Goal: Transaction & Acquisition: Purchase product/service

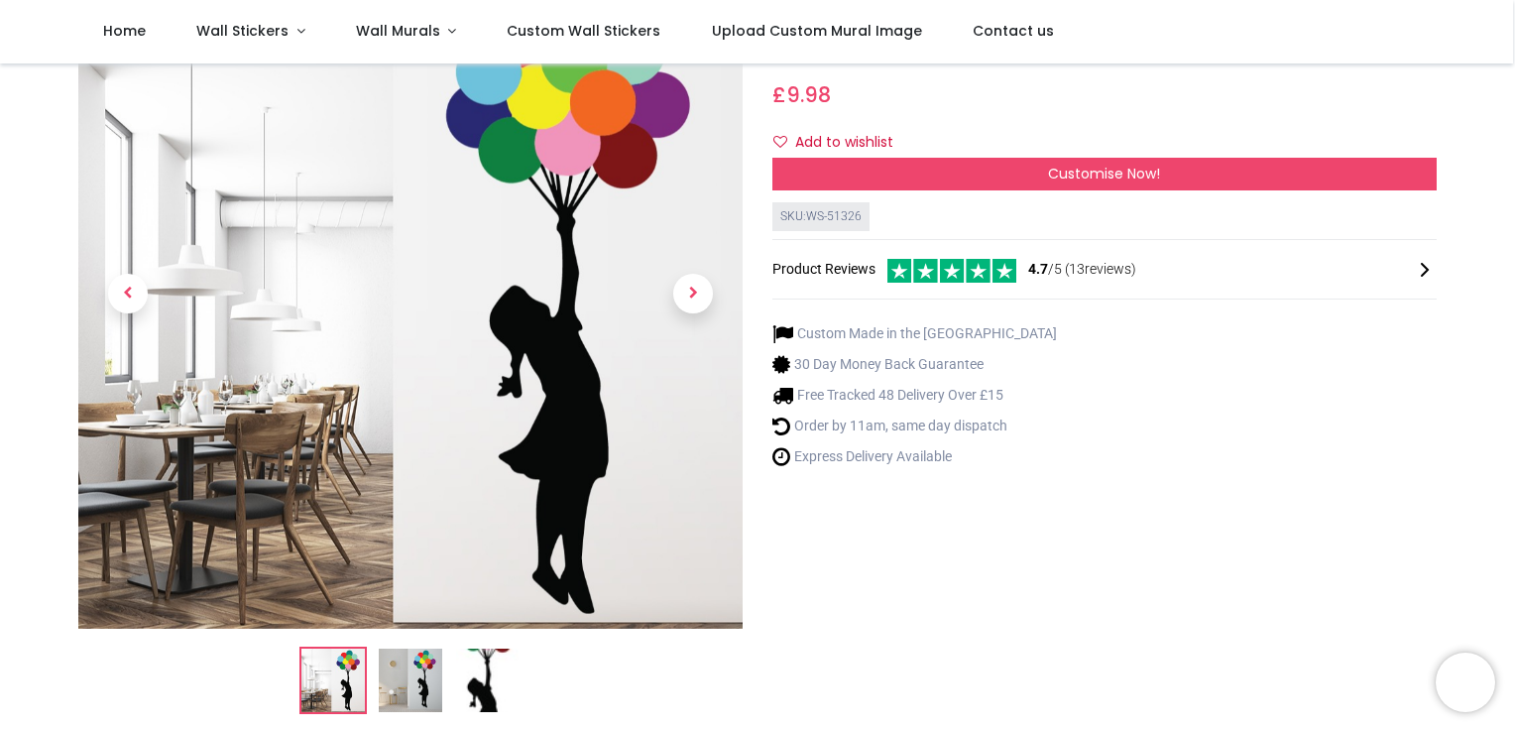
scroll to position [198, 0]
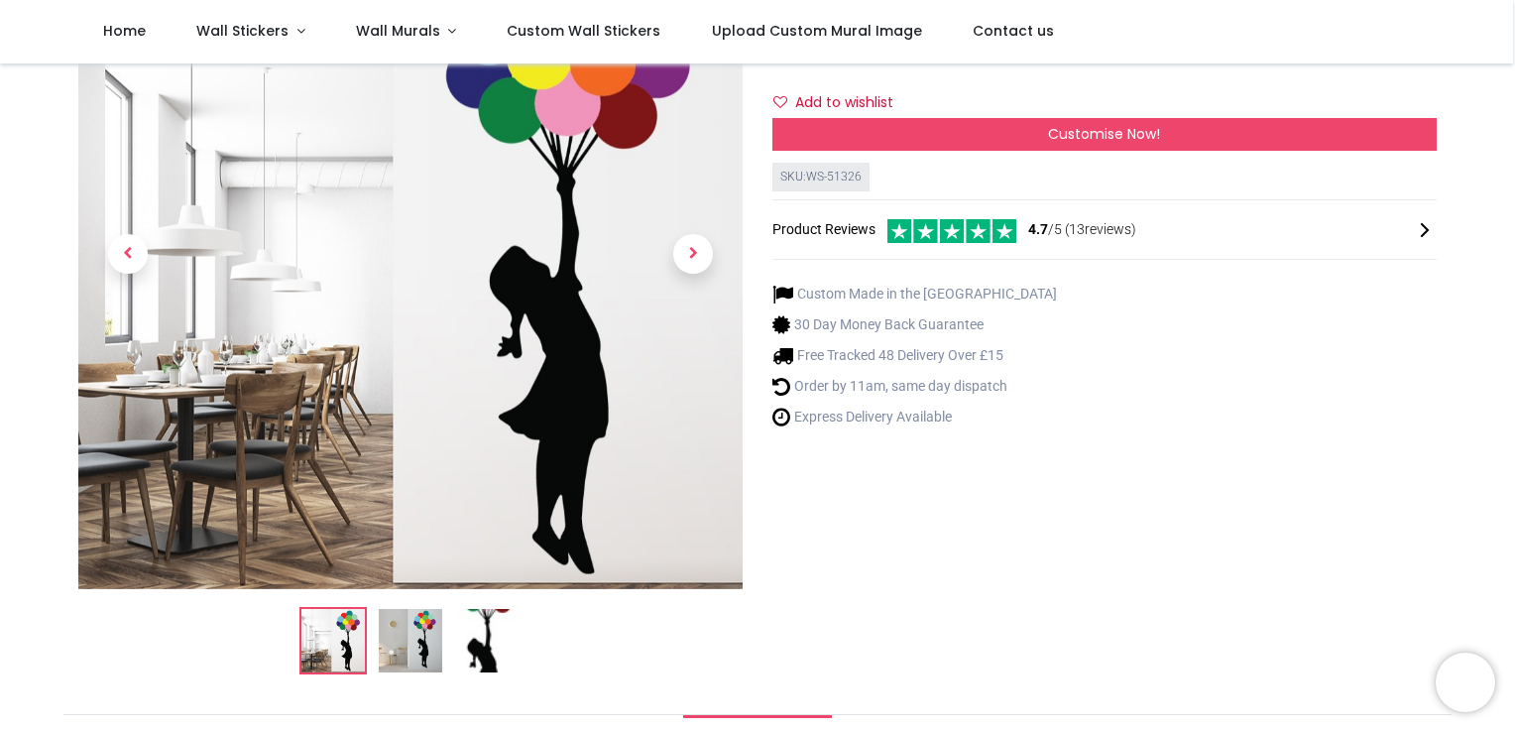
click at [428, 652] on img at bounding box center [410, 640] width 63 height 63
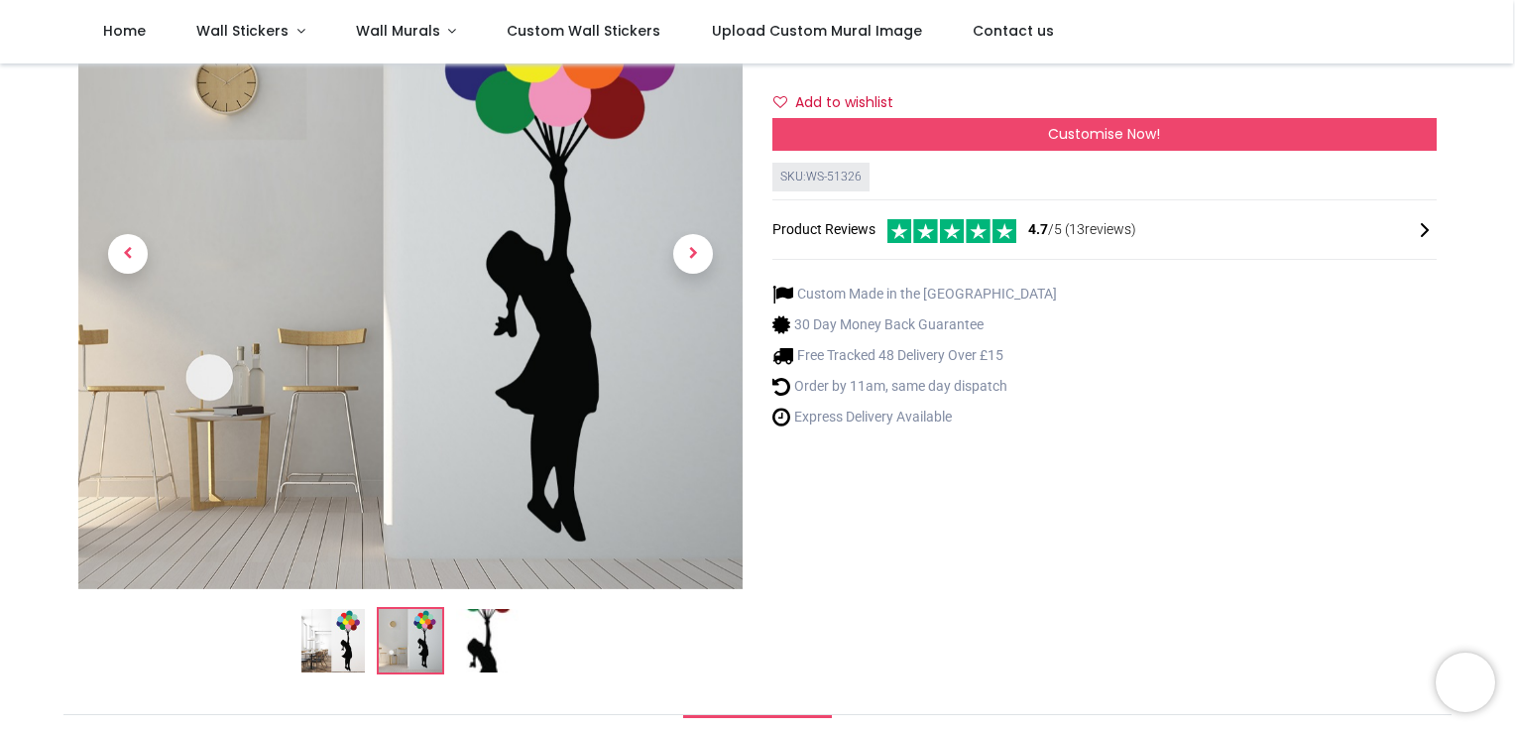
click at [468, 673] on li at bounding box center [487, 640] width 67 height 67
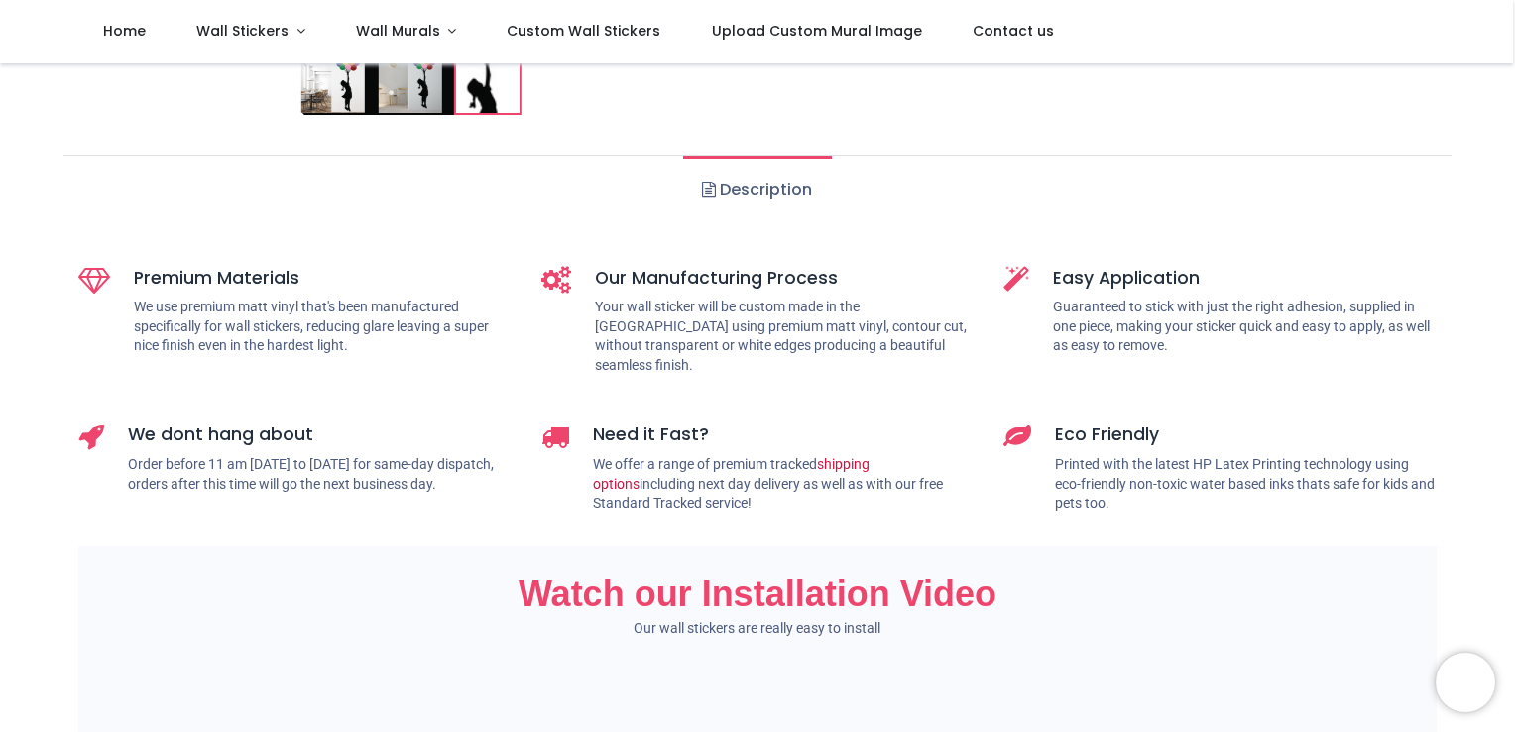
scroll to position [718, 0]
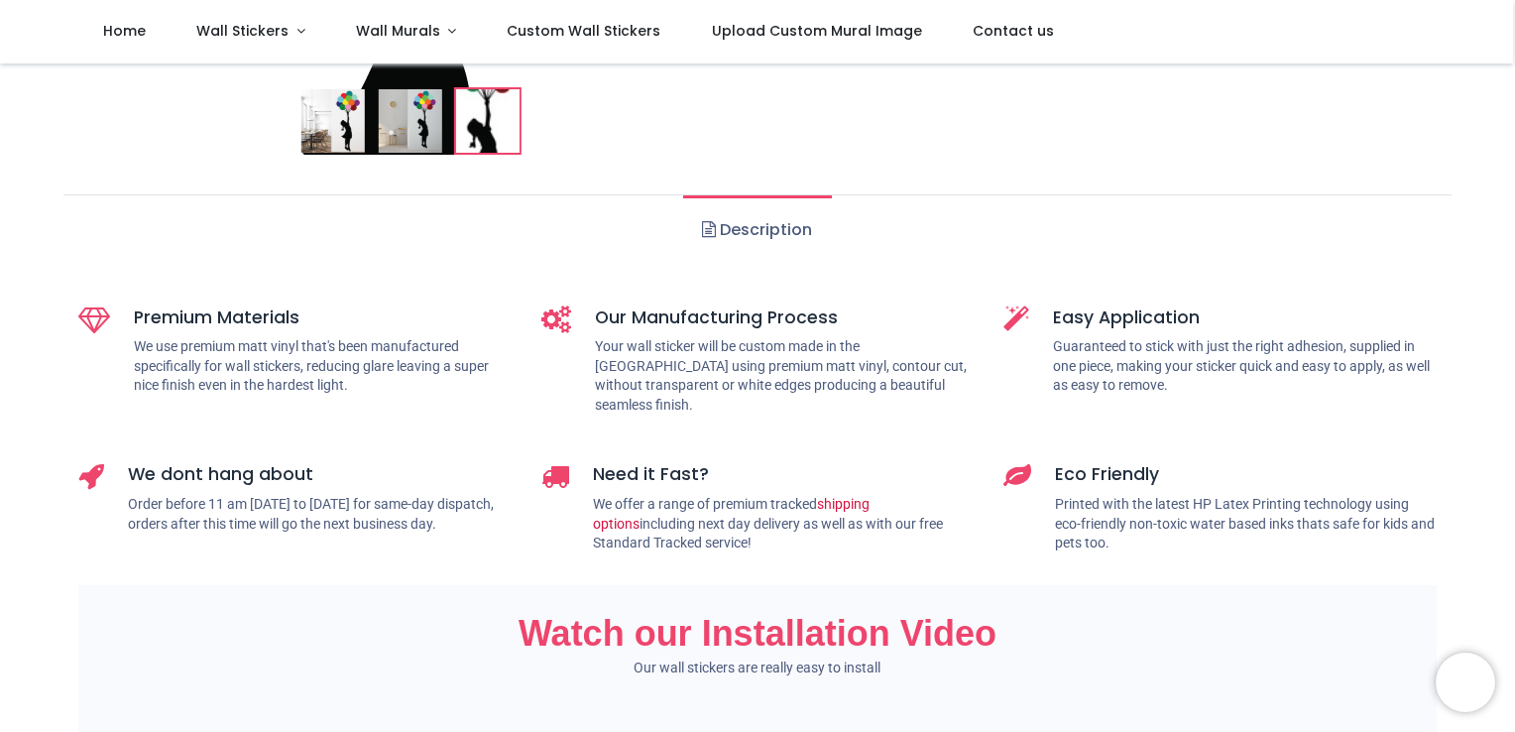
click at [743, 236] on link "Description" at bounding box center [757, 229] width 148 height 69
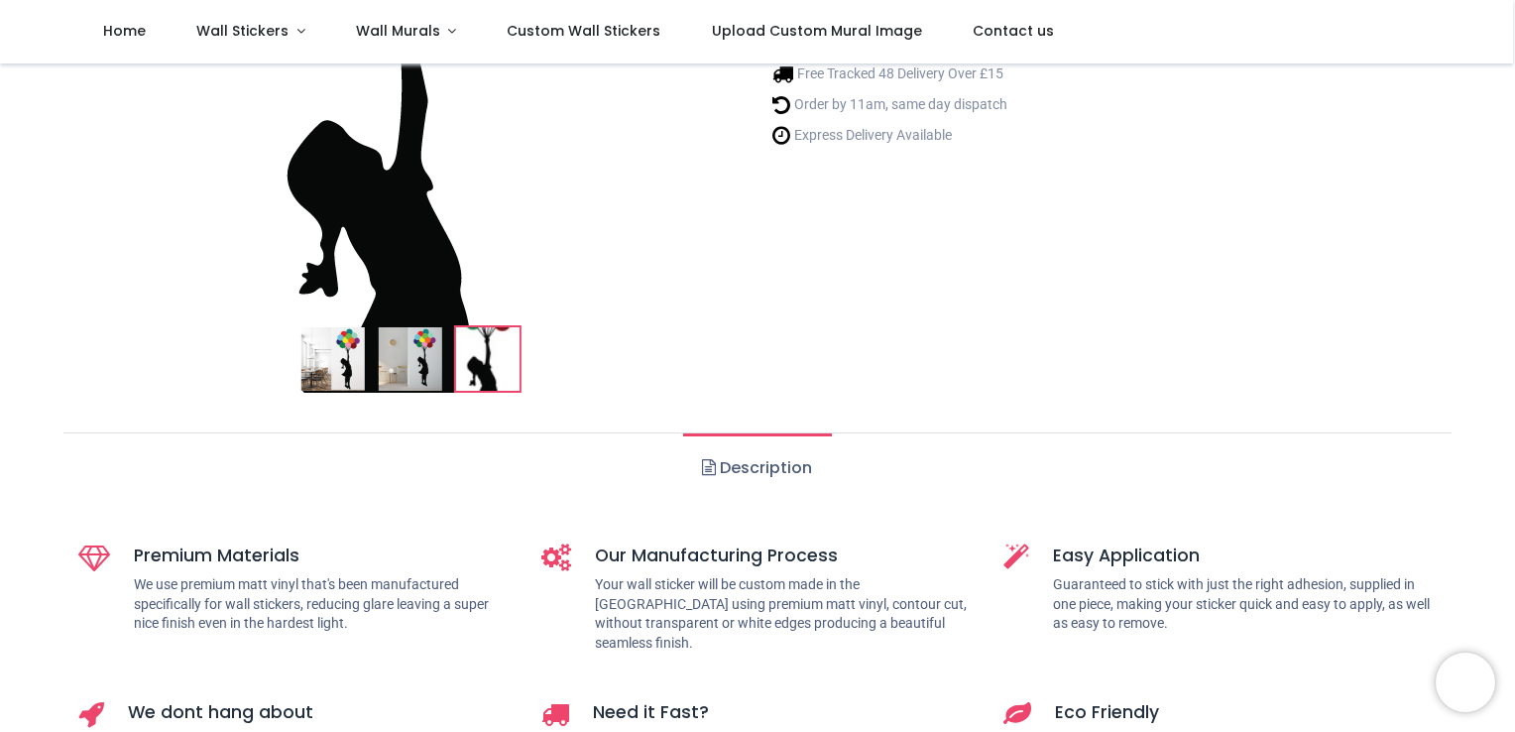
scroll to position [520, 0]
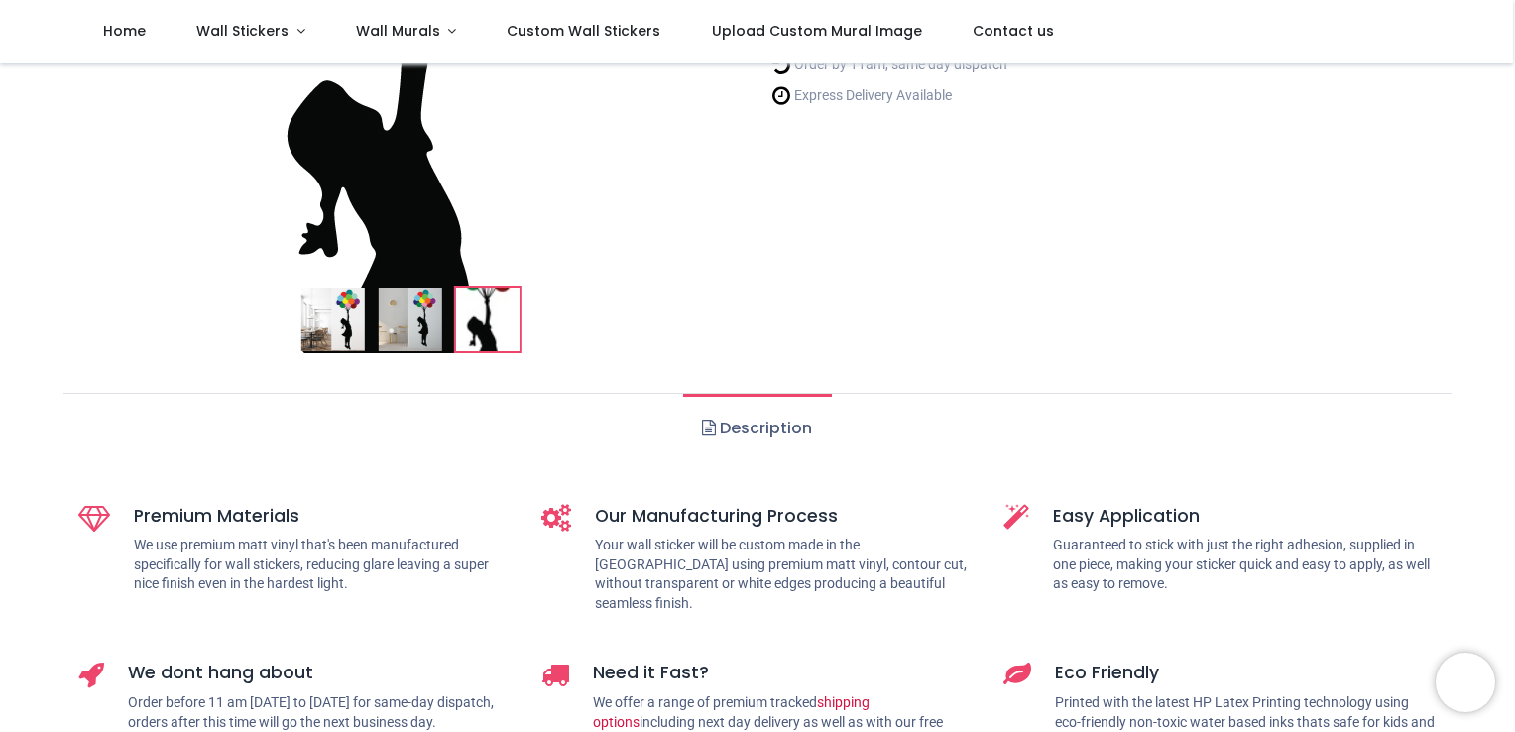
click at [705, 431] on span at bounding box center [709, 427] width 14 height 16
click at [724, 429] on link "Description" at bounding box center [757, 428] width 148 height 69
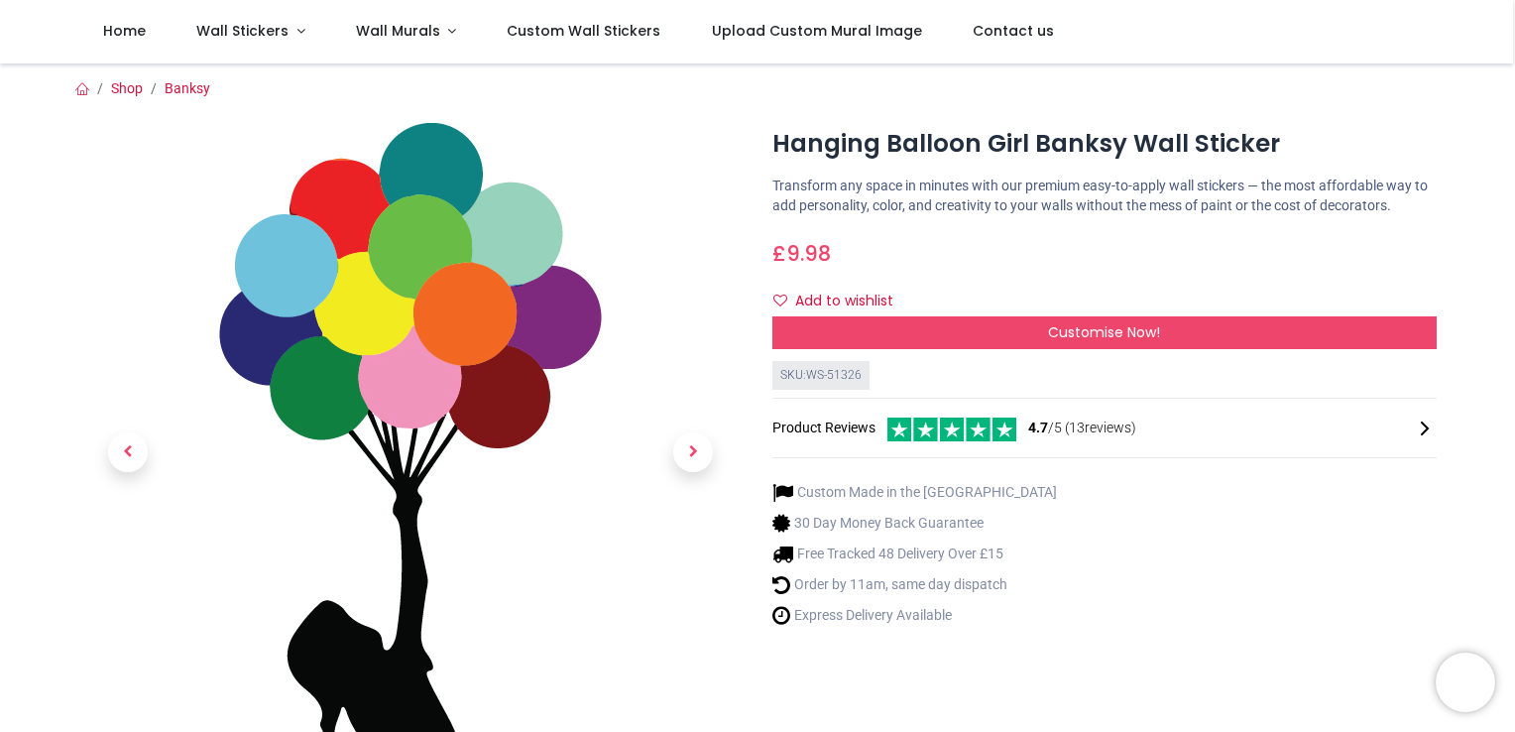
scroll to position [40, 0]
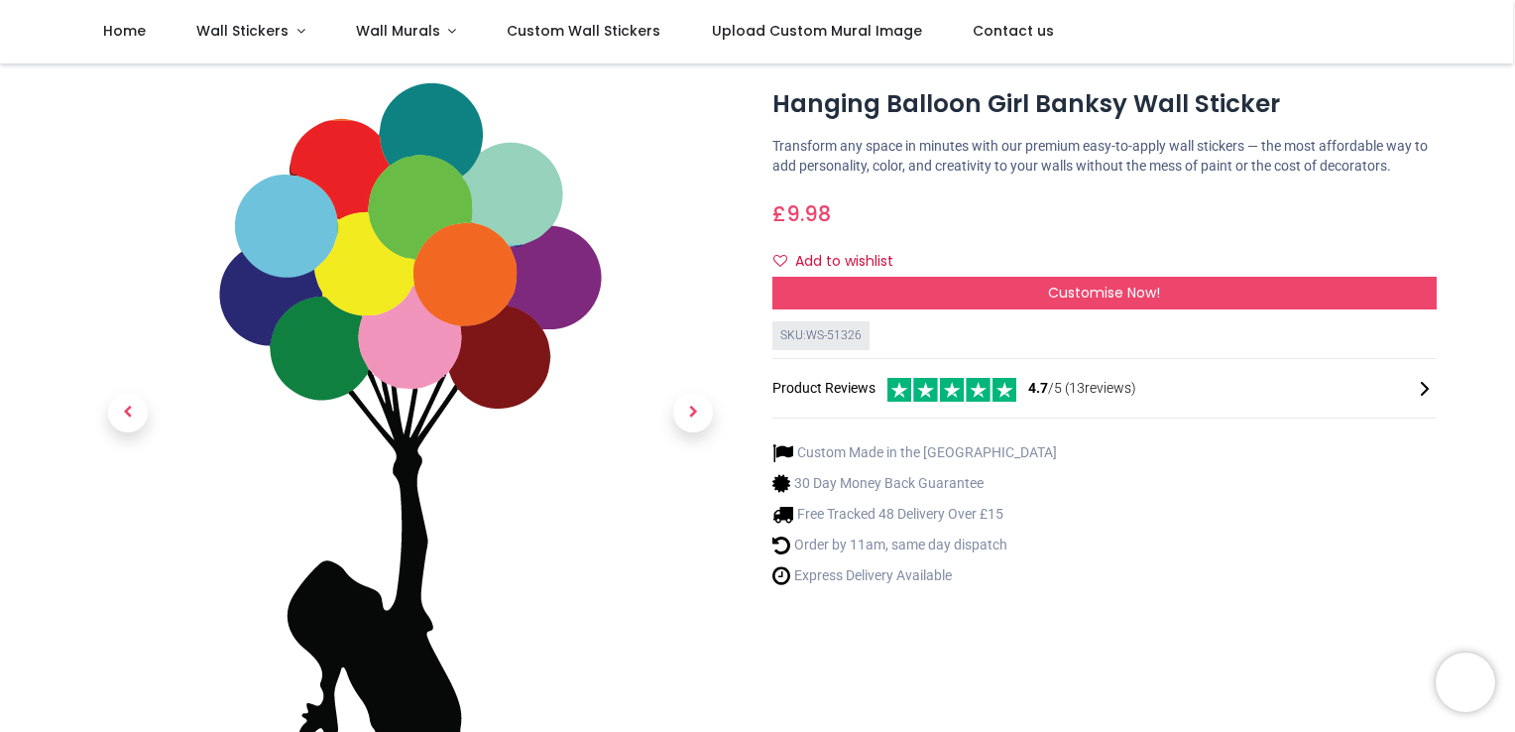
click at [687, 410] on span "Next" at bounding box center [693, 413] width 40 height 40
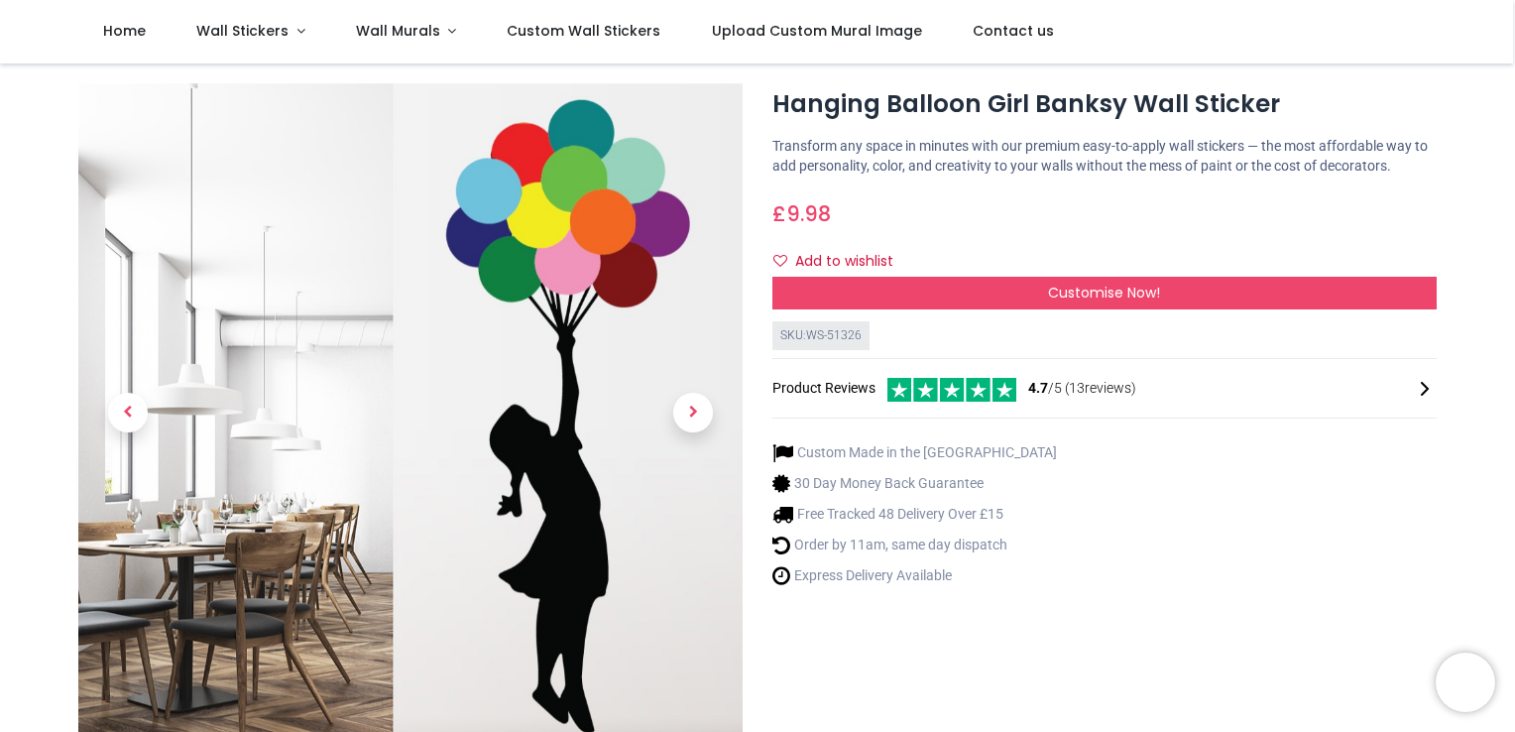
click at [688, 434] on link at bounding box center [692, 412] width 99 height 461
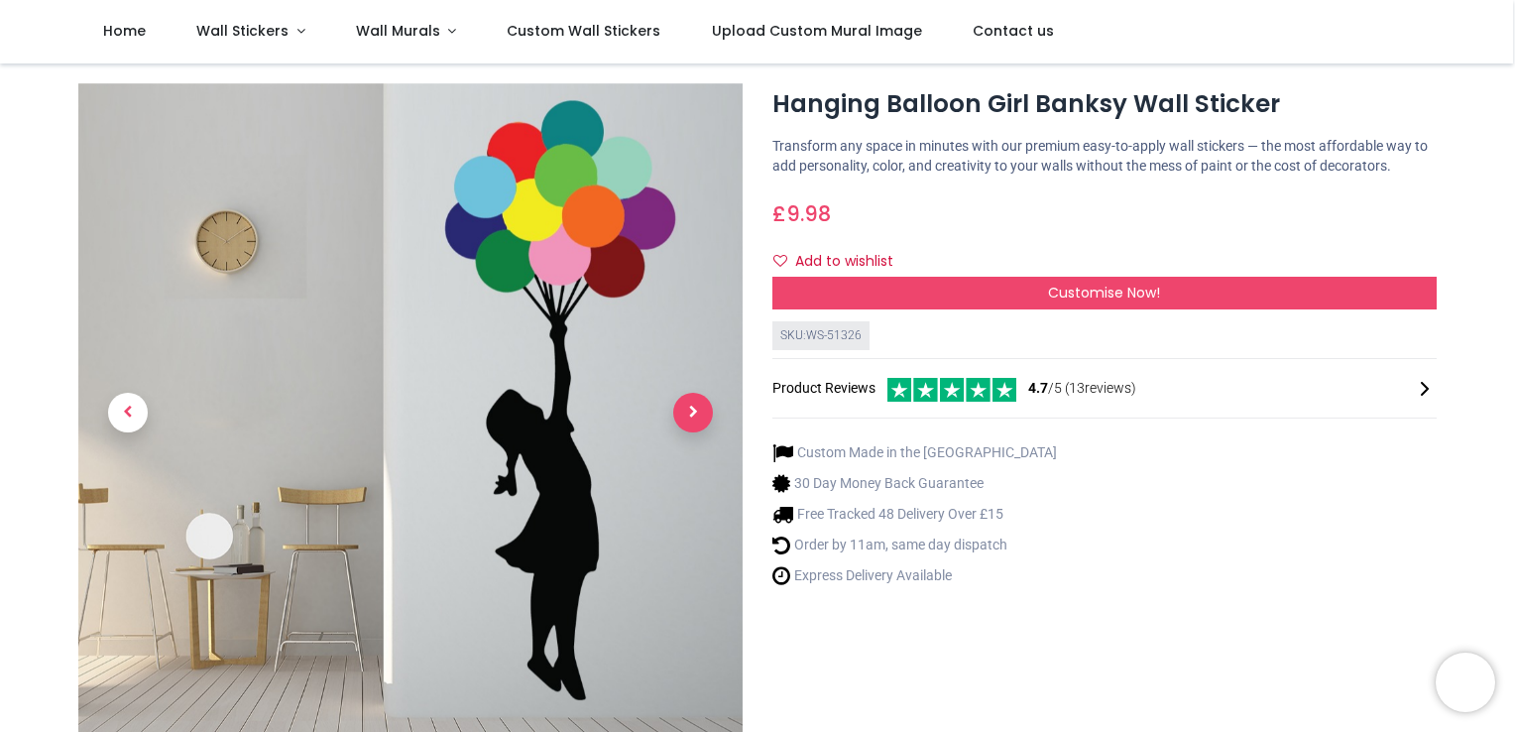
click at [690, 405] on span "Next" at bounding box center [693, 413] width 40 height 40
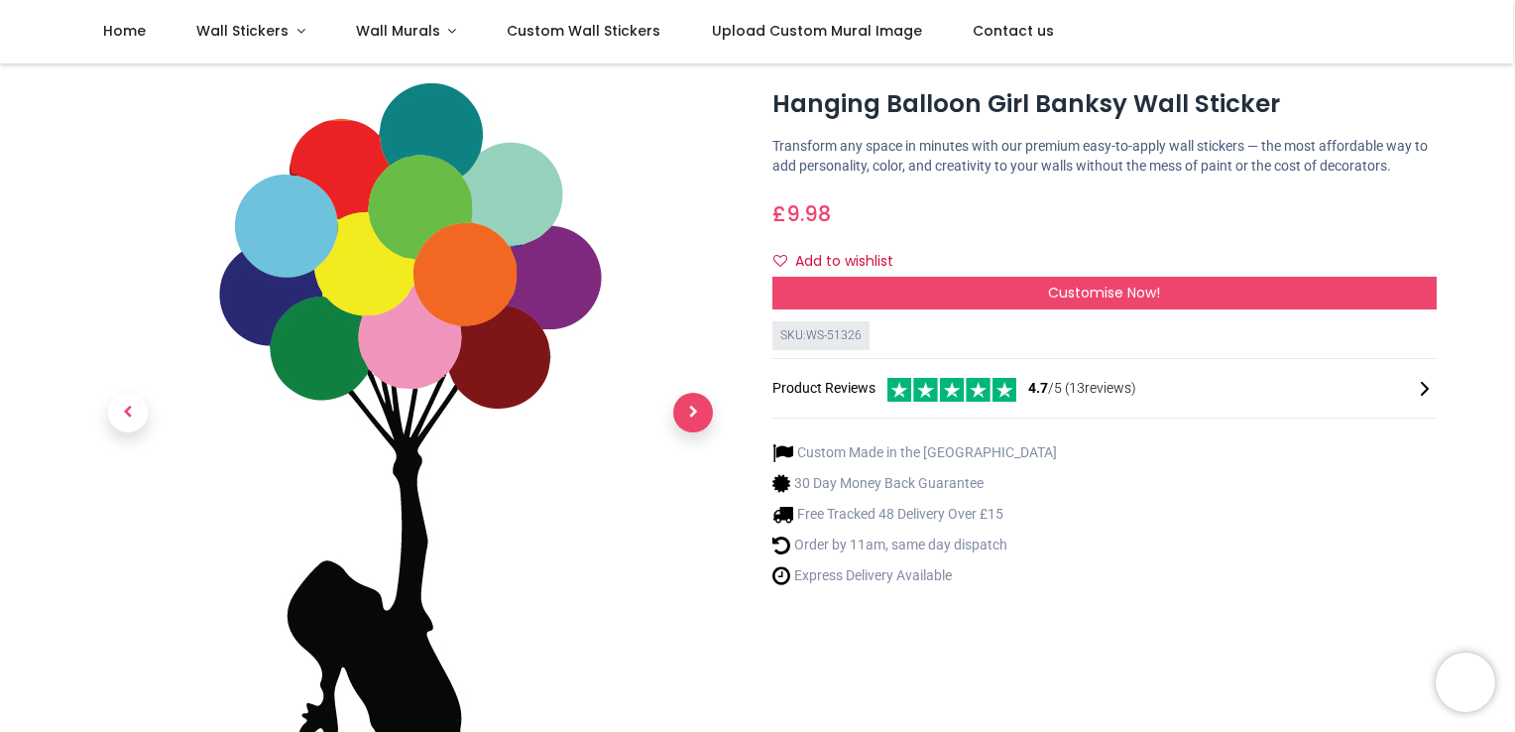
click at [690, 405] on span "Next" at bounding box center [693, 413] width 40 height 40
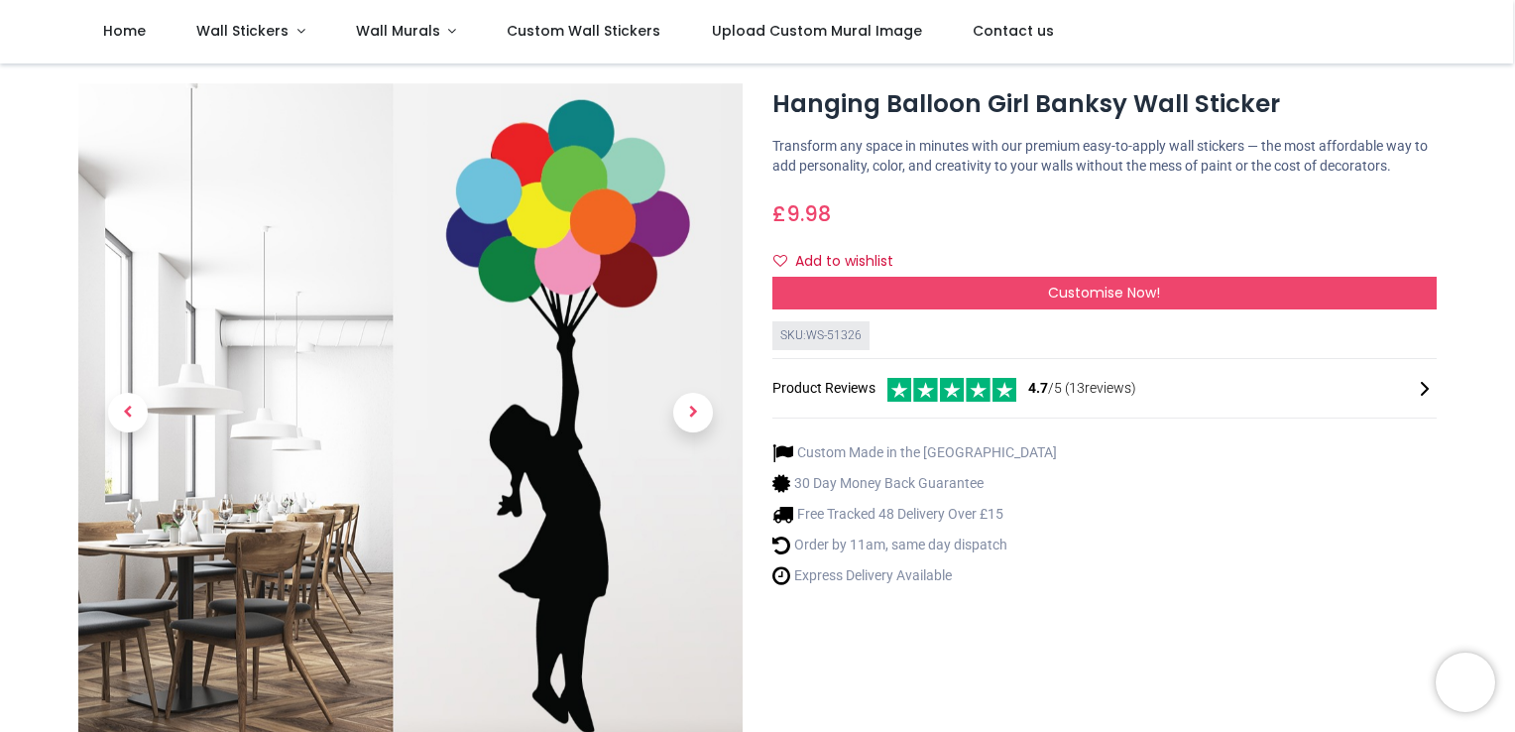
click at [702, 395] on link at bounding box center [692, 412] width 99 height 461
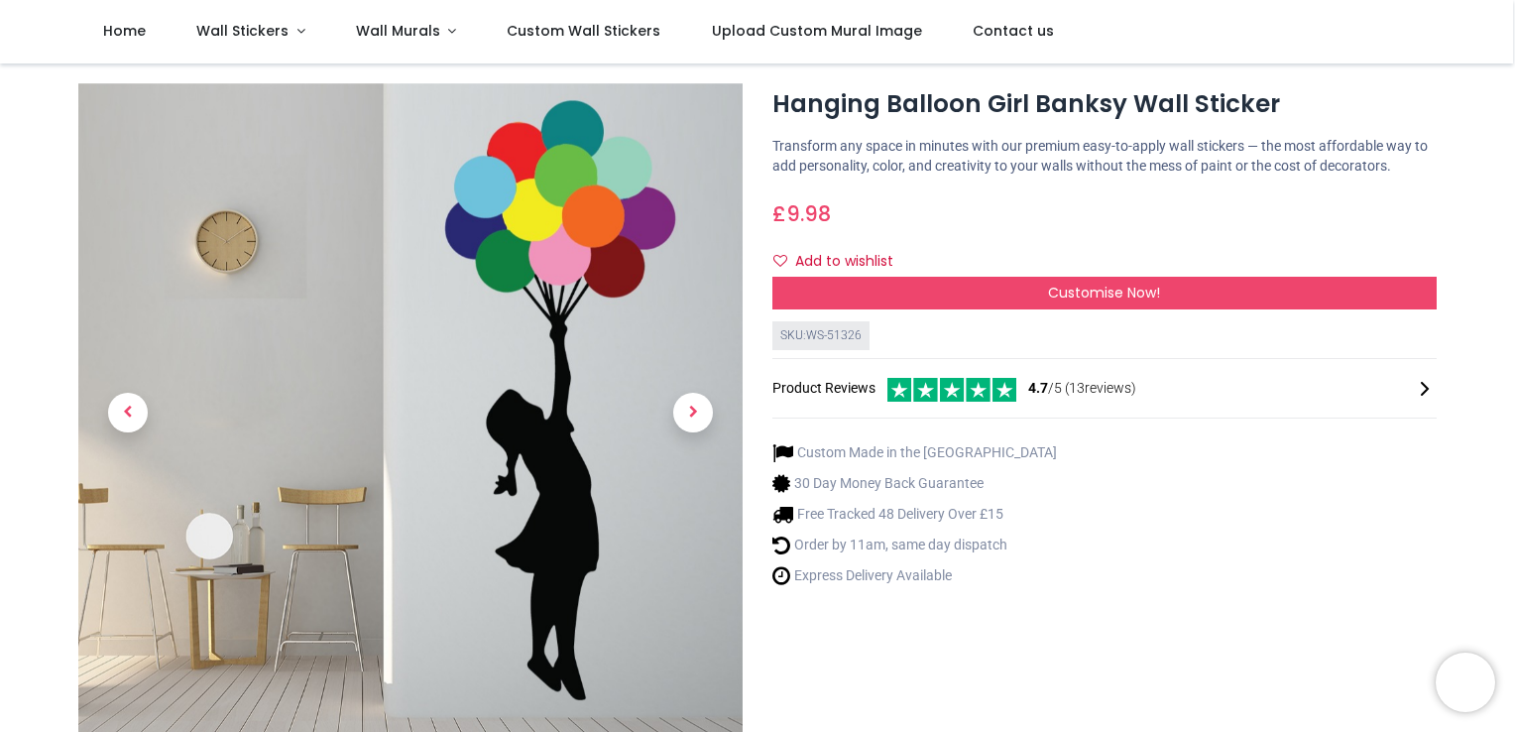
click at [1417, 393] on icon at bounding box center [1425, 389] width 24 height 24
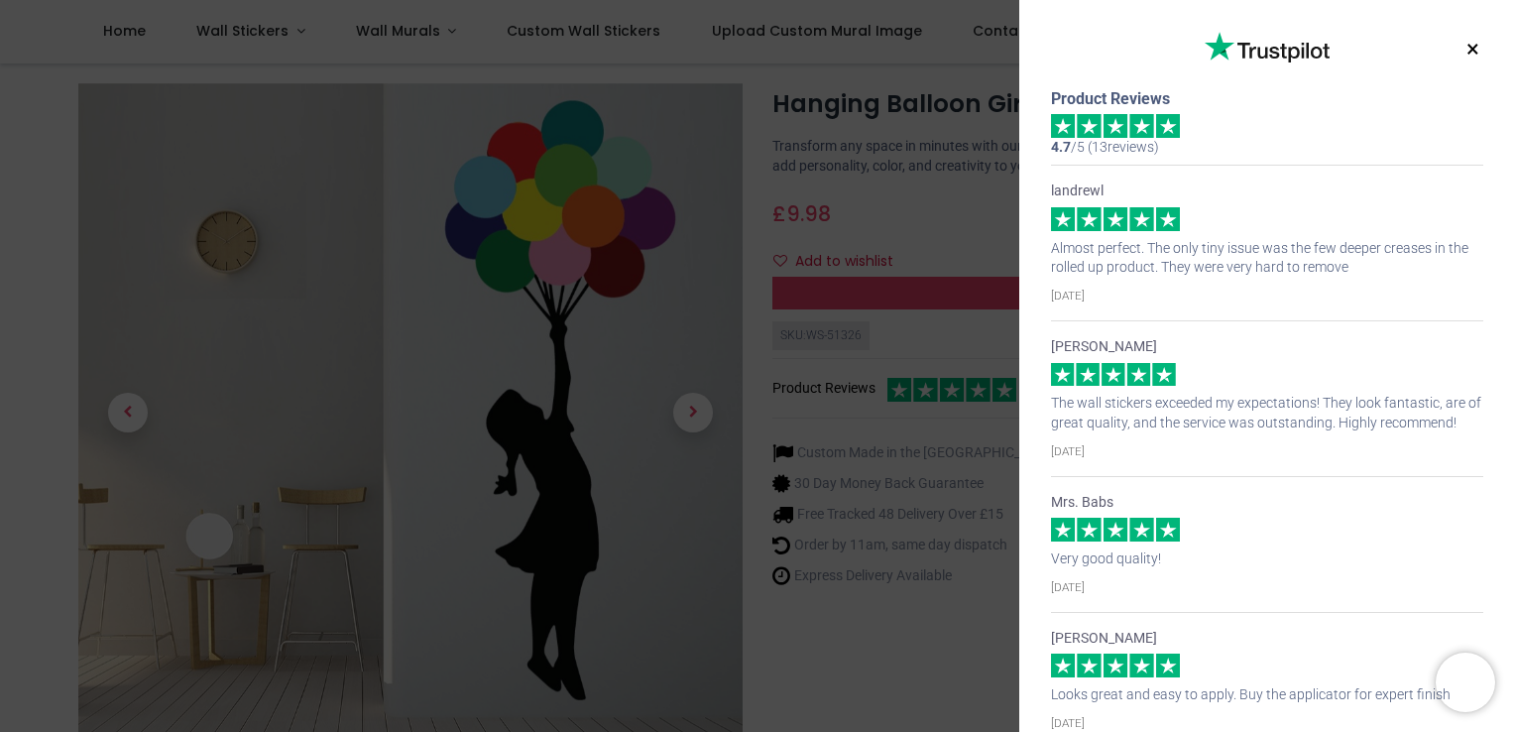
drag, startPoint x: 1509, startPoint y: 88, endPoint x: 1499, endPoint y: 120, distance: 33.2
click at [1499, 120] on div "× Trustpilot Product Reviews 4.7 /5 ( 13 reviews) landrewl Almost perfect. The …" at bounding box center [1267, 366] width 496 height 732
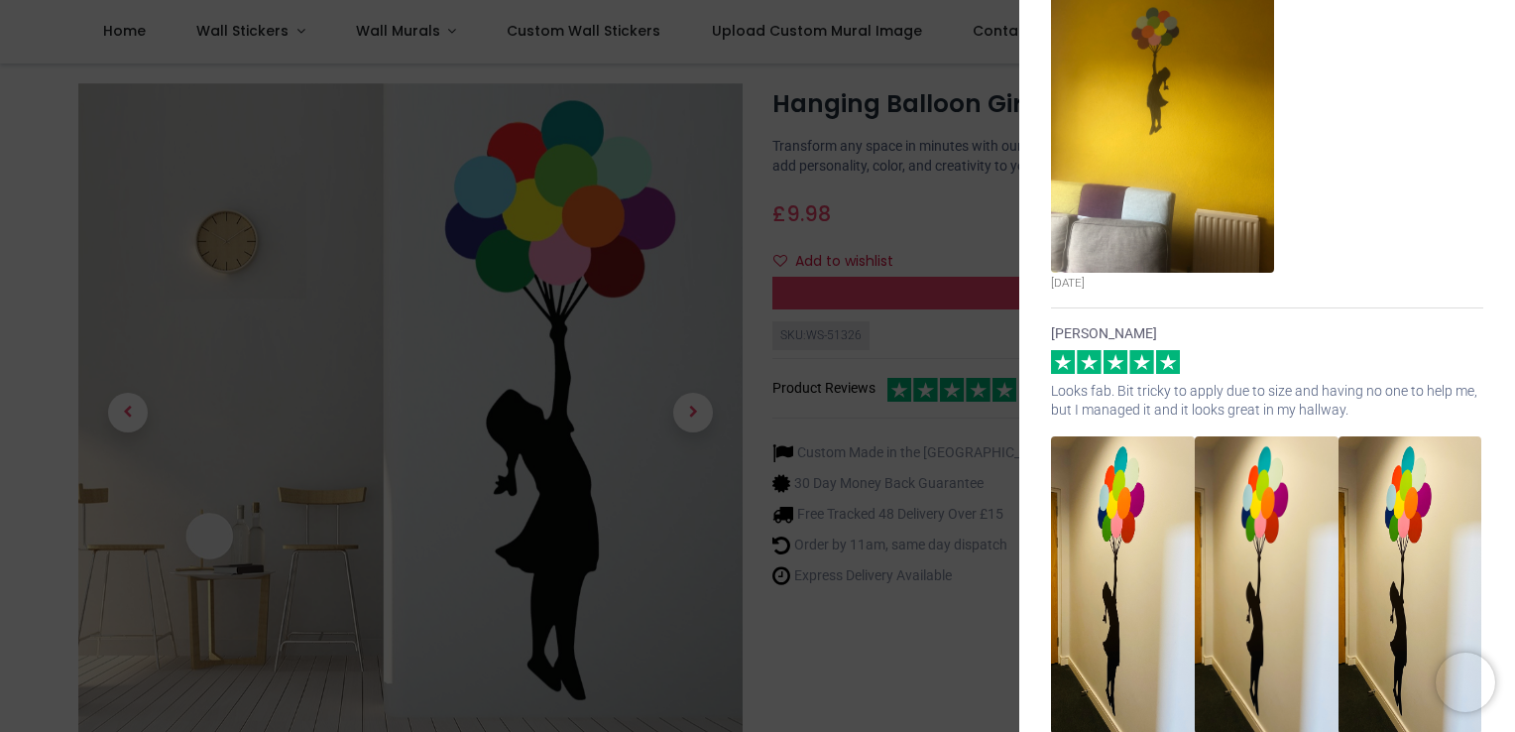
scroll to position [1785, 0]
click at [894, 158] on div "× Trustpilot Product Reviews 4.7 /5 ( 13 reviews) landrewl Almost perfect. The …" at bounding box center [757, 366] width 1515 height 732
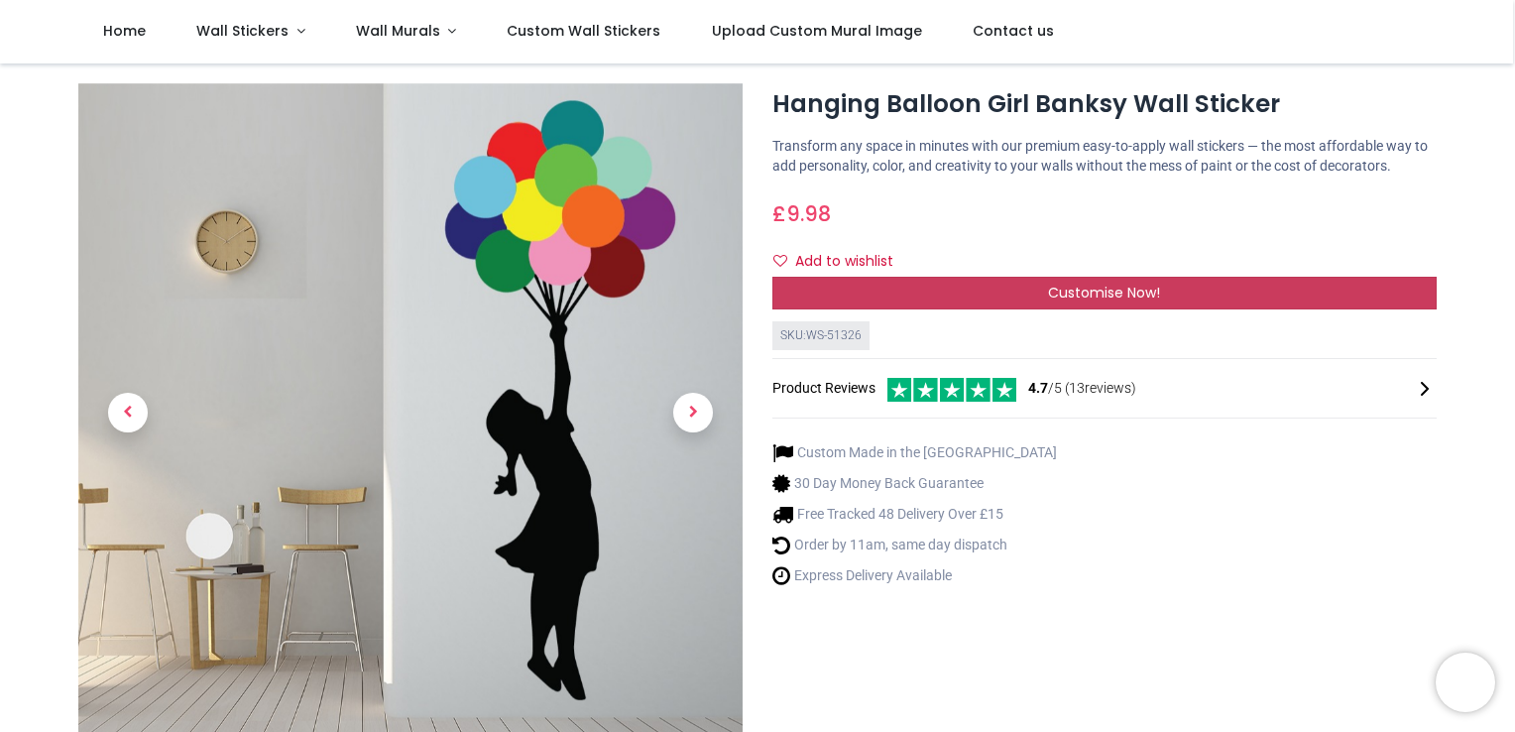
click at [927, 292] on div "Customise Now!" at bounding box center [1104, 294] width 664 height 34
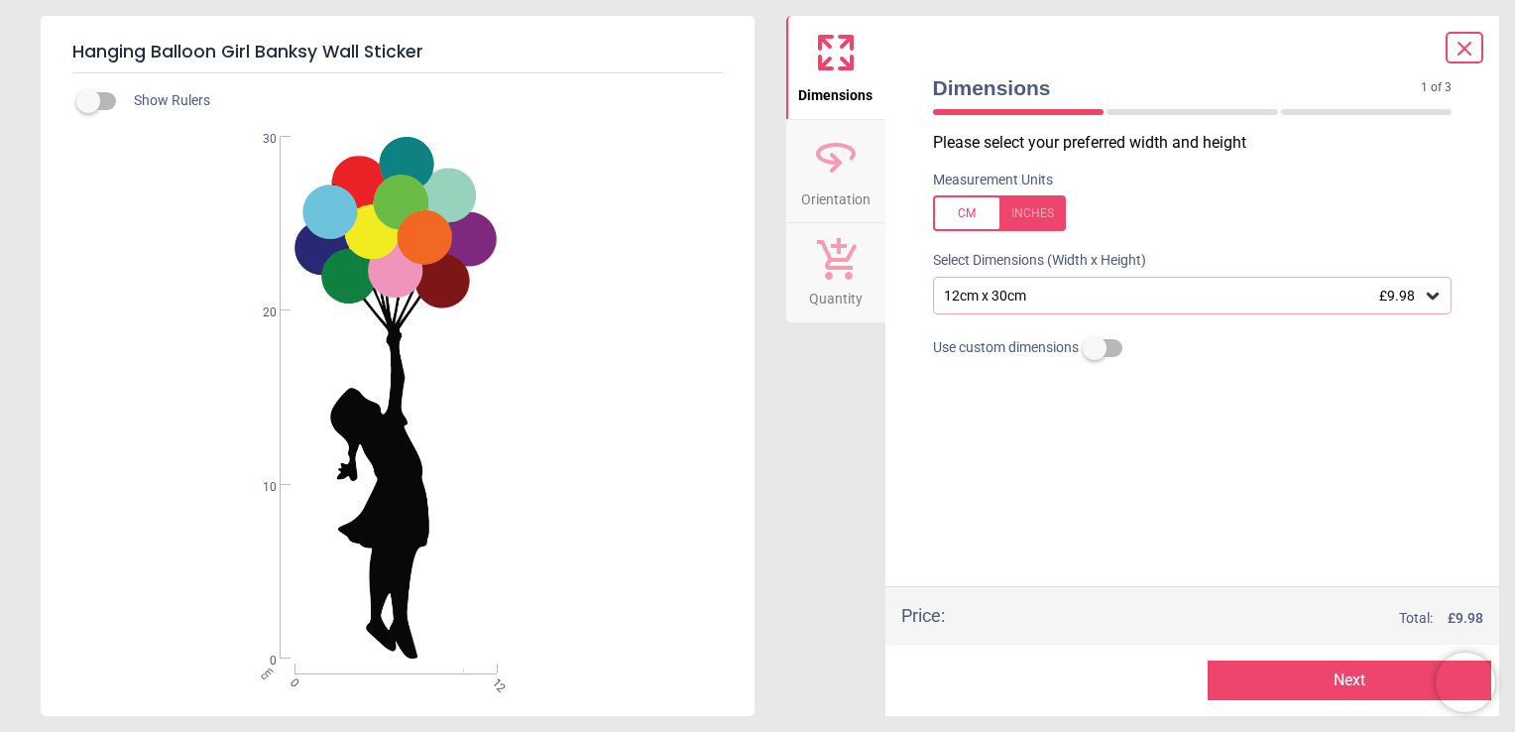
click at [1438, 299] on icon at bounding box center [1433, 296] width 20 height 20
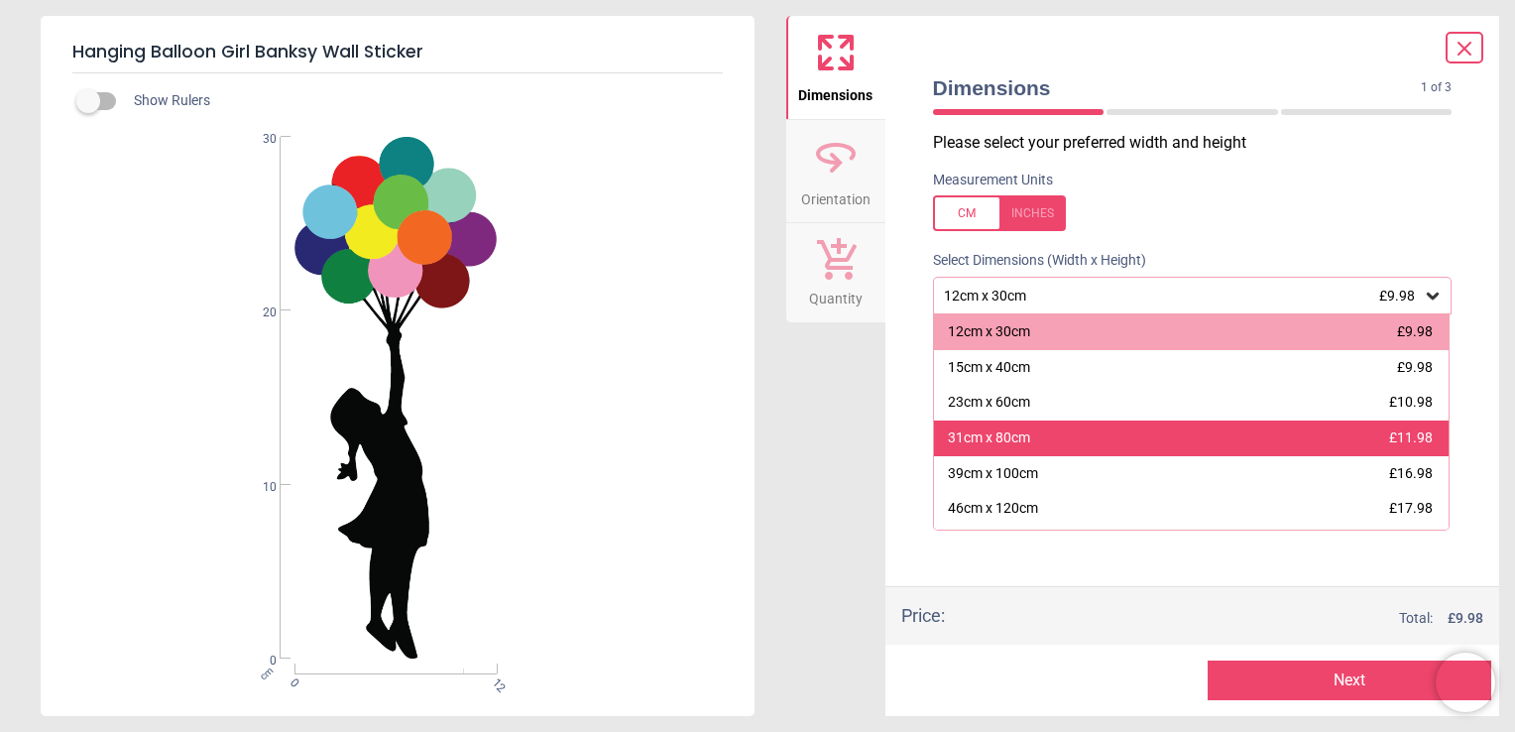
click at [1266, 447] on div "31cm x 80cm £11.98" at bounding box center [1192, 438] width 516 height 36
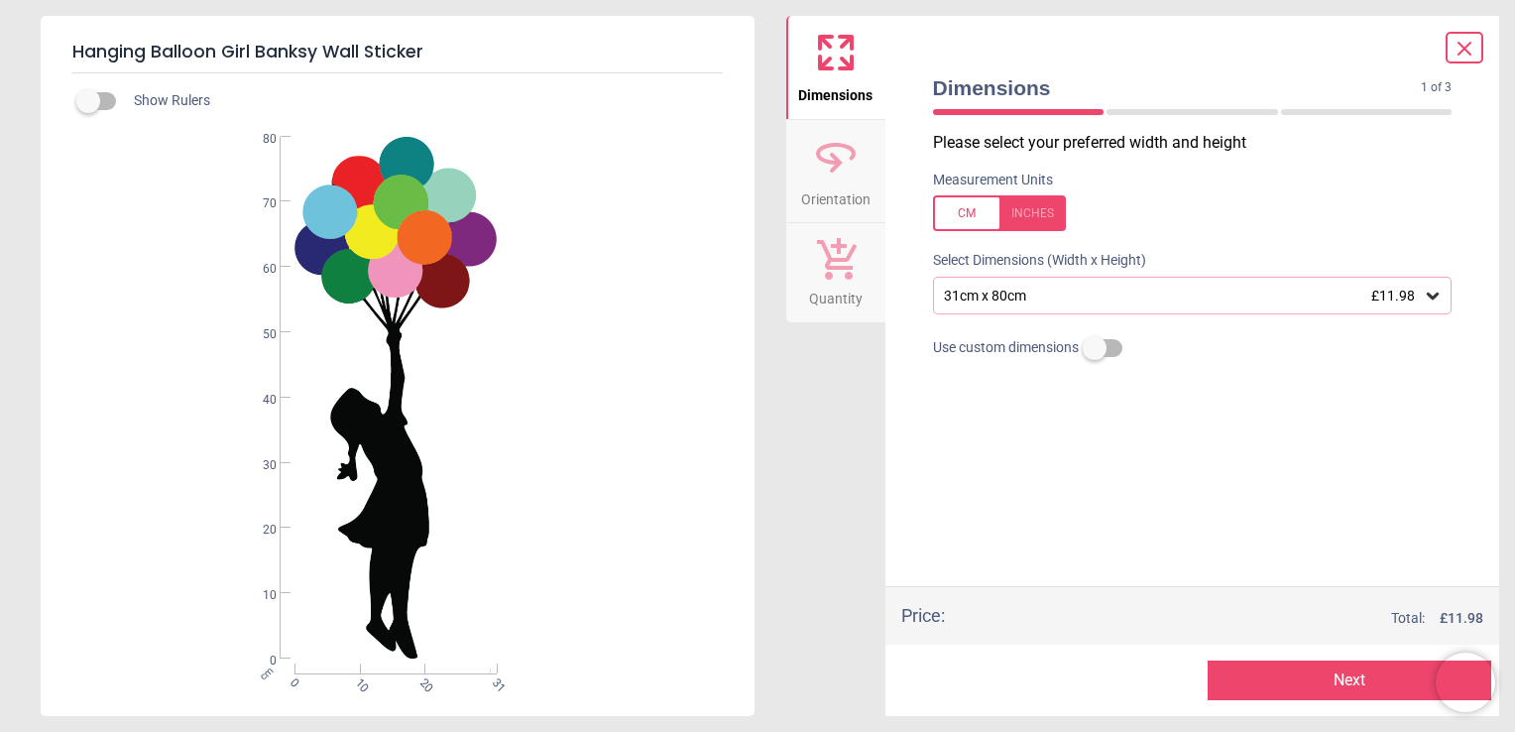
click at [835, 166] on icon at bounding box center [836, 163] width 13 height 20
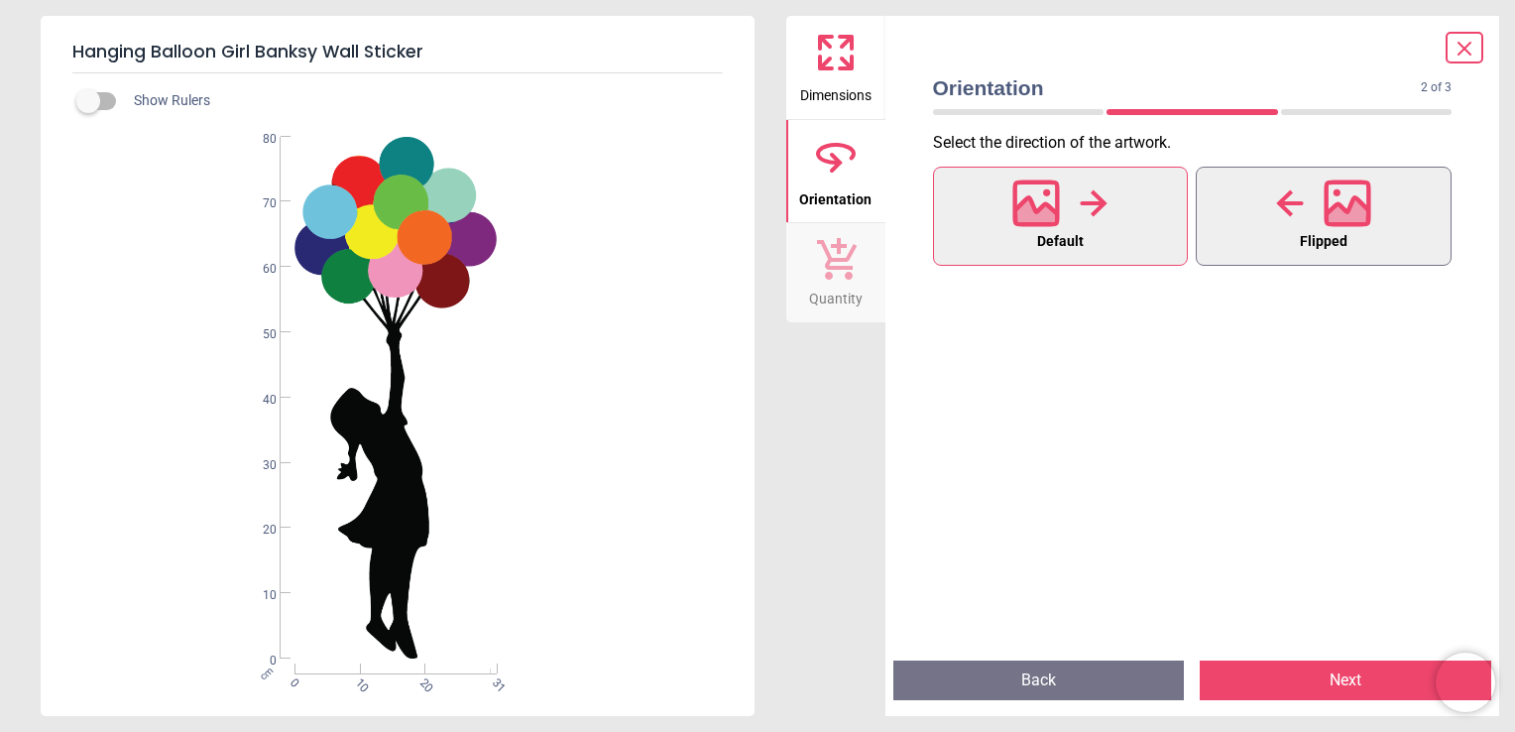
click at [1294, 232] on button "Flipped" at bounding box center [1324, 216] width 256 height 99
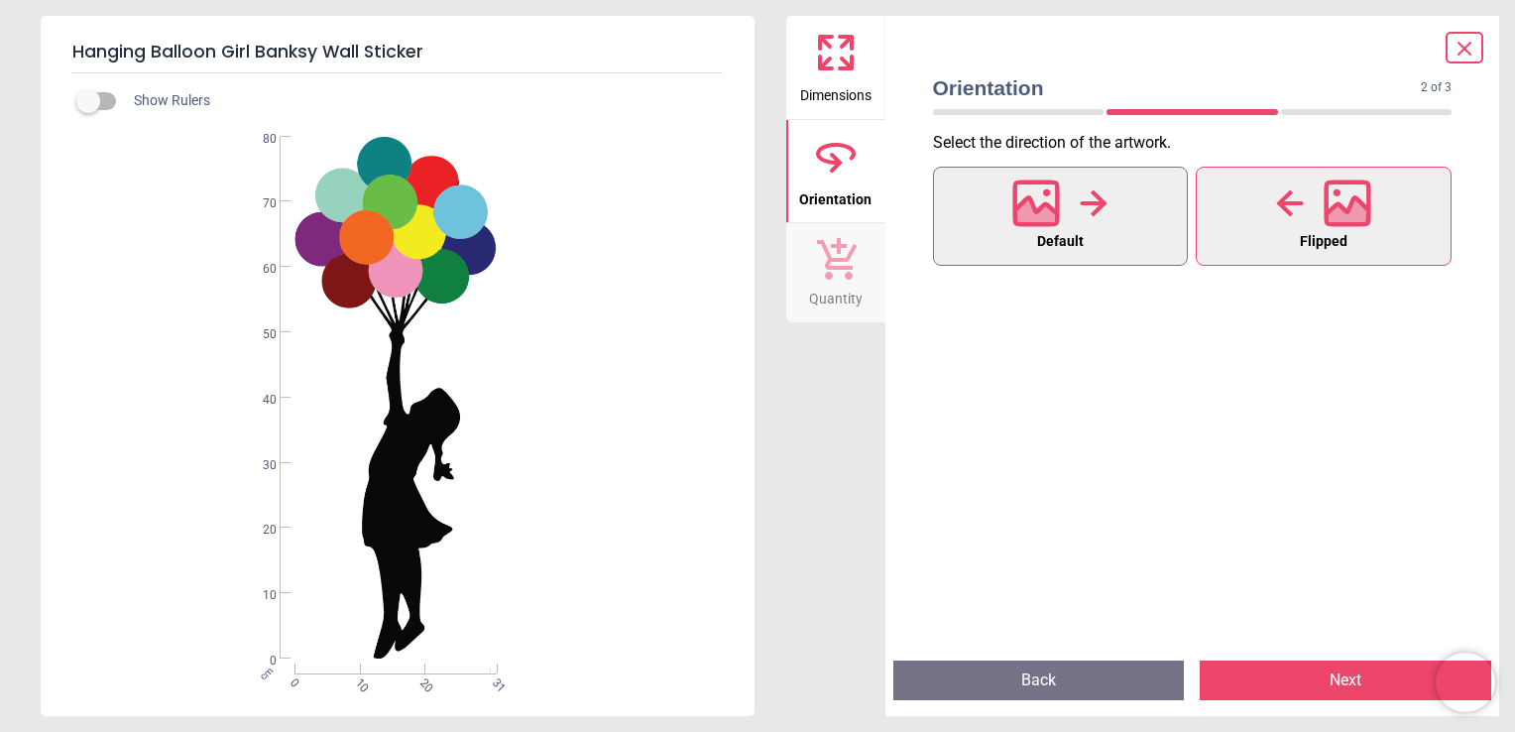
click at [1160, 228] on button "Default" at bounding box center [1061, 216] width 256 height 99
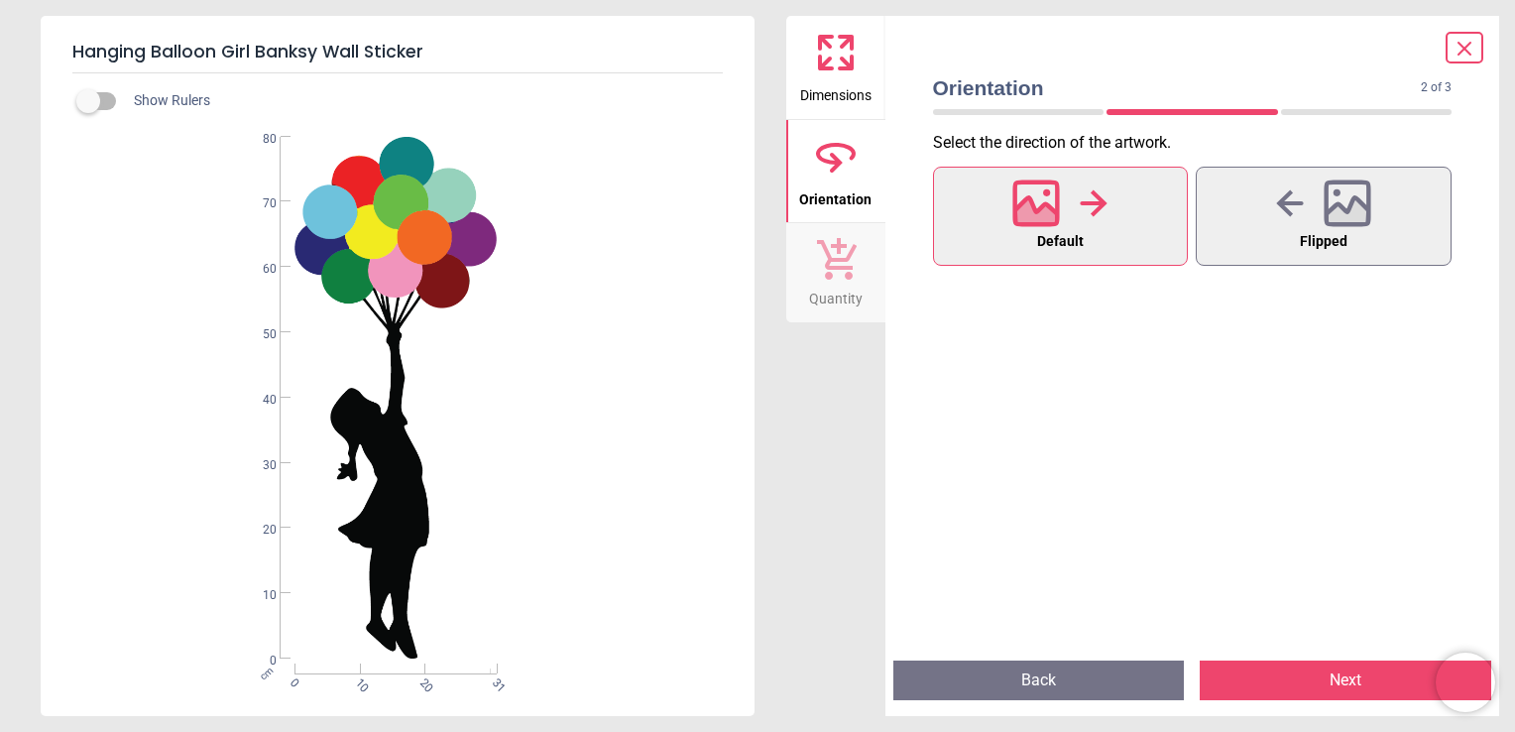
click at [1373, 681] on button "Next" at bounding box center [1346, 680] width 292 height 40
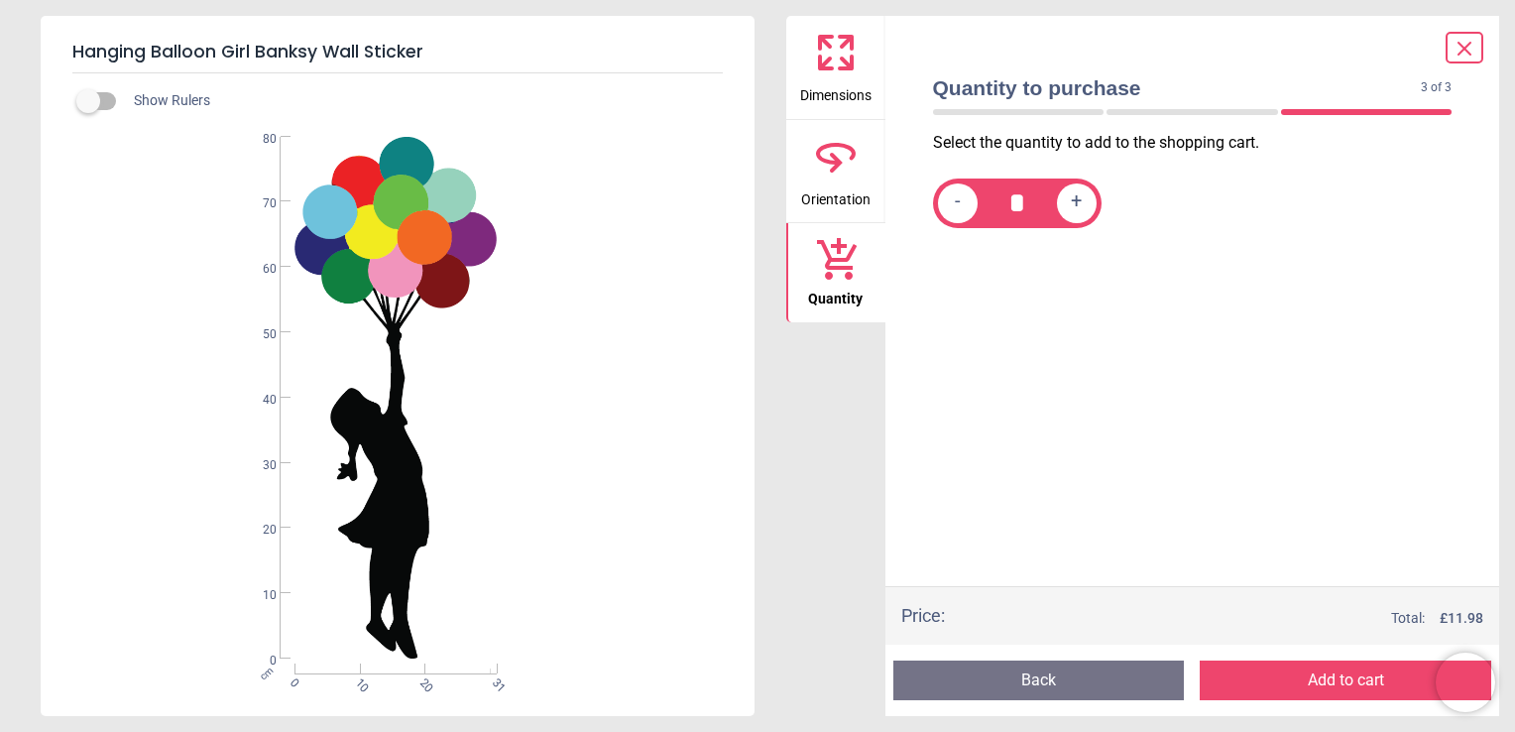
click at [1373, 681] on button "Add to cart" at bounding box center [1346, 680] width 292 height 40
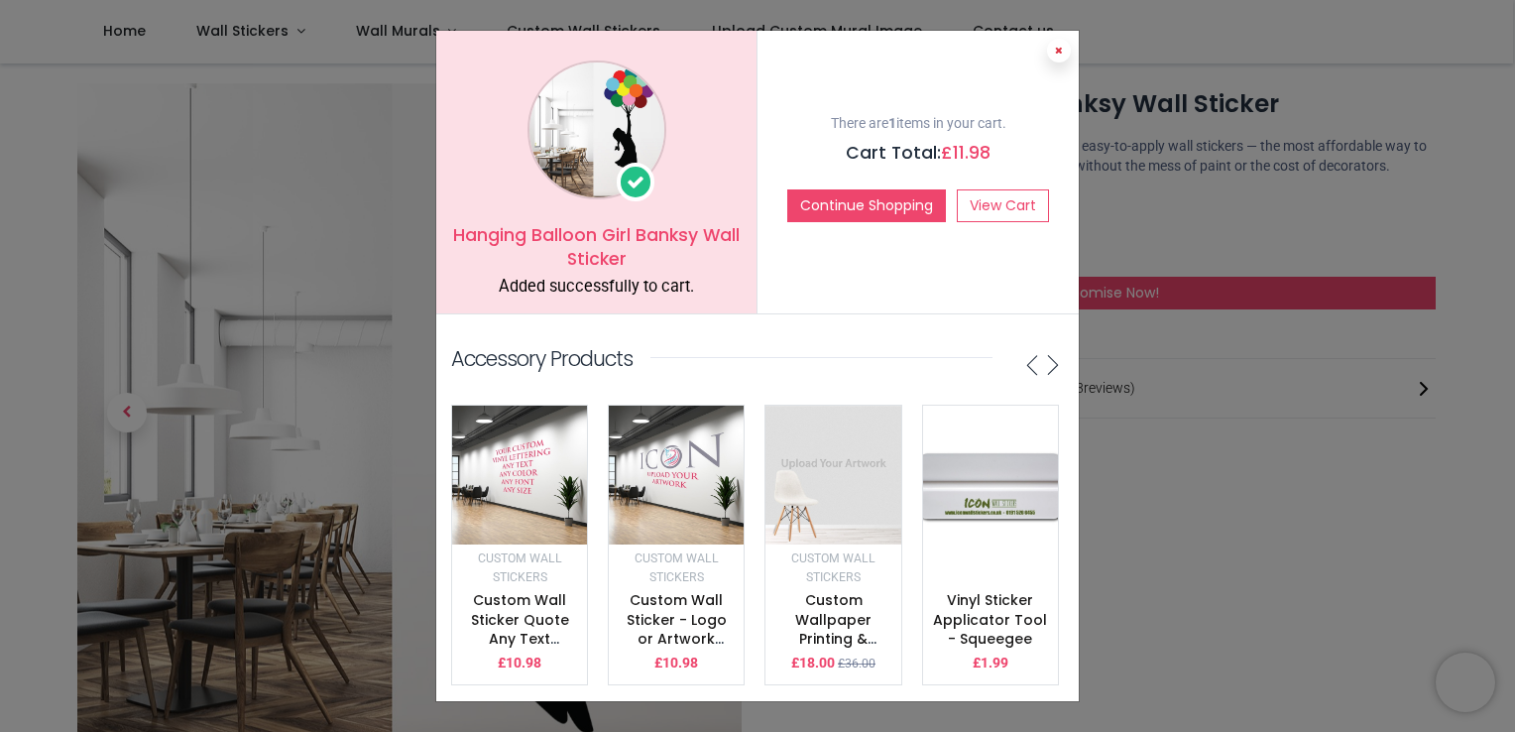
click at [1058, 48] on icon at bounding box center [1059, 51] width 8 height 10
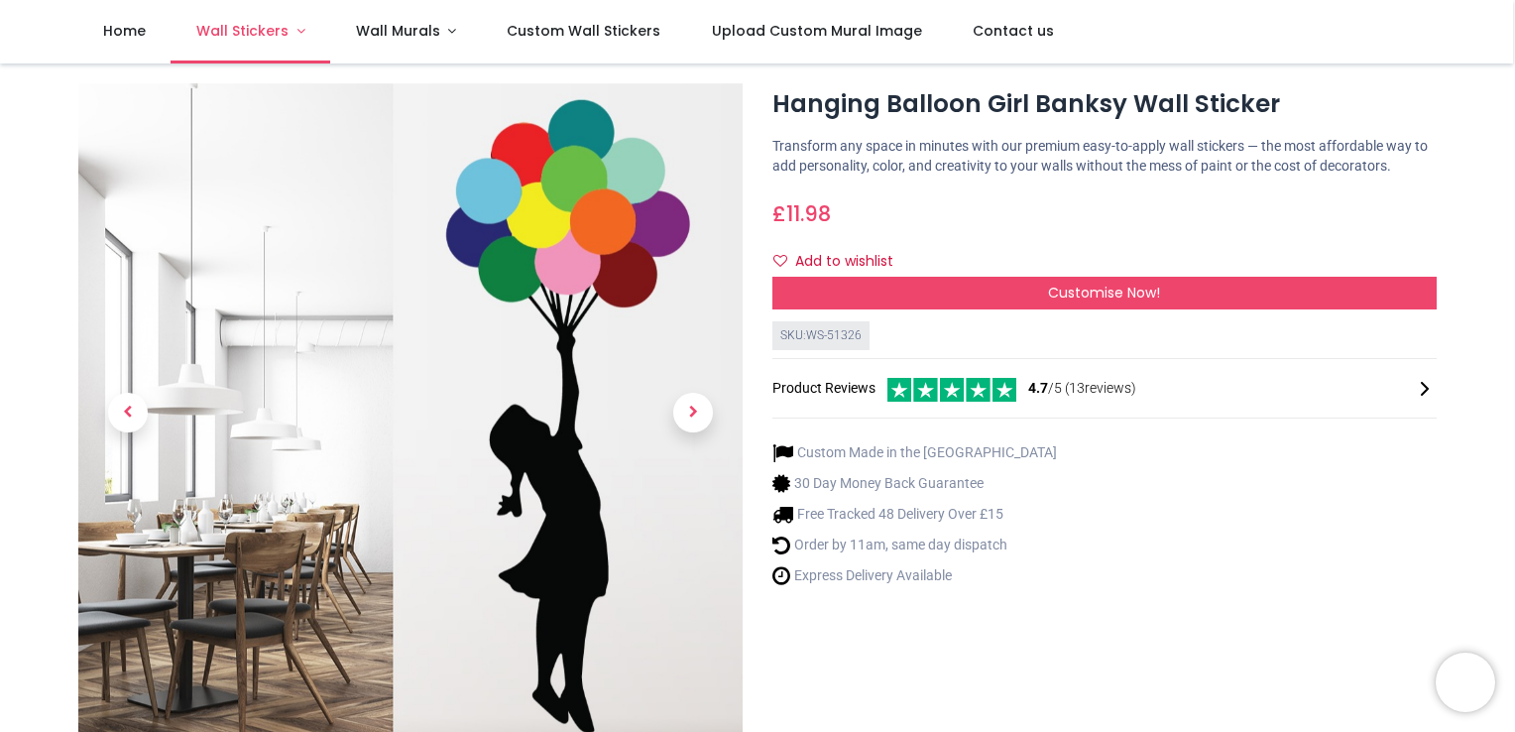
click at [282, 58] on link "Wall Stickers" at bounding box center [251, 31] width 160 height 63
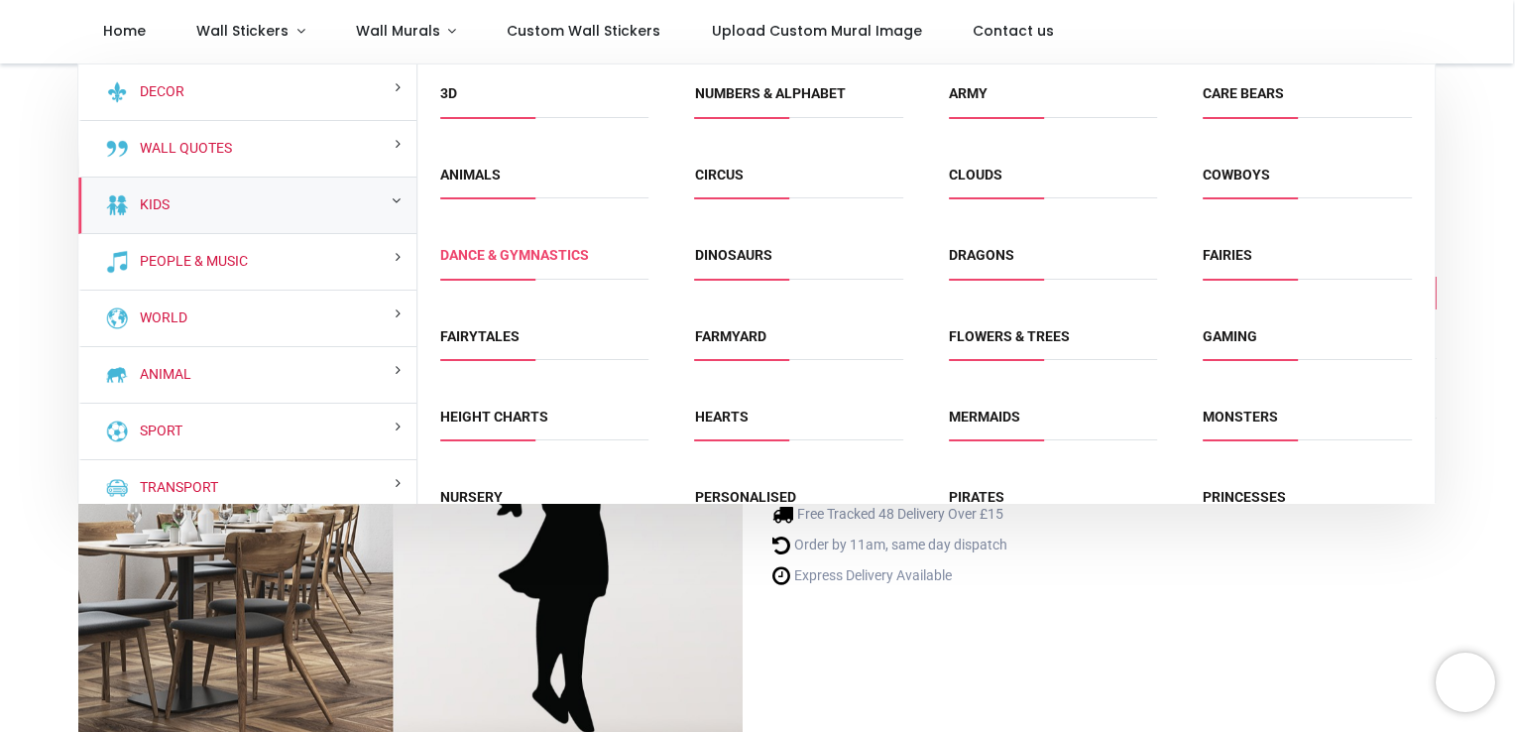
click at [475, 252] on link "Dance & Gymnastics" at bounding box center [514, 255] width 149 height 16
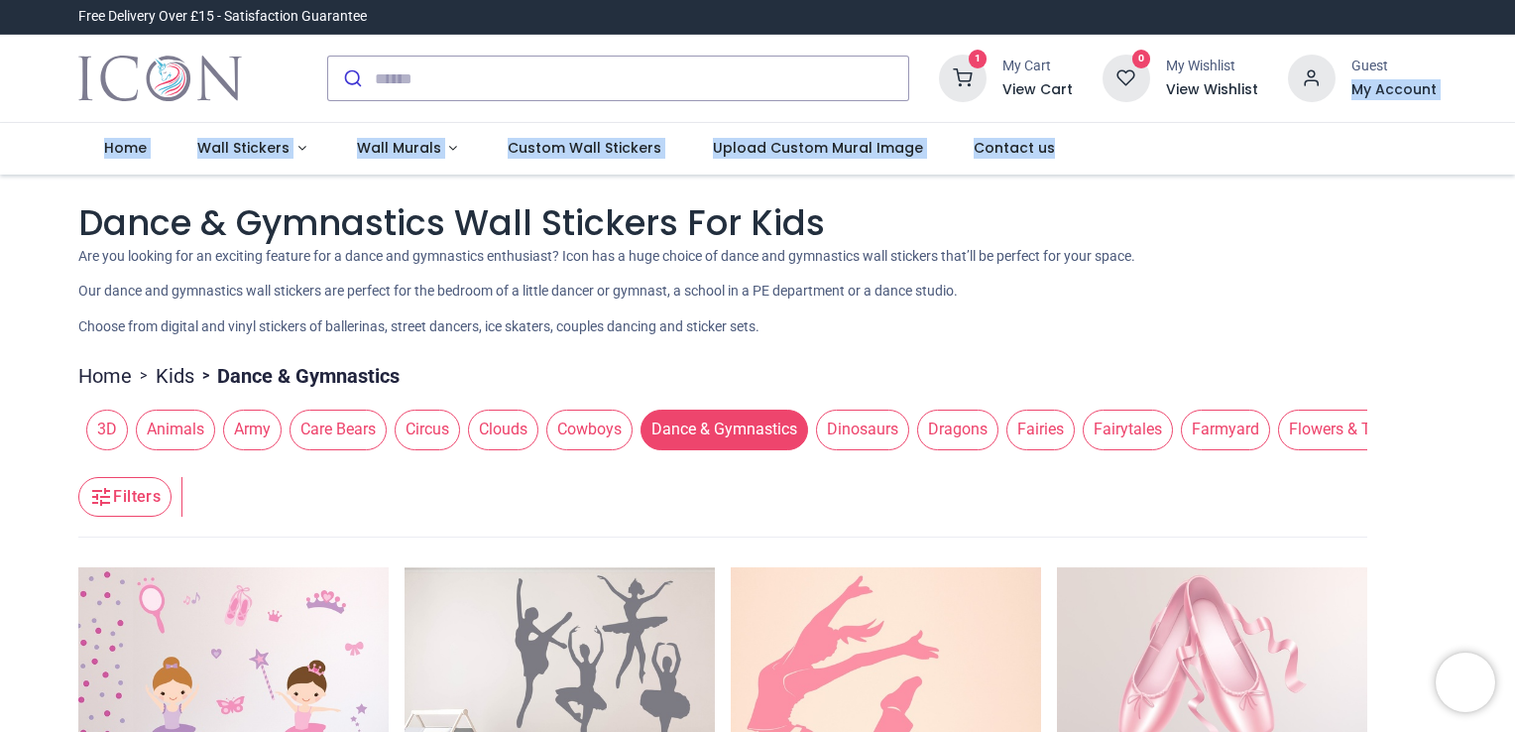
drag, startPoint x: 1510, startPoint y: 73, endPoint x: 1493, endPoint y: 141, distance: 69.5
click at [1493, 141] on header "Free Delivery Over £15 - Satisfaction Guarantee" at bounding box center [757, 87] width 1515 height 175
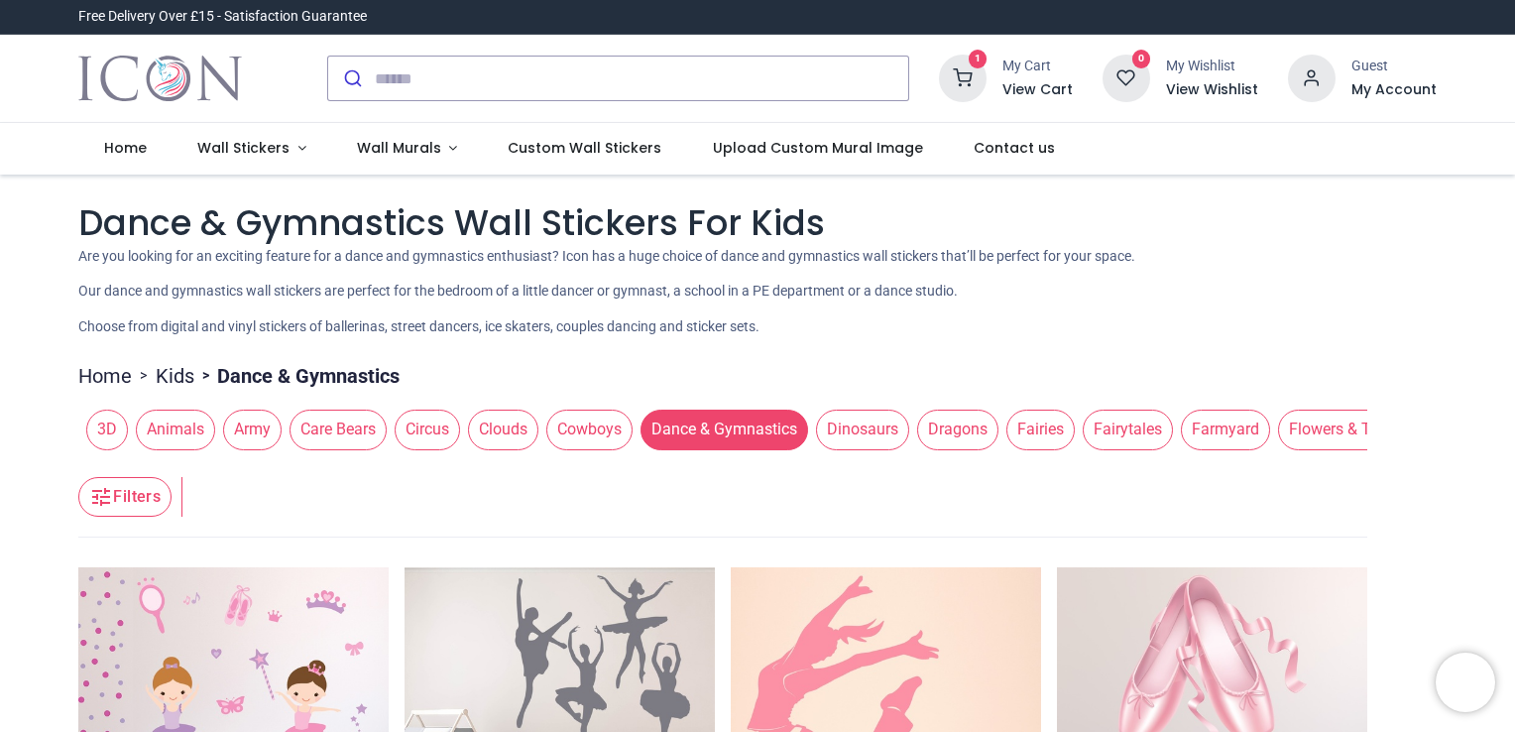
click at [1266, 307] on div "Dance & Gymnastics Wall Stickers For Kids Are you looking for an exciting featu…" at bounding box center [757, 267] width 1358 height 139
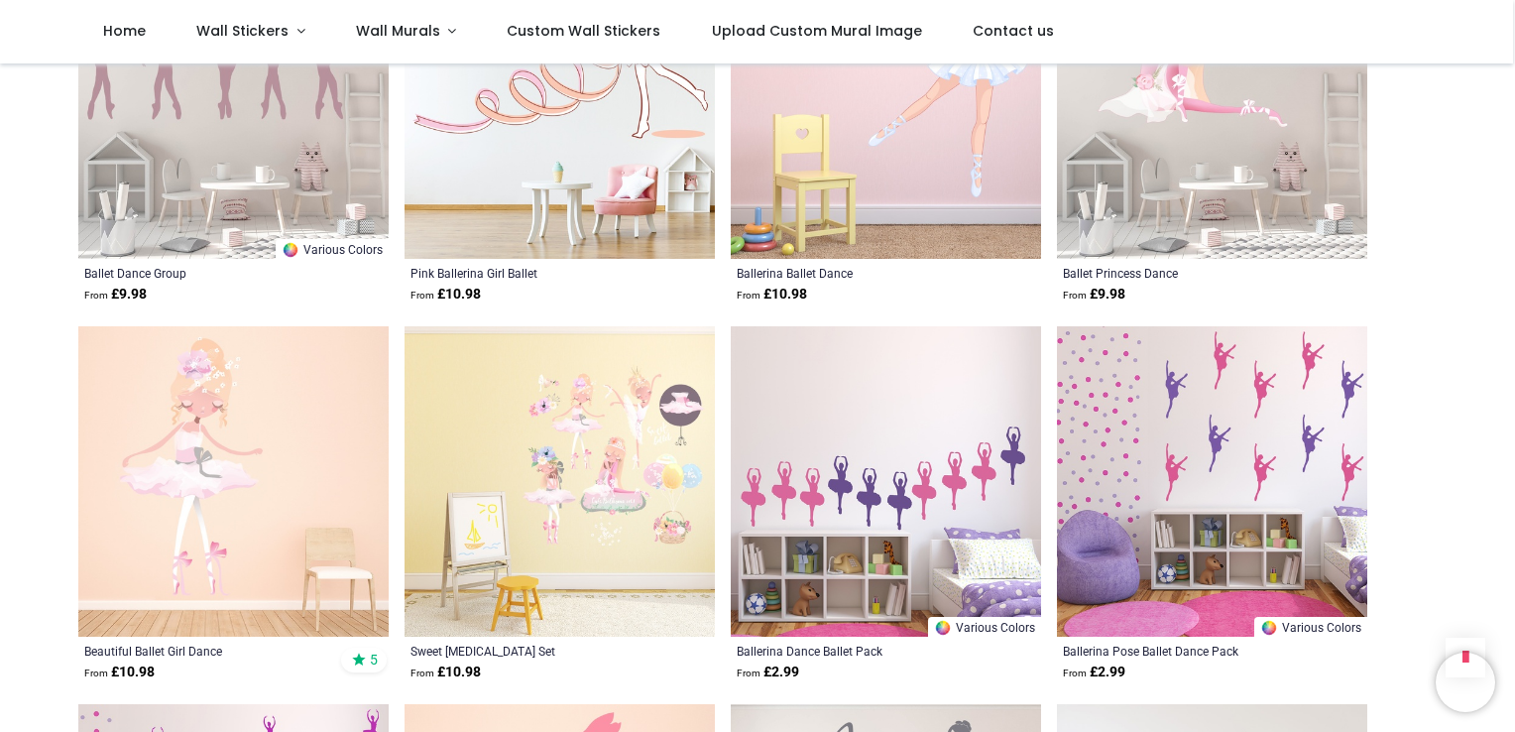
scroll to position [2023, 0]
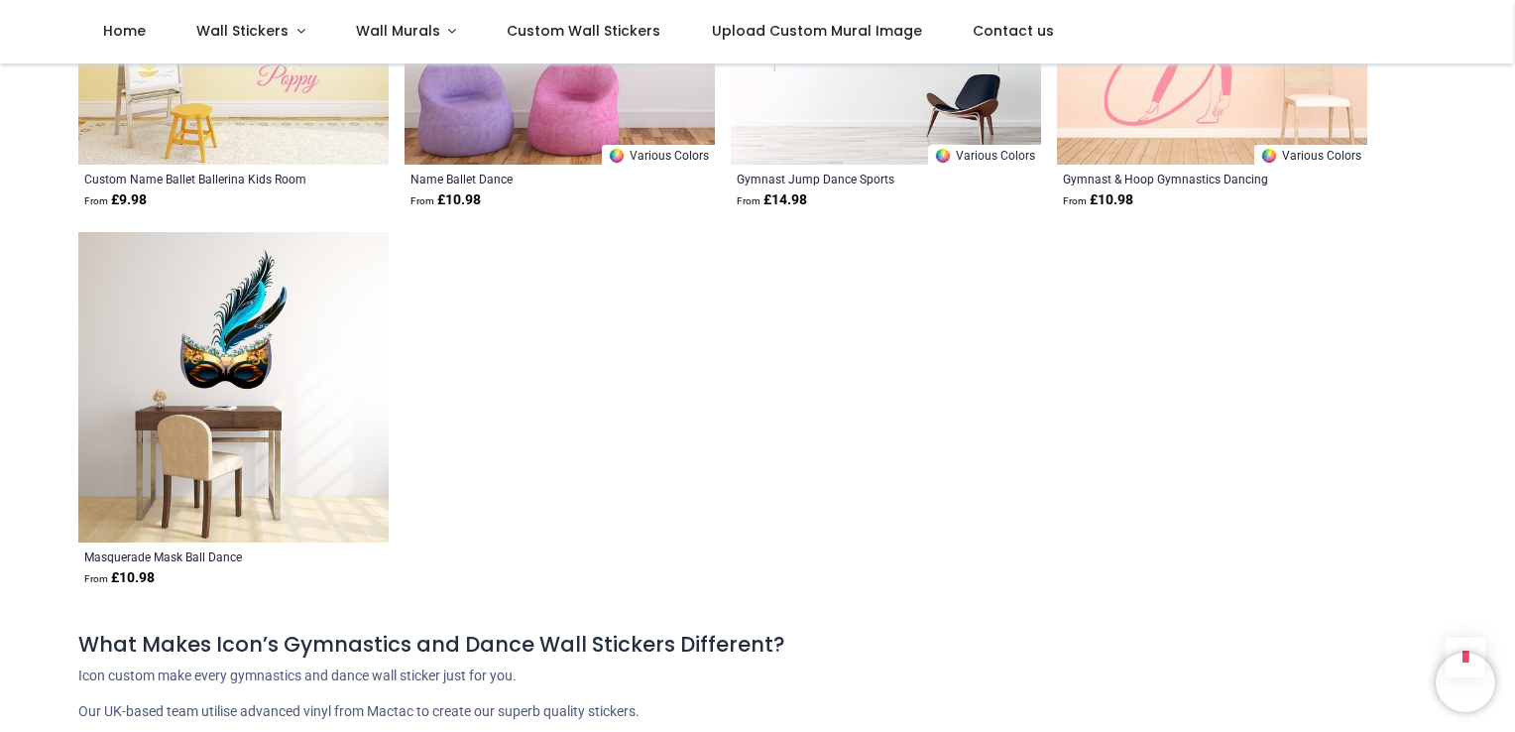
scroll to position [4006, 0]
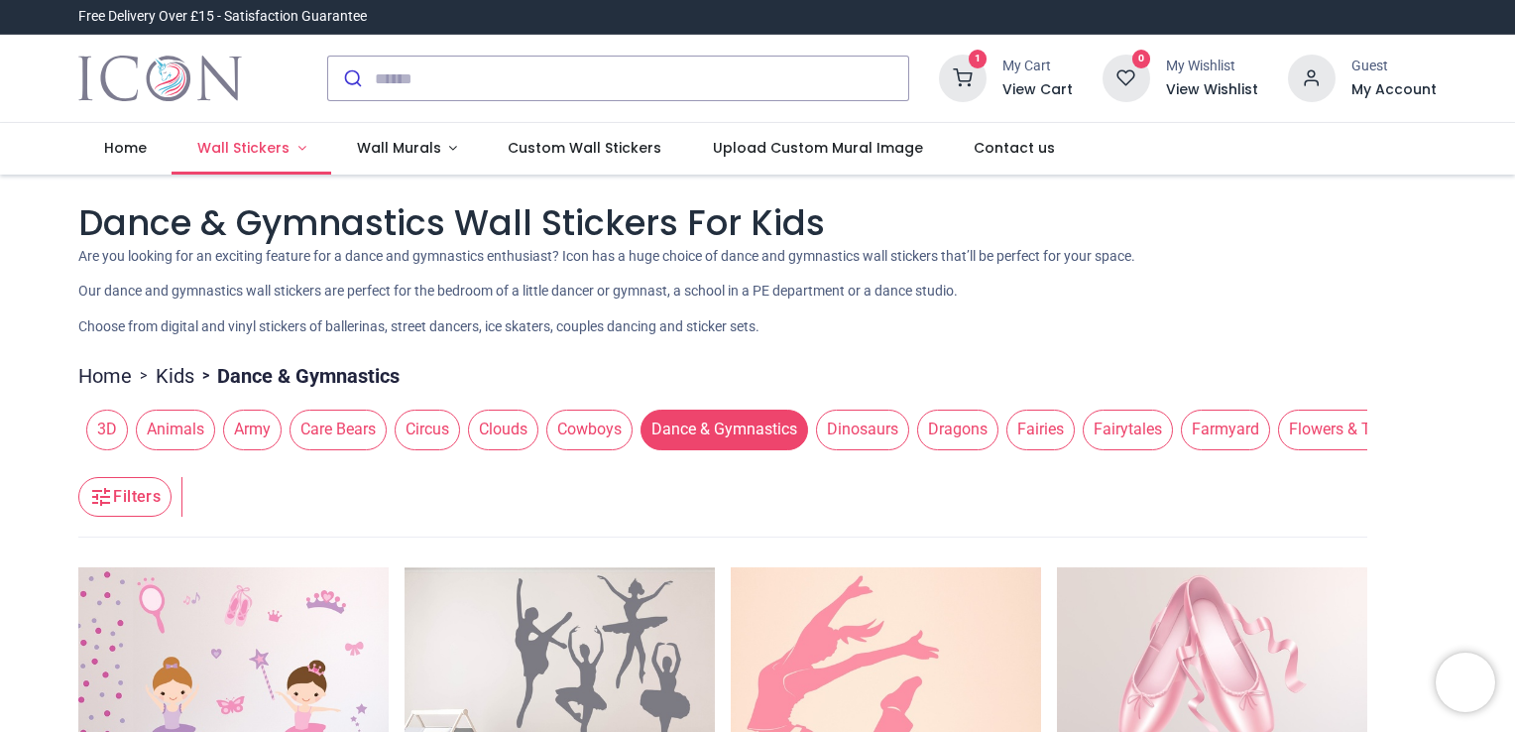
click at [222, 165] on link "Wall Stickers" at bounding box center [252, 149] width 160 height 52
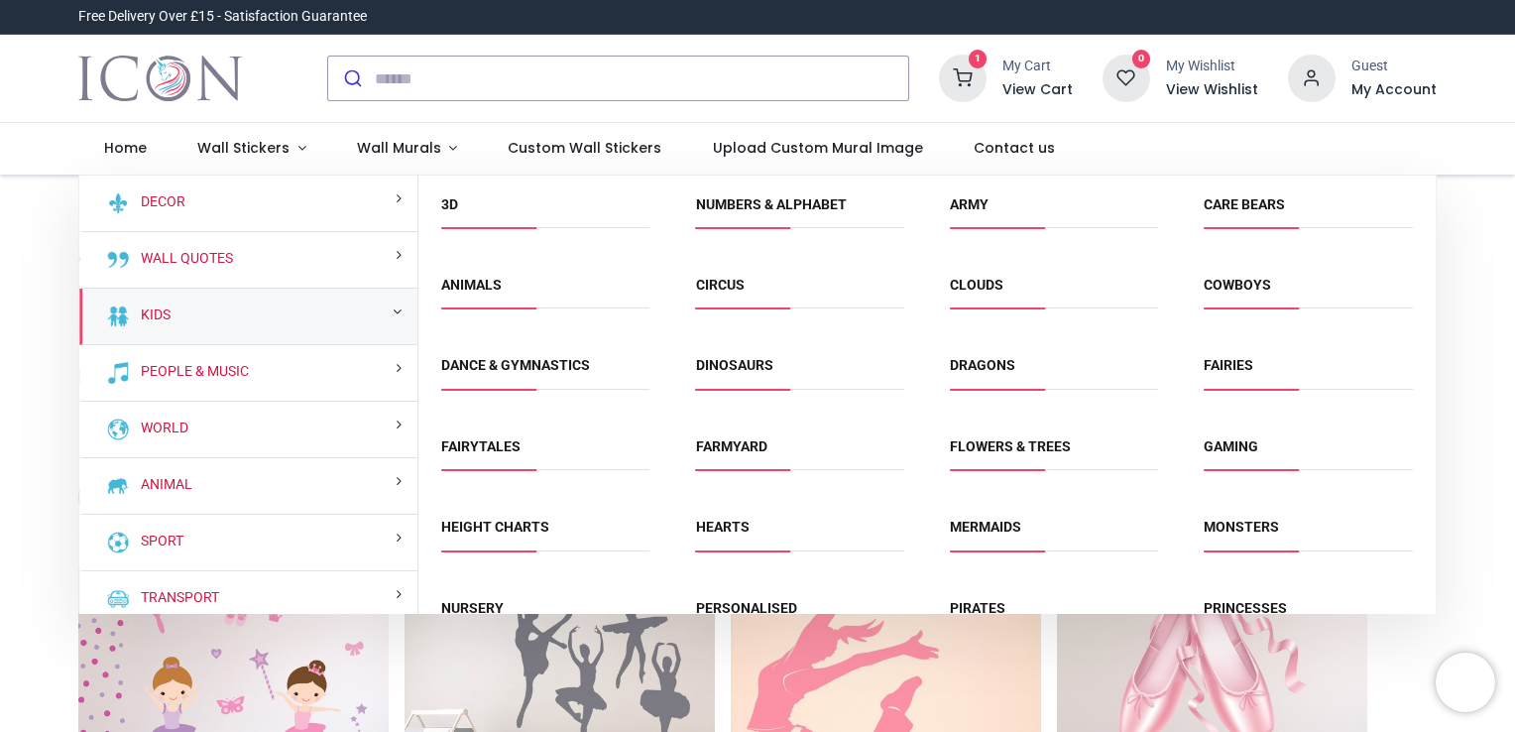
click at [501, 298] on span "Animals" at bounding box center [545, 292] width 208 height 33
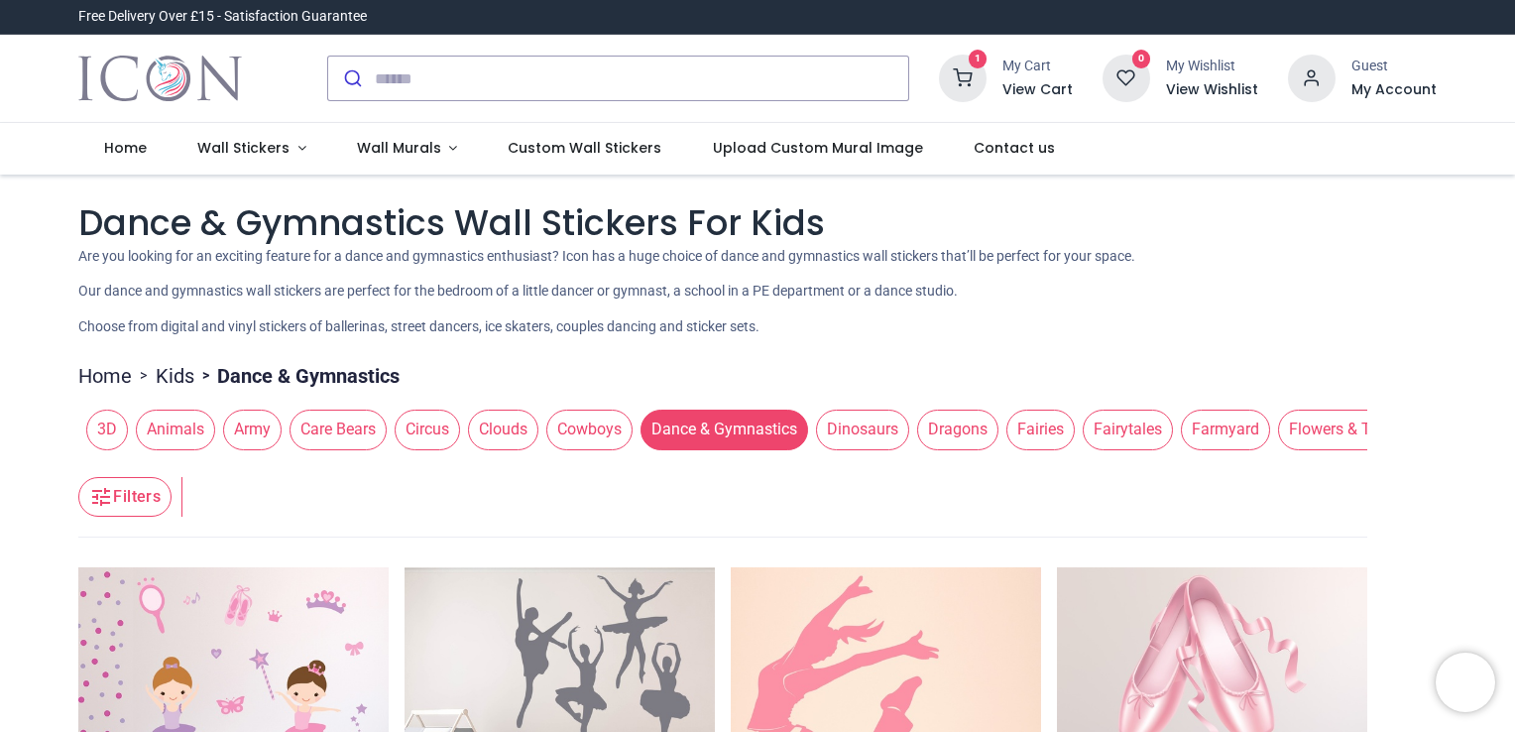
click at [190, 425] on span "Animals" at bounding box center [175, 429] width 79 height 40
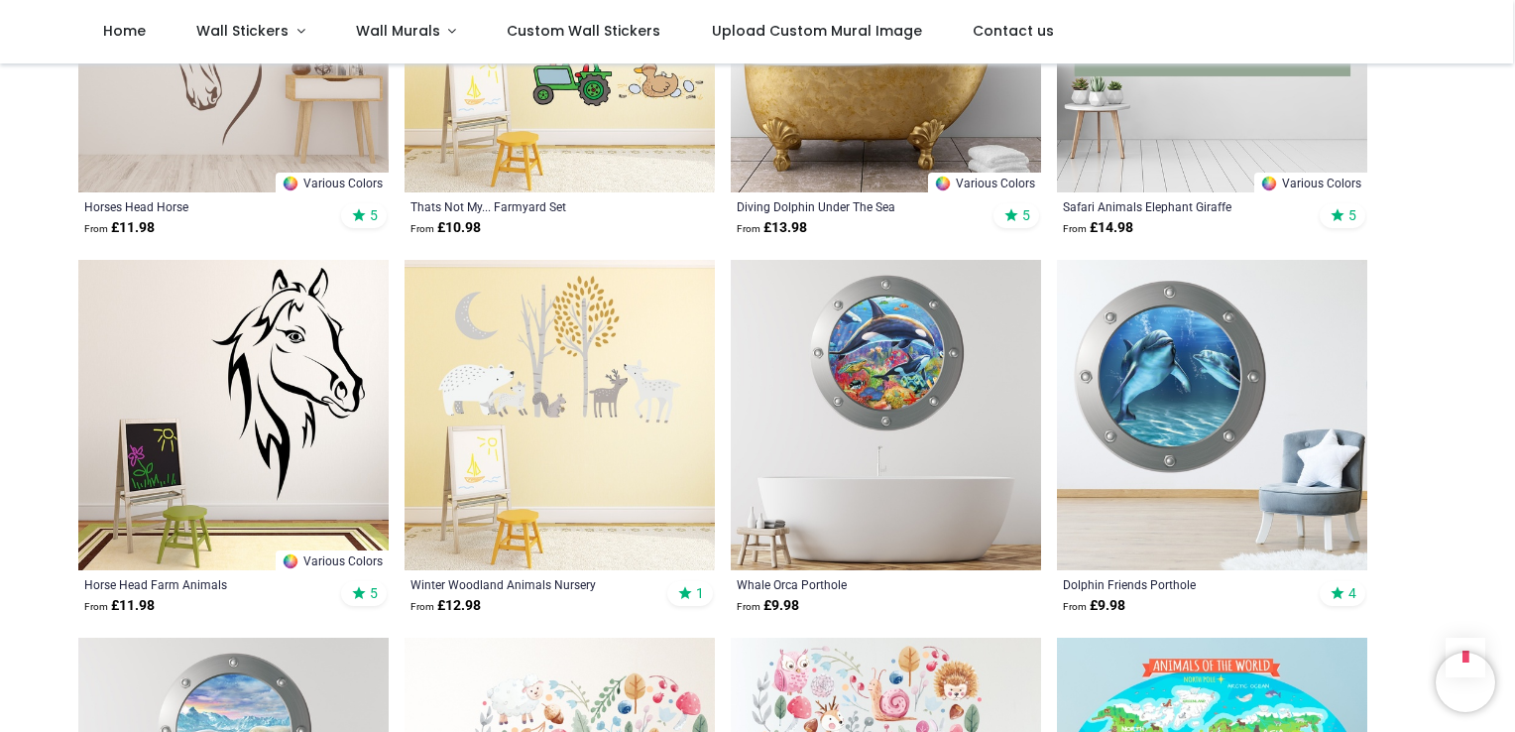
scroll to position [2102, 0]
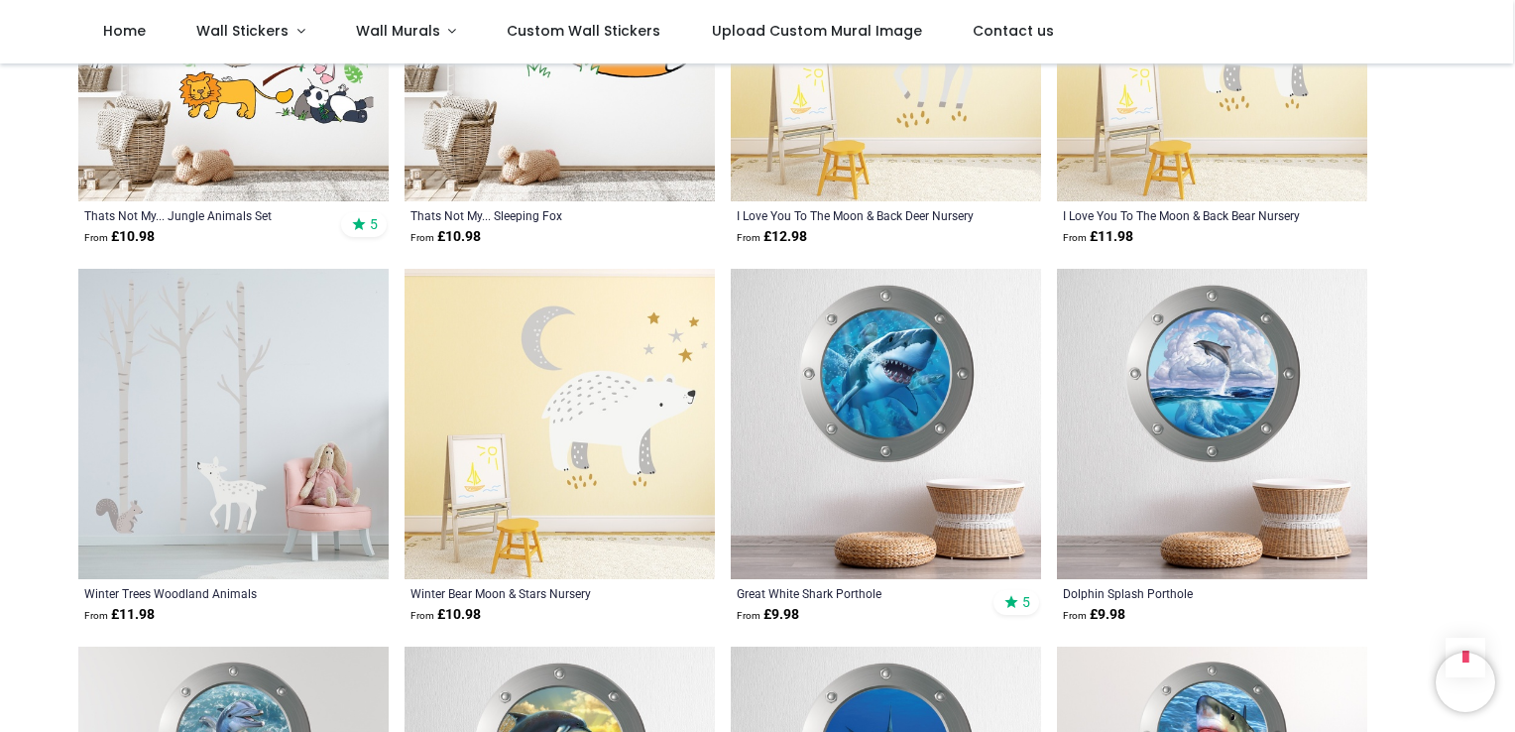
scroll to position [4759, 0]
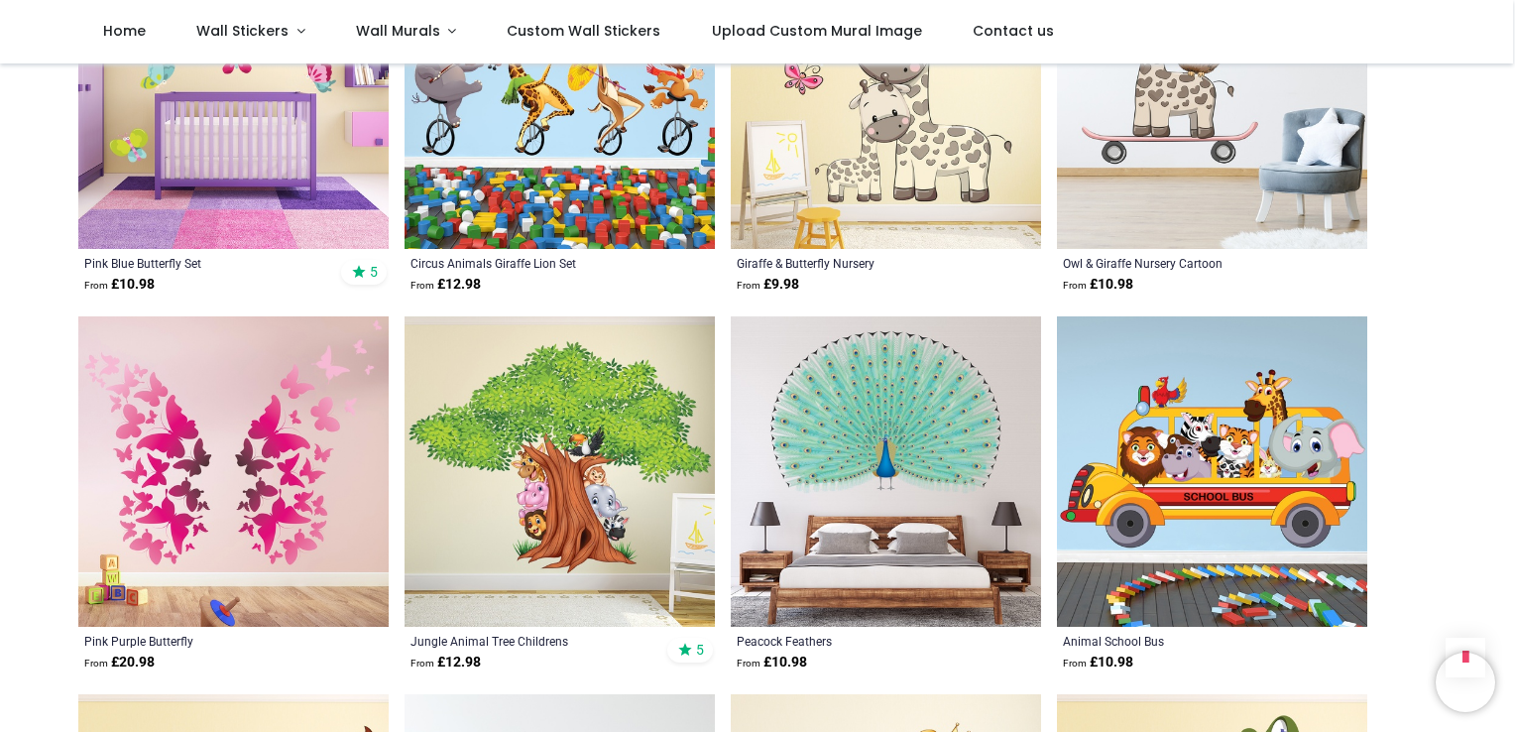
scroll to position [6980, 0]
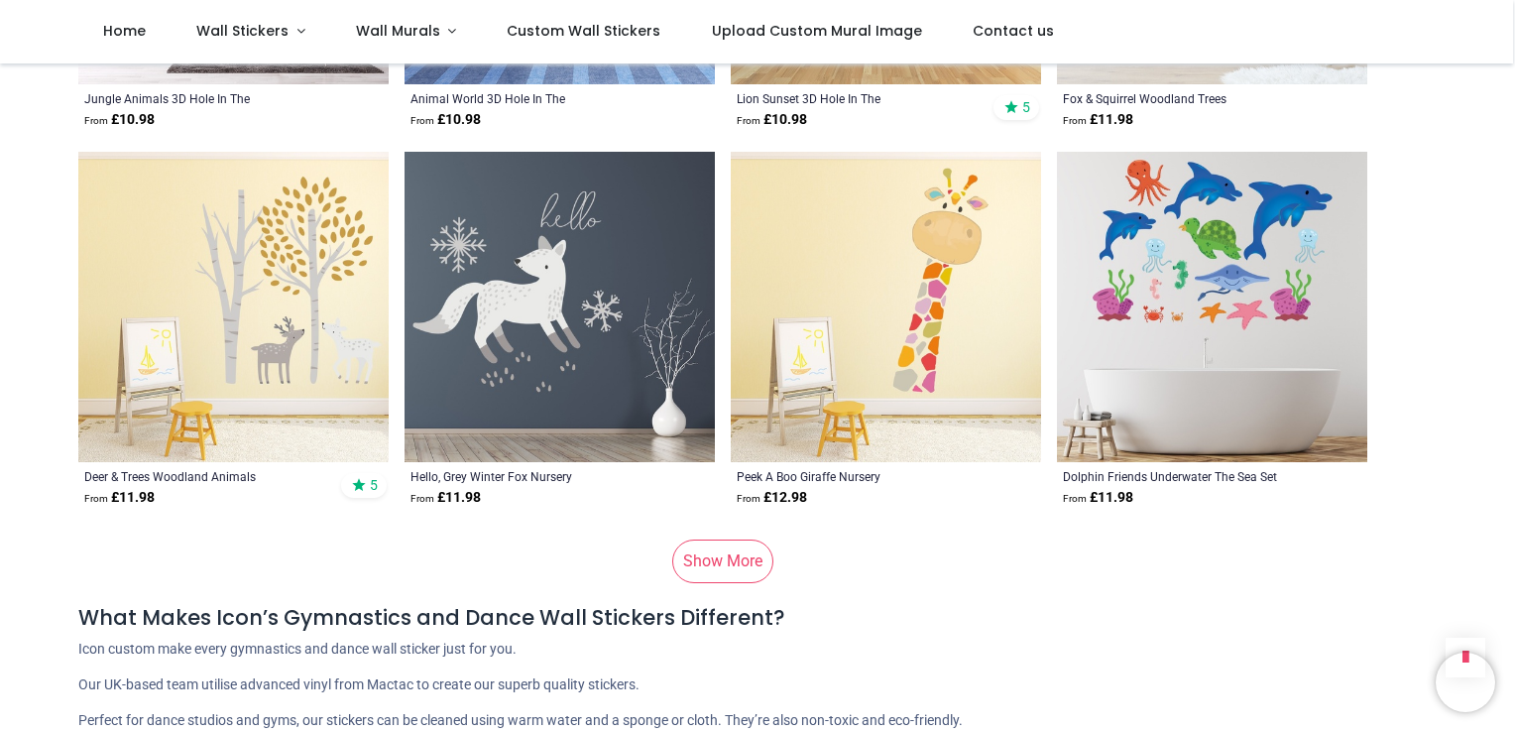
scroll to position [10510, 0]
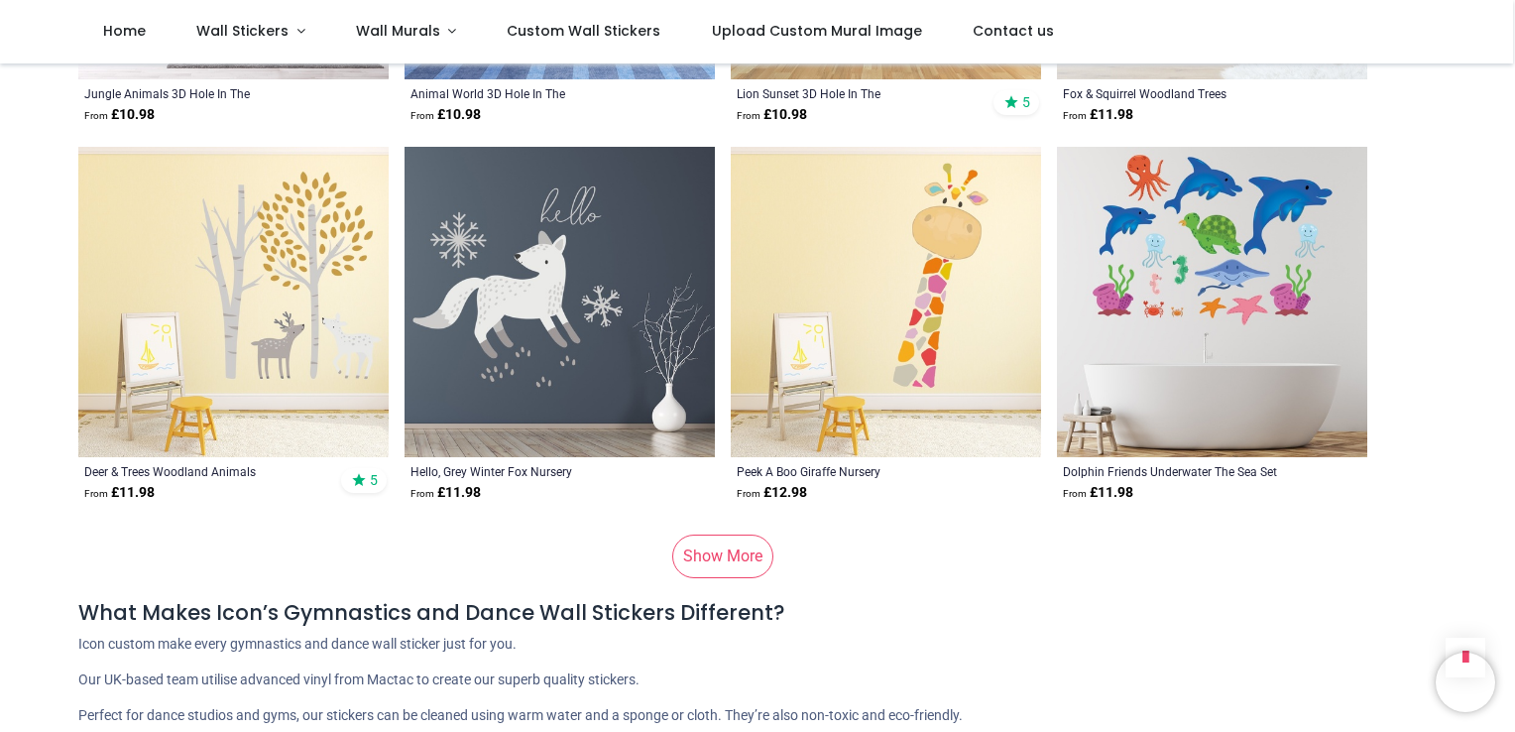
click at [686, 557] on link "Show More" at bounding box center [722, 556] width 101 height 44
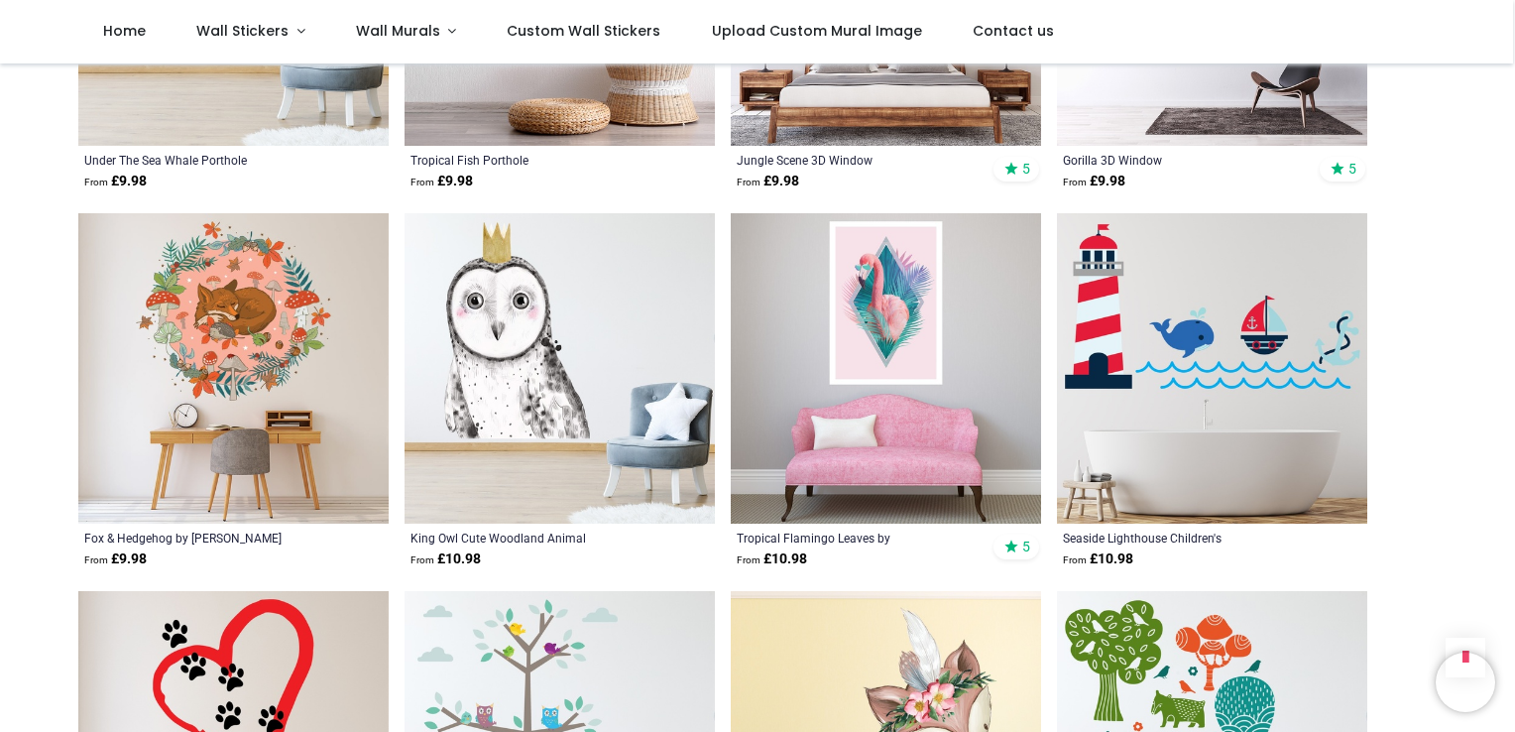
scroll to position [11581, 0]
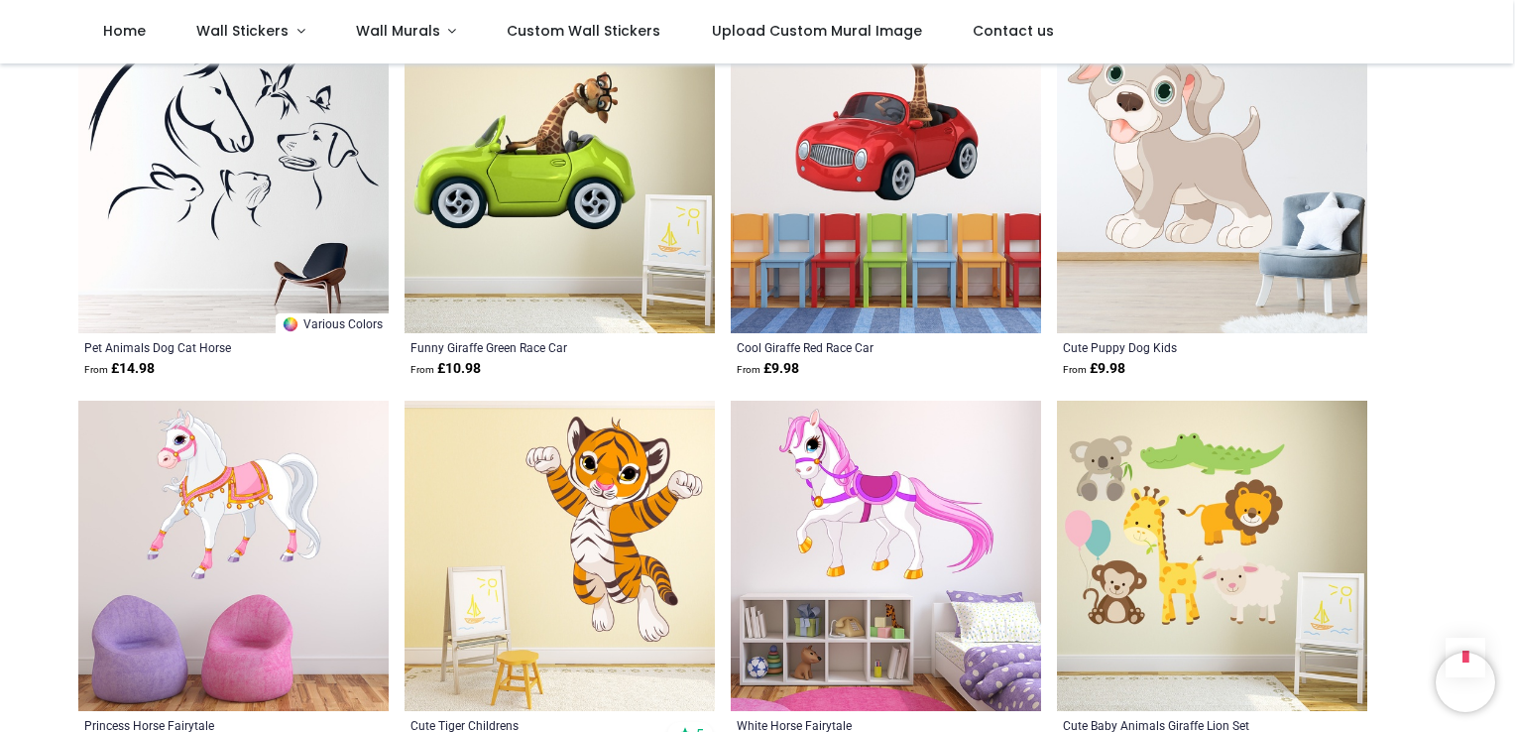
scroll to position [14794, 0]
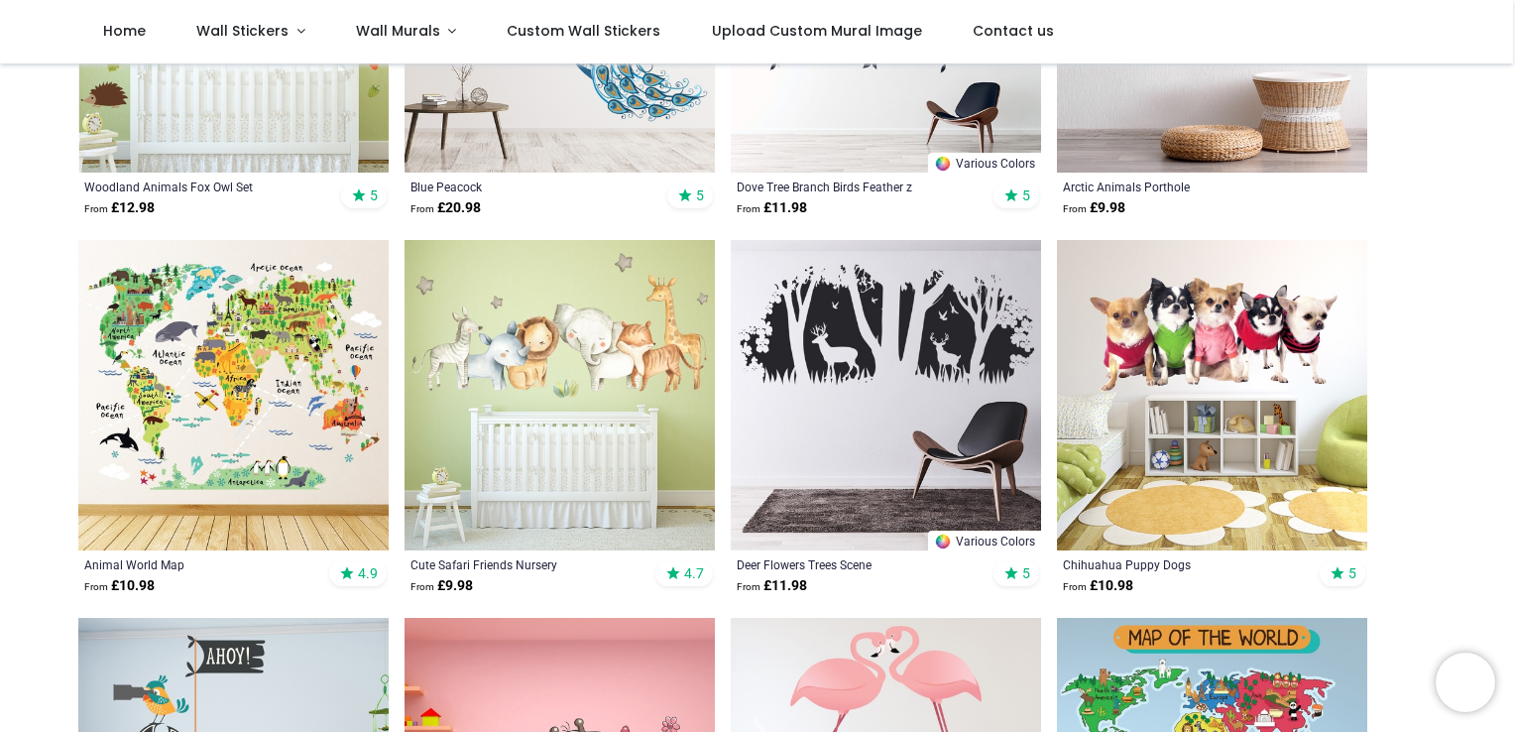
scroll to position [267, 0]
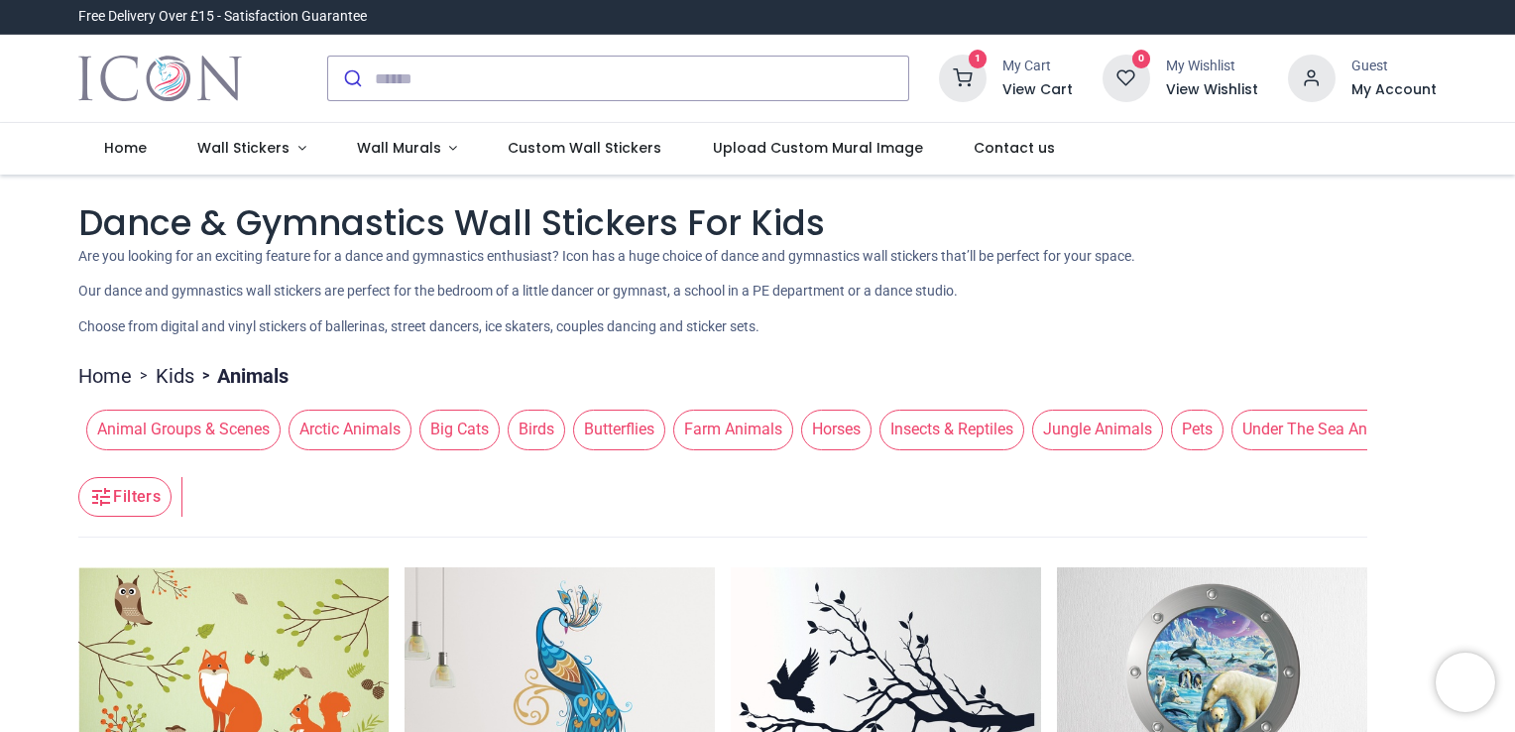
click at [178, 379] on link "Kids" at bounding box center [175, 376] width 39 height 28
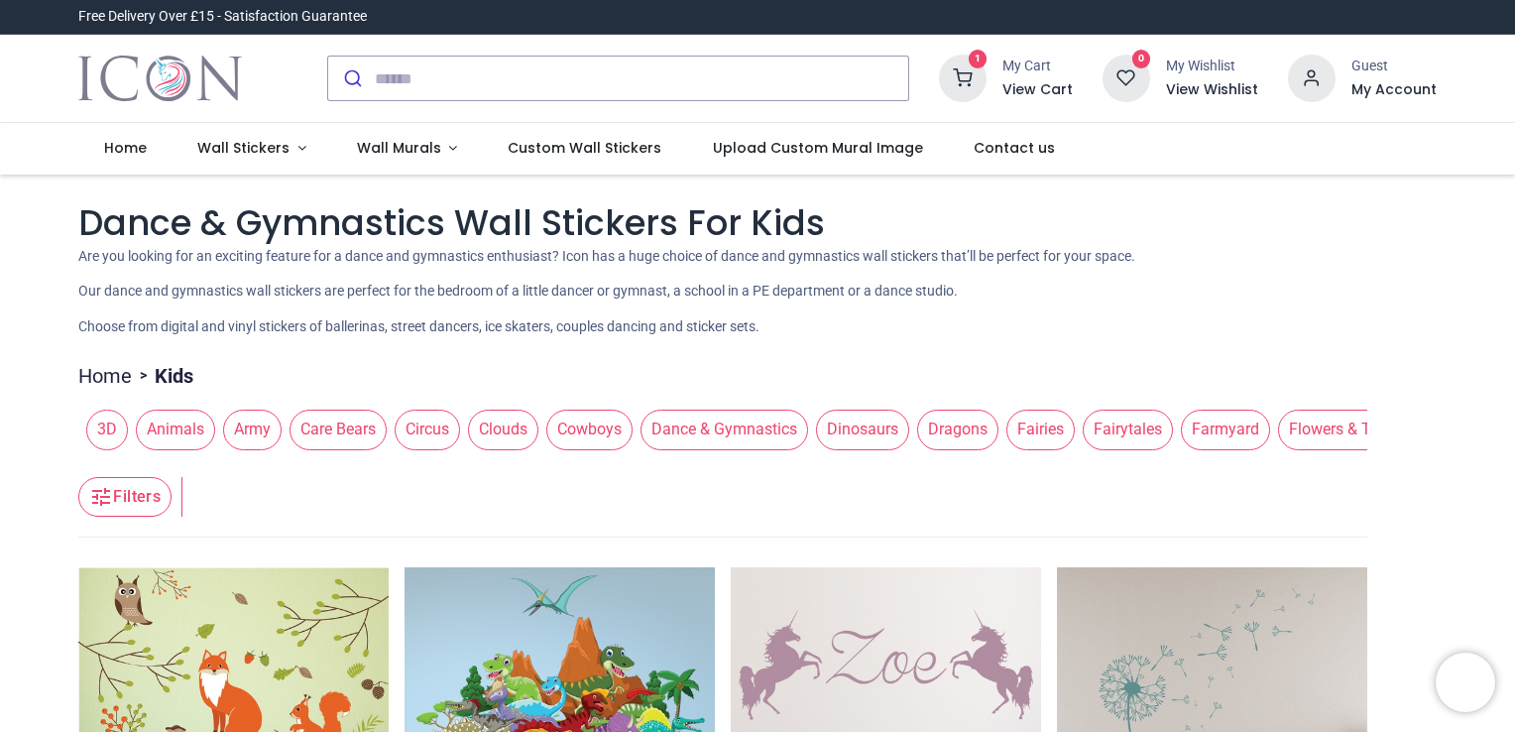
drag, startPoint x: 371, startPoint y: 459, endPoint x: 484, endPoint y: 462, distance: 113.1
click at [484, 462] on header "Filters Filters" at bounding box center [722, 497] width 1289 height 79
click at [502, 458] on header "Filters Filters" at bounding box center [722, 497] width 1289 height 79
click at [361, 422] on span "Quotes" at bounding box center [389, 429] width 71 height 40
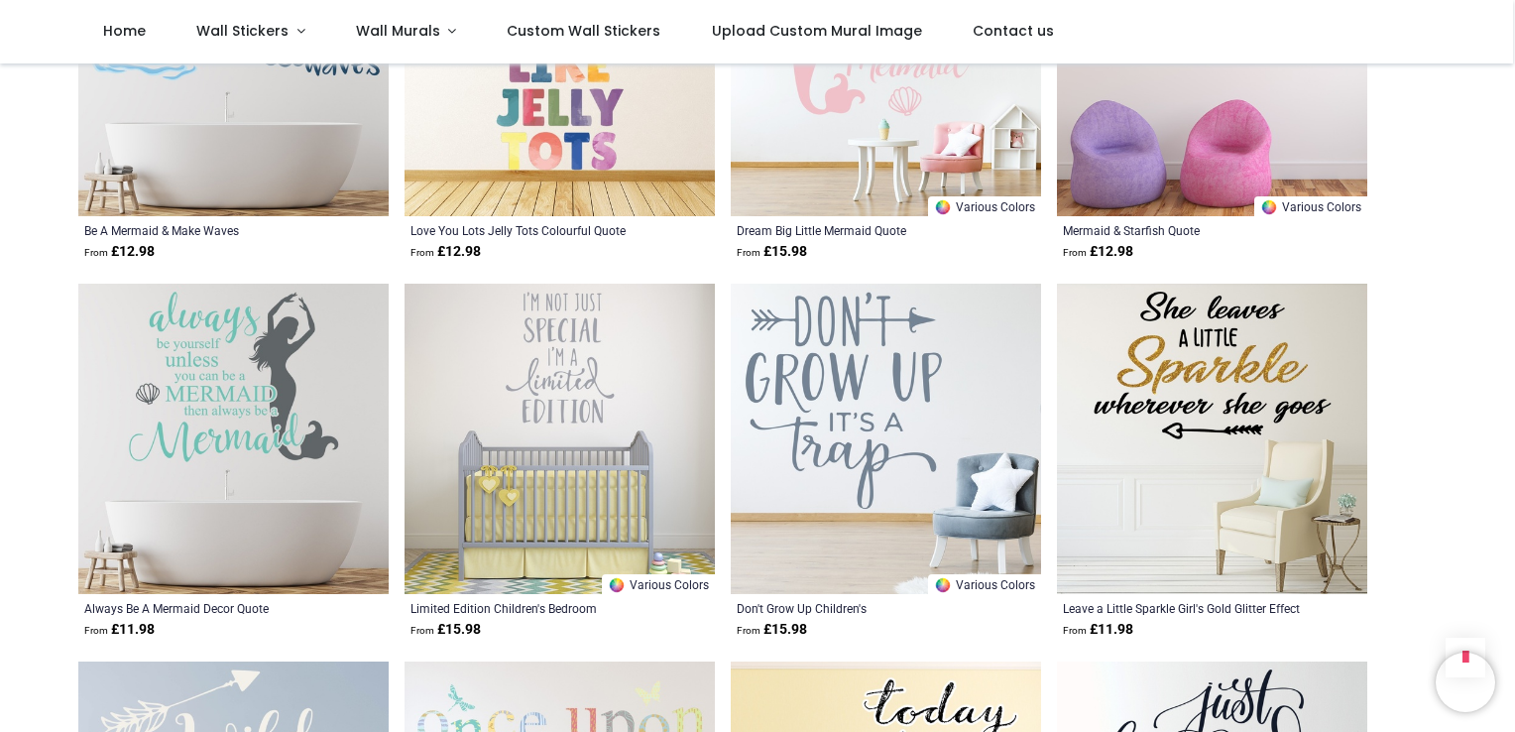
scroll to position [2102, 0]
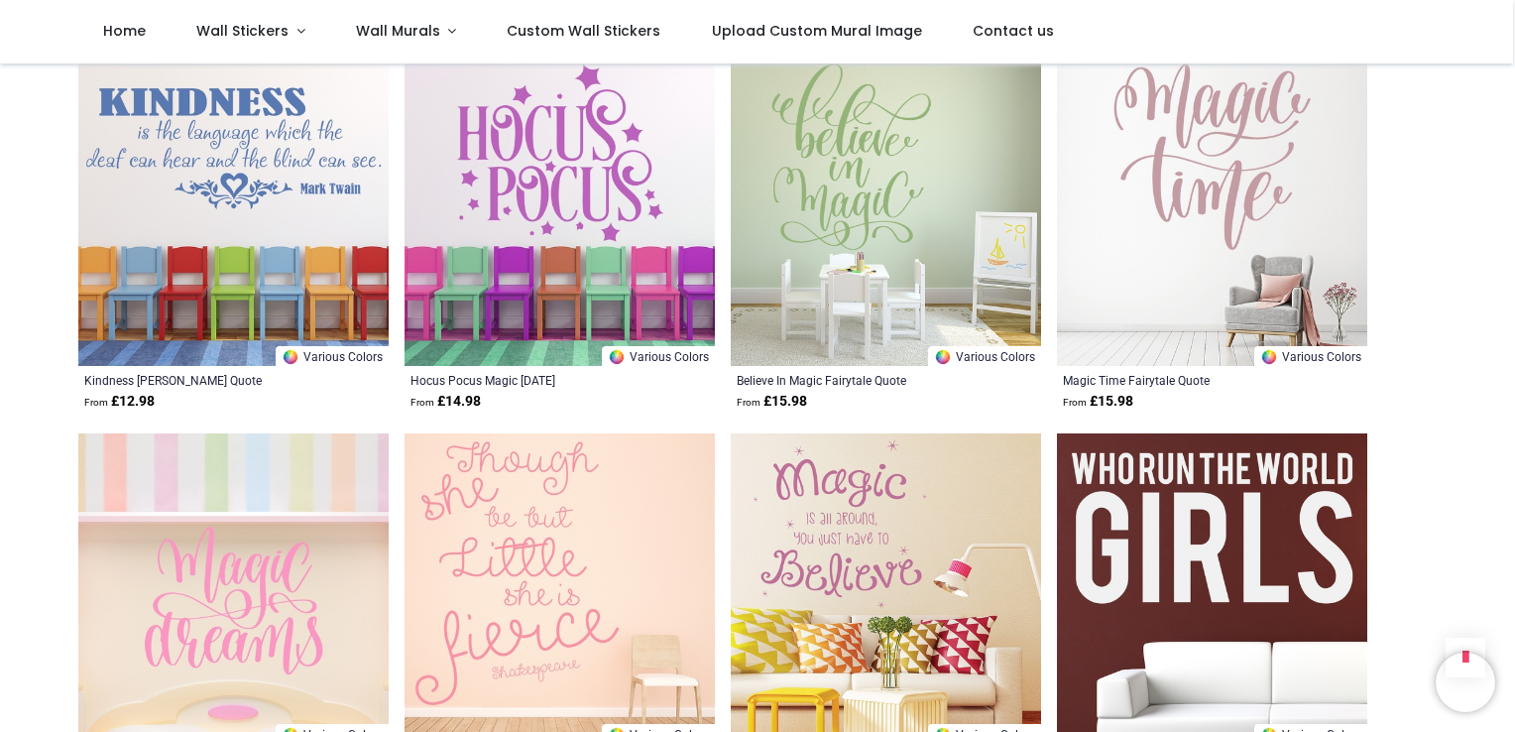
scroll to position [4521, 0]
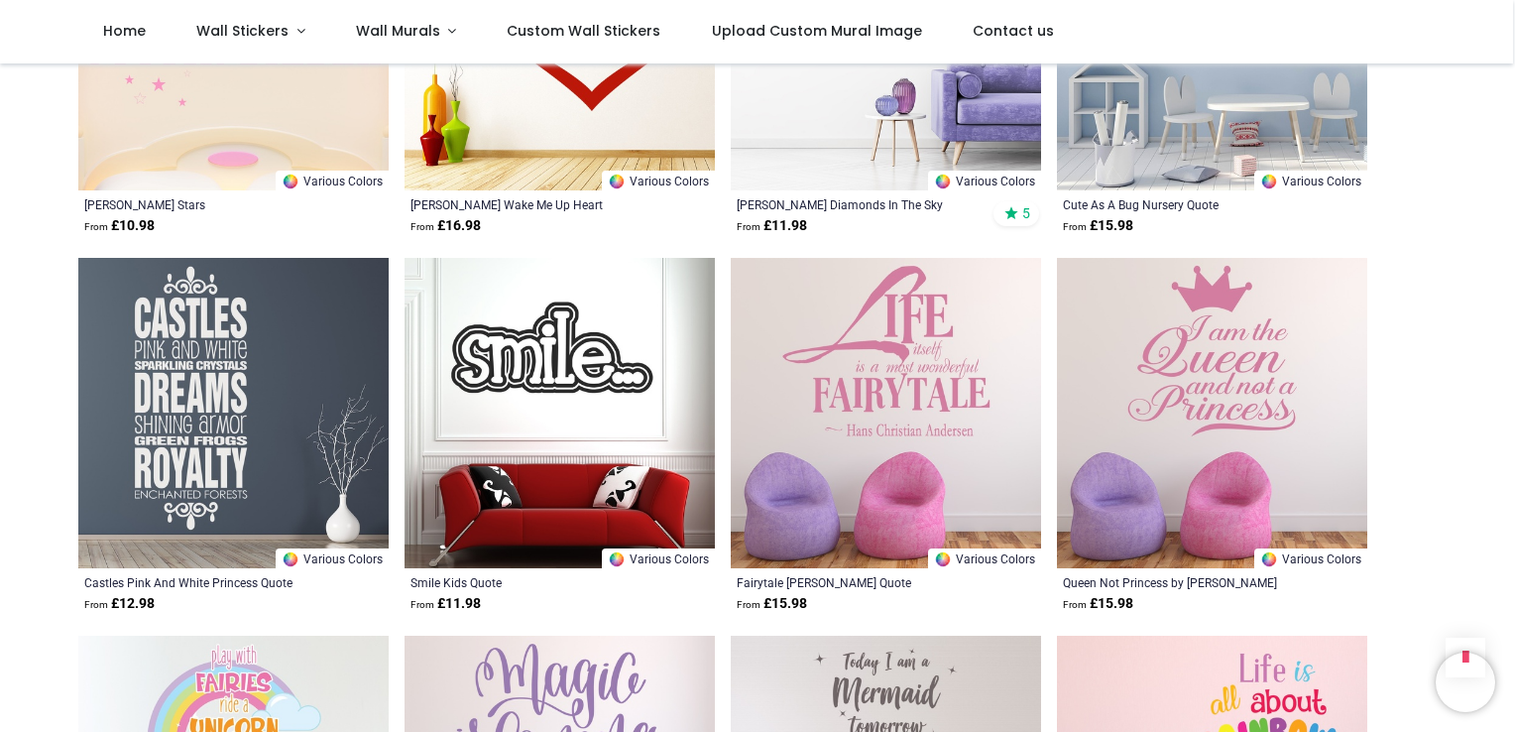
scroll to position [7417, 0]
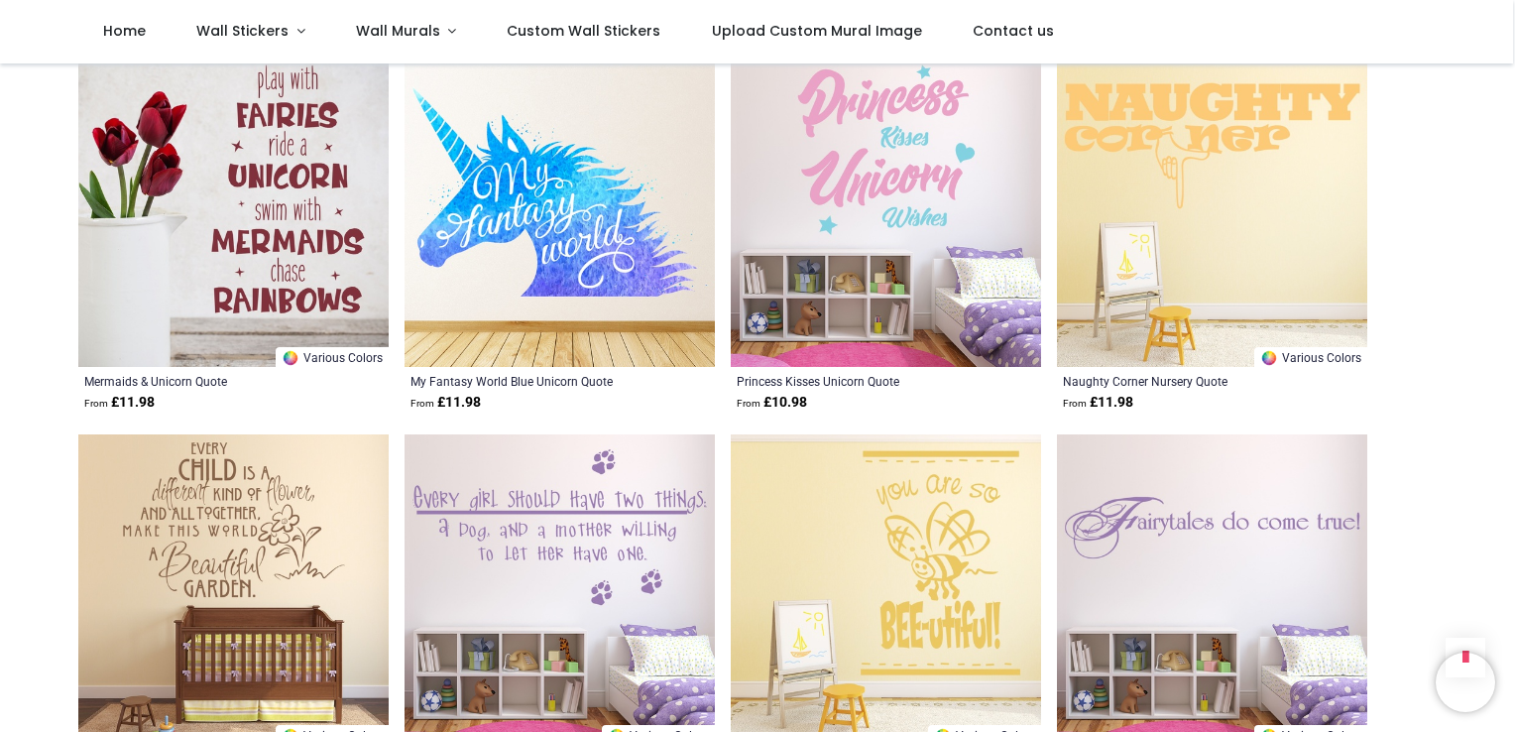
scroll to position [10391, 0]
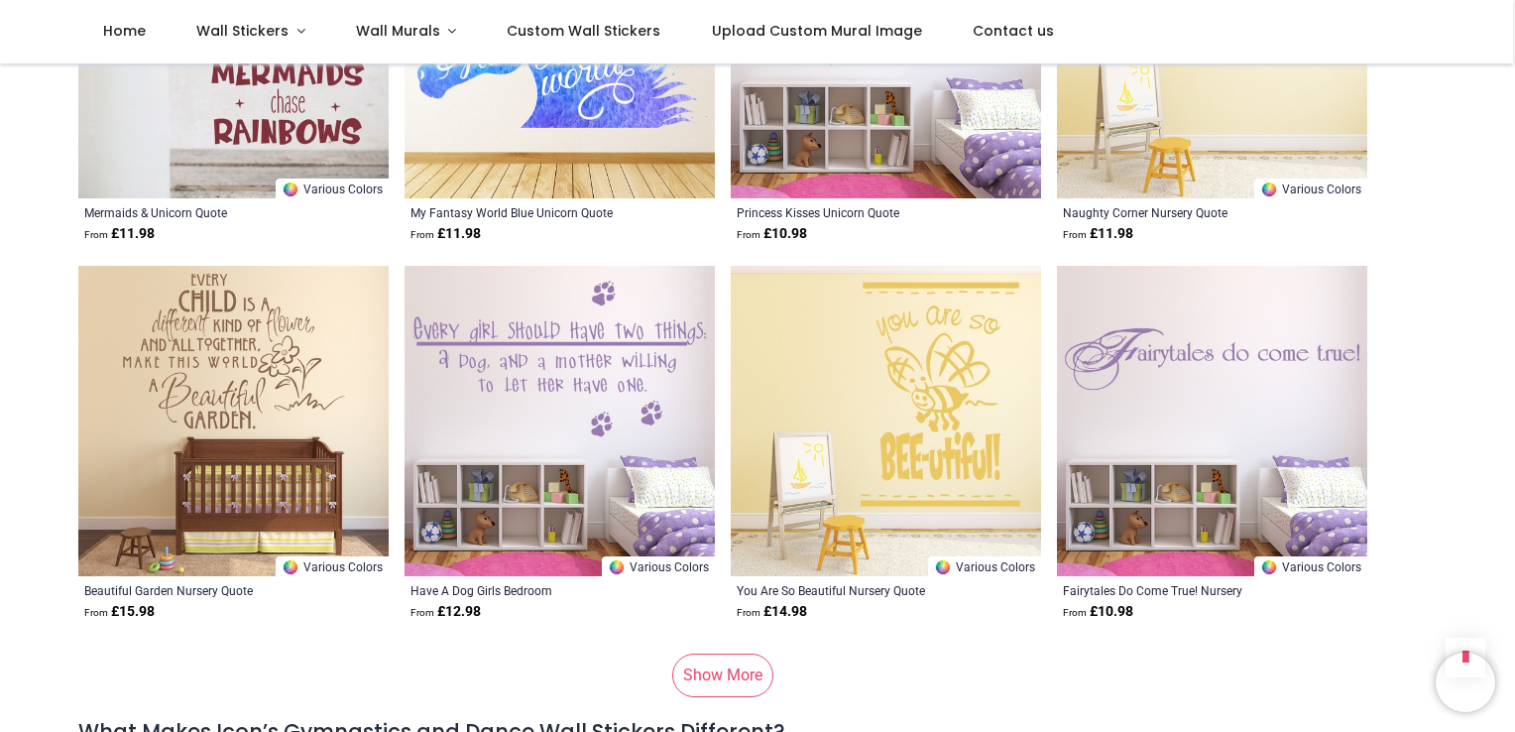
click at [717, 665] on link "Show More" at bounding box center [722, 675] width 101 height 44
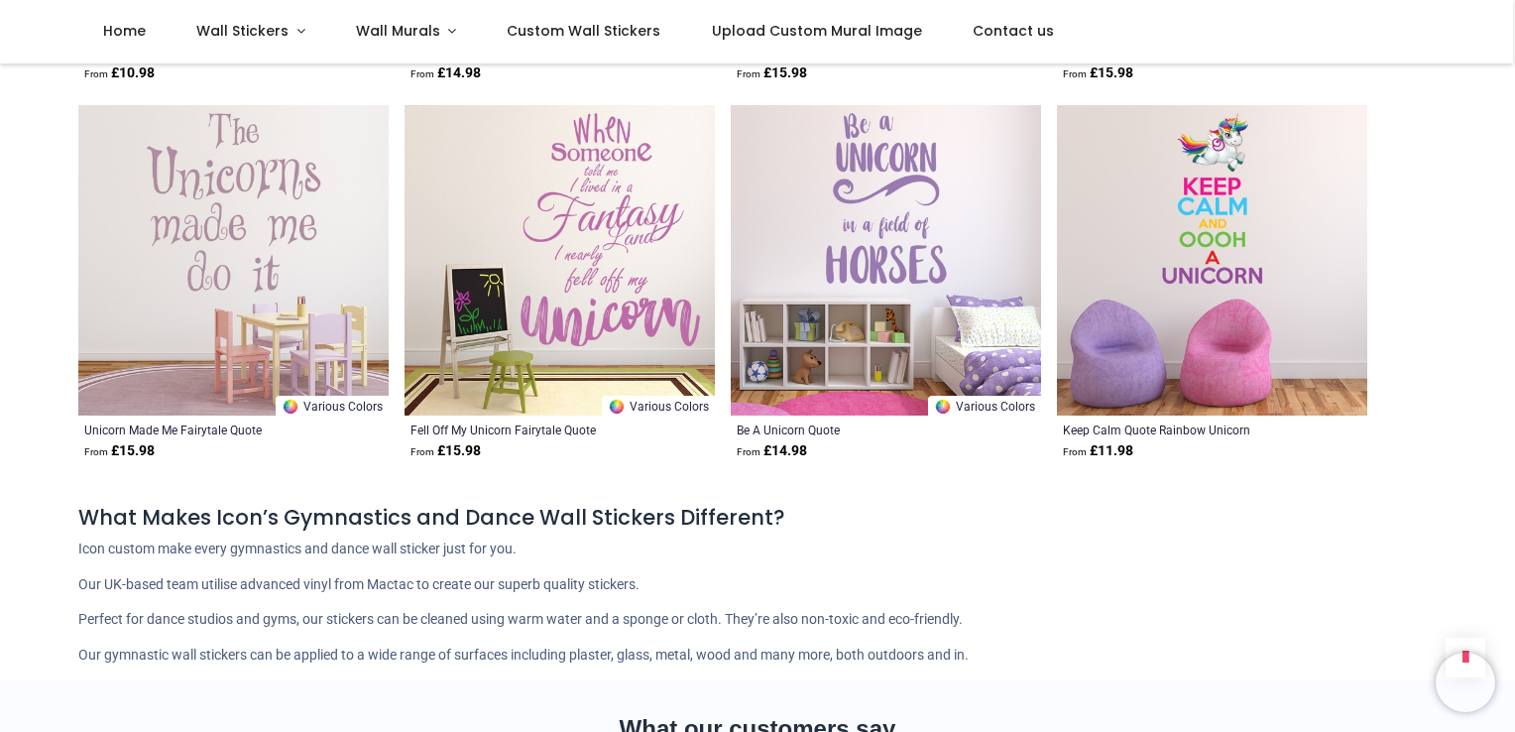
scroll to position [11462, 0]
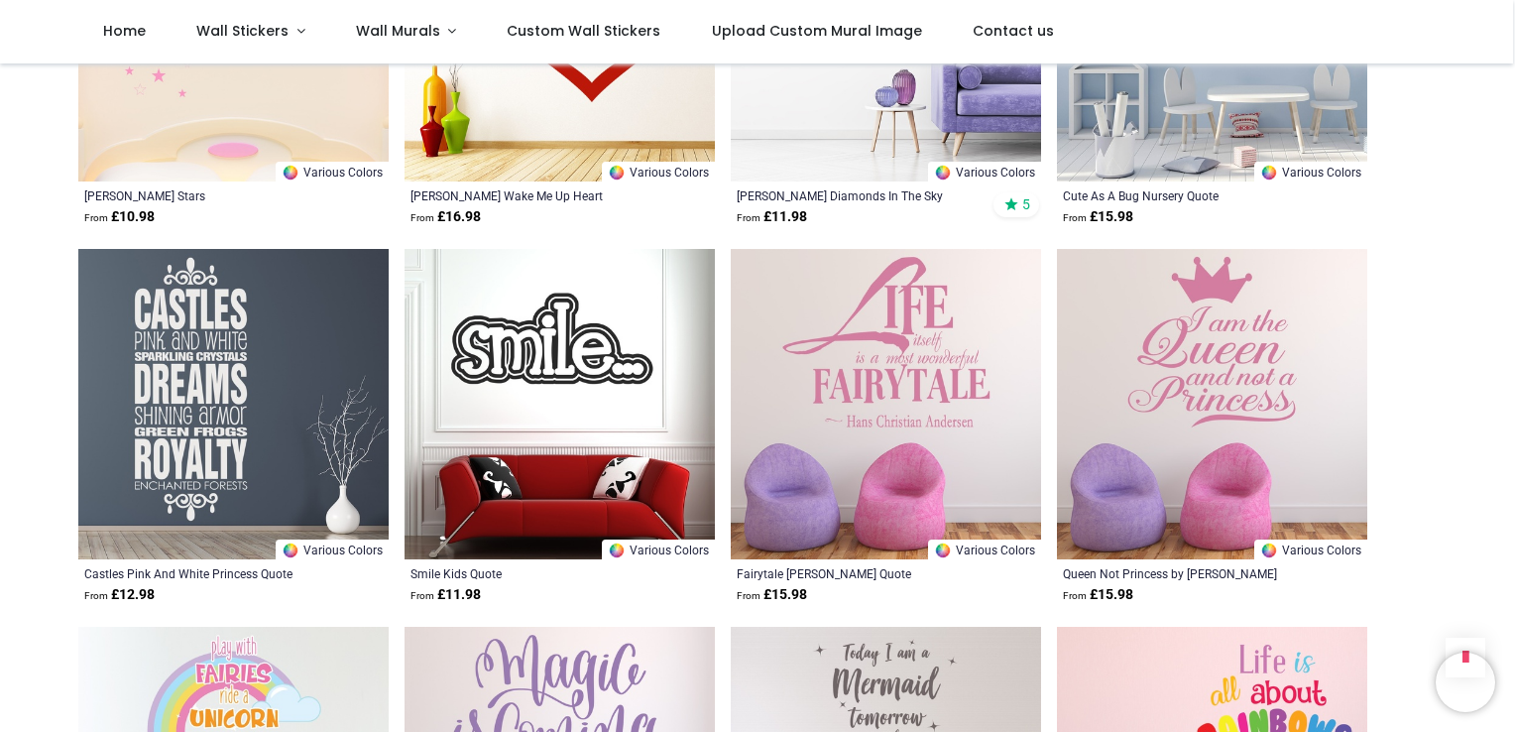
scroll to position [7298, 0]
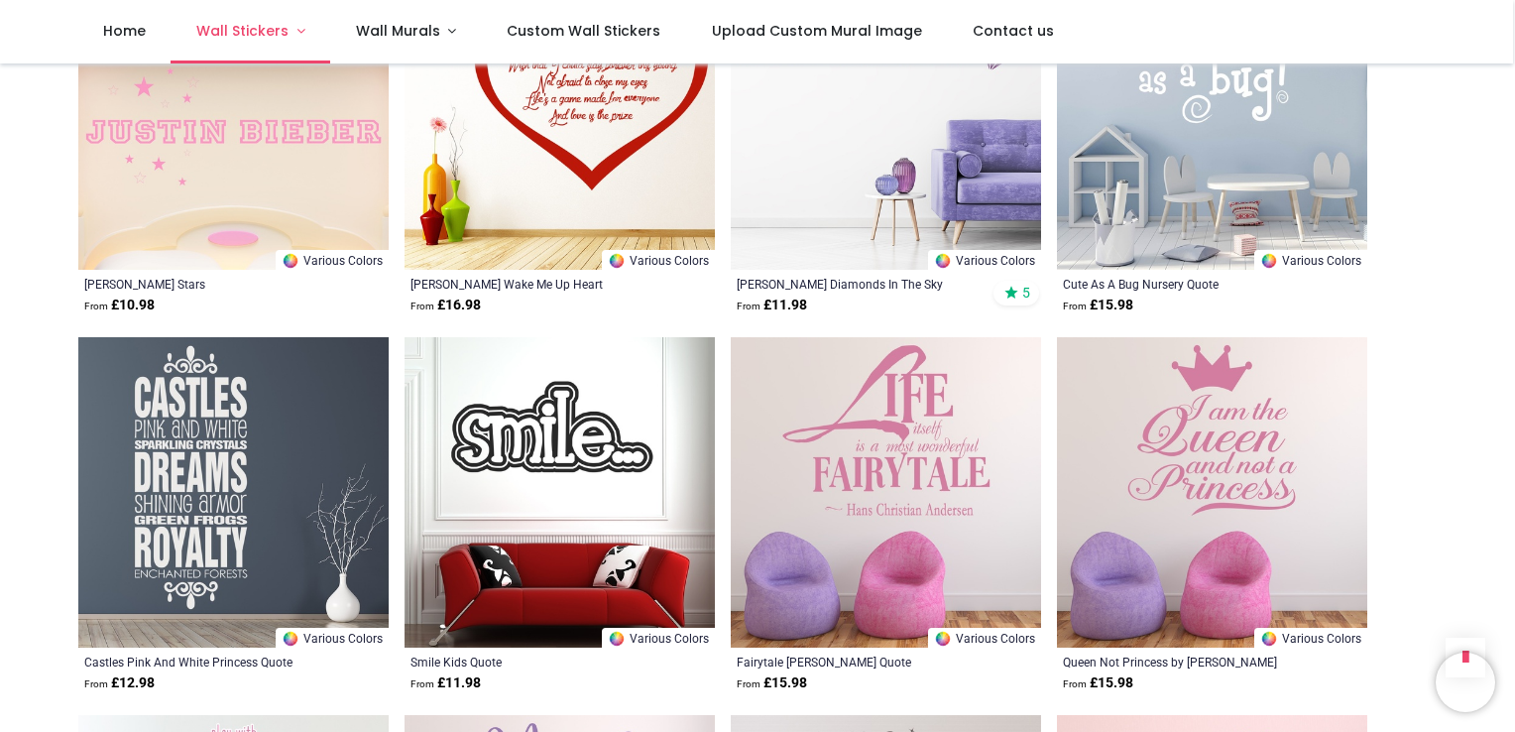
click at [251, 18] on link "Wall Stickers" at bounding box center [251, 31] width 160 height 63
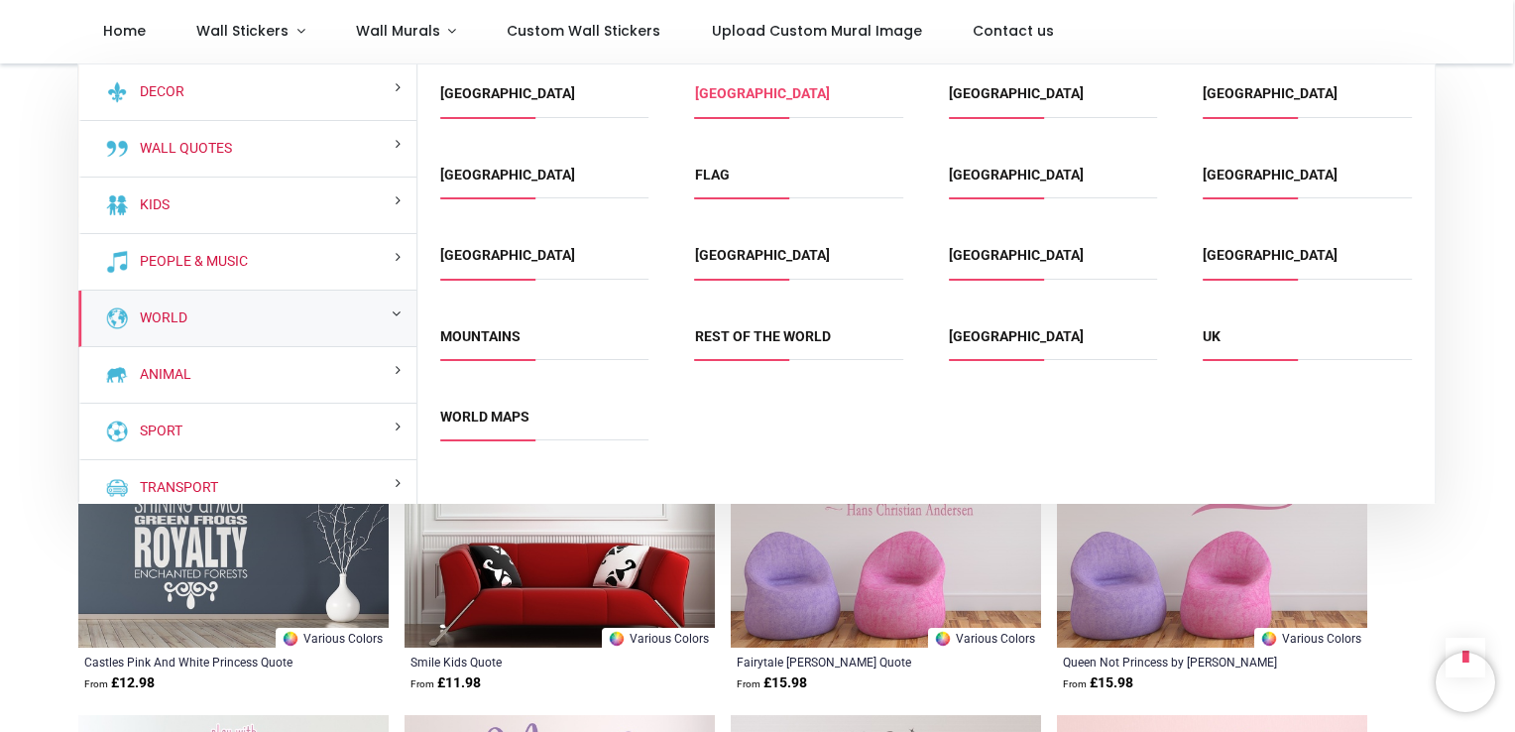
click at [742, 97] on link "[GEOGRAPHIC_DATA]" at bounding box center [762, 93] width 135 height 16
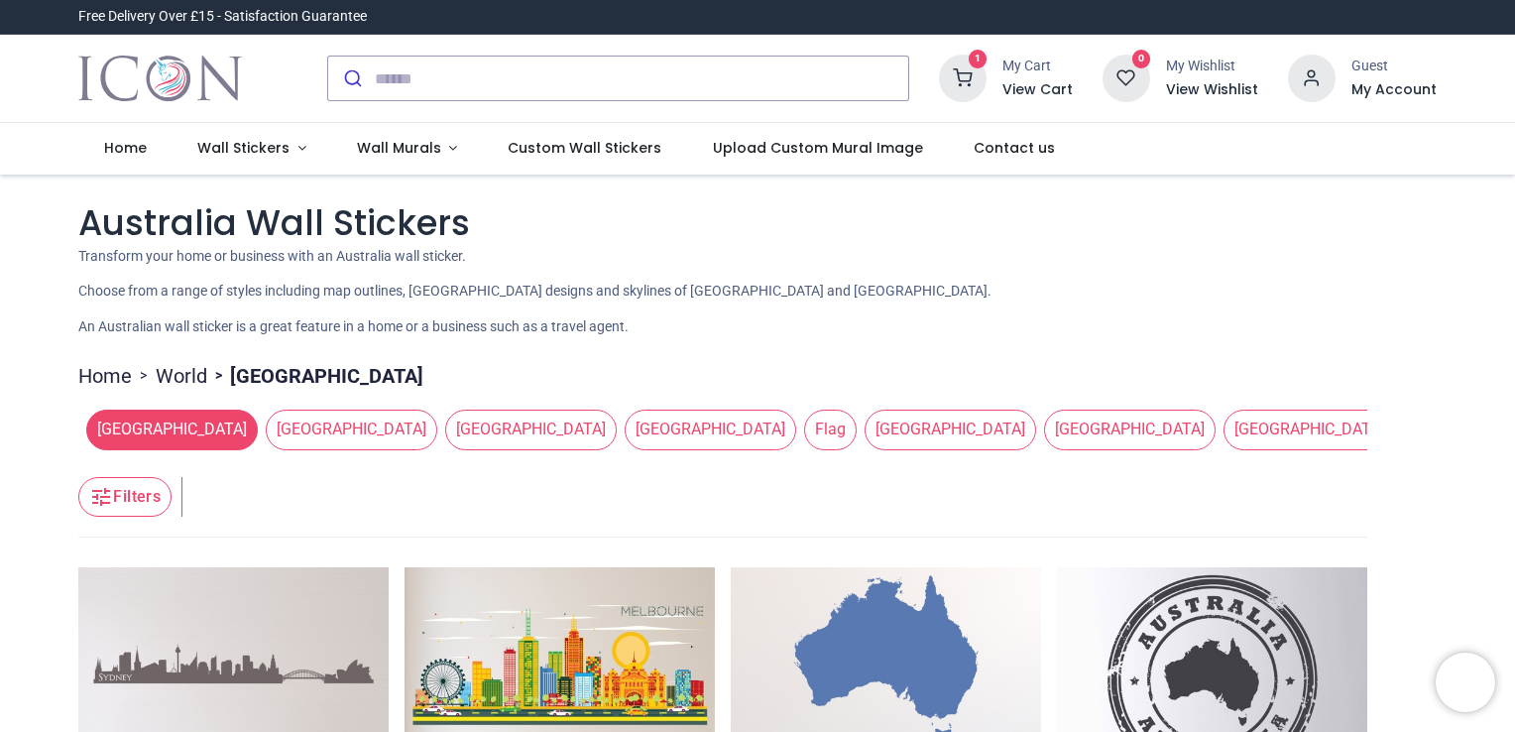
click at [1328, 237] on h1 "Australia Wall Stickers" at bounding box center [757, 222] width 1358 height 49
click at [865, 425] on span "[GEOGRAPHIC_DATA]" at bounding box center [951, 429] width 172 height 40
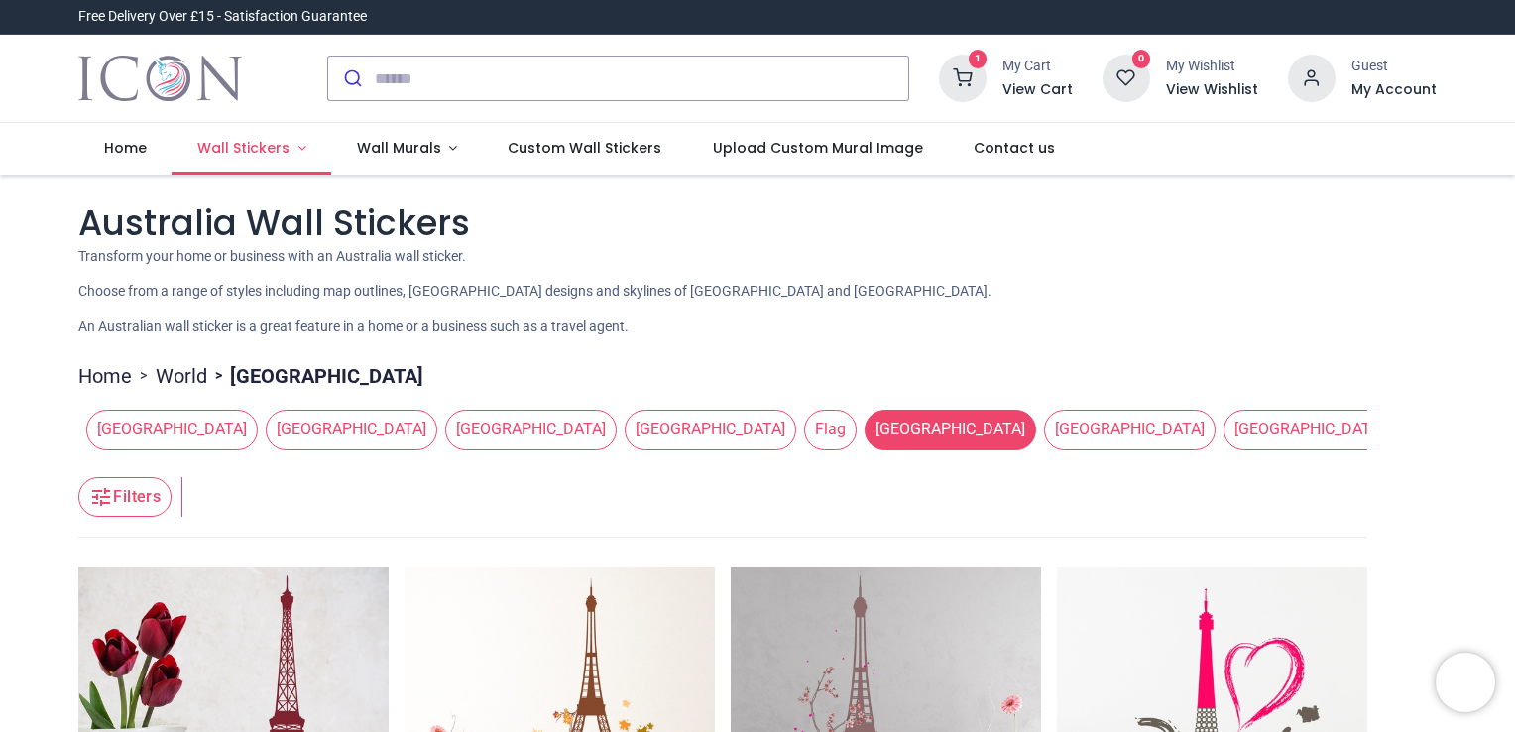
click at [248, 154] on span "Wall Stickers" at bounding box center [243, 148] width 92 height 20
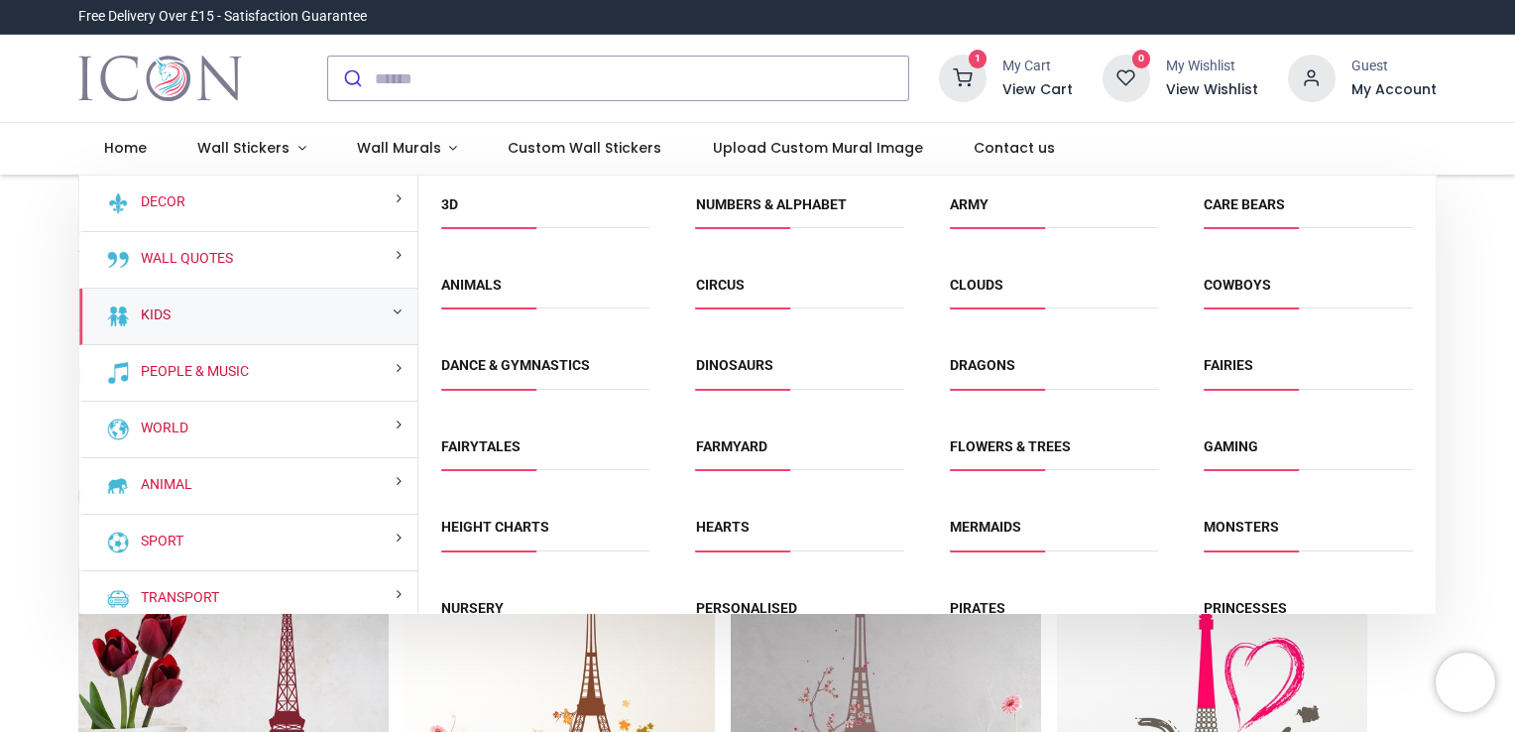
click at [165, 314] on link "Kids" at bounding box center [152, 315] width 38 height 20
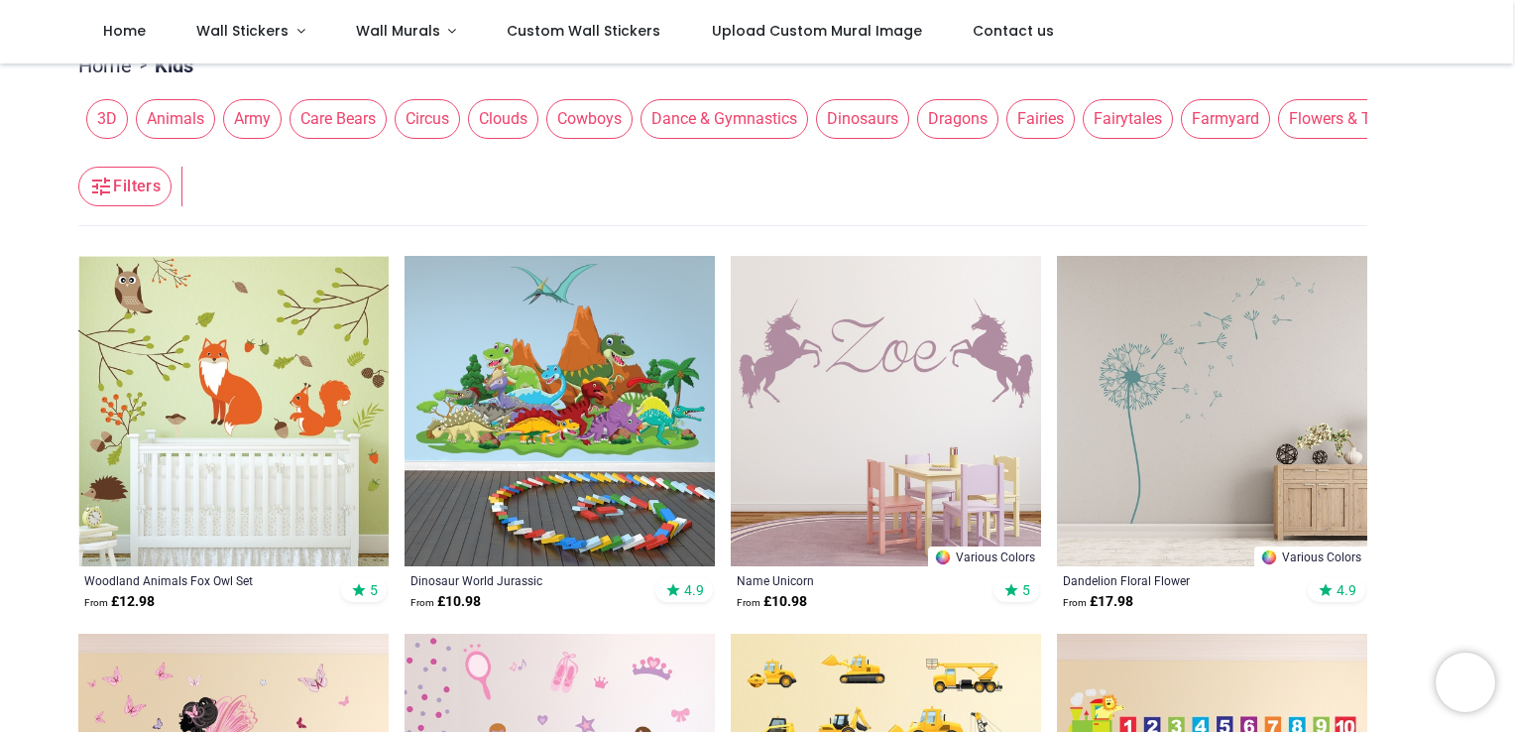
scroll to position [284, 0]
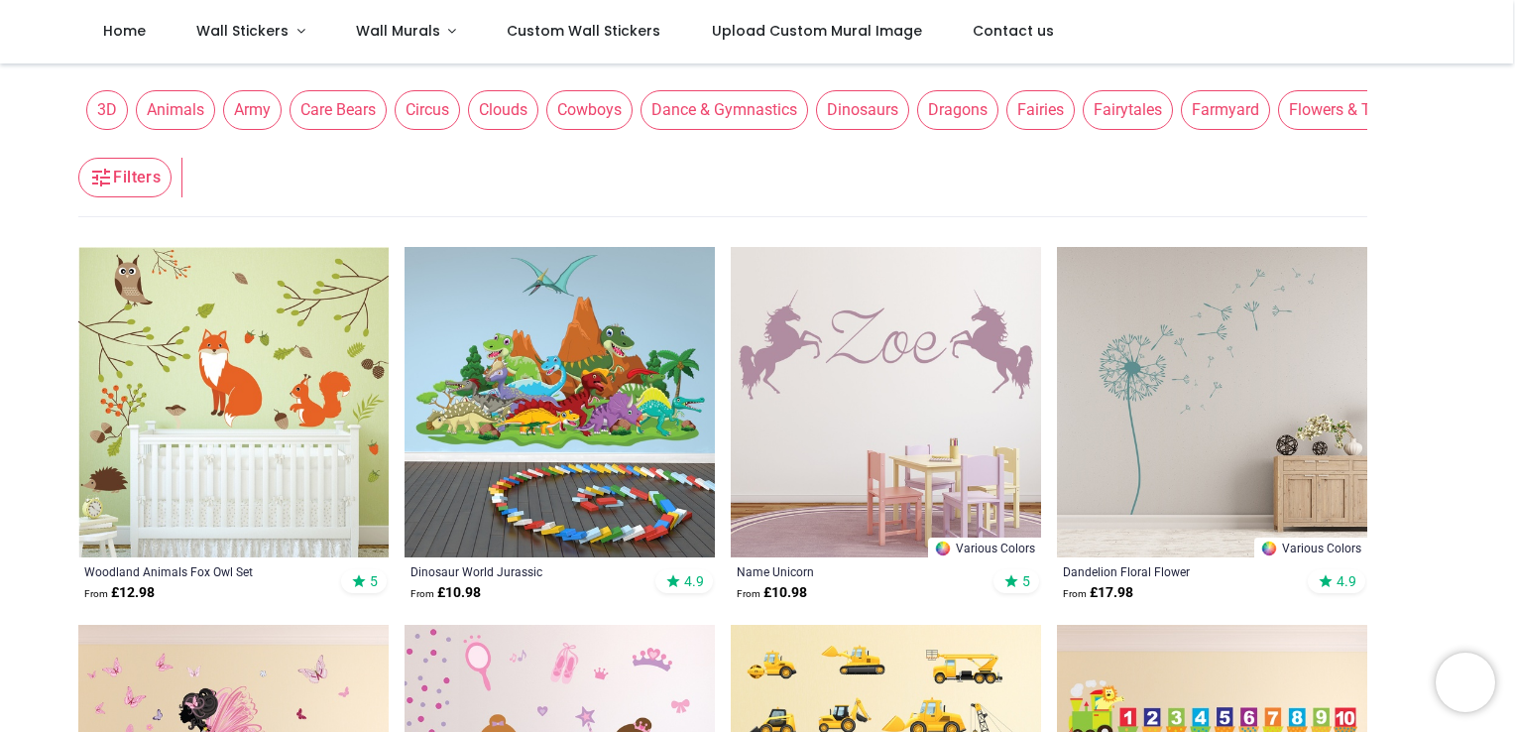
click at [1292, 123] on span "Flowers & Trees" at bounding box center [1344, 110] width 132 height 40
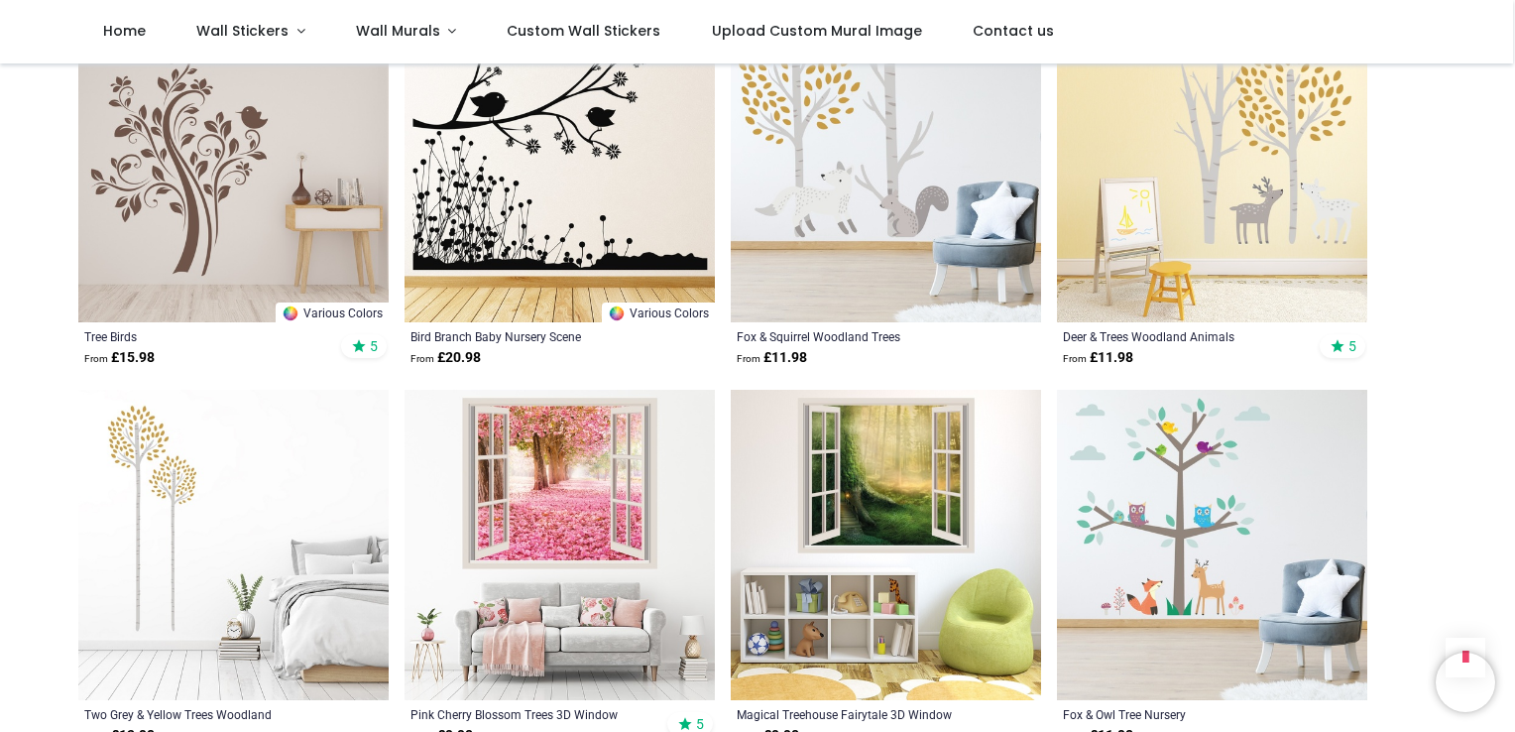
scroll to position [2425, 0]
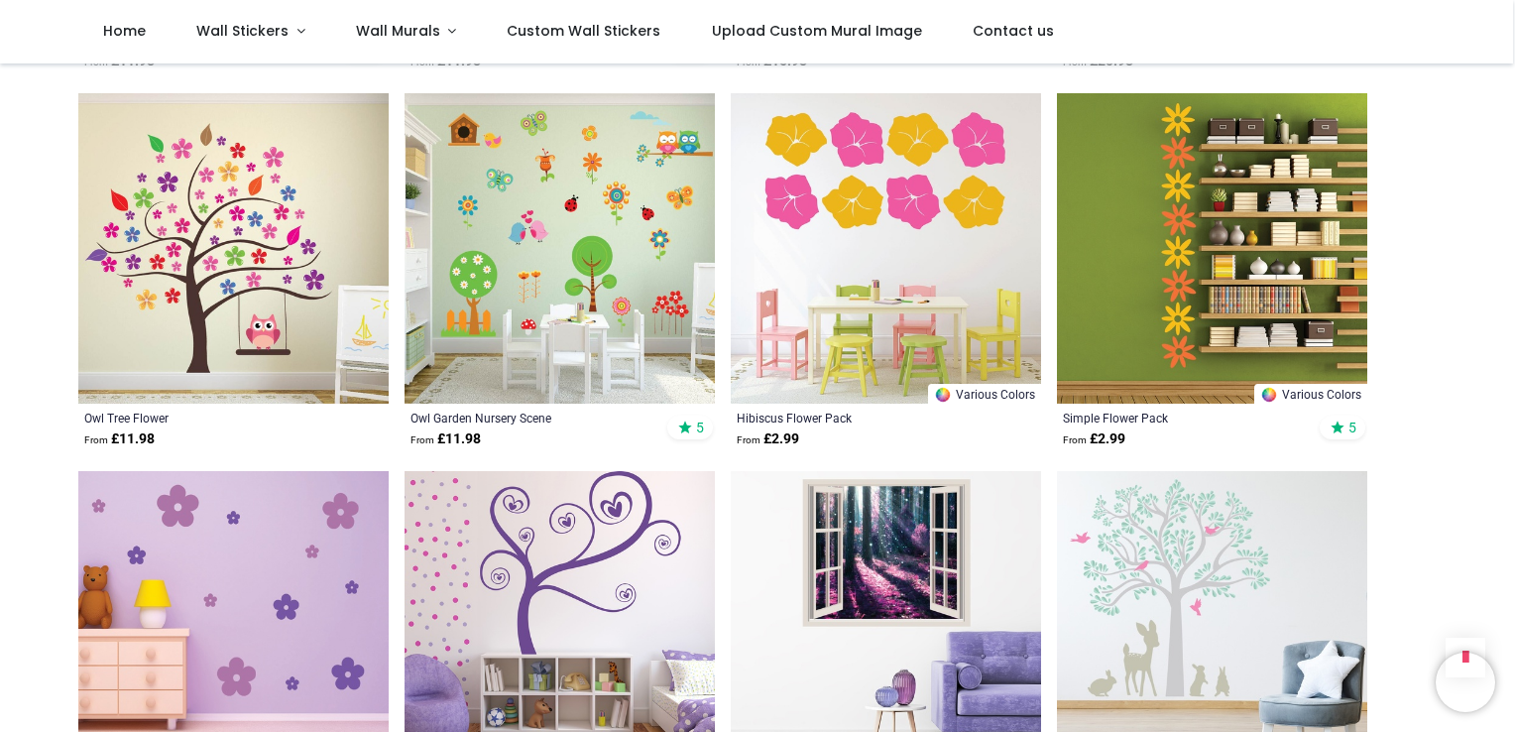
scroll to position [4607, 0]
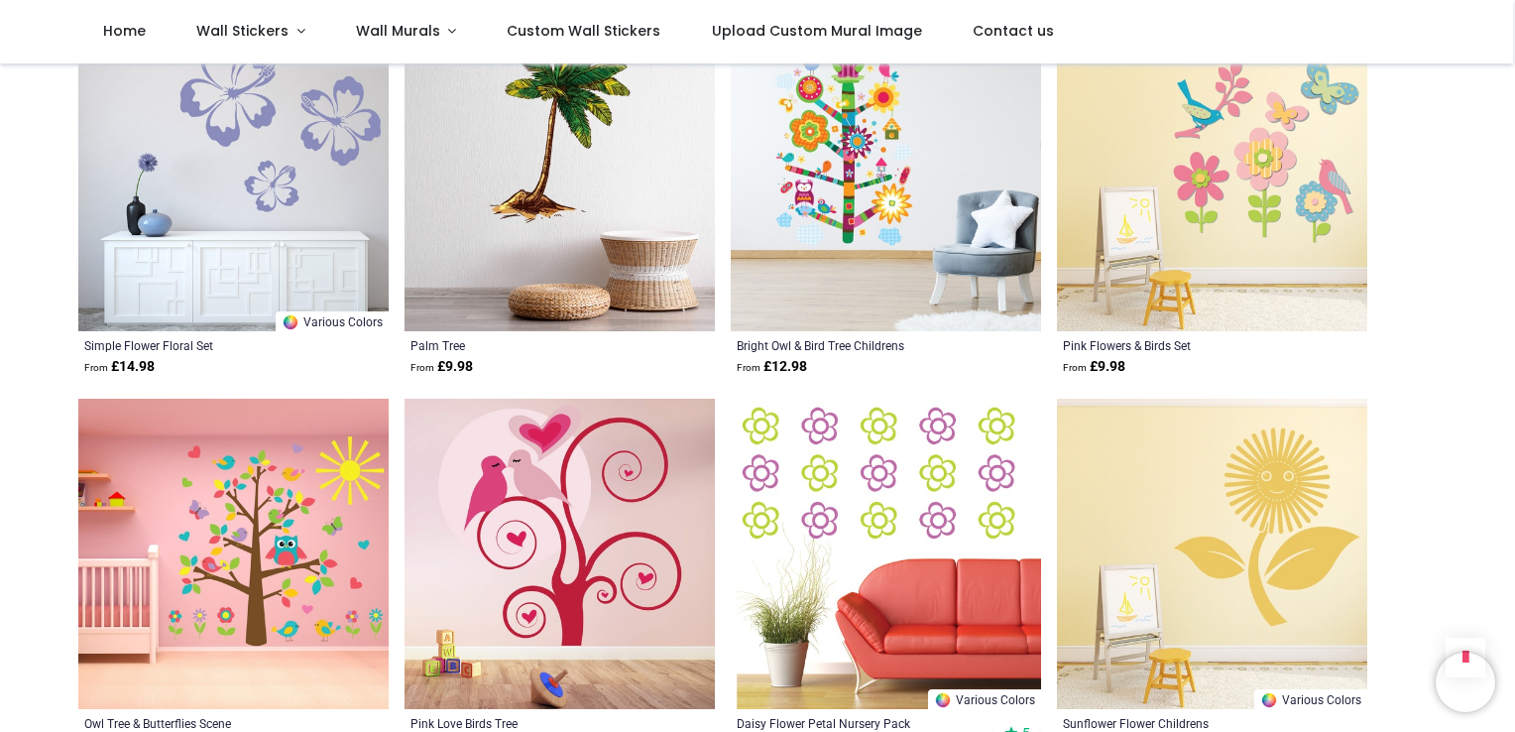
scroll to position [7700, 0]
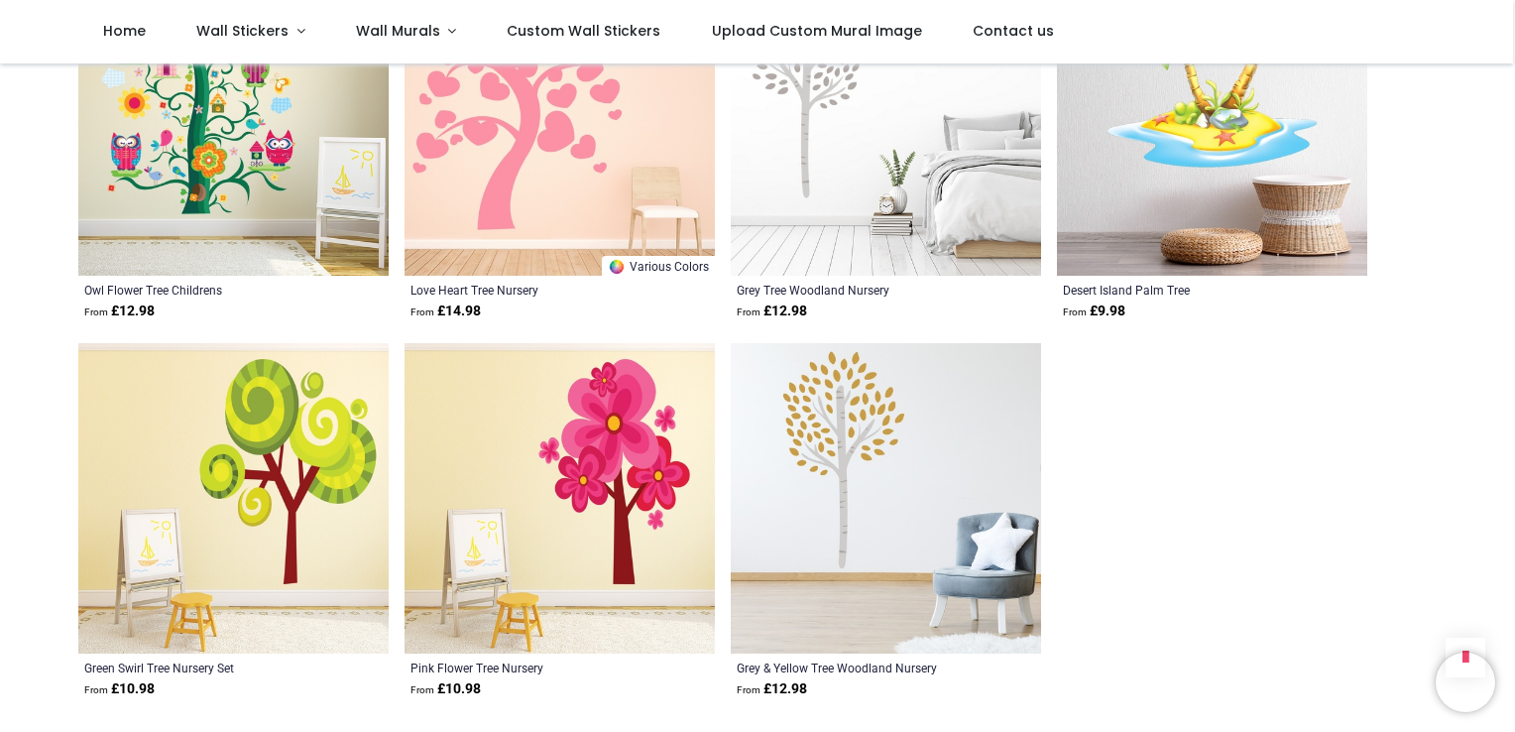
scroll to position [9009, 0]
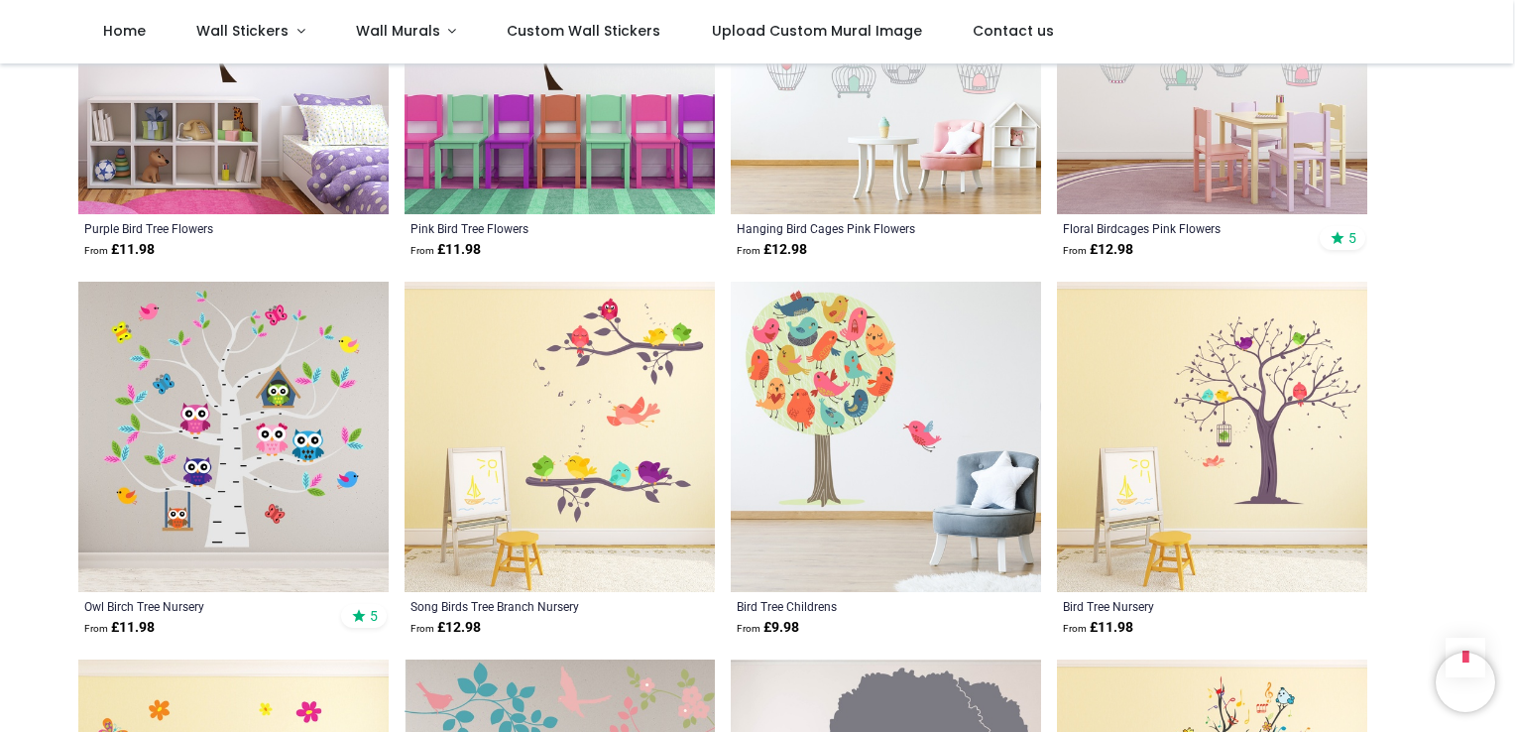
scroll to position [3615, 0]
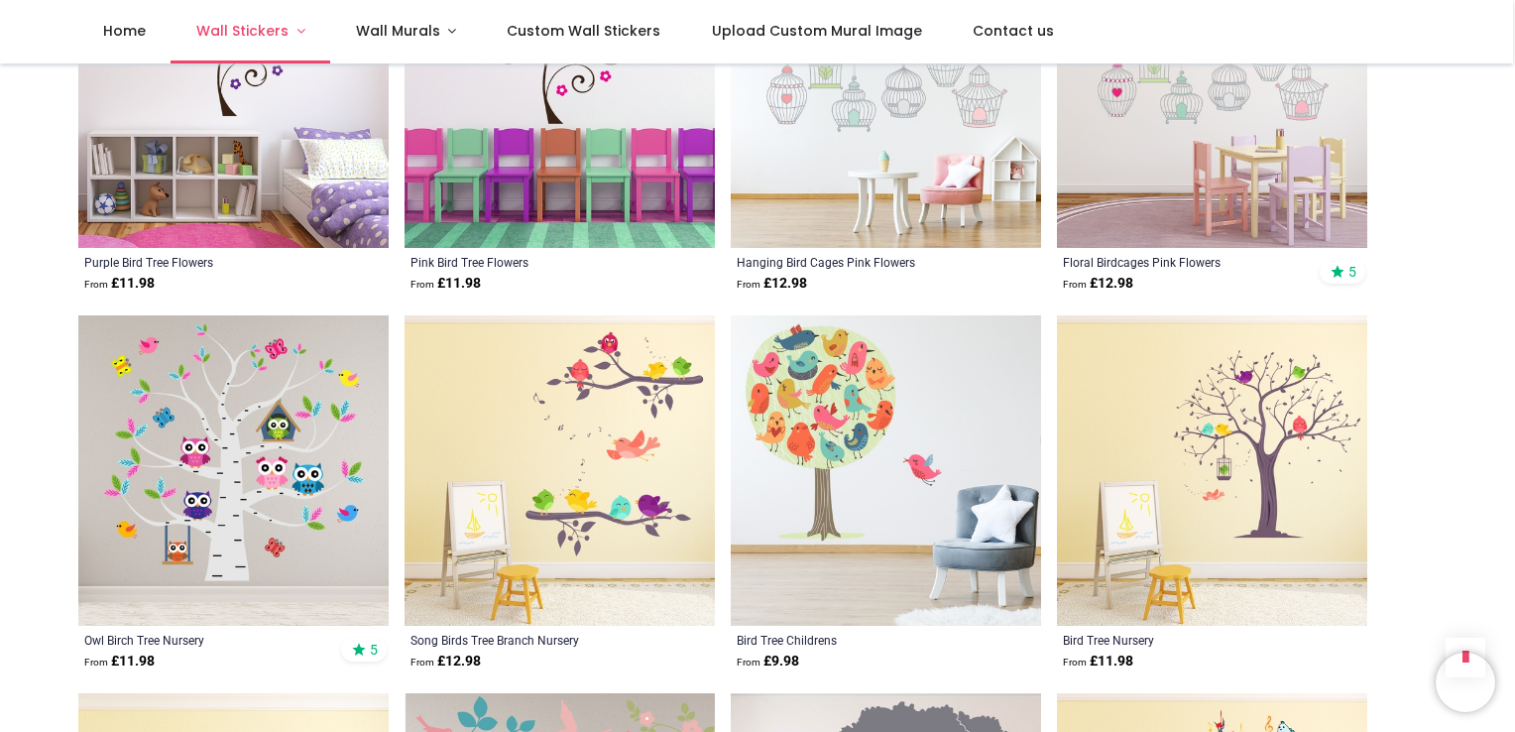
click at [274, 28] on span "Wall Stickers" at bounding box center [242, 31] width 92 height 20
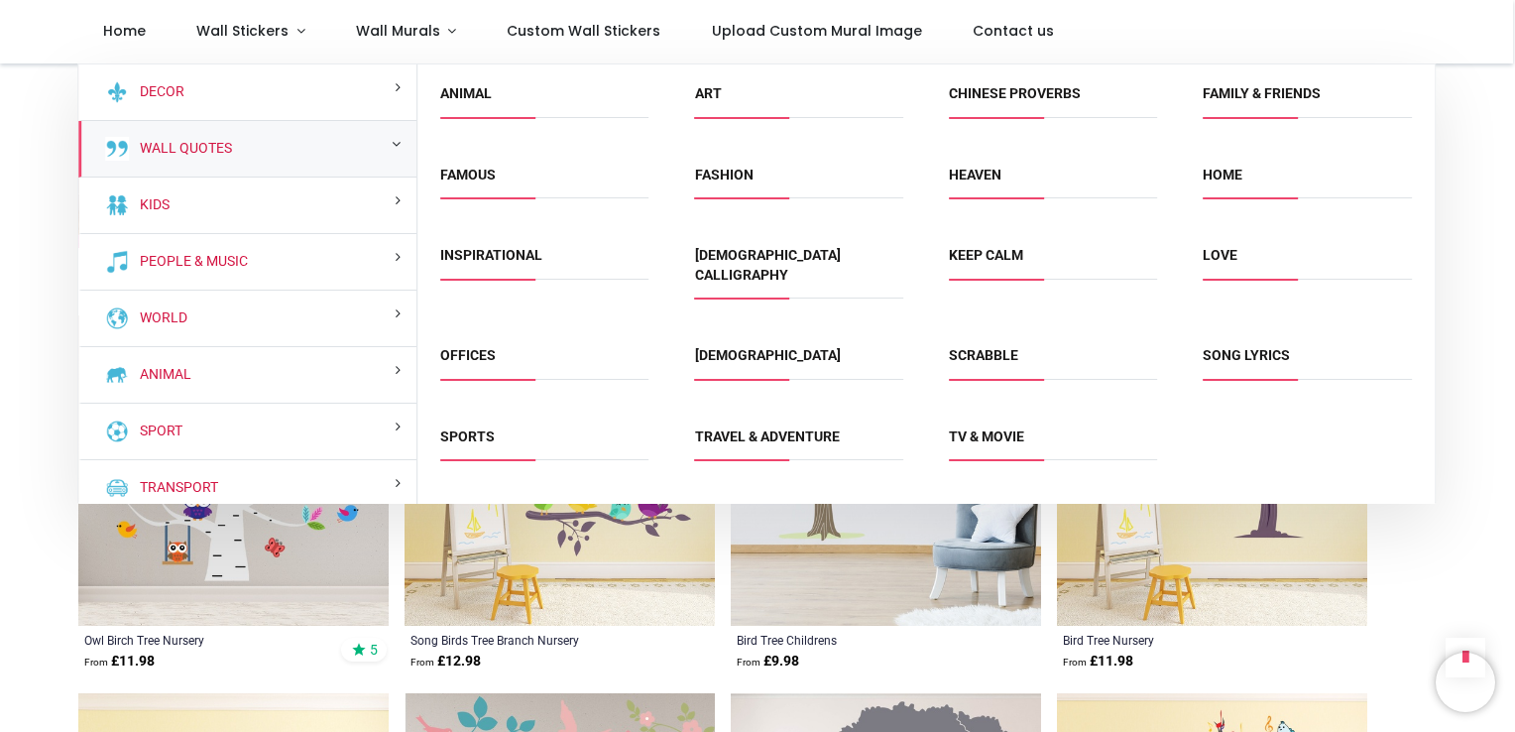
drag, startPoint x: 416, startPoint y: 153, endPoint x: 418, endPoint y: 184, distance: 31.8
click at [418, 184] on div "Famous" at bounding box center [544, 186] width 254 height 80
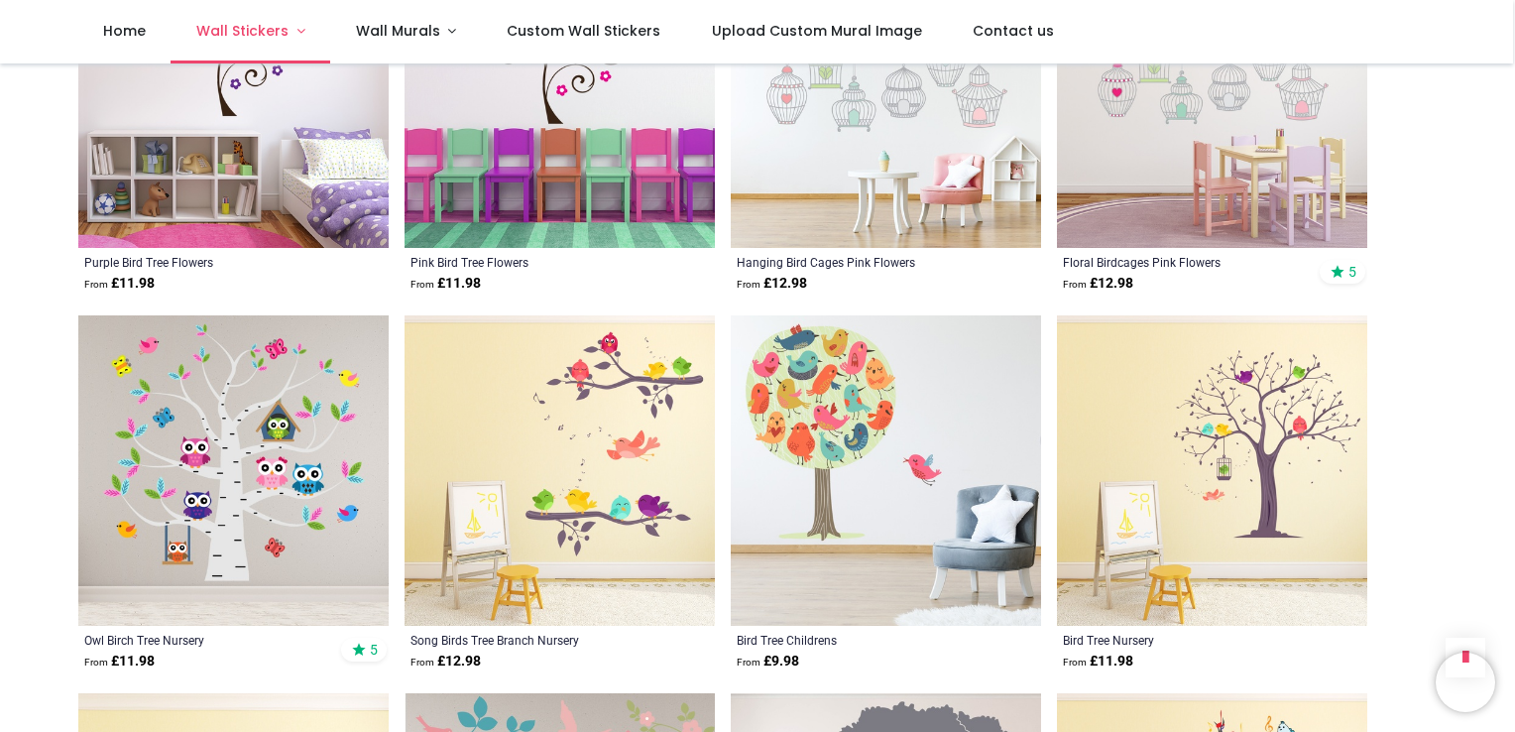
click at [274, 33] on span "Wall Stickers" at bounding box center [242, 31] width 92 height 20
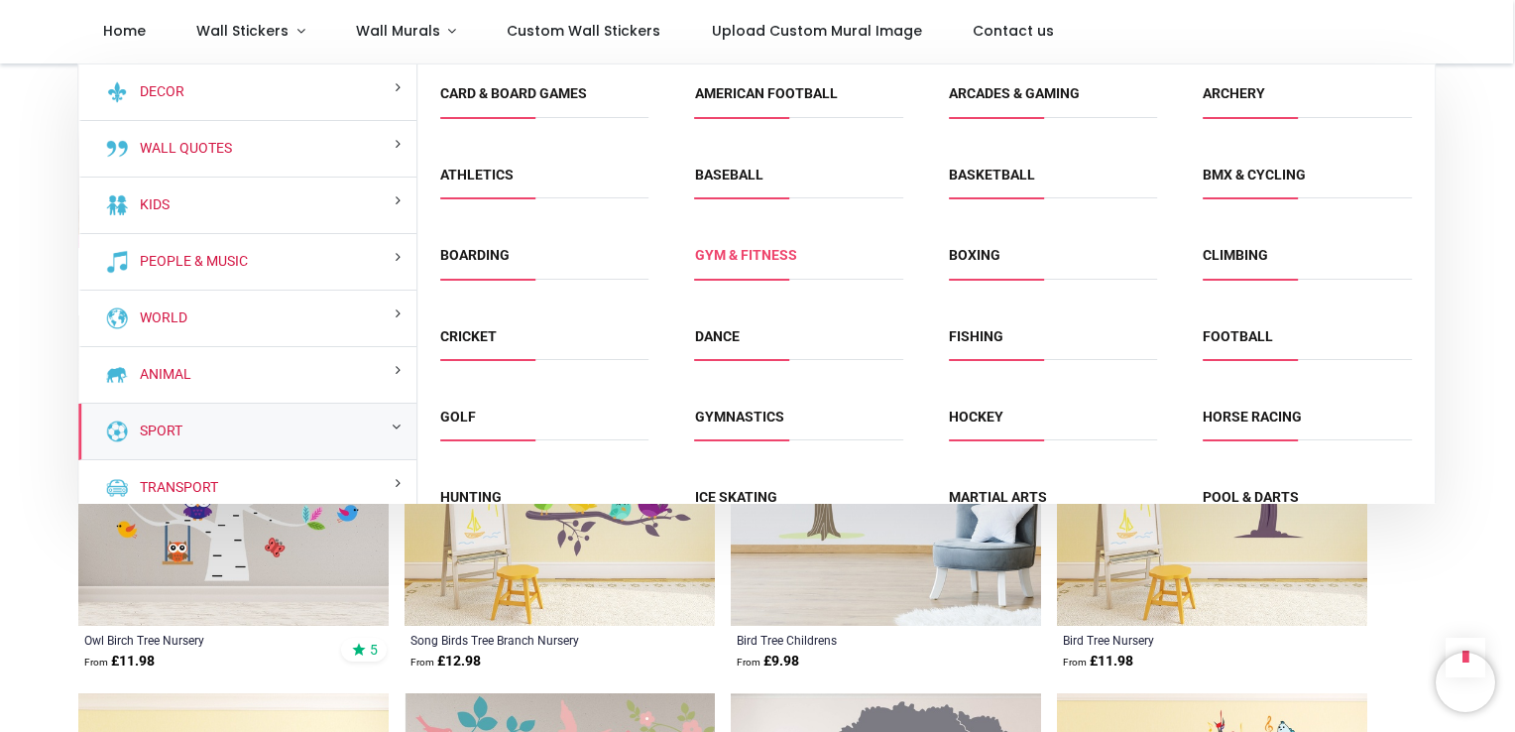
click at [763, 258] on link "Gym & fitness" at bounding box center [746, 255] width 102 height 16
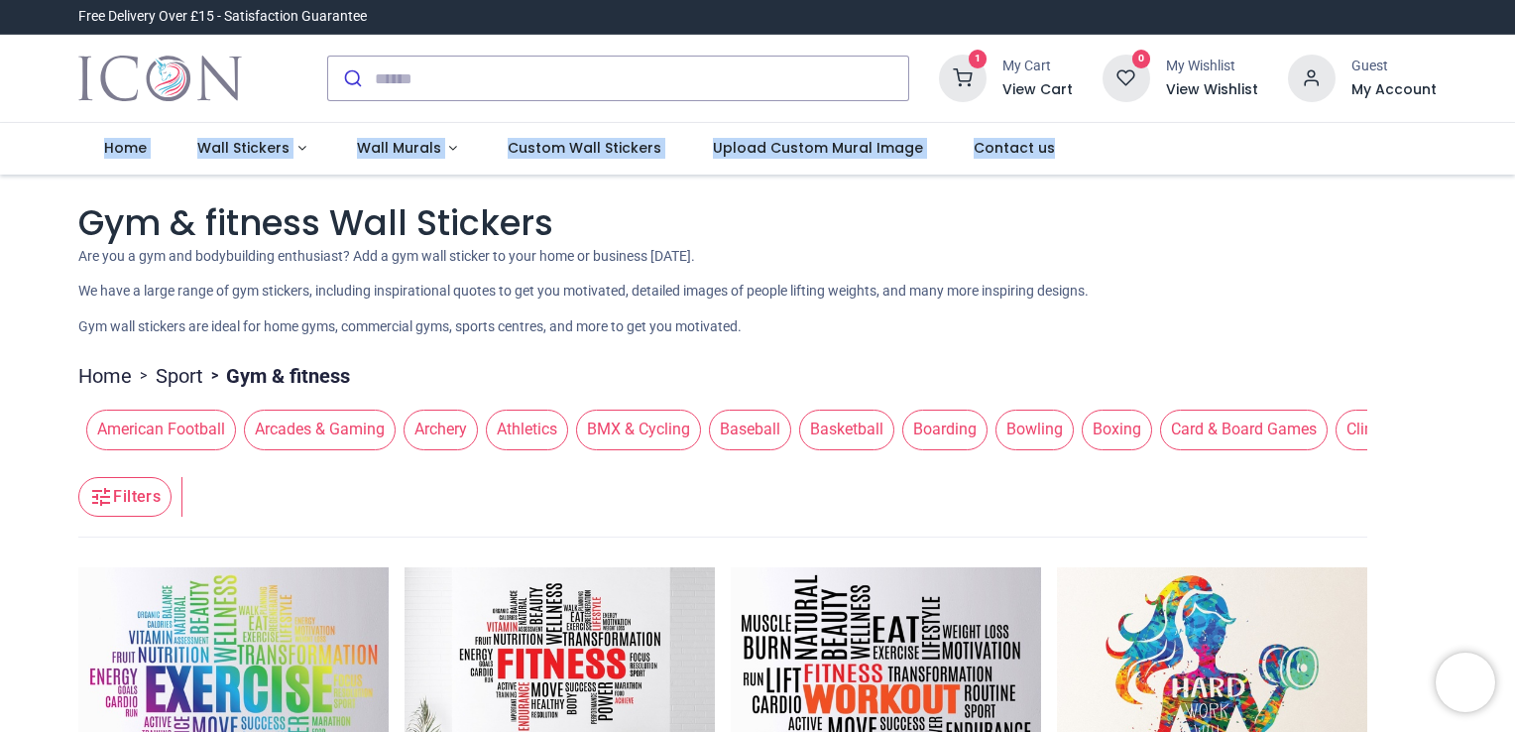
drag, startPoint x: 1511, startPoint y: 96, endPoint x: 1506, endPoint y: 170, distance: 73.5
click at [1506, 170] on header "Free Delivery Over £15 - Satisfaction Guarantee" at bounding box center [757, 87] width 1515 height 175
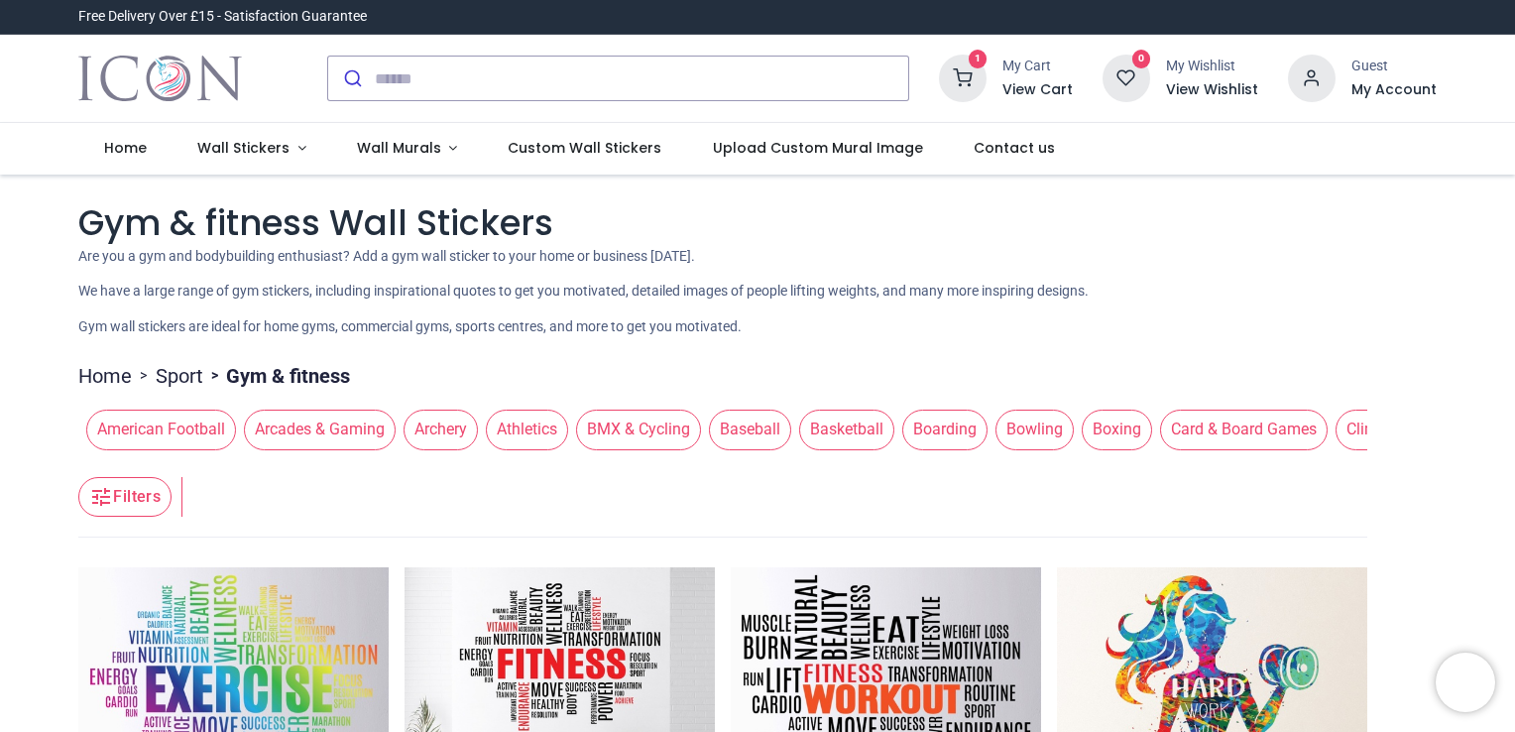
click at [1294, 317] on p "Gym wall stickers are ideal for home gyms, commercial gyms, sports centres, and…" at bounding box center [757, 327] width 1358 height 20
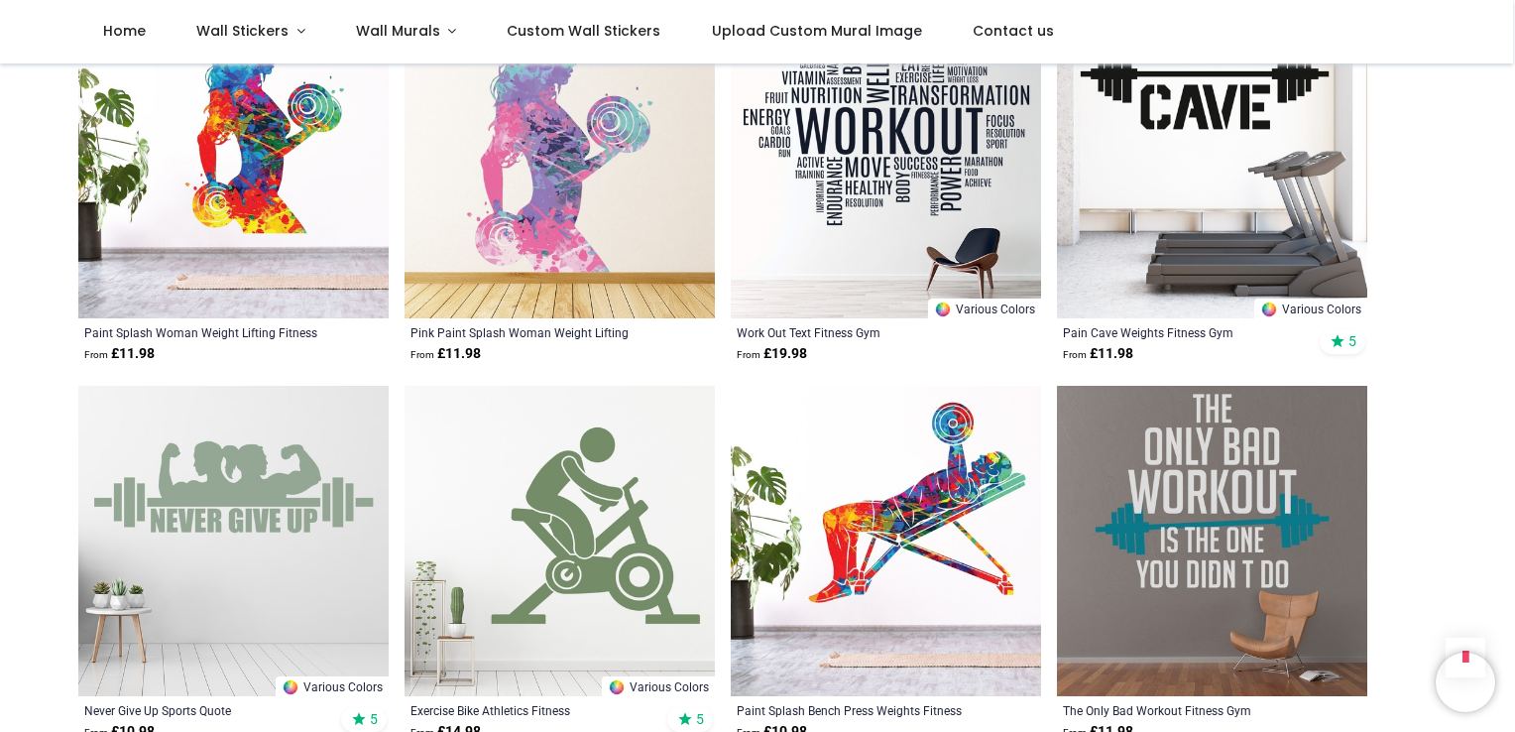
scroll to position [873, 0]
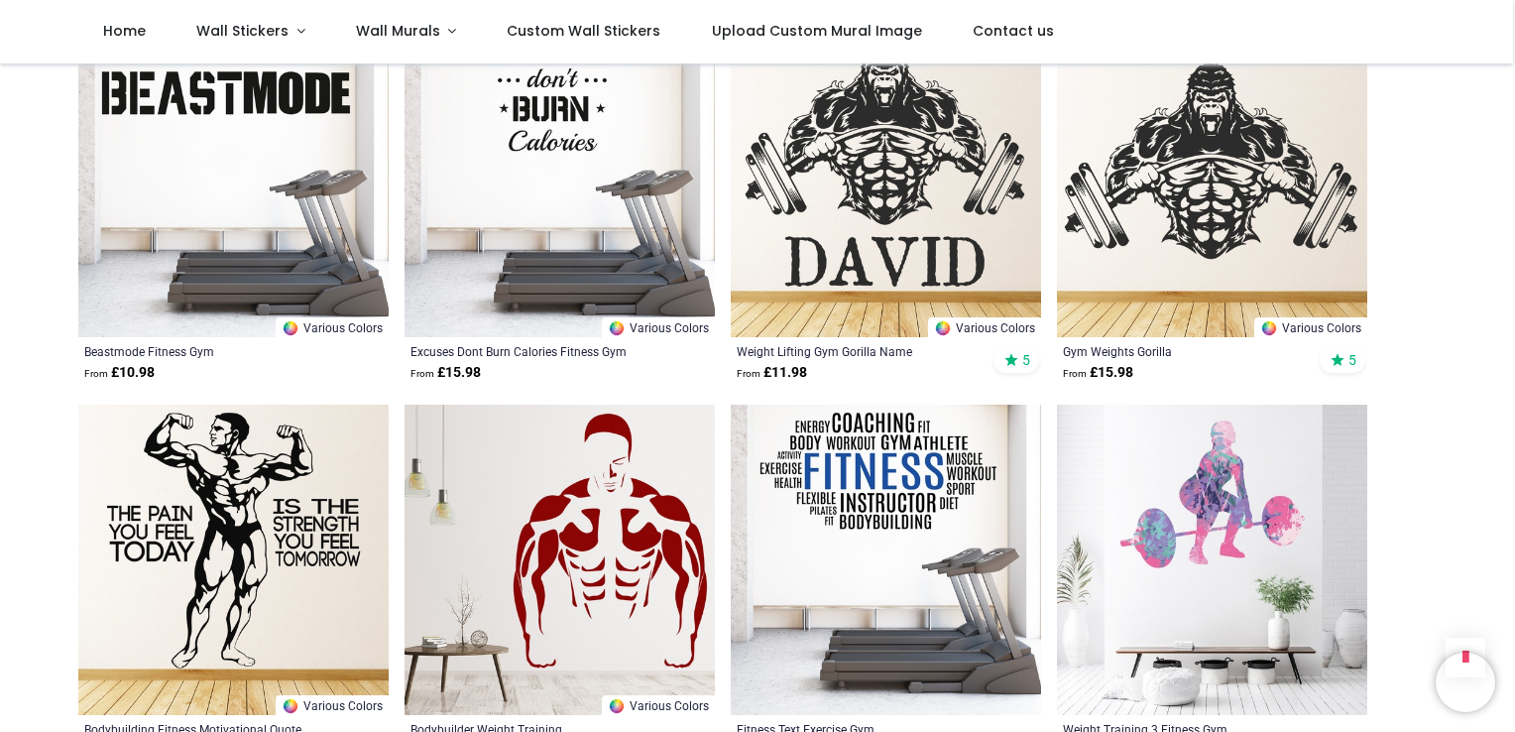
scroll to position [2737, 0]
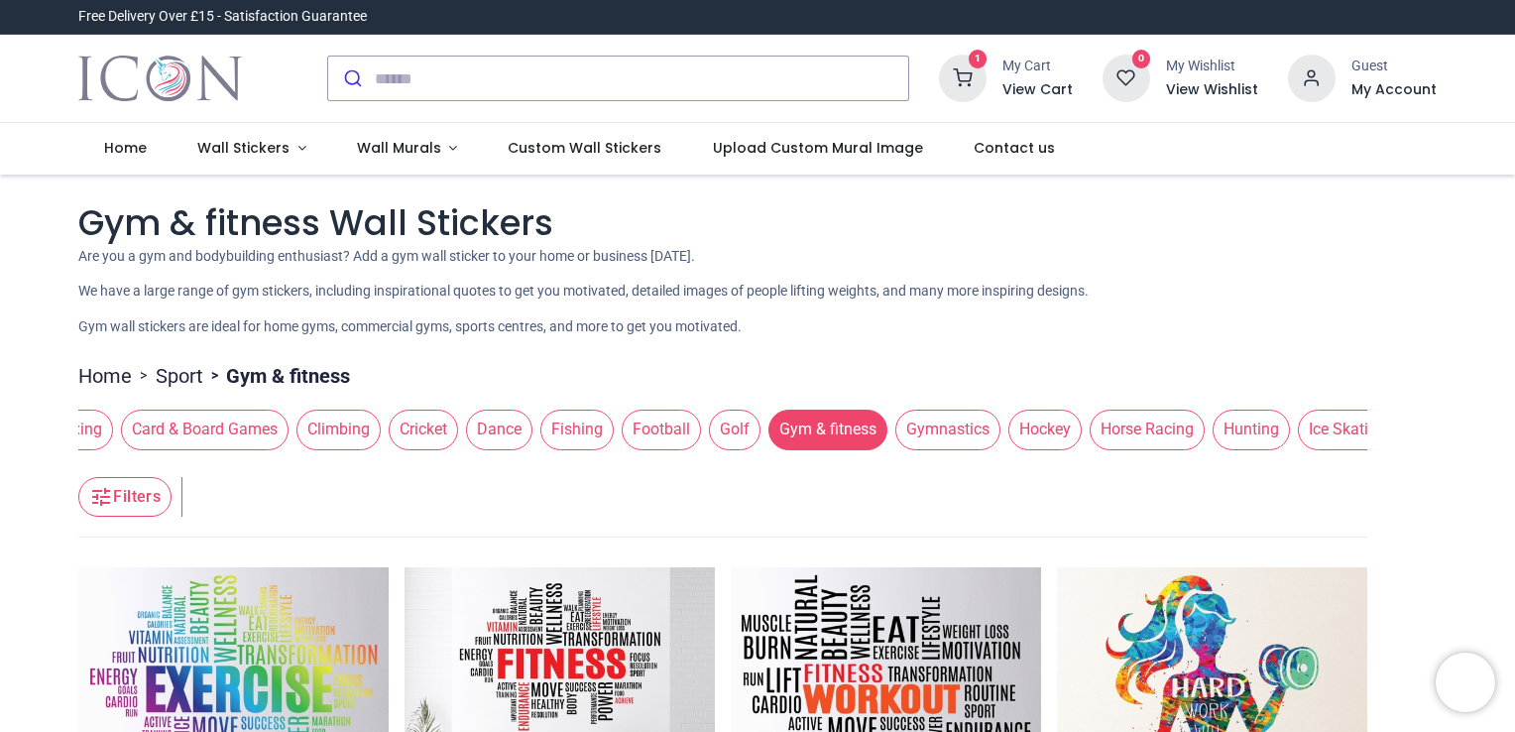
scroll to position [0, 1048]
click at [912, 437] on span "Gymnastics" at bounding box center [938, 429] width 105 height 40
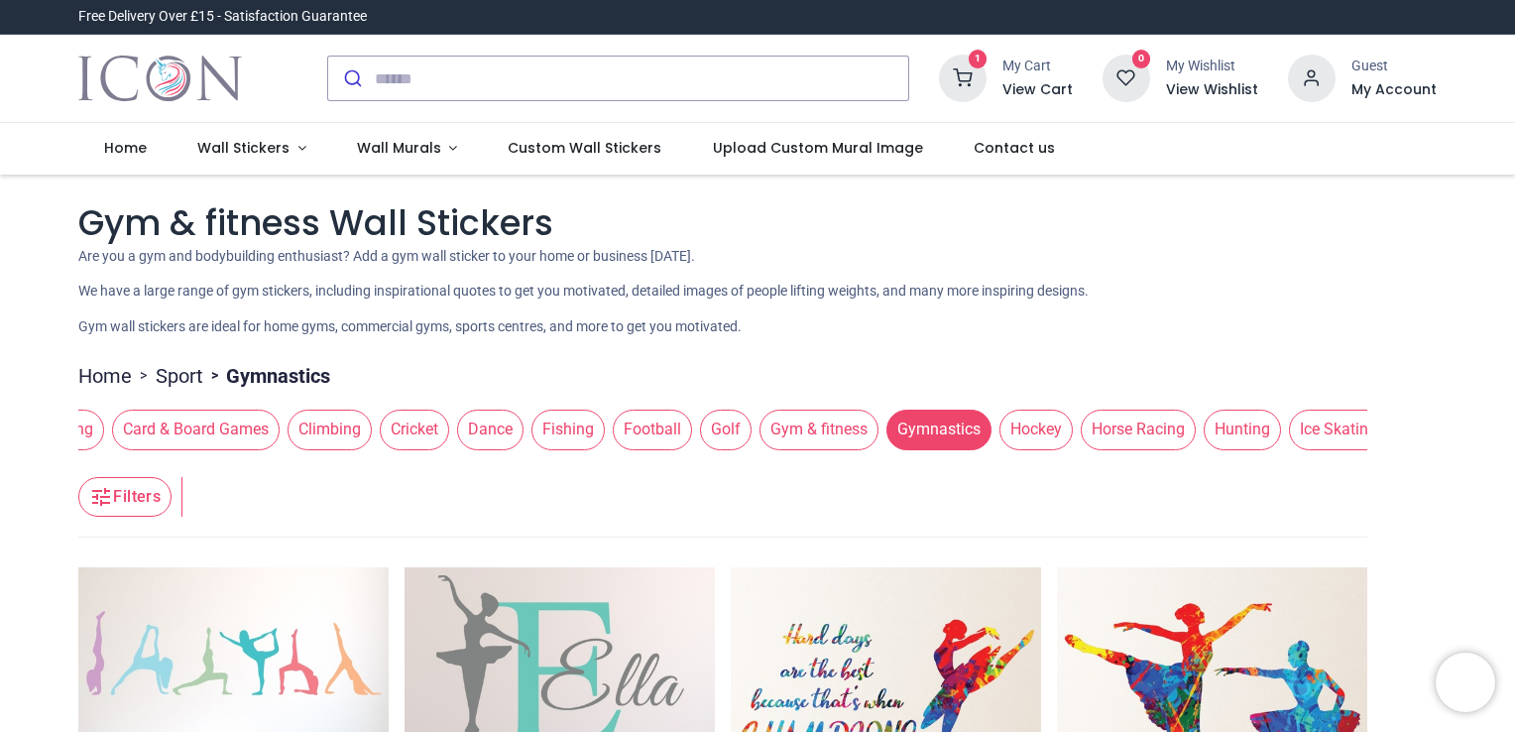
click at [1189, 329] on p "Gym wall stickers are ideal for home gyms, commercial gyms, sports centres, and…" at bounding box center [757, 327] width 1358 height 20
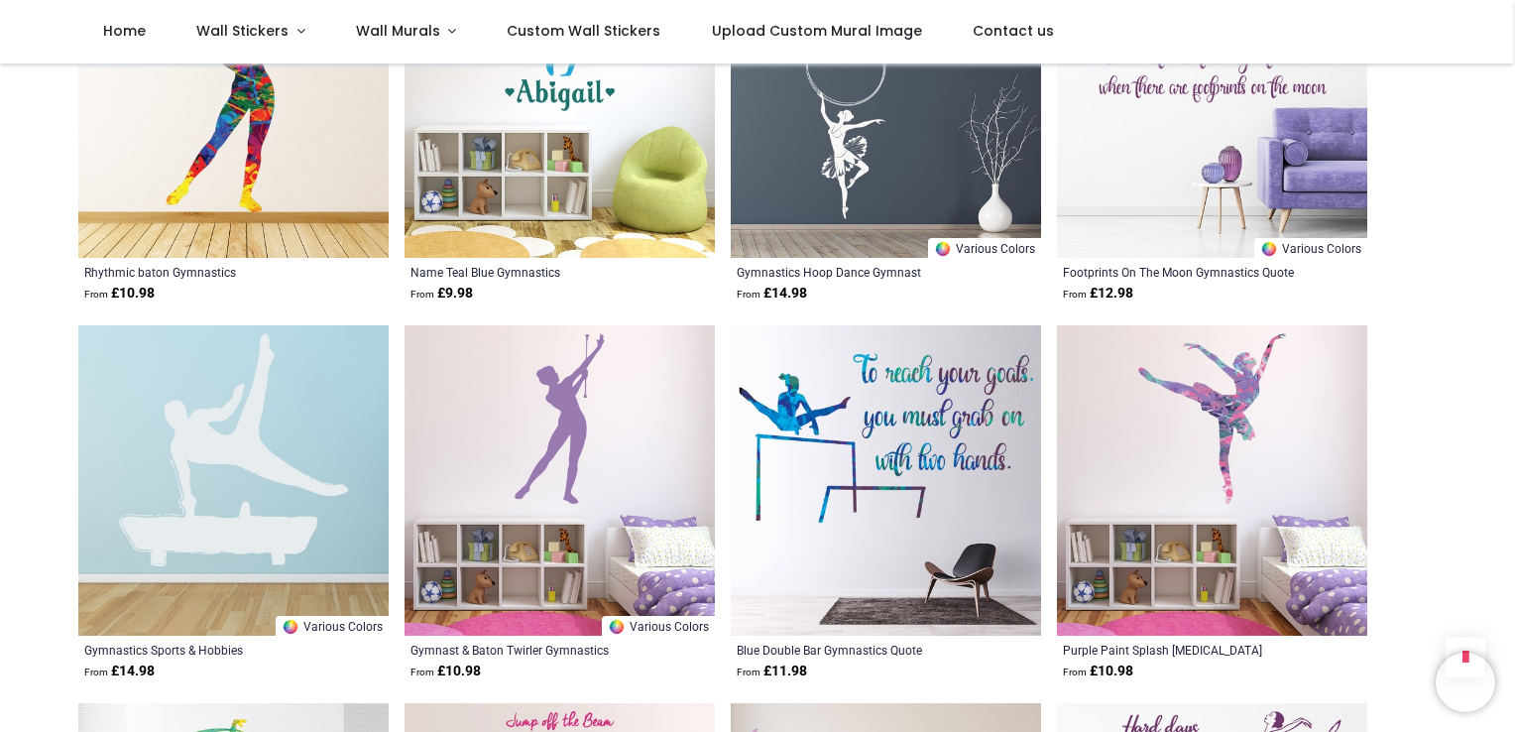
scroll to position [2023, 0]
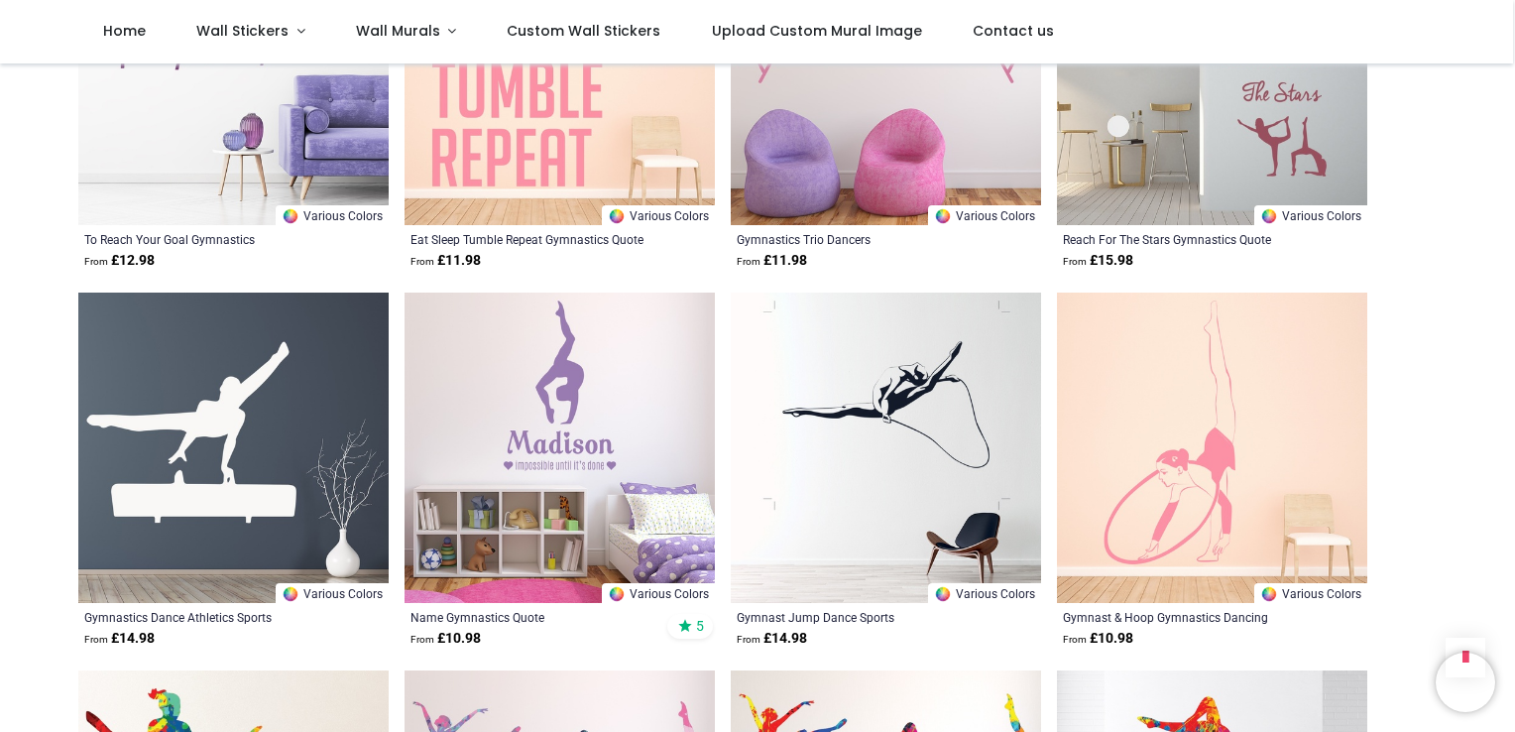
scroll to position [3173, 0]
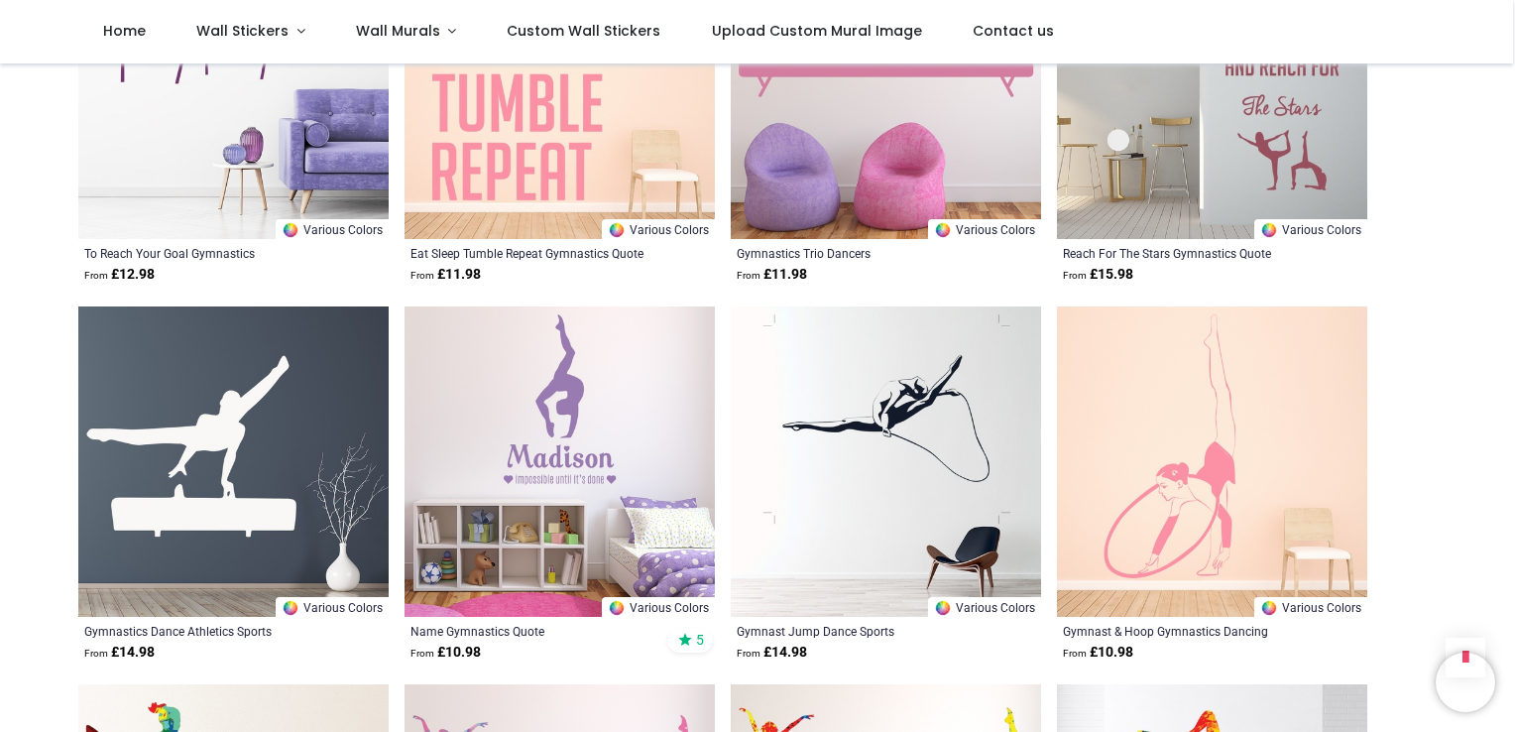
click at [555, 410] on img at bounding box center [560, 461] width 310 height 310
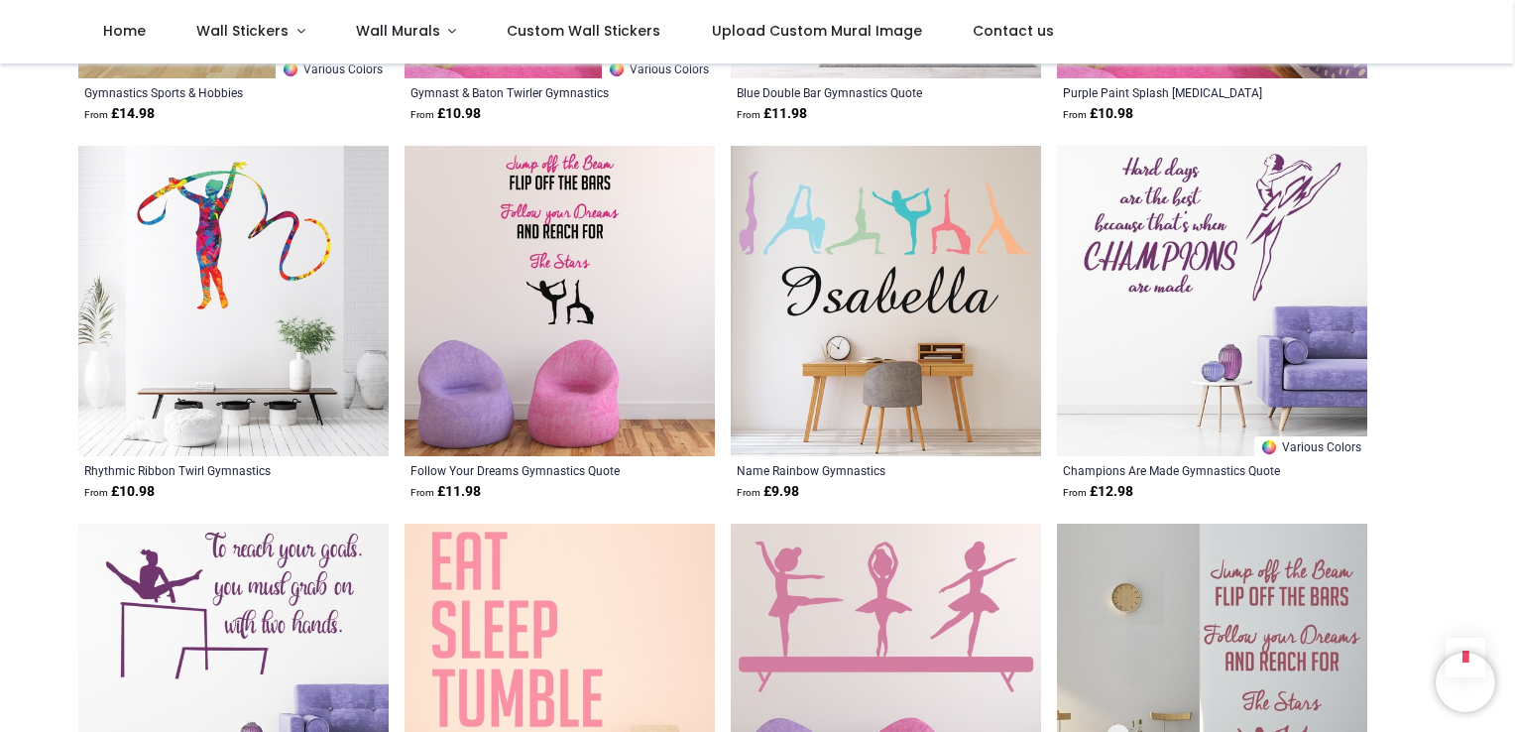
scroll to position [2538, 0]
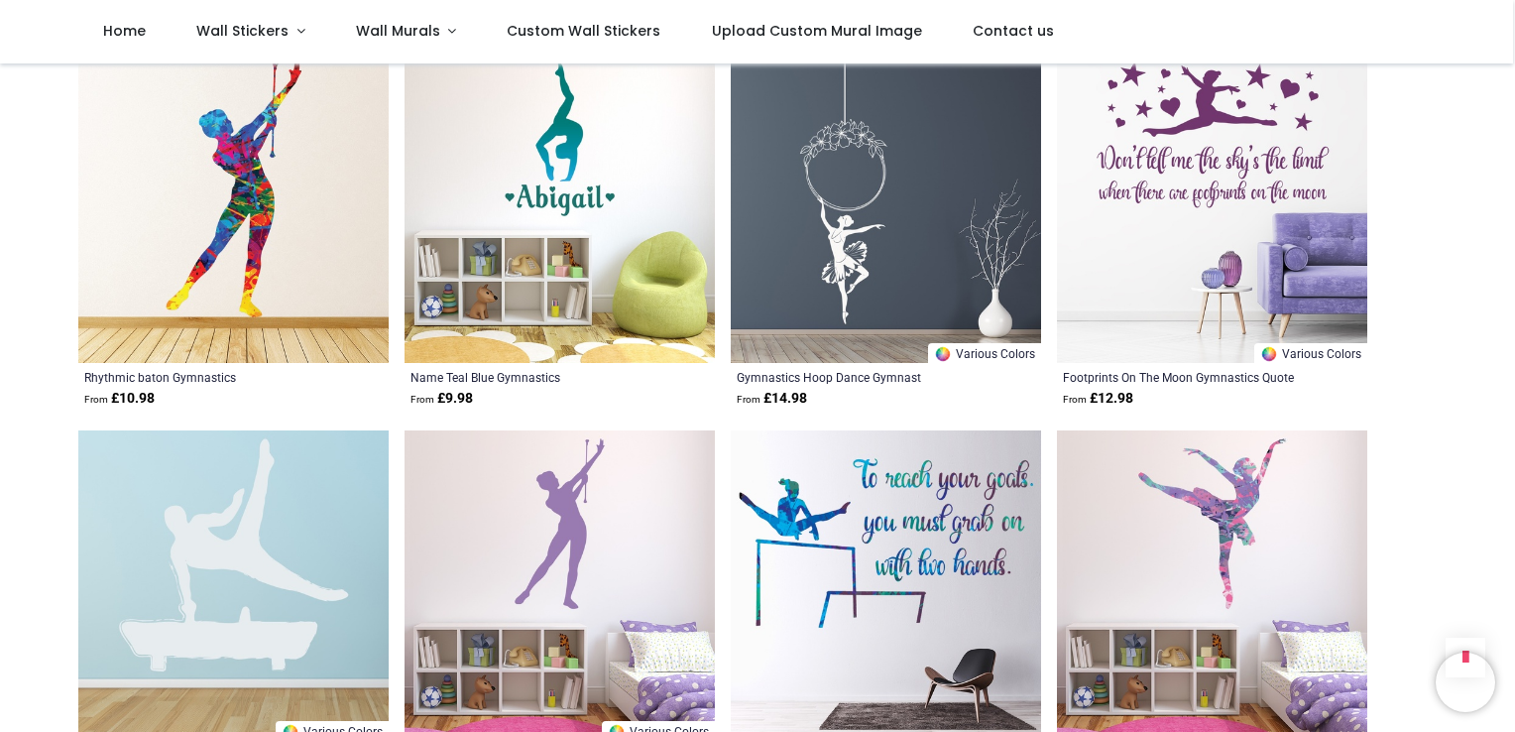
click at [7, 3] on nav "0 1 Home Wall Stickers" at bounding box center [756, 31] width 1513 height 63
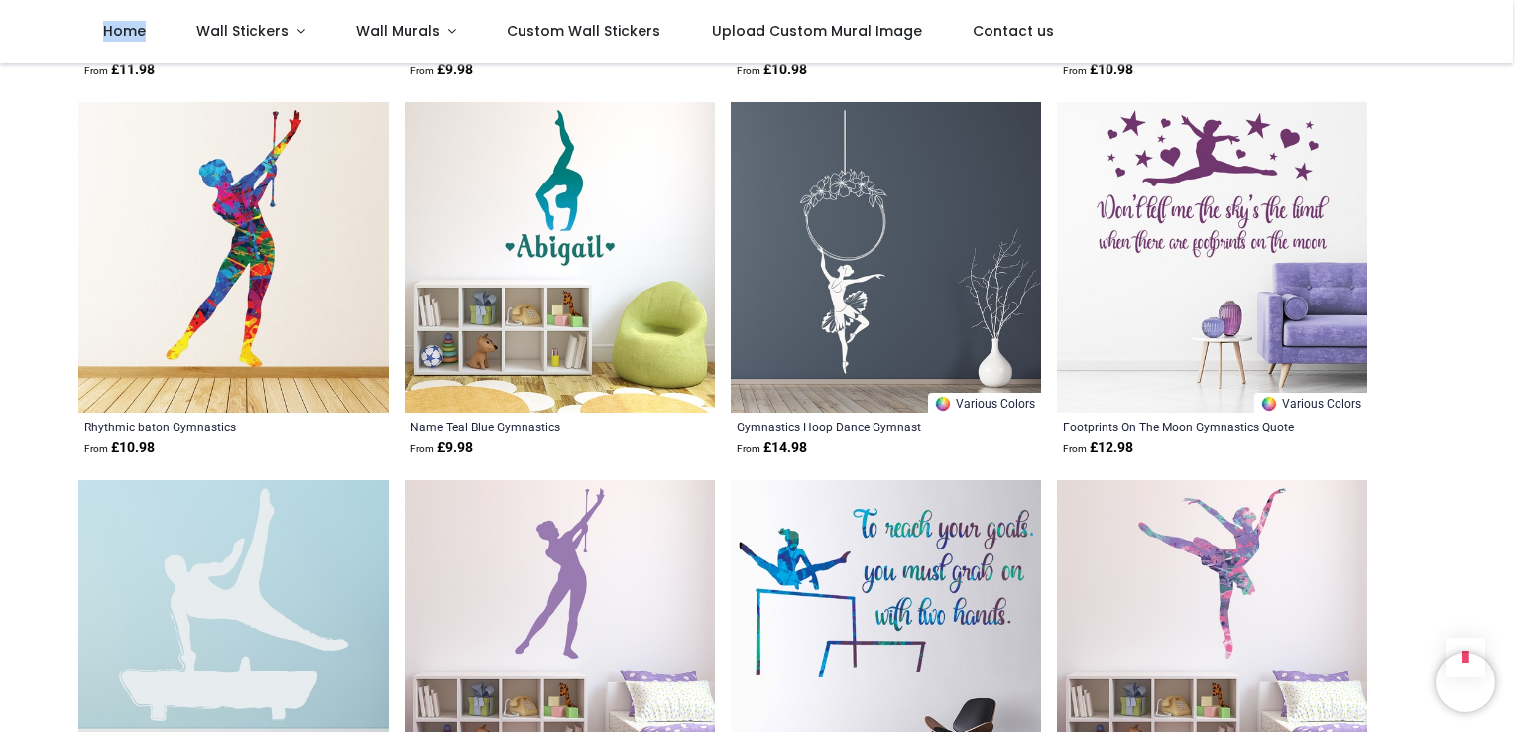
click at [7, 3] on nav "0 1 Home Wall Stickers" at bounding box center [756, 31] width 1513 height 63
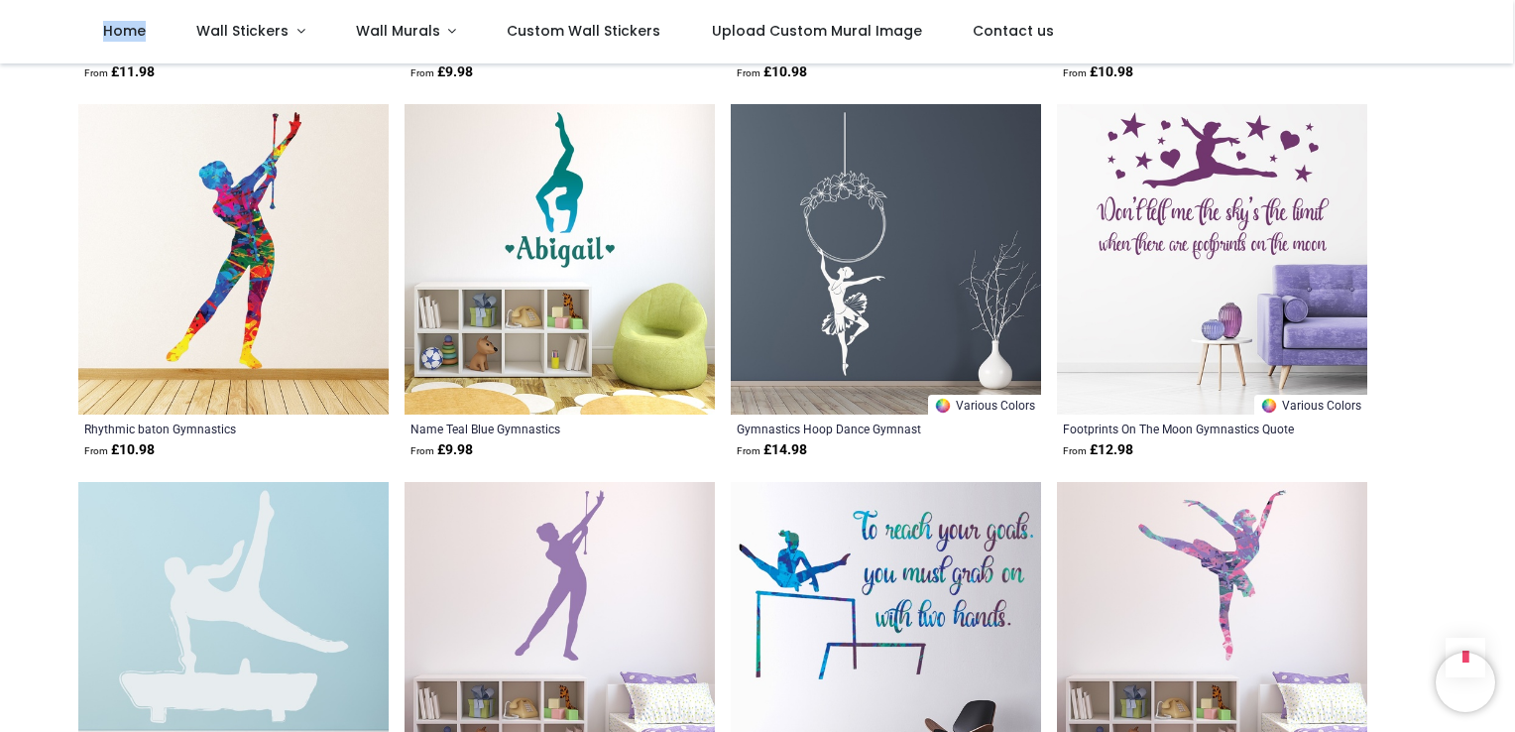
click at [7, 3] on nav "0 1 Home Wall Stickers" at bounding box center [756, 31] width 1513 height 63
drag, startPoint x: 1511, startPoint y: 270, endPoint x: 1514, endPoint y: 212, distance: 57.6
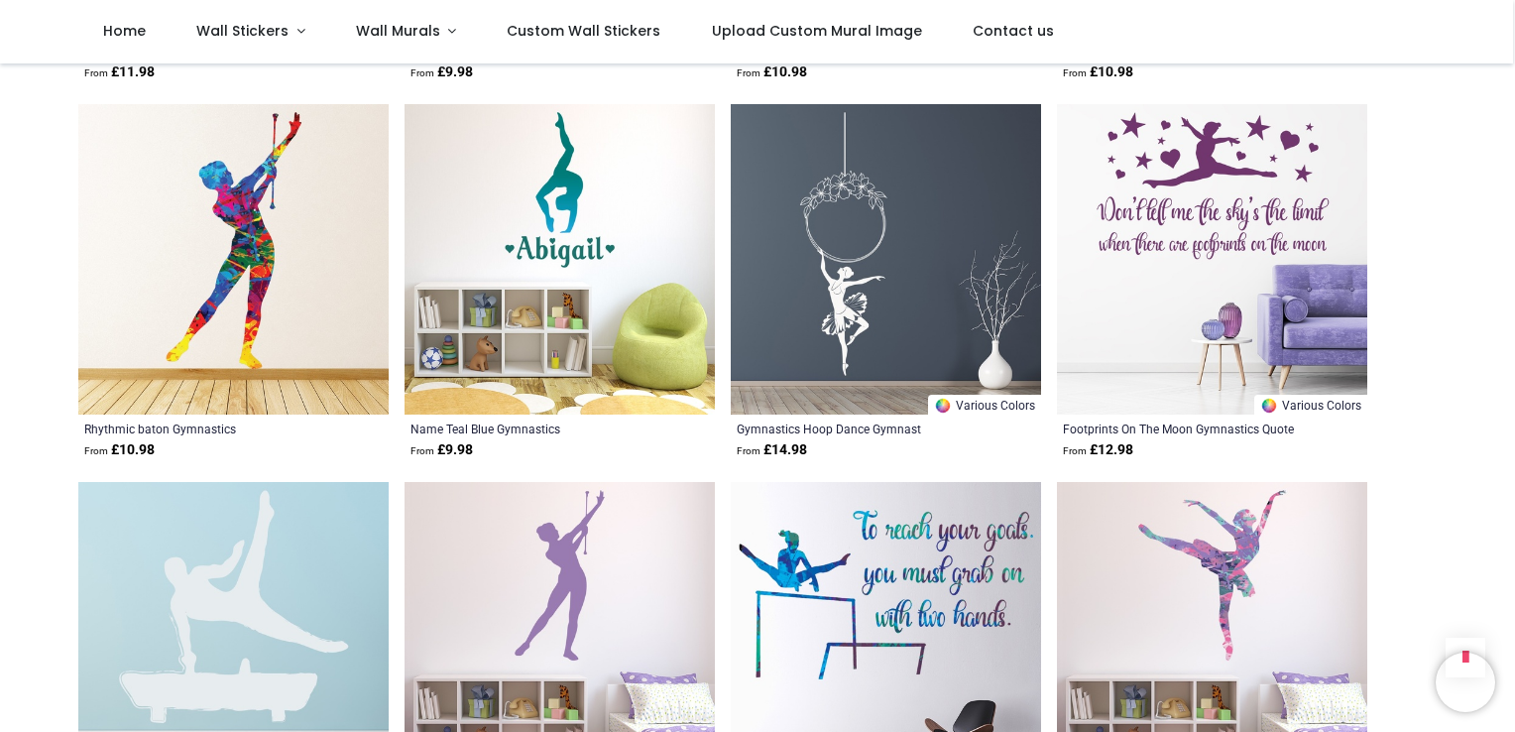
click at [1514, 212] on html "Login • Register Home Wall Stickers" at bounding box center [757, 366] width 1515 height 732
drag, startPoint x: 1511, startPoint y: 268, endPoint x: 1504, endPoint y: 260, distance: 10.5
click at [1504, 260] on div "Pricelist : Public Pricelist Public Pricelist Gym & fitness Wall Stickers Home …" at bounding box center [757, 518] width 1515 height 4638
click at [1432, 191] on div "Home > Sport > Gymnastics American Football Arcades & Gaming Archery Athletics …" at bounding box center [757, 572] width 1358 height 4389
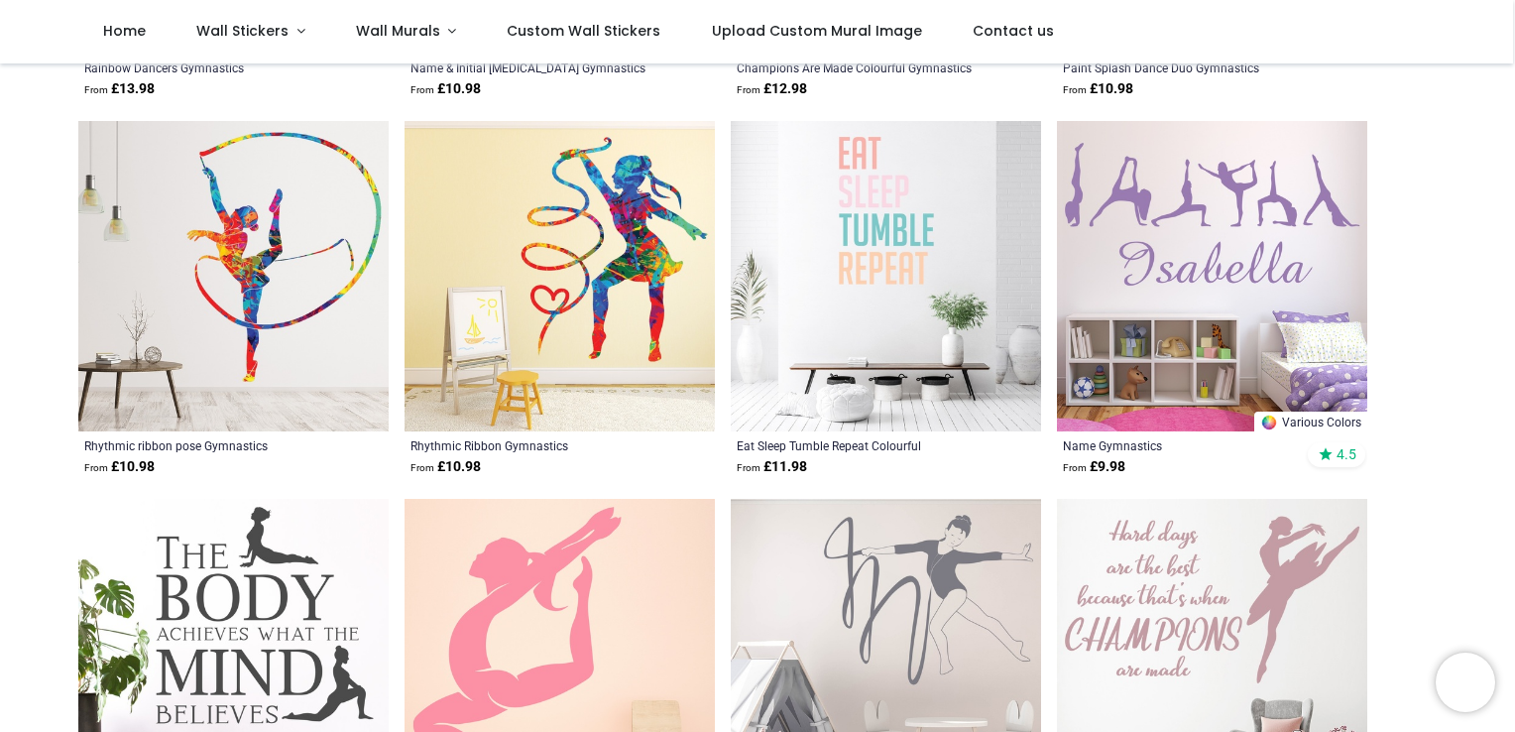
scroll to position [674, 0]
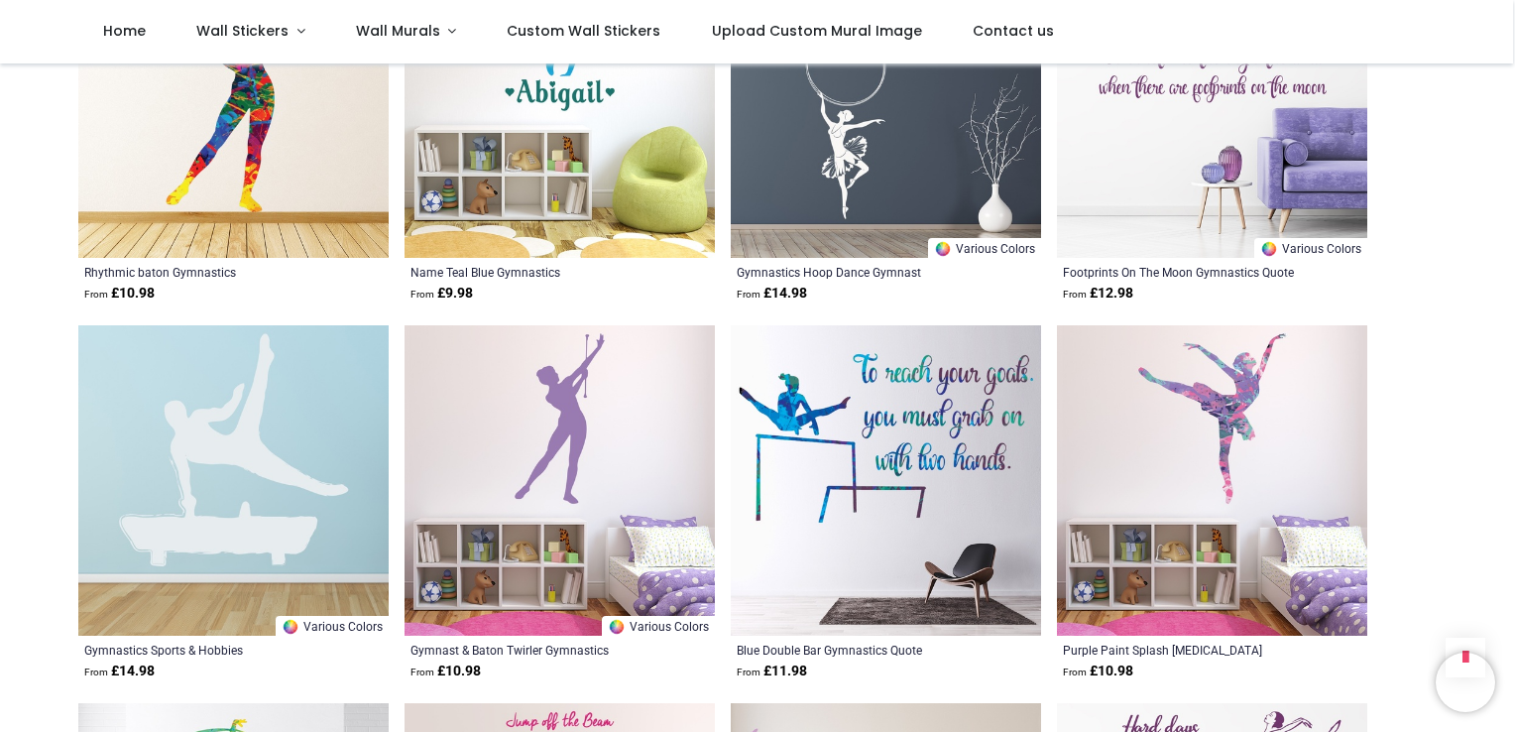
scroll to position [2023, 0]
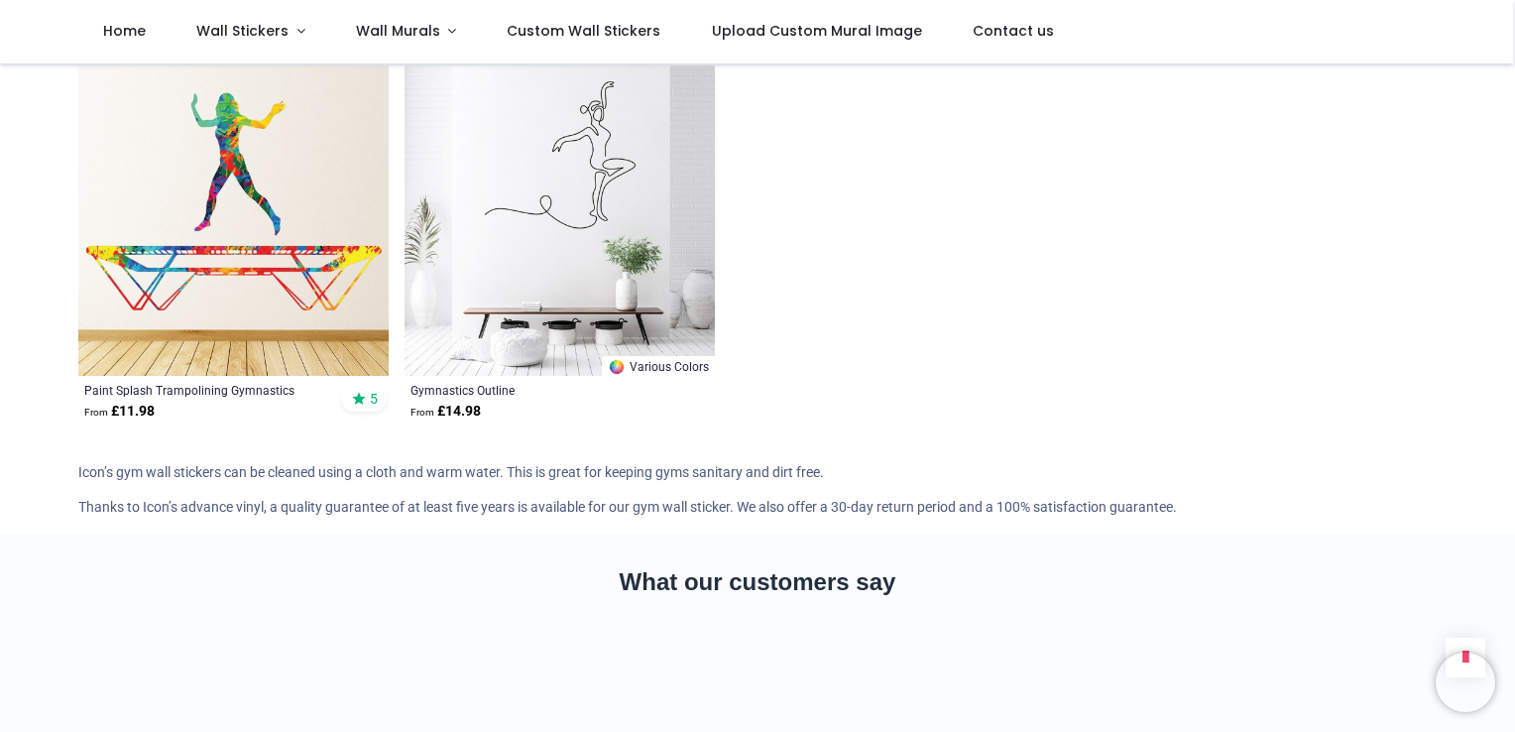
scroll to position [4244, 0]
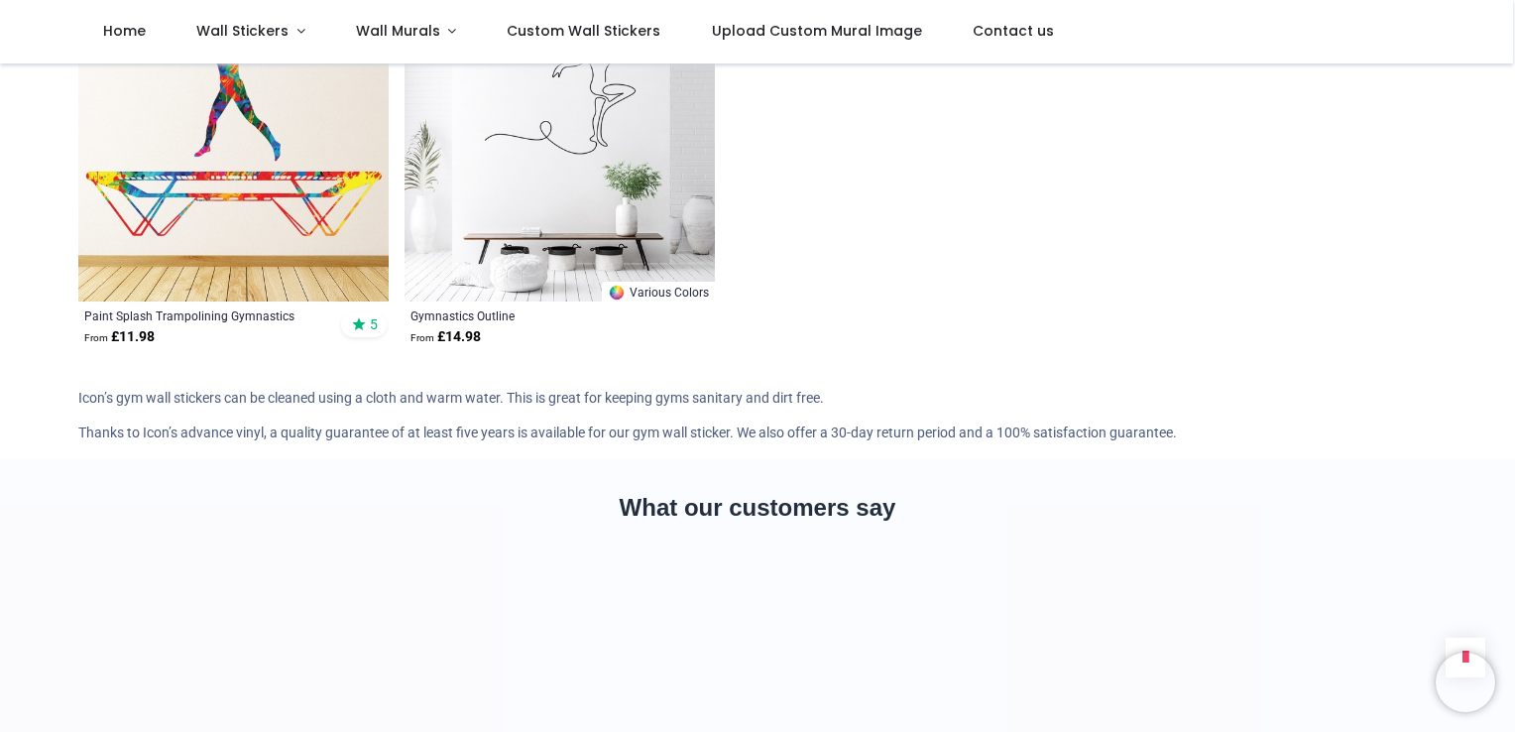
click at [144, 234] on img at bounding box center [233, 146] width 310 height 310
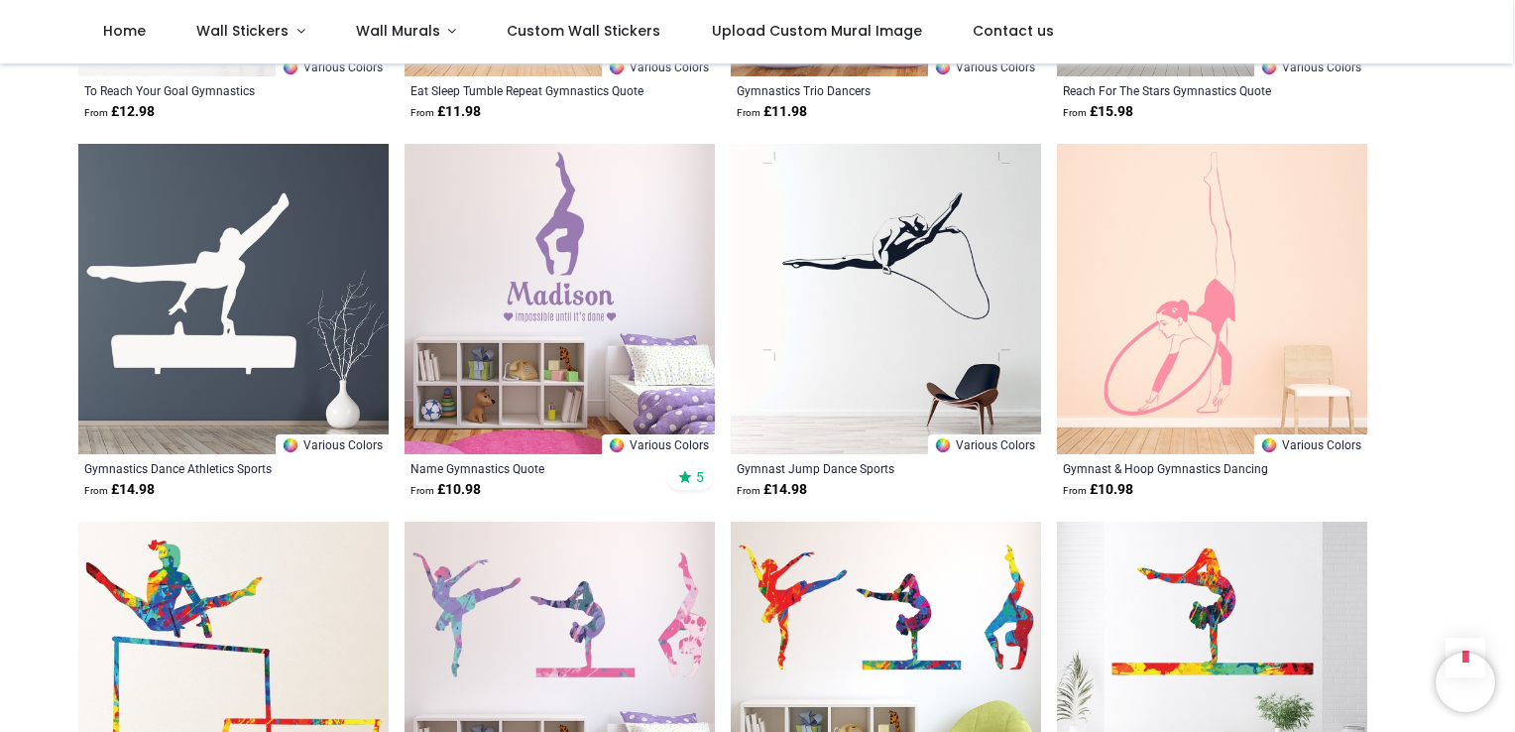
scroll to position [3292, 0]
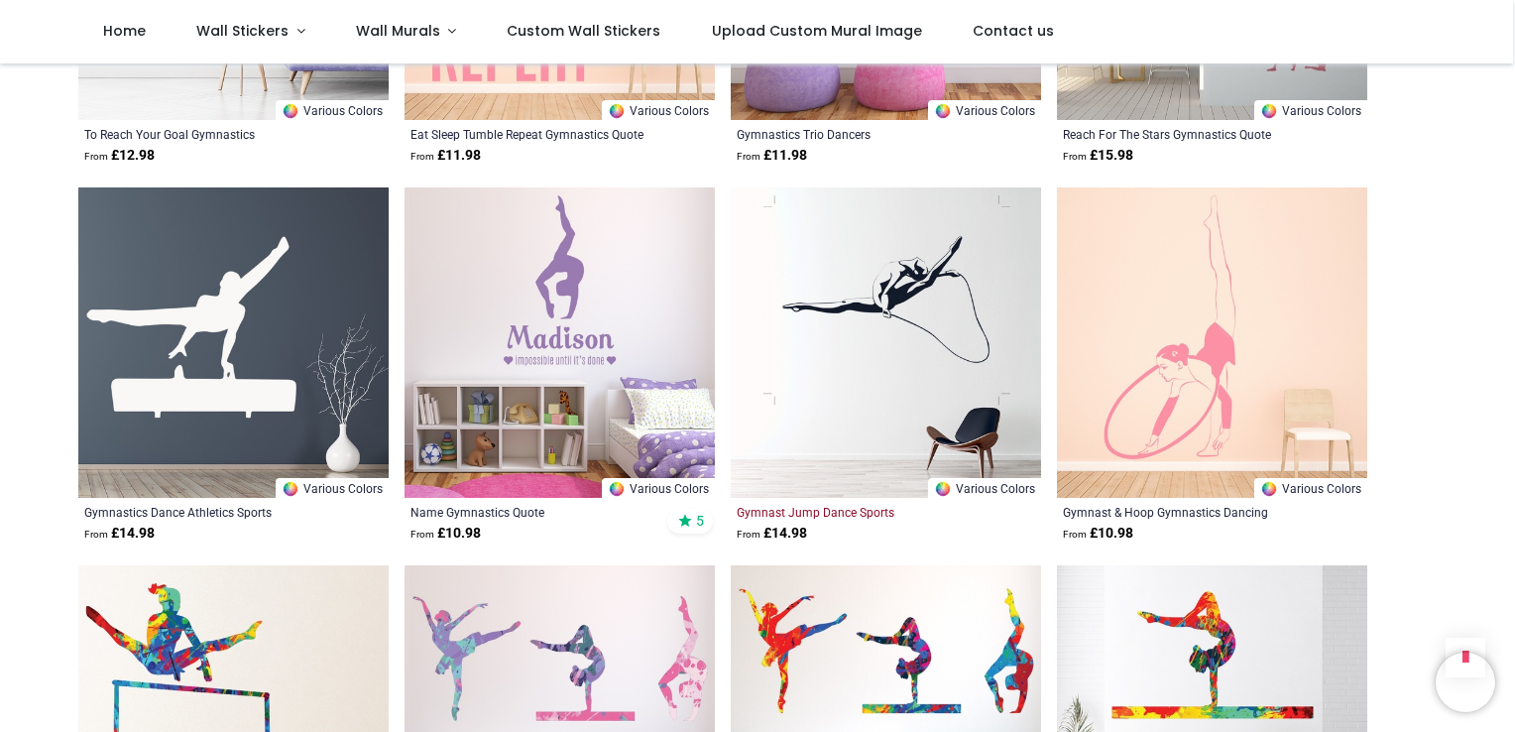
click at [820, 514] on div "Gymnast Jump Dance Sports" at bounding box center [856, 512] width 239 height 16
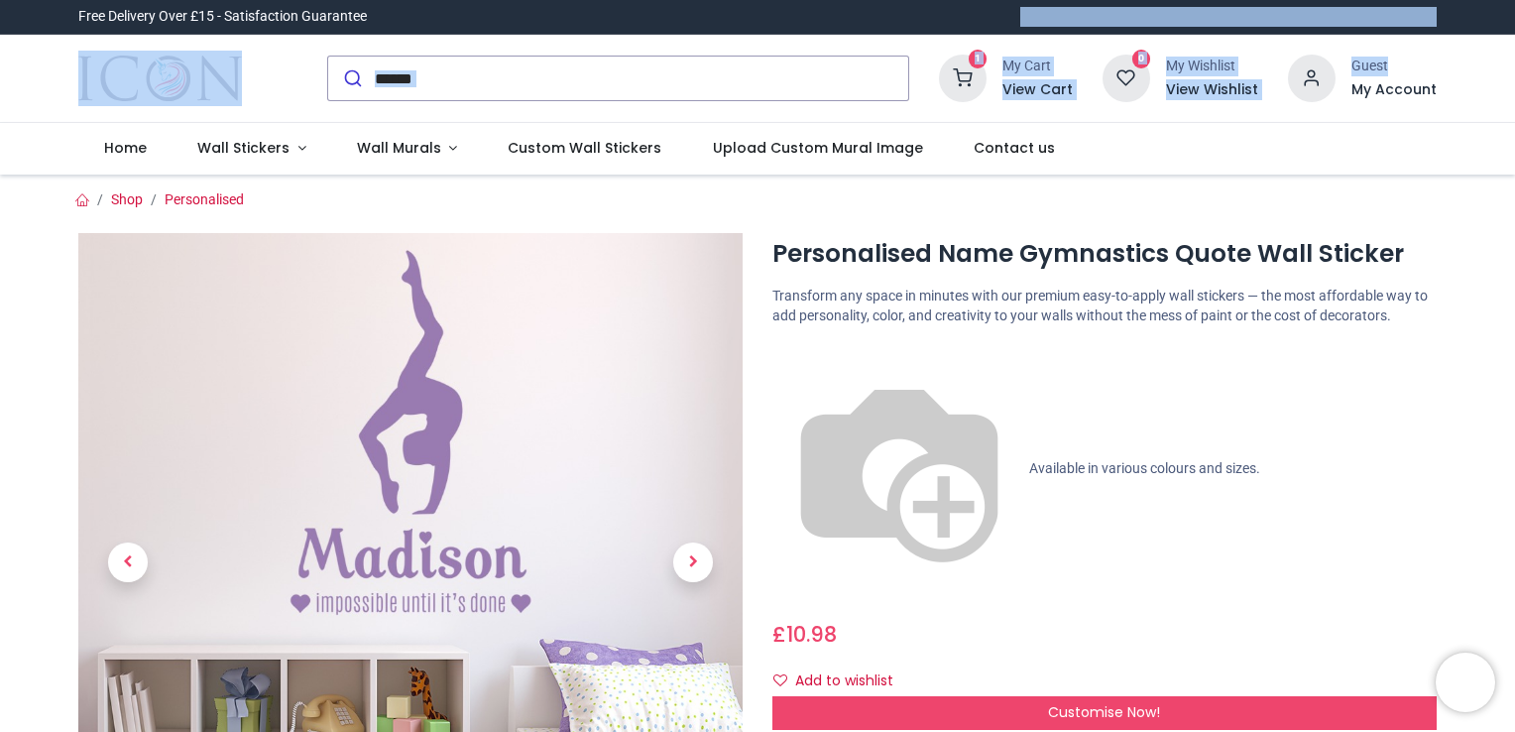
drag, startPoint x: 1507, startPoint y: 34, endPoint x: 1500, endPoint y: 66, distance: 33.4
click at [1500, 66] on header "Free Delivery Over £15 - Satisfaction Guarantee" at bounding box center [757, 87] width 1515 height 175
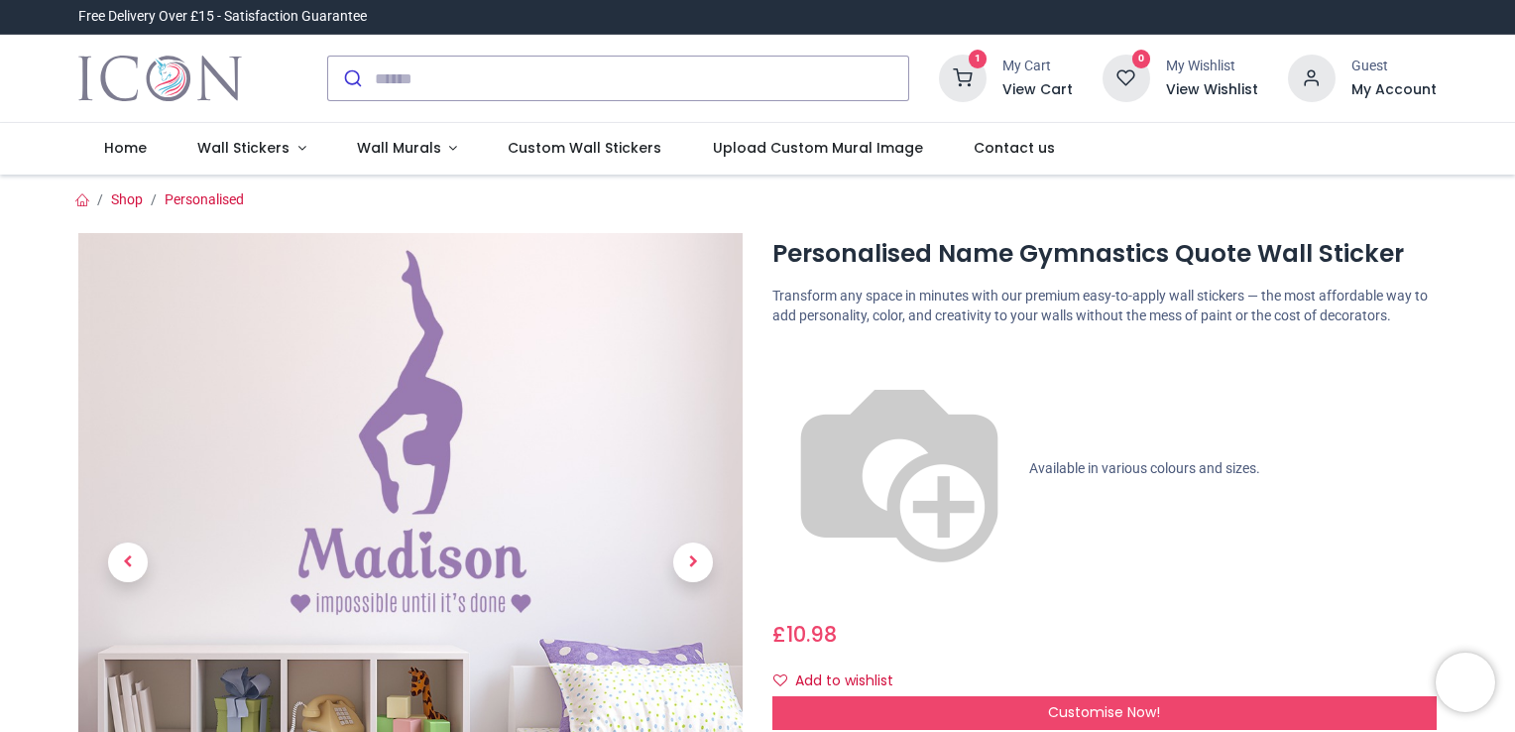
drag, startPoint x: 1500, startPoint y: 66, endPoint x: 1305, endPoint y: 286, distance: 293.5
click at [1305, 286] on div "Personalised Name Gymnastics Quote Wall Sticker [URL][DOMAIN_NAME] [URL][DOMAIN…" at bounding box center [1105, 650] width 694 height 834
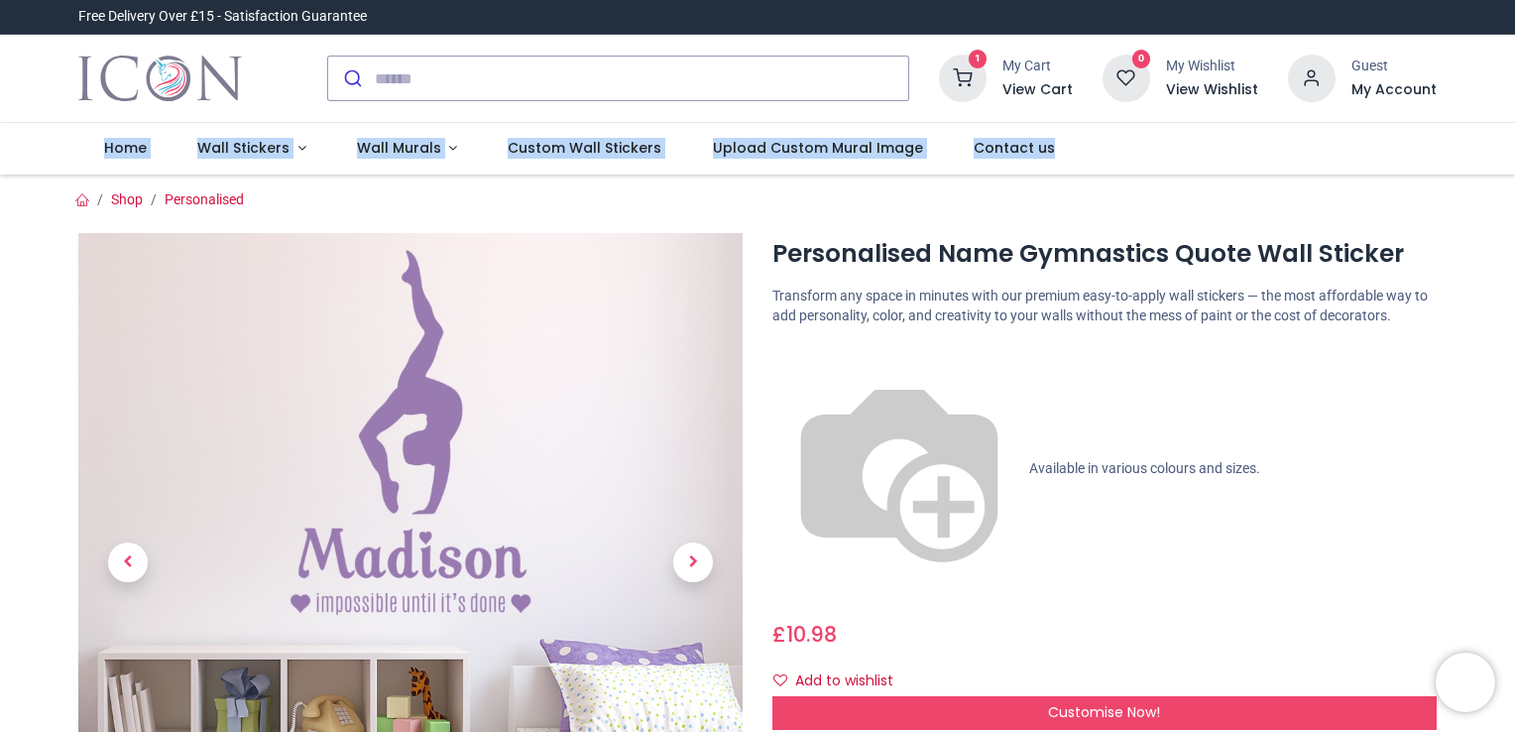
drag, startPoint x: 1507, startPoint y: 95, endPoint x: 1503, endPoint y: 148, distance: 52.7
click at [1503, 148] on header "Free Delivery Over £15 - Satisfaction Guarantee" at bounding box center [757, 87] width 1515 height 175
drag, startPoint x: 1503, startPoint y: 148, endPoint x: 1406, endPoint y: 184, distance: 103.9
click at [1406, 184] on section "Shop Personalised" at bounding box center [757, 621] width 1388 height 892
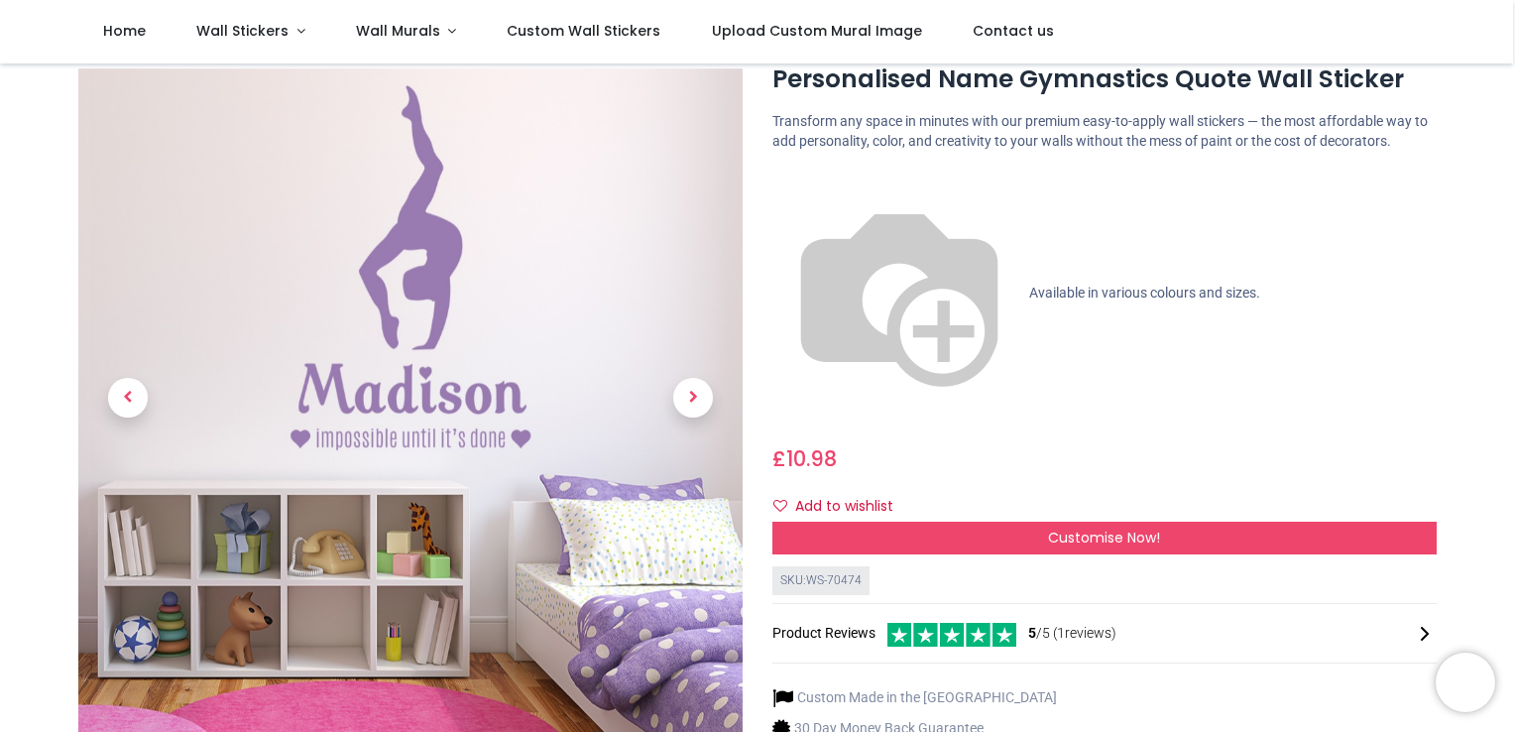
scroll to position [57, 0]
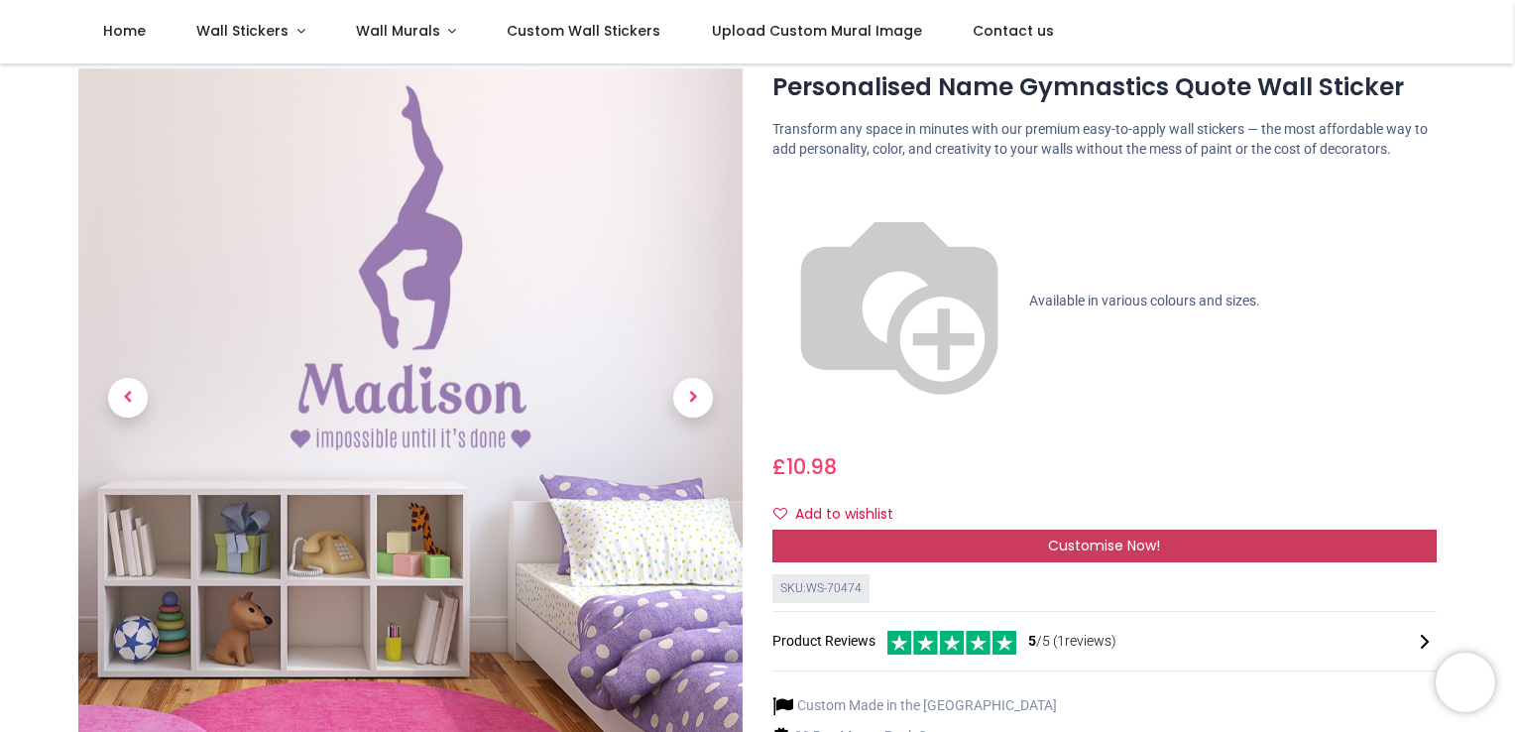
click at [1060, 535] on span "Customise Now!" at bounding box center [1104, 545] width 112 height 20
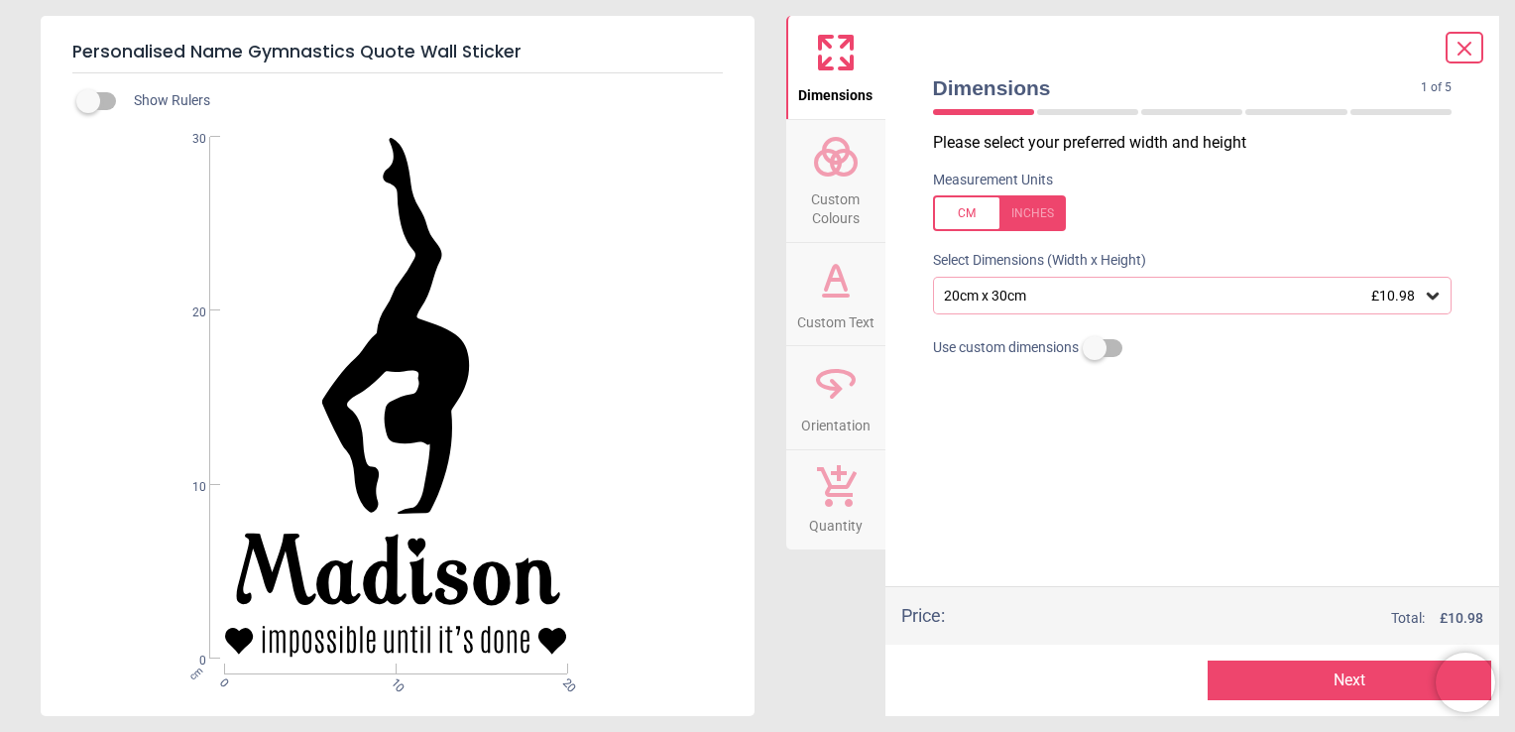
click at [817, 192] on span "Custom Colours" at bounding box center [835, 204] width 95 height 49
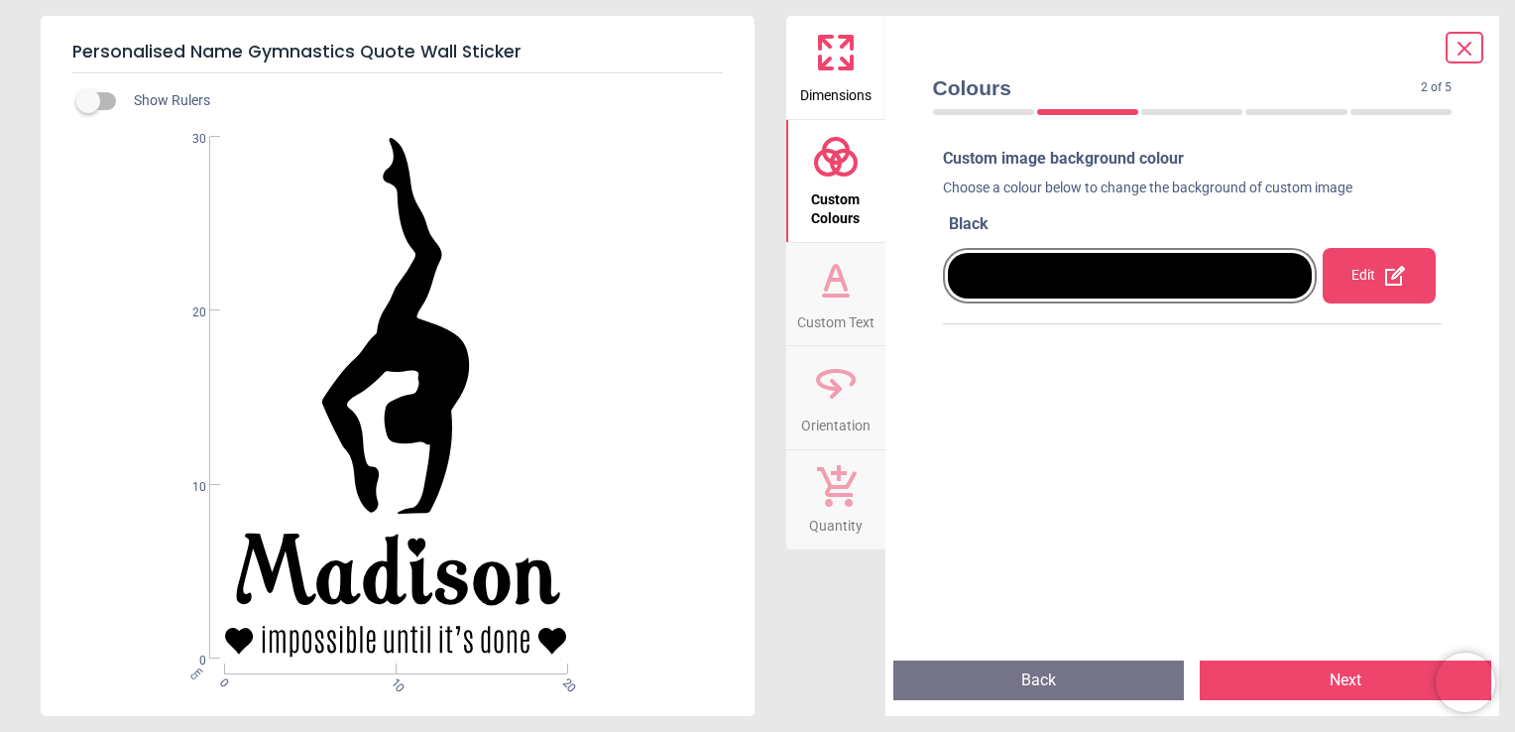
click at [817, 192] on span "Custom Colours" at bounding box center [835, 204] width 95 height 49
click at [1348, 276] on div "Edit" at bounding box center [1379, 276] width 112 height 56
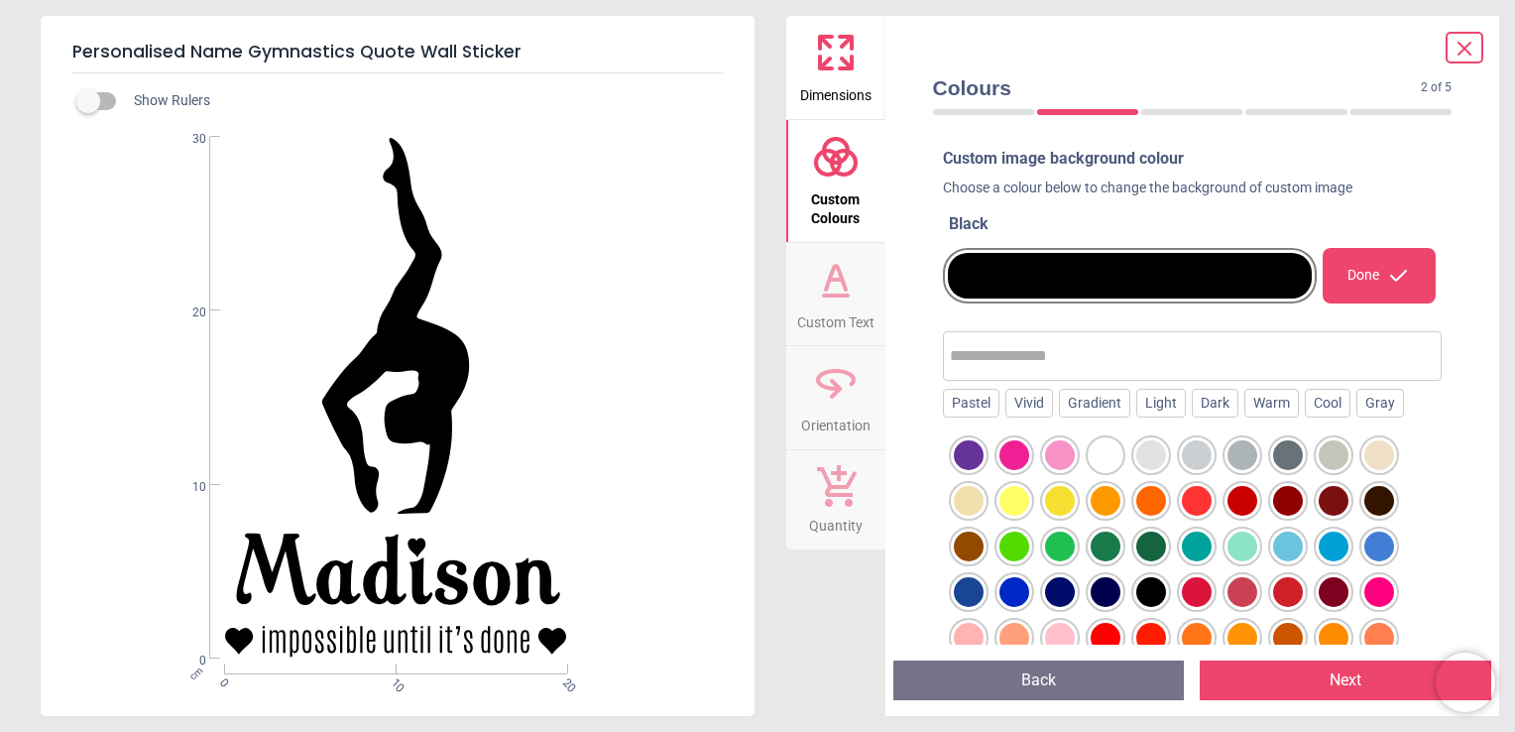
click at [1192, 587] on div at bounding box center [1197, 592] width 30 height 30
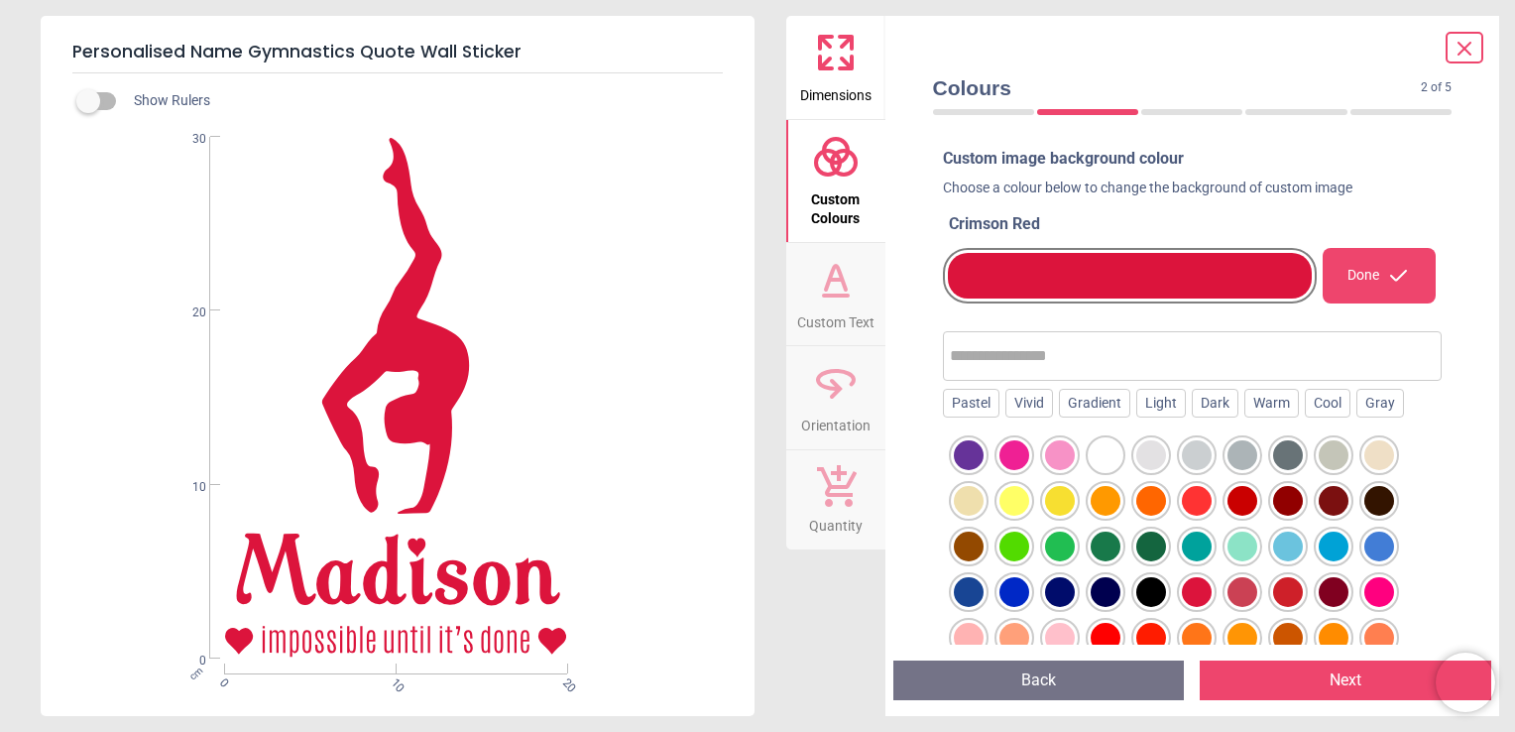
click at [1382, 585] on div at bounding box center [1379, 592] width 30 height 30
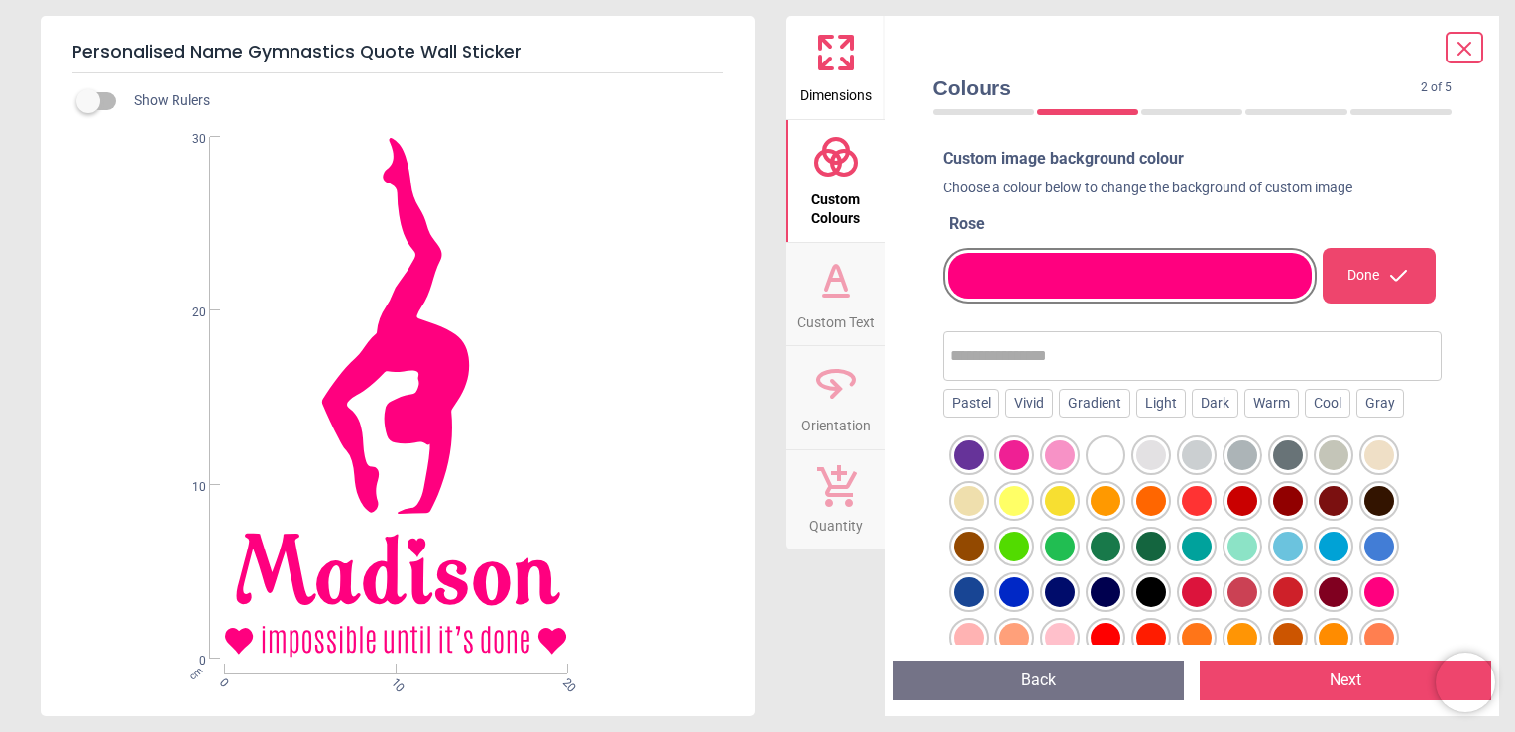
click at [1253, 585] on div at bounding box center [1243, 592] width 30 height 30
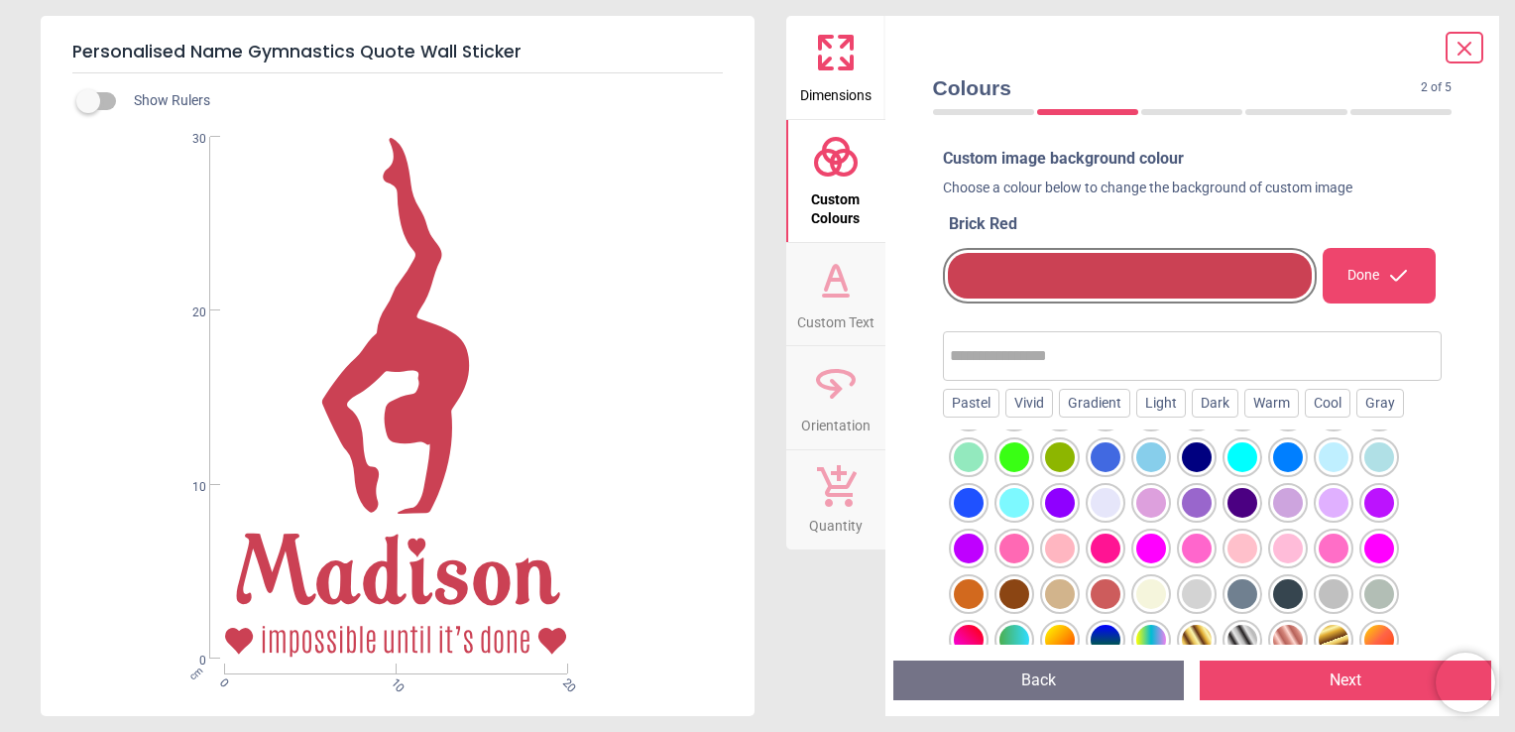
scroll to position [357, 0]
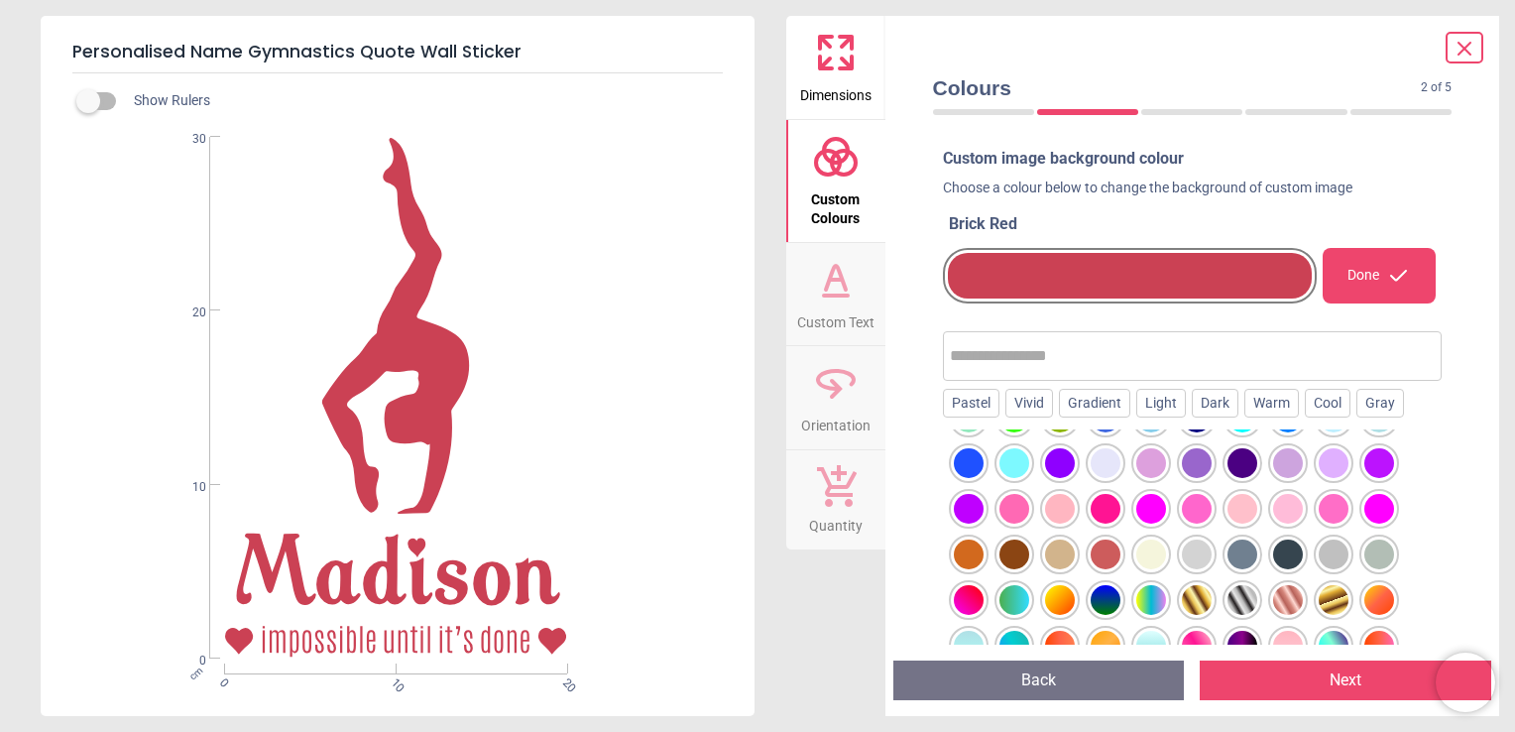
click at [1141, 510] on div at bounding box center [1151, 509] width 30 height 30
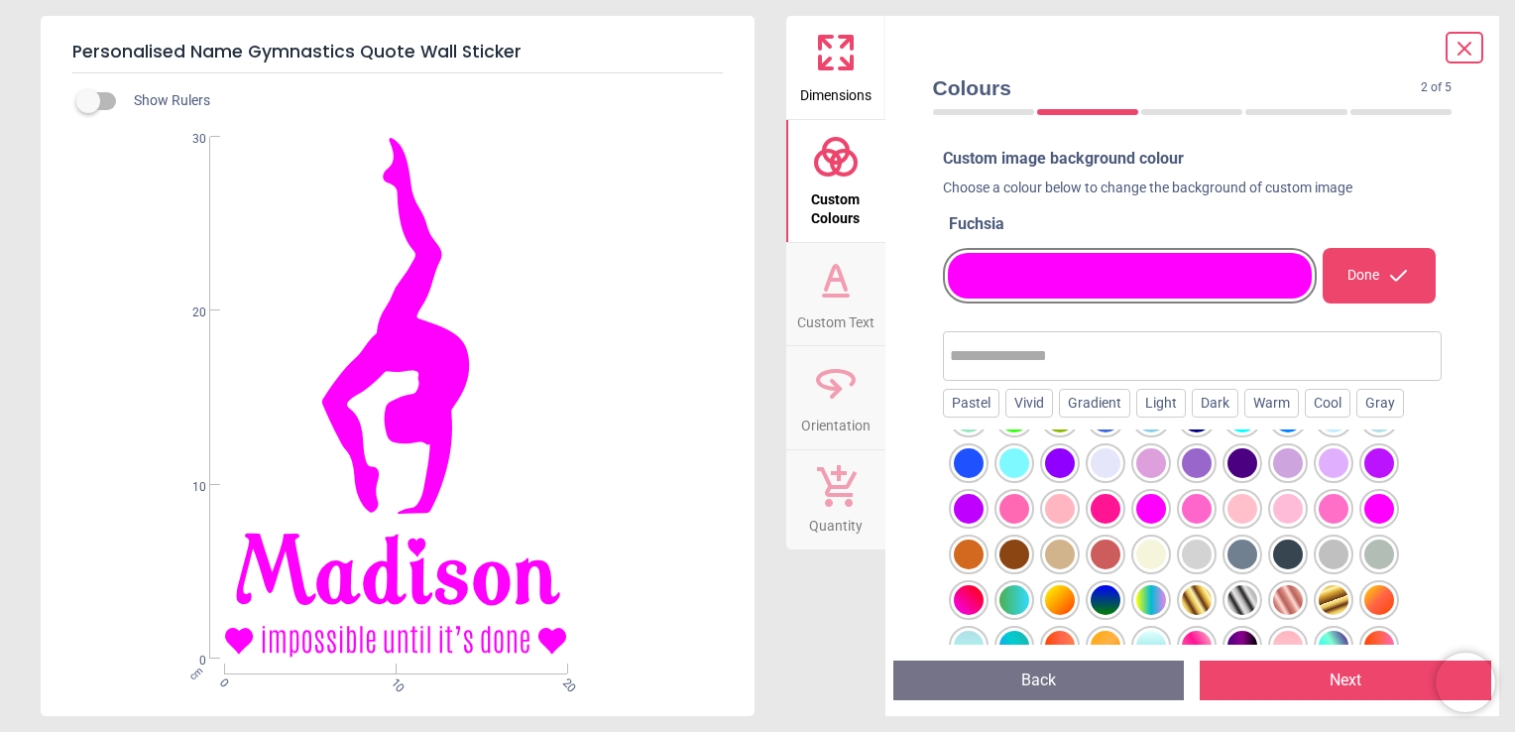
click at [1015, 515] on div at bounding box center [1014, 509] width 30 height 30
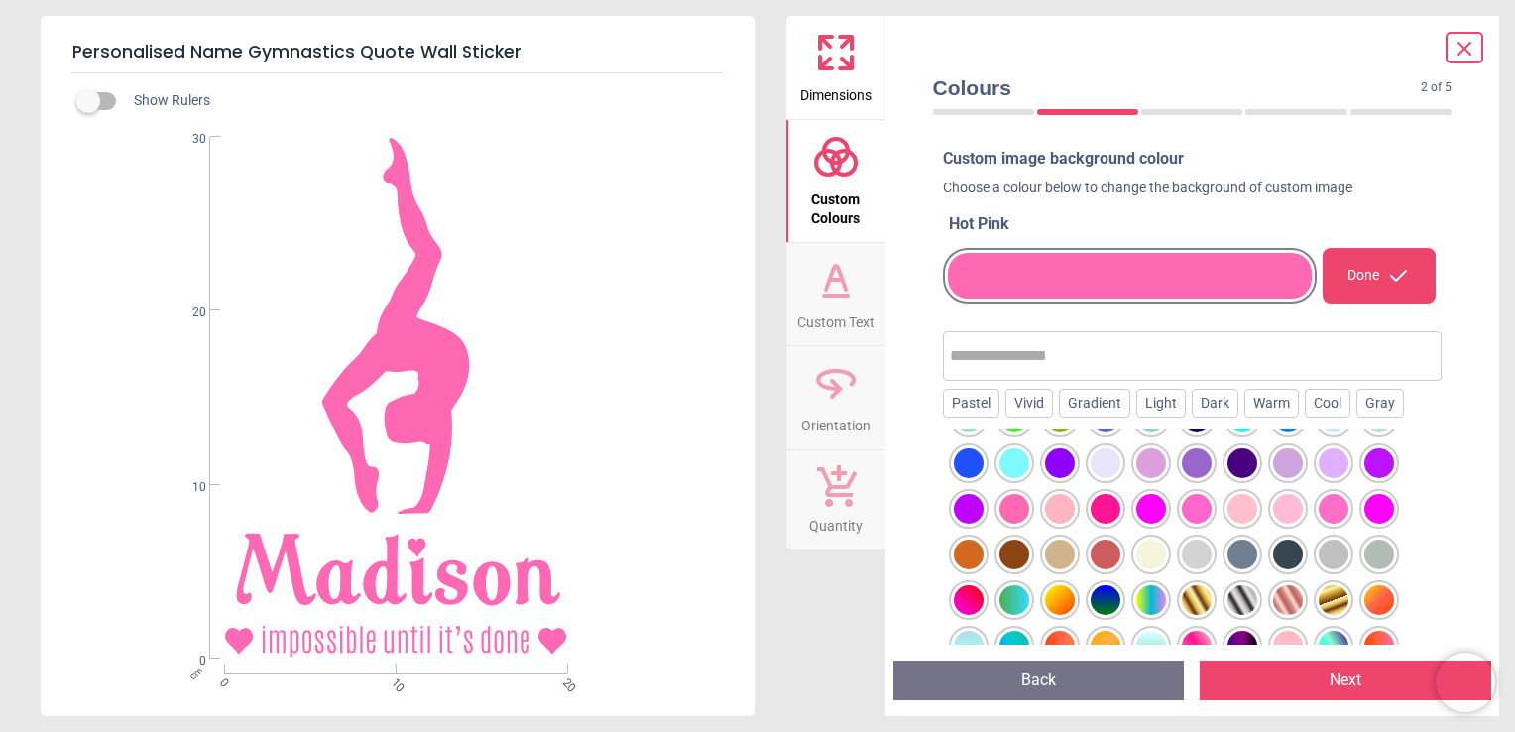
click at [1366, 503] on div at bounding box center [1379, 509] width 30 height 30
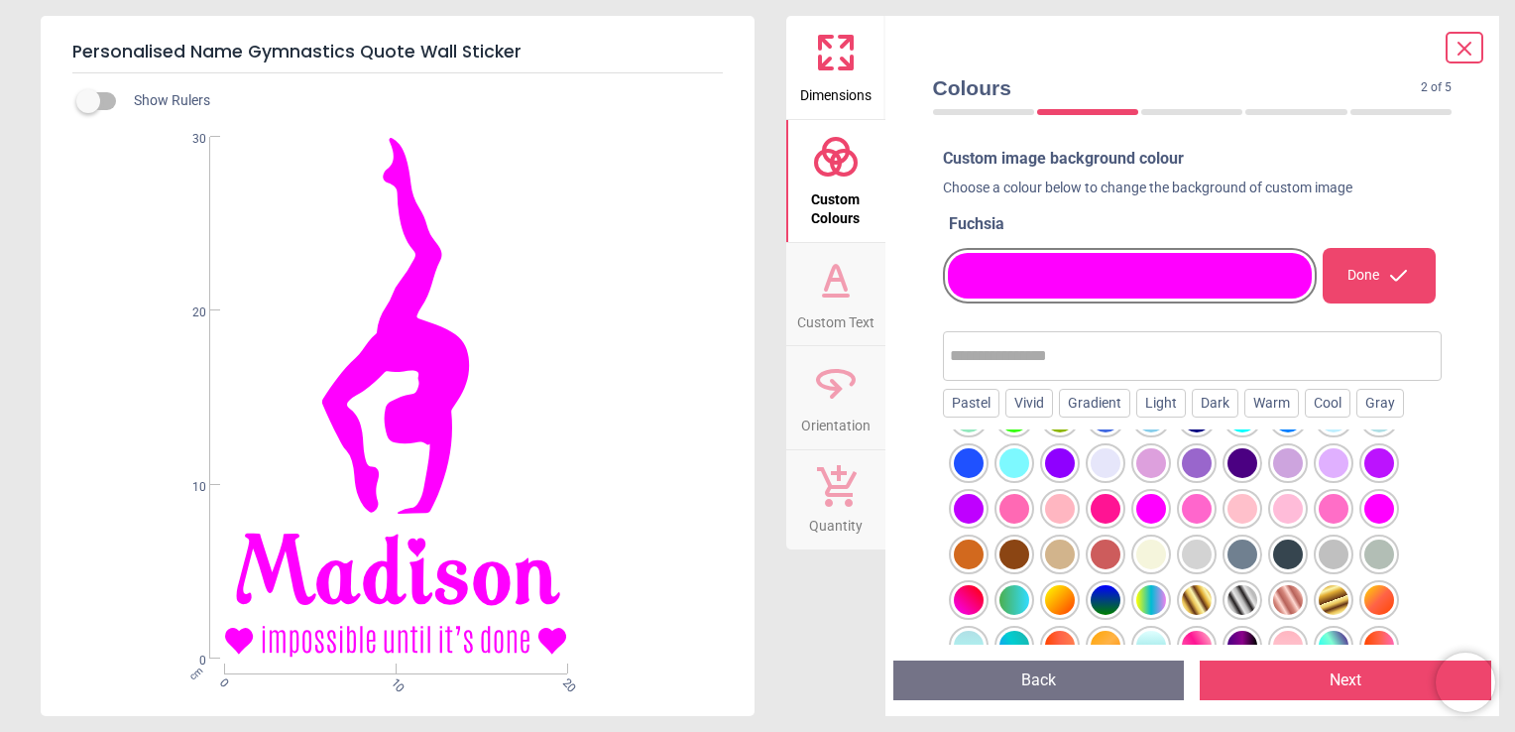
click at [1333, 632] on div at bounding box center [1334, 646] width 30 height 30
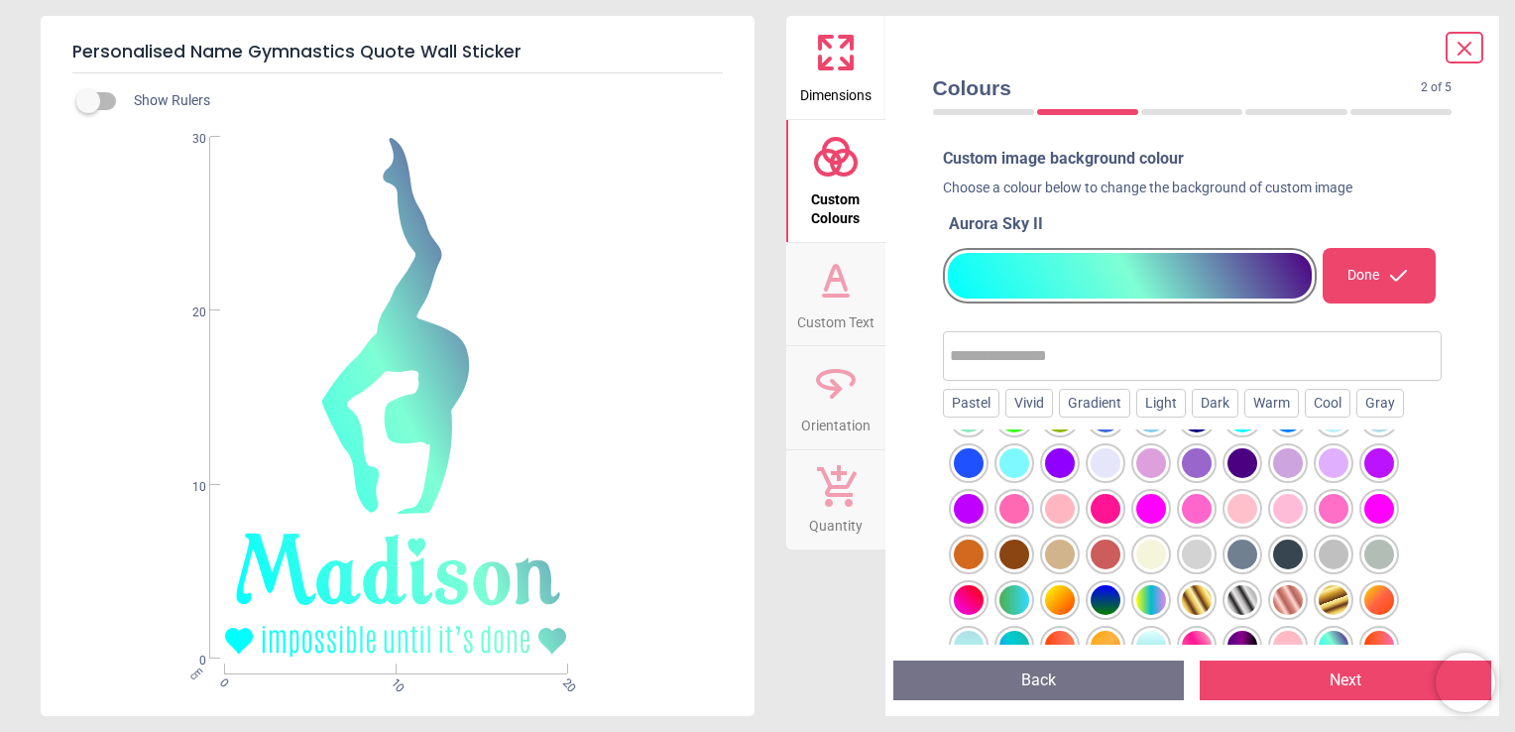
click at [1158, 586] on div at bounding box center [1151, 600] width 30 height 30
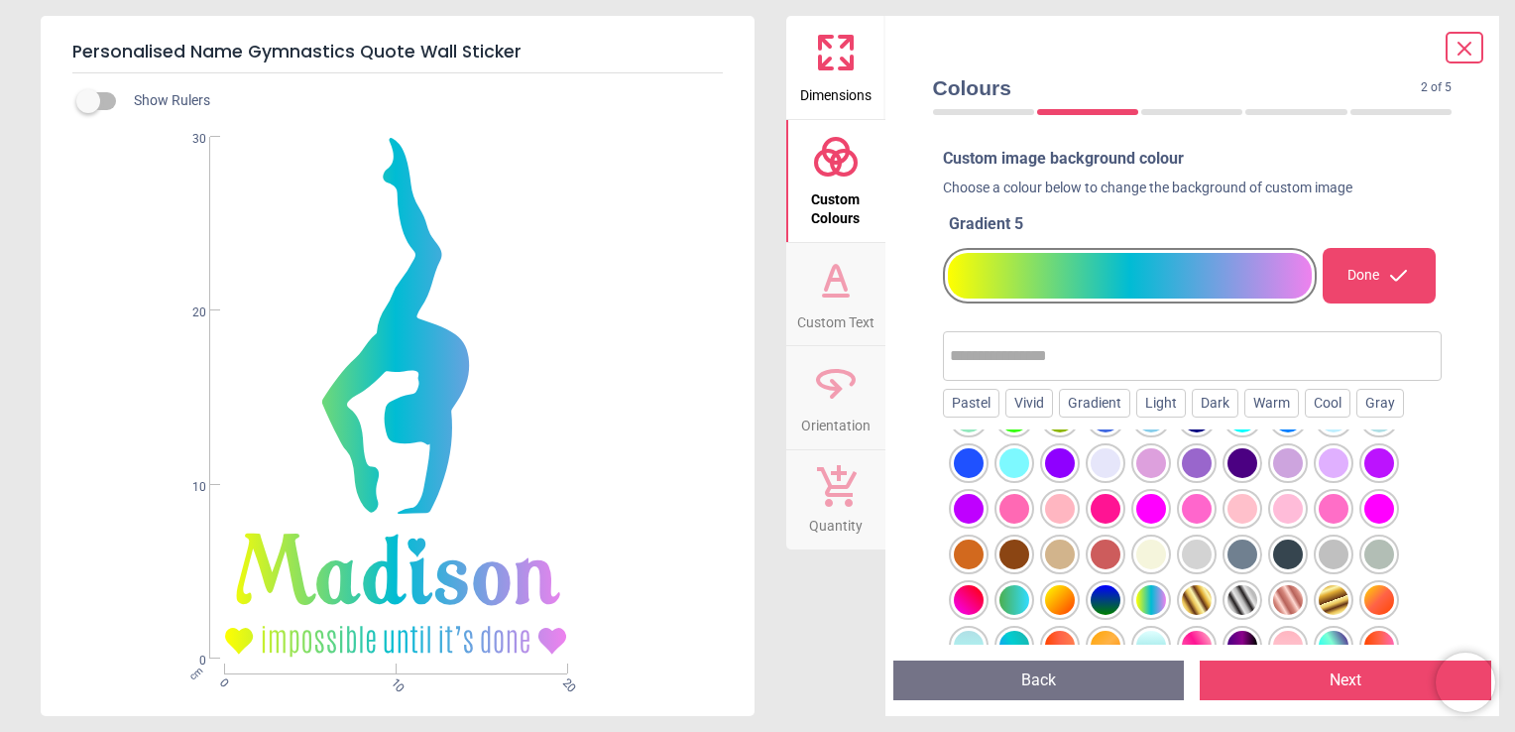
click at [964, 605] on div at bounding box center [969, 600] width 30 height 30
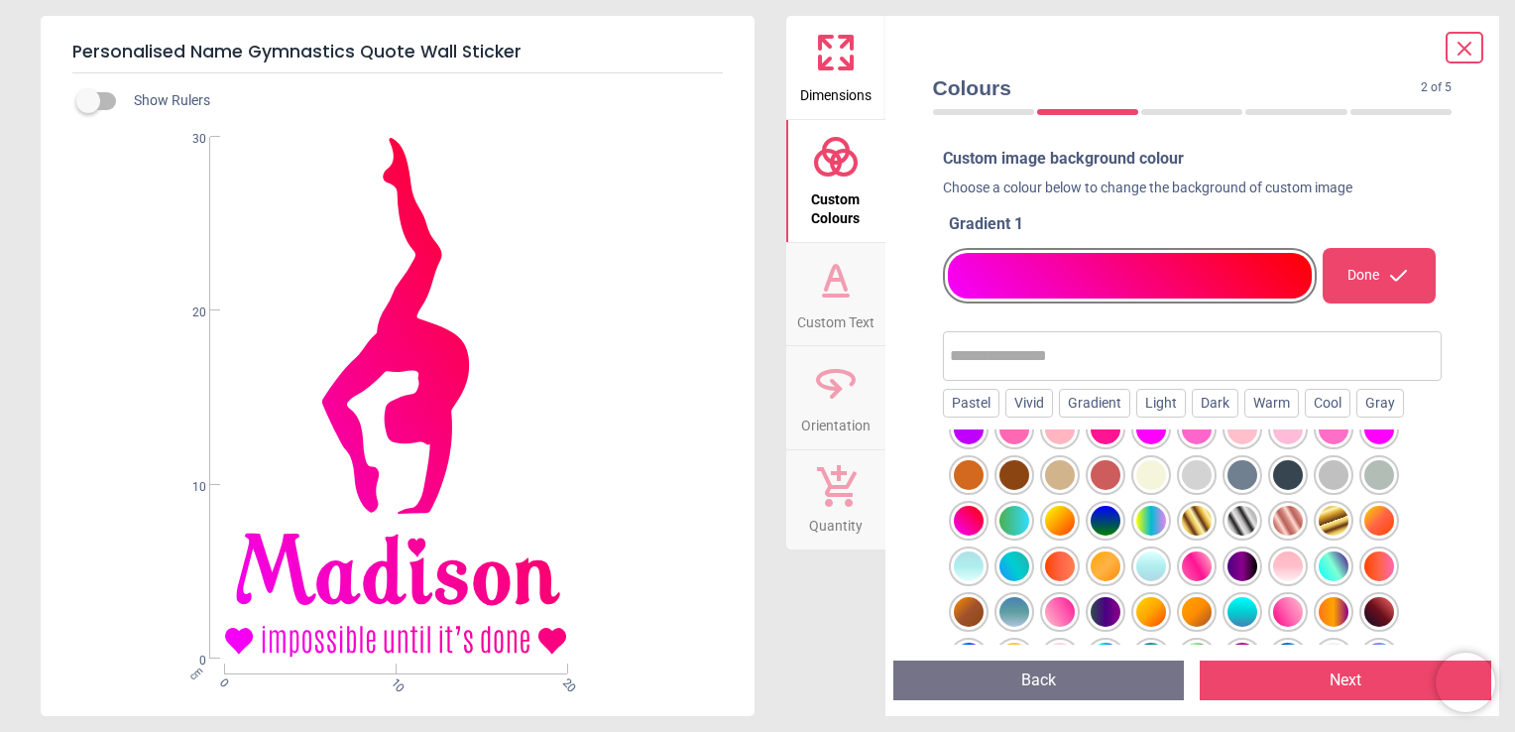
scroll to position [476, 0]
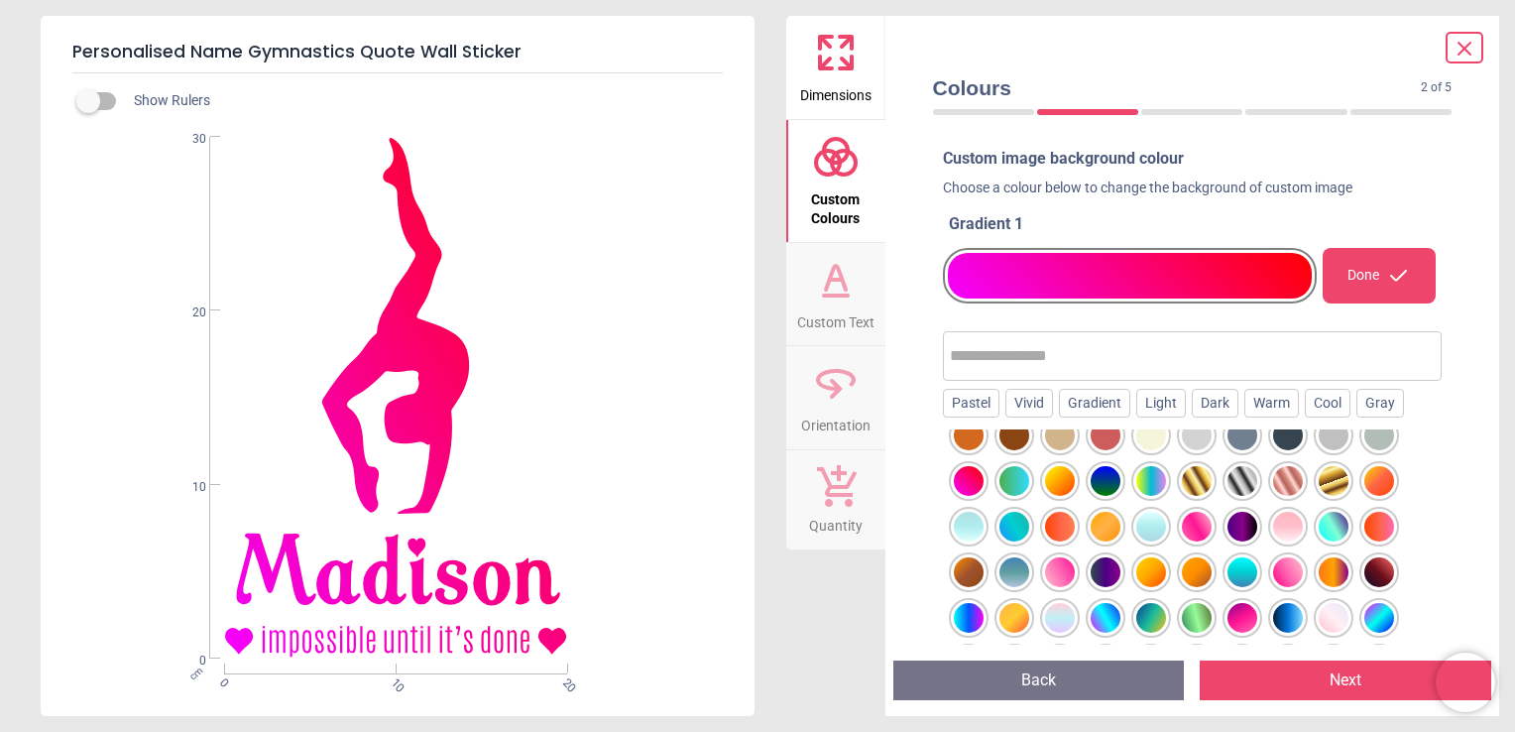
click at [1234, 621] on div at bounding box center [1243, 618] width 30 height 30
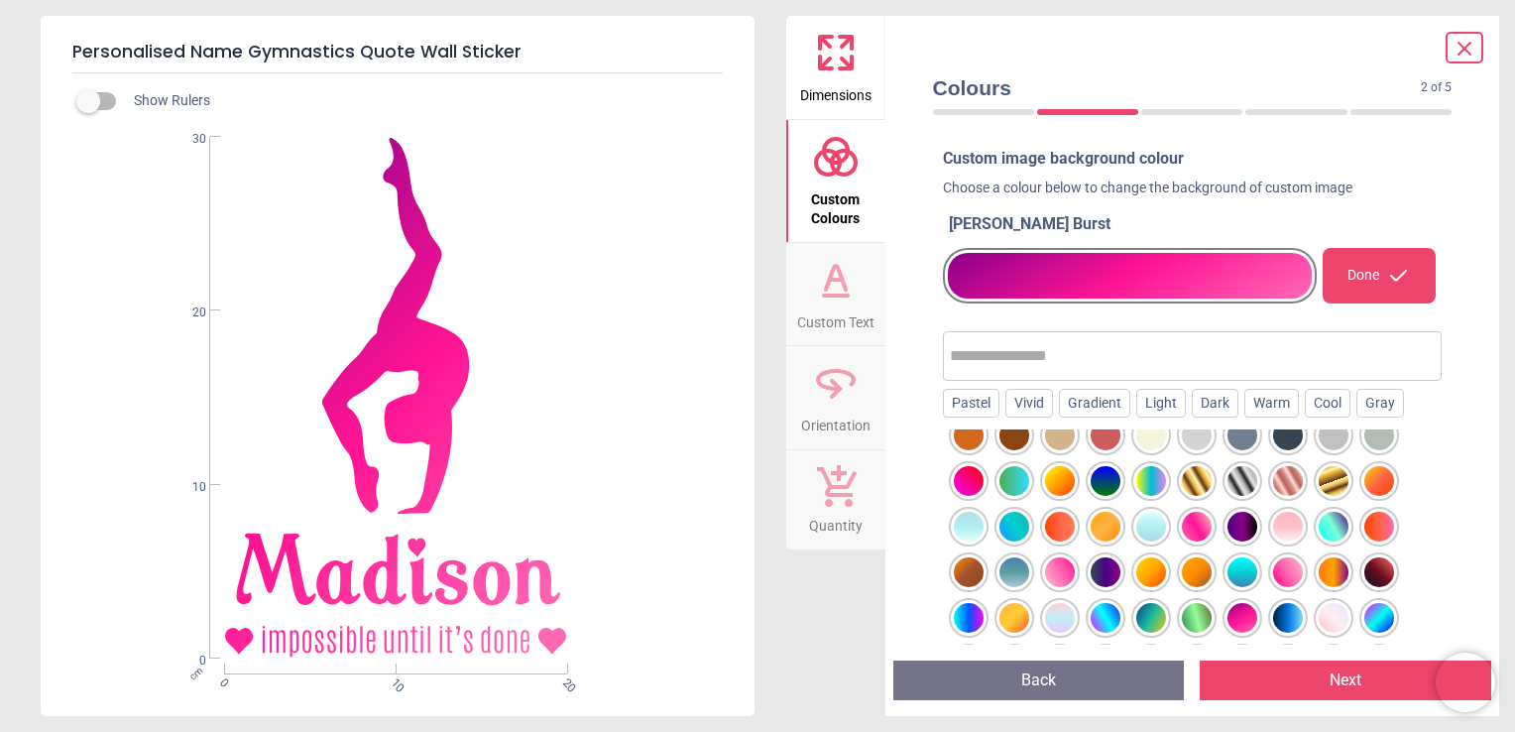
click at [1095, 568] on div at bounding box center [1106, 572] width 30 height 30
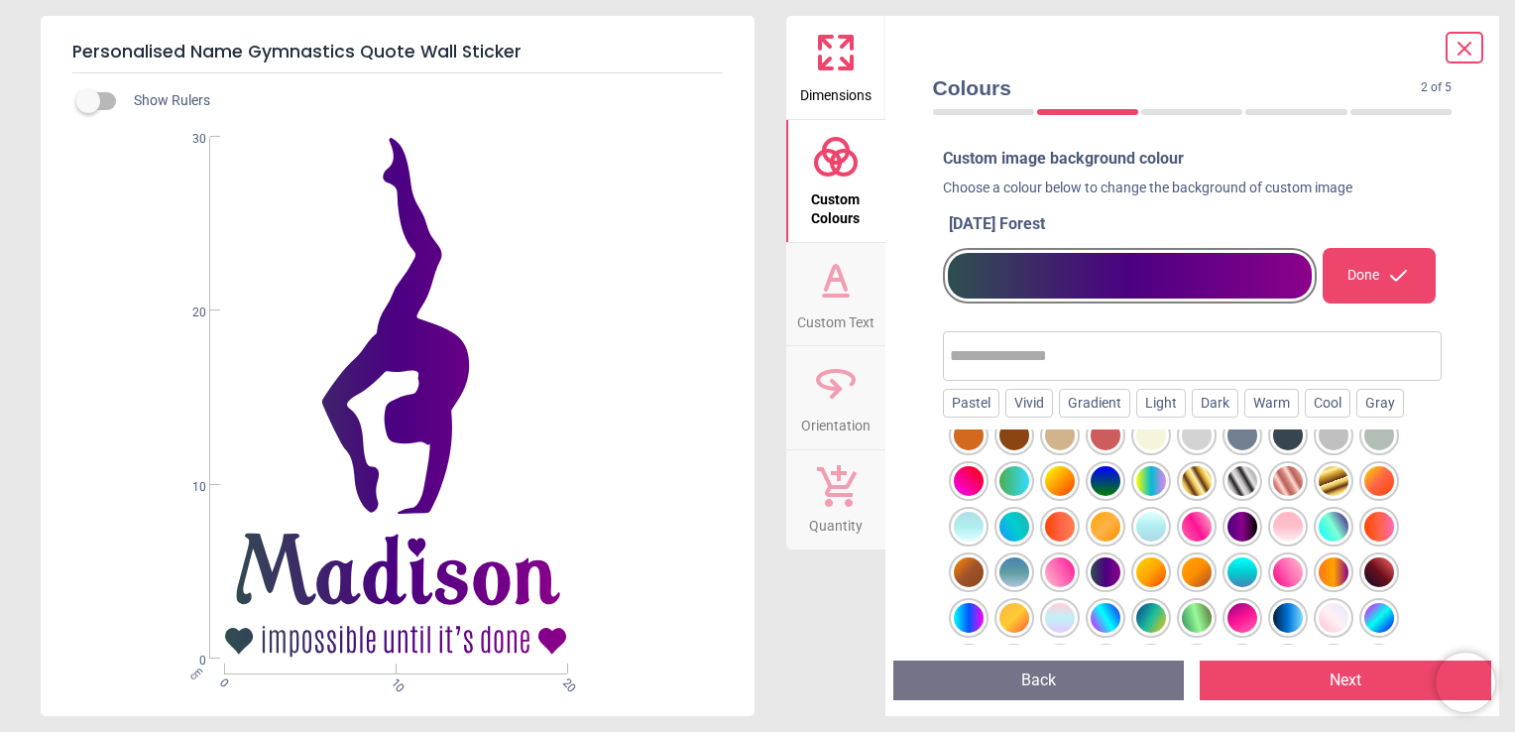
click at [1045, 573] on div at bounding box center [1060, 572] width 30 height 30
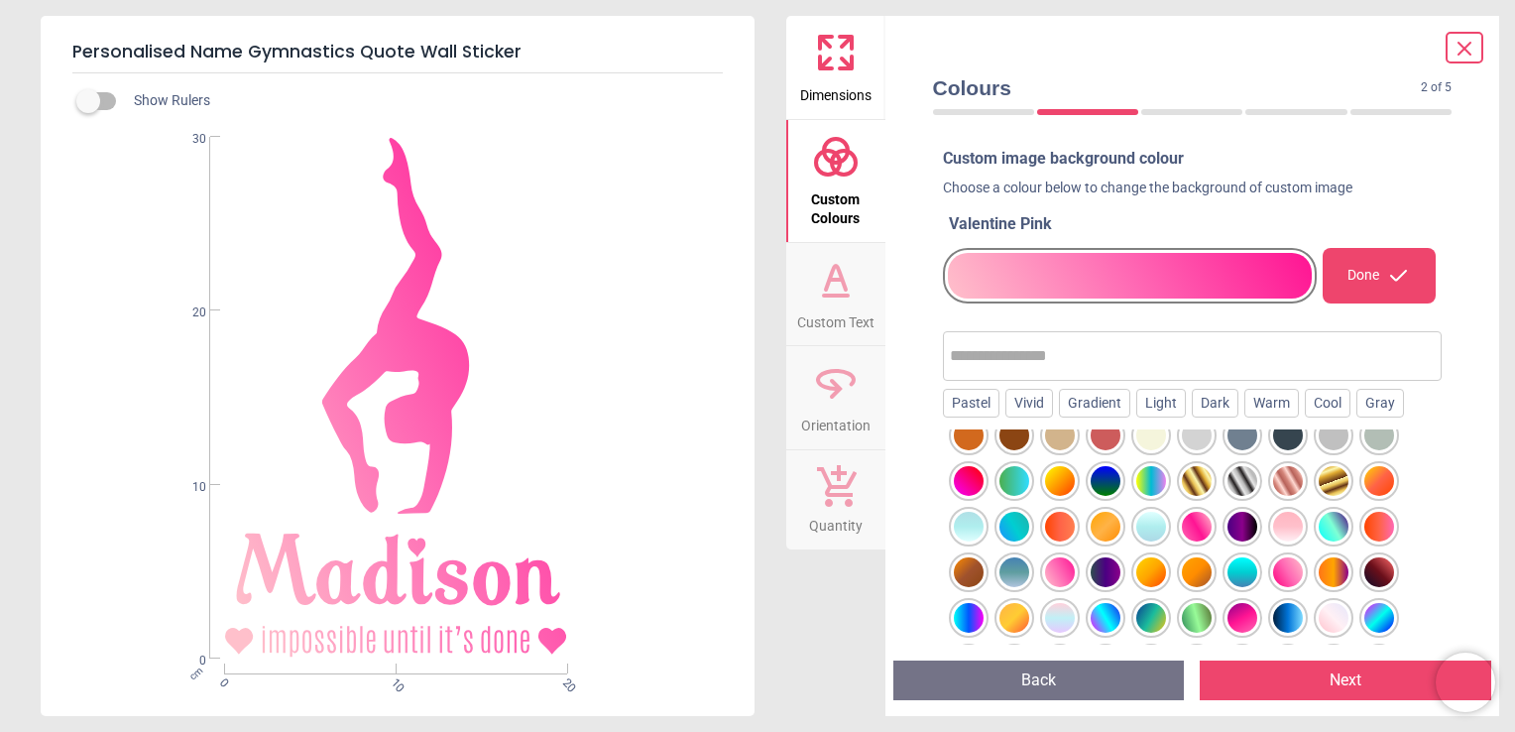
click at [1109, 613] on div at bounding box center [1106, 618] width 30 height 30
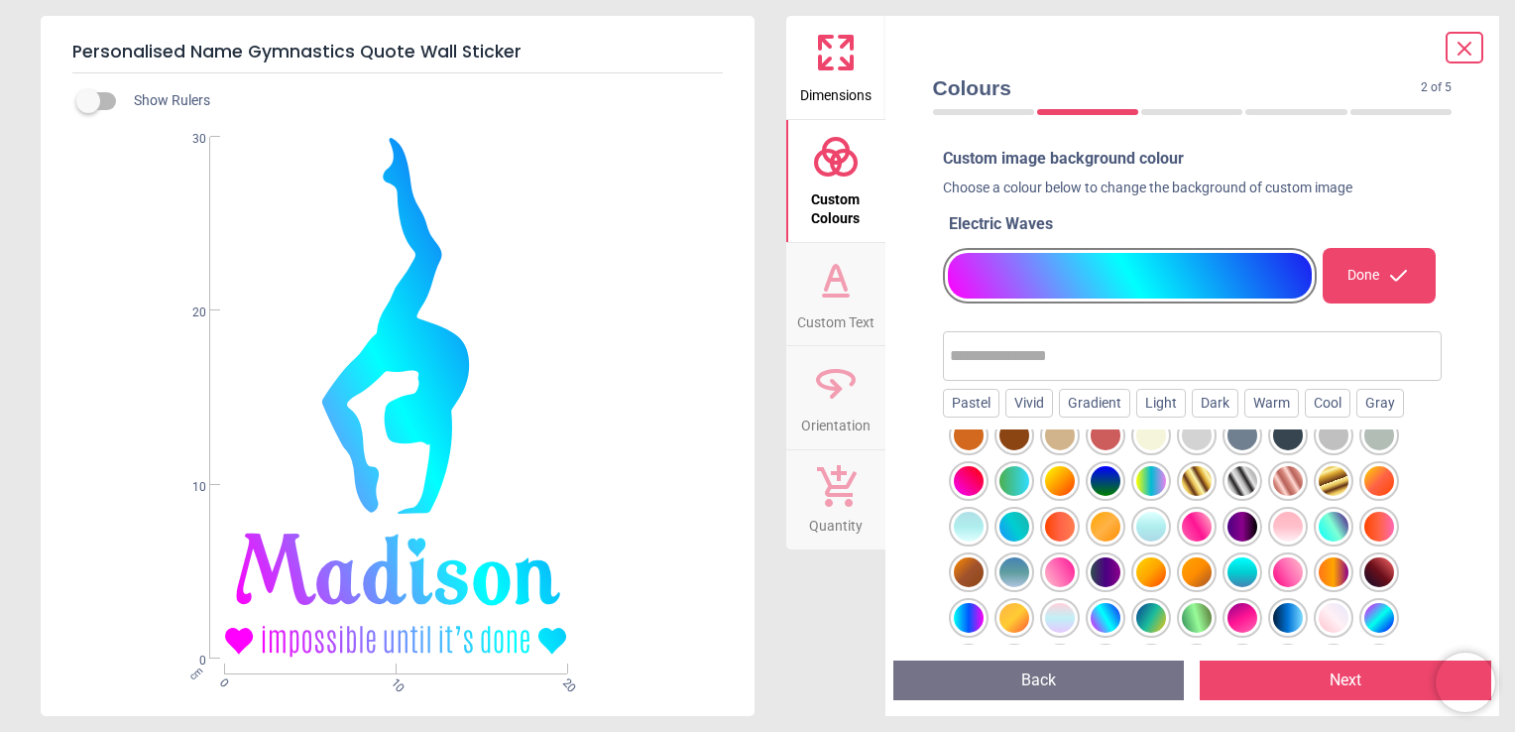
click at [966, 620] on div at bounding box center [969, 618] width 30 height 30
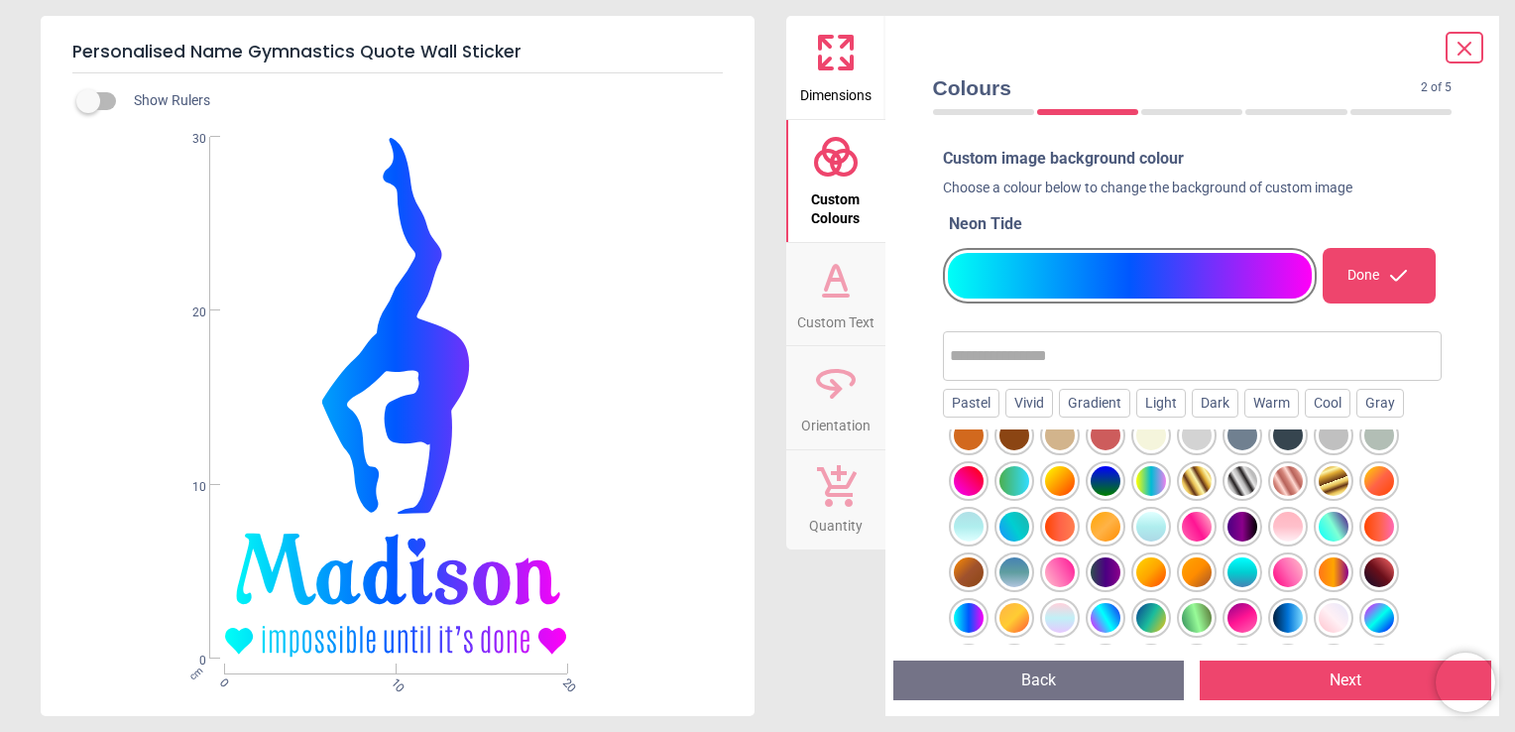
click at [1137, 474] on div at bounding box center [1151, 481] width 30 height 30
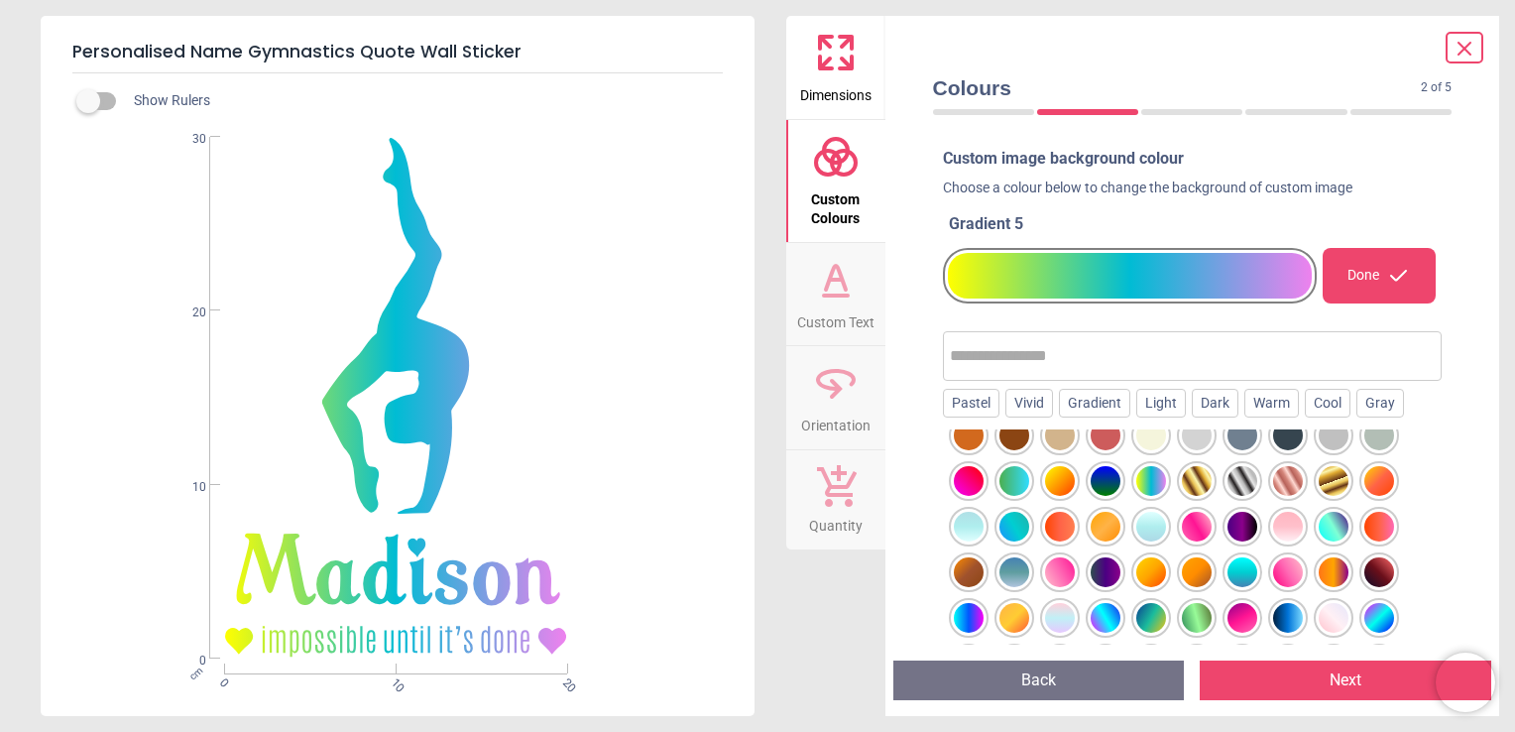
click at [1192, 481] on div at bounding box center [1197, 481] width 30 height 30
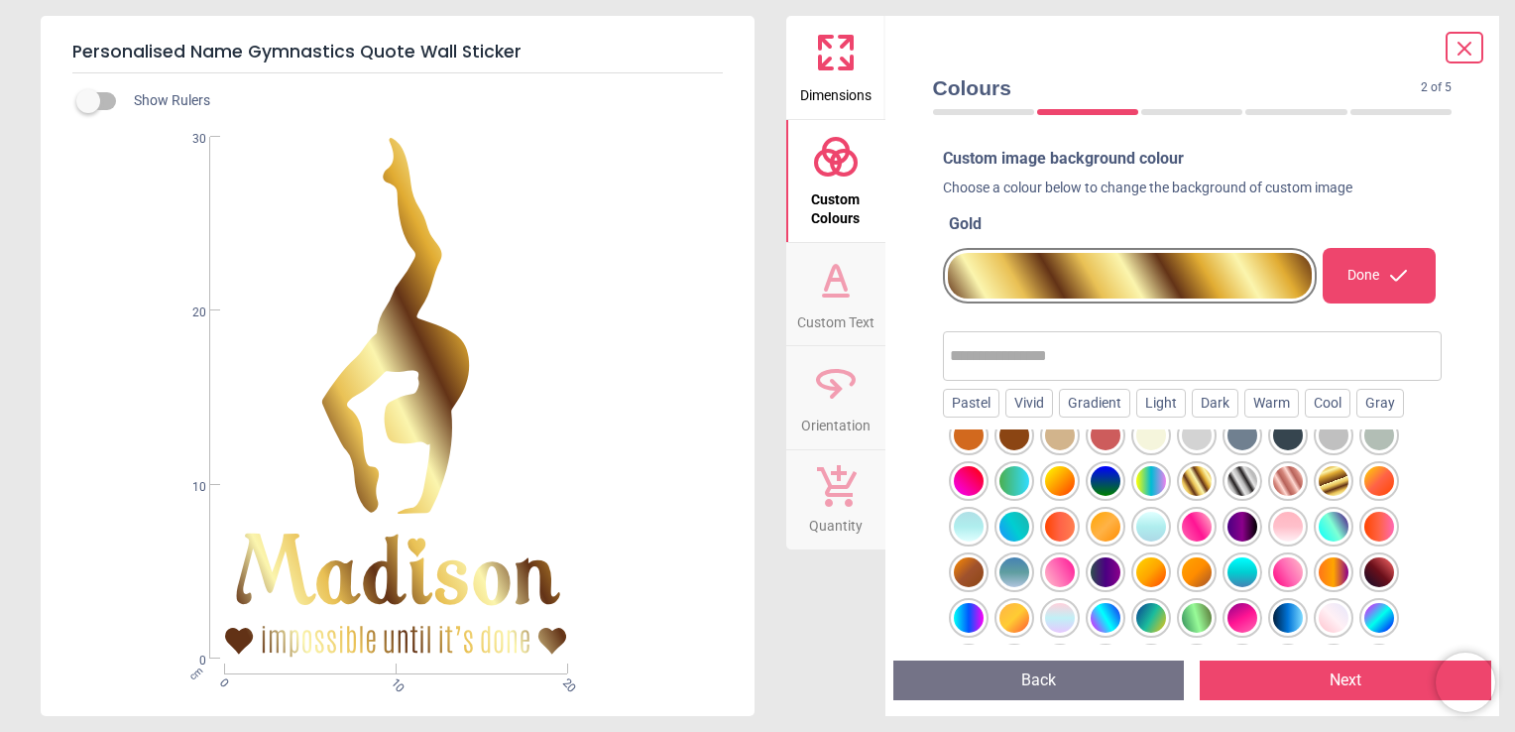
click at [1248, 482] on div at bounding box center [1243, 481] width 30 height 30
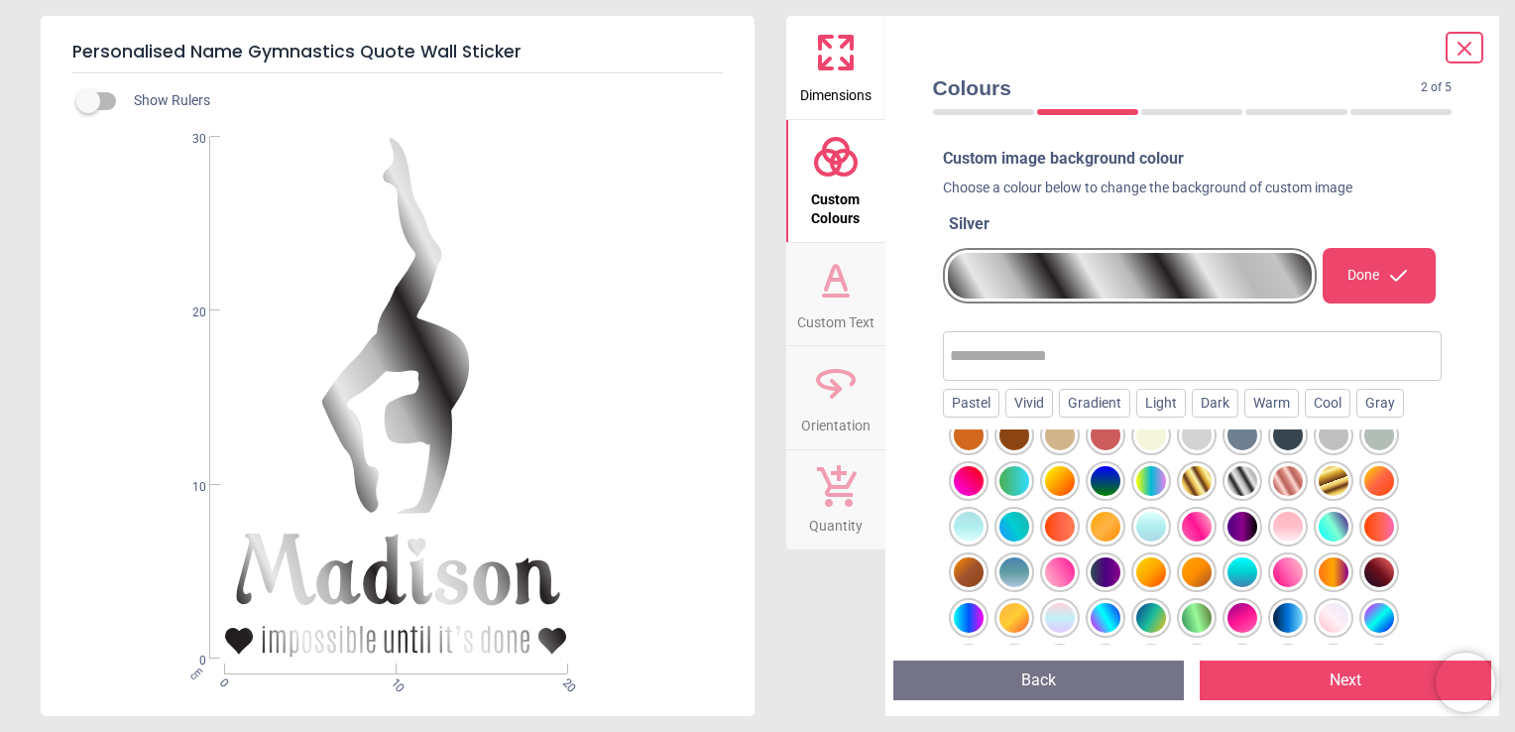
click at [1287, 489] on div at bounding box center [1288, 481] width 30 height 30
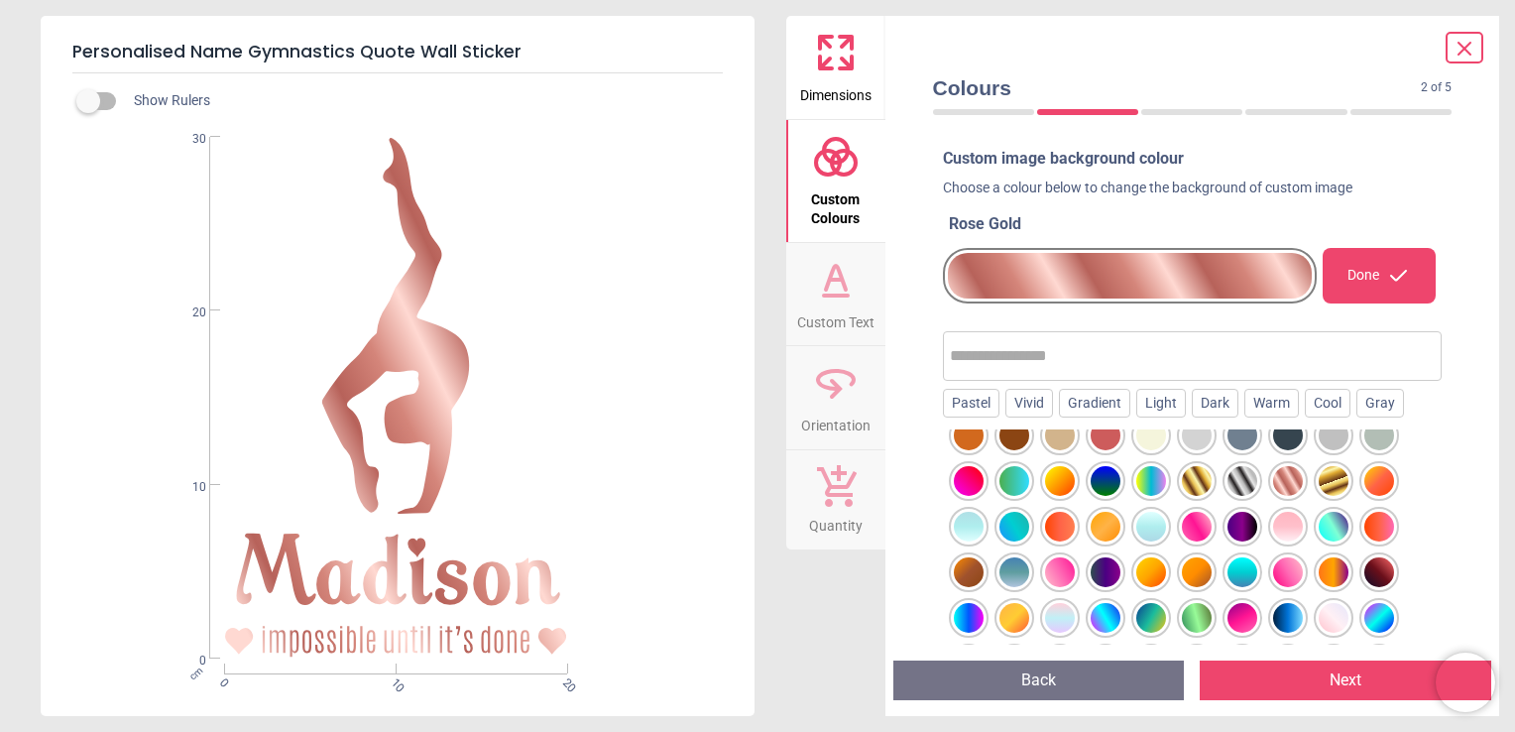
click at [1327, 480] on div at bounding box center [1334, 481] width 30 height 30
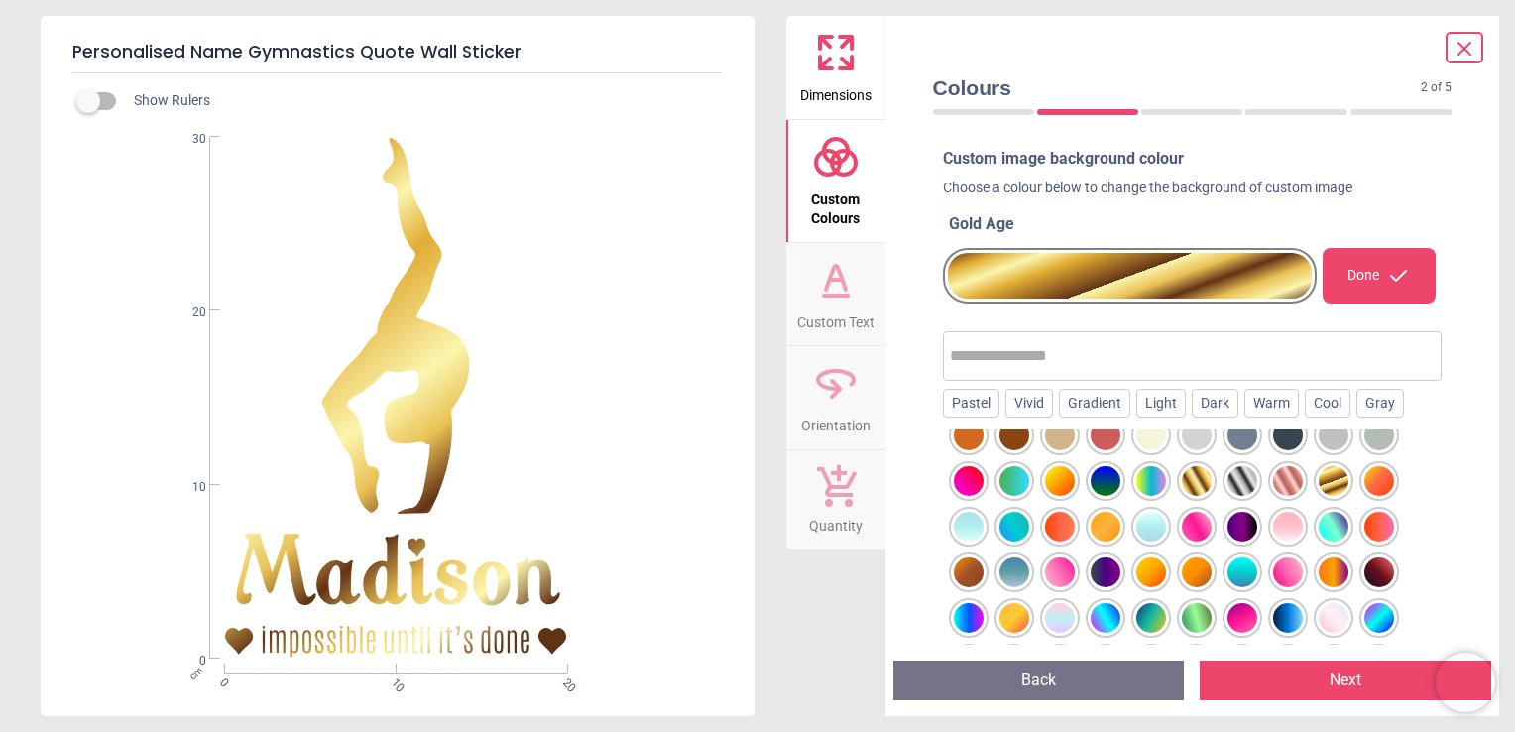
click at [1370, 487] on div at bounding box center [1379, 481] width 30 height 30
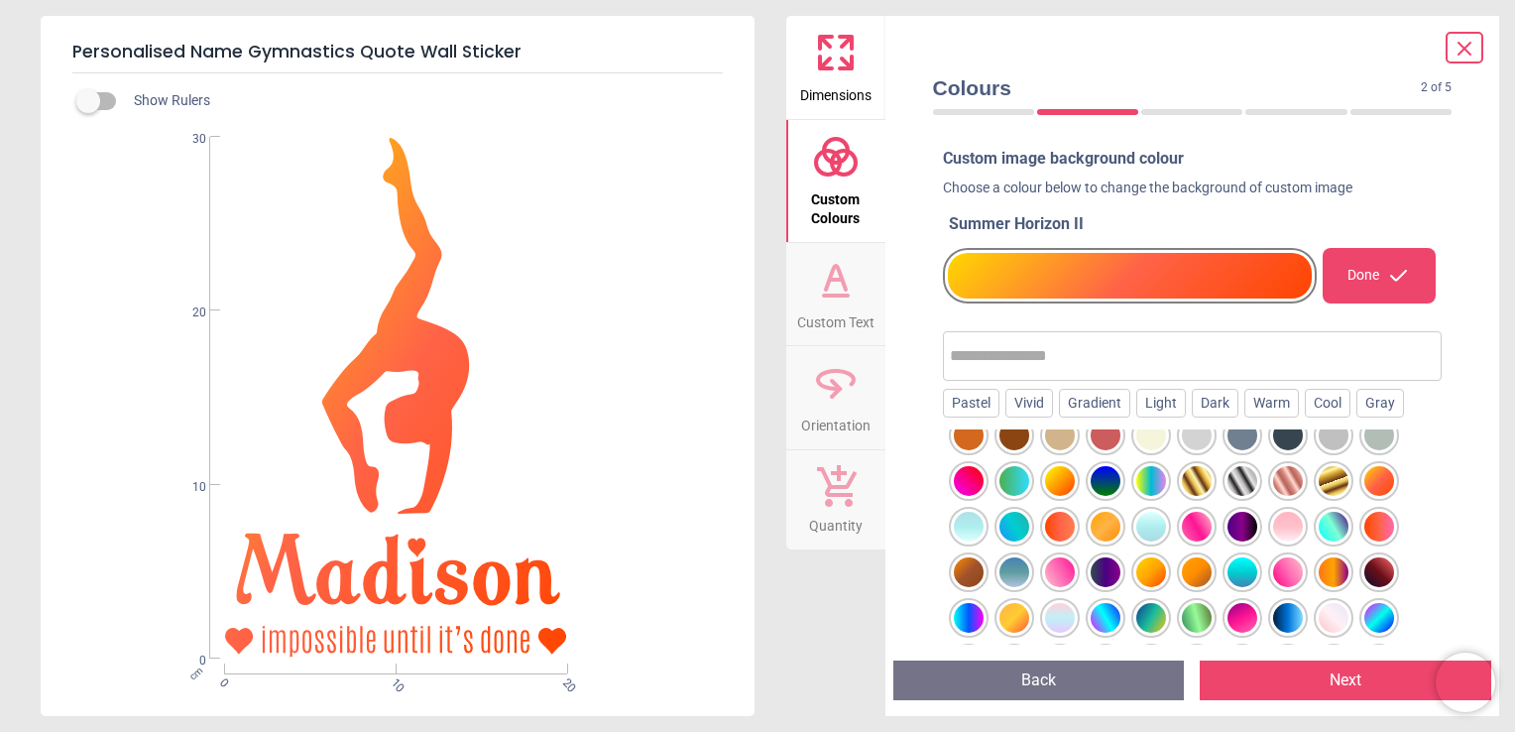
click at [986, 343] on input "text" at bounding box center [1193, 356] width 486 height 40
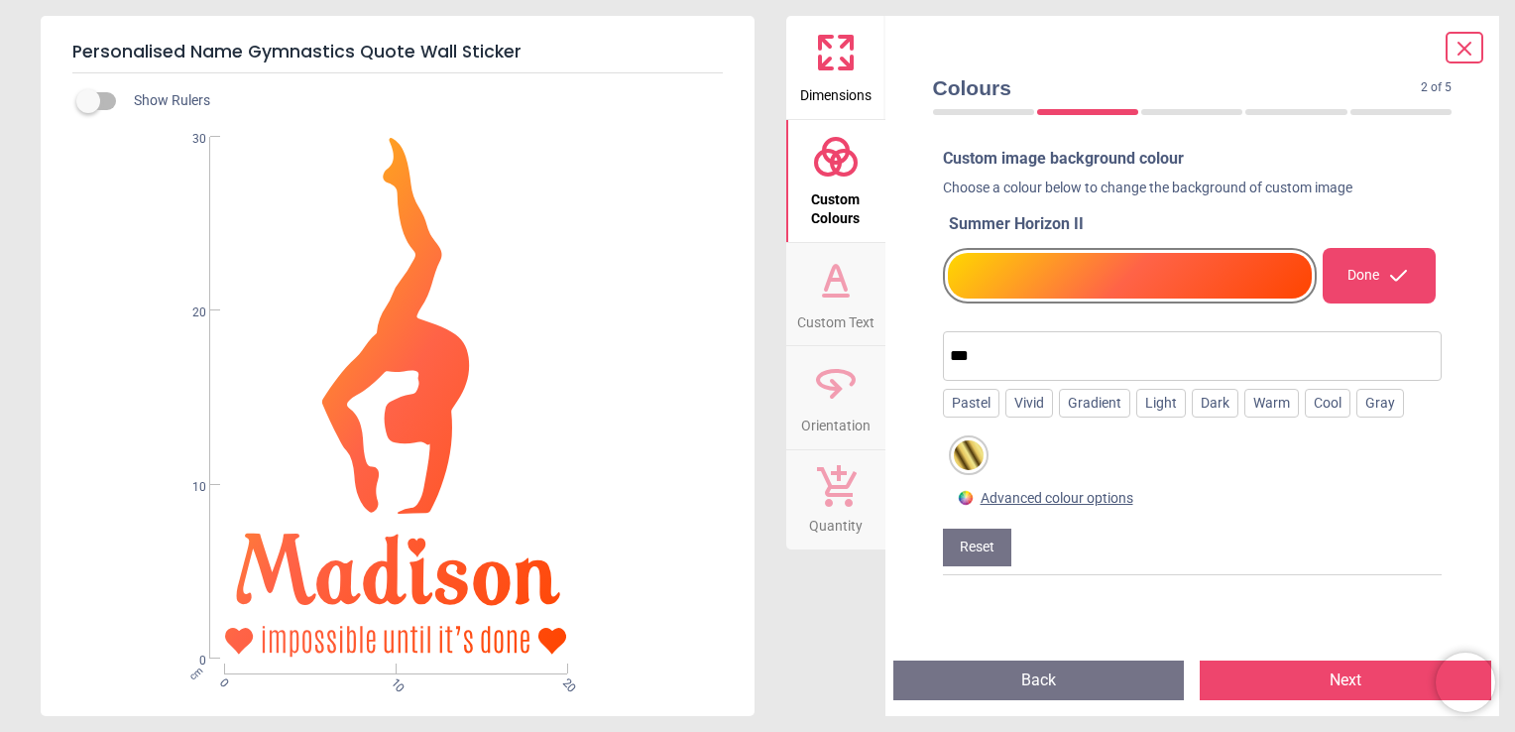
scroll to position [0, 0]
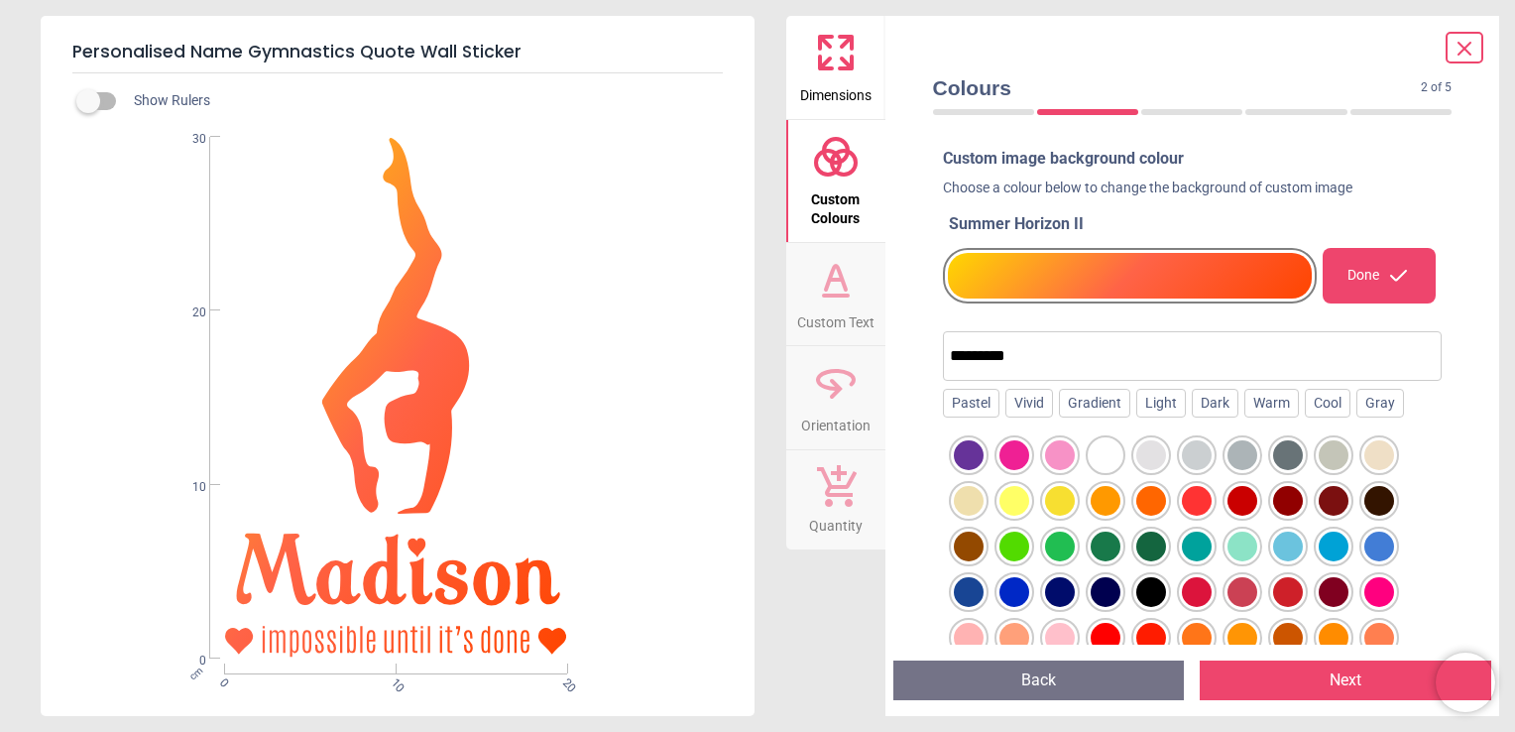
click at [986, 343] on input "*********" at bounding box center [1193, 356] width 486 height 40
click at [1011, 448] on div at bounding box center [1014, 455] width 30 height 30
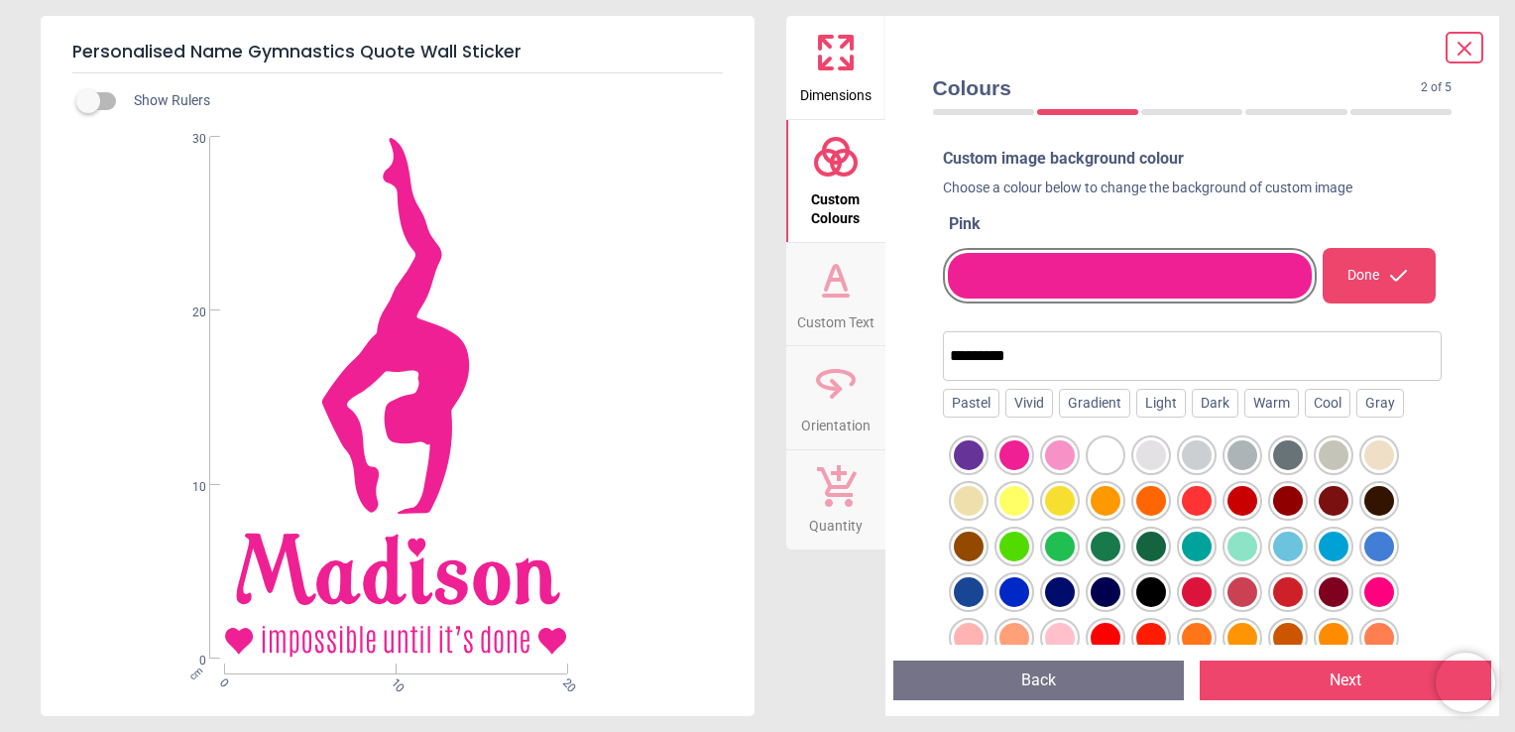
click at [1065, 454] on div at bounding box center [1060, 455] width 30 height 30
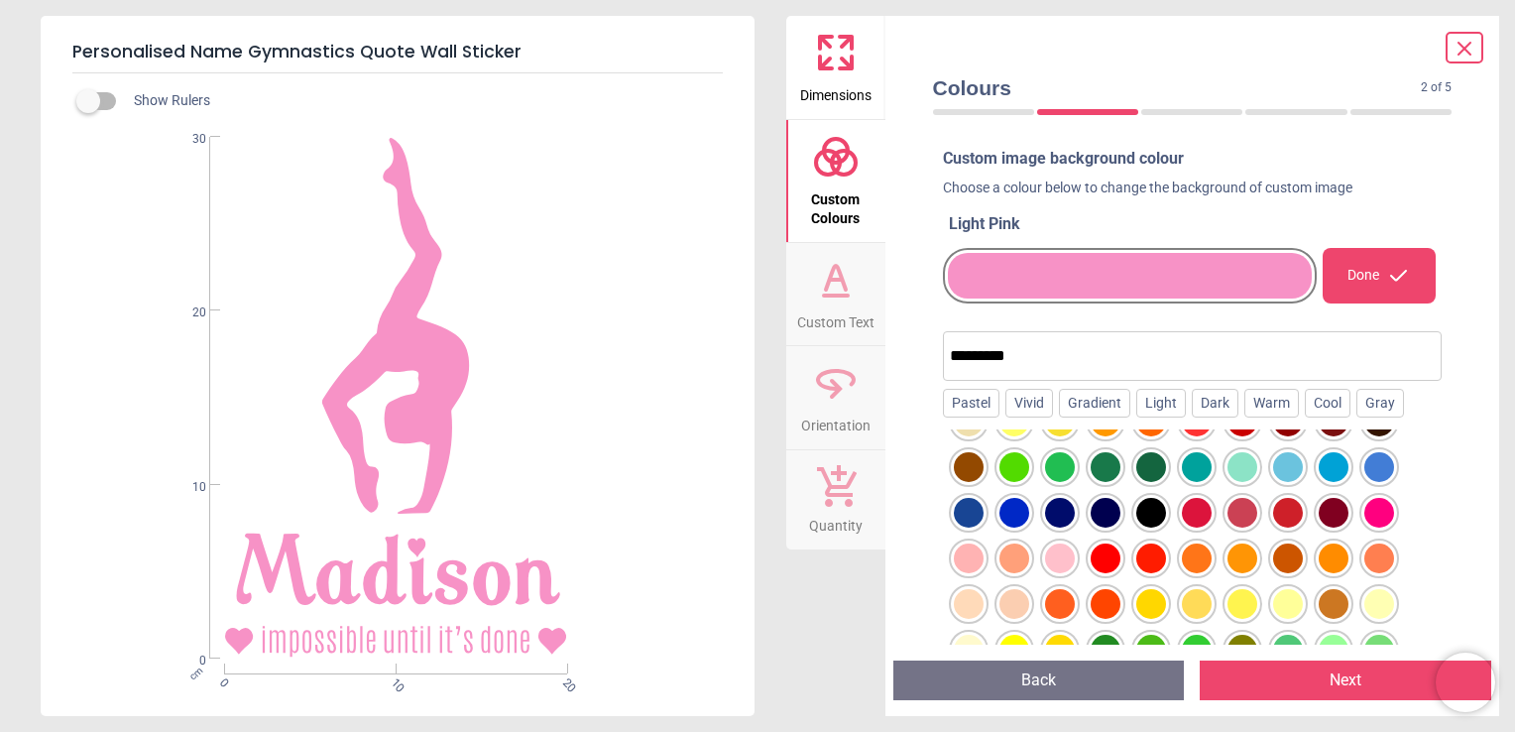
scroll to position [119, 0]
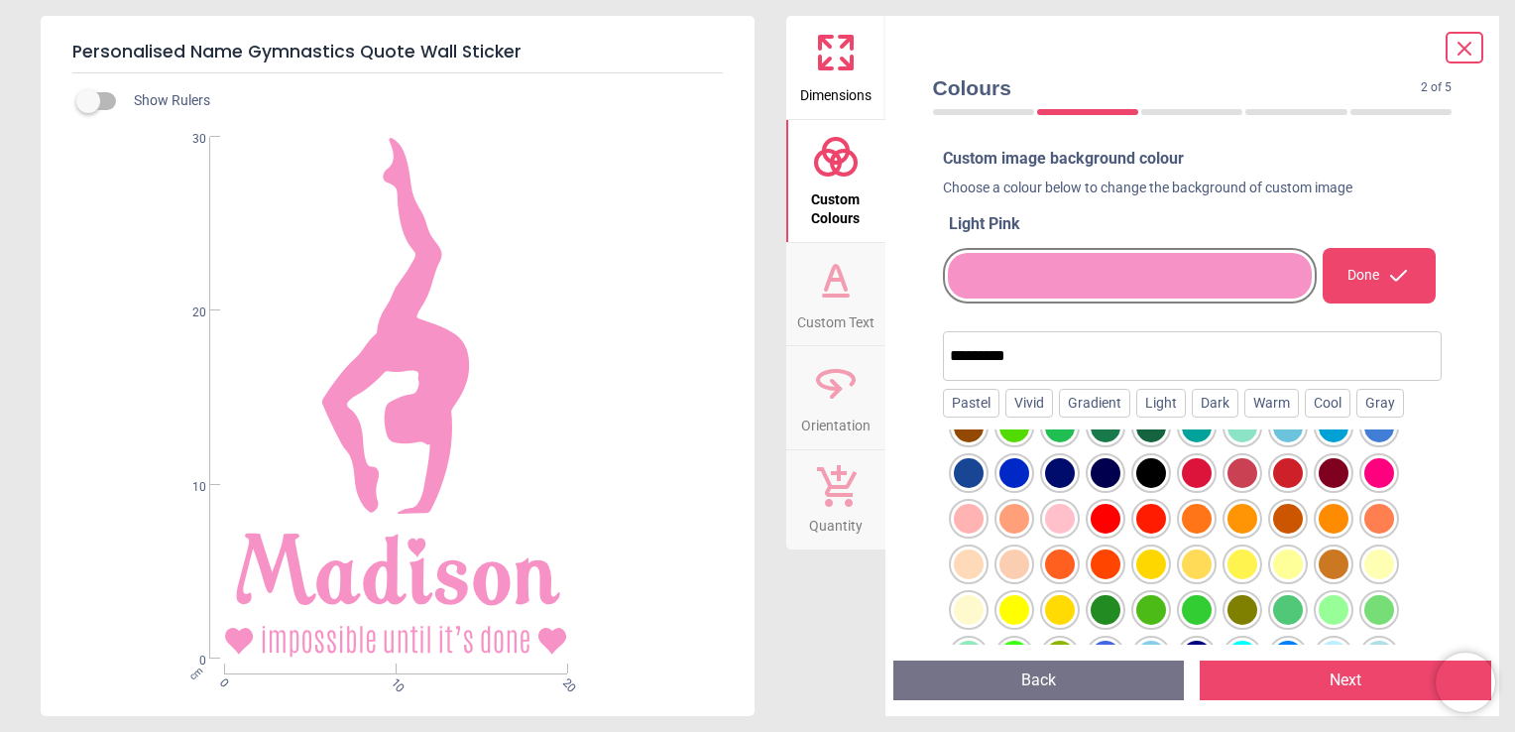
click at [1241, 470] on div at bounding box center [1243, 473] width 30 height 30
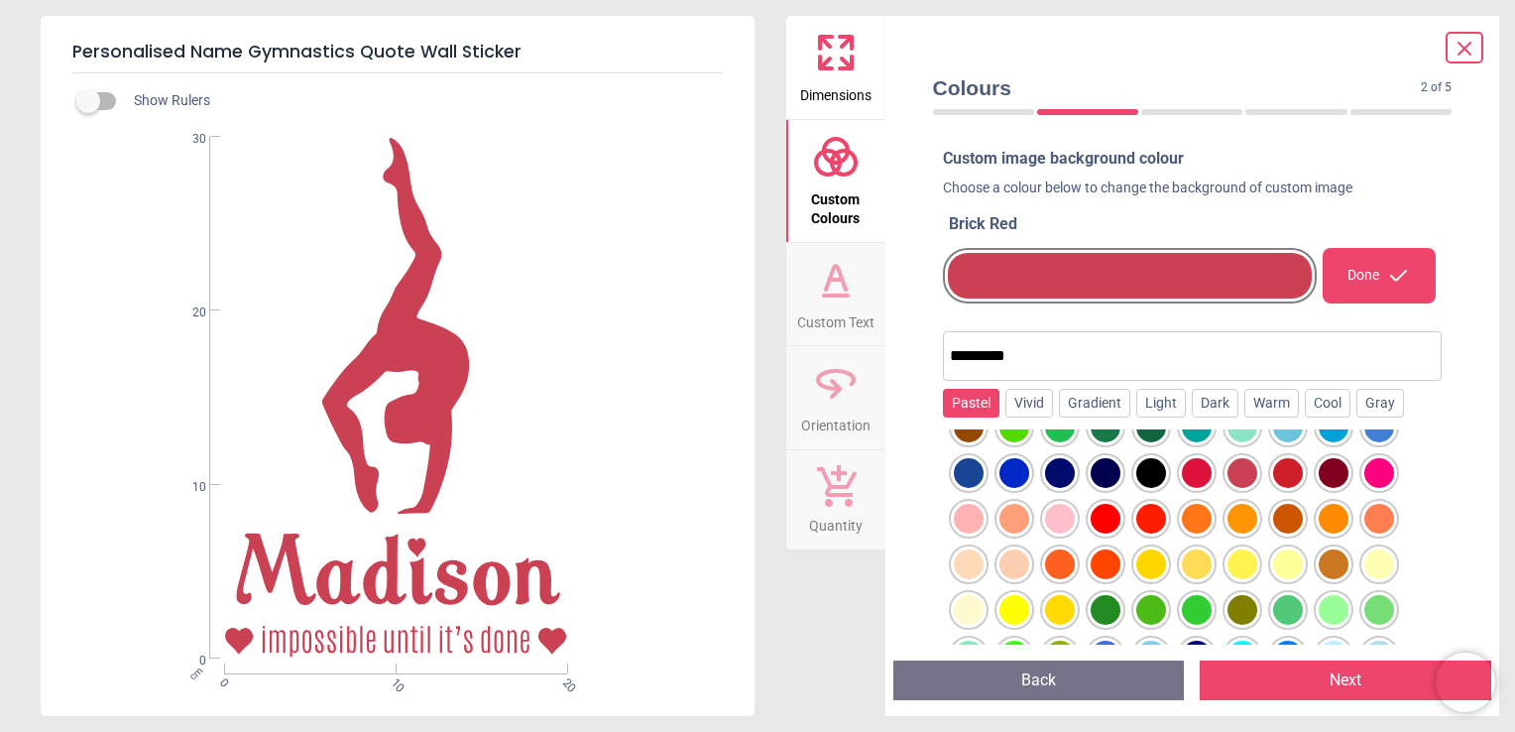
click at [964, 398] on div "Pastel" at bounding box center [971, 404] width 57 height 30
click at [1073, 352] on input "*********" at bounding box center [1232, 356] width 408 height 40
type input "*"
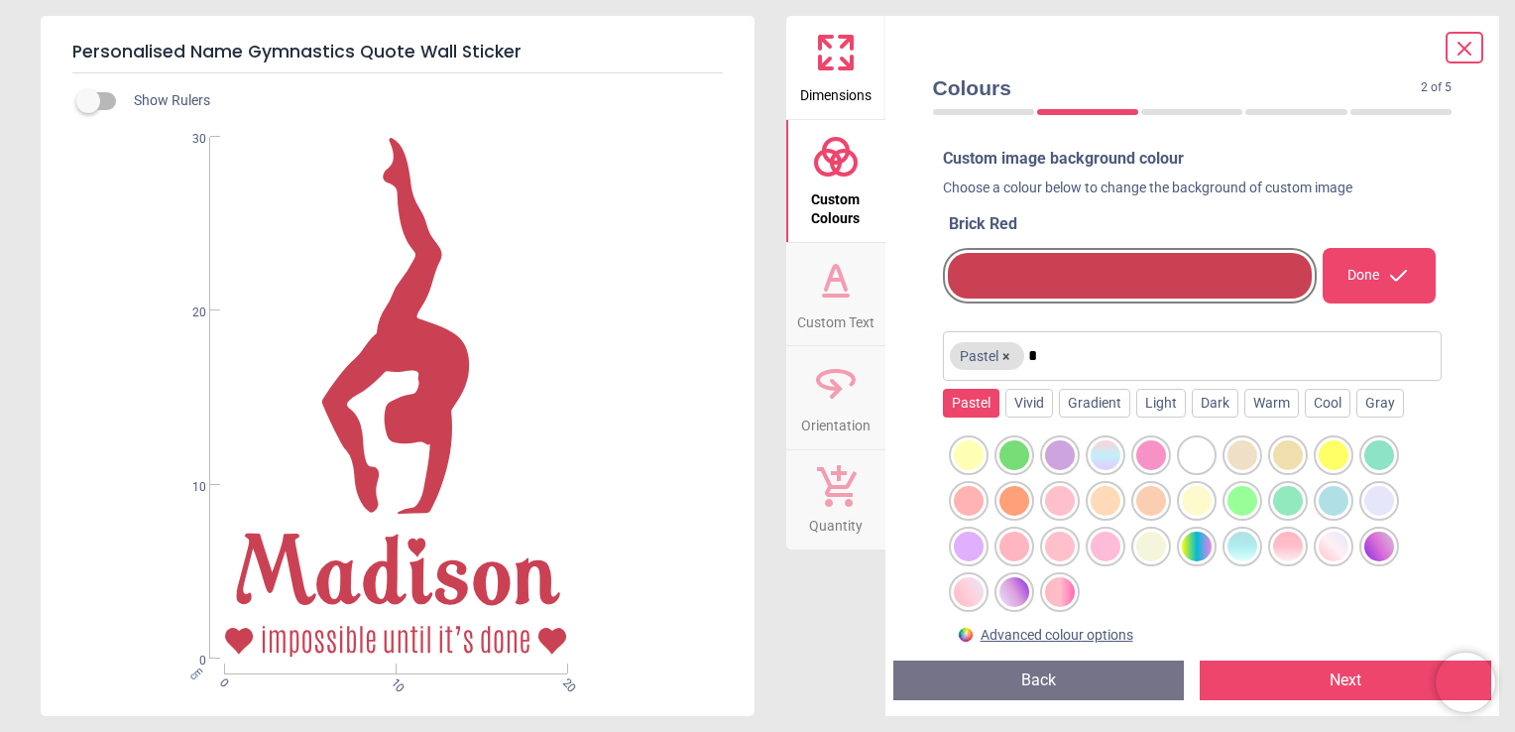
scroll to position [0, 0]
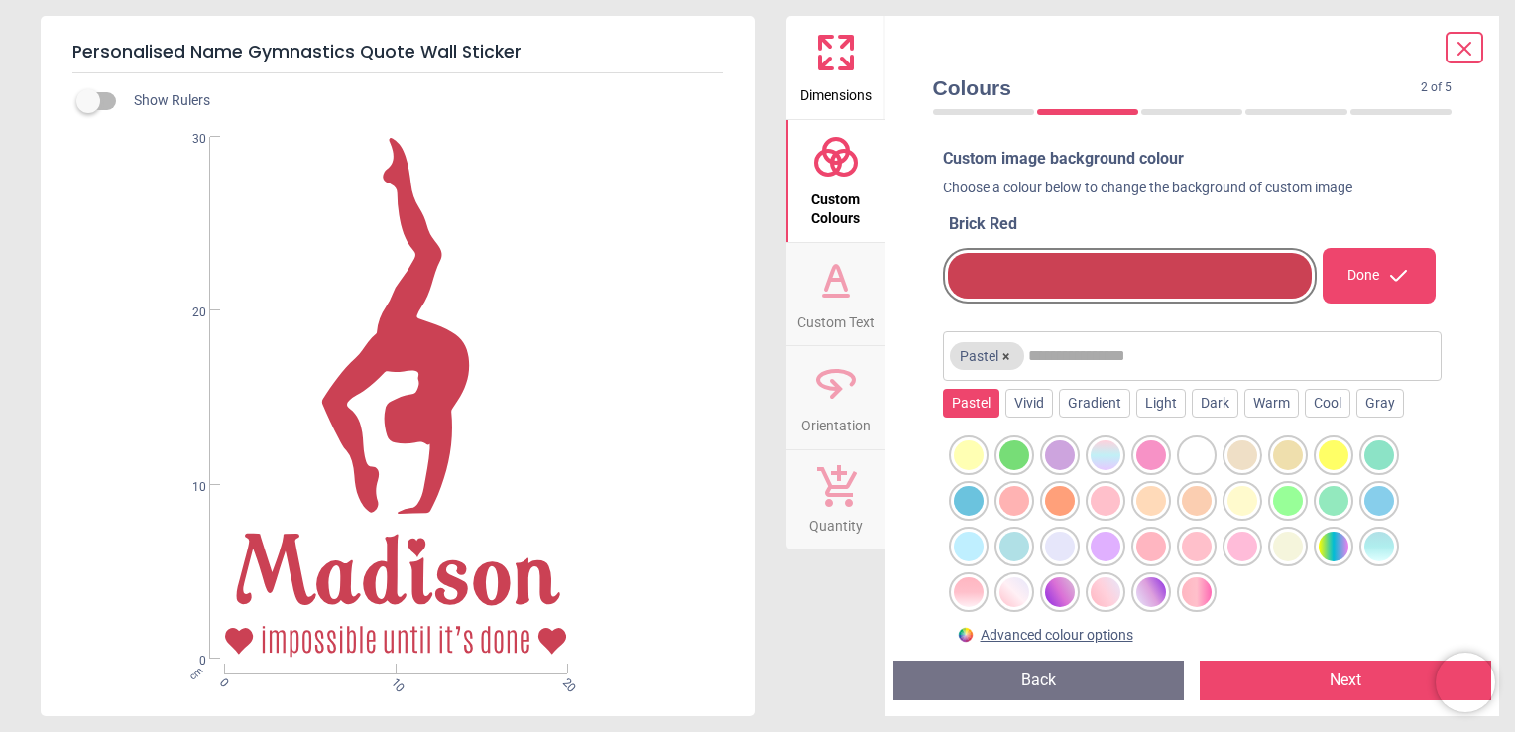
click at [975, 397] on div "Pastel" at bounding box center [971, 404] width 57 height 30
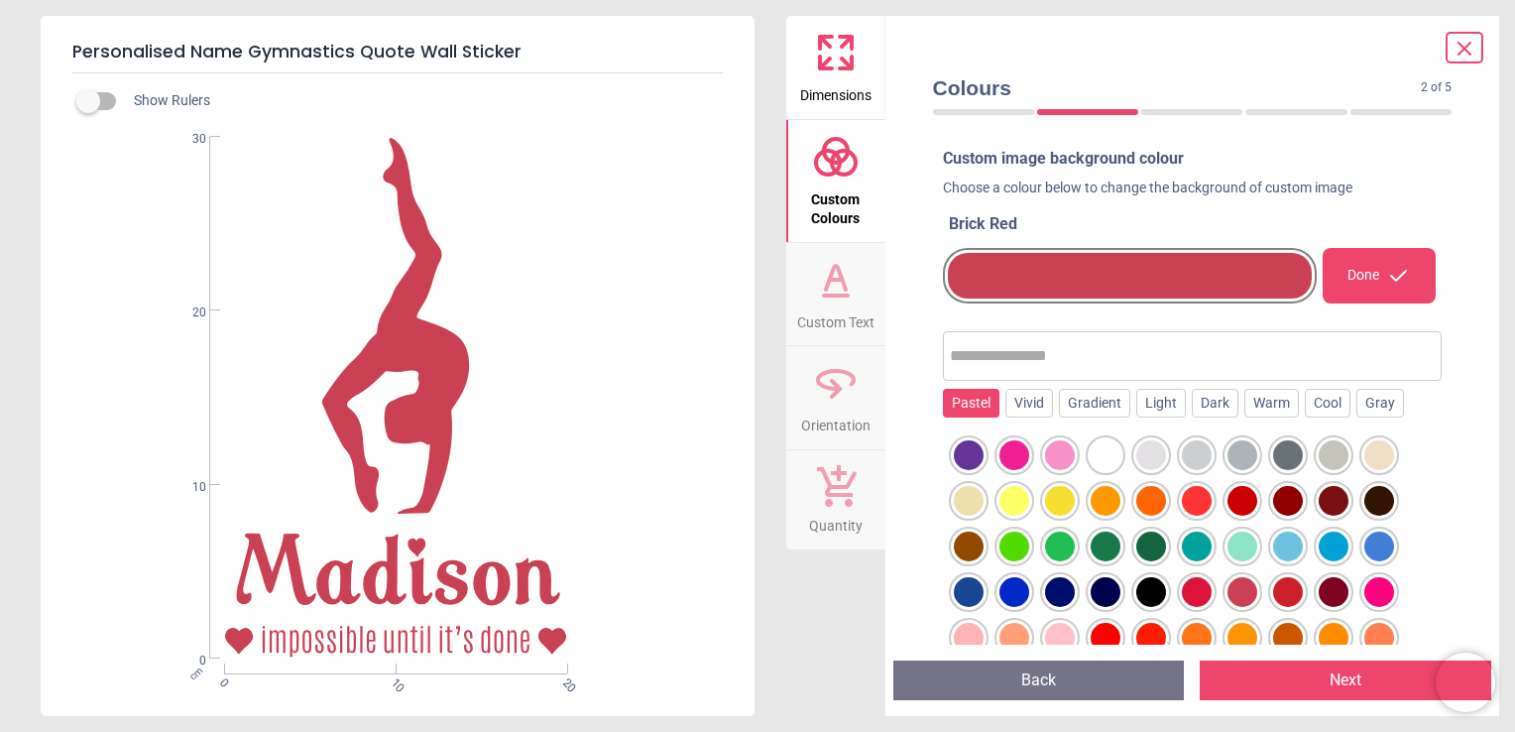
click at [983, 415] on div "Pastel" at bounding box center [971, 404] width 57 height 30
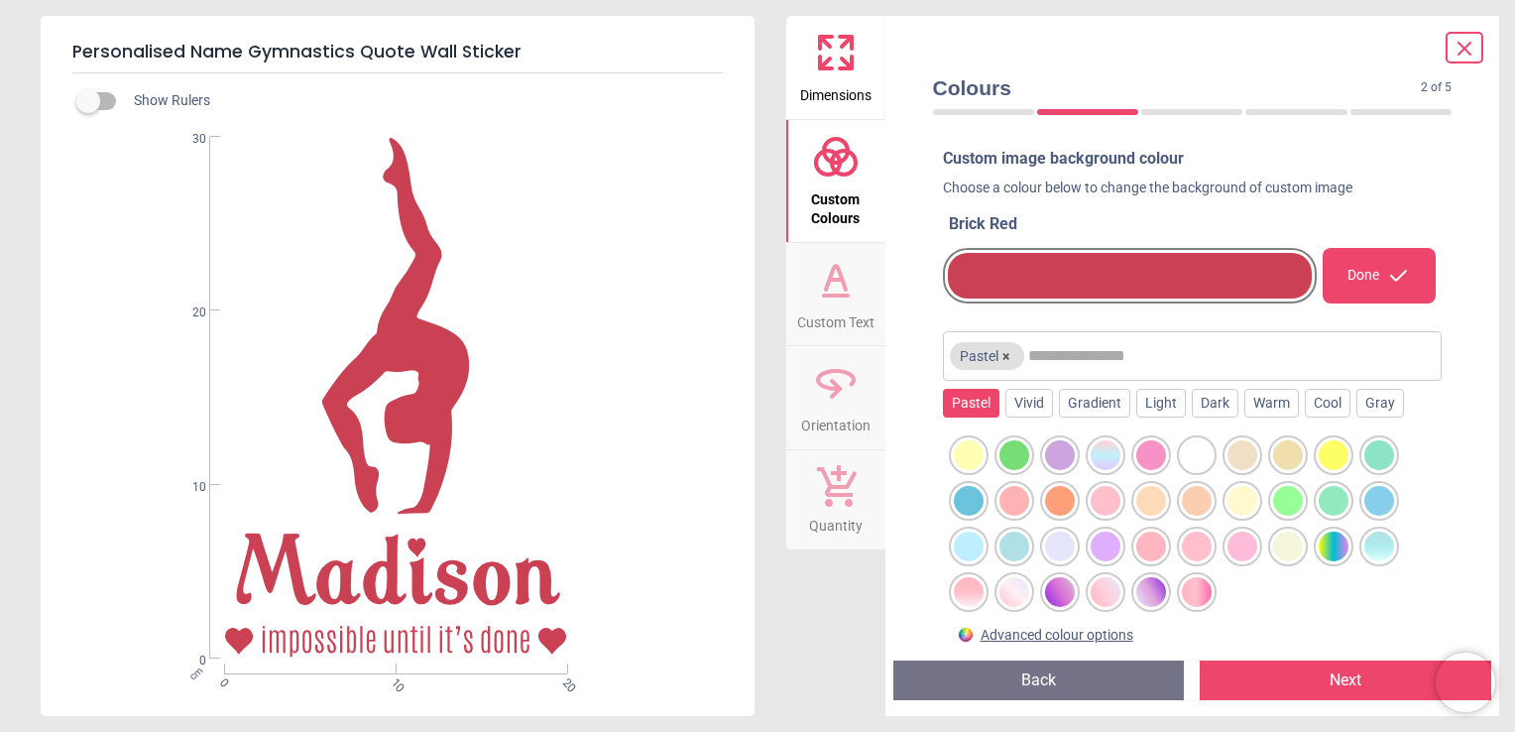
click at [1142, 597] on div at bounding box center [1151, 592] width 30 height 30
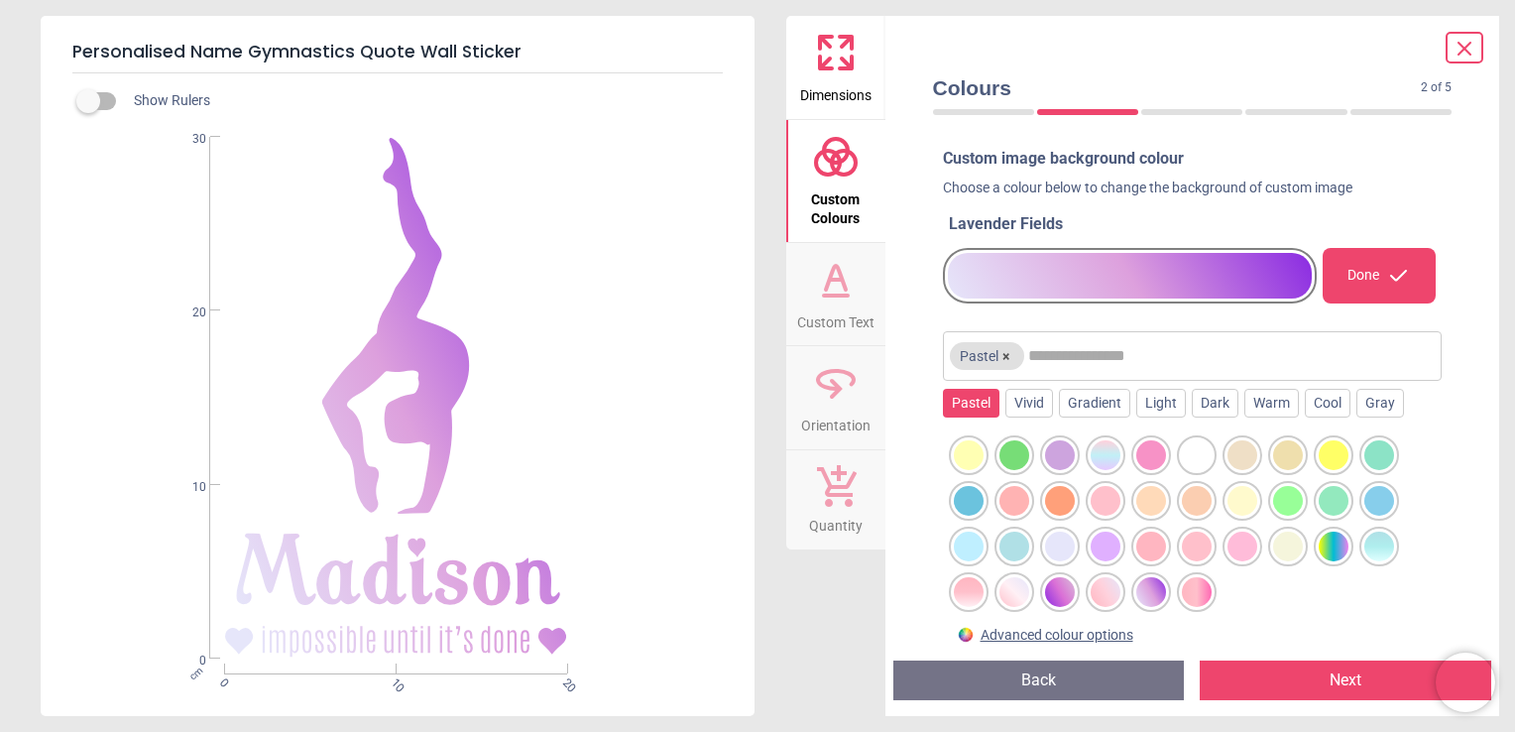
click at [1071, 595] on div at bounding box center [1060, 592] width 30 height 30
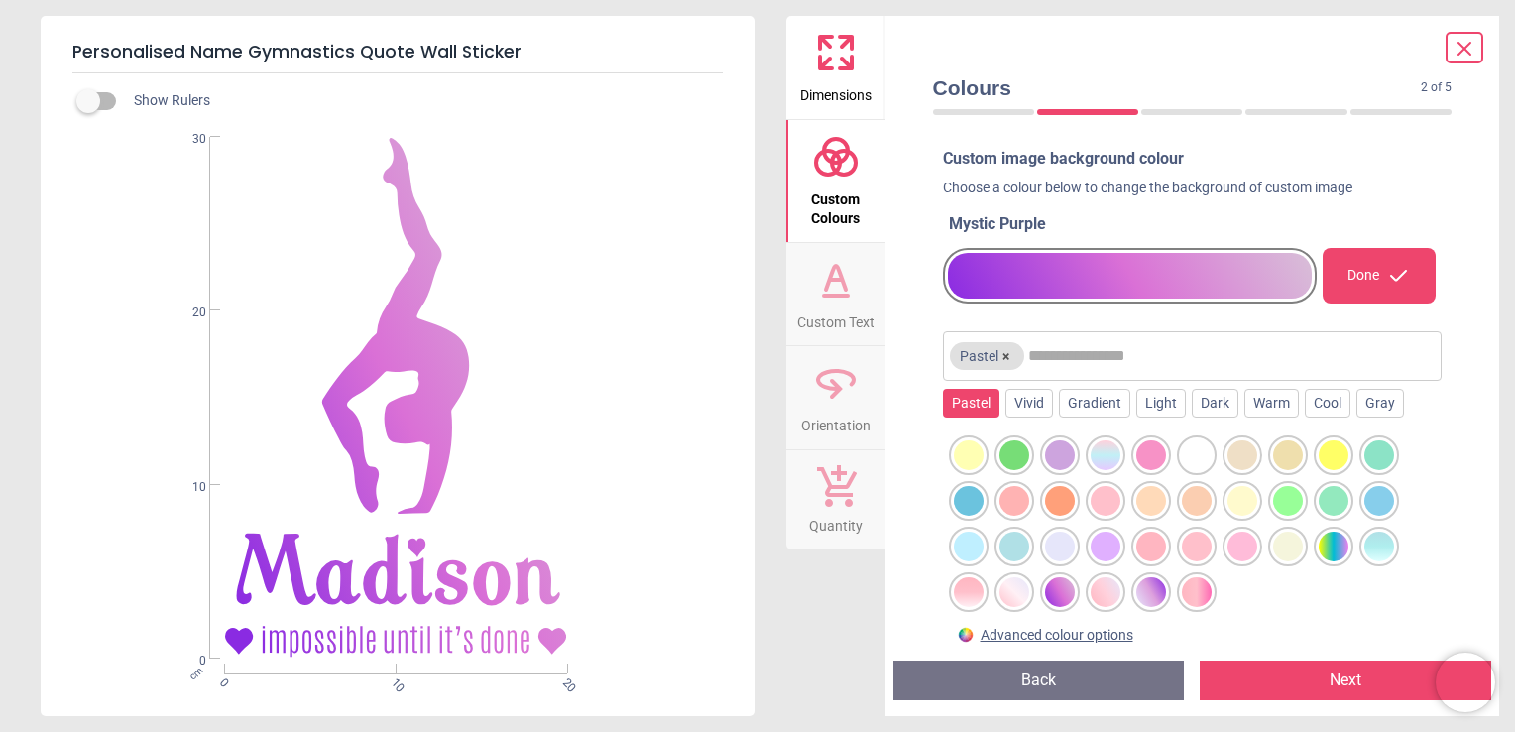
click at [1204, 589] on div at bounding box center [1197, 592] width 30 height 30
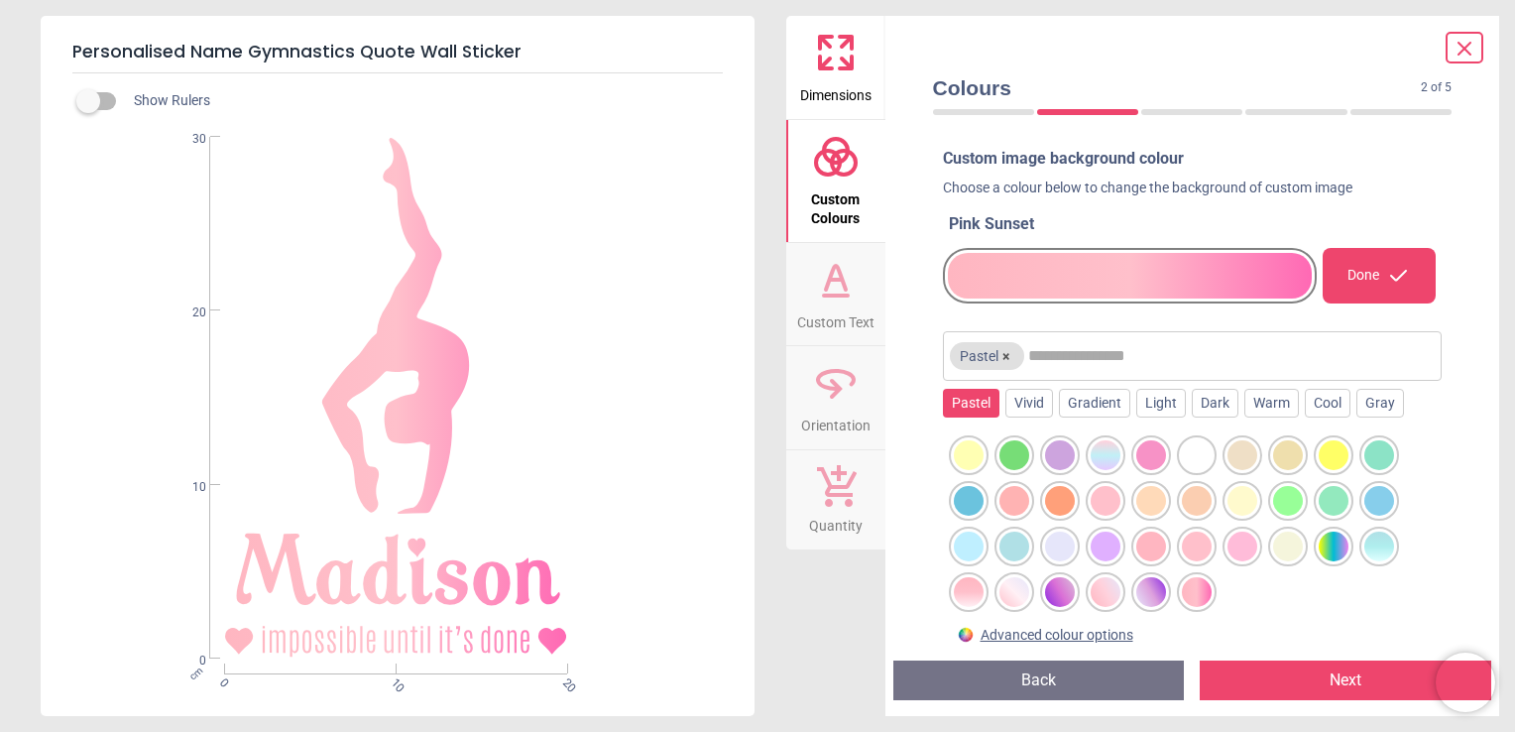
click at [969, 594] on div at bounding box center [969, 592] width 30 height 30
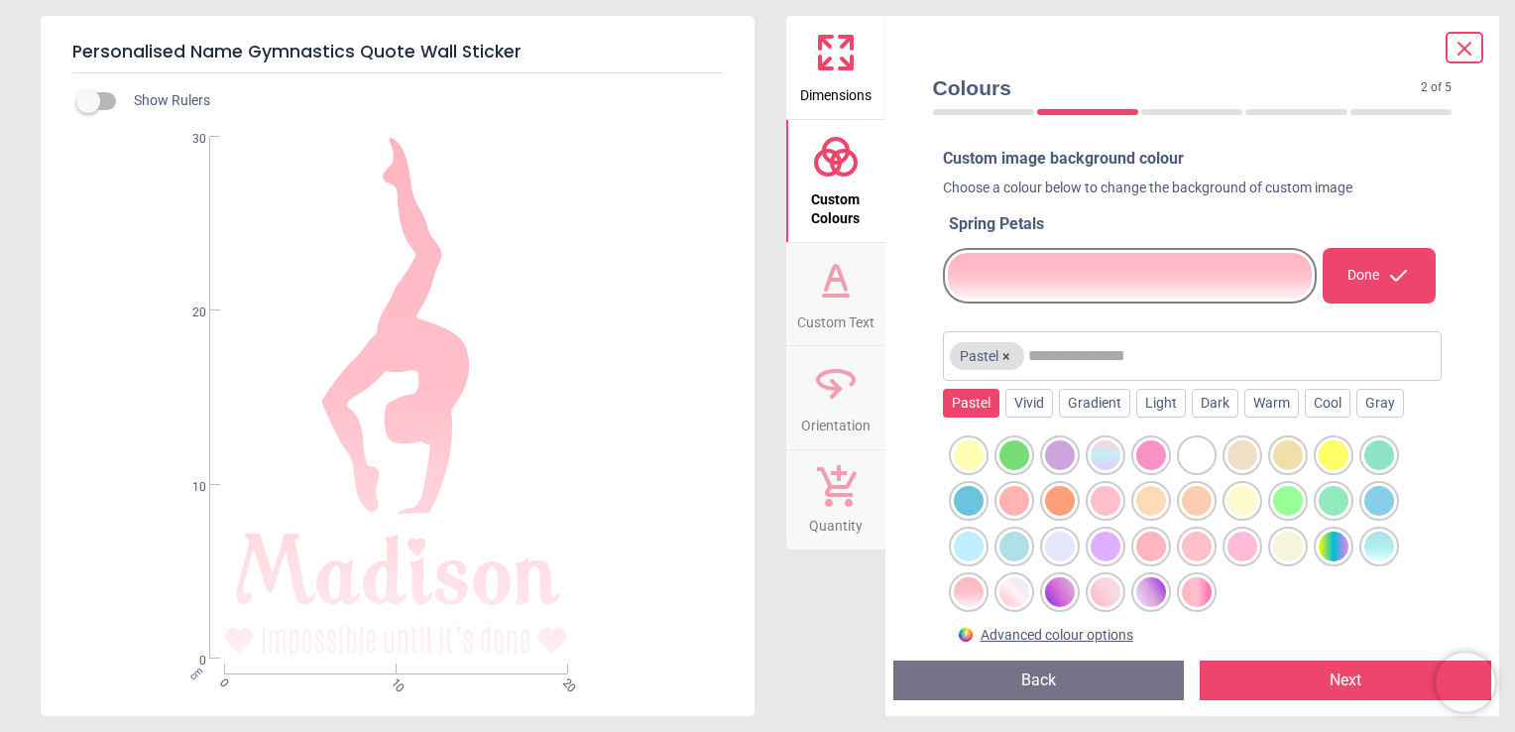
click at [1154, 461] on div at bounding box center [1151, 455] width 30 height 30
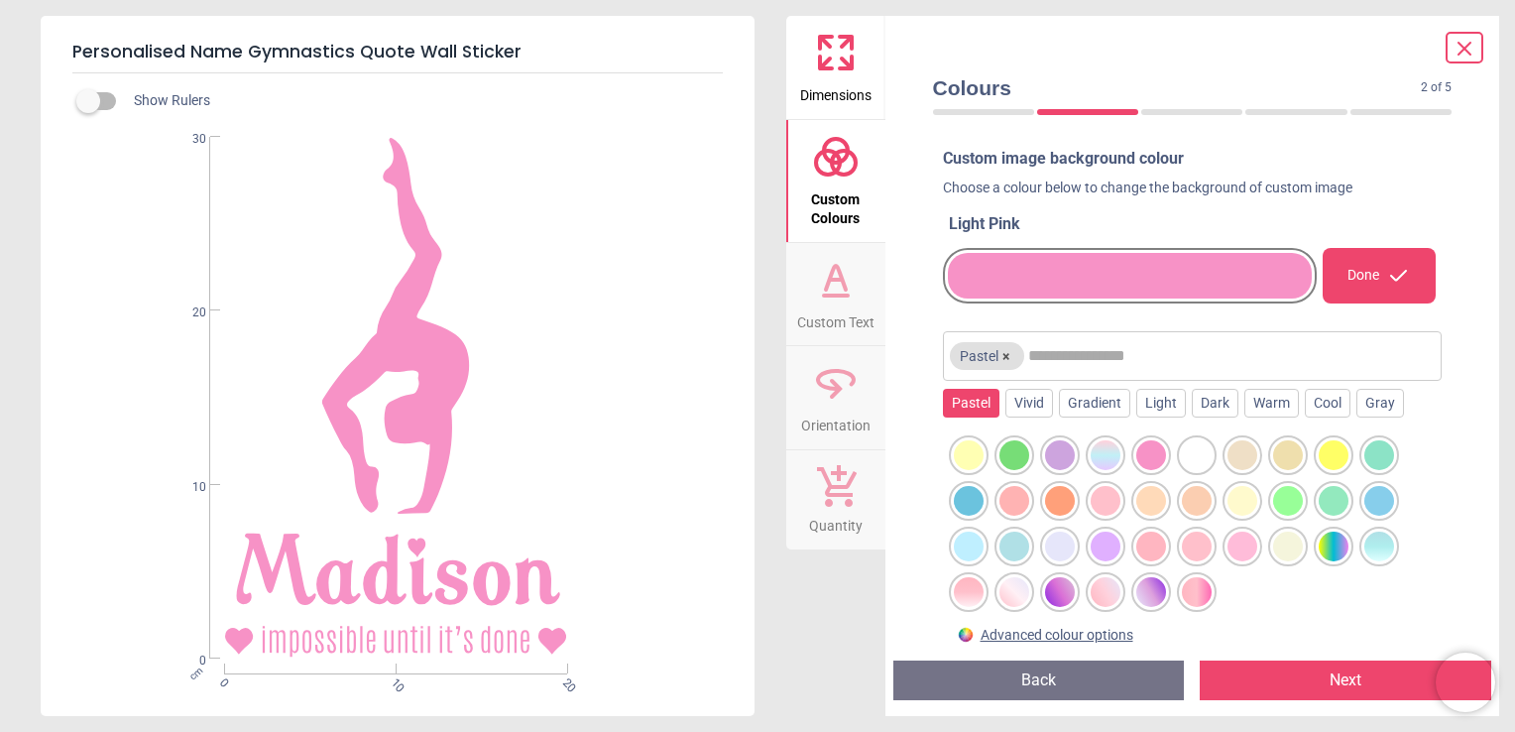
click at [1107, 499] on div at bounding box center [1106, 501] width 30 height 30
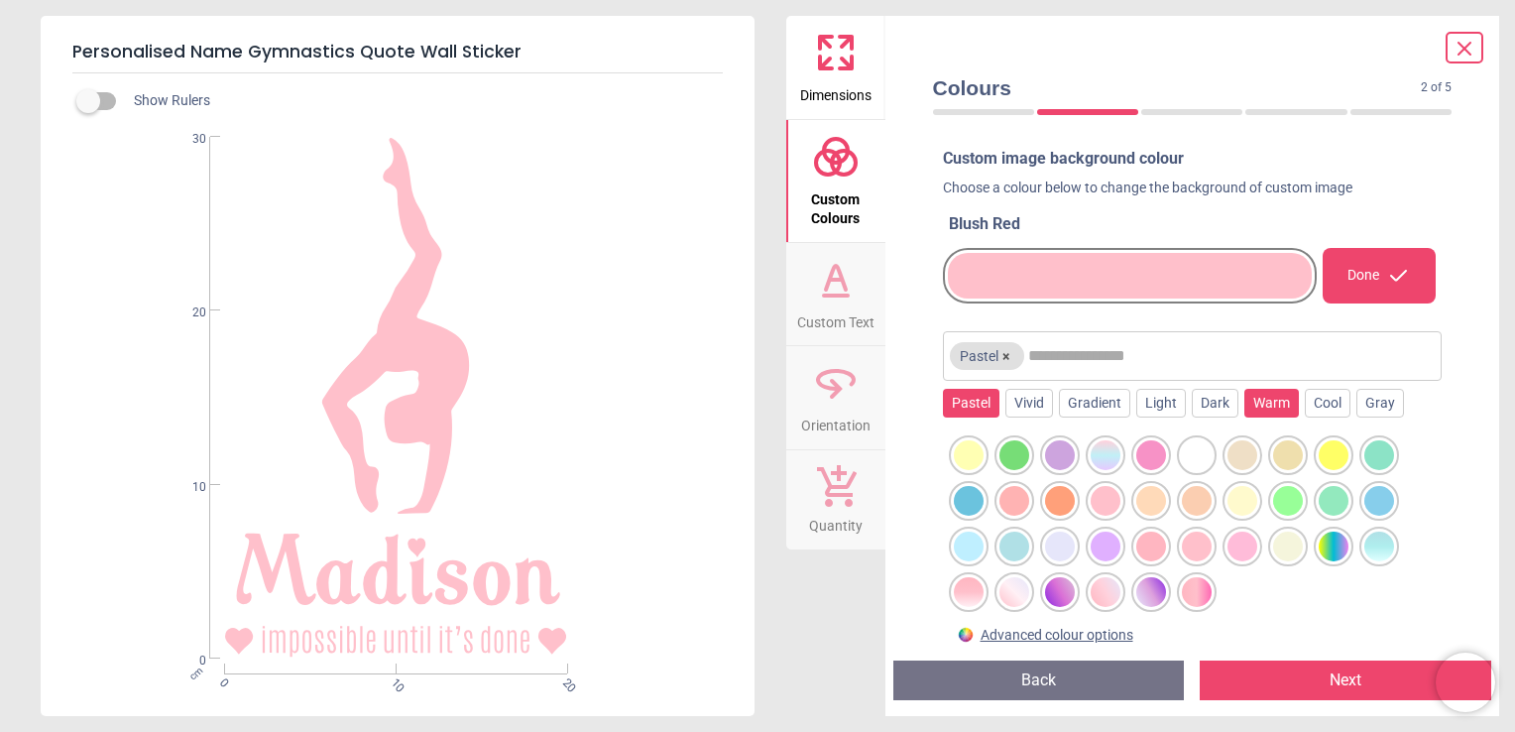
click at [1264, 414] on div "Warm" at bounding box center [1271, 404] width 55 height 30
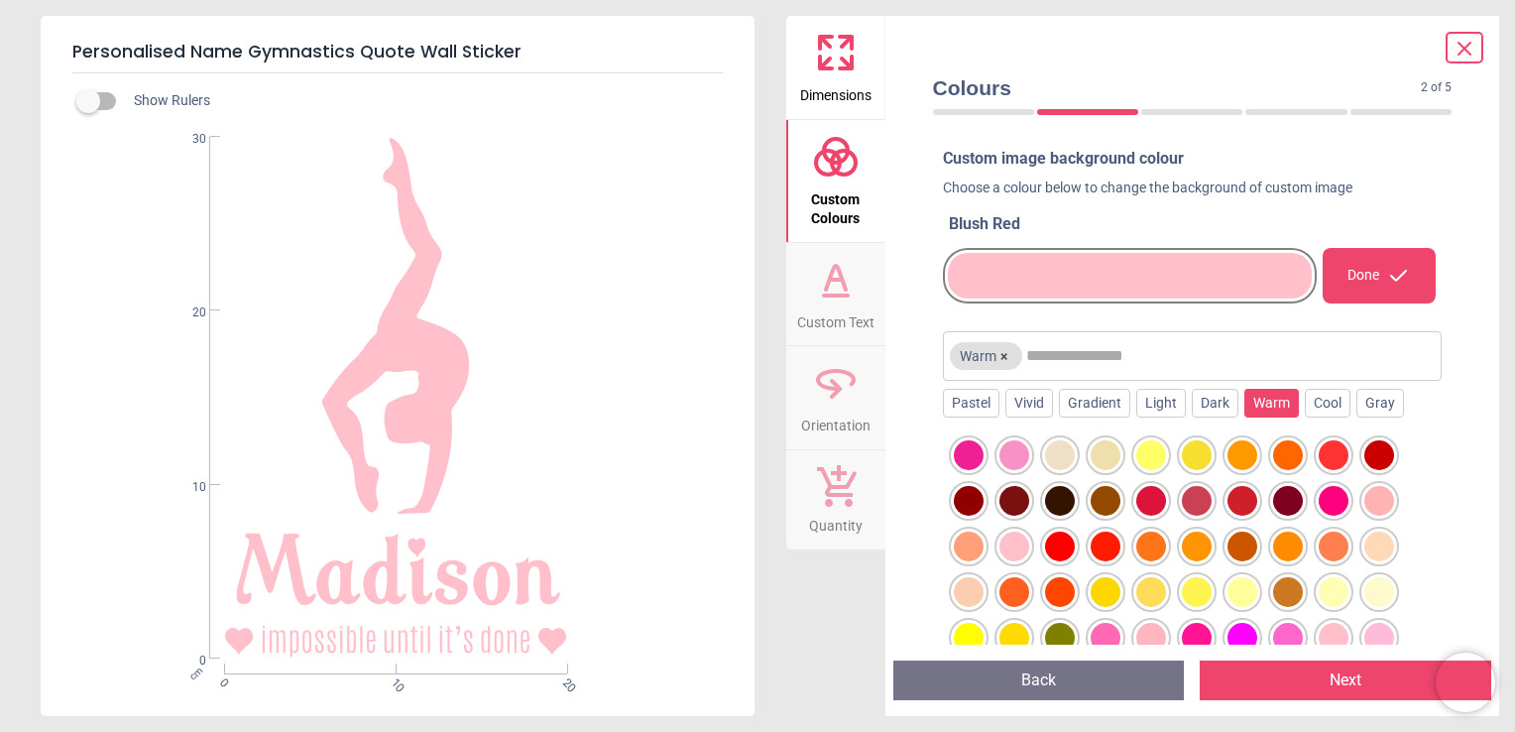
click at [1198, 493] on div at bounding box center [1197, 501] width 30 height 30
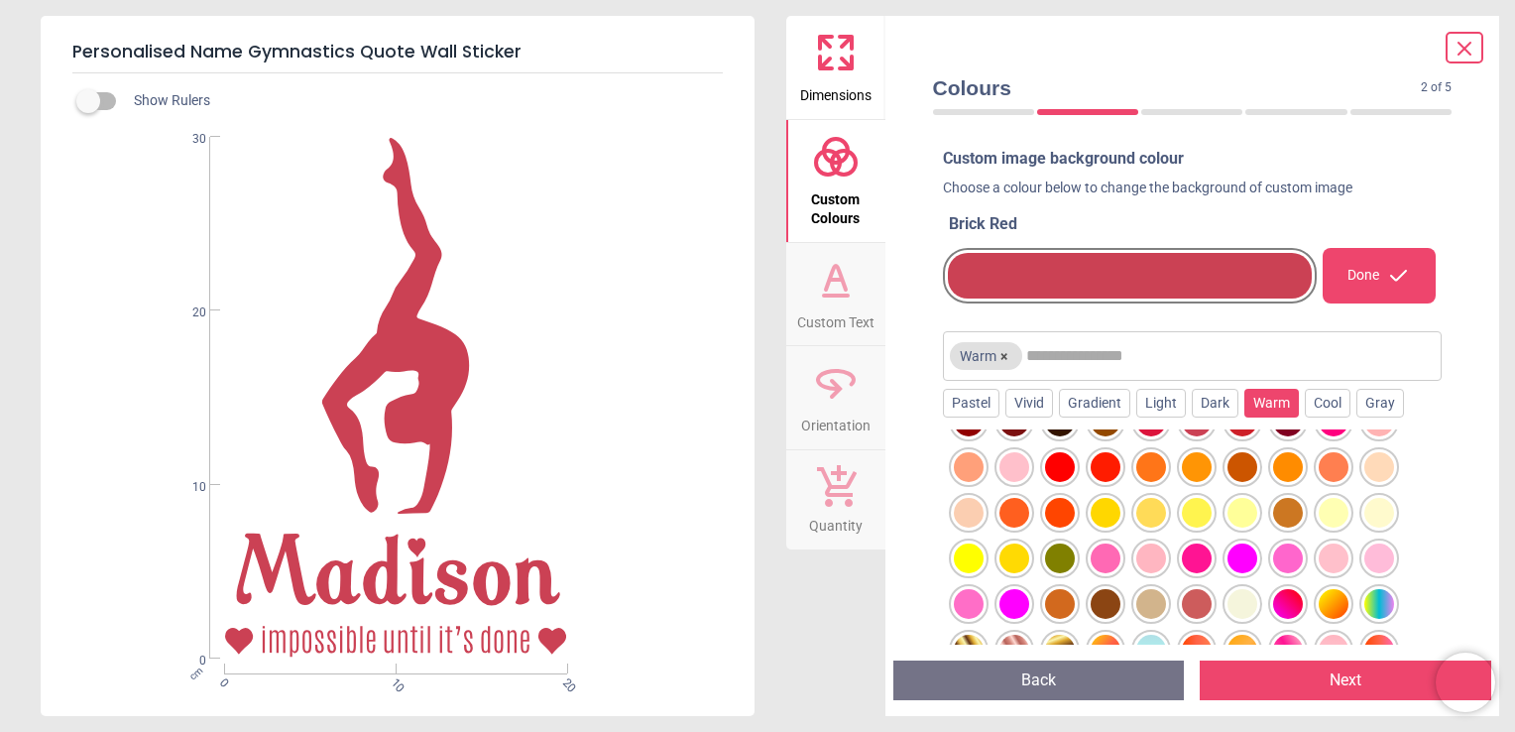
scroll to position [89, 0]
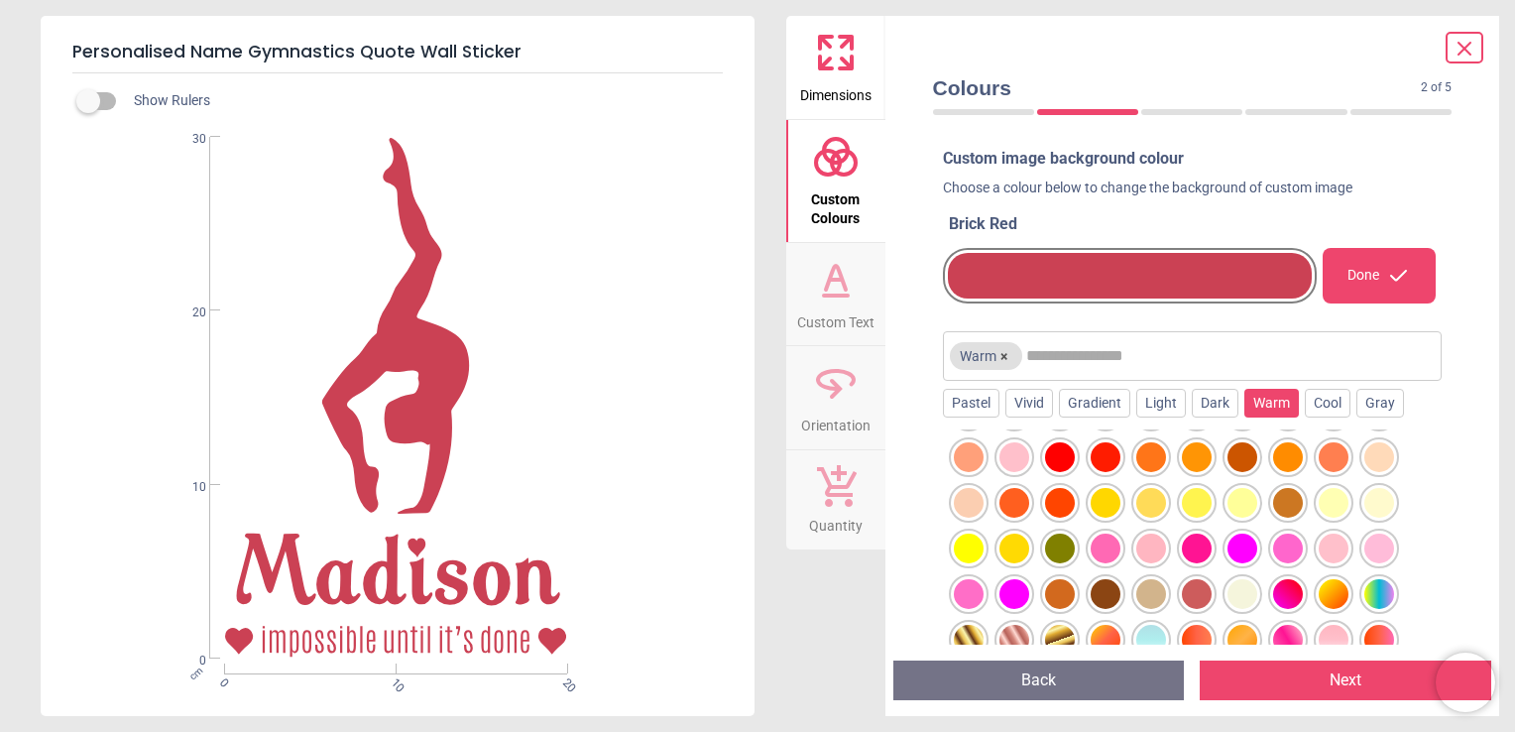
click at [1290, 599] on div at bounding box center [1288, 594] width 30 height 30
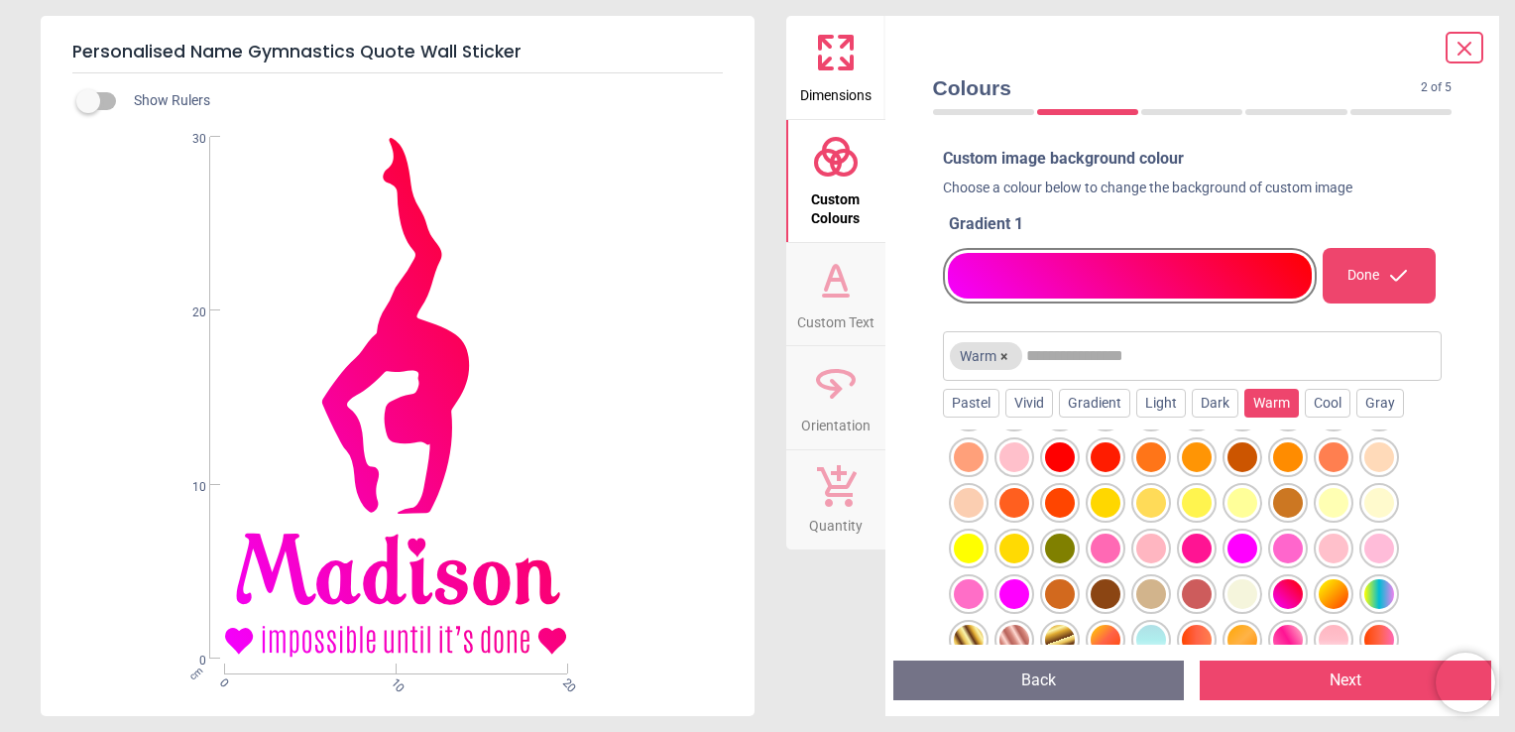
click at [1290, 545] on div at bounding box center [1288, 548] width 30 height 30
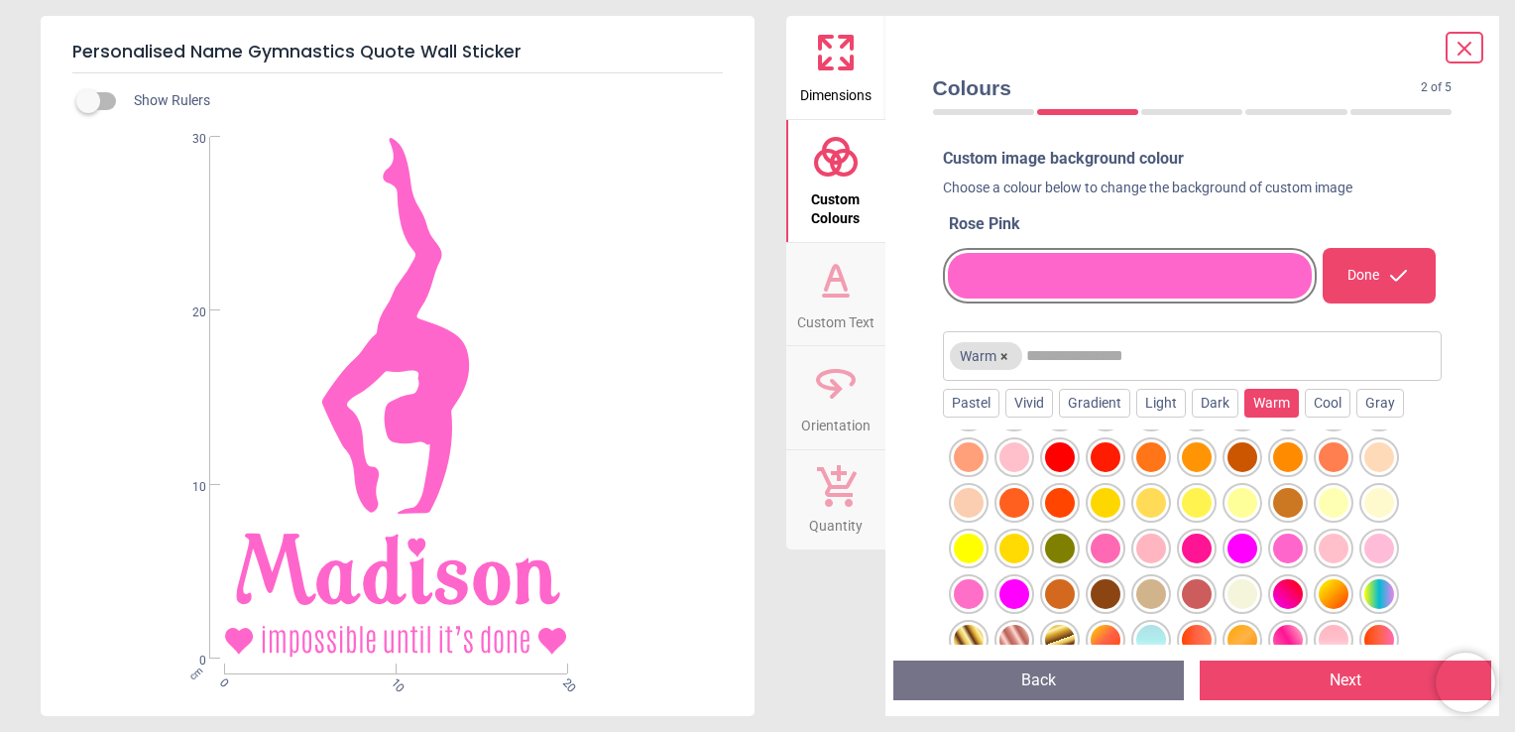
click at [1257, 547] on div at bounding box center [1243, 548] width 30 height 30
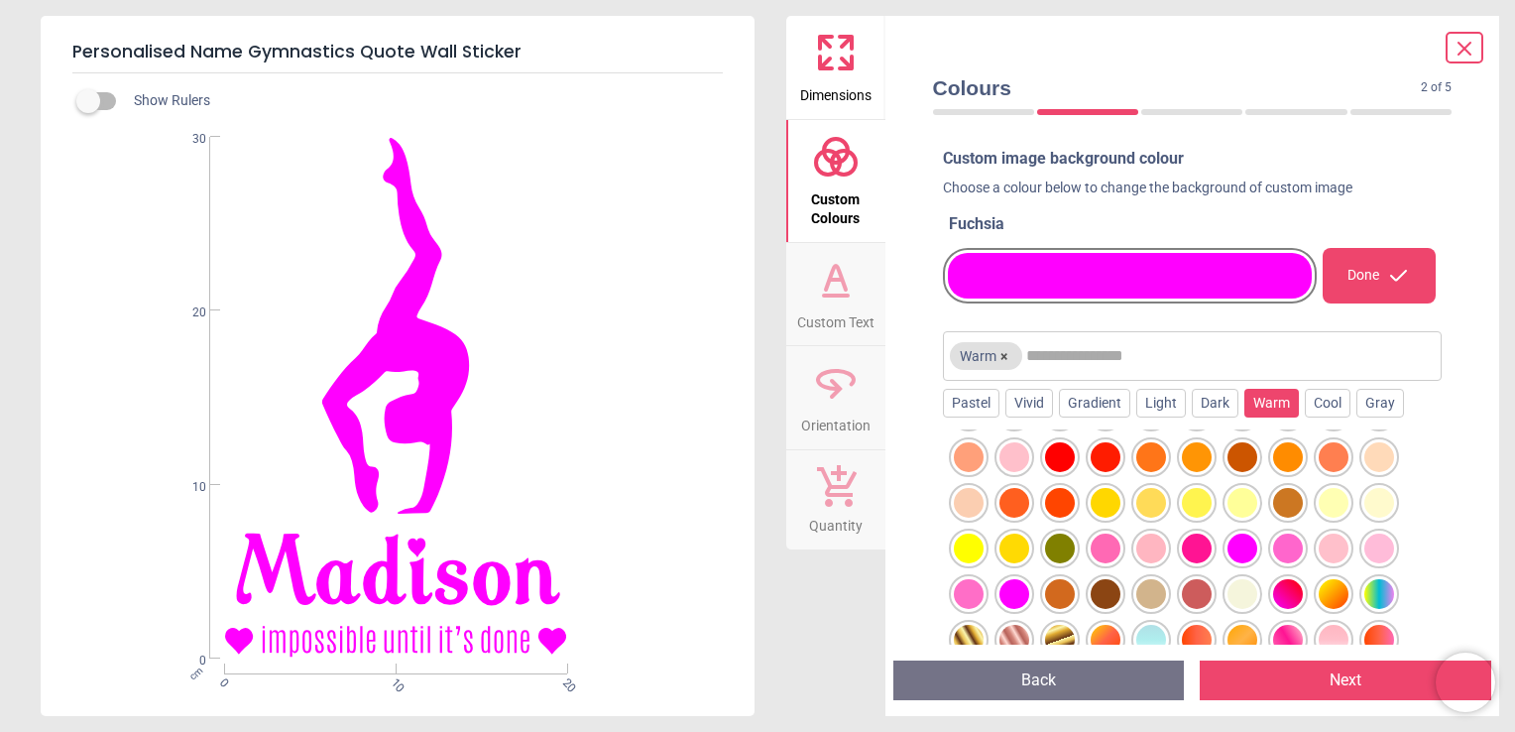
click at [1003, 592] on div at bounding box center [1014, 594] width 30 height 30
click at [964, 589] on div at bounding box center [969, 594] width 30 height 30
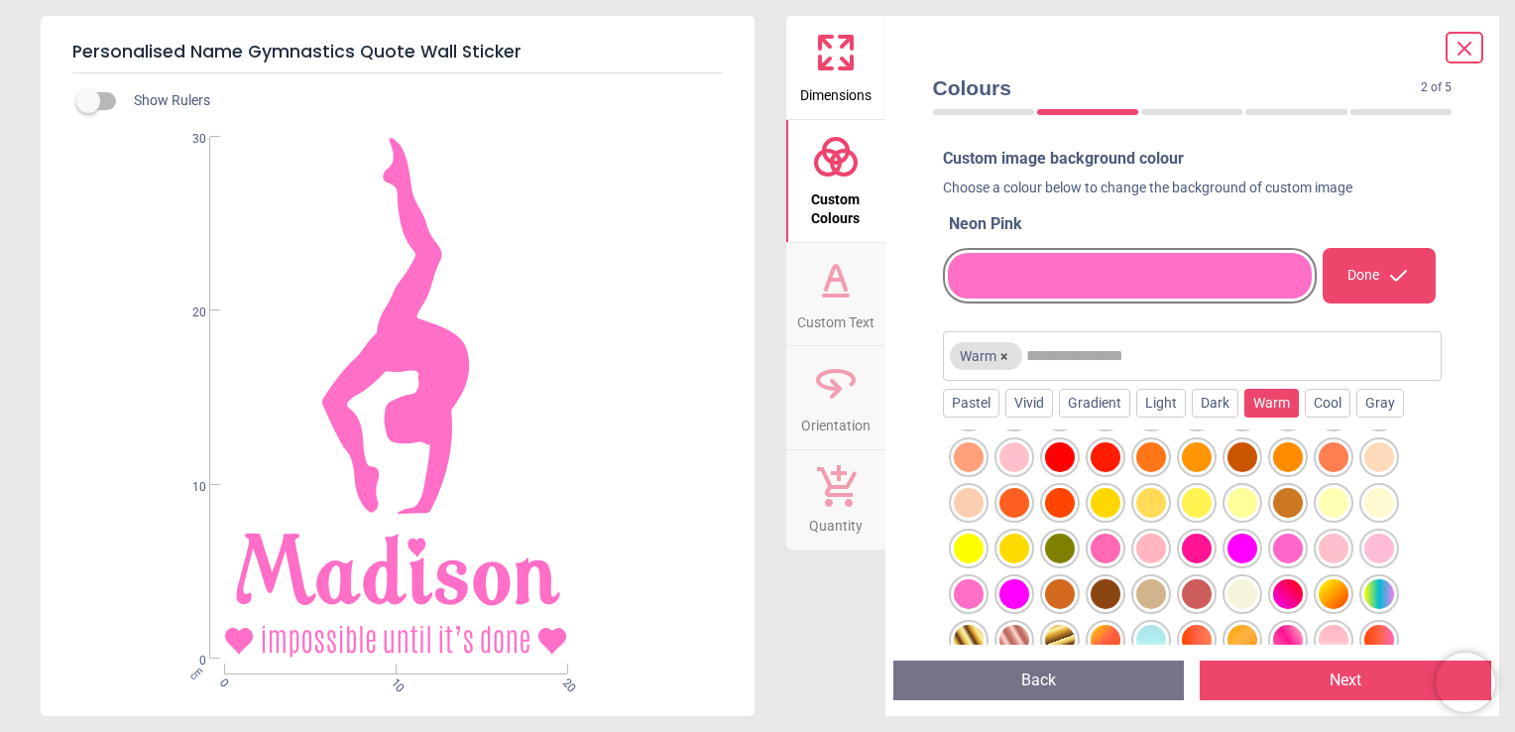
click at [1381, 541] on div at bounding box center [1379, 548] width 30 height 30
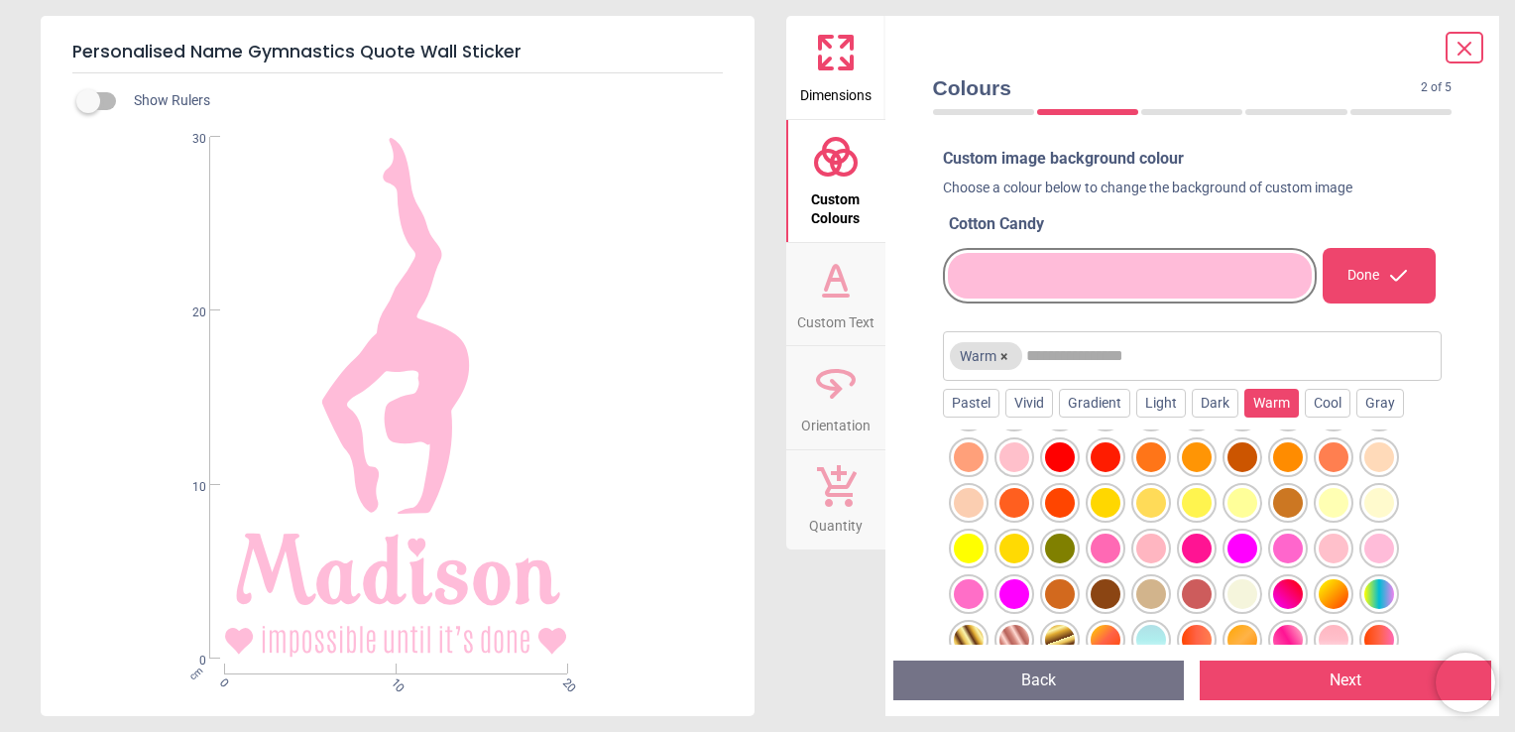
click at [1293, 629] on div at bounding box center [1288, 640] width 30 height 30
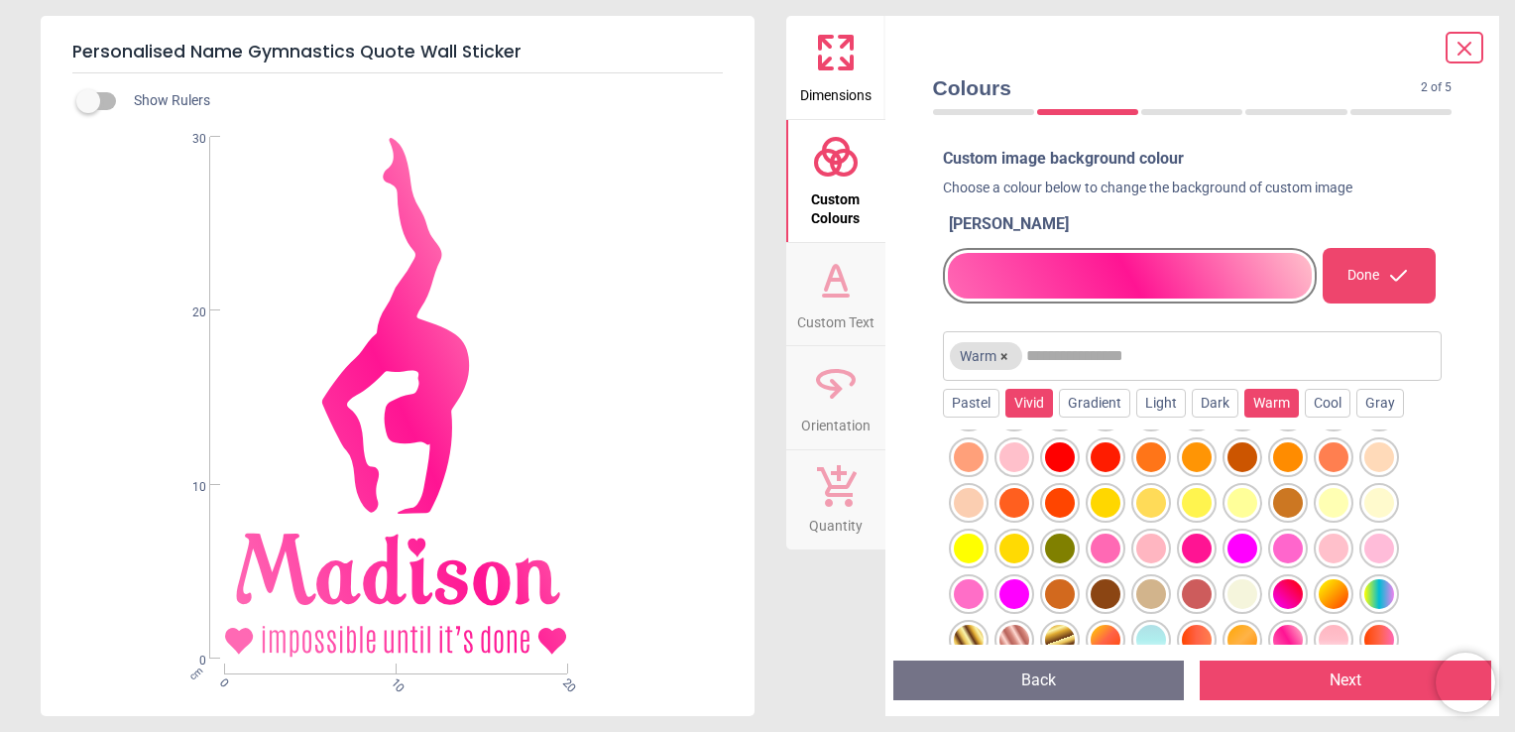
click at [1029, 393] on div "Vivid" at bounding box center [1029, 404] width 48 height 30
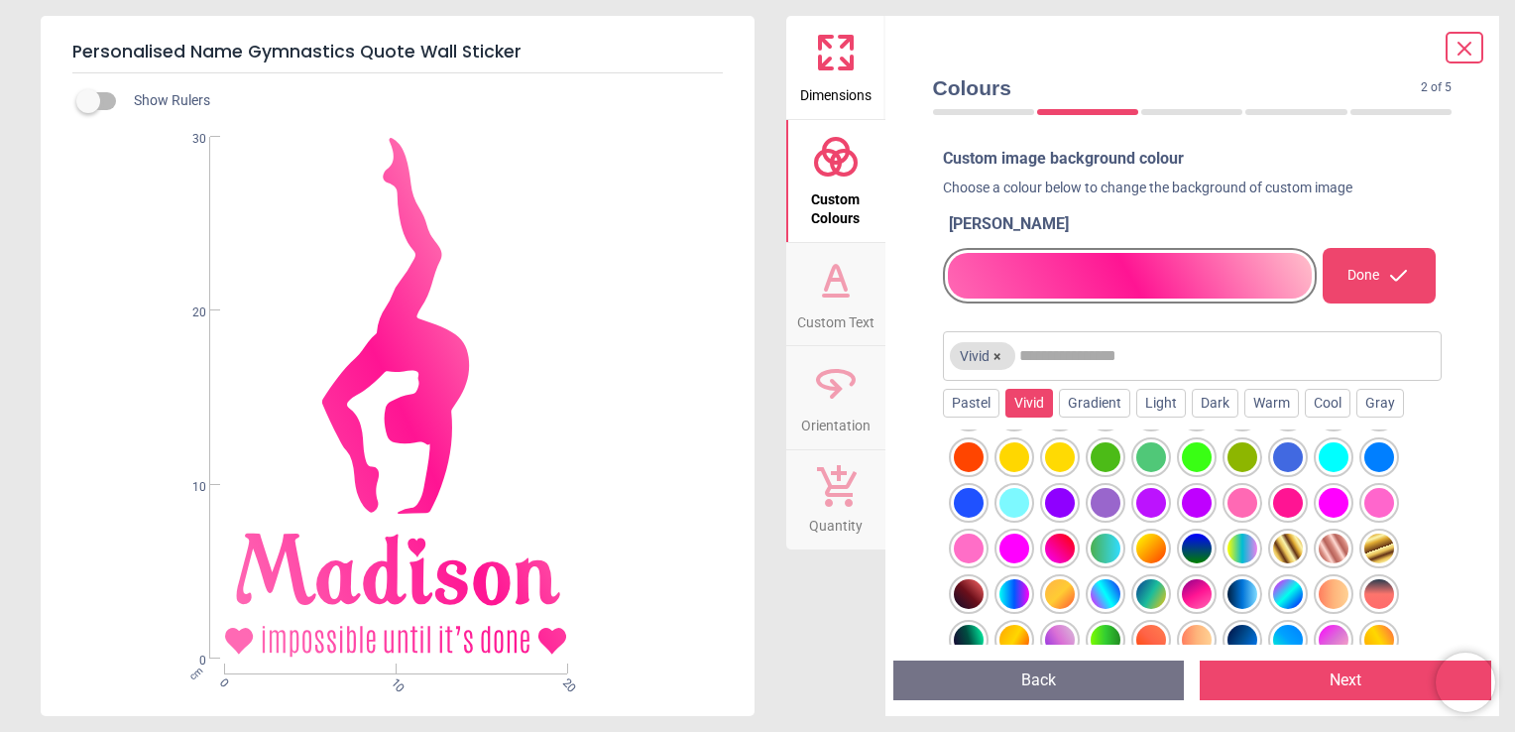
click at [1063, 533] on div at bounding box center [1060, 548] width 30 height 30
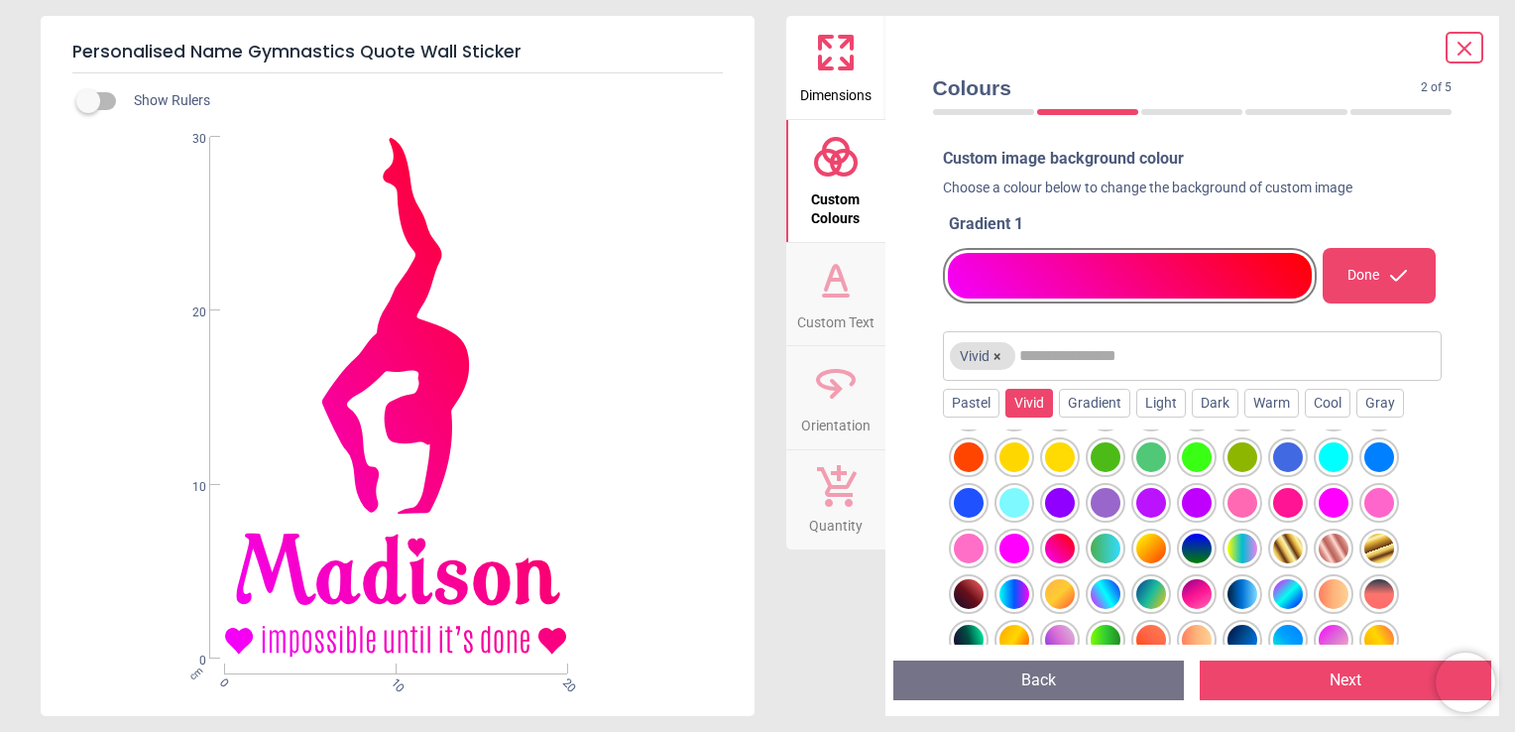
click at [1001, 583] on div at bounding box center [1014, 594] width 30 height 30
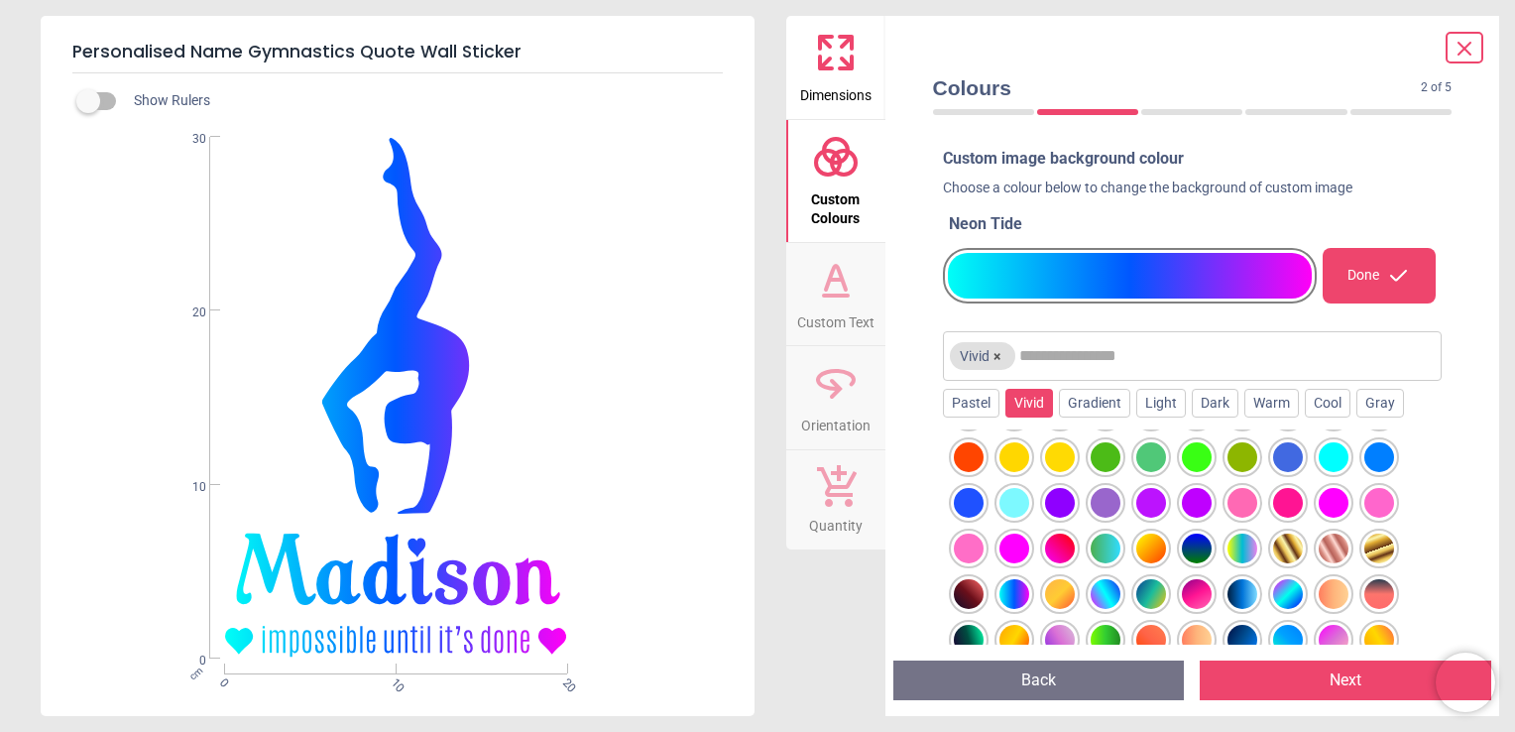
click at [390, 161] on div ".cls-1{fill:#231f20;} Created with Snap null" at bounding box center [396, 398] width 710 height 523
click at [960, 446] on div at bounding box center [969, 457] width 30 height 30
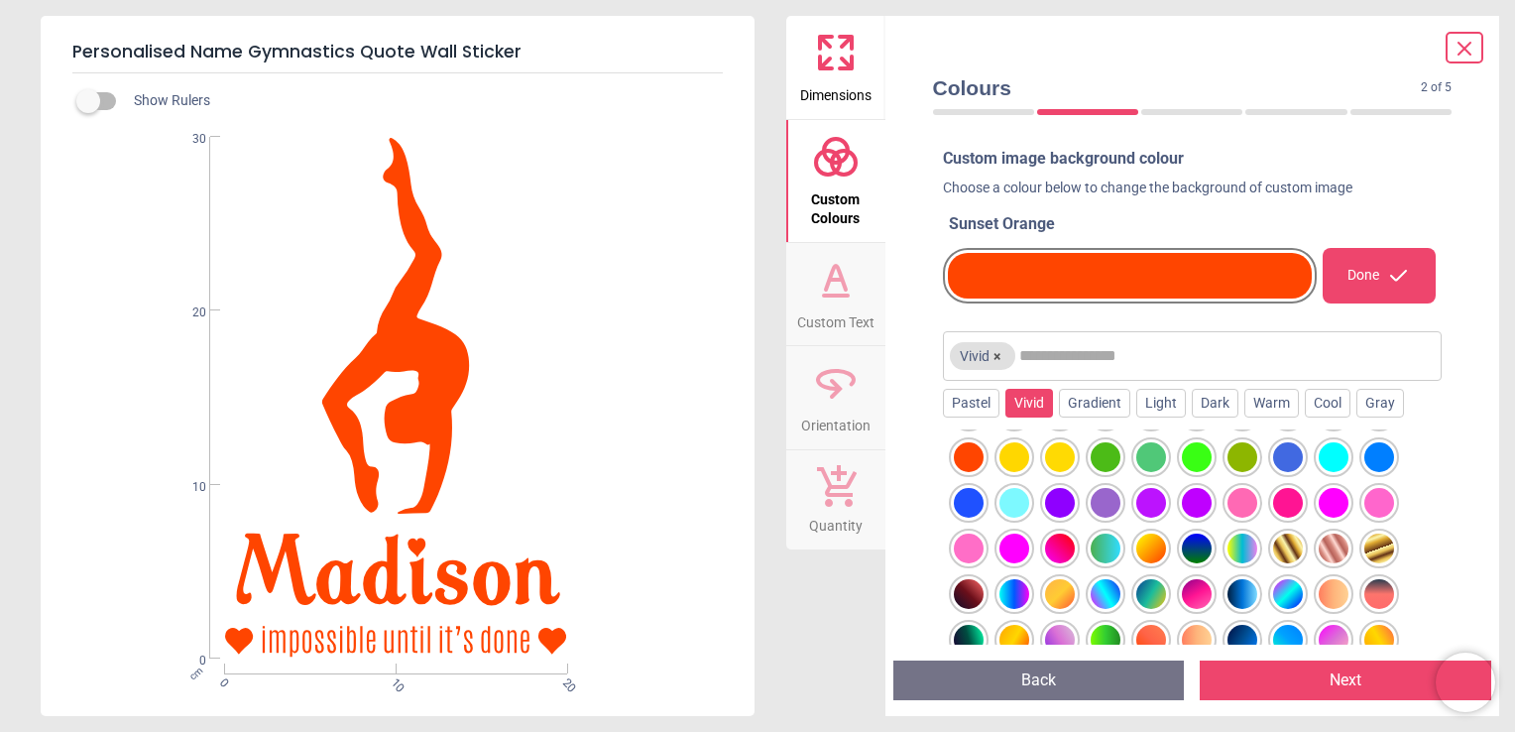
click at [1275, 588] on div at bounding box center [1288, 594] width 30 height 30
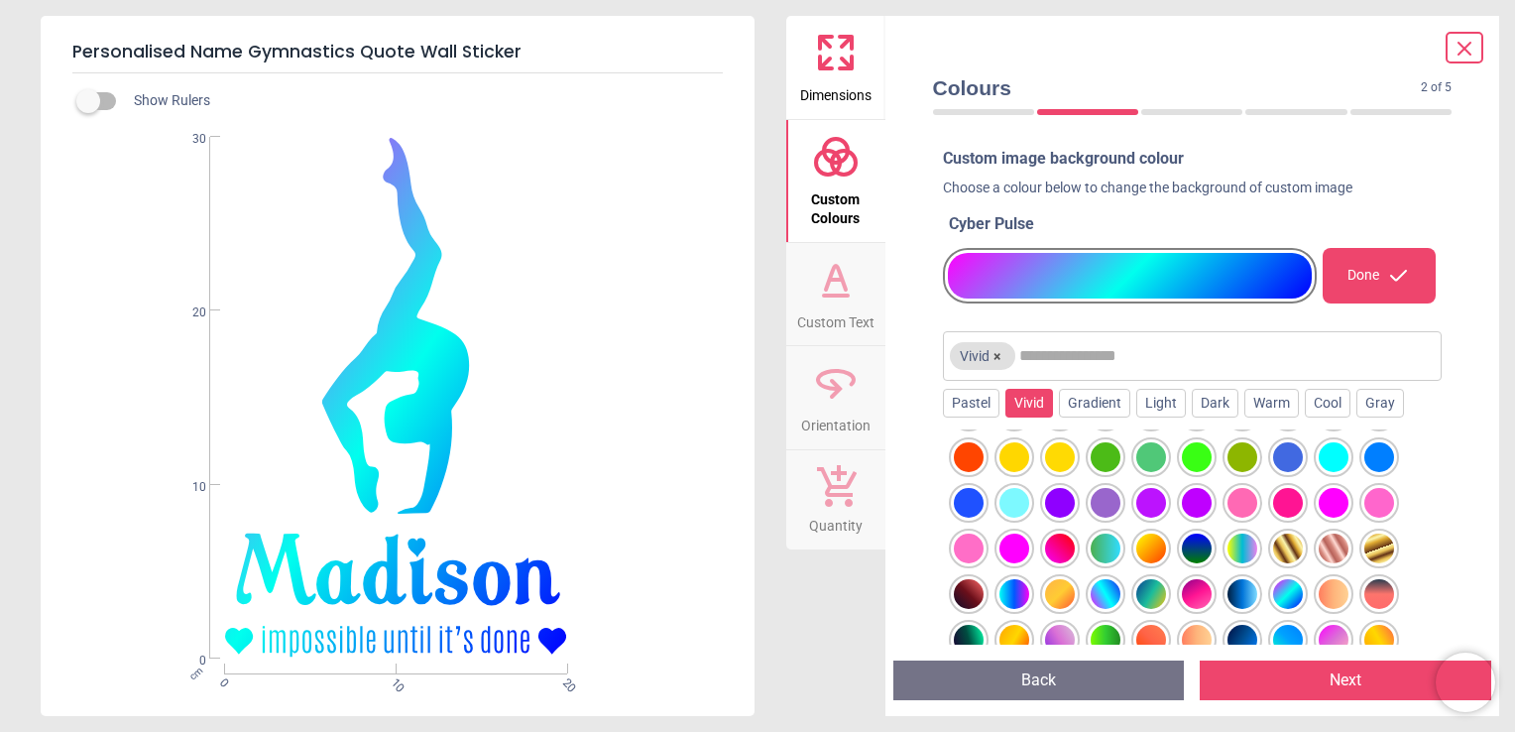
click at [1095, 585] on div at bounding box center [1106, 594] width 30 height 30
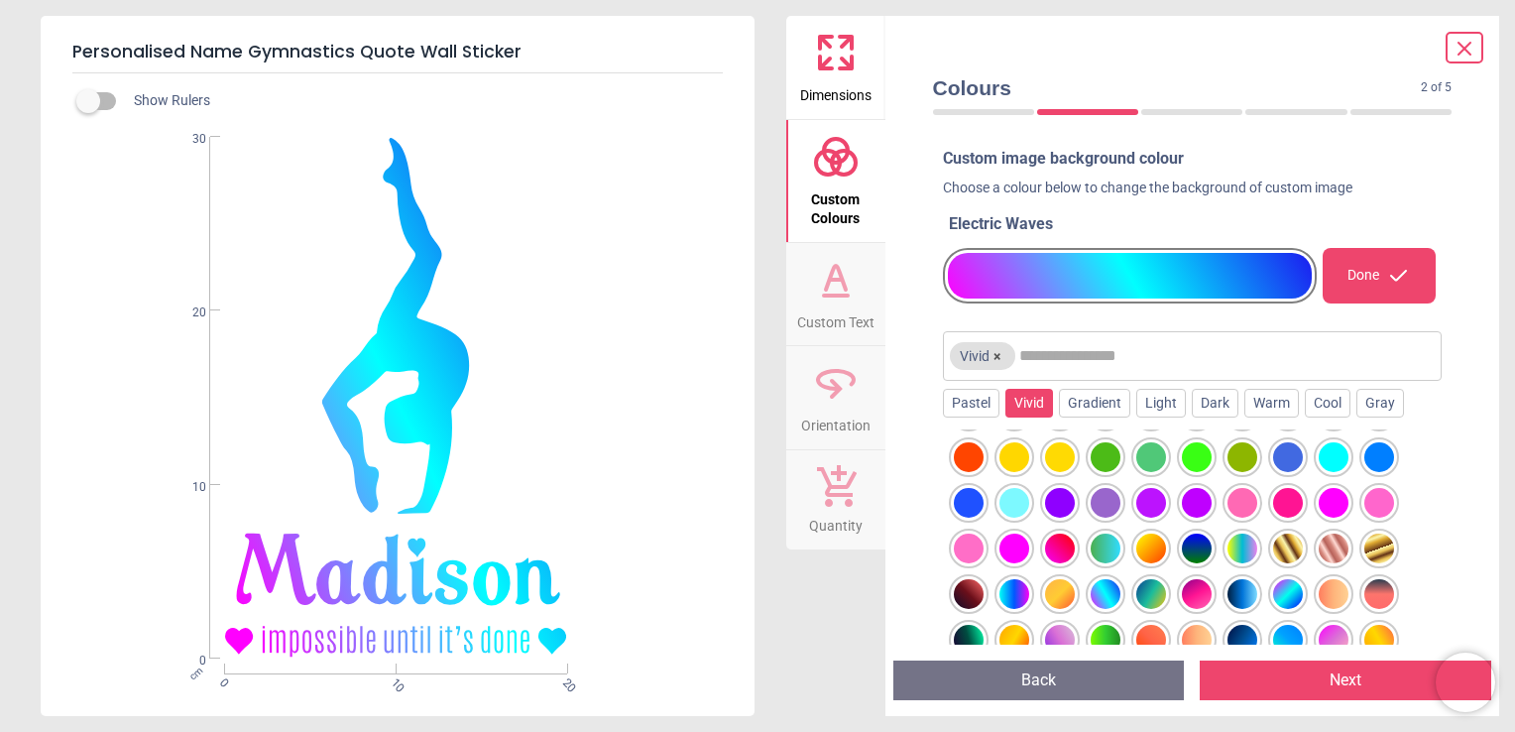
drag, startPoint x: 1475, startPoint y: 483, endPoint x: 1467, endPoint y: 517, distance: 34.6
click at [1467, 517] on div "Colours 2 of 5 2 of 6 Custom image background colour Choose a colour below to c…" at bounding box center [1192, 366] width 615 height 700
drag, startPoint x: 1452, startPoint y: 471, endPoint x: 1454, endPoint y: 511, distance: 39.7
click at [1454, 511] on div "Custom image background colour Choose a colour below to change the background o…" at bounding box center [1192, 388] width 551 height 512
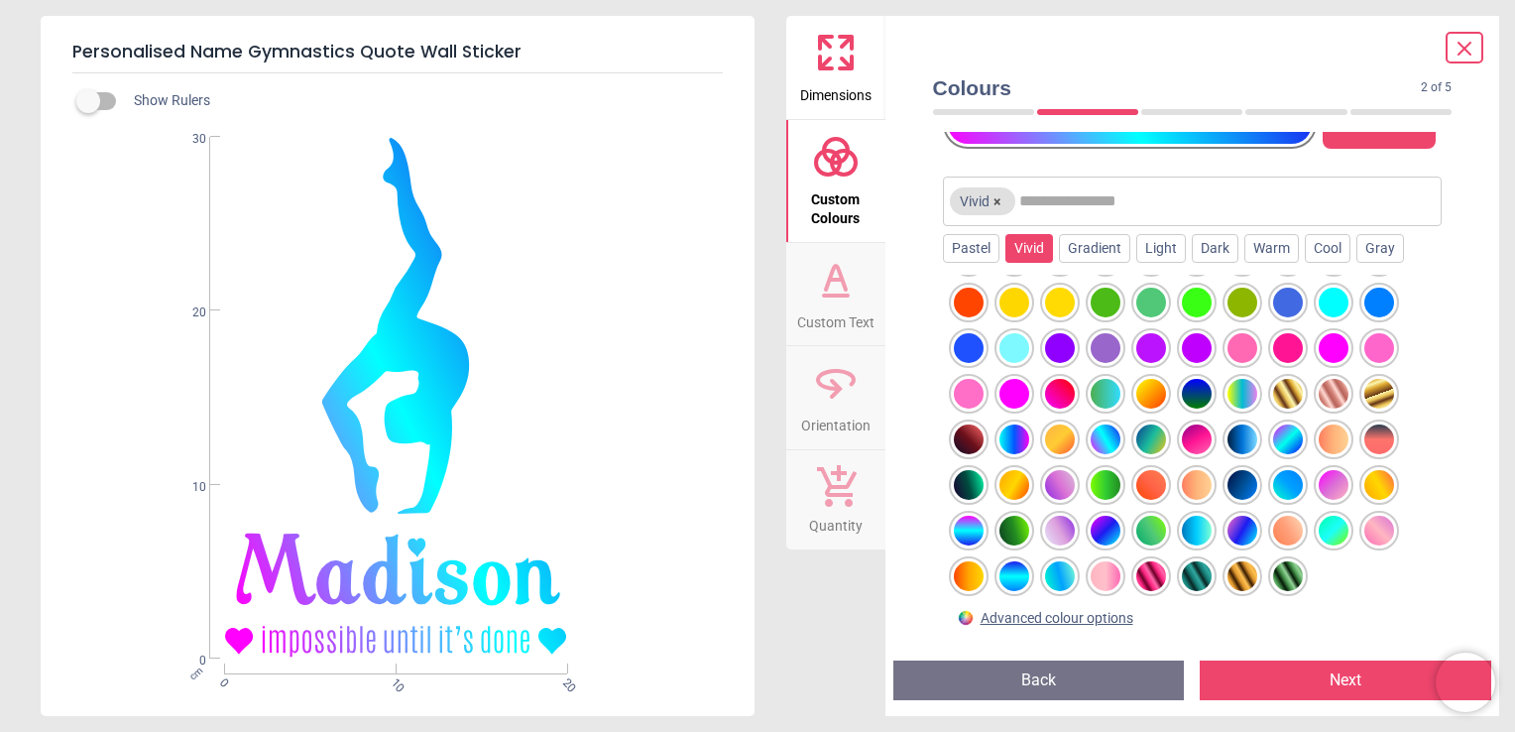
scroll to position [175, 0]
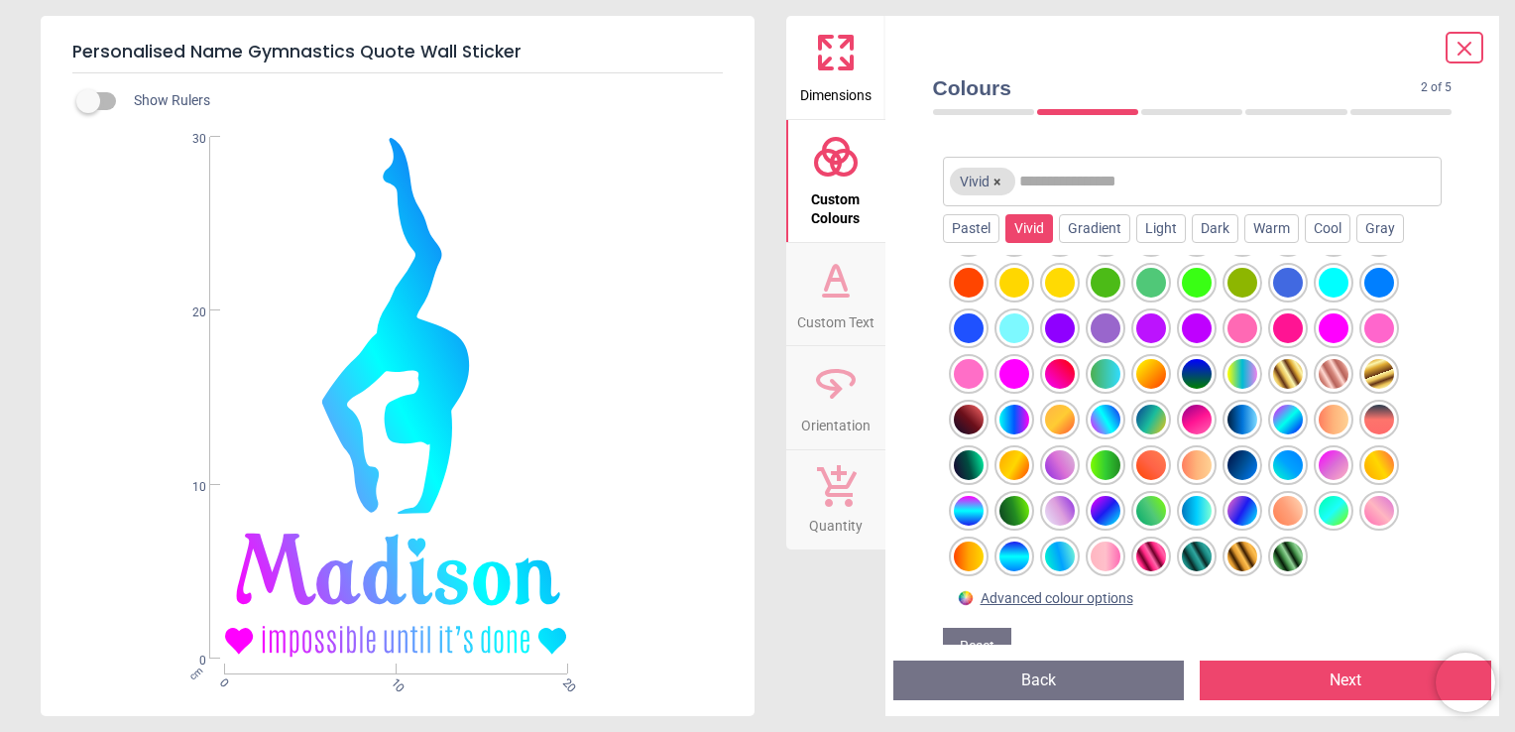
click at [1328, 283] on div at bounding box center [1334, 283] width 30 height 30
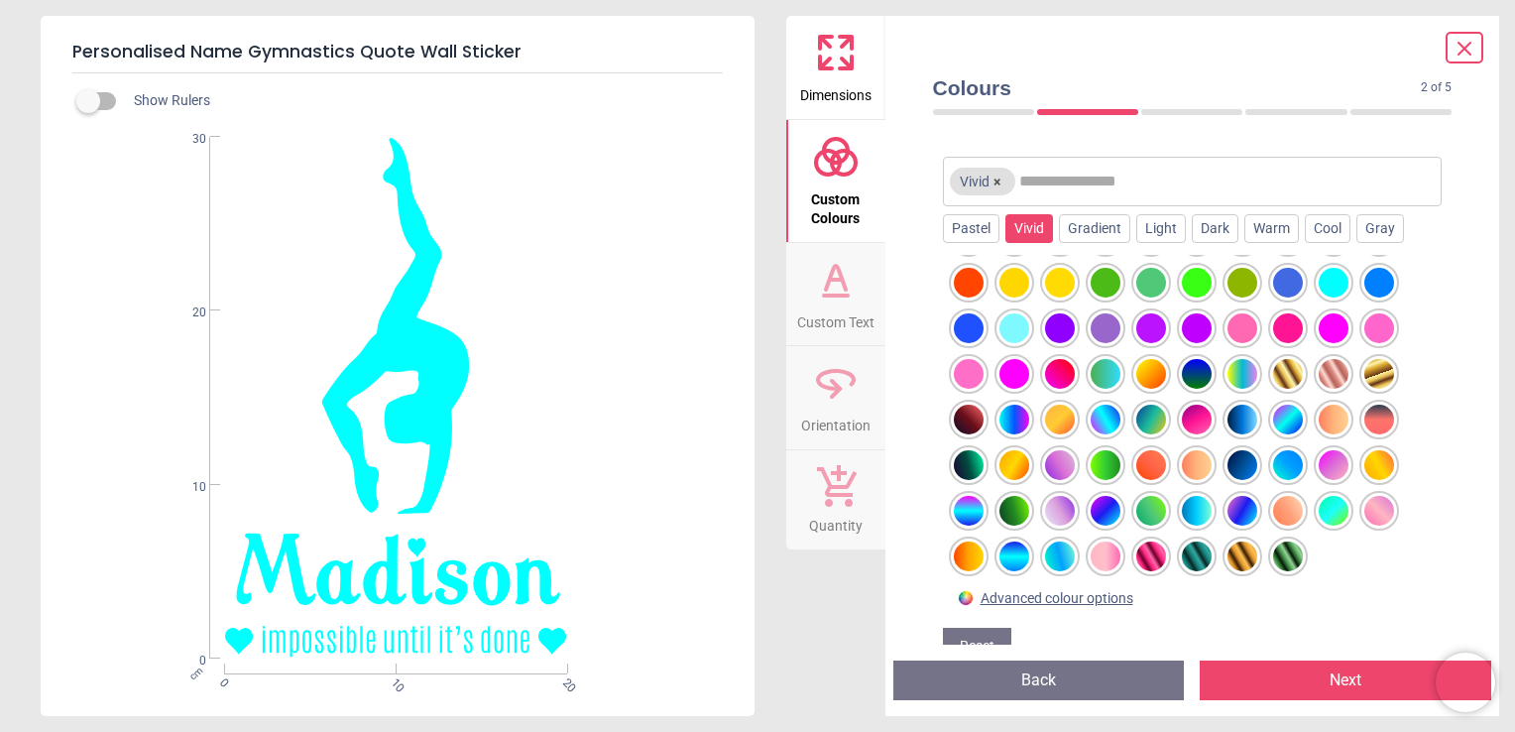
click at [1066, 375] on div at bounding box center [1060, 374] width 30 height 30
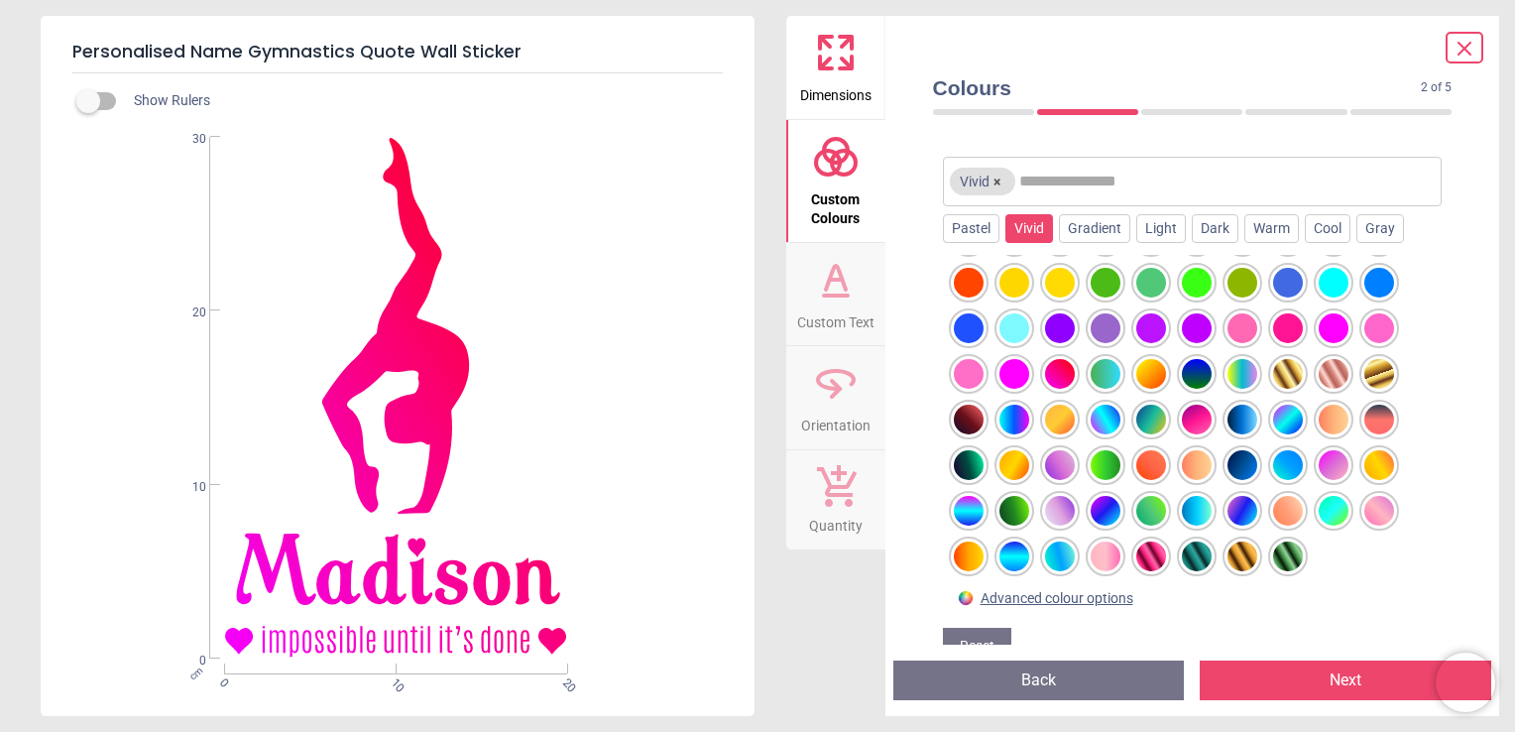
click at [88, 101] on label at bounding box center [88, 101] width 0 height 0
click at [102, 89] on div "Show Rulers" at bounding box center [421, 101] width 666 height 24
click at [79, 87] on div "Show Rulers .cls-1{fill:#231f20;} Created with Snap null" at bounding box center [398, 394] width 714 height 643
click at [88, 101] on label at bounding box center [88, 101] width 0 height 0
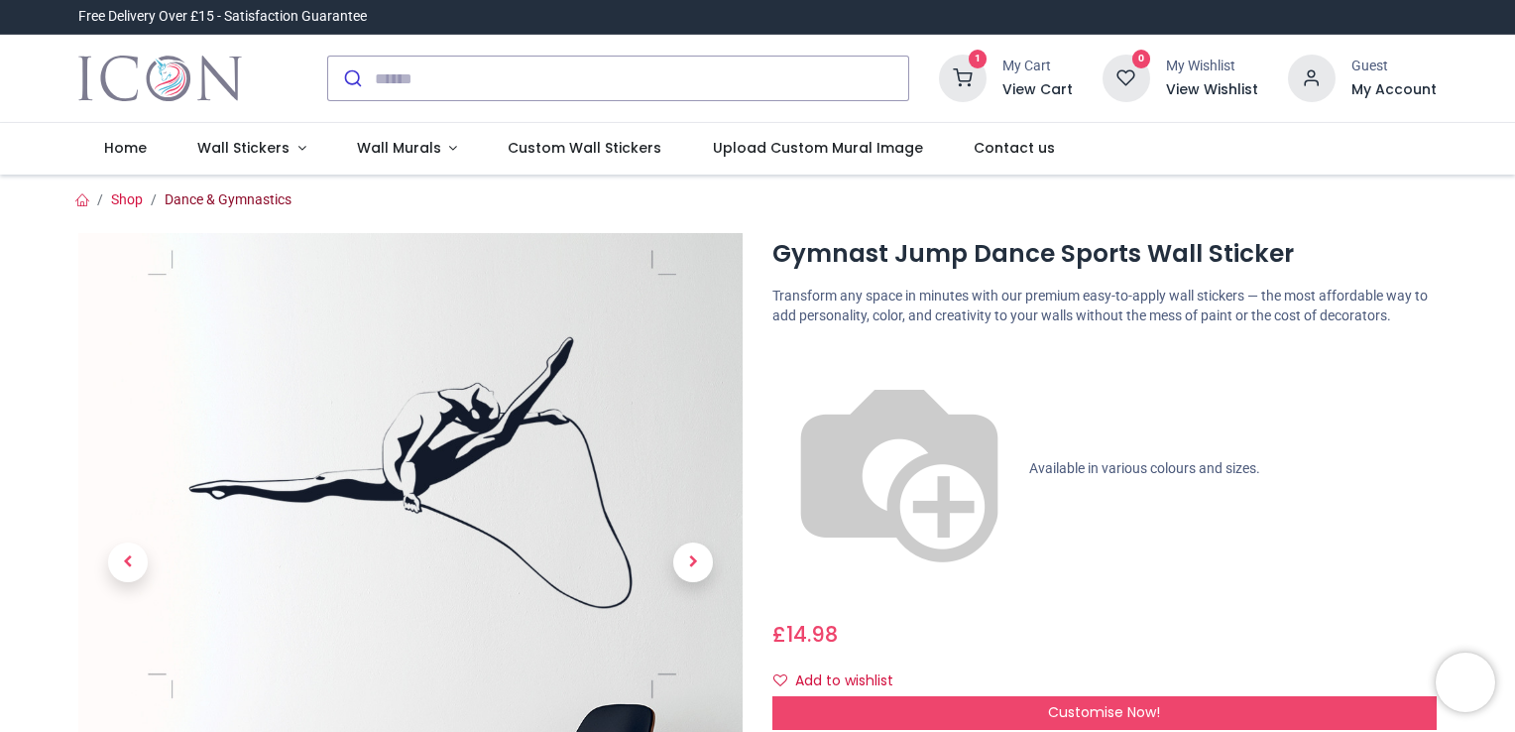
click at [184, 205] on link "Dance & Gymnastics" at bounding box center [228, 199] width 127 height 16
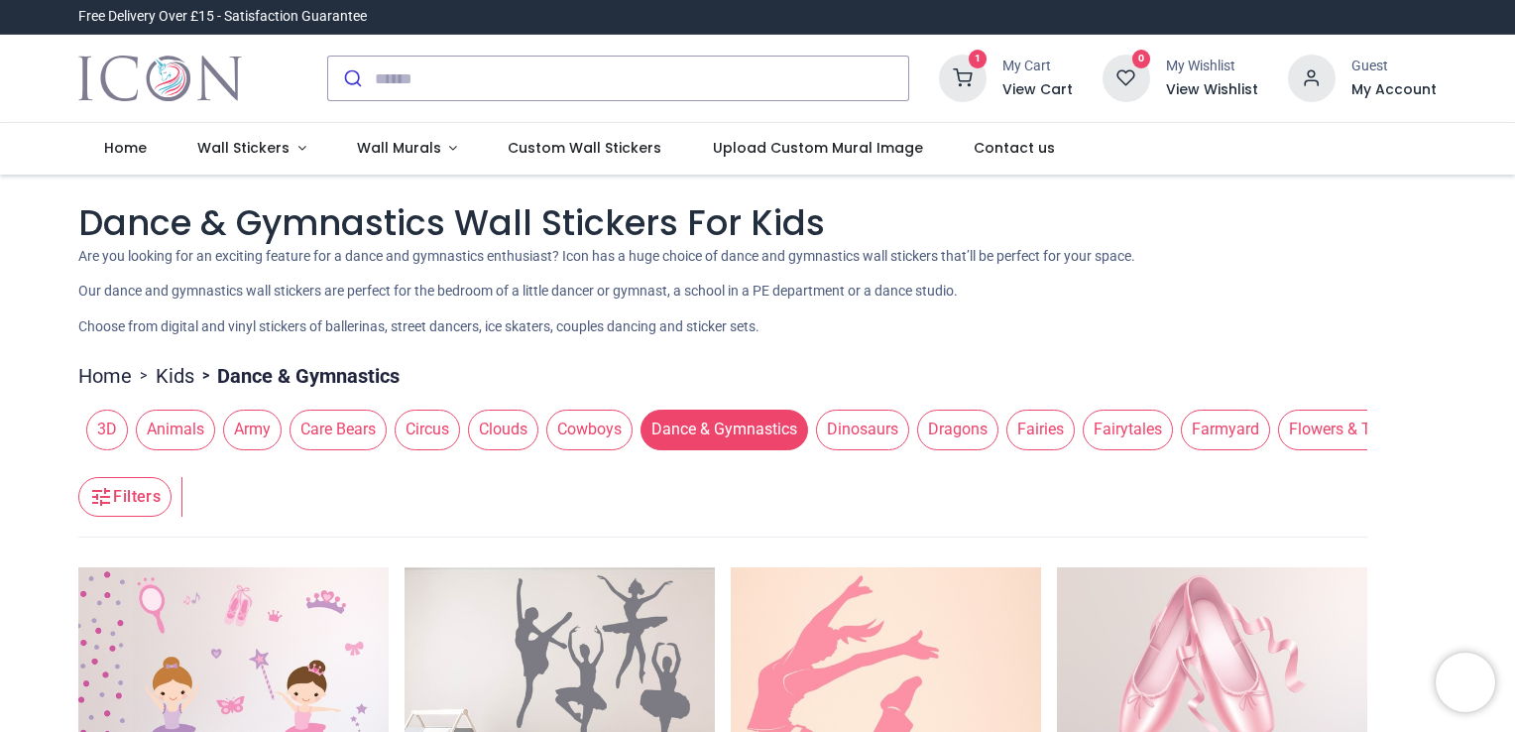
click at [552, 460] on header "Filters Filters" at bounding box center [722, 497] width 1289 height 79
drag, startPoint x: 547, startPoint y: 458, endPoint x: 634, endPoint y: 447, distance: 86.9
click at [242, 147] on span "Wall Stickers" at bounding box center [243, 148] width 92 height 20
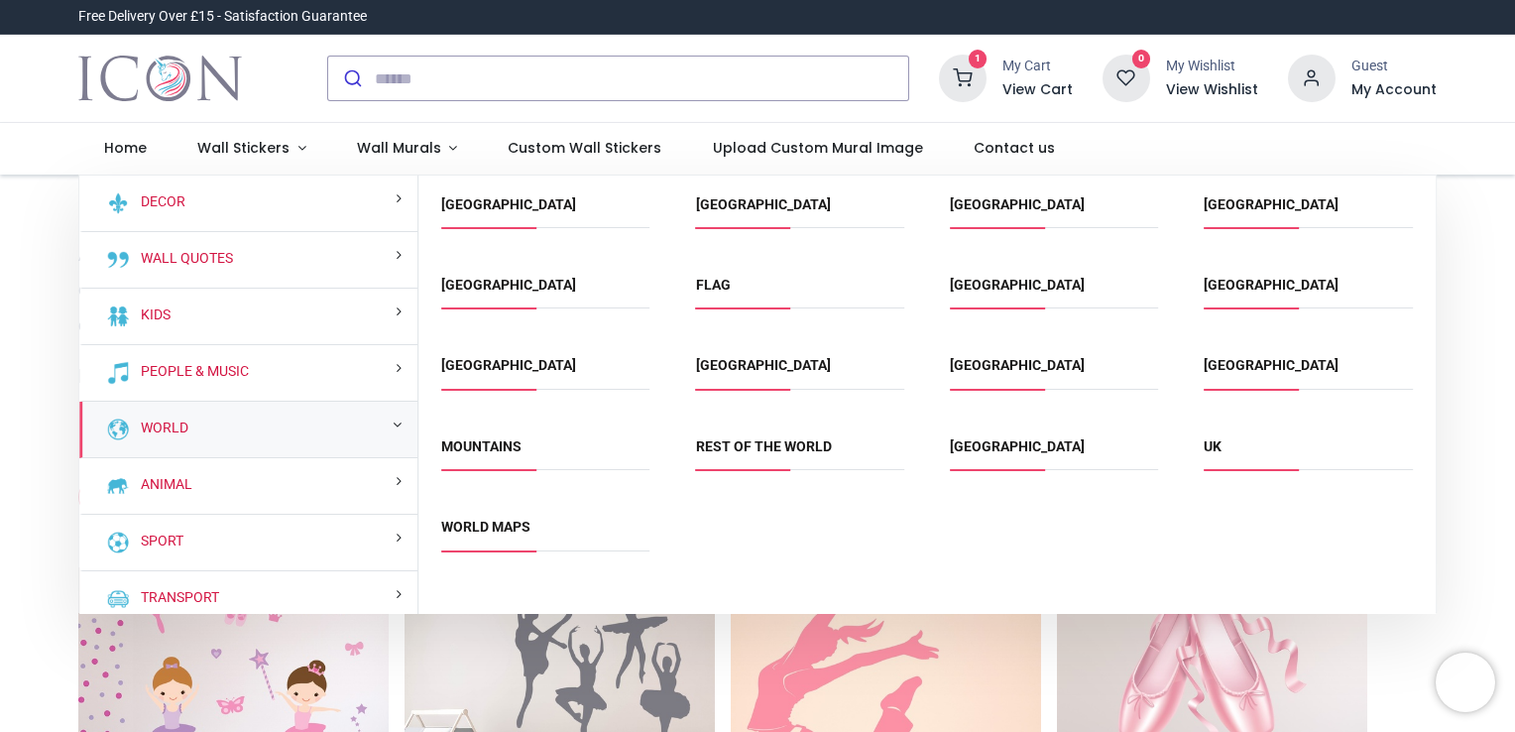
click at [235, 412] on div "World" at bounding box center [248, 430] width 338 height 57
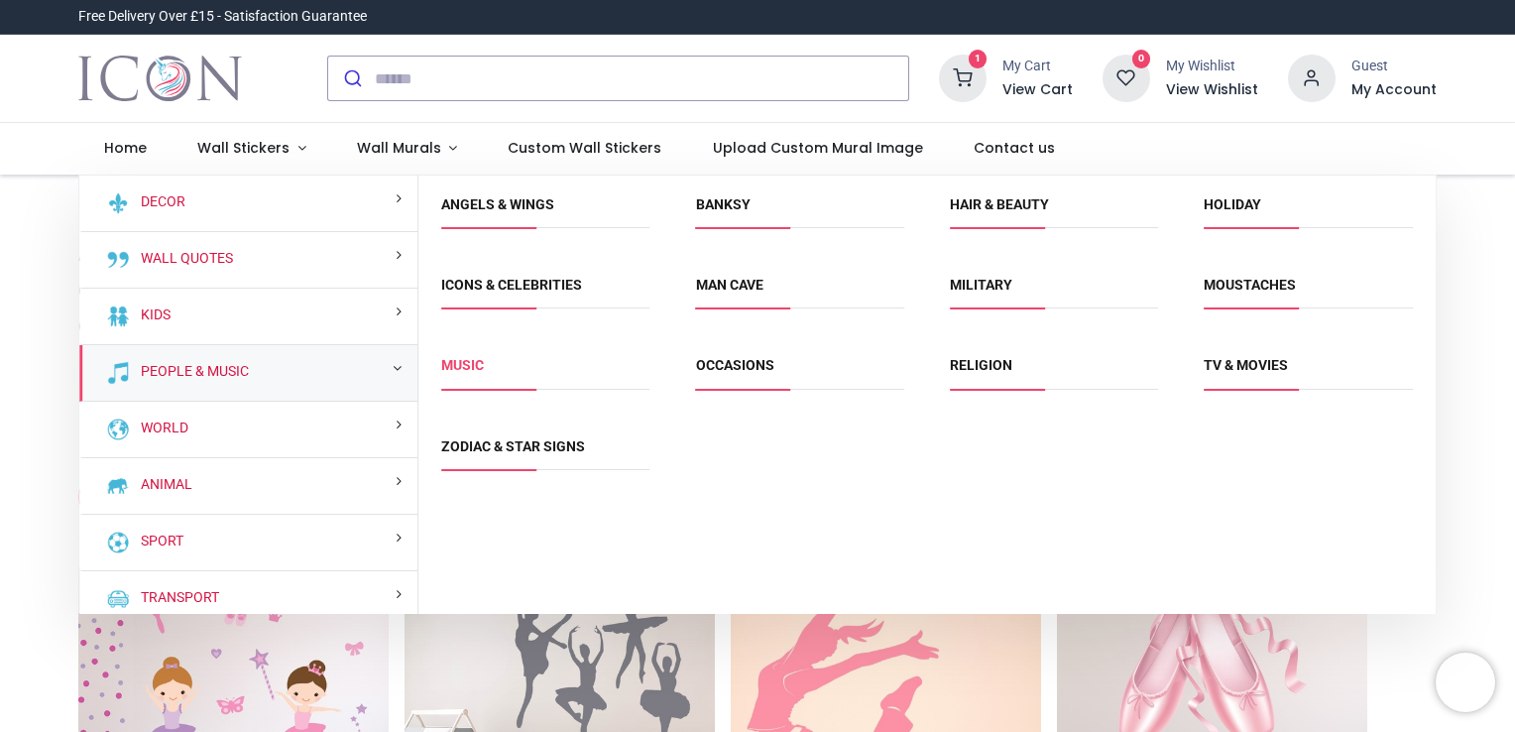
click at [474, 368] on link "Music" at bounding box center [462, 365] width 43 height 16
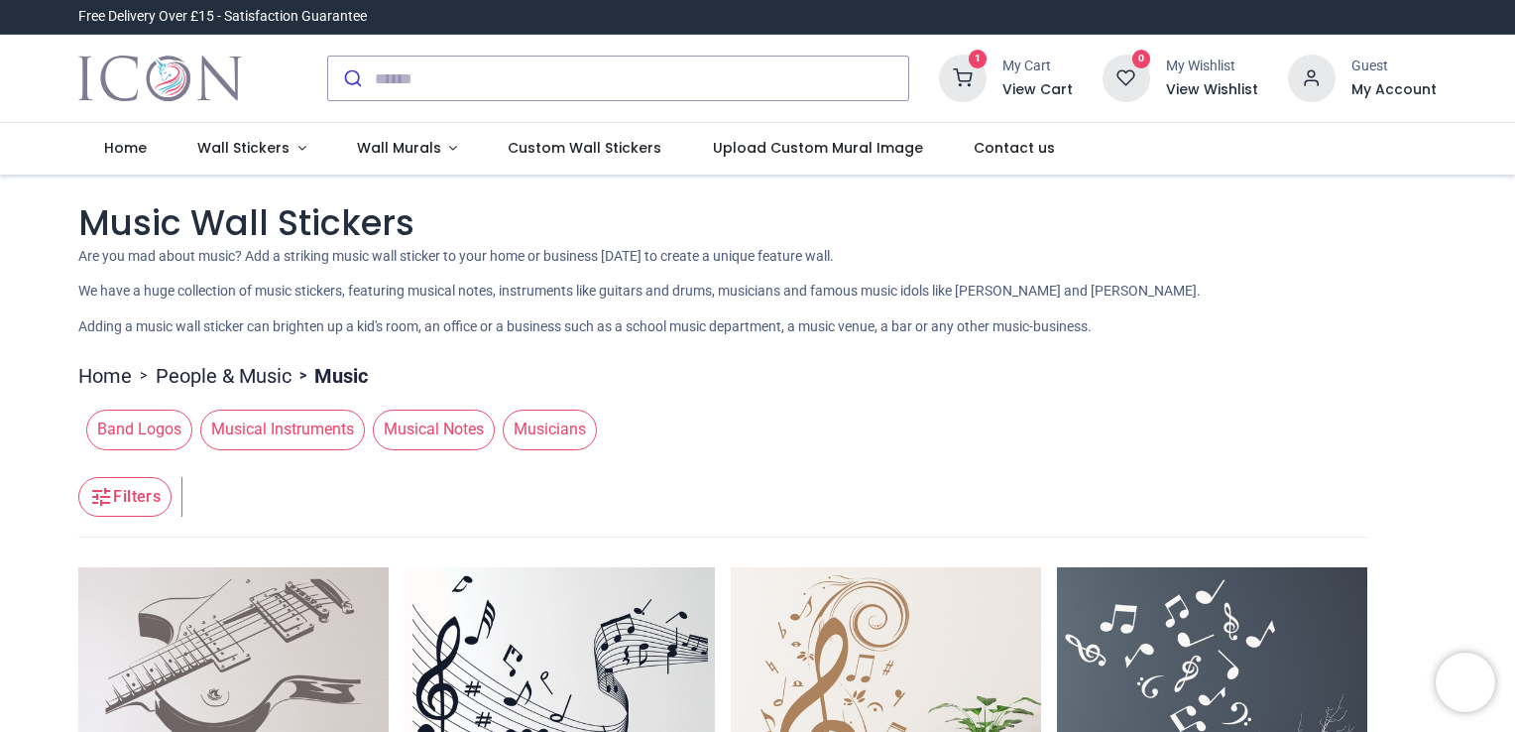
click at [127, 427] on span "Band Logos" at bounding box center [139, 429] width 106 height 40
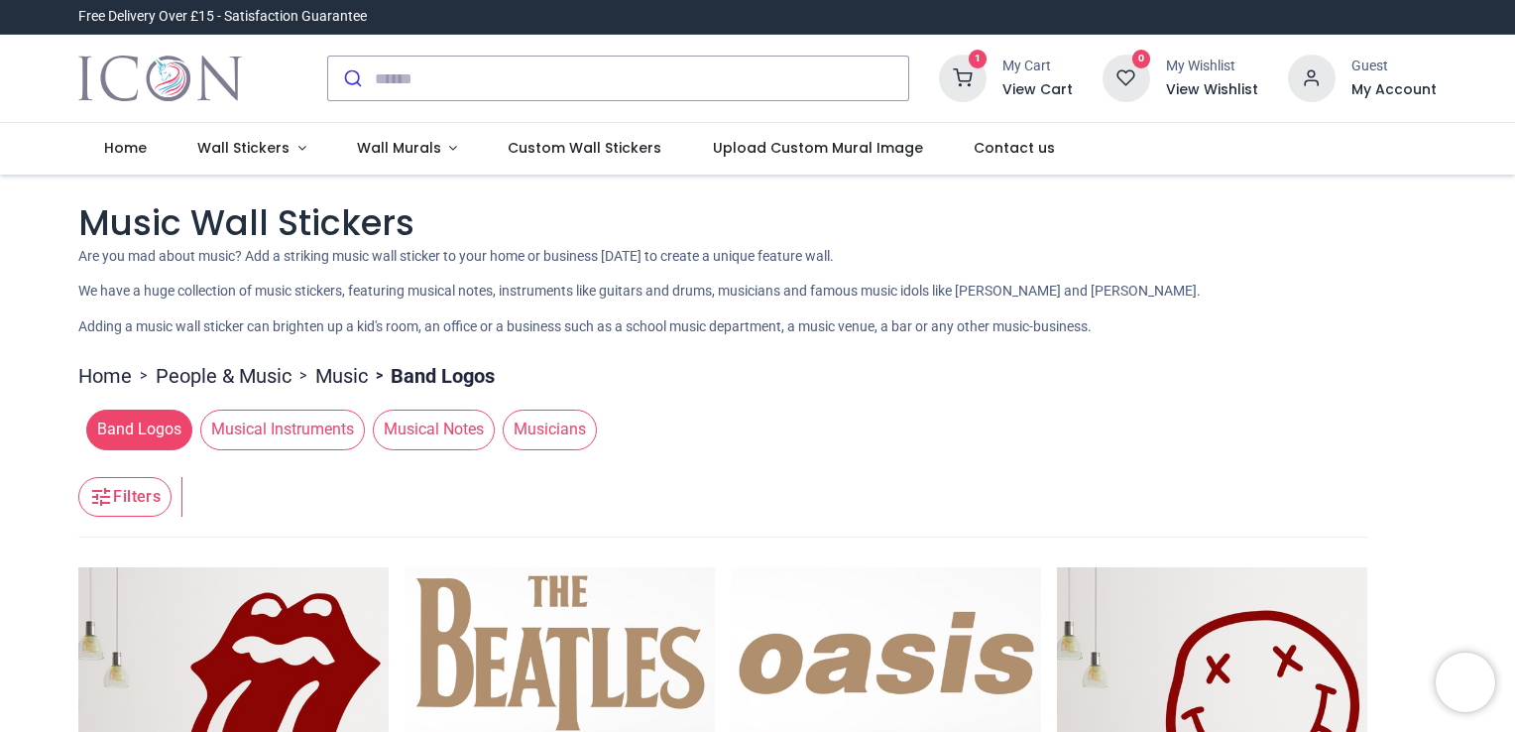
click at [514, 426] on span "Musicians" at bounding box center [550, 429] width 94 height 40
click at [539, 423] on span "Musicians" at bounding box center [550, 429] width 94 height 40
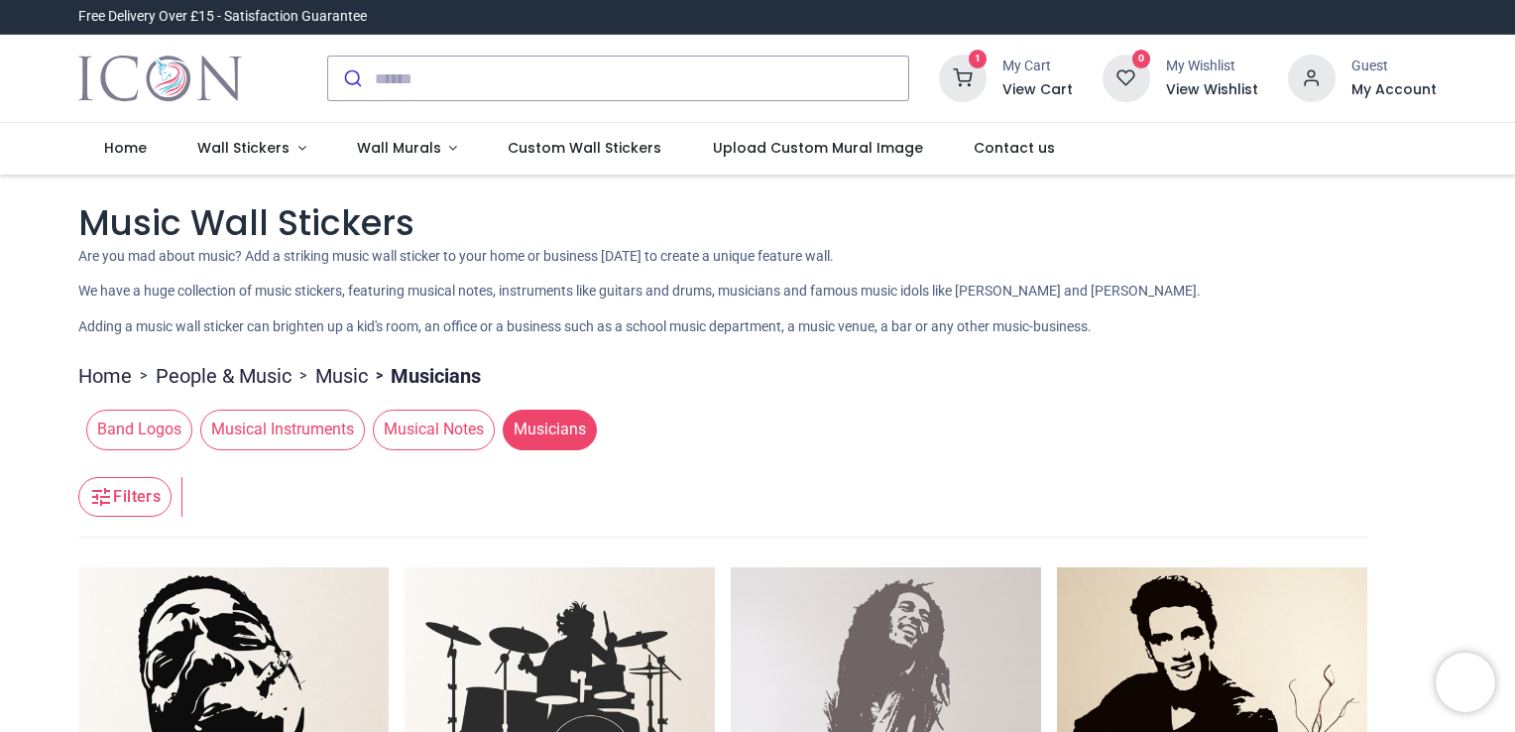
drag, startPoint x: 539, startPoint y: 423, endPoint x: 685, endPoint y: 485, distance: 158.2
click at [232, 148] on span "Wall Stickers" at bounding box center [243, 148] width 92 height 20
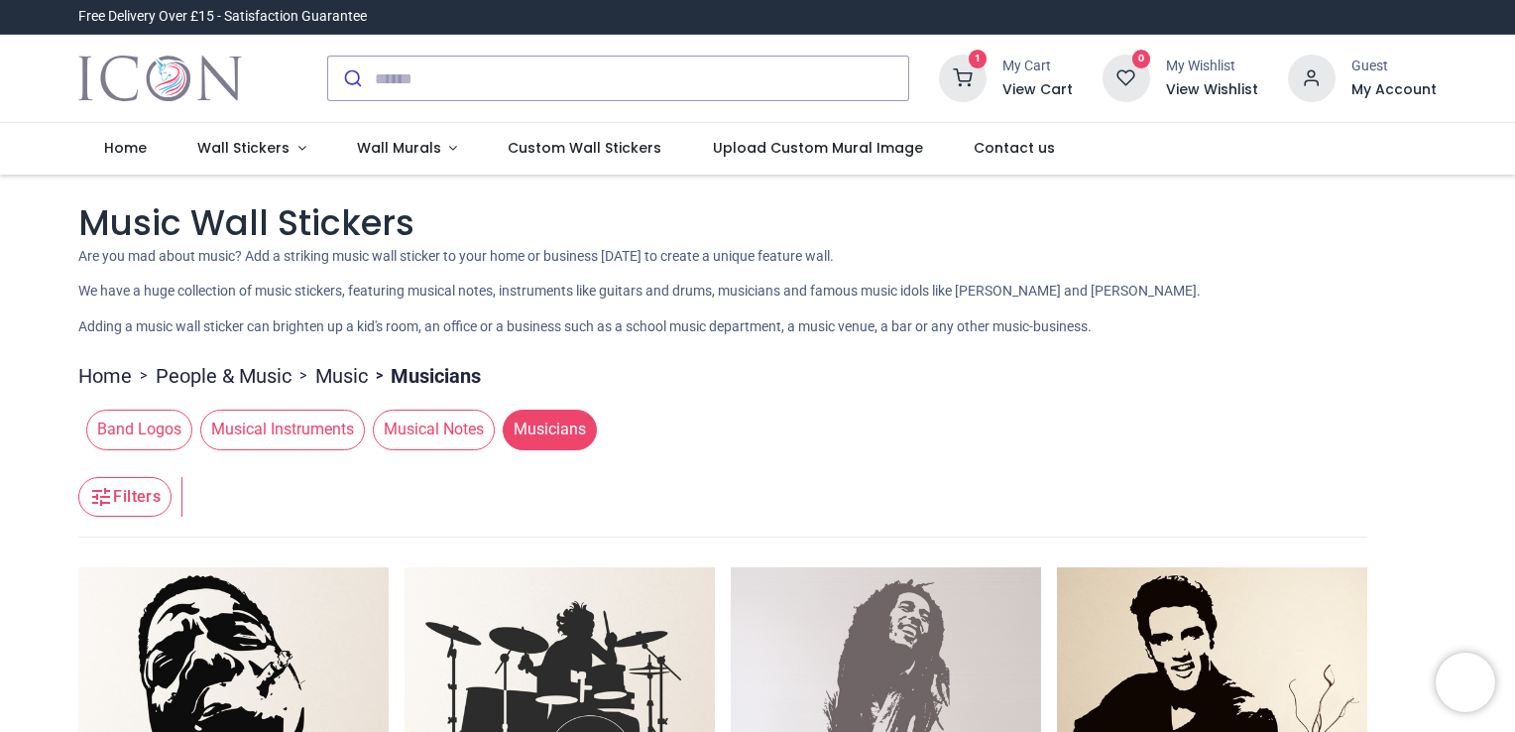
click at [293, 440] on span "Musical Instruments" at bounding box center [282, 429] width 165 height 40
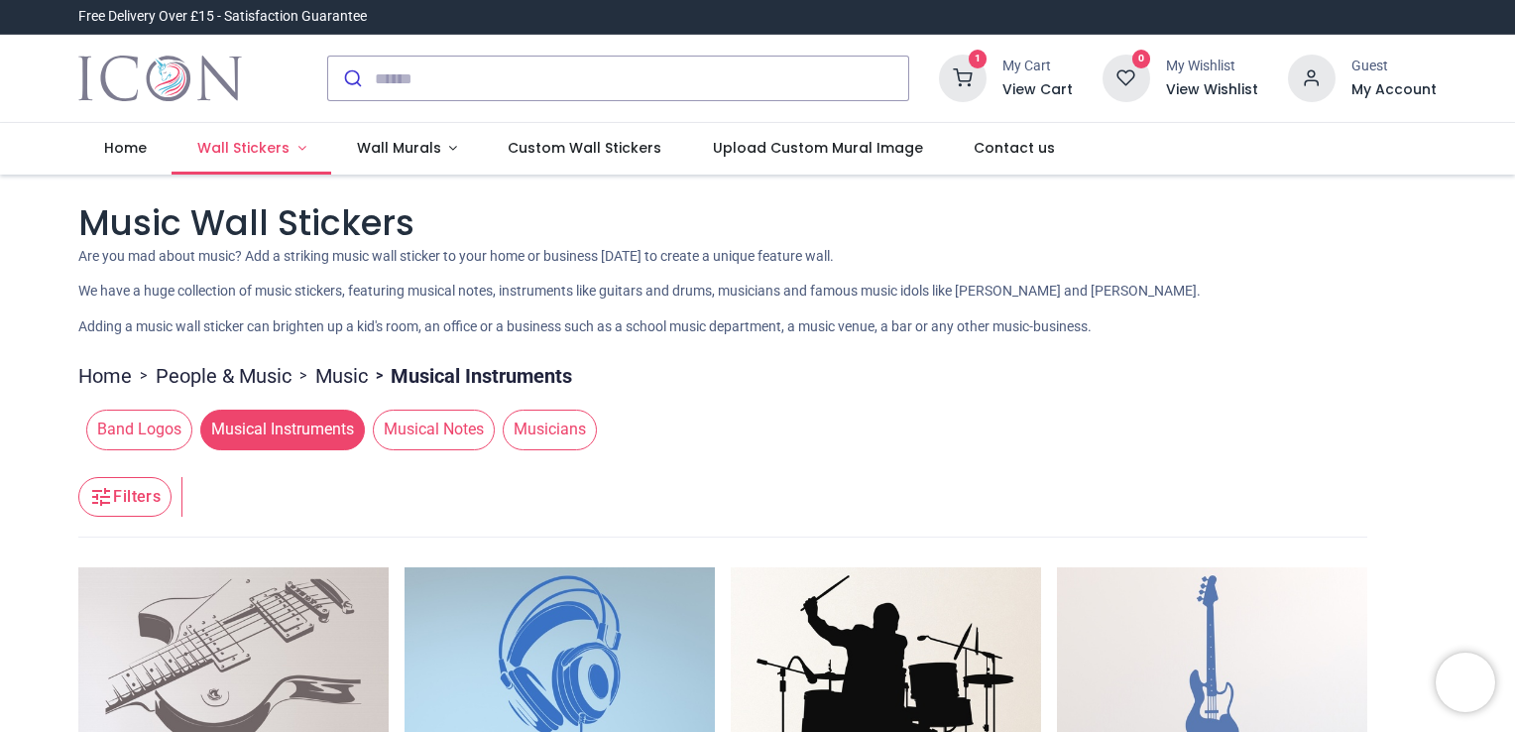
click at [218, 149] on span "Wall Stickers" at bounding box center [243, 148] width 92 height 20
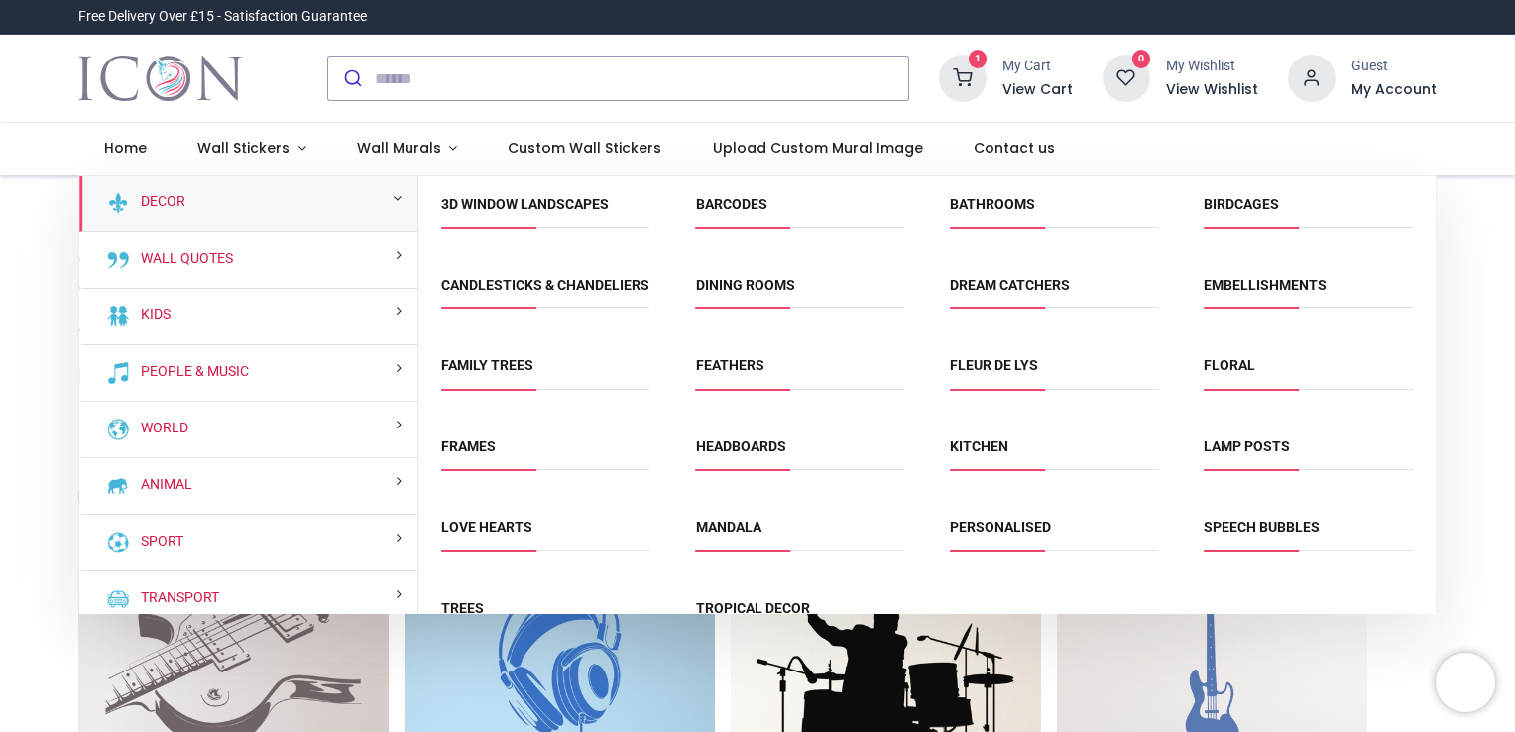
click at [480, 533] on li "Love Hearts" at bounding box center [545, 536] width 224 height 45
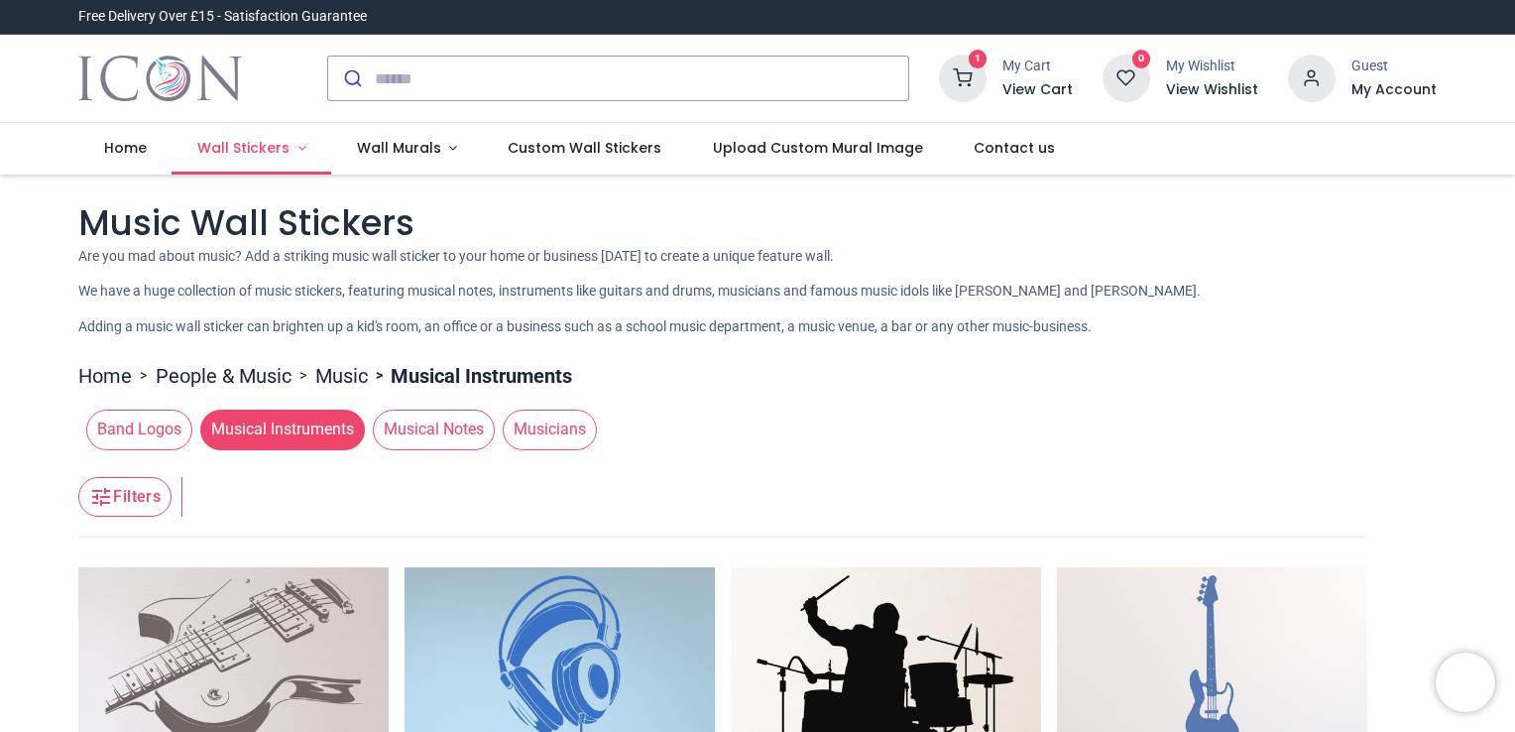
click at [243, 137] on link "Wall Stickers" at bounding box center [252, 149] width 160 height 52
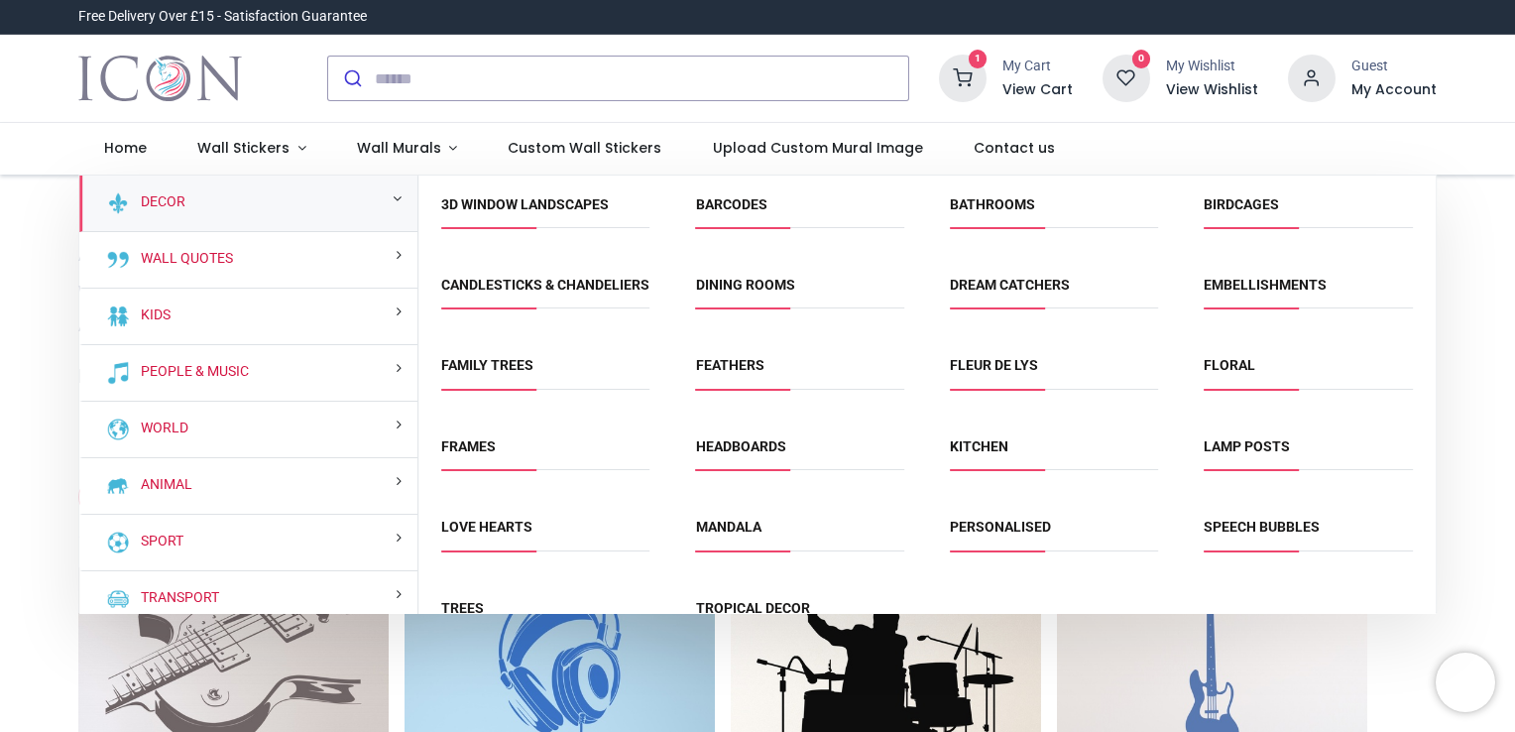
click at [252, 207] on div "Decor" at bounding box center [248, 203] width 338 height 57
click at [485, 534] on link "Love Hearts" at bounding box center [486, 527] width 91 height 16
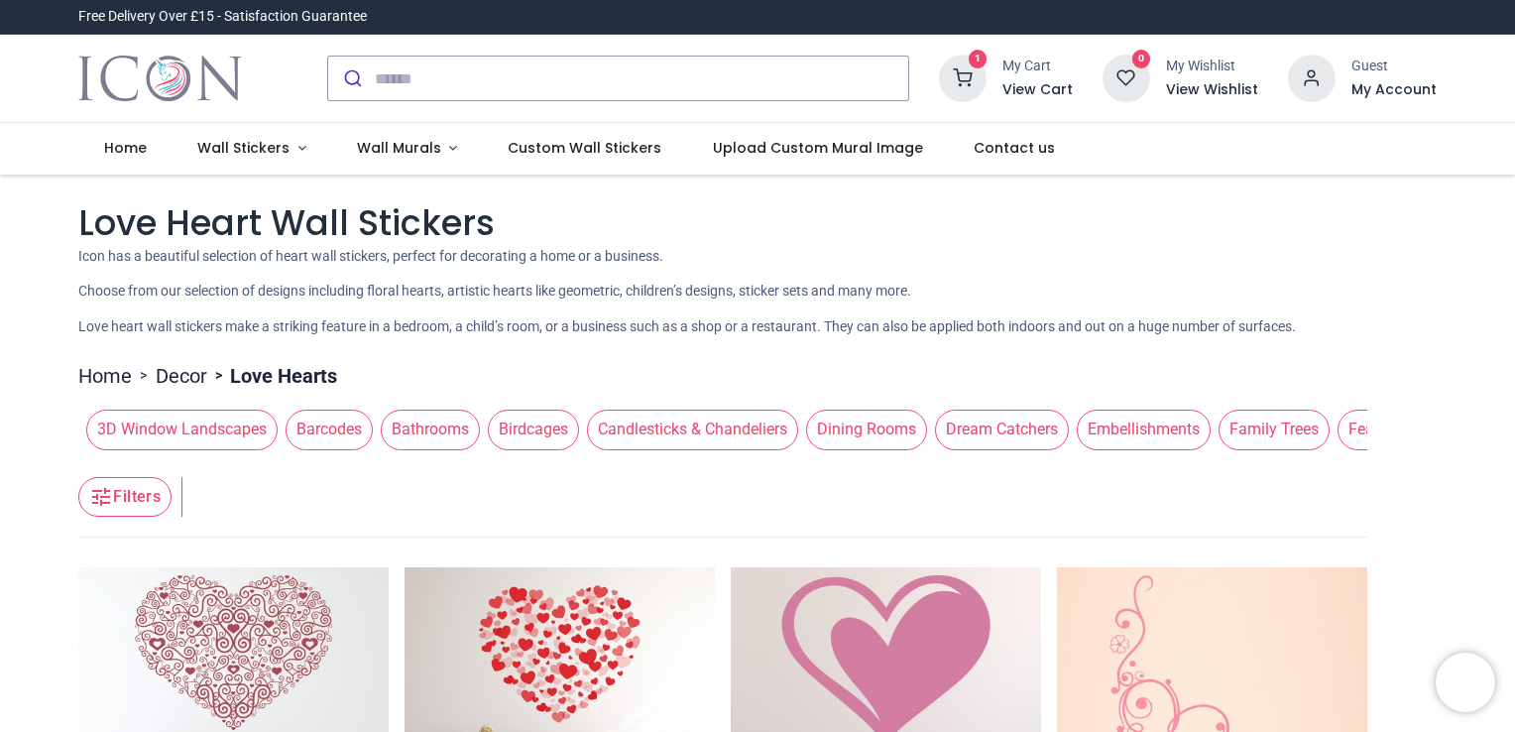
click at [1288, 368] on ul "Home > Decor > Love Hearts" at bounding box center [722, 371] width 1289 height 38
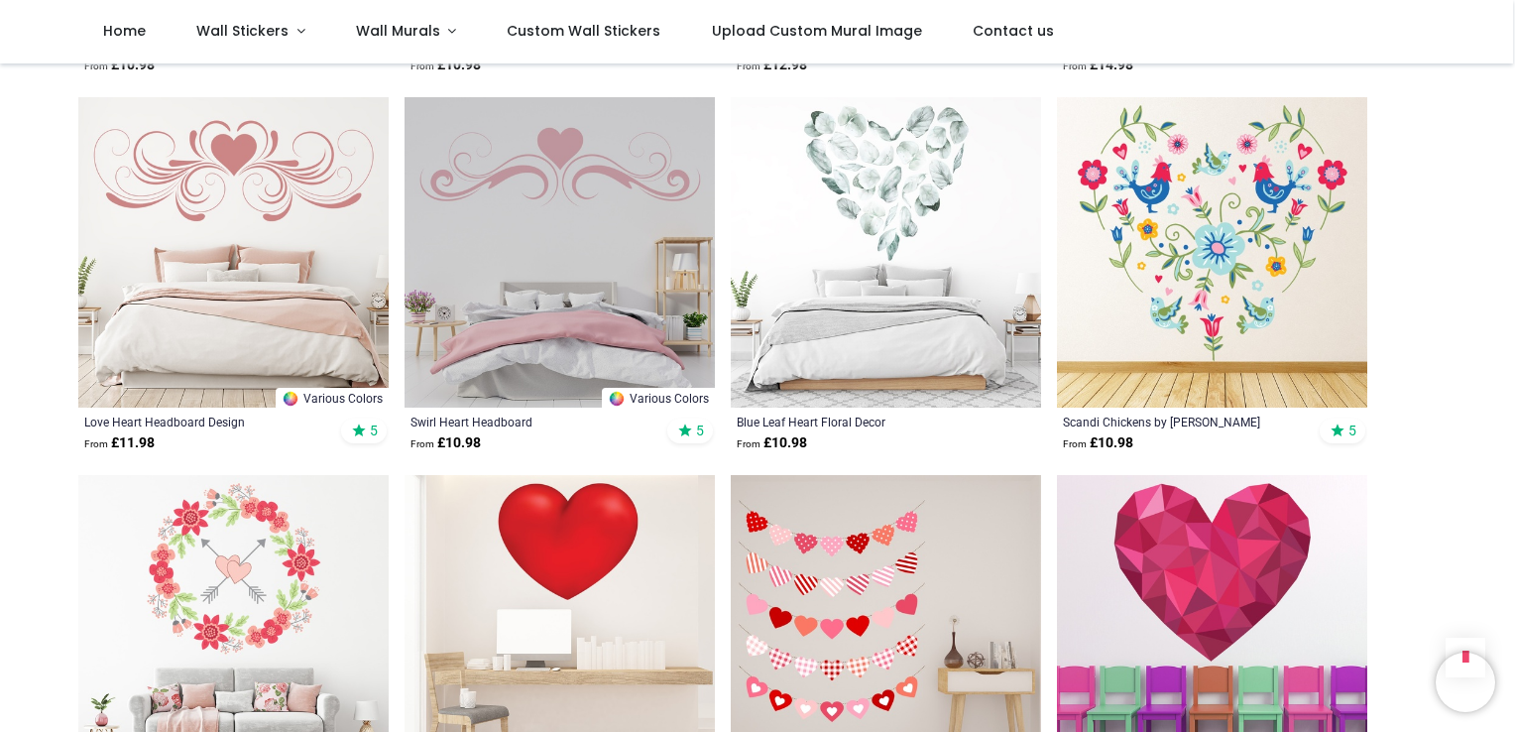
scroll to position [2340, 0]
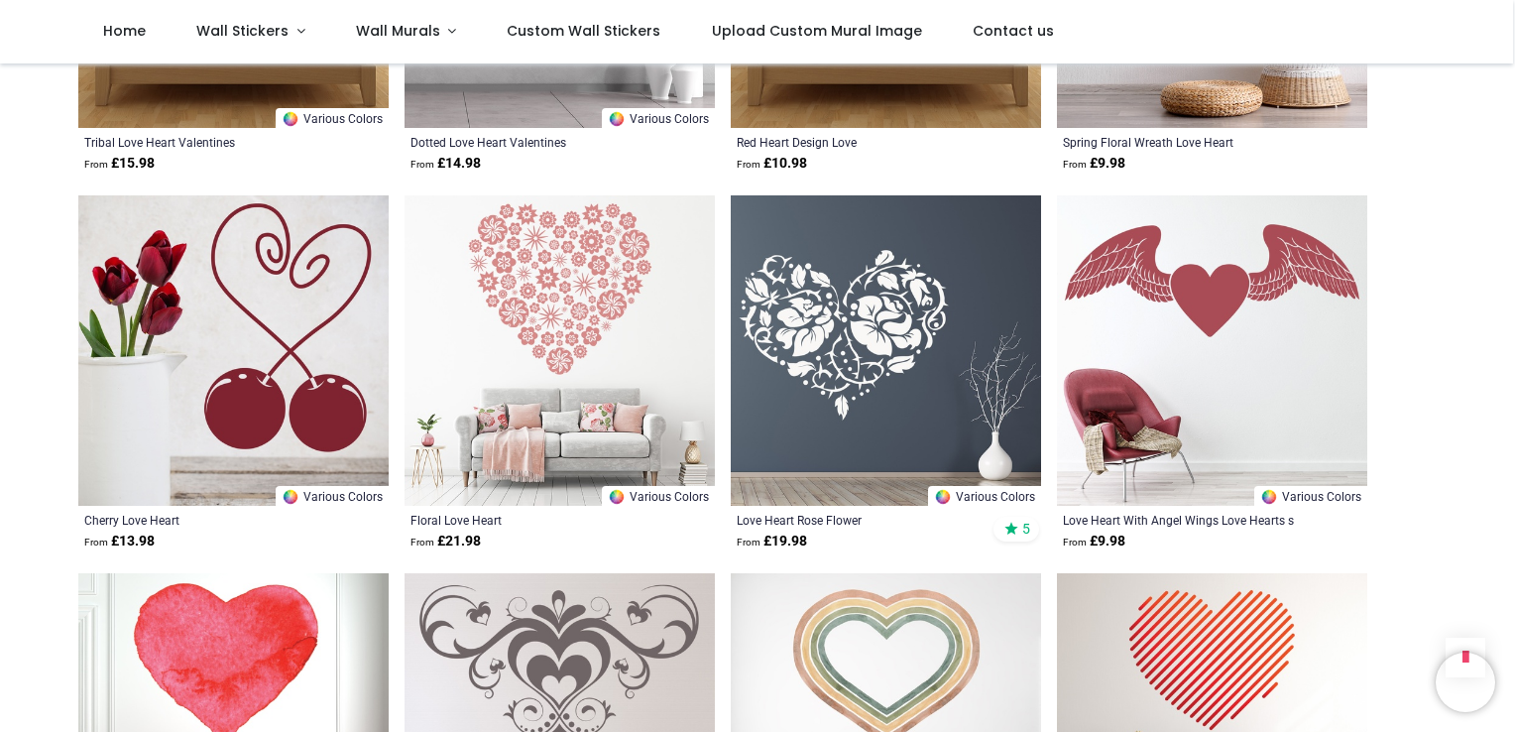
scroll to position [4839, 0]
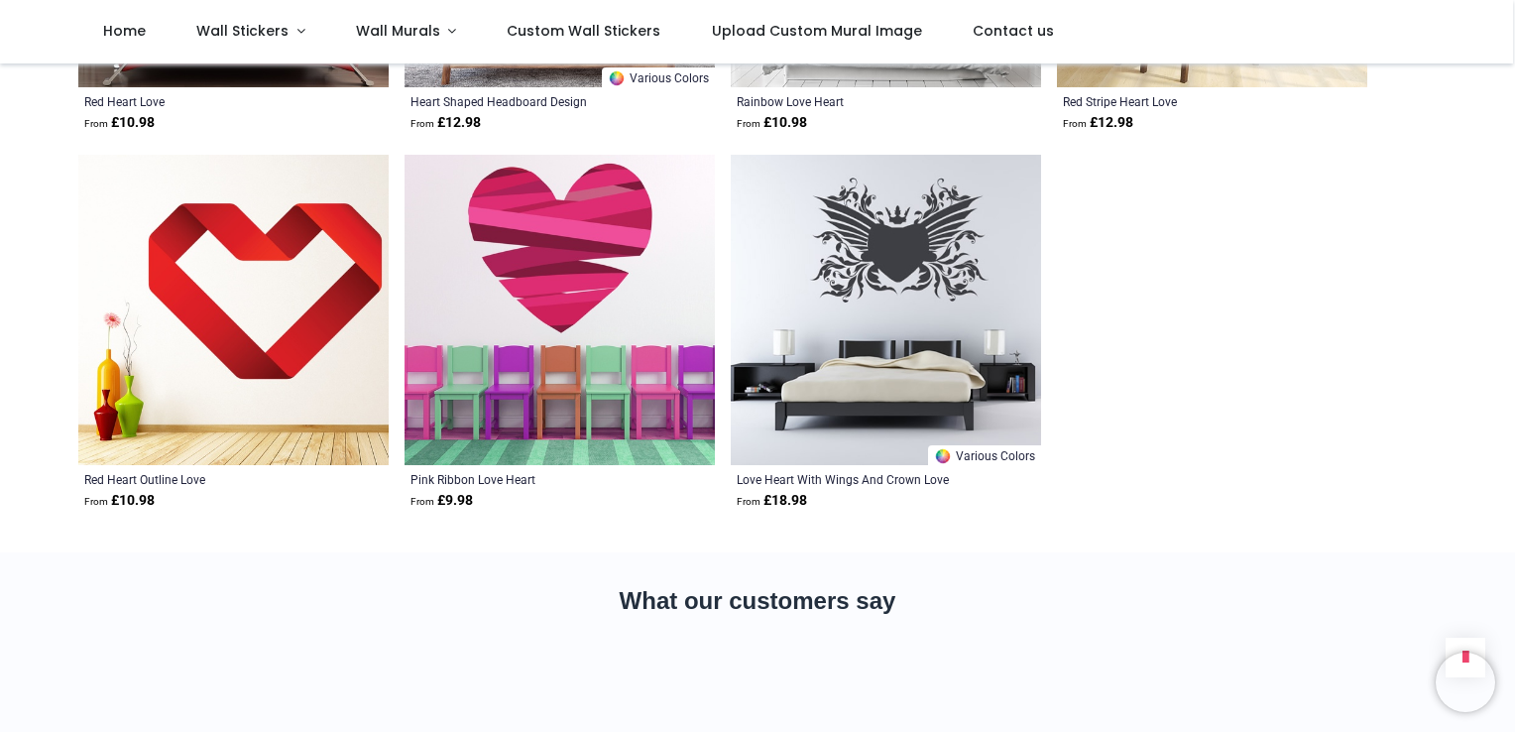
scroll to position [5592, 0]
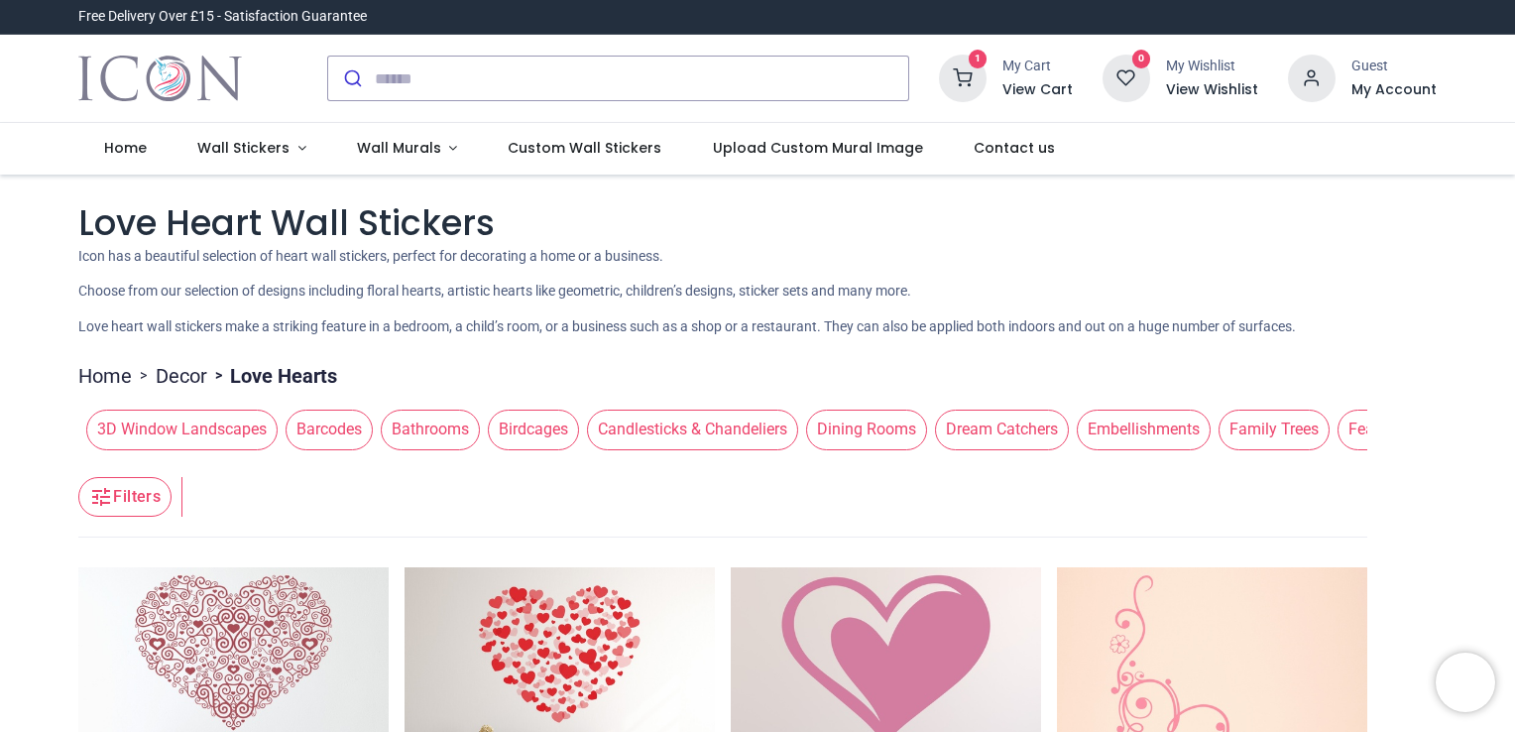
click at [534, 422] on span "Birdcages" at bounding box center [533, 429] width 91 height 40
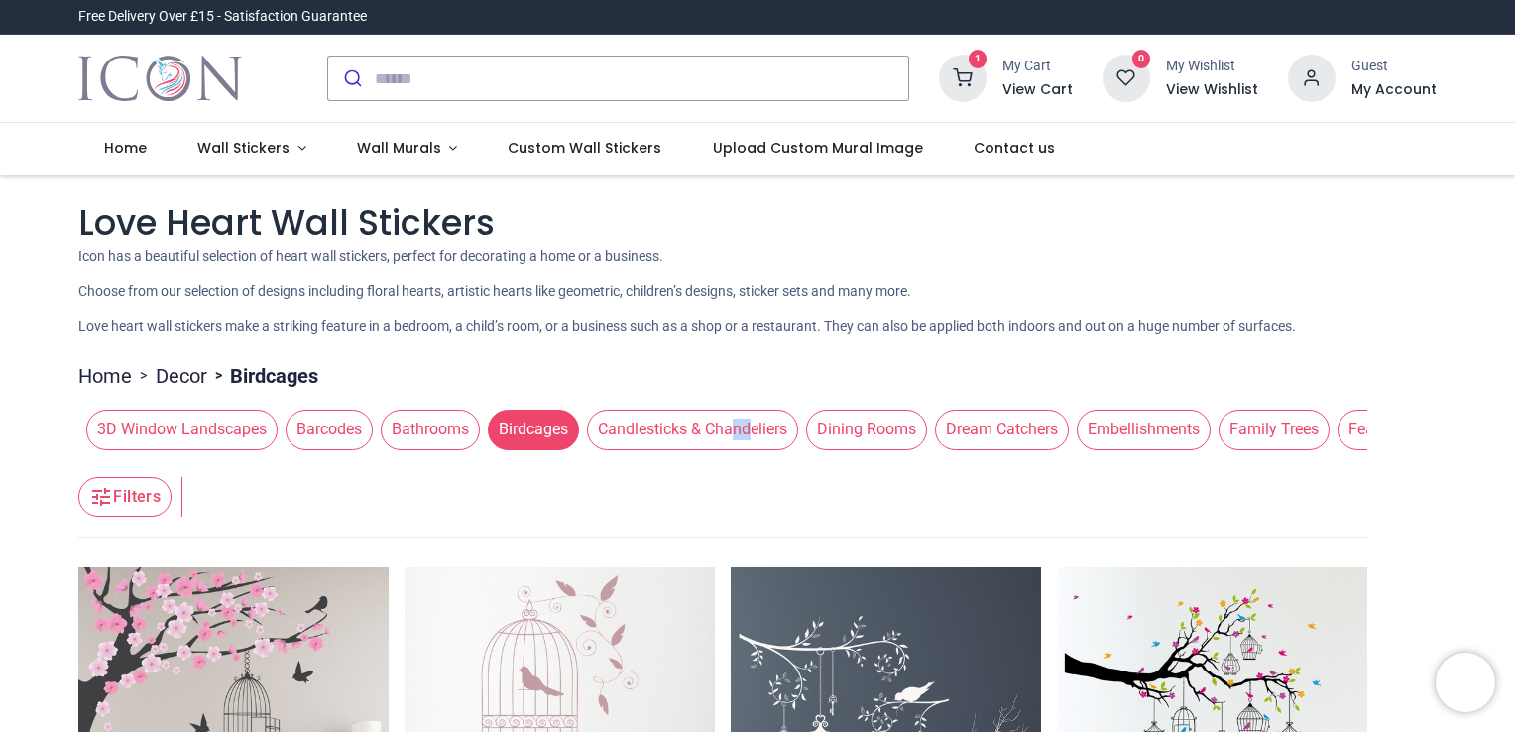
drag, startPoint x: 719, startPoint y: 455, endPoint x: 740, endPoint y: 428, distance: 33.9
click at [740, 428] on div "3D Window Landscapes Barcodes Bathrooms Birdcages Candlesticks & Chandeliers Di…" at bounding box center [722, 430] width 1289 height 56
drag, startPoint x: 740, startPoint y: 428, endPoint x: 713, endPoint y: 452, distance: 35.8
click at [713, 452] on div "3D Window Landscapes Barcodes Bathrooms Birdcages Candlesticks & Chandeliers Di…" at bounding box center [722, 430] width 1289 height 56
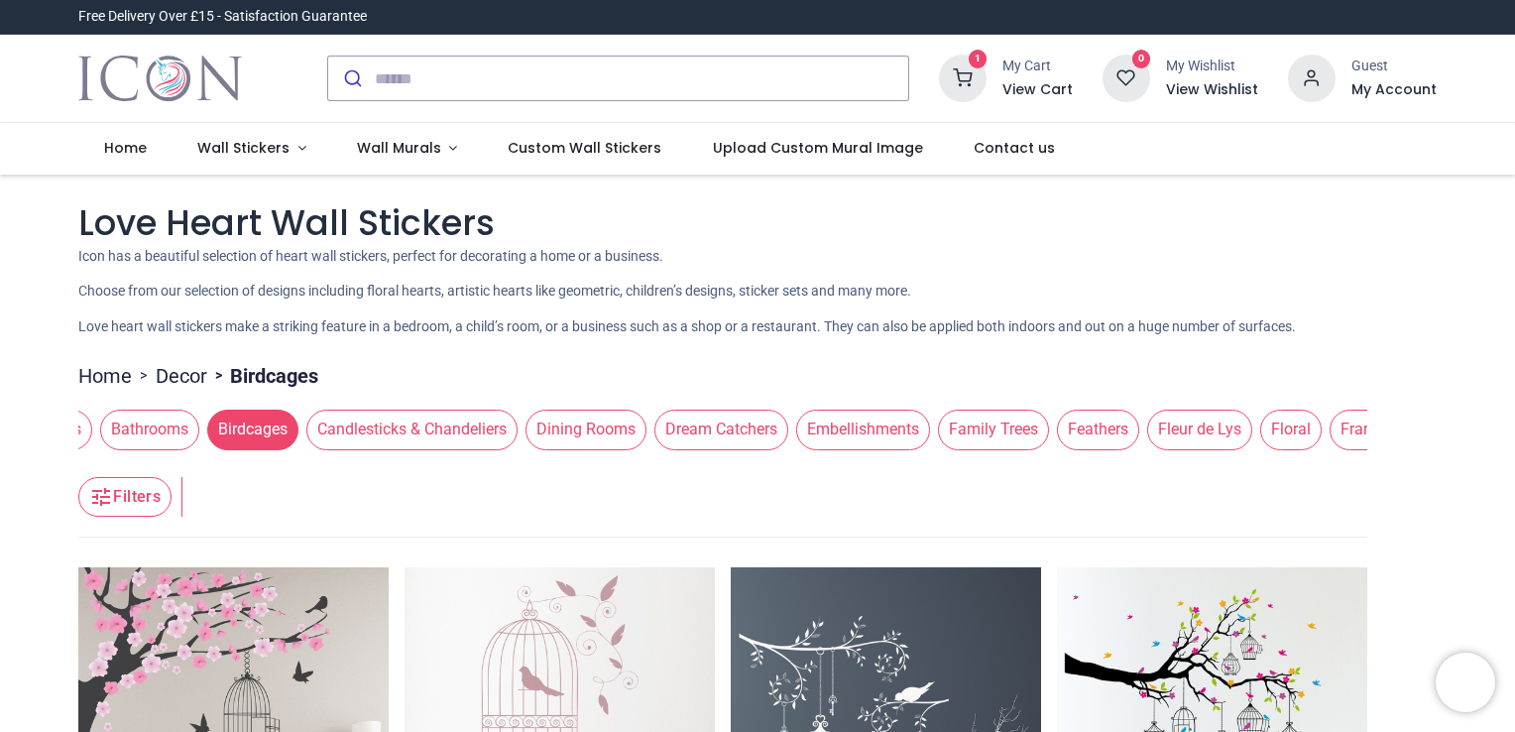
click at [736, 427] on span "Dream Catchers" at bounding box center [721, 429] width 134 height 40
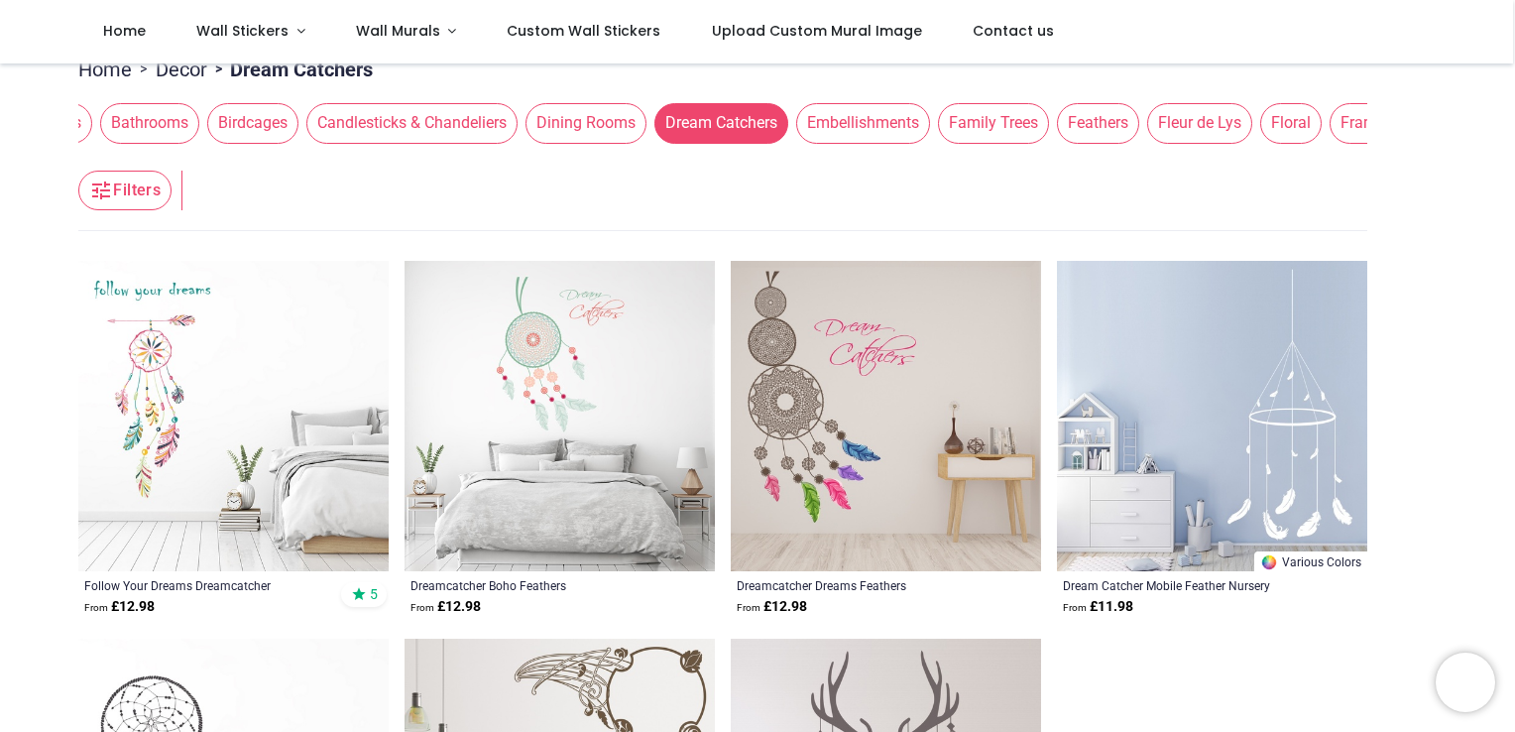
scroll to position [198, 0]
click at [869, 105] on span "Embellishments" at bounding box center [863, 121] width 134 height 40
click at [869, 117] on span "Embellishments" at bounding box center [863, 121] width 134 height 40
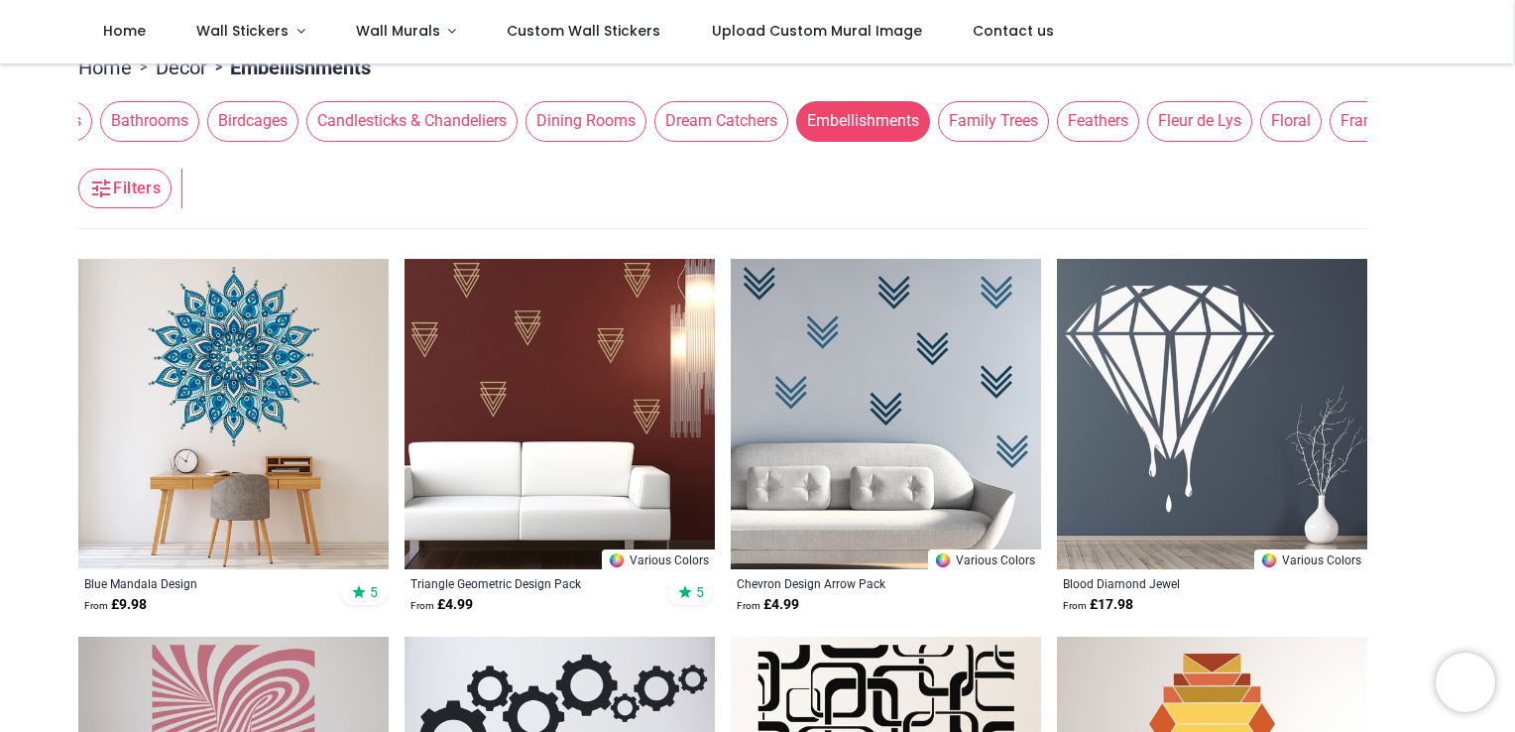
click at [990, 131] on span "Family Trees" at bounding box center [993, 121] width 111 height 40
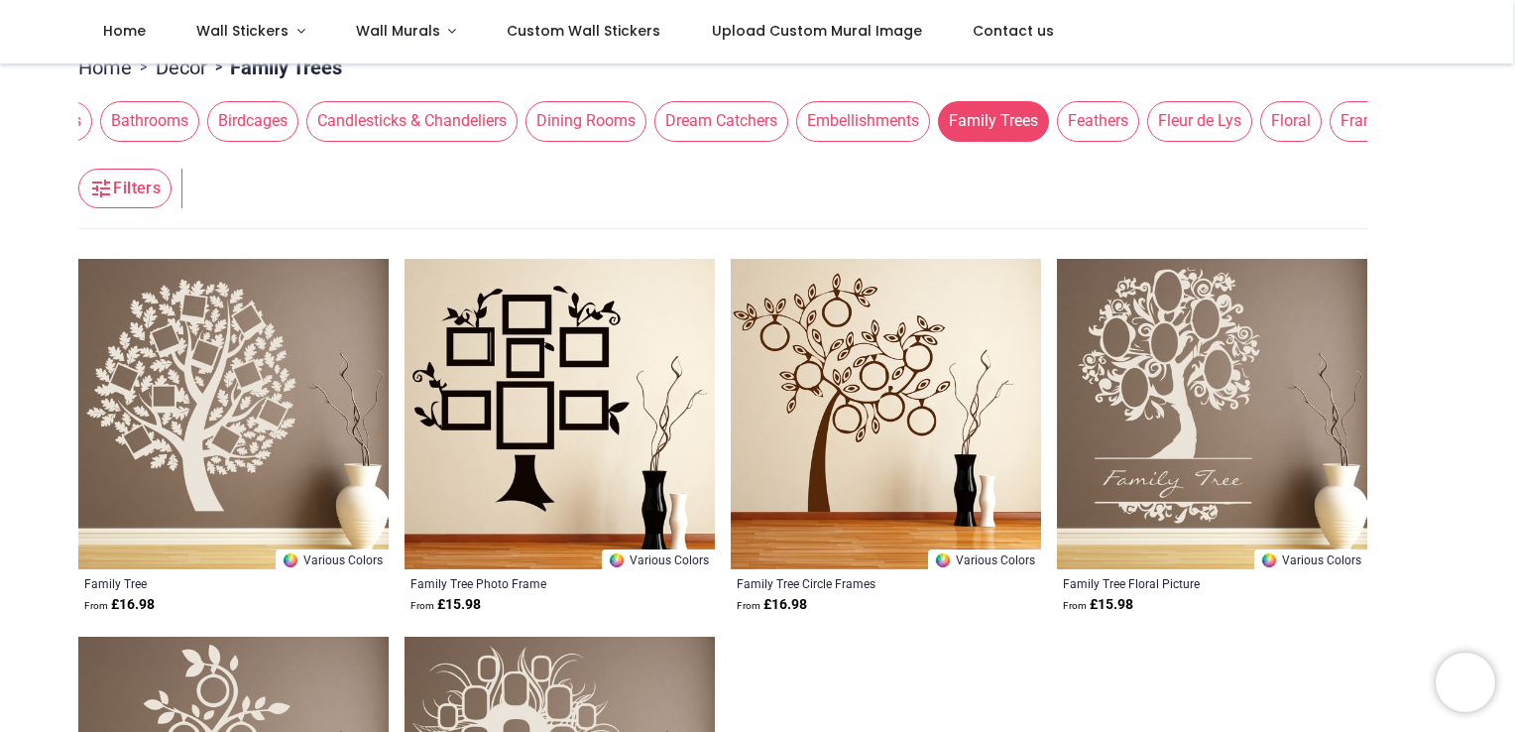
click at [1082, 117] on span "Feathers" at bounding box center [1098, 121] width 82 height 40
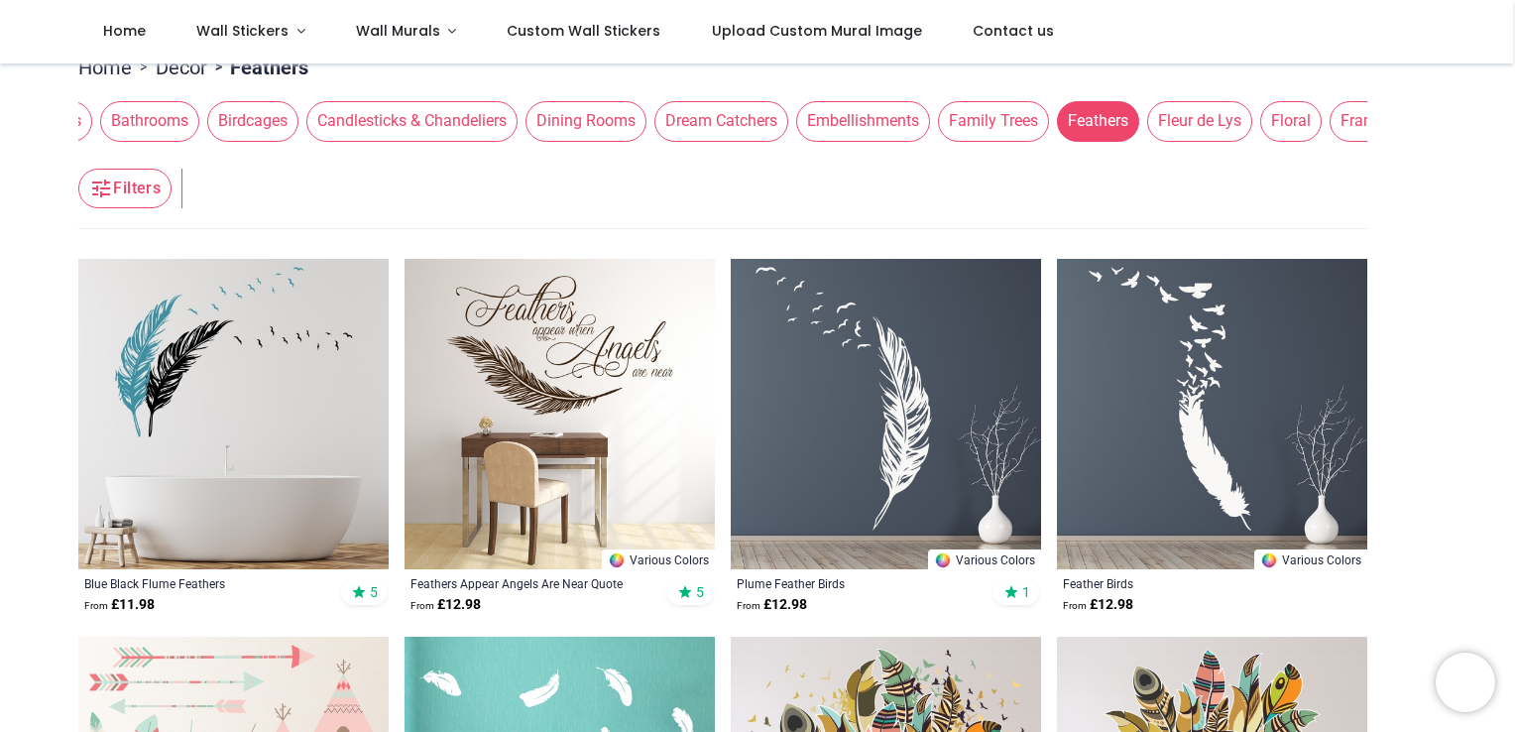
click at [1165, 399] on img at bounding box center [1212, 414] width 310 height 310
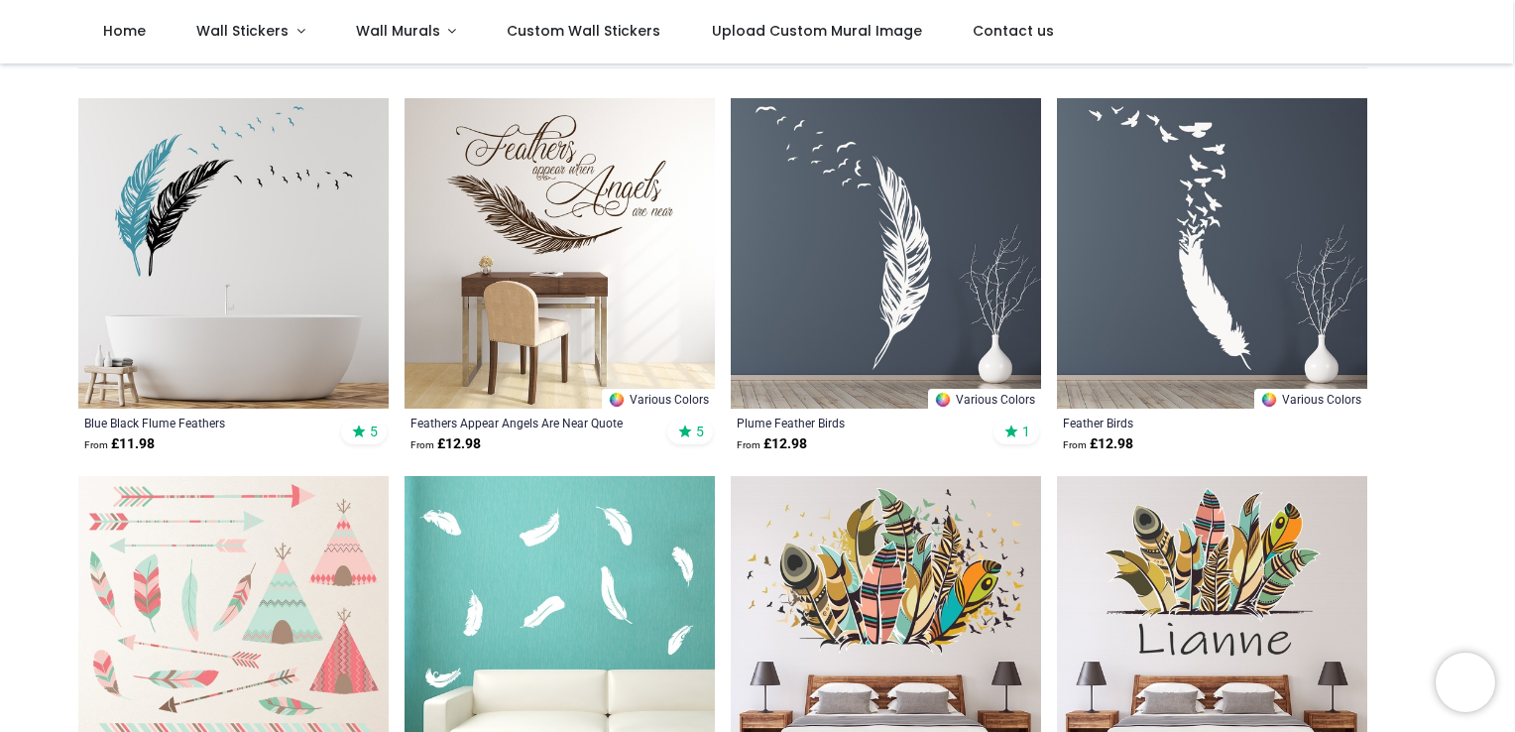
scroll to position [357, 0]
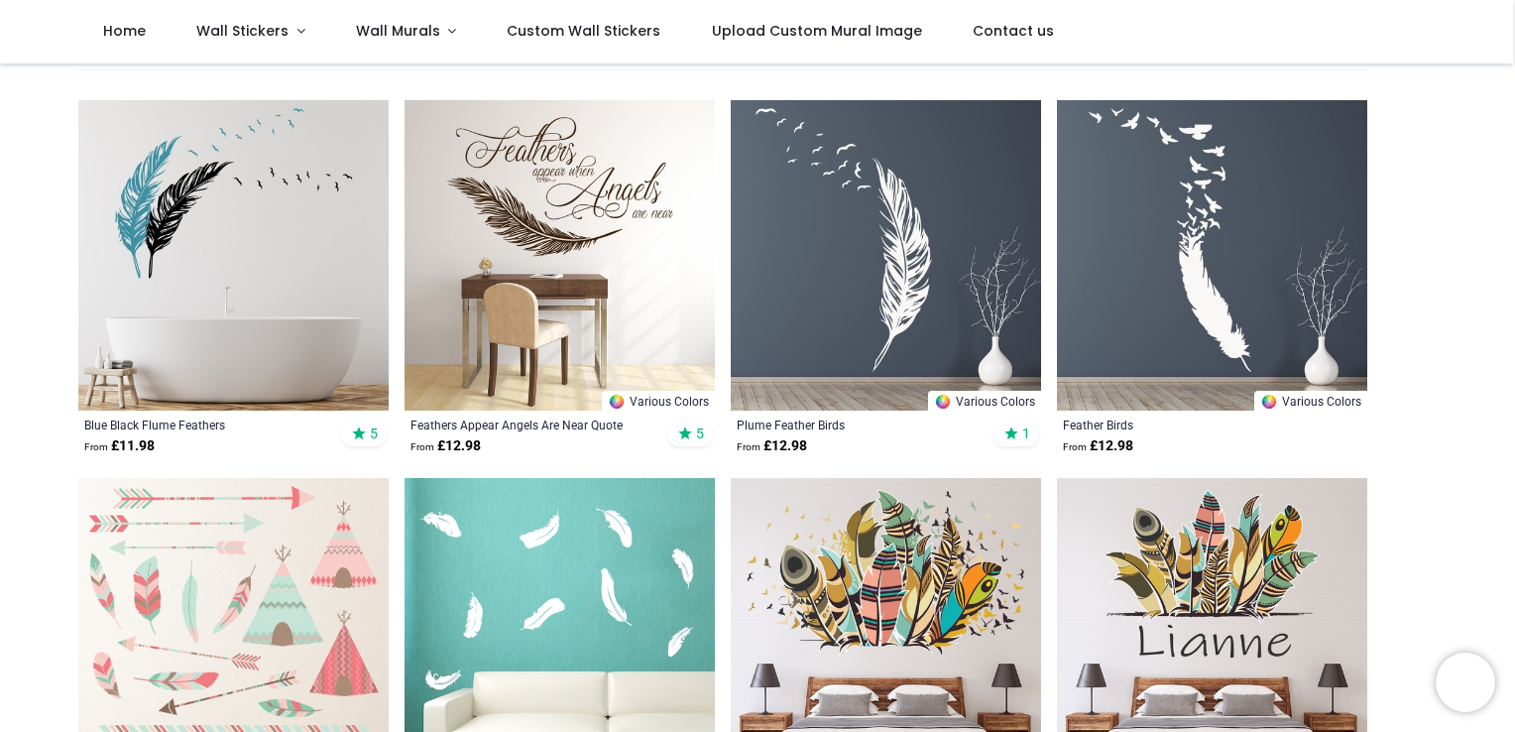
click at [1218, 336] on img at bounding box center [1212, 255] width 310 height 310
click at [274, 35] on span "Wall Stickers" at bounding box center [242, 31] width 92 height 20
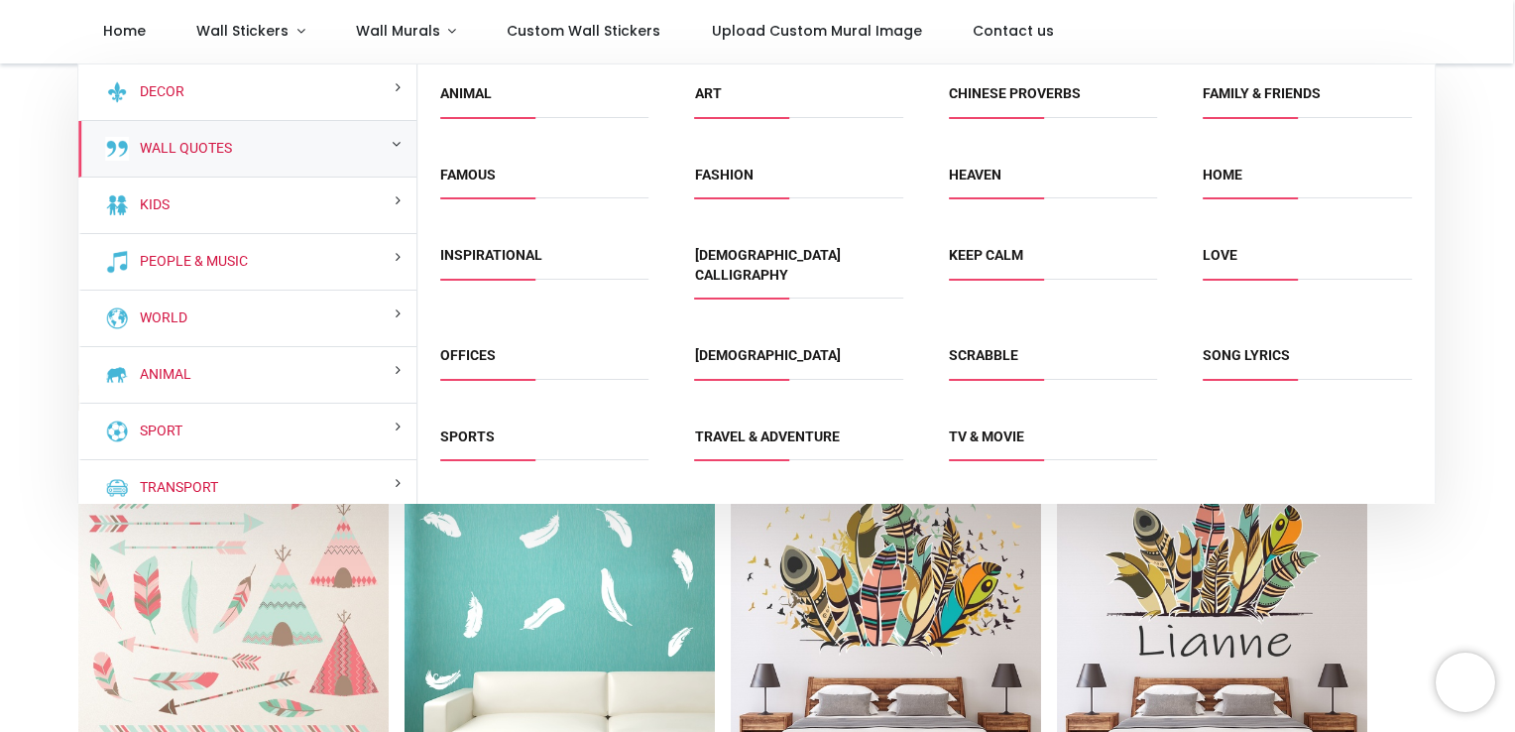
click at [230, 154] on div "Wall Quotes" at bounding box center [247, 149] width 338 height 57
click at [493, 190] on span "Famous" at bounding box center [544, 182] width 208 height 33
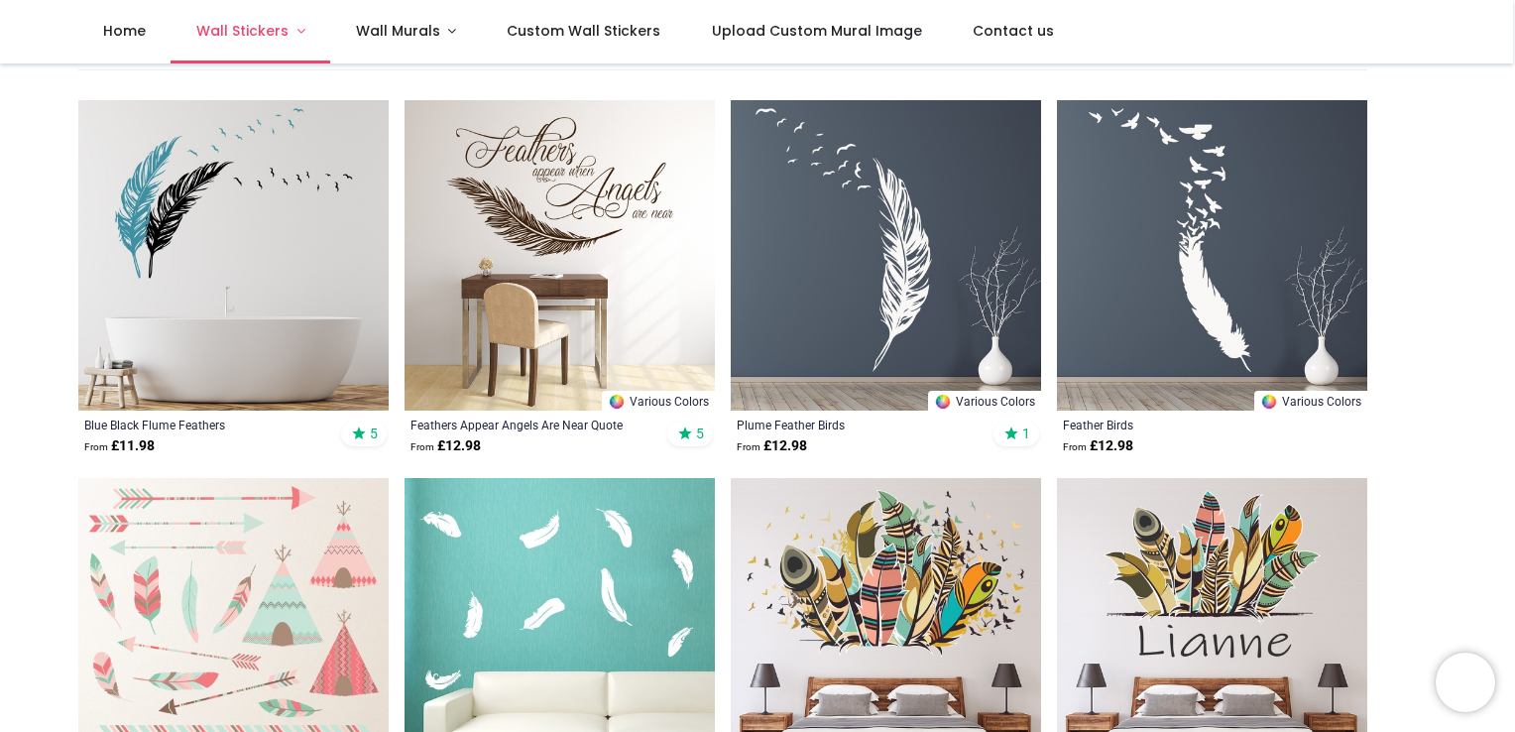
click at [257, 27] on span "Wall Stickers" at bounding box center [242, 31] width 92 height 20
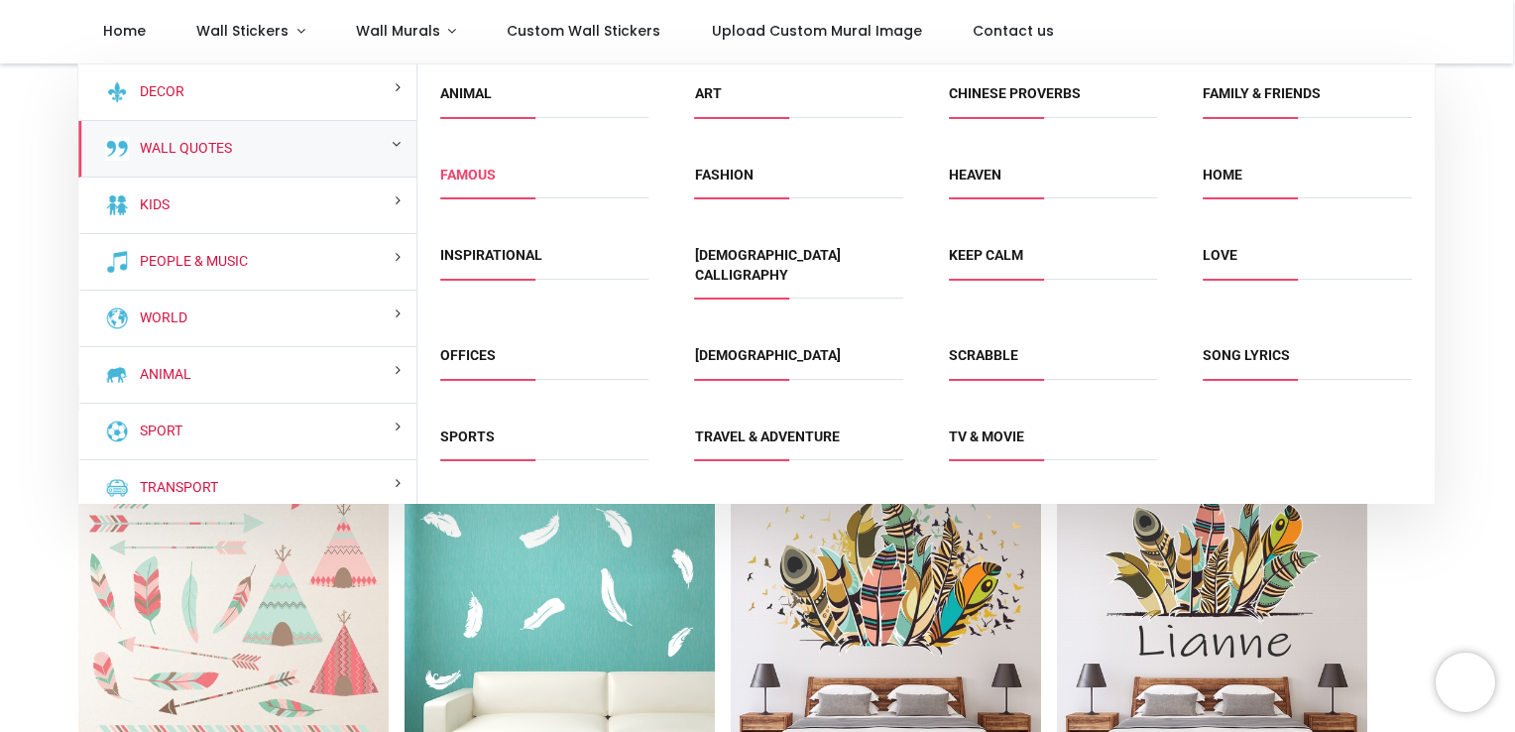
click at [453, 172] on link "Famous" at bounding box center [468, 175] width 56 height 16
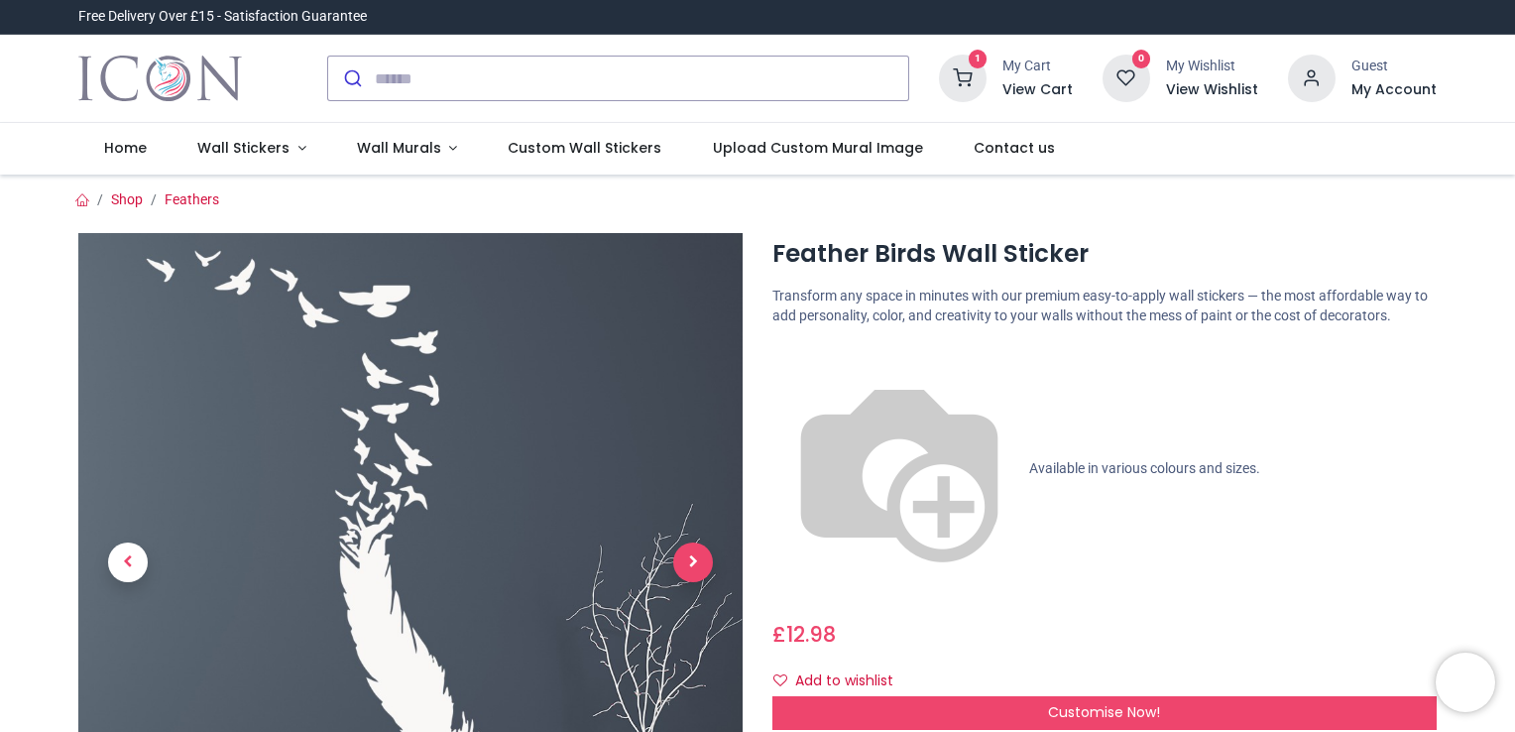
click at [683, 561] on span "Next" at bounding box center [693, 562] width 40 height 40
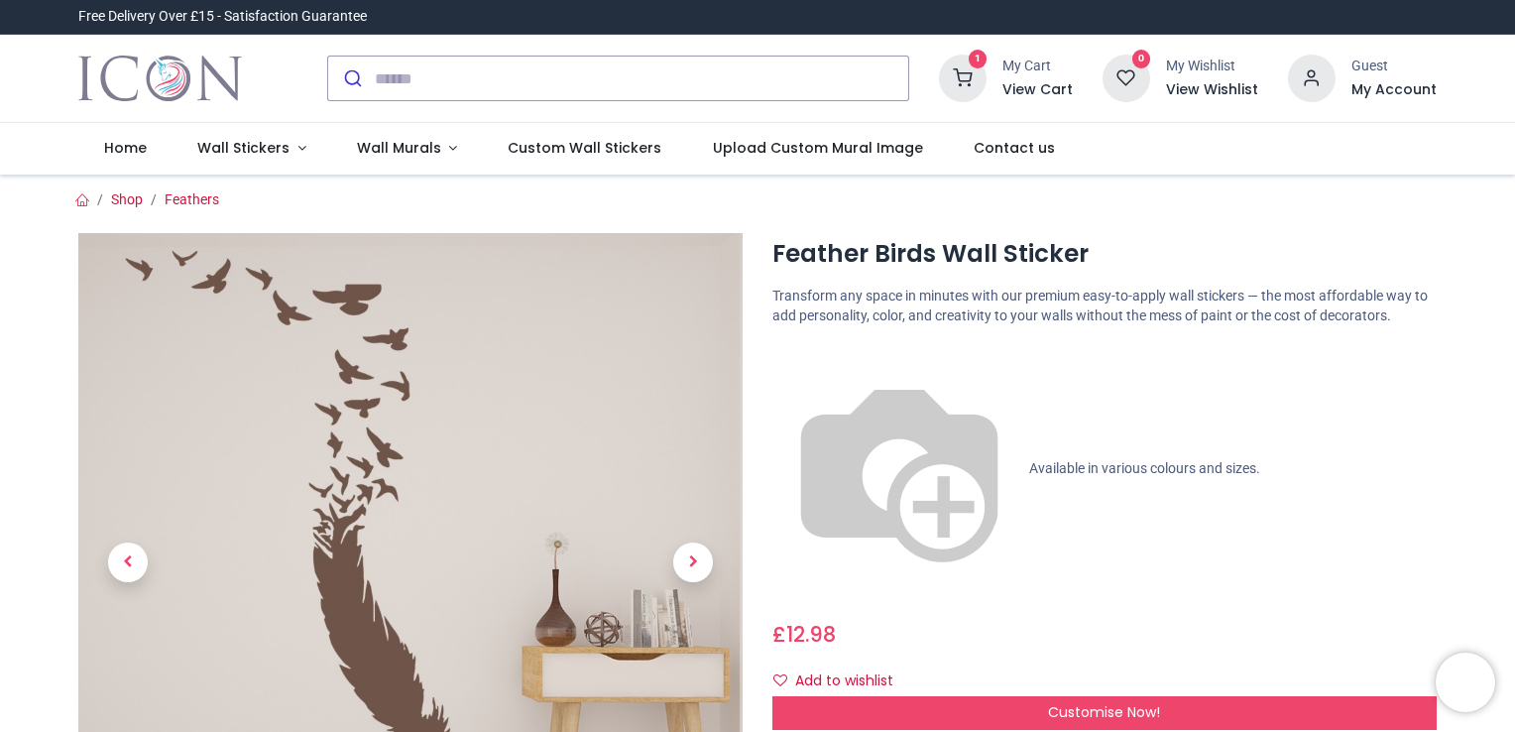
click at [759, 212] on div "Feather Birds Wall Sticker [URL][DOMAIN_NAME] i" at bounding box center [757, 603] width 1388 height 789
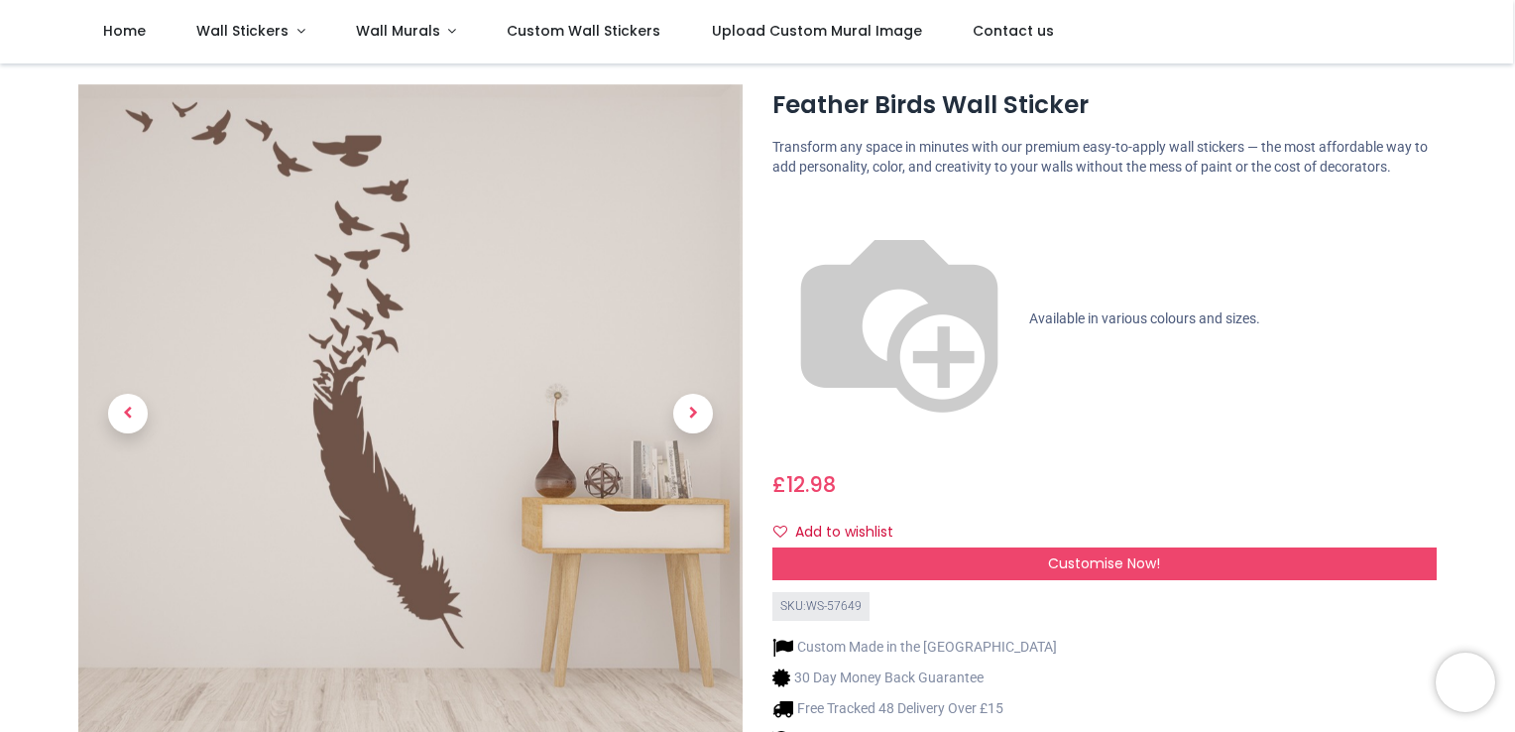
scroll to position [40, 0]
click at [690, 418] on span "Next" at bounding box center [693, 413] width 40 height 40
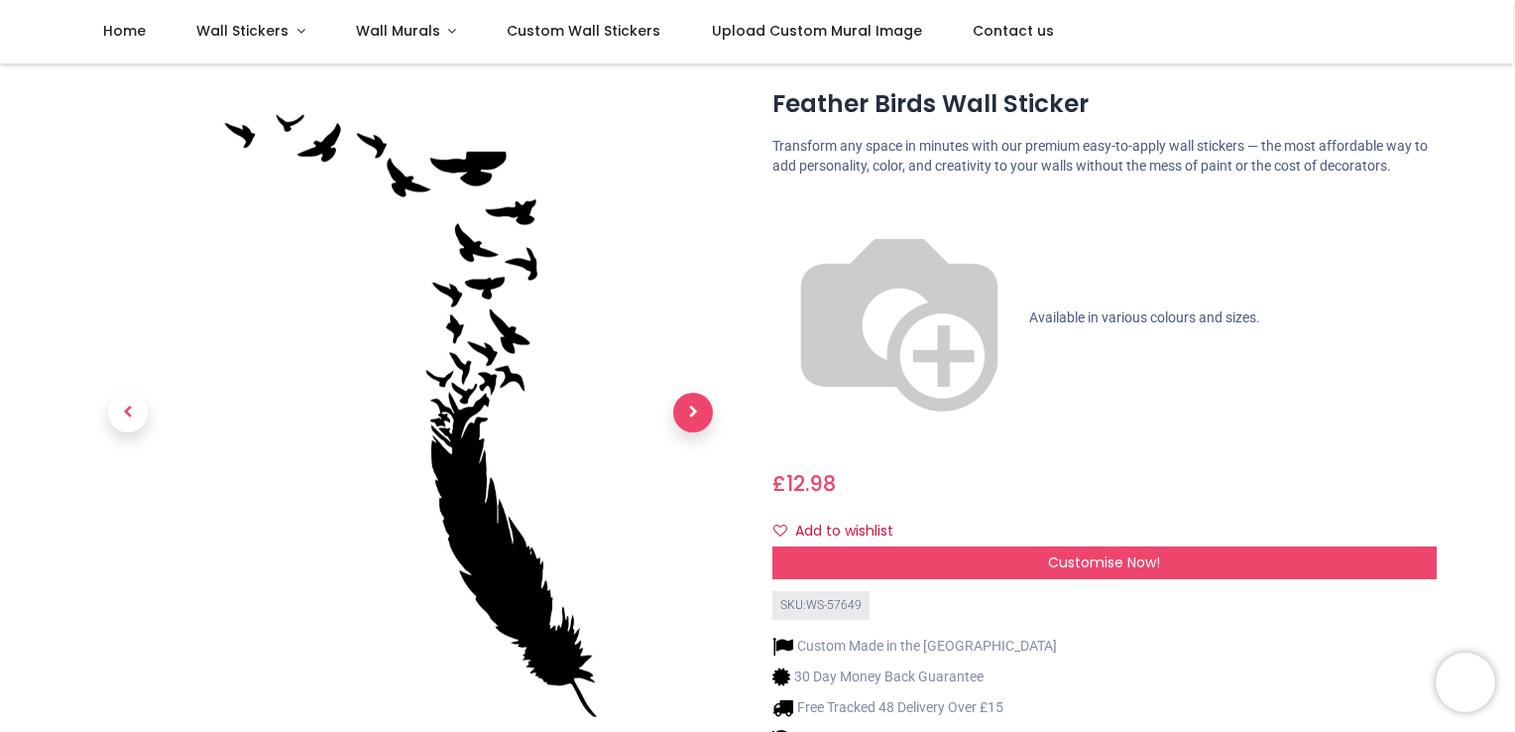
click at [701, 426] on span "Next" at bounding box center [693, 413] width 40 height 40
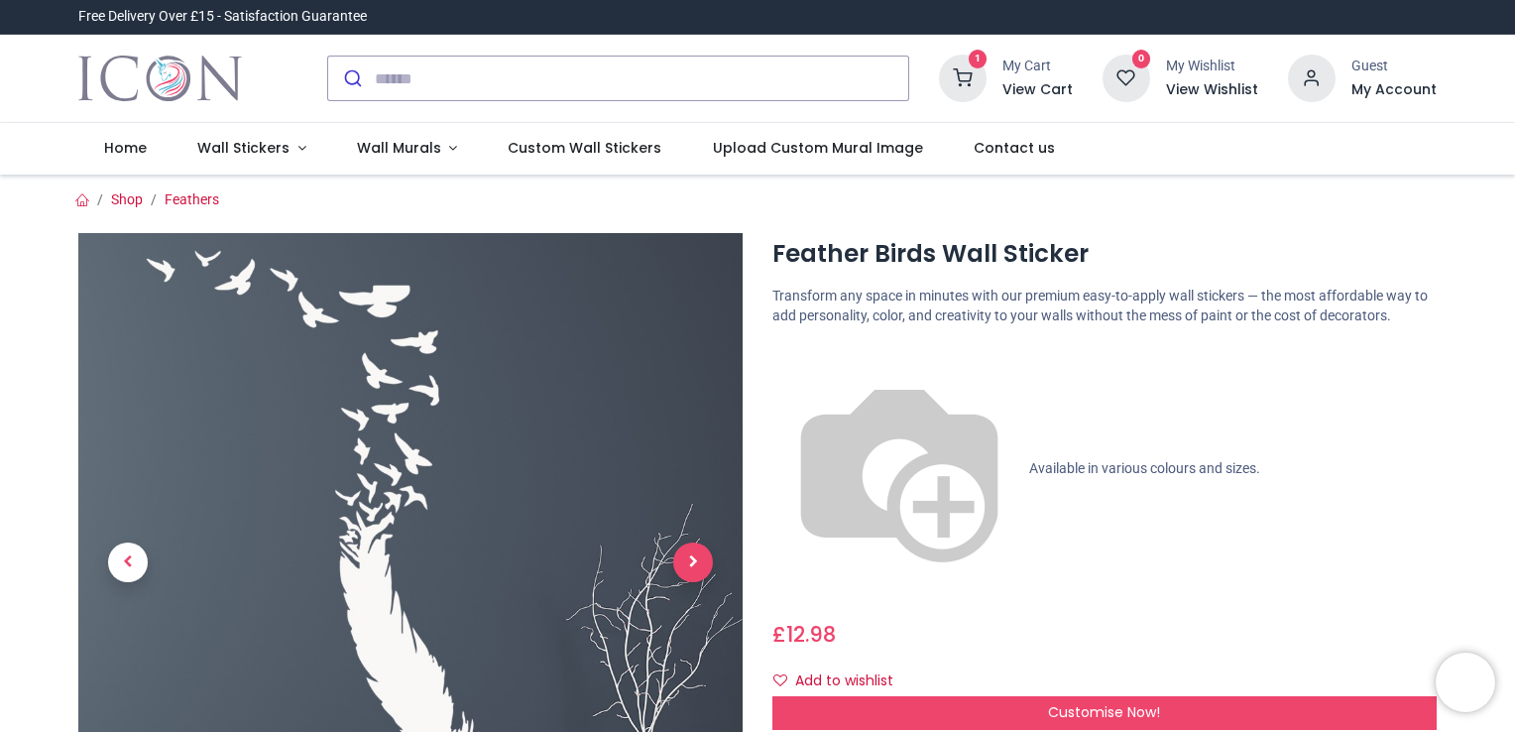
click at [695, 564] on span "Next" at bounding box center [693, 562] width 40 height 40
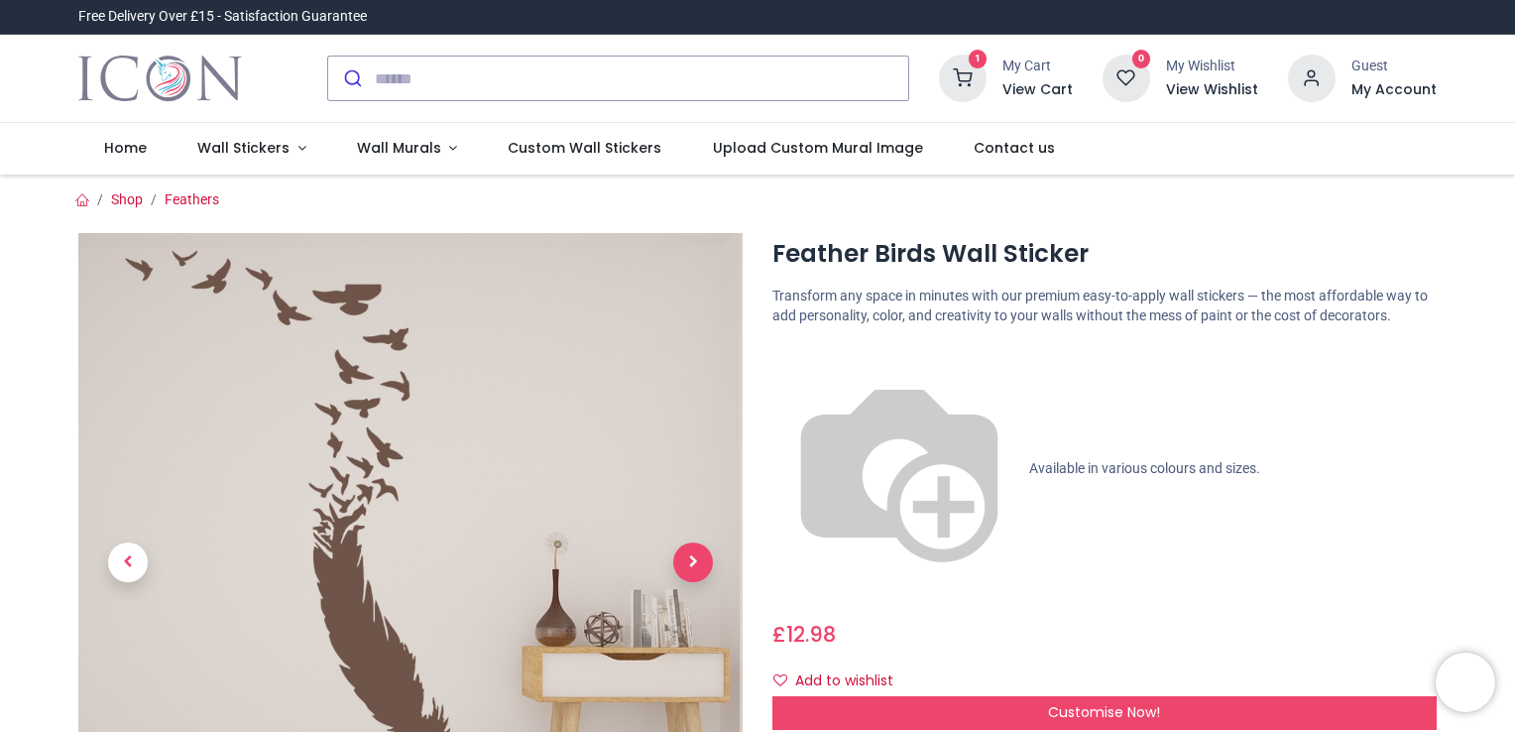
click at [696, 562] on span "Next" at bounding box center [693, 562] width 40 height 40
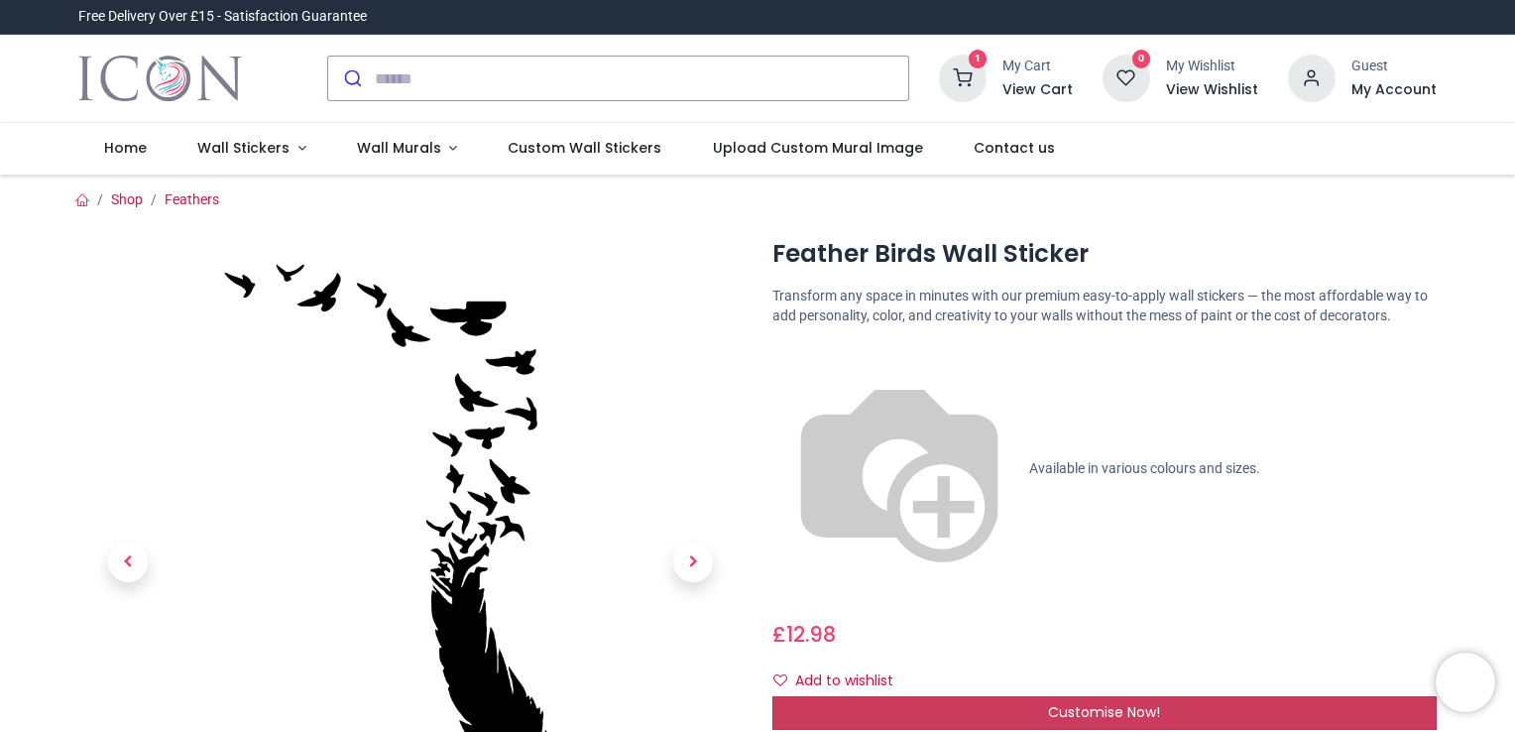
click at [856, 696] on div "Customise Now!" at bounding box center [1104, 713] width 664 height 34
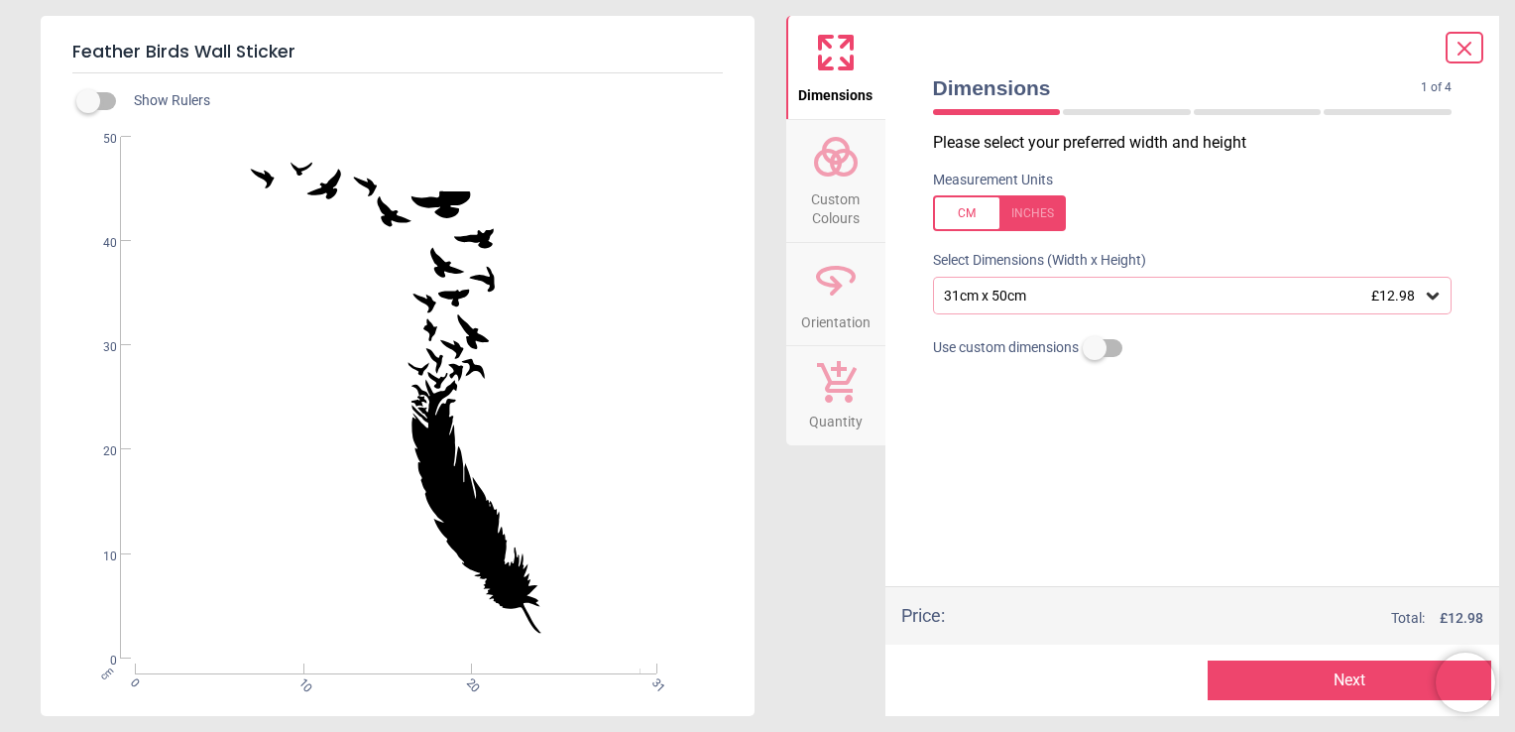
click at [822, 216] on span "Custom Colours" at bounding box center [835, 204] width 95 height 49
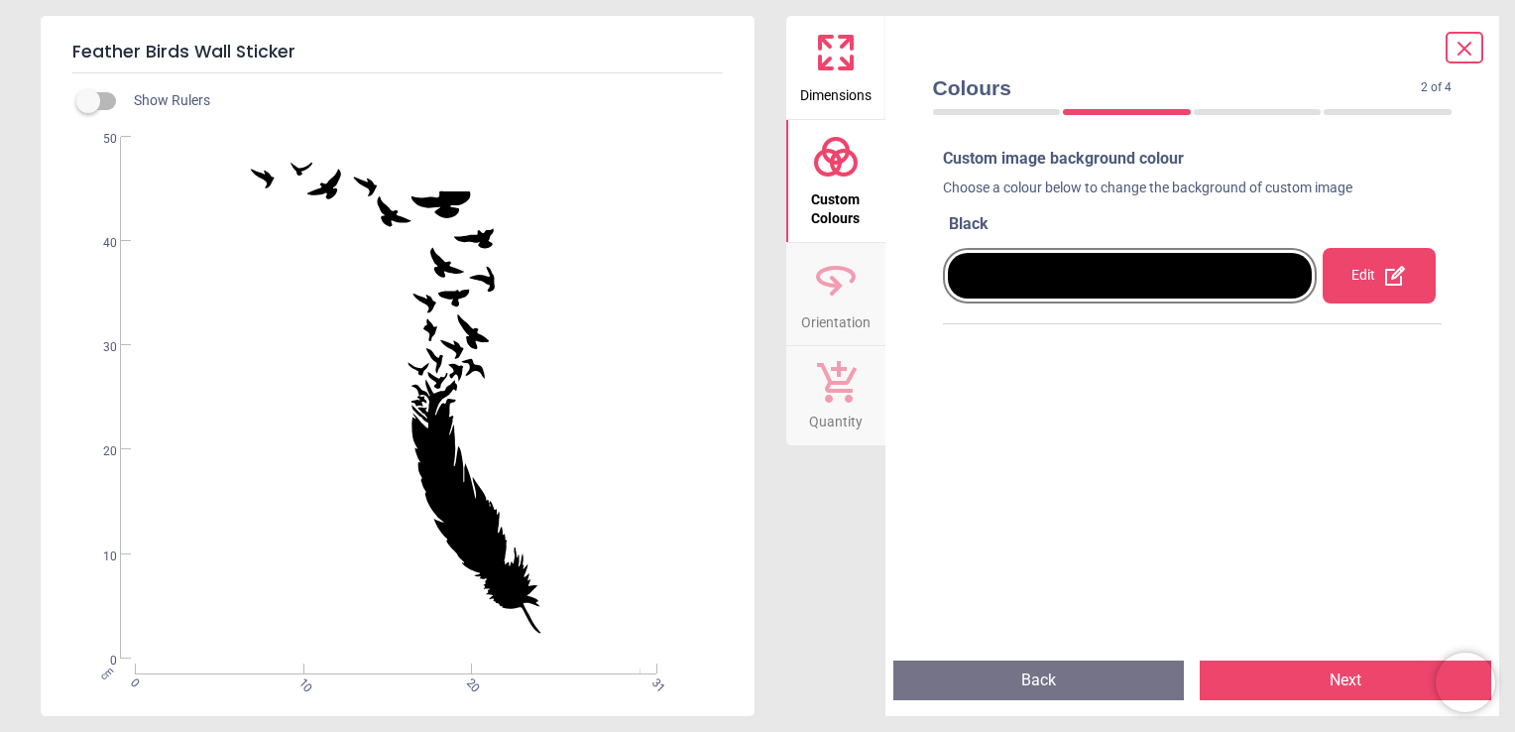
click at [1043, 259] on div at bounding box center [1130, 276] width 365 height 46
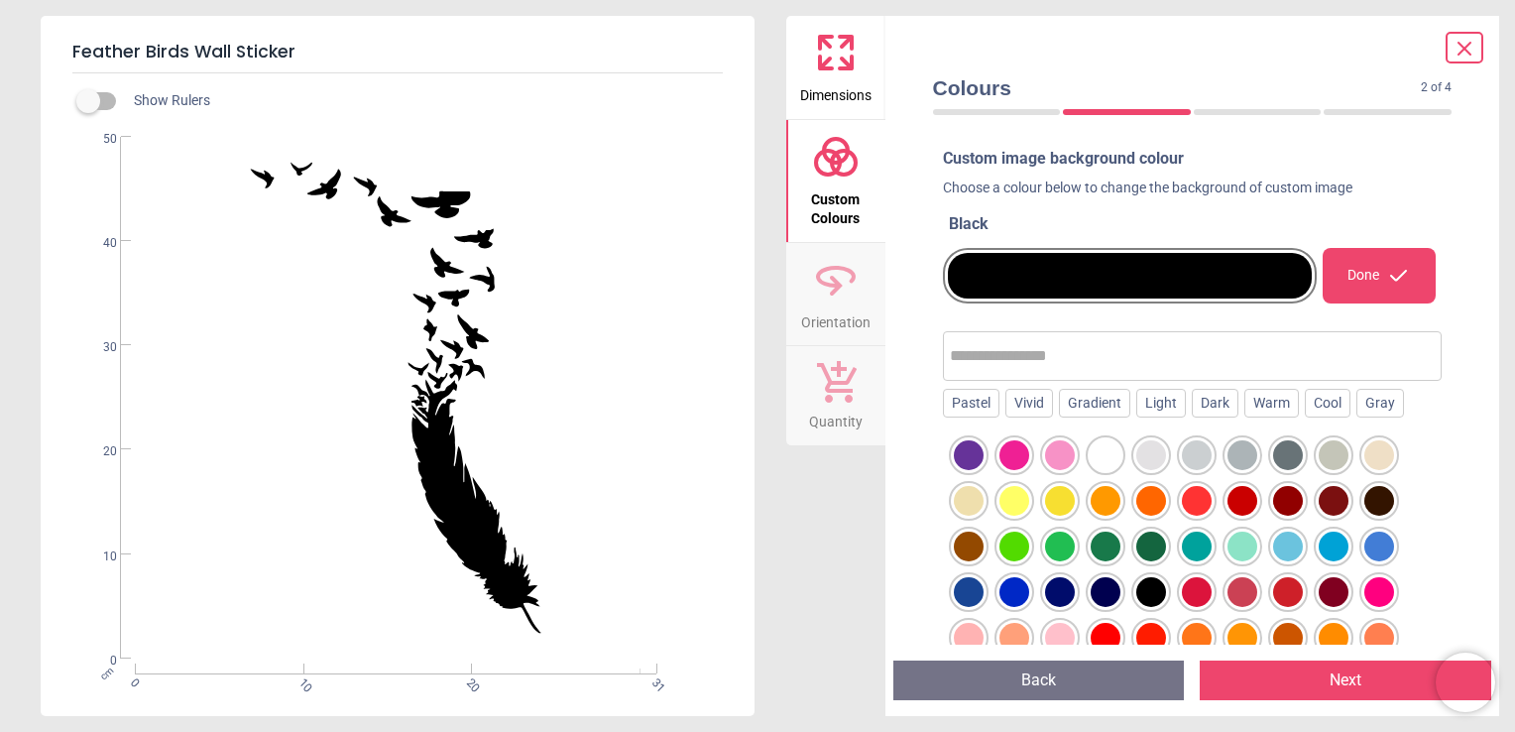
click at [1260, 534] on div at bounding box center [1193, 592] width 500 height 326
click at [1242, 542] on div at bounding box center [1243, 546] width 30 height 30
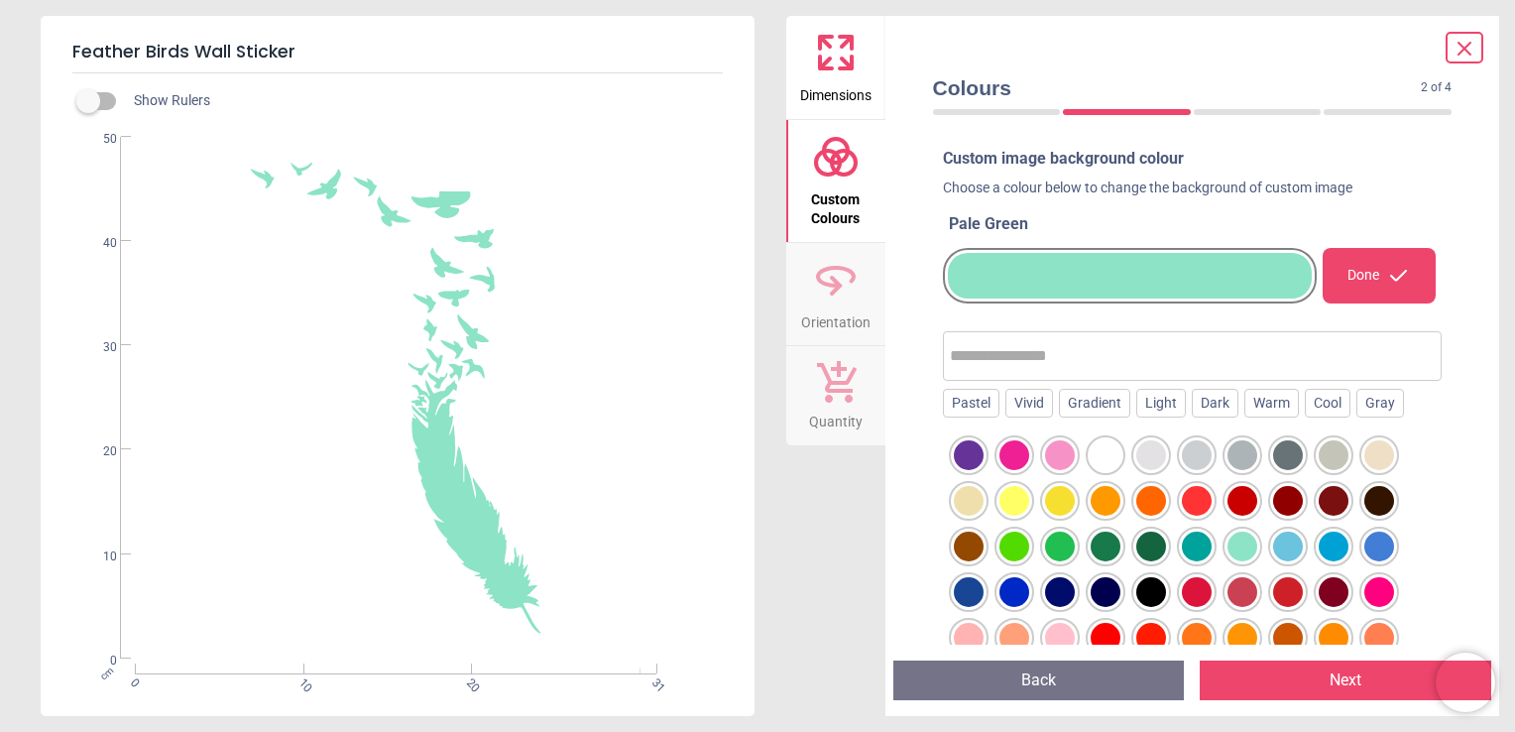
click at [1292, 539] on div at bounding box center [1288, 546] width 30 height 30
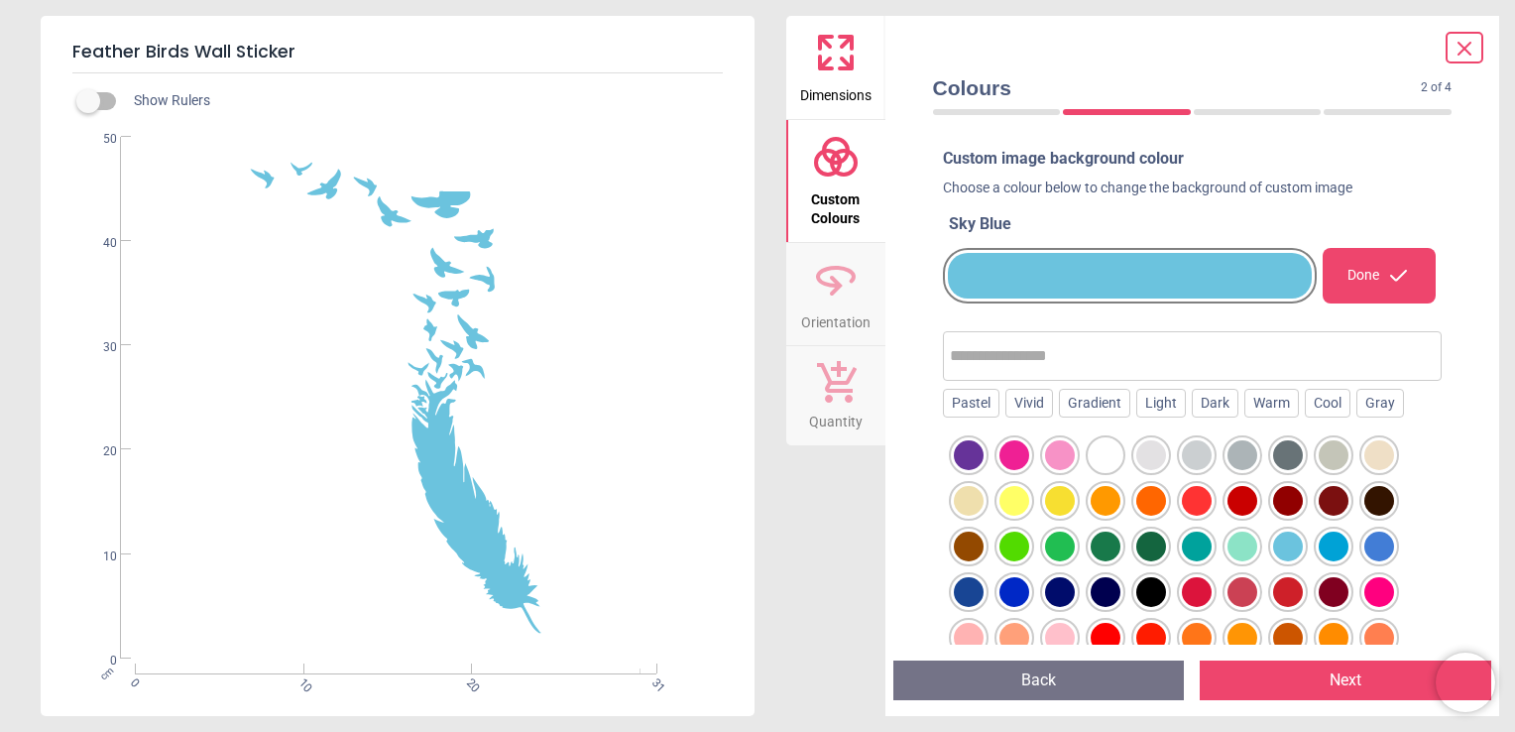
click at [1388, 535] on div at bounding box center [1379, 546] width 30 height 30
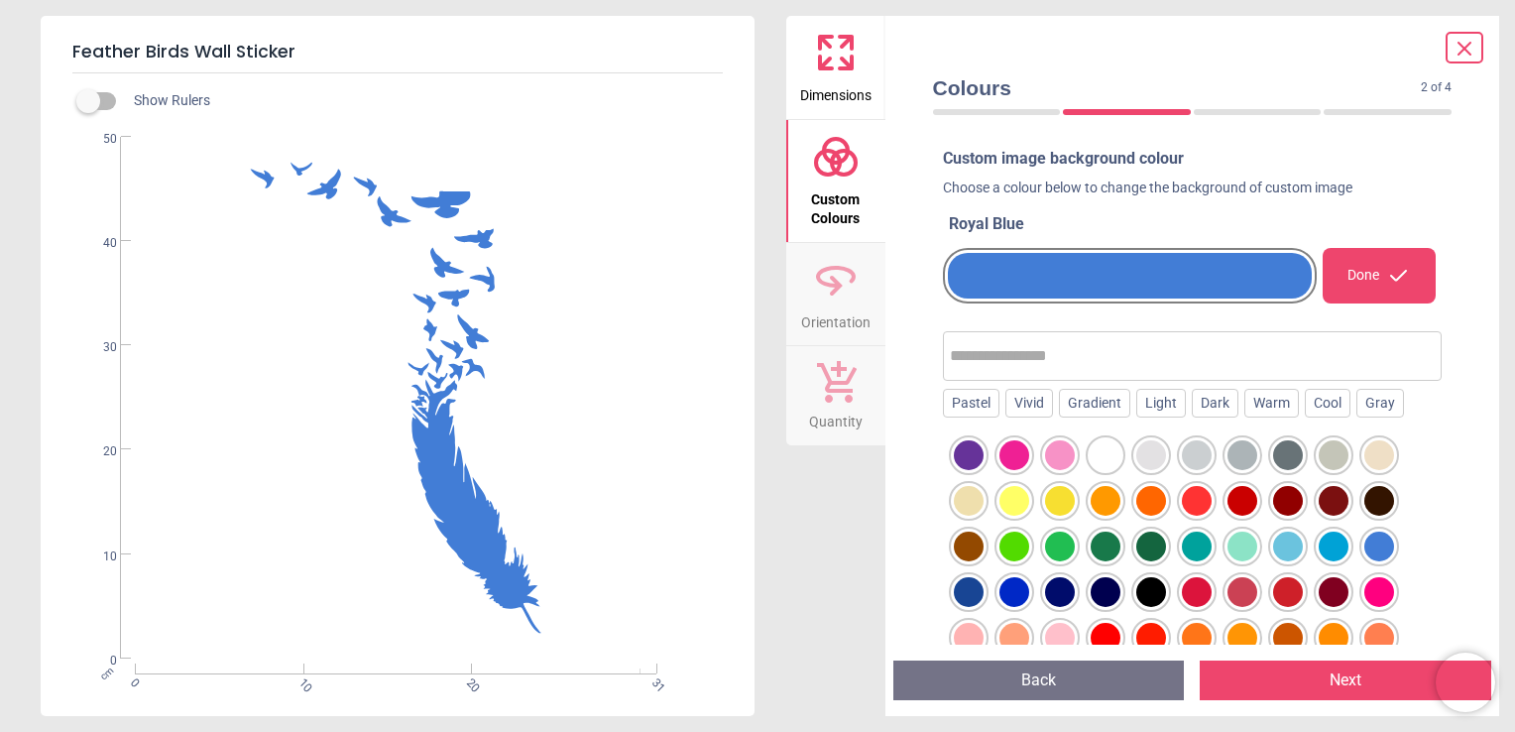
click at [1015, 582] on div at bounding box center [1014, 592] width 30 height 30
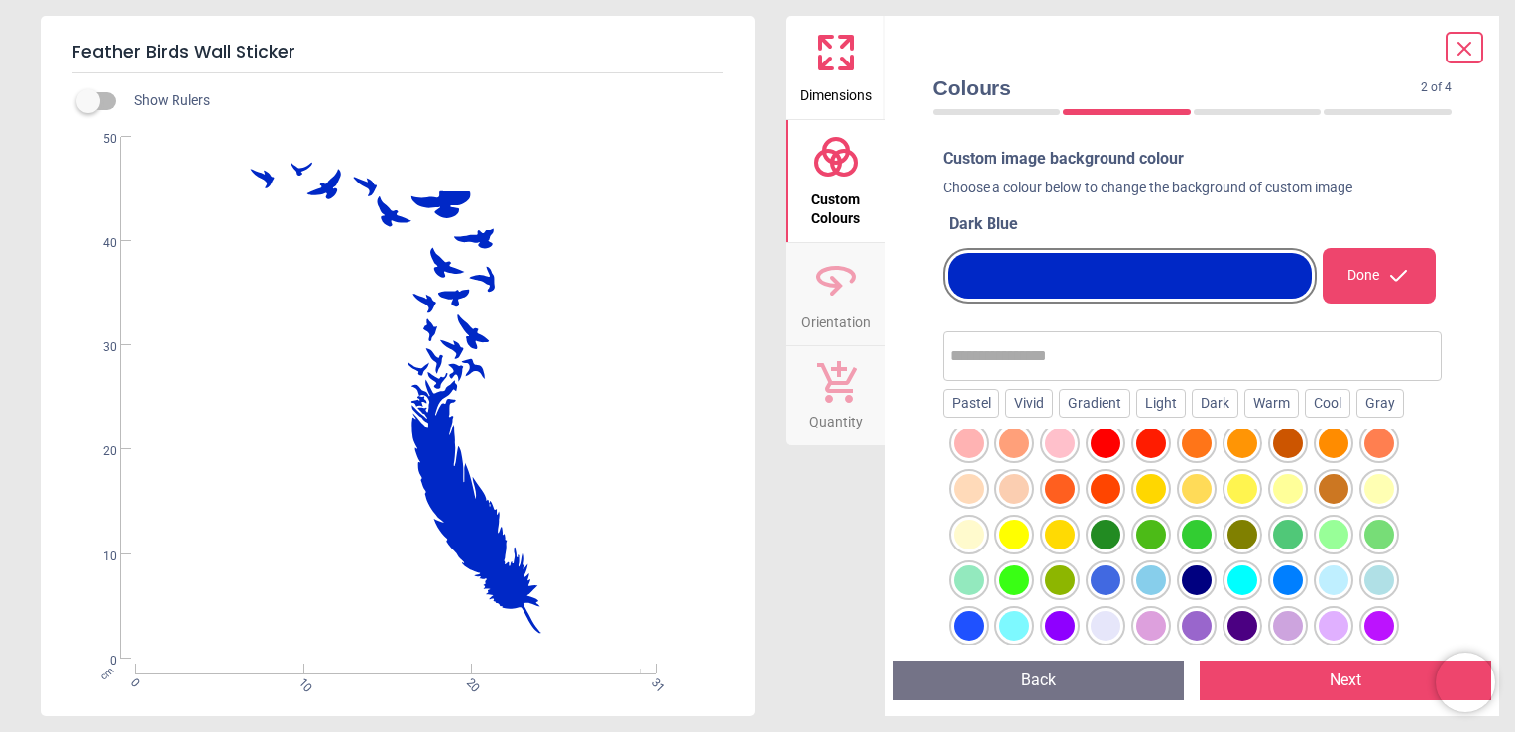
scroll to position [198, 0]
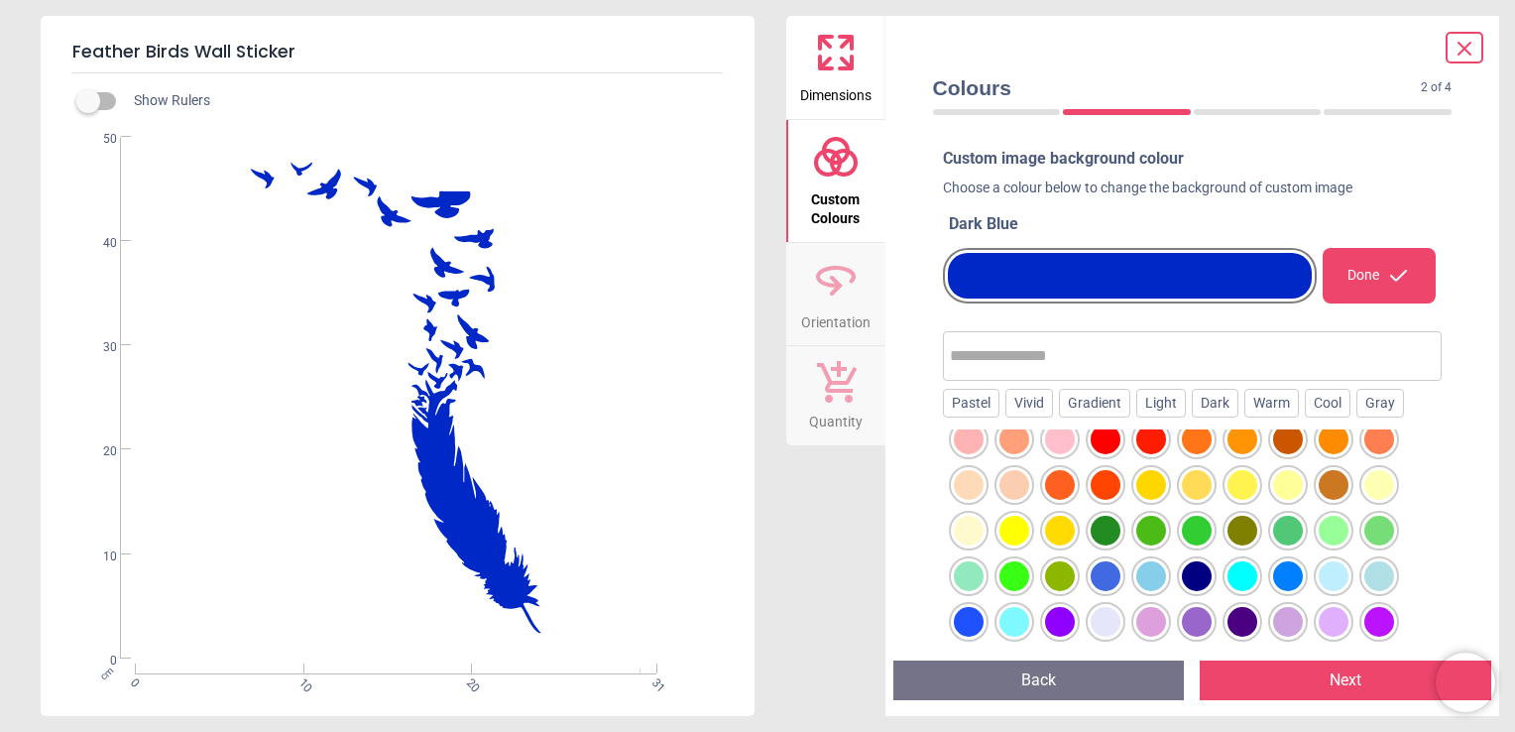
click at [1190, 613] on div at bounding box center [1197, 622] width 30 height 30
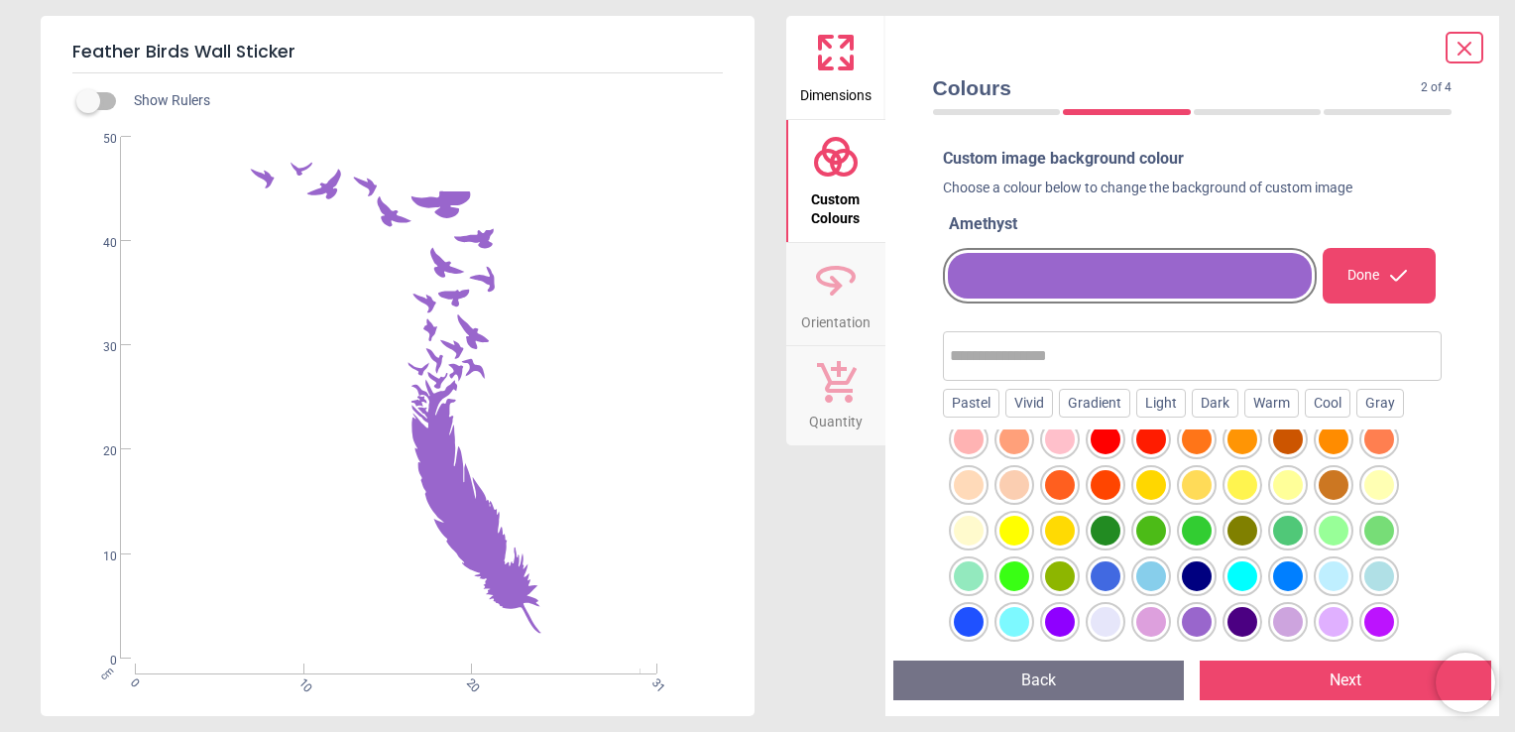
click at [1373, 625] on div at bounding box center [1379, 622] width 30 height 30
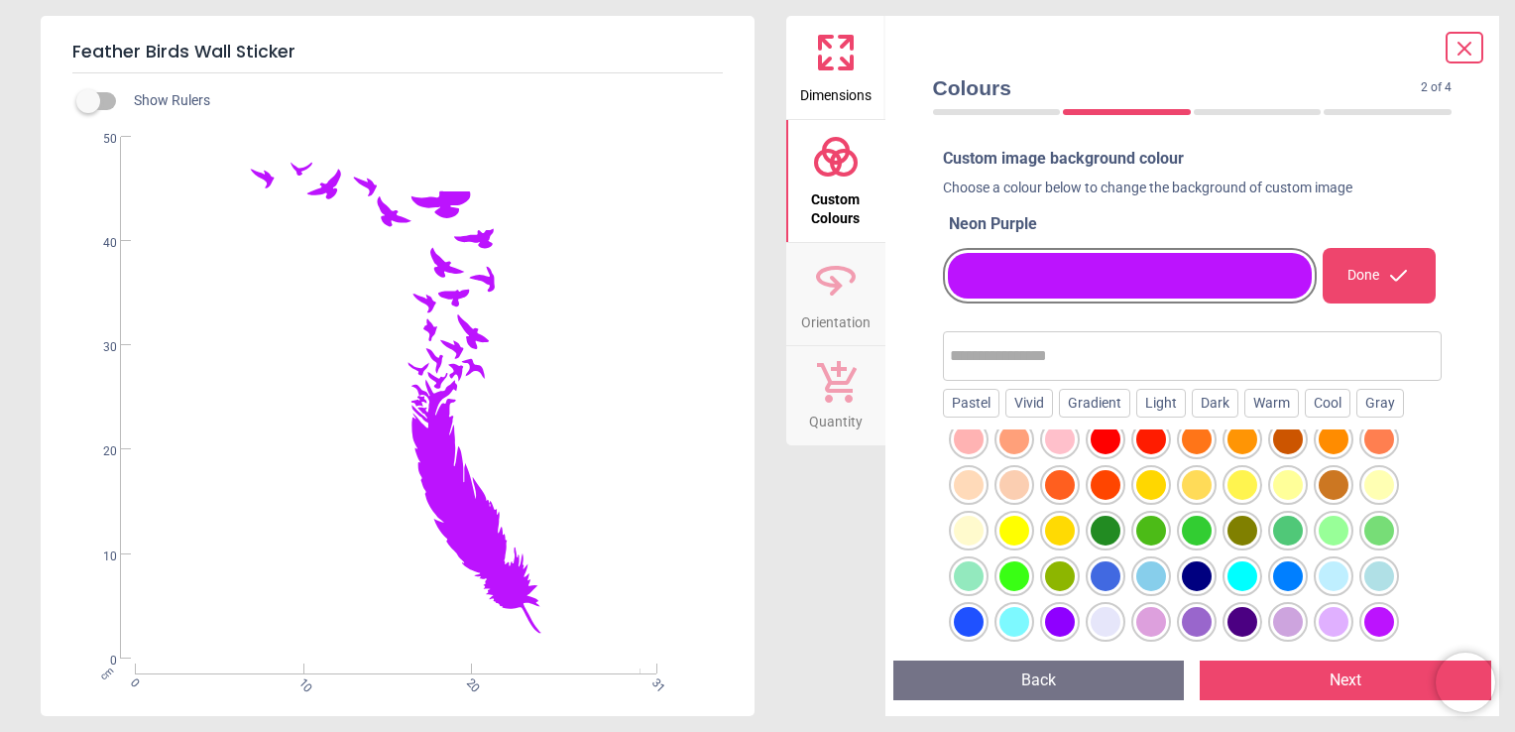
click at [1280, 622] on div at bounding box center [1288, 622] width 30 height 30
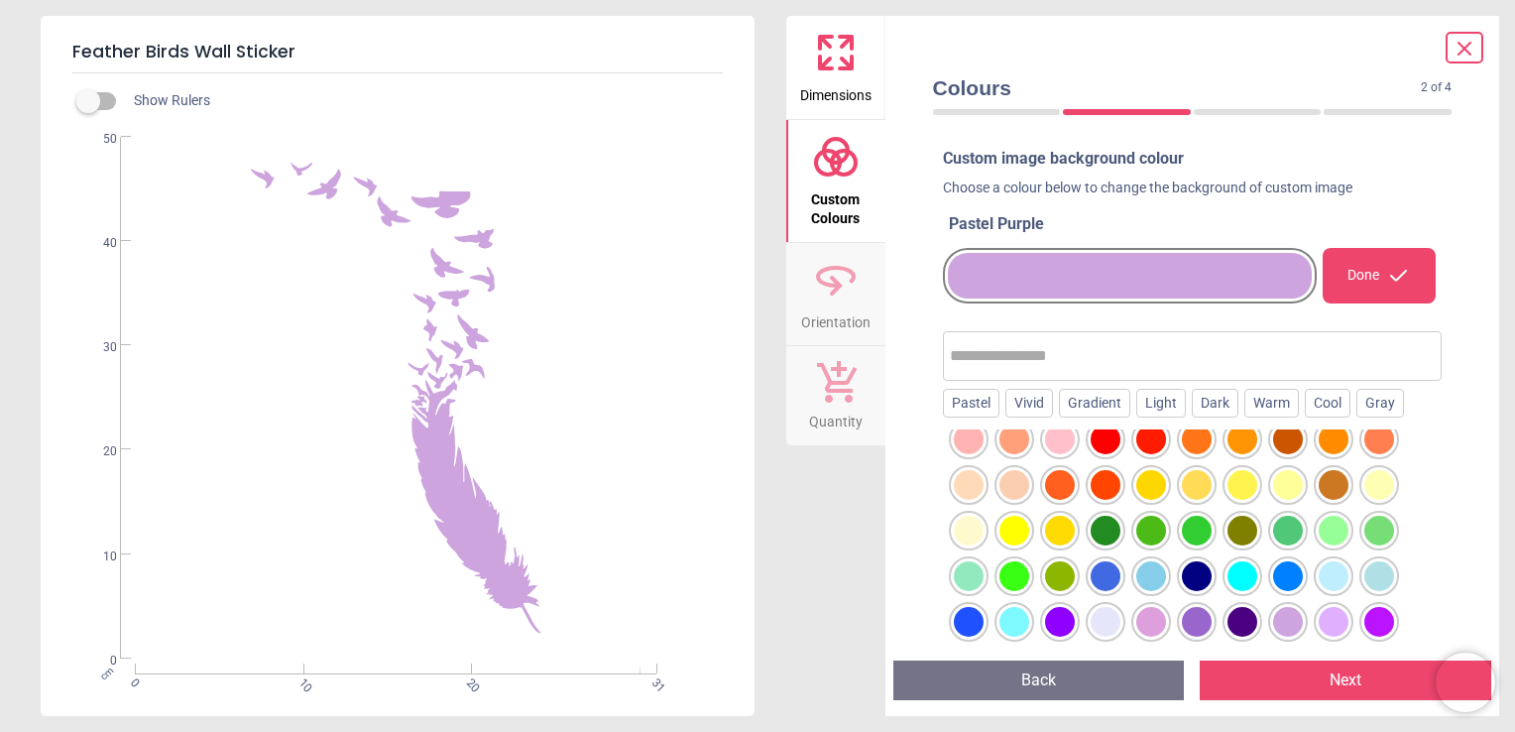
click at [989, 361] on input "text" at bounding box center [1193, 356] width 486 height 40
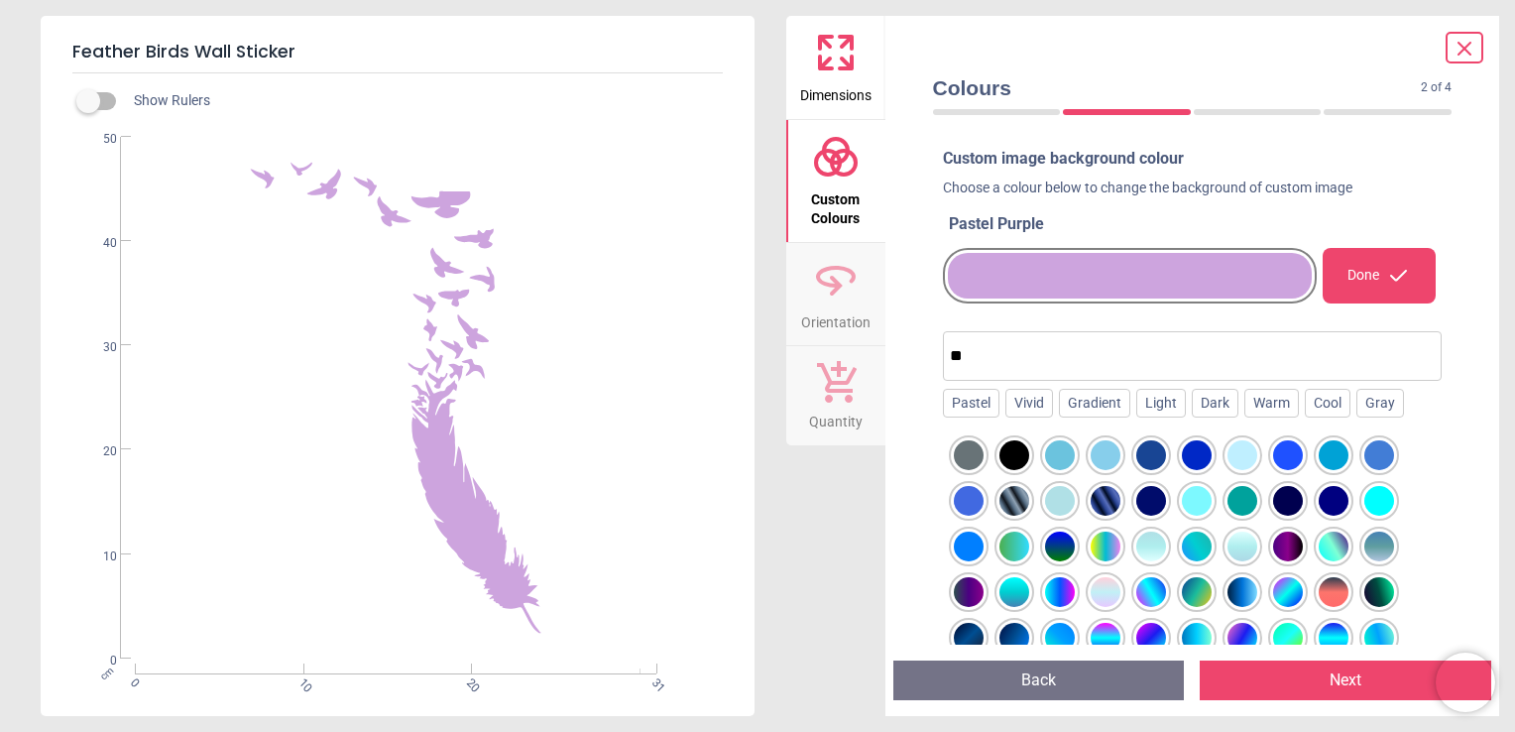
scroll to position [0, 0]
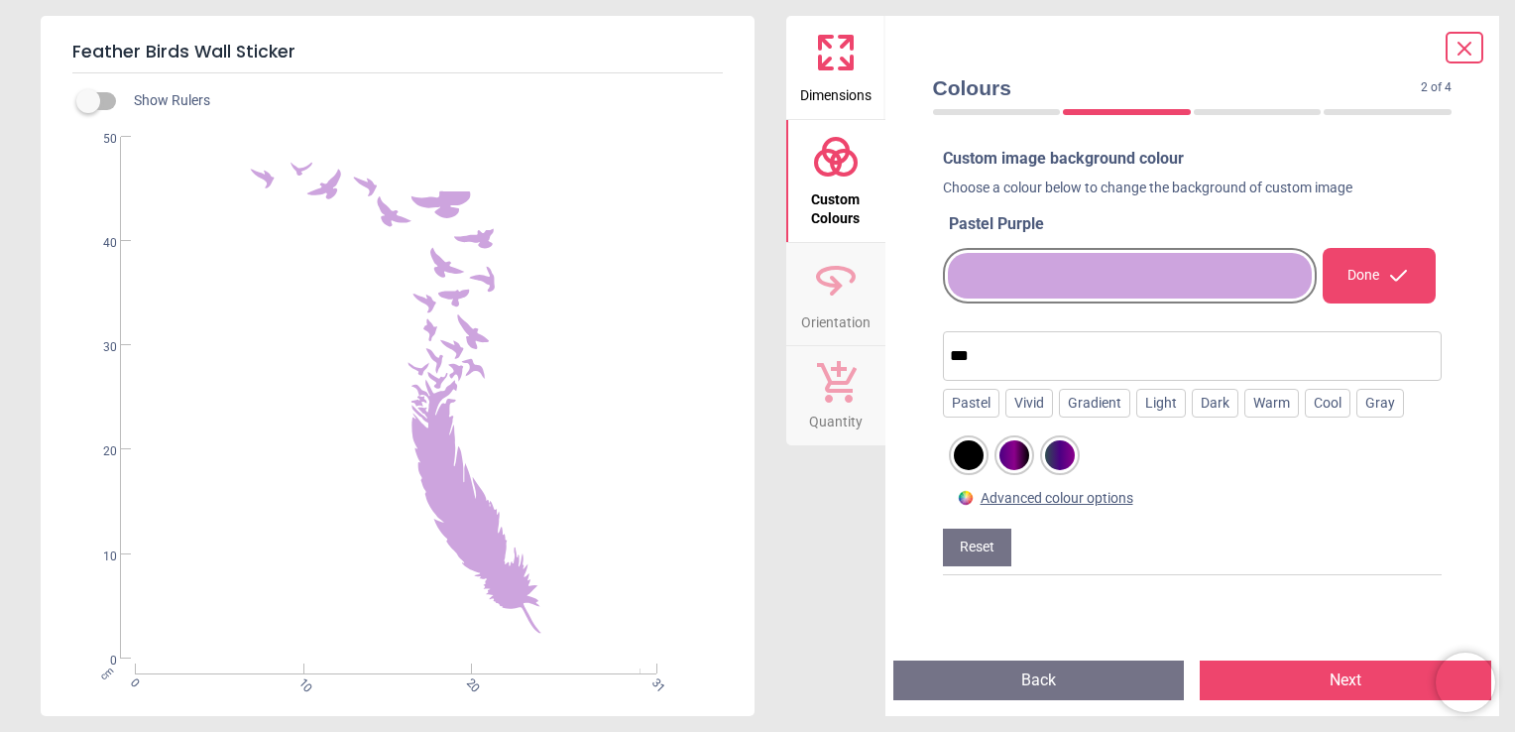
click at [1013, 456] on div at bounding box center [1014, 455] width 30 height 30
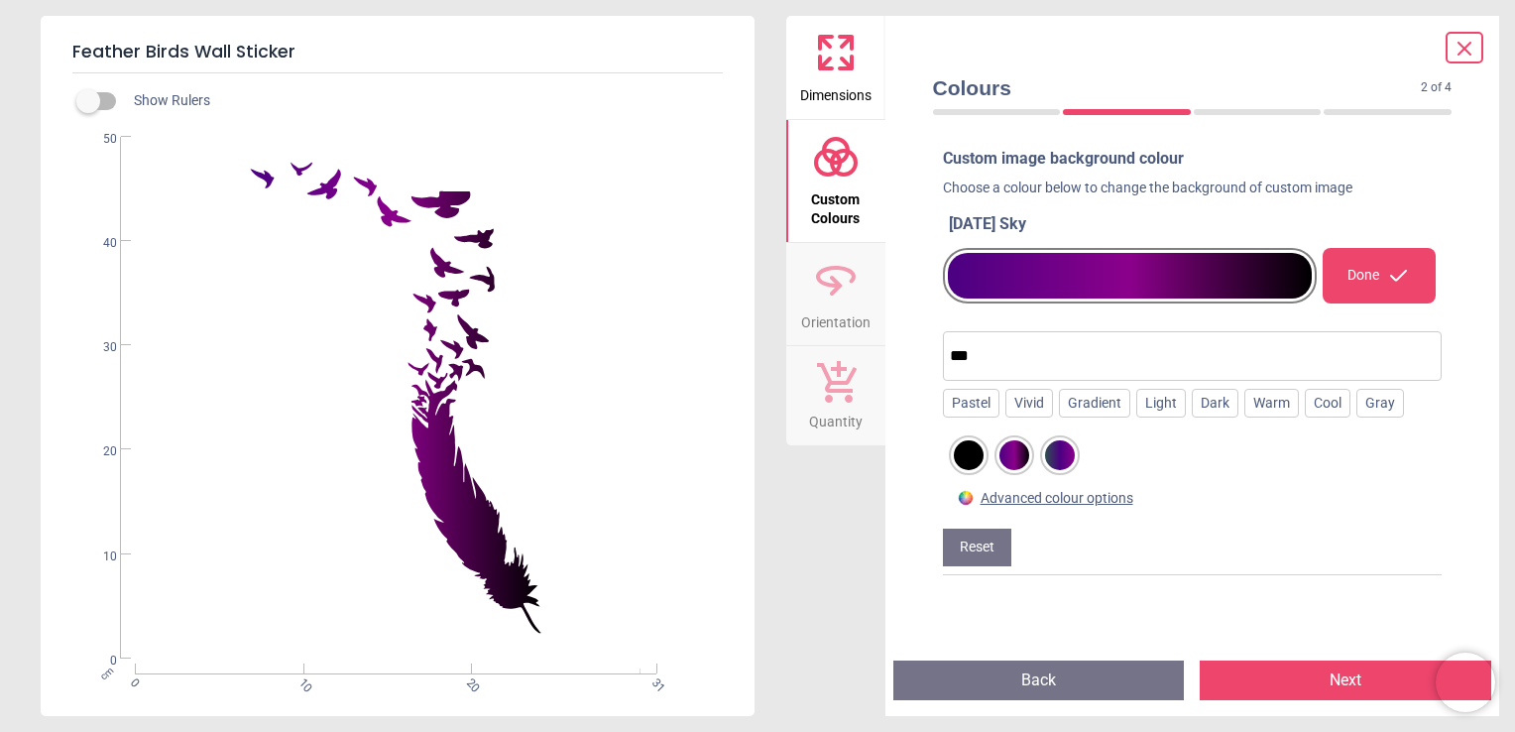
click at [1057, 459] on div at bounding box center [1060, 455] width 30 height 30
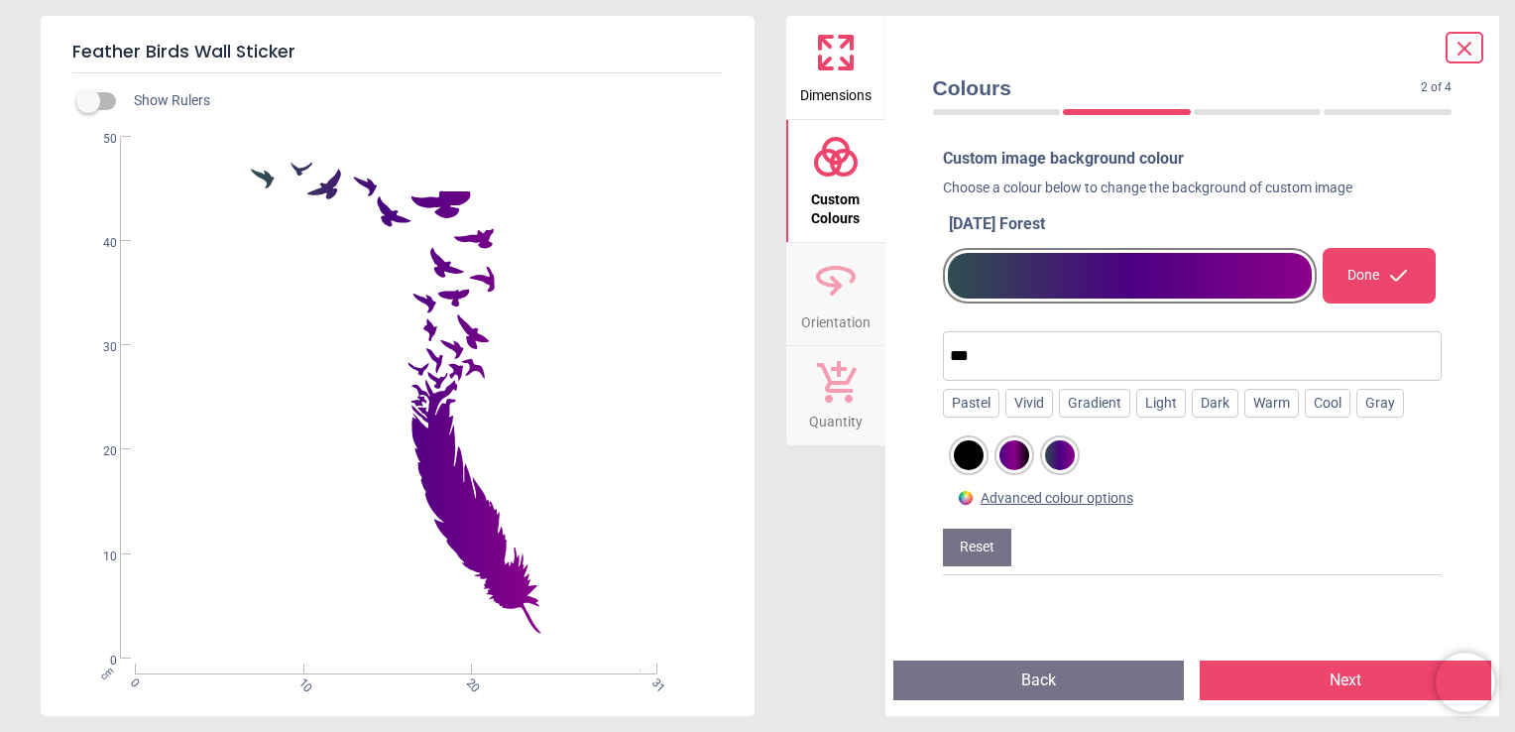
click at [954, 448] on div at bounding box center [969, 455] width 30 height 30
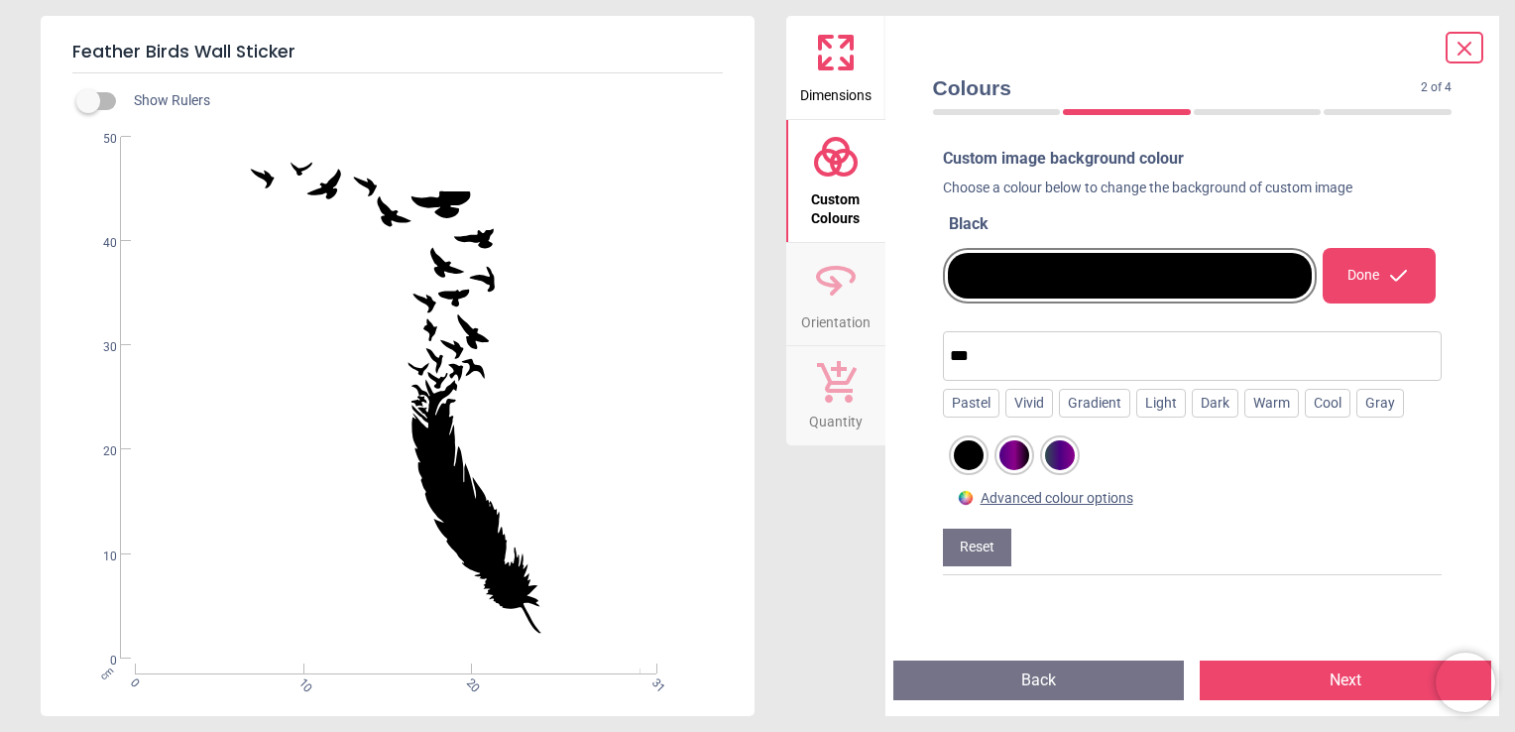
click at [987, 353] on input "***" at bounding box center [1193, 356] width 486 height 40
type input "*****"
click at [882, 129] on button "Custom Colours" at bounding box center [835, 181] width 99 height 122
click at [1079, 503] on div "Advanced colour options" at bounding box center [1057, 499] width 153 height 20
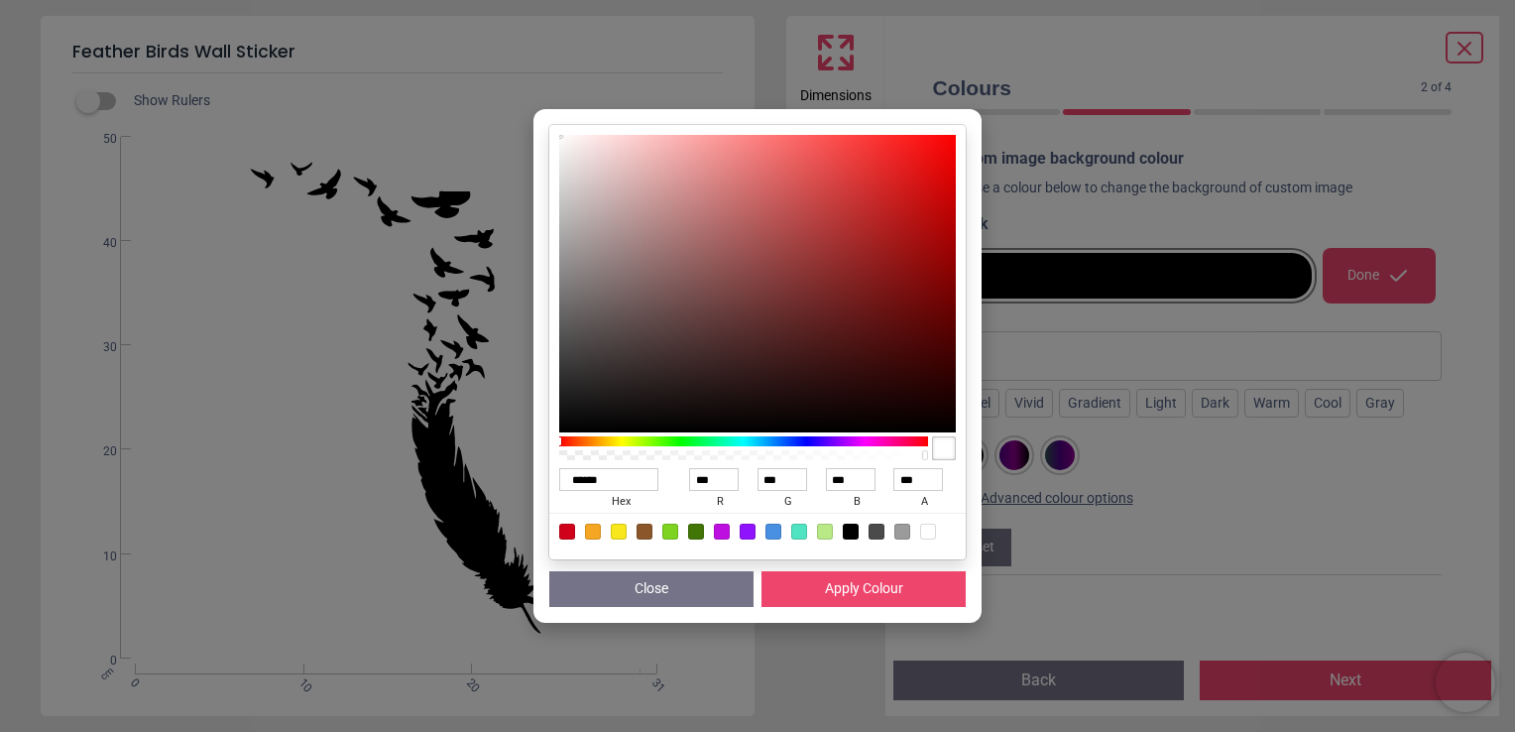
drag, startPoint x: 564, startPoint y: 434, endPoint x: 588, endPoint y: 436, distance: 23.9
click at [588, 436] on div at bounding box center [743, 448] width 369 height 32
click at [564, 433] on div at bounding box center [743, 448] width 369 height 32
click at [602, 438] on div at bounding box center [743, 441] width 369 height 10
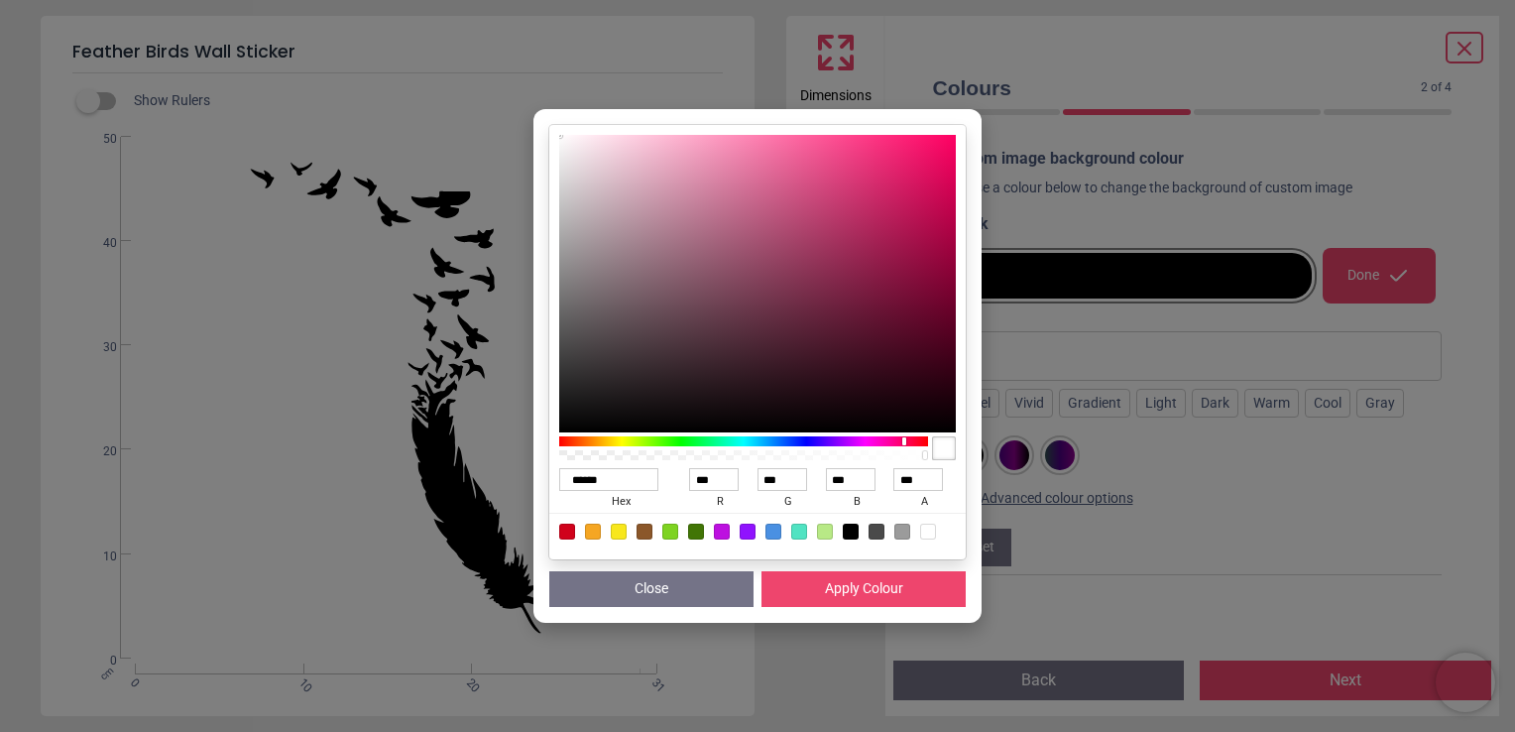
drag, startPoint x: 601, startPoint y: 437, endPoint x: 905, endPoint y: 434, distance: 304.4
click at [905, 434] on div at bounding box center [743, 448] width 369 height 32
click at [648, 583] on button "Close" at bounding box center [651, 589] width 204 height 36
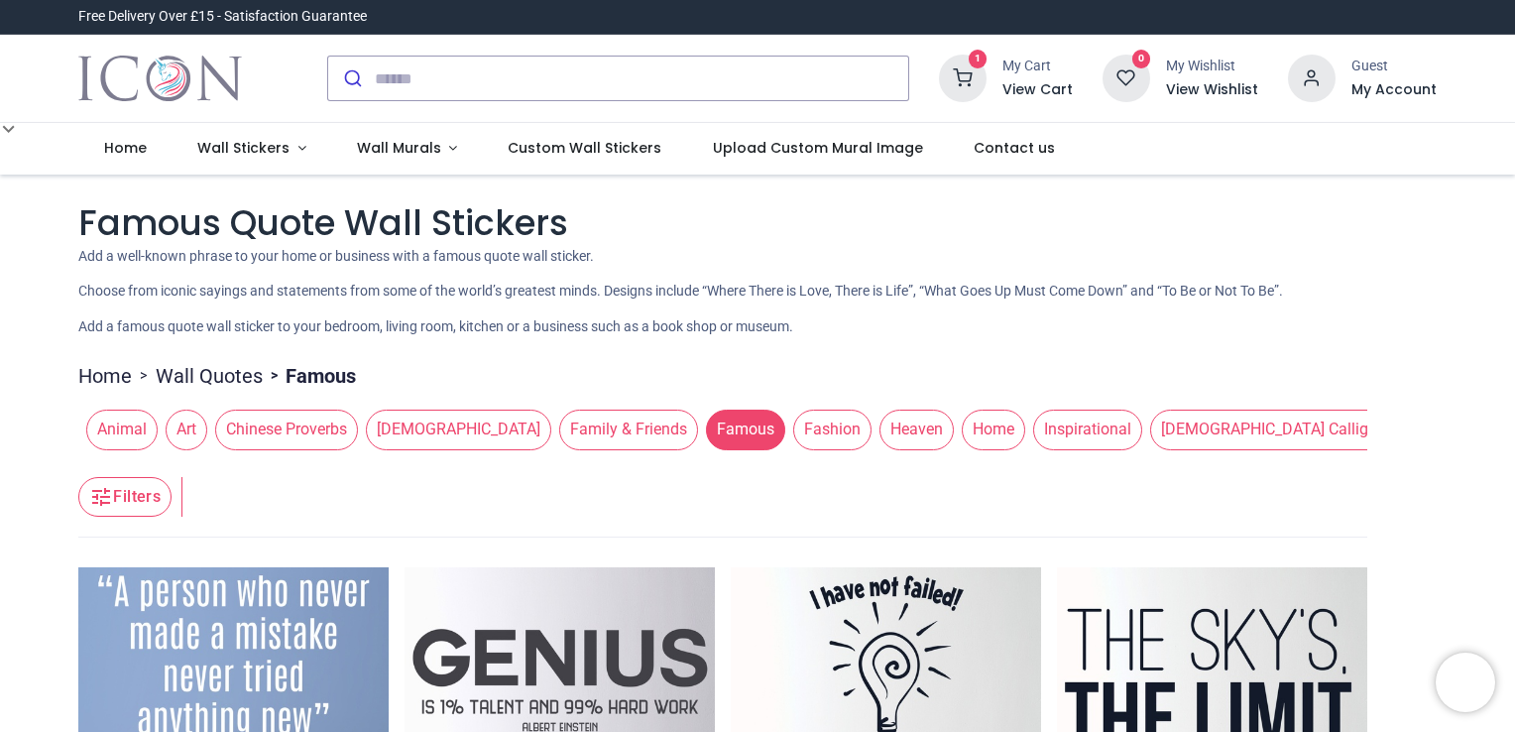
click at [1313, 510] on header "Filters Filters" at bounding box center [722, 497] width 1289 height 79
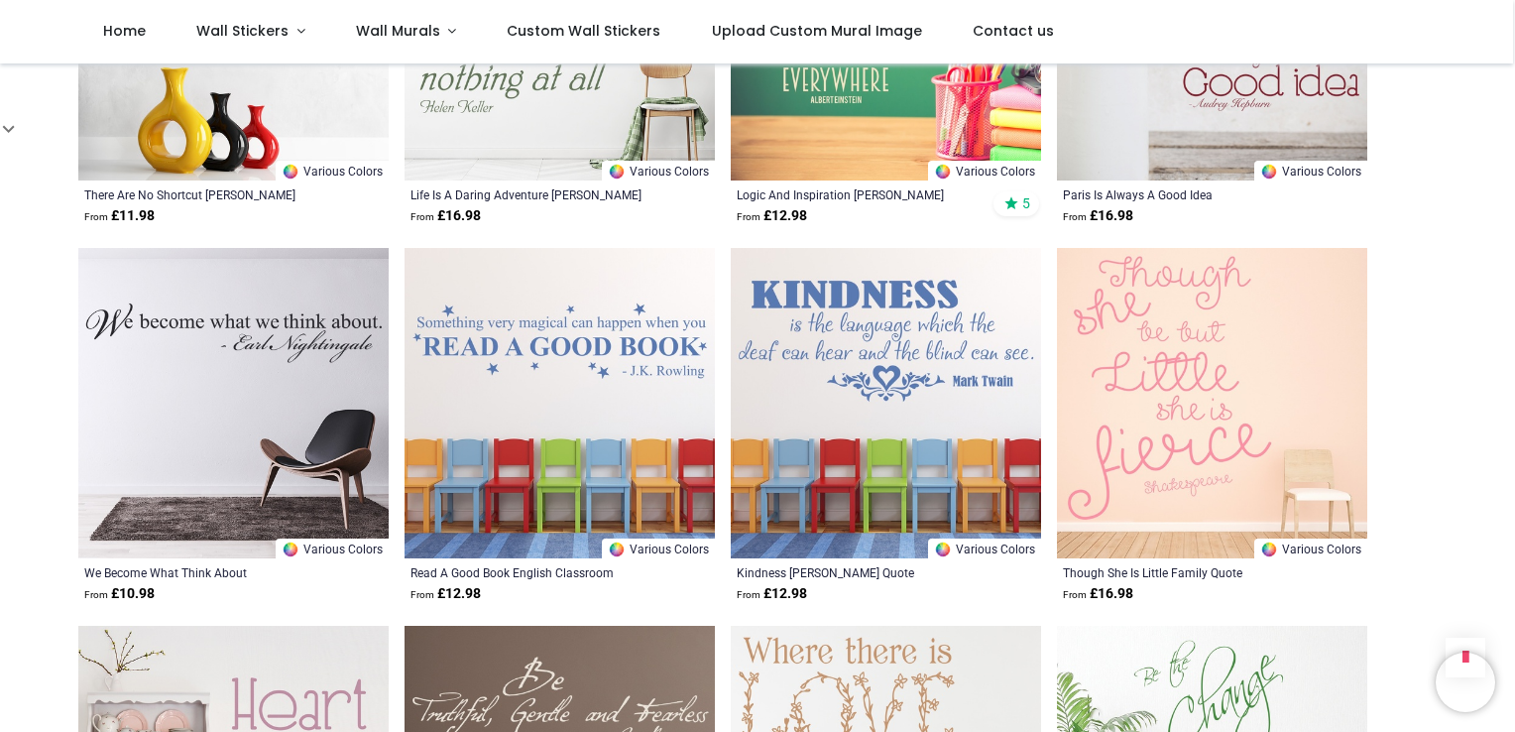
scroll to position [2142, 0]
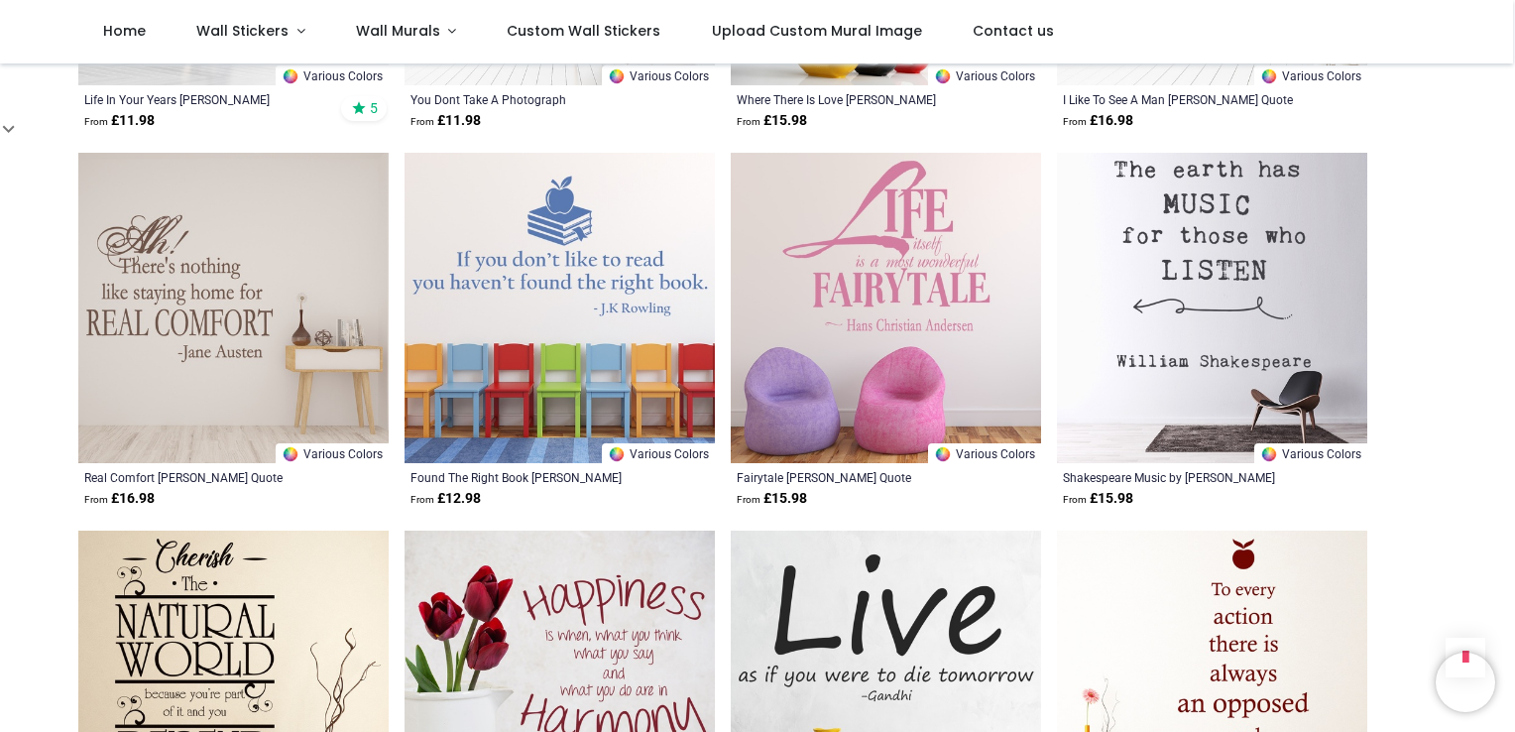
scroll to position [4878, 0]
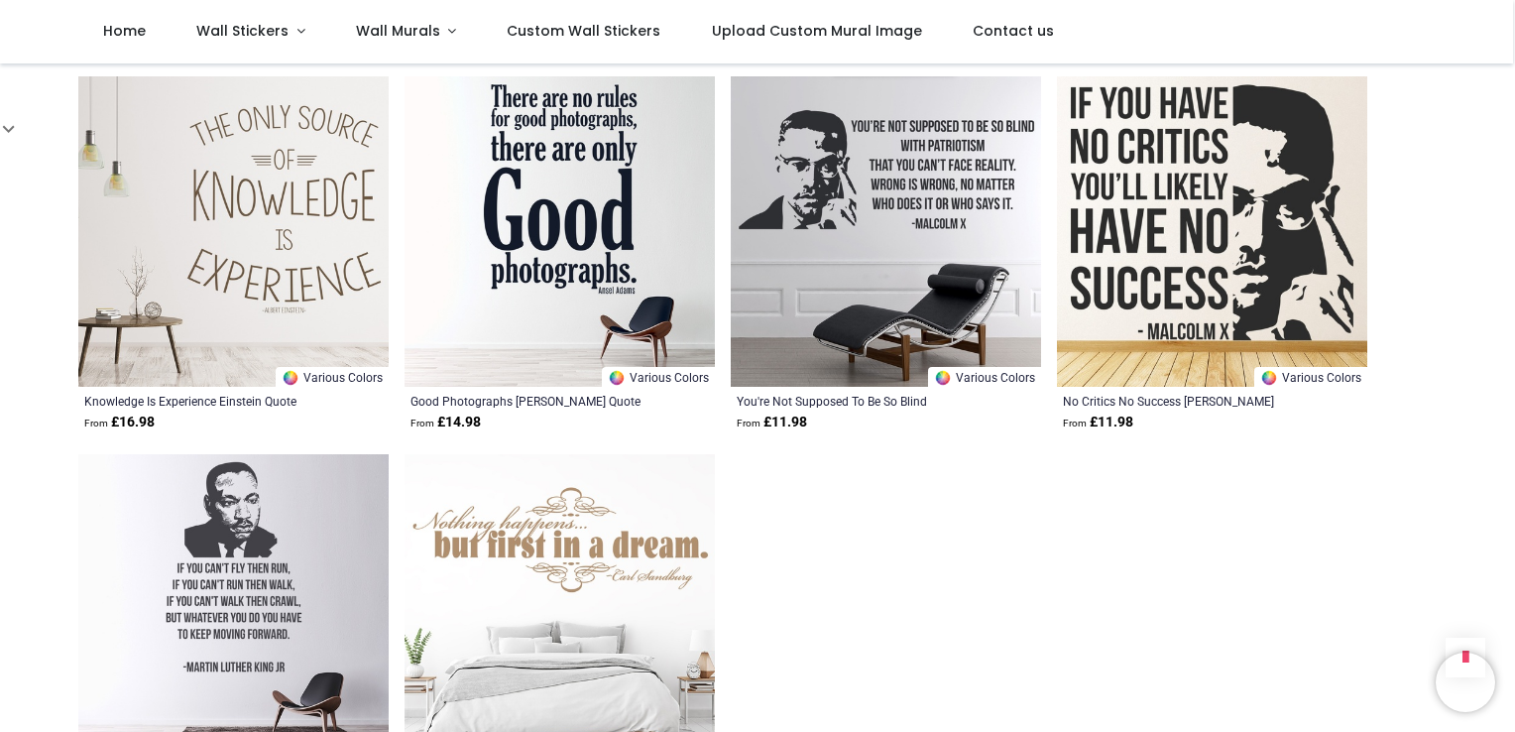
scroll to position [6465, 0]
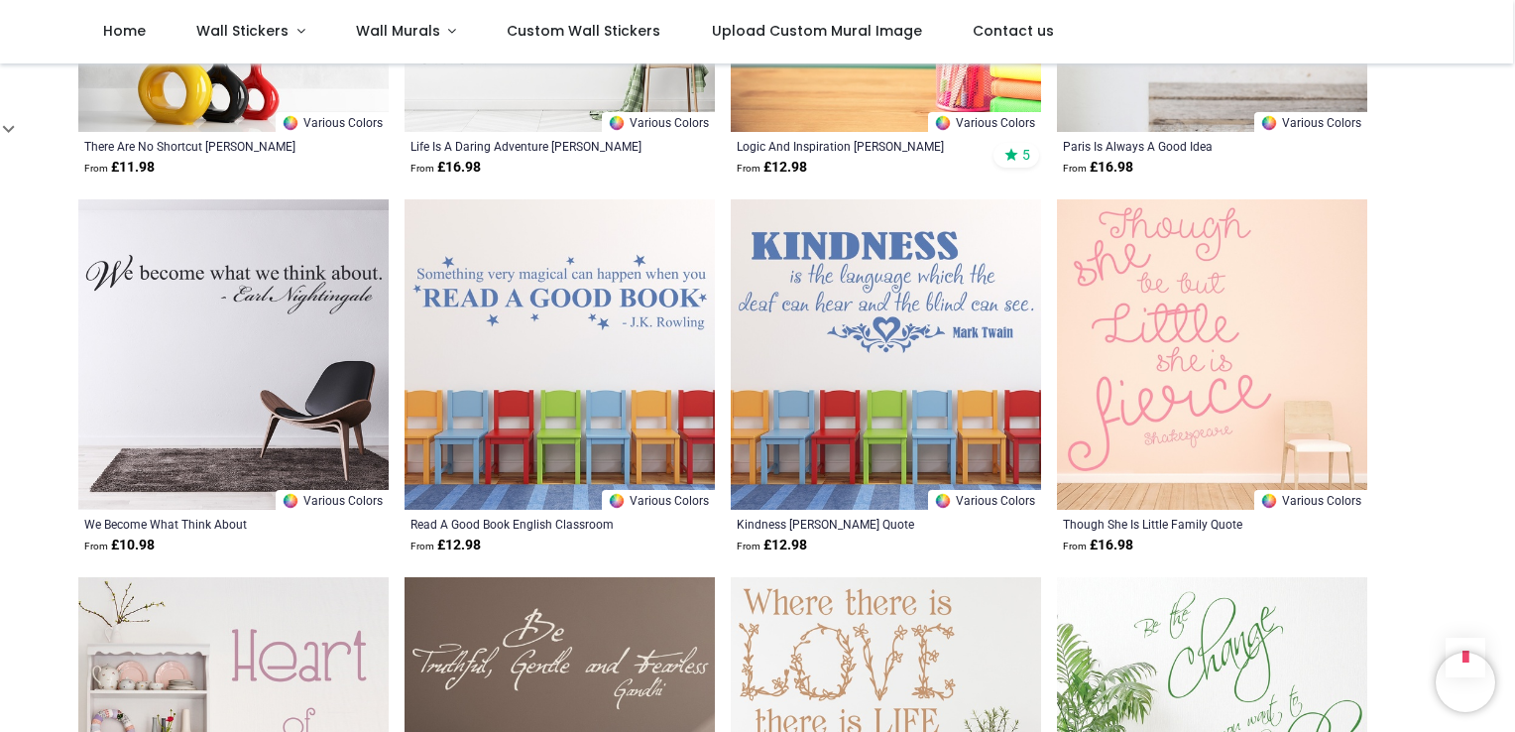
scroll to position [2142, 0]
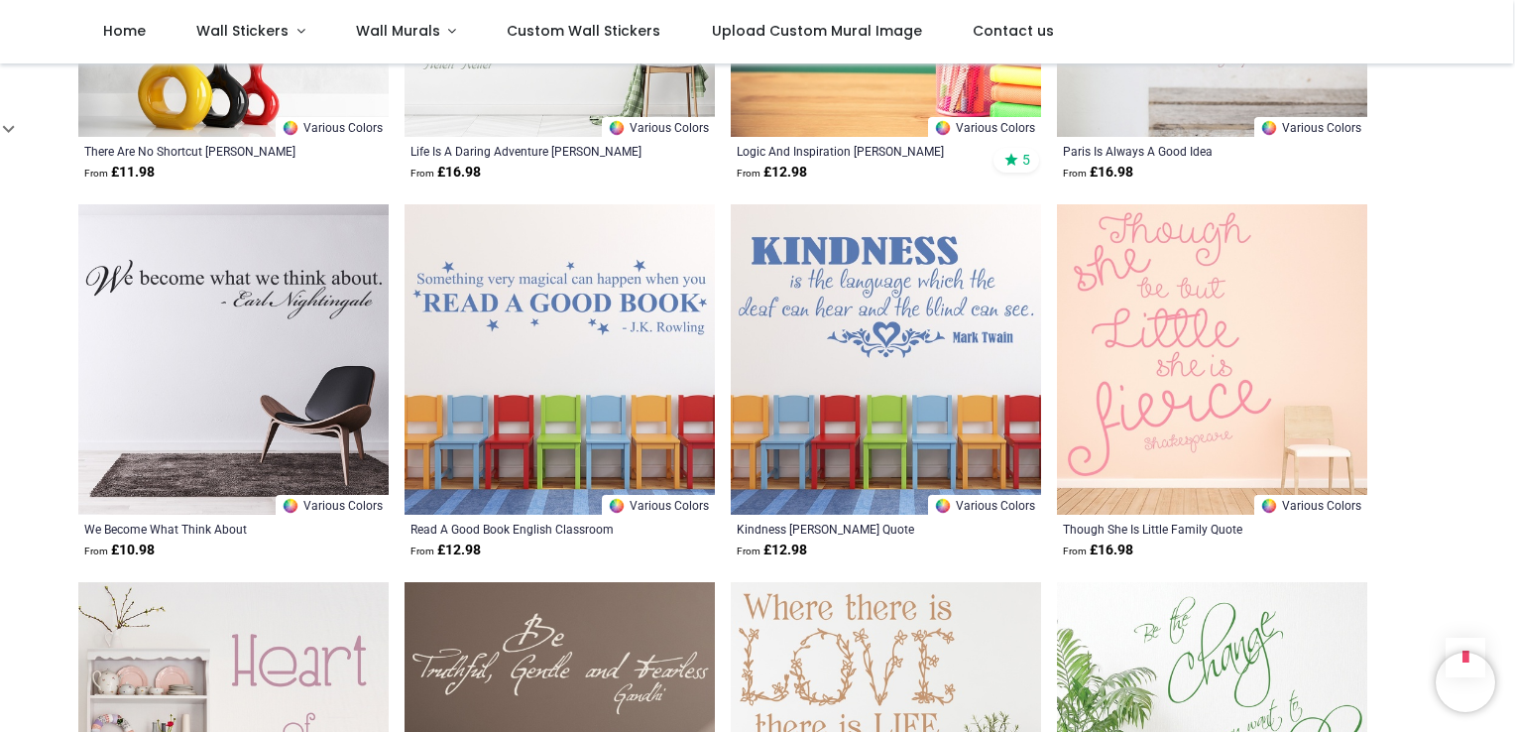
click at [520, 495] on img at bounding box center [560, 359] width 310 height 310
click at [391, 22] on span "Wall Murals" at bounding box center [398, 31] width 84 height 20
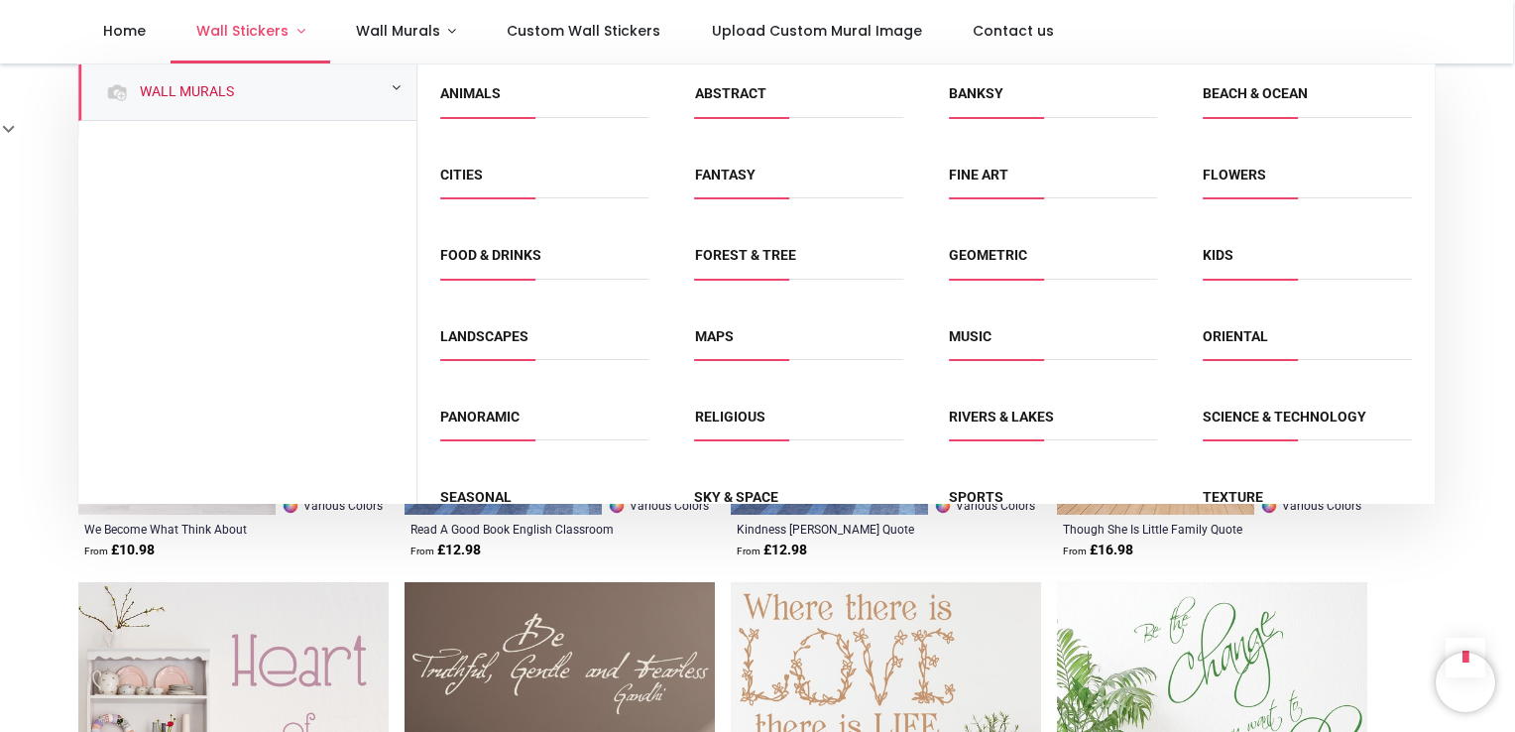
click at [246, 30] on span "Wall Stickers" at bounding box center [242, 31] width 92 height 20
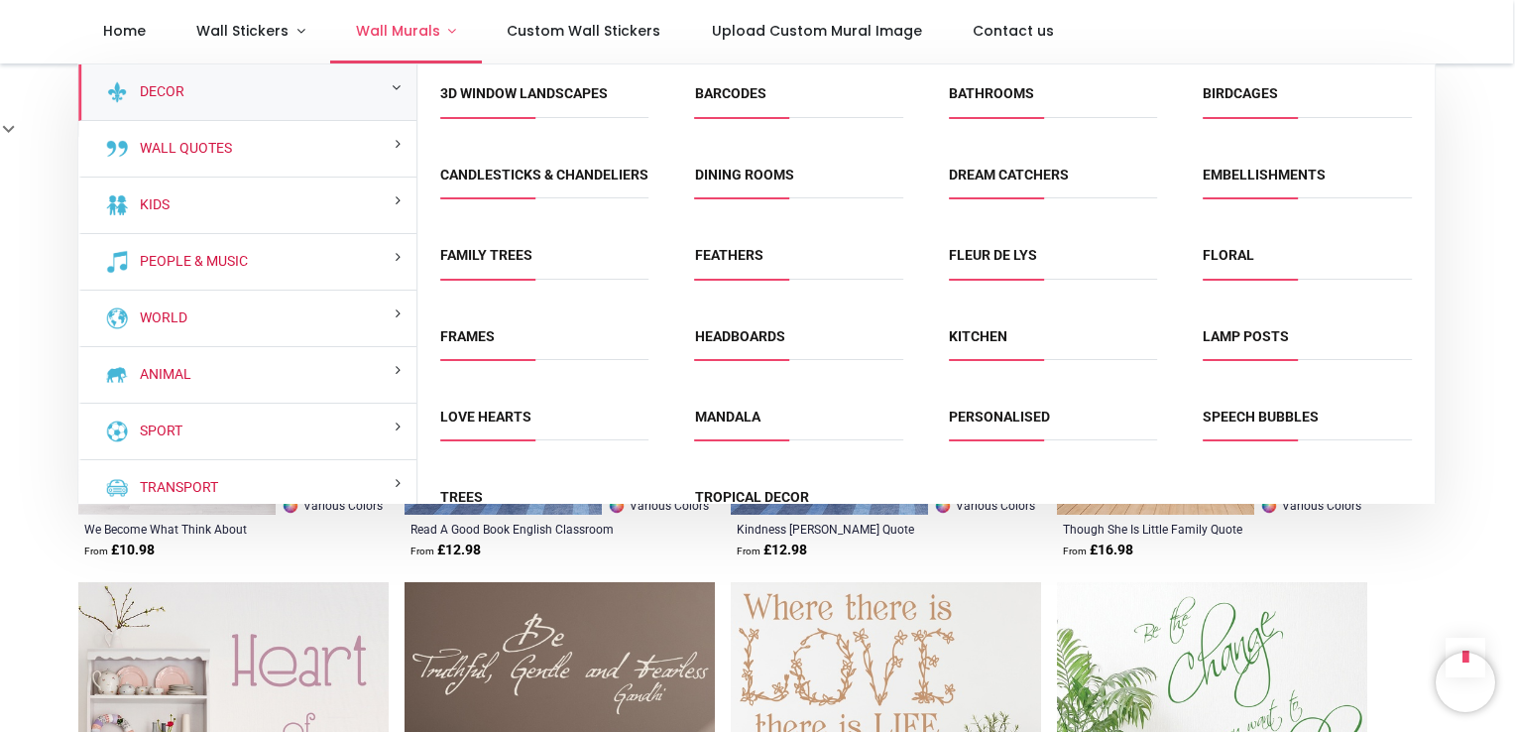
click at [379, 30] on span "Wall Murals" at bounding box center [398, 31] width 84 height 20
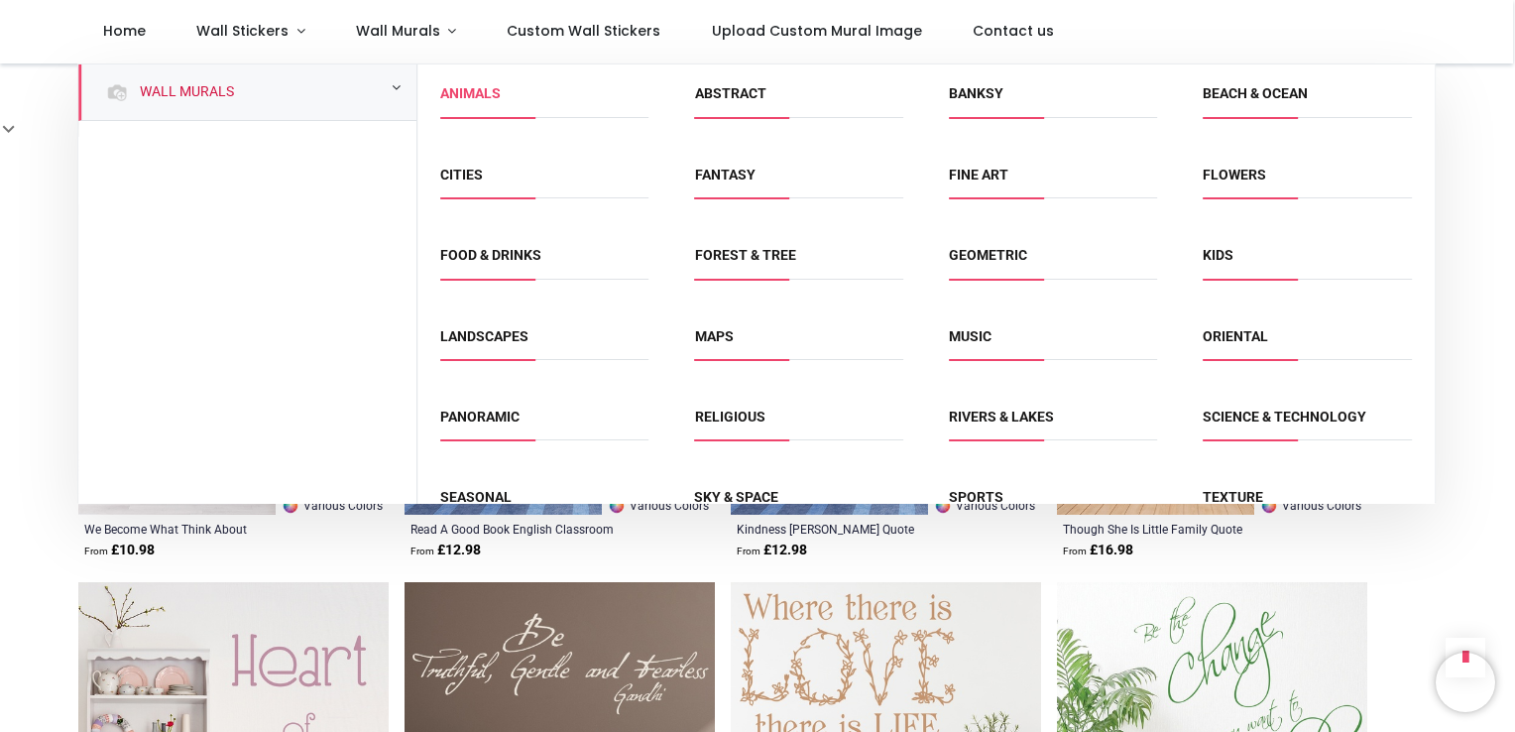
click at [492, 94] on link "Animals" at bounding box center [470, 93] width 60 height 16
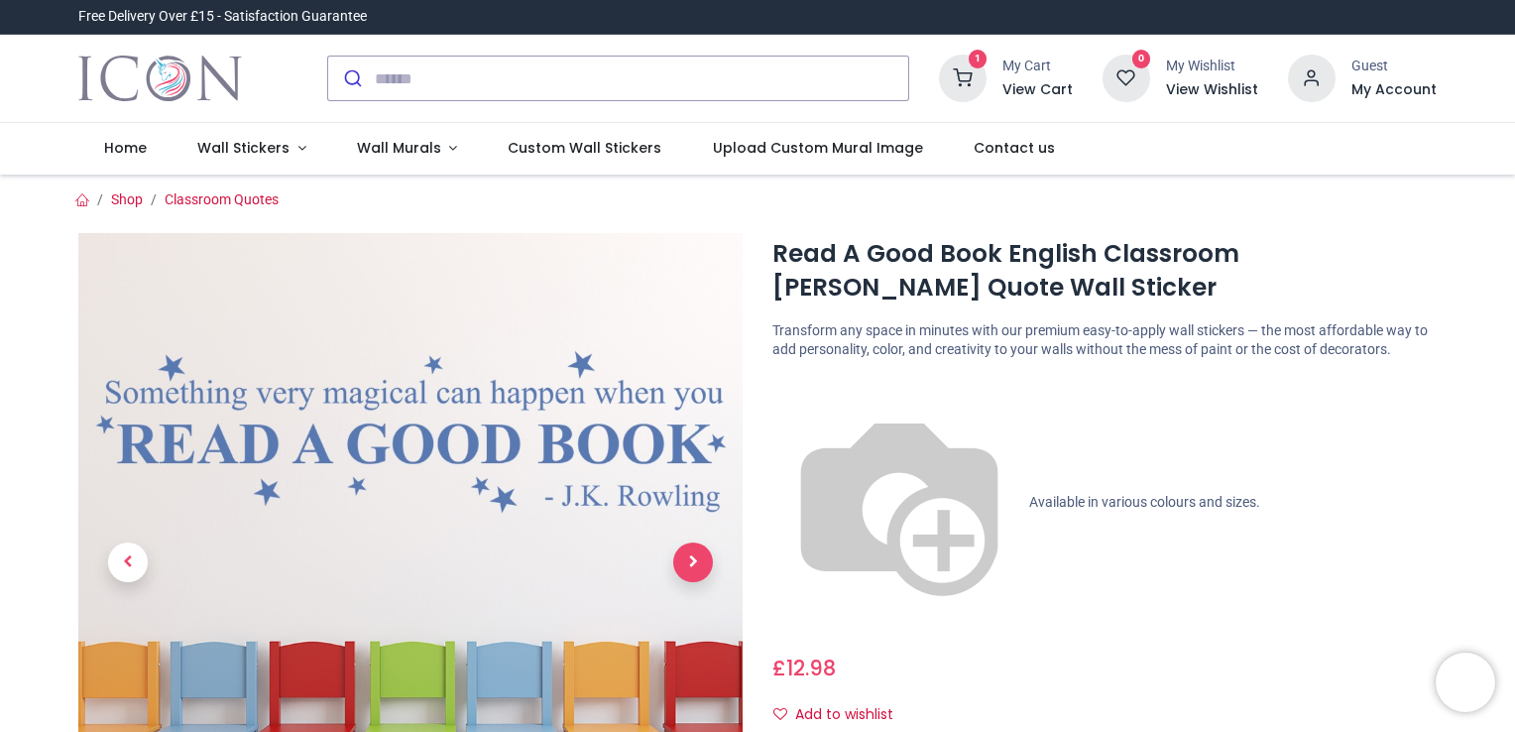
click at [701, 569] on span "Next" at bounding box center [693, 562] width 40 height 40
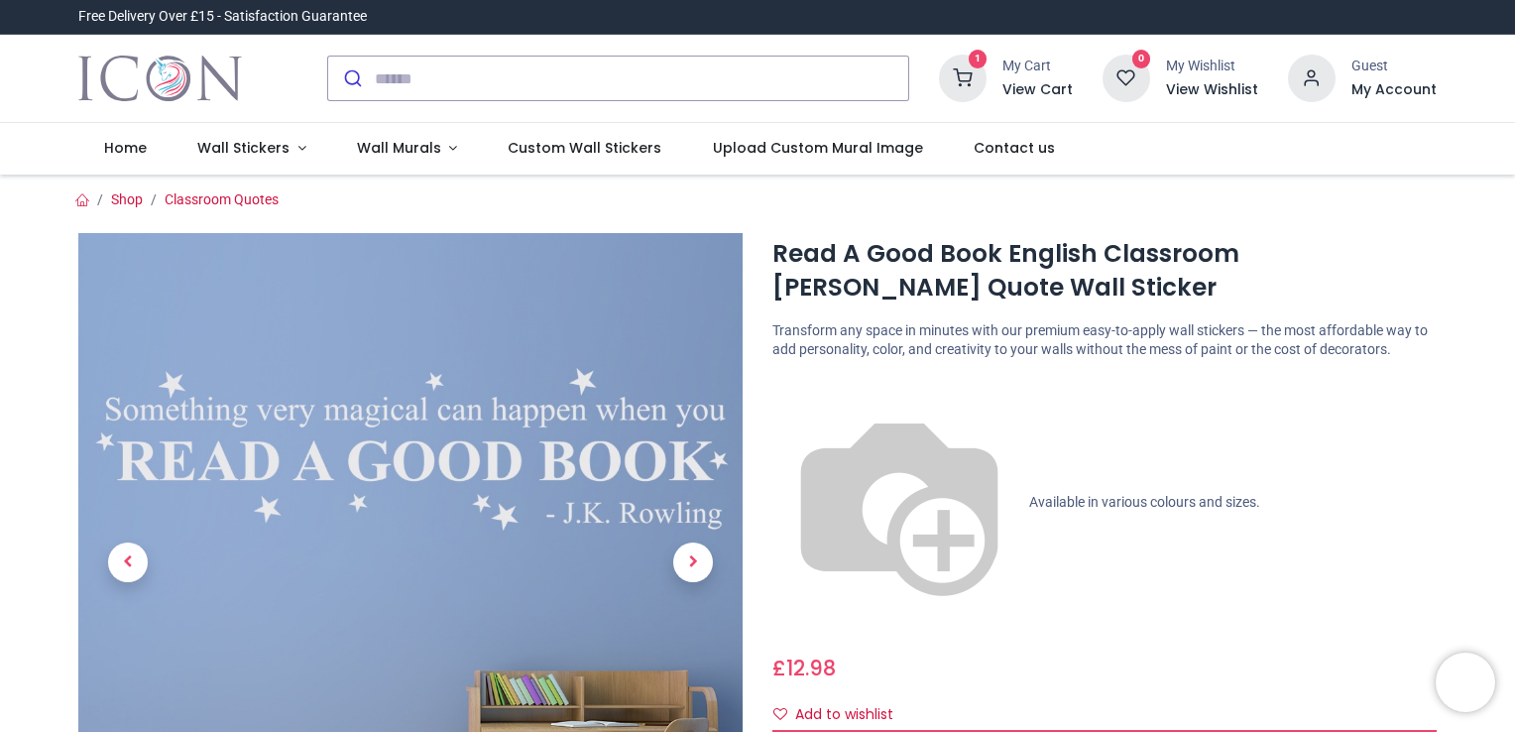
click at [701, 569] on span "Next" at bounding box center [693, 562] width 40 height 40
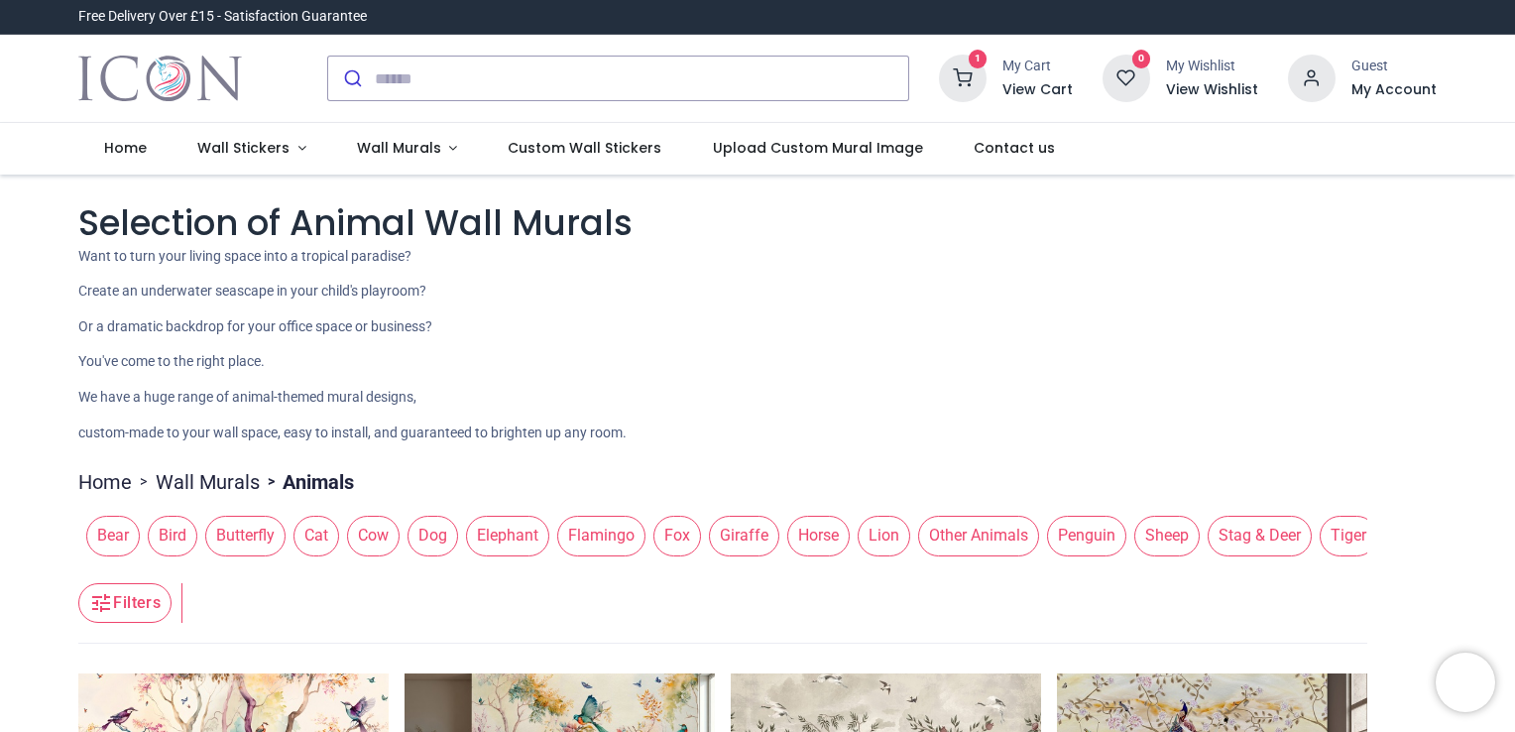
click at [311, 542] on span "Cat" at bounding box center [316, 536] width 46 height 40
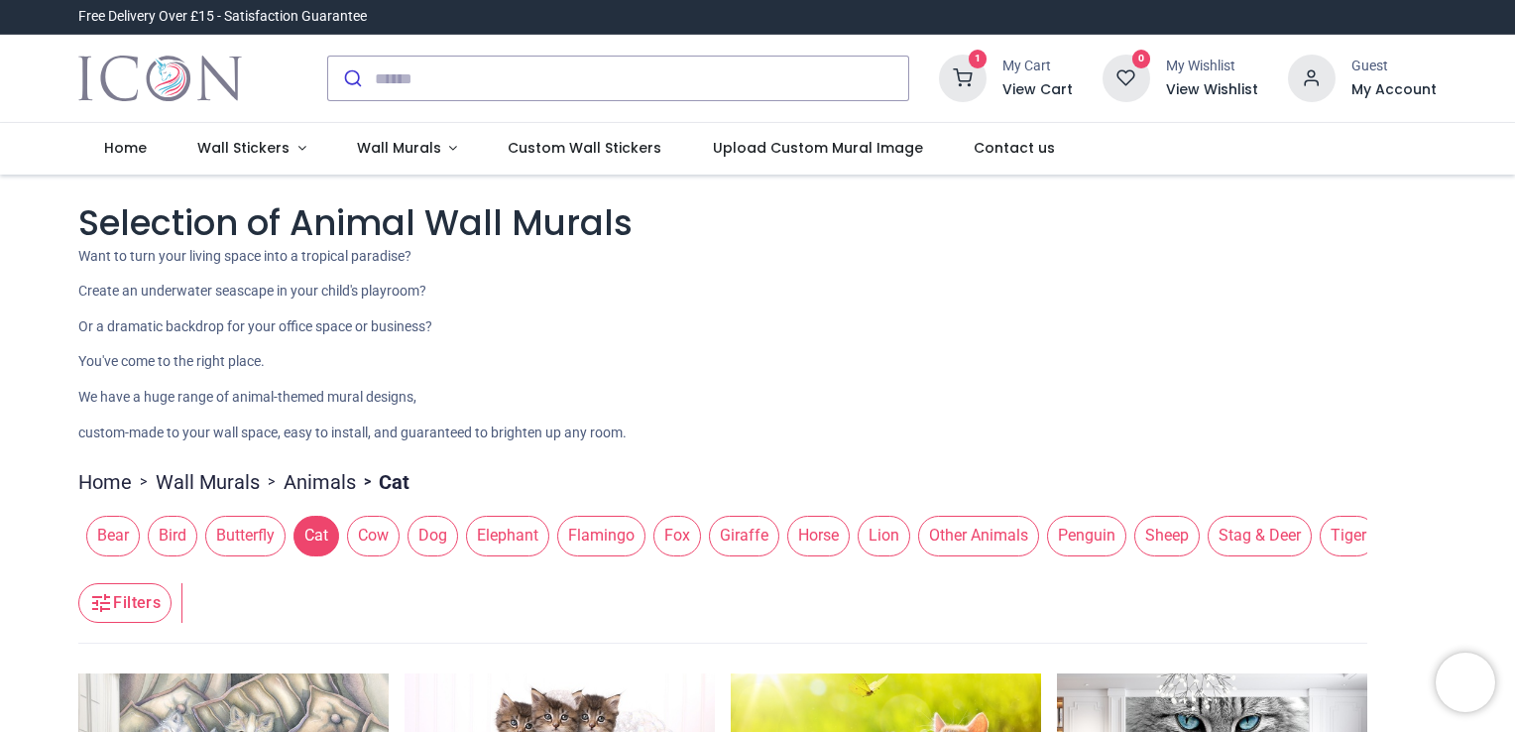
click at [765, 393] on p "We have a huge range of animal-themed mural designs," at bounding box center [757, 398] width 1358 height 20
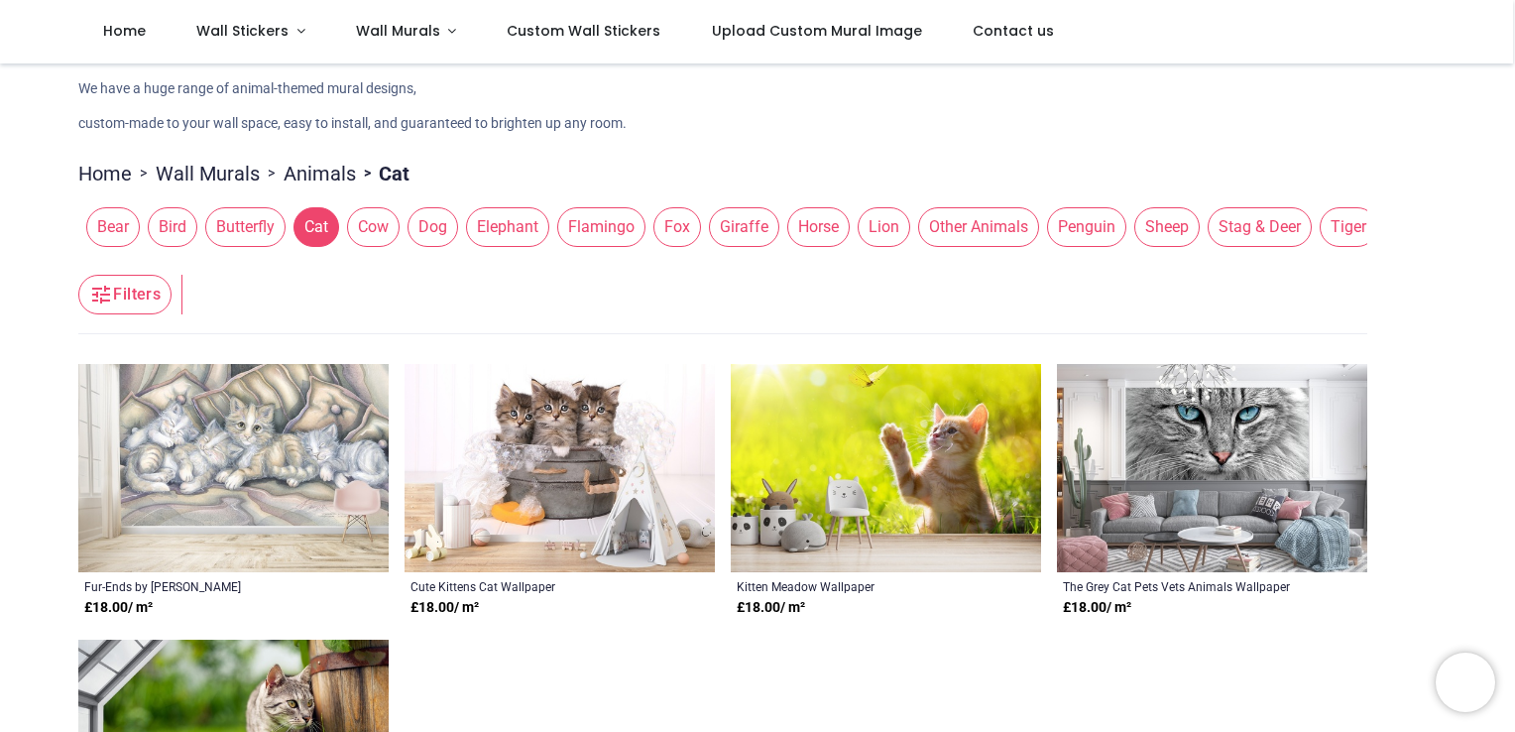
scroll to position [238, 0]
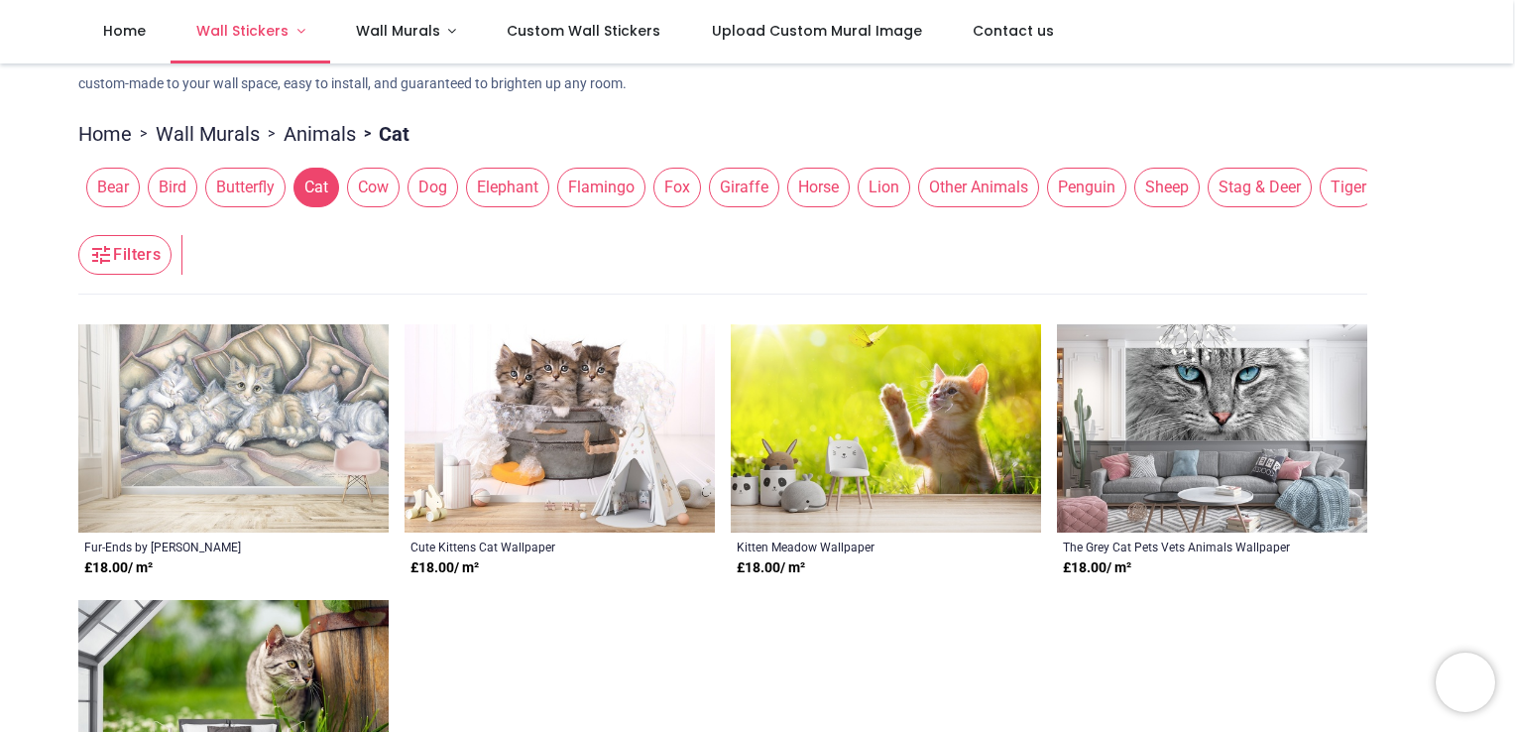
click at [285, 28] on span "Wall Stickers" at bounding box center [244, 31] width 96 height 20
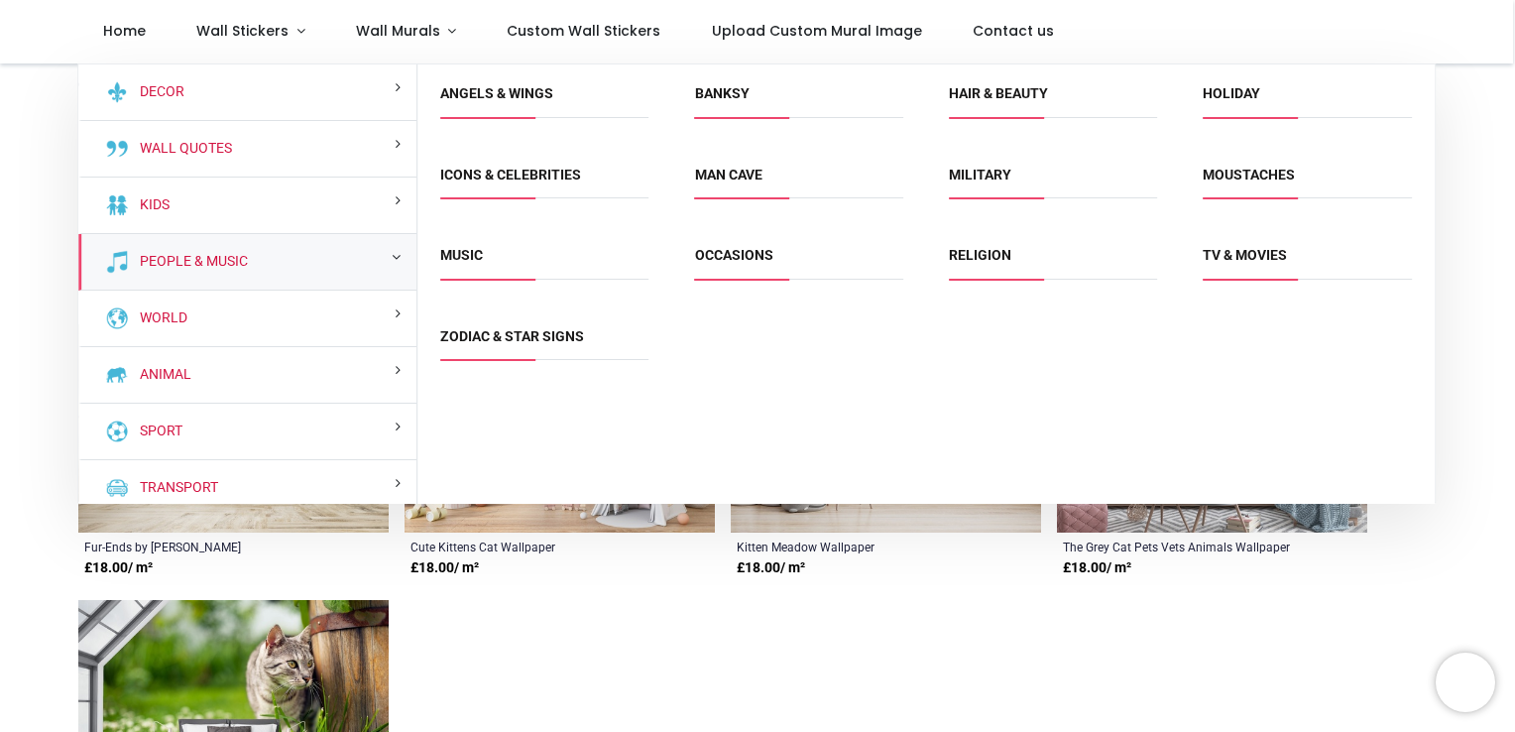
click at [189, 236] on div "People & Music" at bounding box center [247, 262] width 338 height 57
click at [329, 266] on div "People & Music" at bounding box center [247, 262] width 338 height 57
click at [1231, 87] on link "Holiday" at bounding box center [1232, 93] width 58 height 16
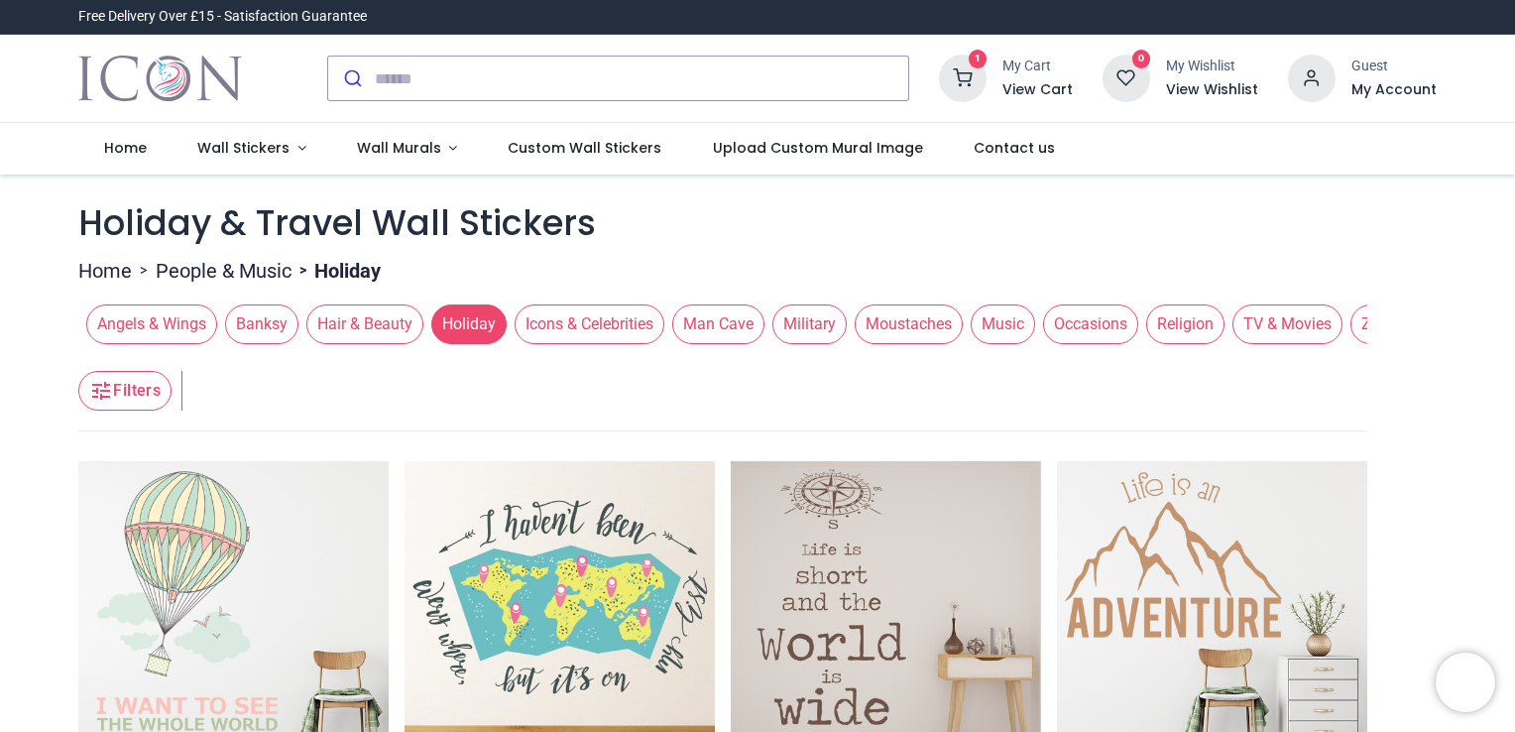
click at [659, 269] on ul "Home > People & Music > Holiday" at bounding box center [722, 266] width 1289 height 38
click at [1276, 568] on img at bounding box center [1212, 616] width 310 height 310
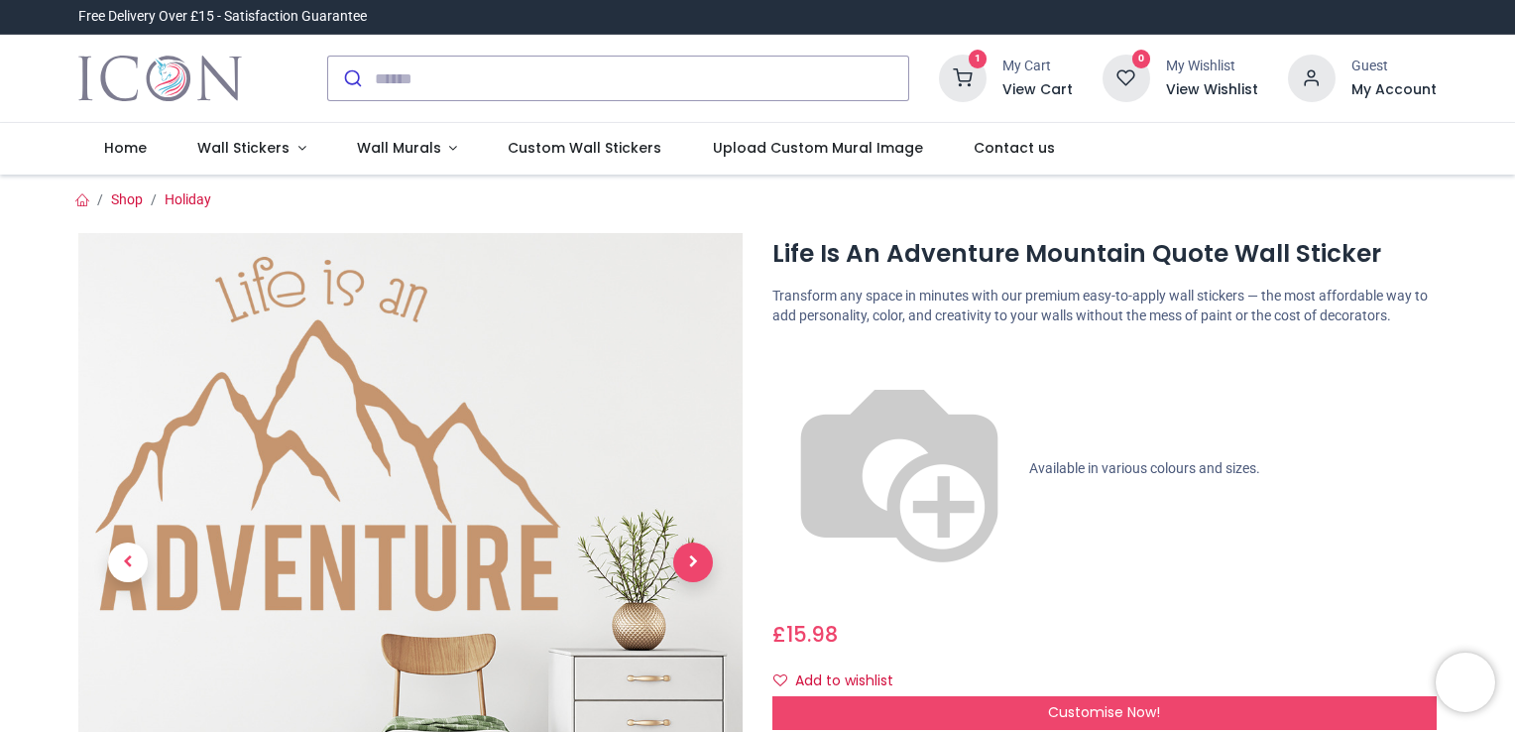
click at [690, 557] on span "Next" at bounding box center [693, 562] width 40 height 40
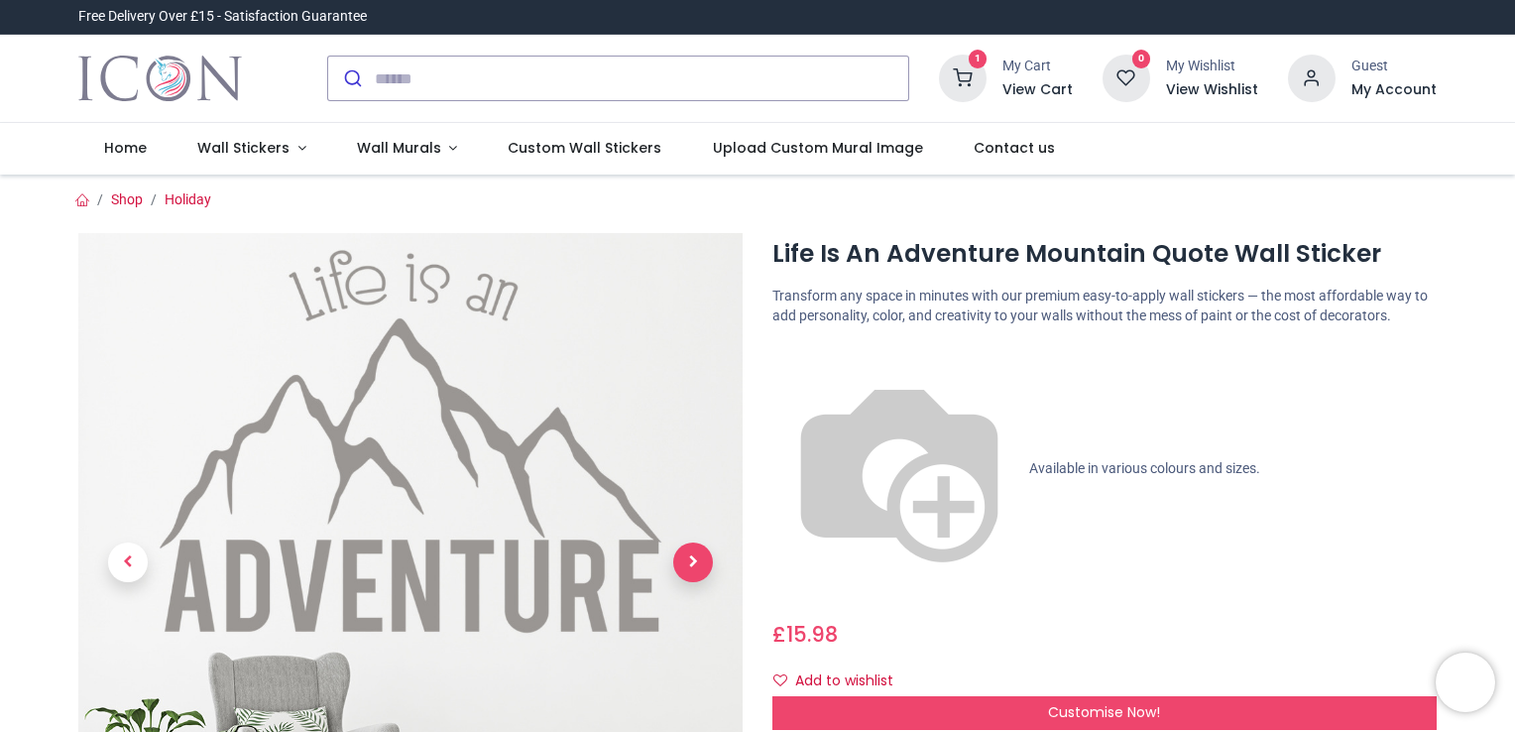
click at [690, 557] on span "Next" at bounding box center [693, 562] width 40 height 40
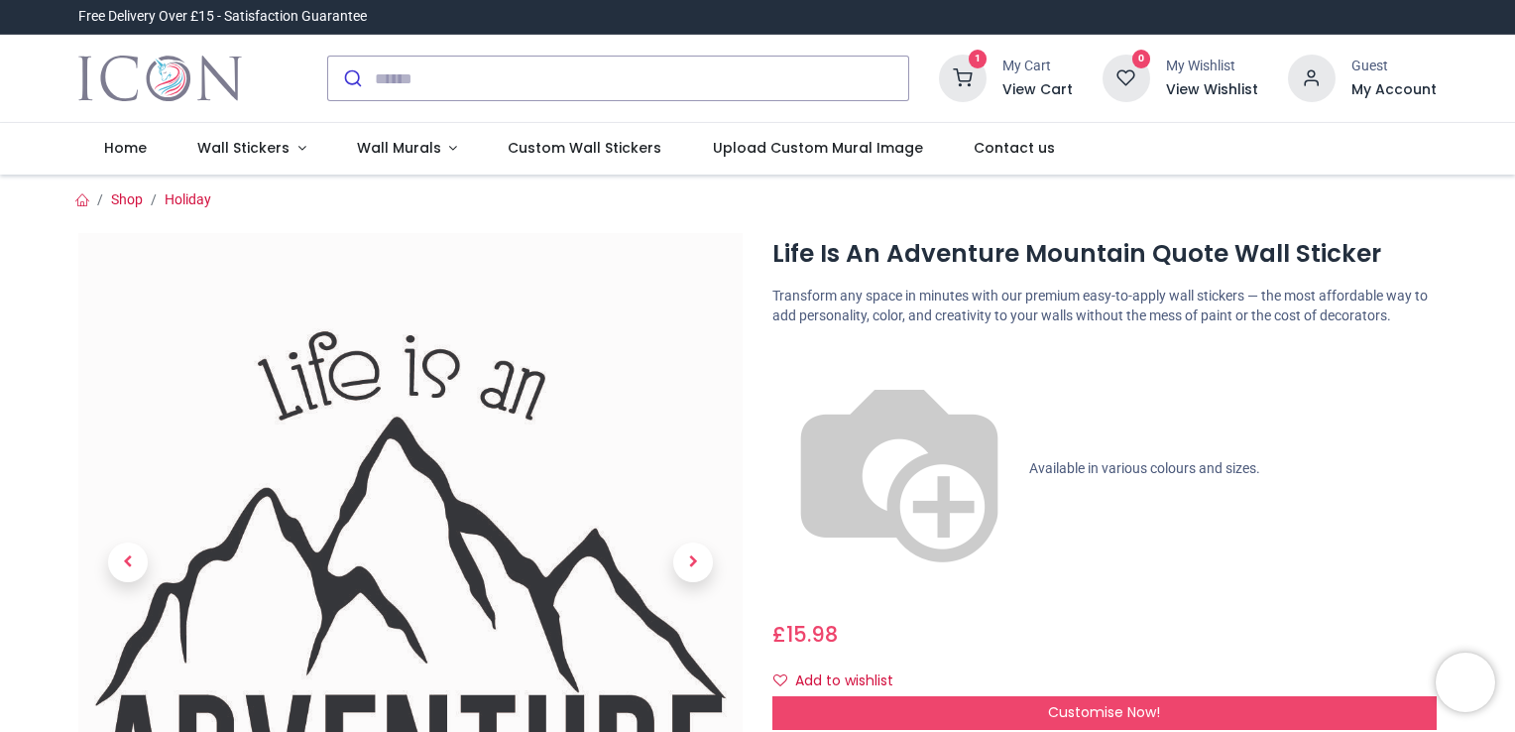
click at [1178, 612] on div "£ 15.98 15.98 GBP £ 15.98 £ 15.98 Not Available For Sale" at bounding box center [1104, 630] width 664 height 37
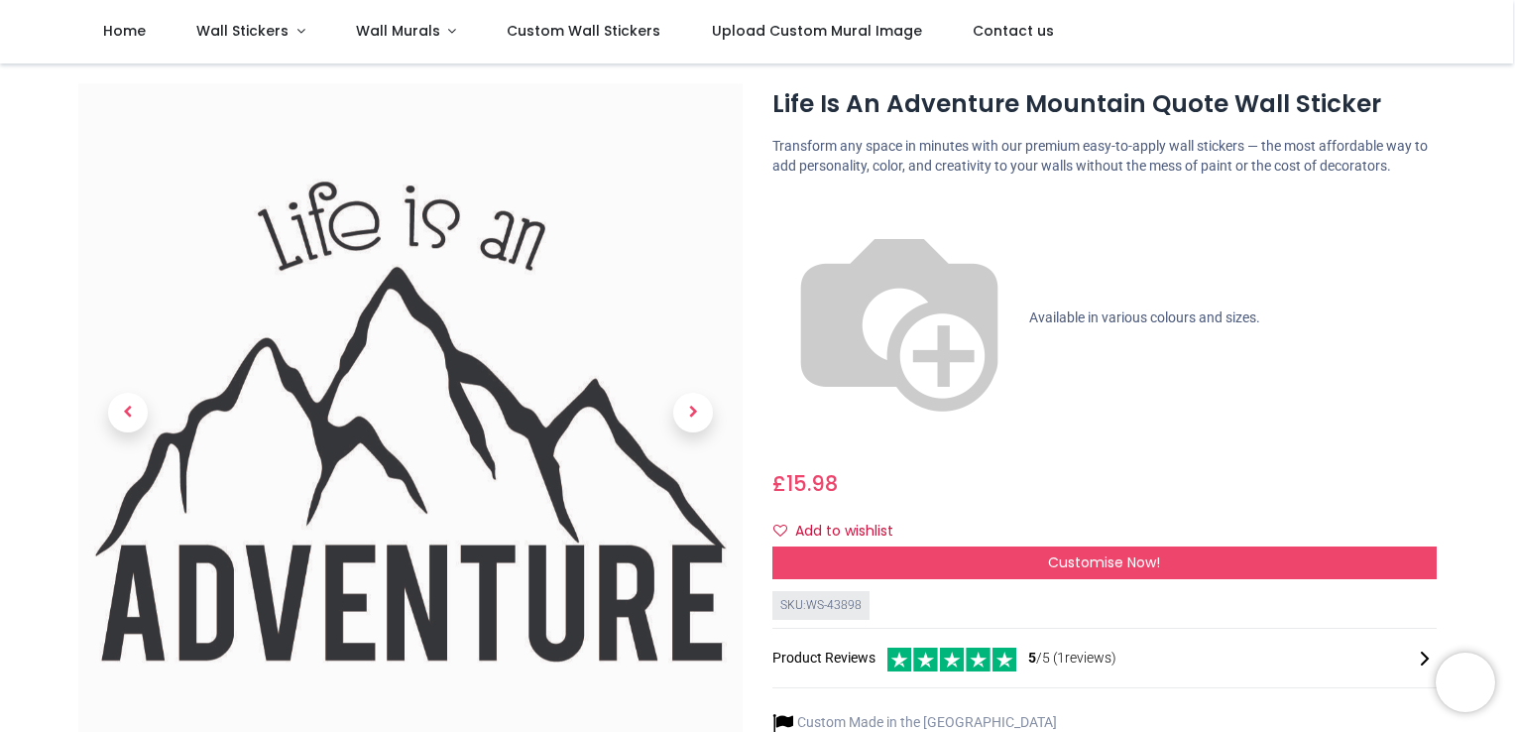
scroll to position [119, 0]
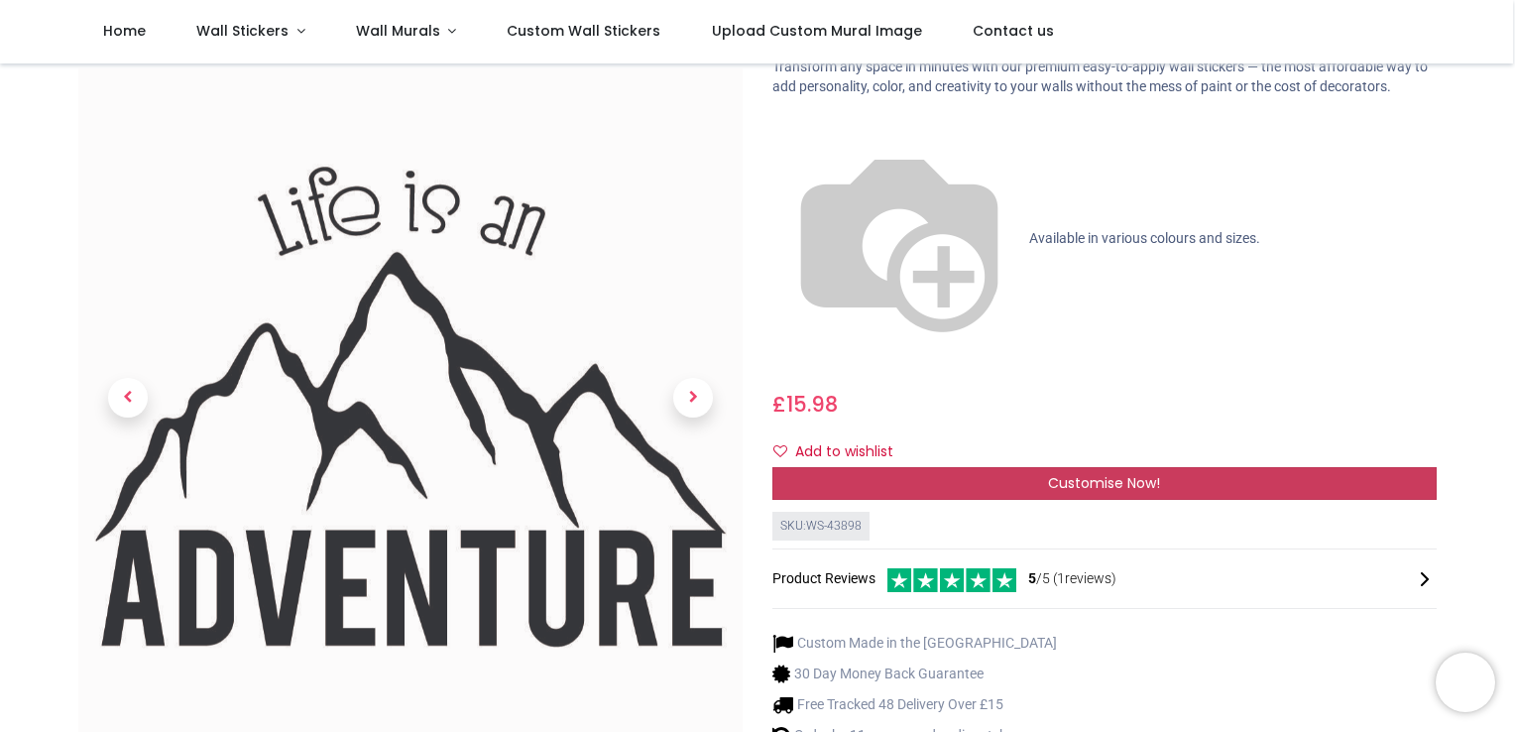
click at [1126, 467] on div "Customise Now!" at bounding box center [1104, 484] width 664 height 34
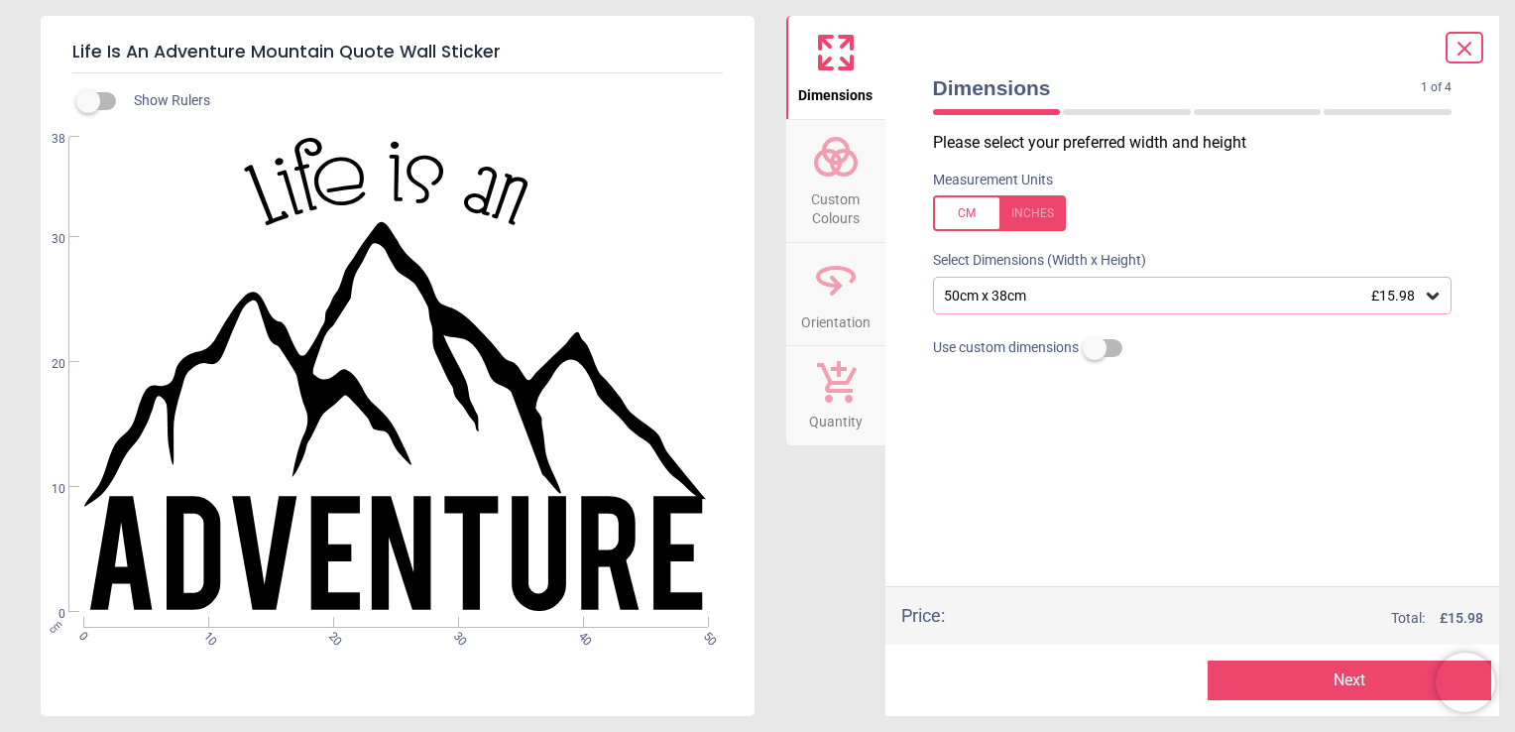
click at [1431, 291] on icon at bounding box center [1433, 296] width 20 height 20
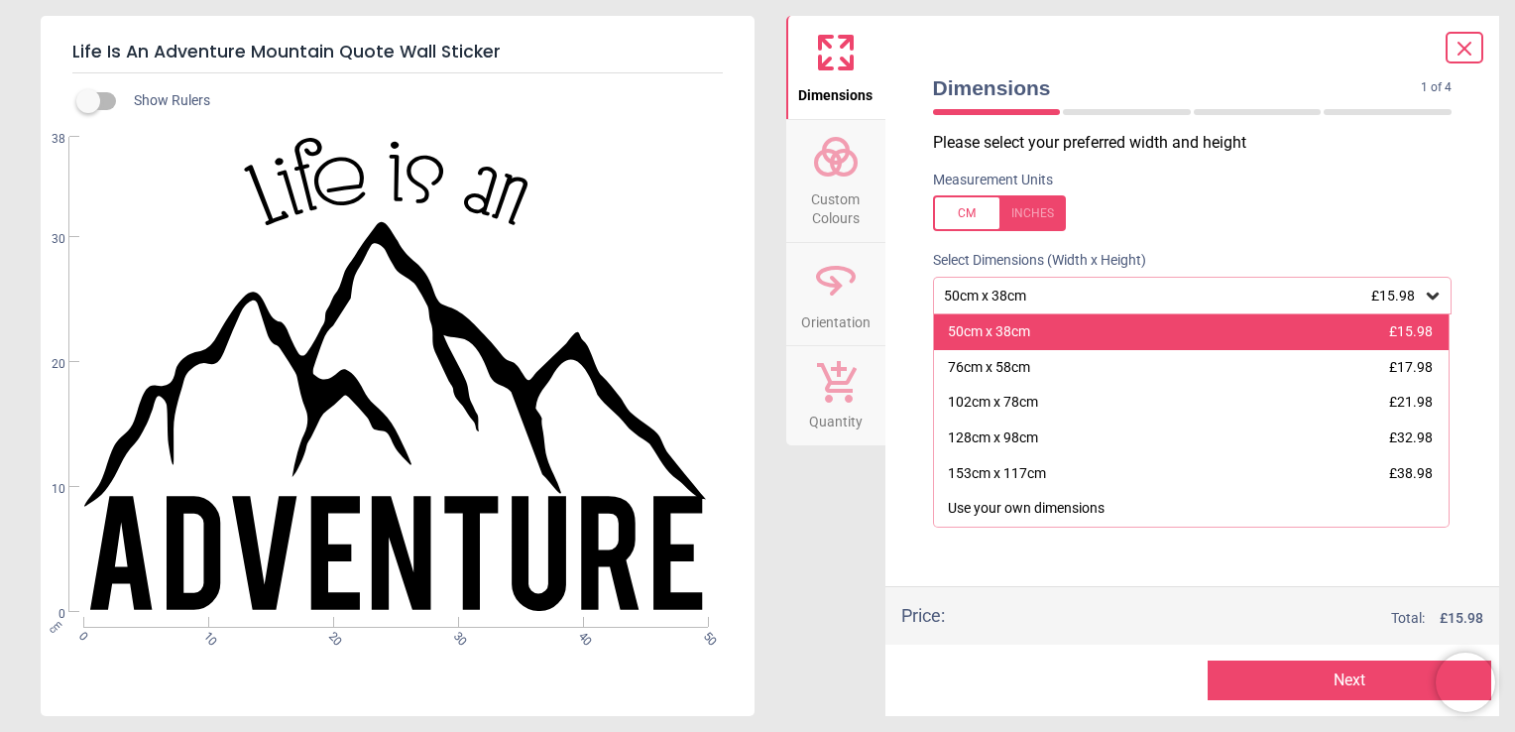
click at [1431, 330] on span "£15.98" at bounding box center [1411, 331] width 44 height 16
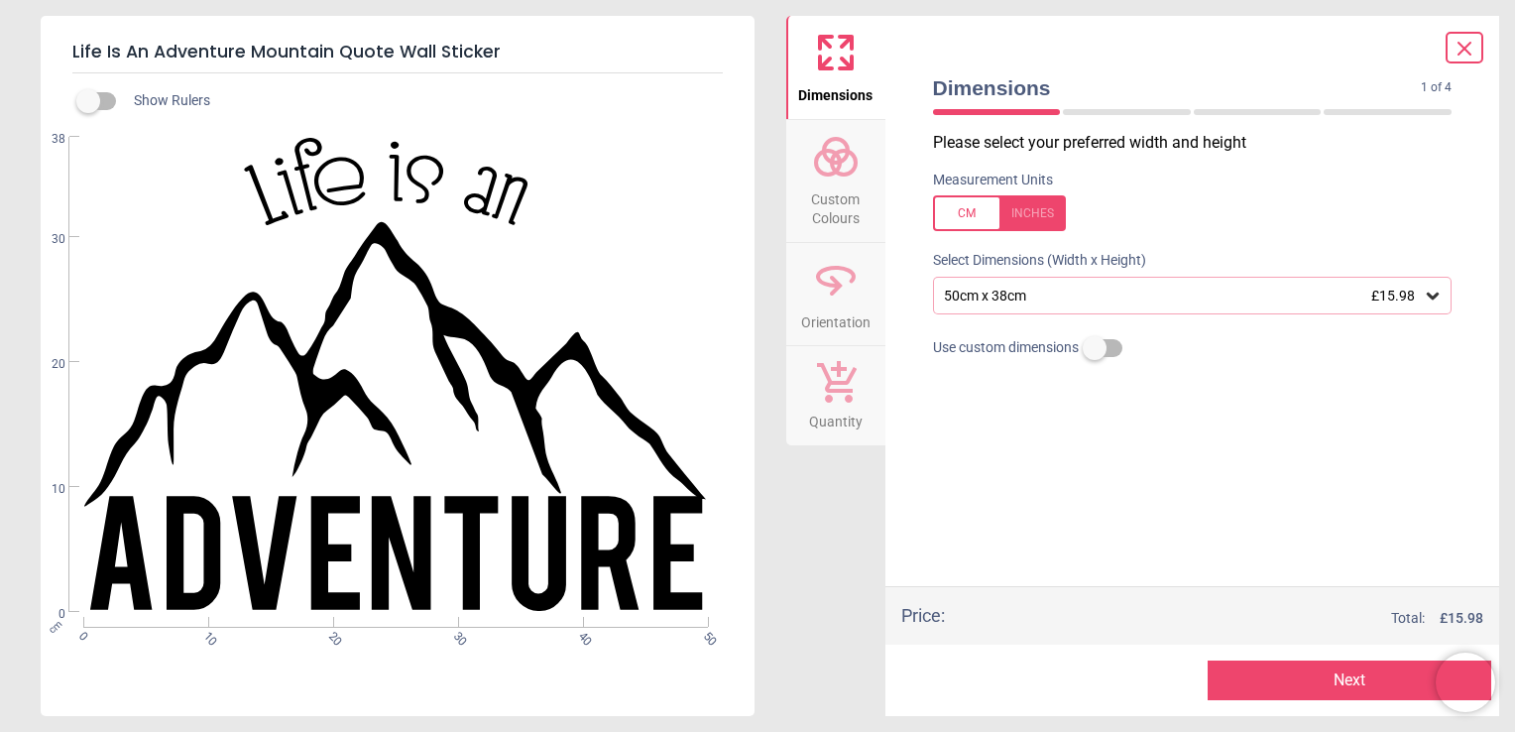
click at [842, 206] on span "Custom Colours" at bounding box center [835, 204] width 95 height 49
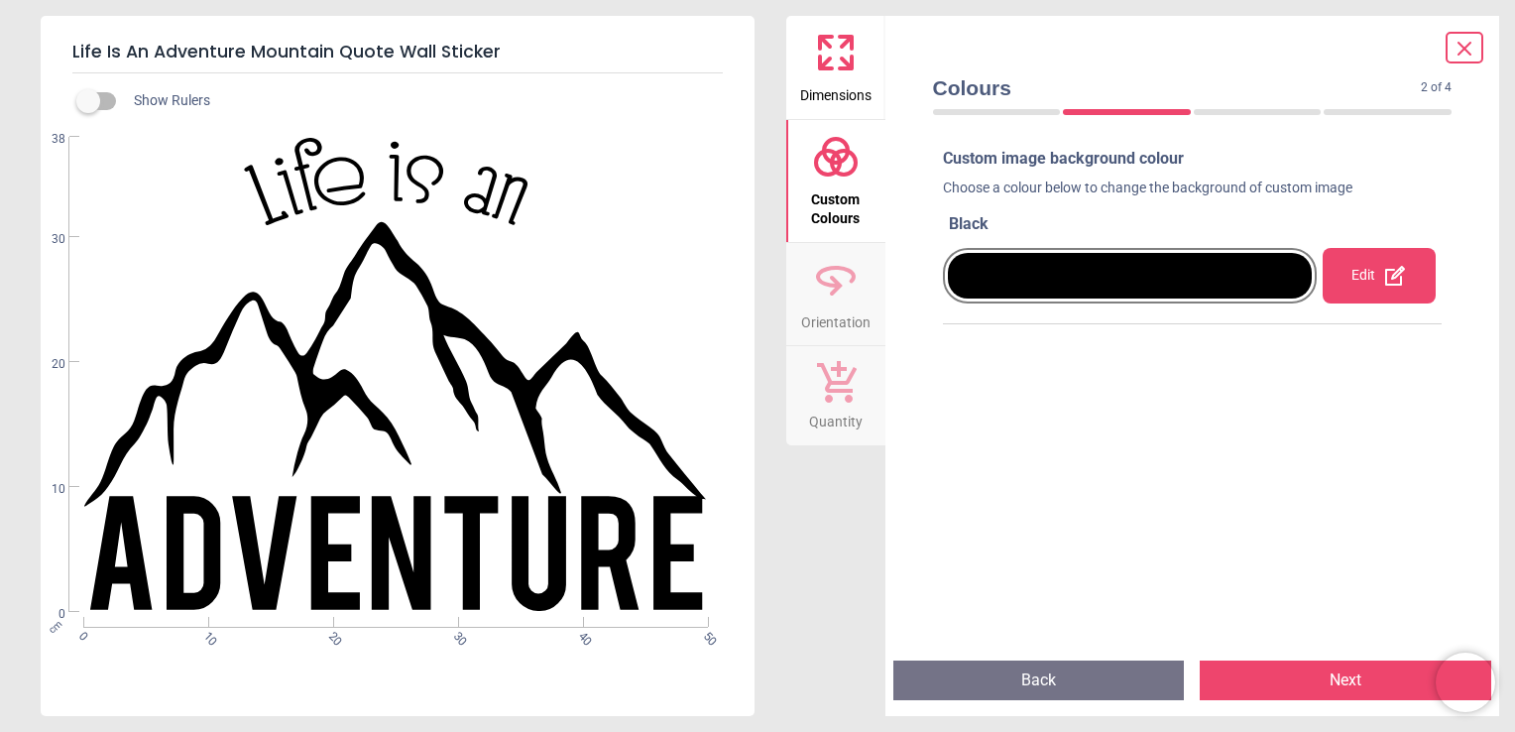
click at [1389, 277] on icon at bounding box center [1395, 276] width 24 height 24
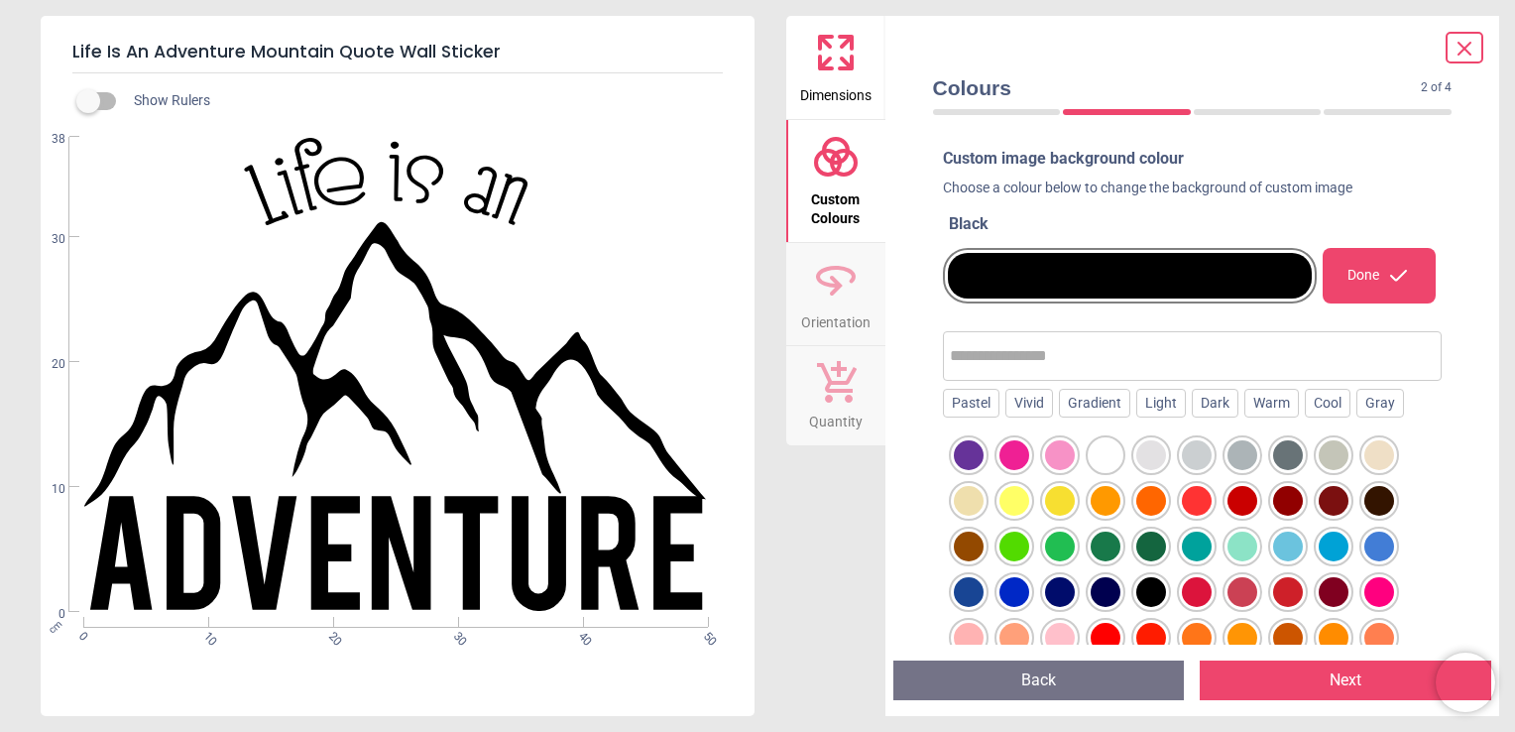
click at [1099, 452] on div at bounding box center [1106, 455] width 30 height 30
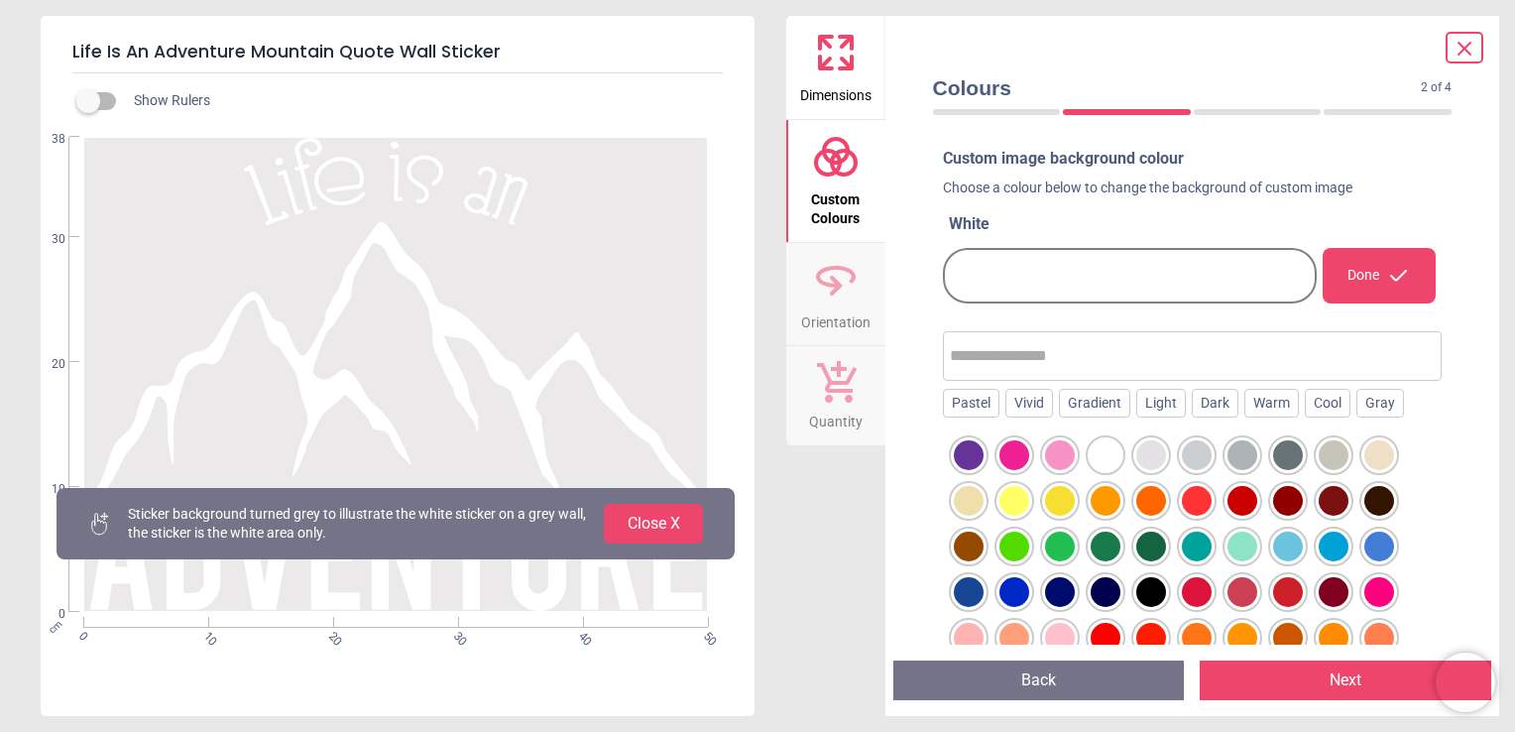
click at [1243, 537] on div at bounding box center [1243, 546] width 30 height 30
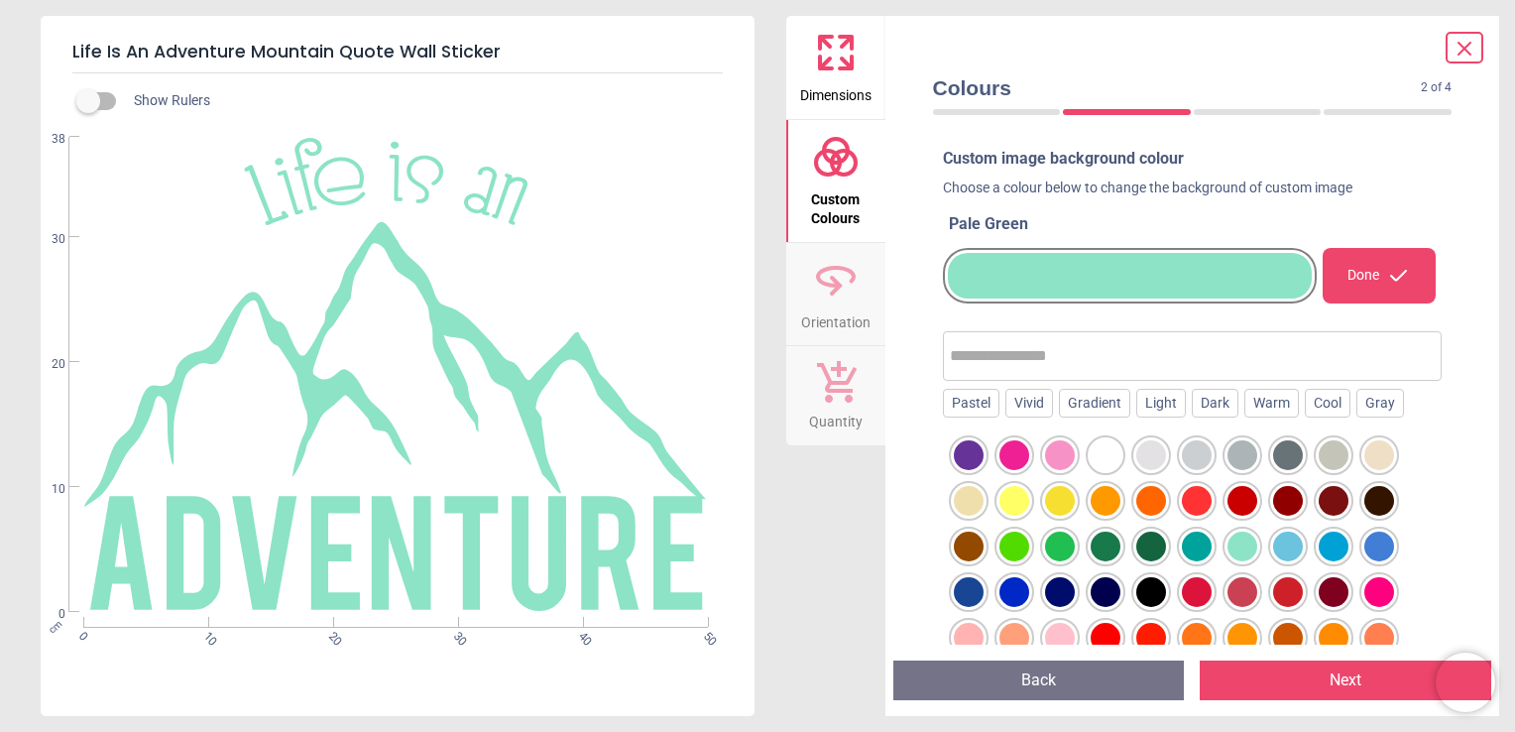
click at [1013, 588] on div at bounding box center [1014, 592] width 30 height 30
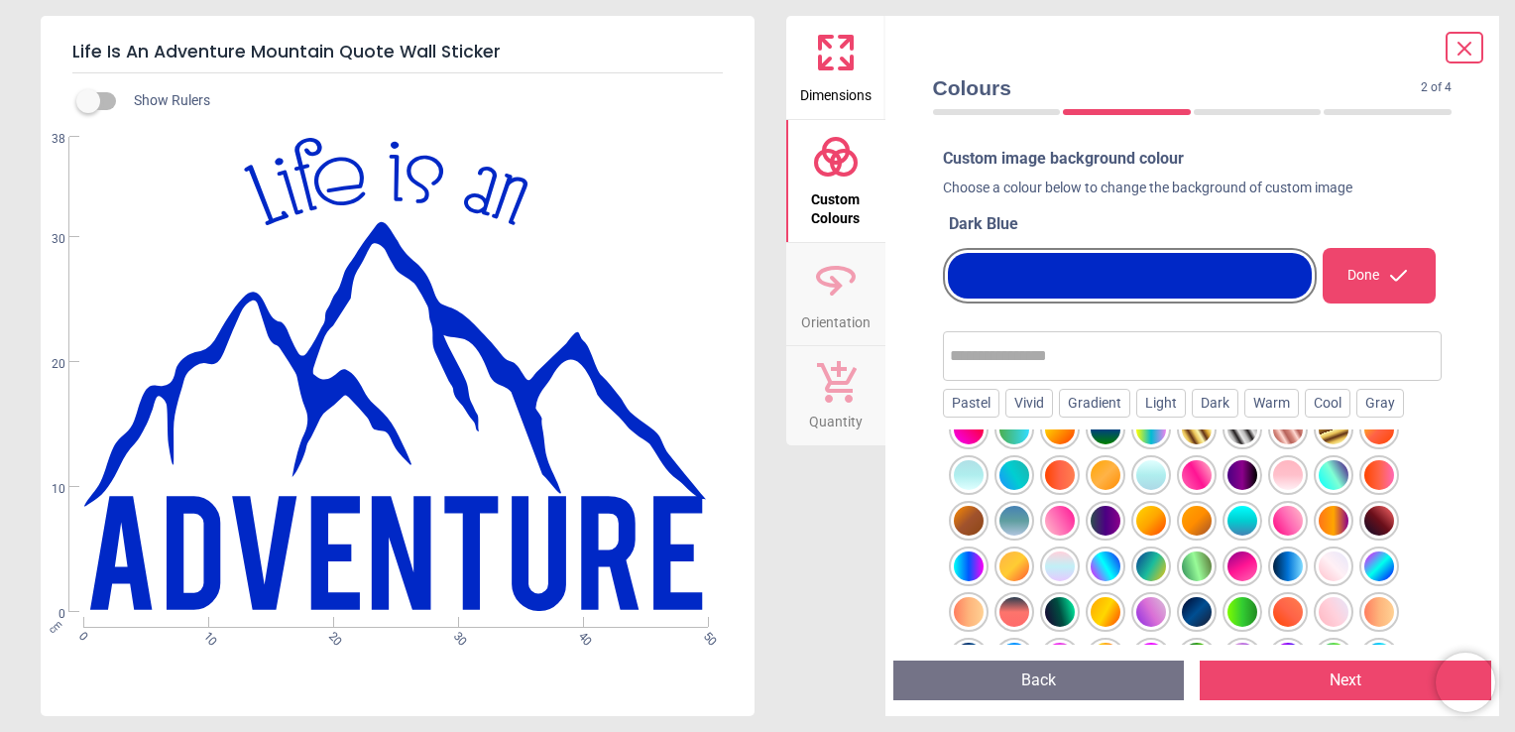
scroll to position [539, 0]
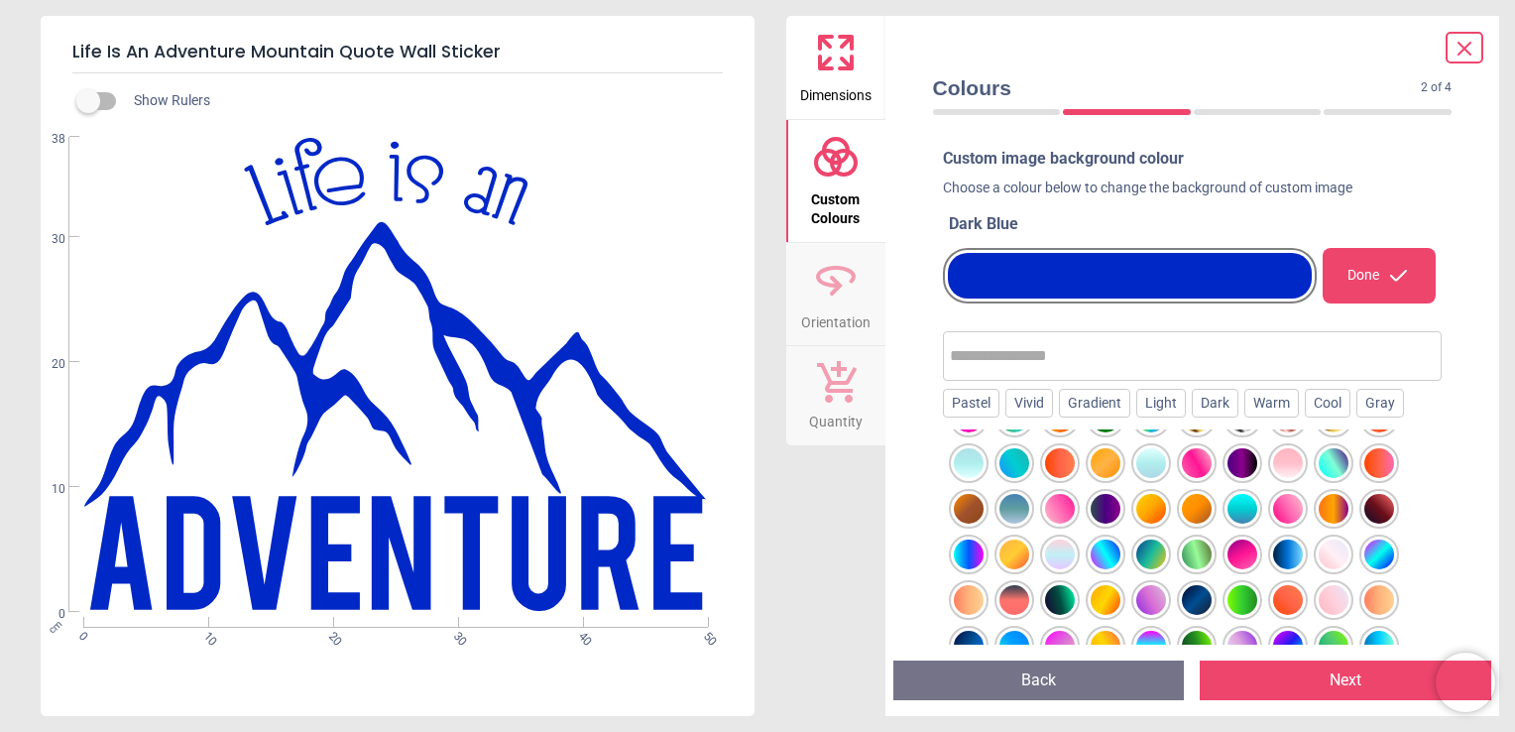
click at [1336, 460] on div at bounding box center [1334, 463] width 30 height 30
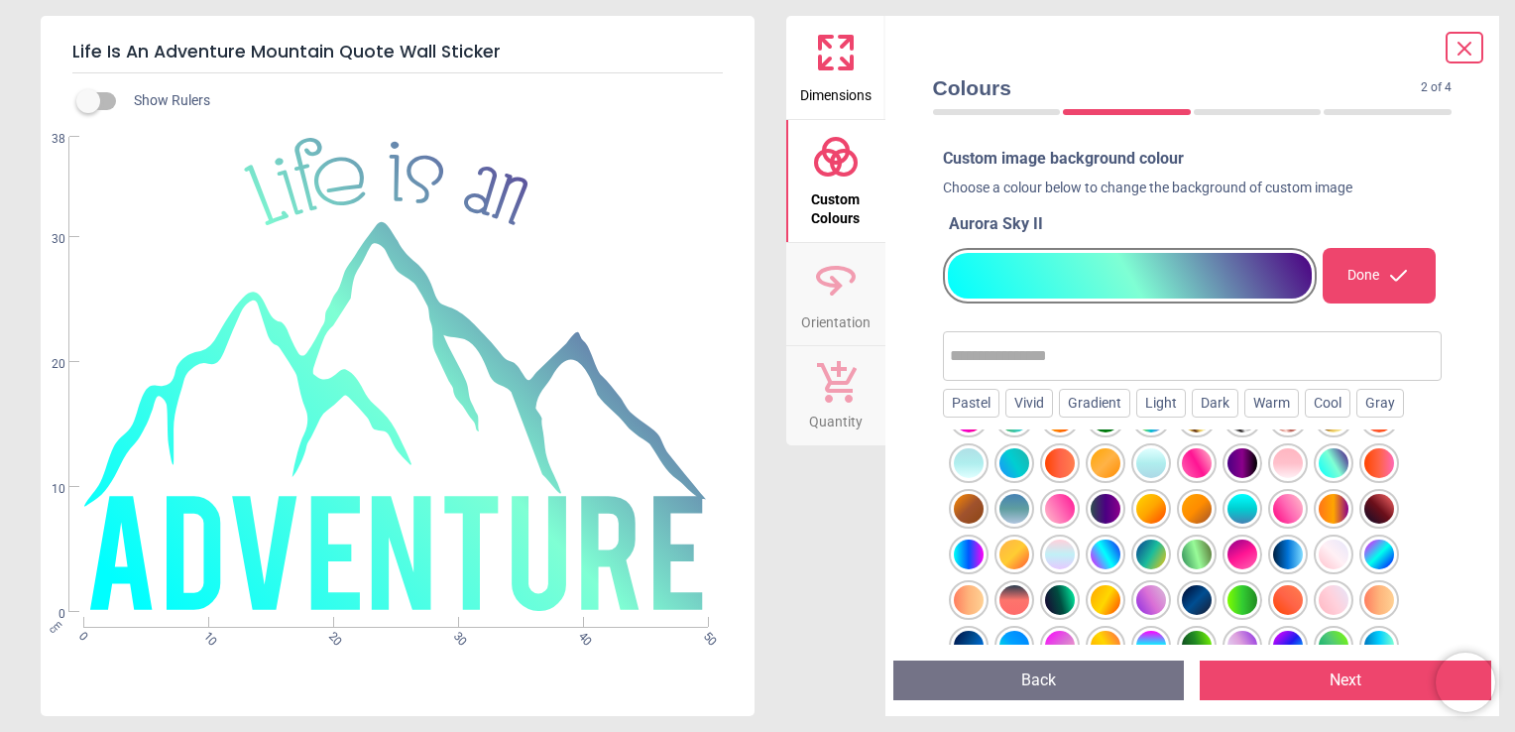
click at [1154, 634] on div at bounding box center [1151, 646] width 30 height 30
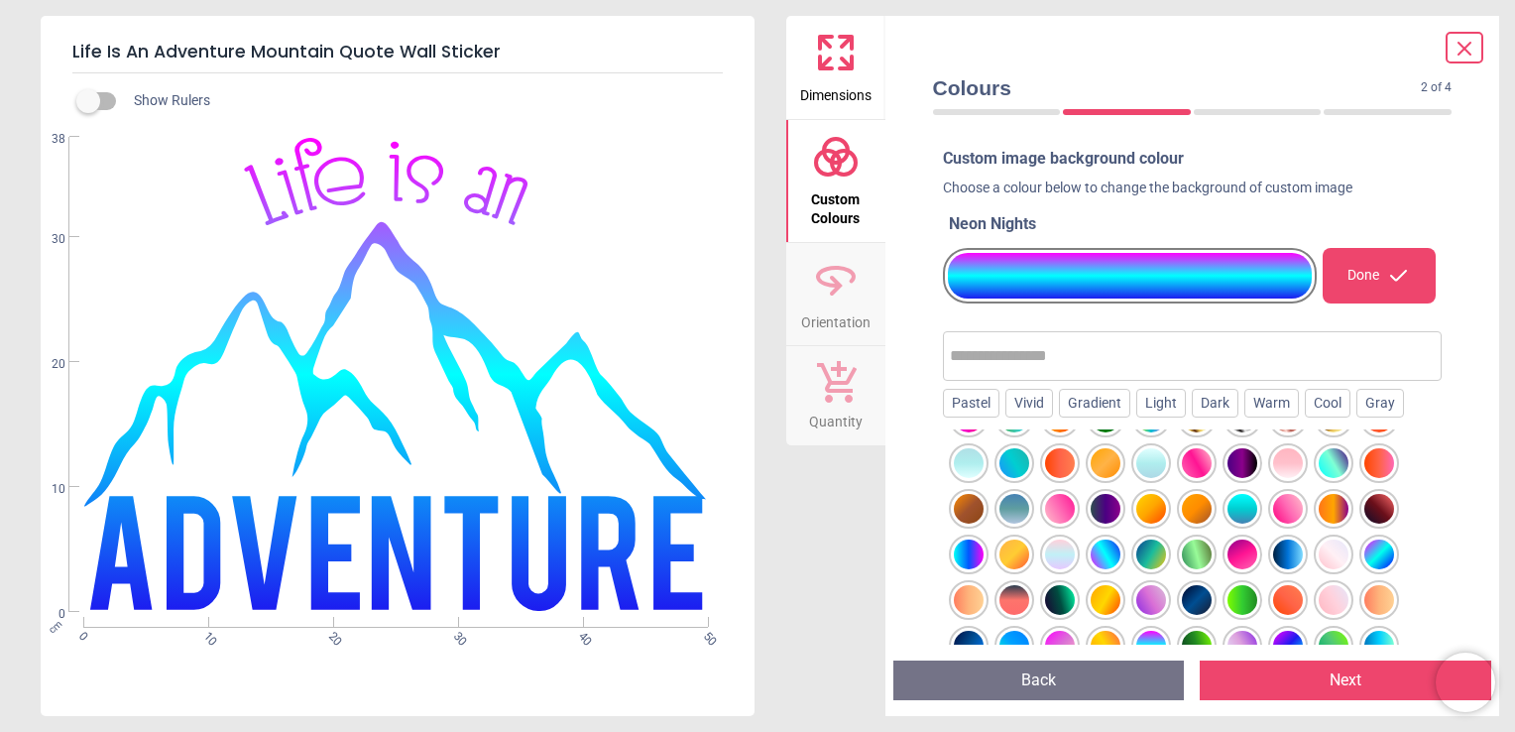
click at [1002, 591] on div at bounding box center [1014, 600] width 30 height 30
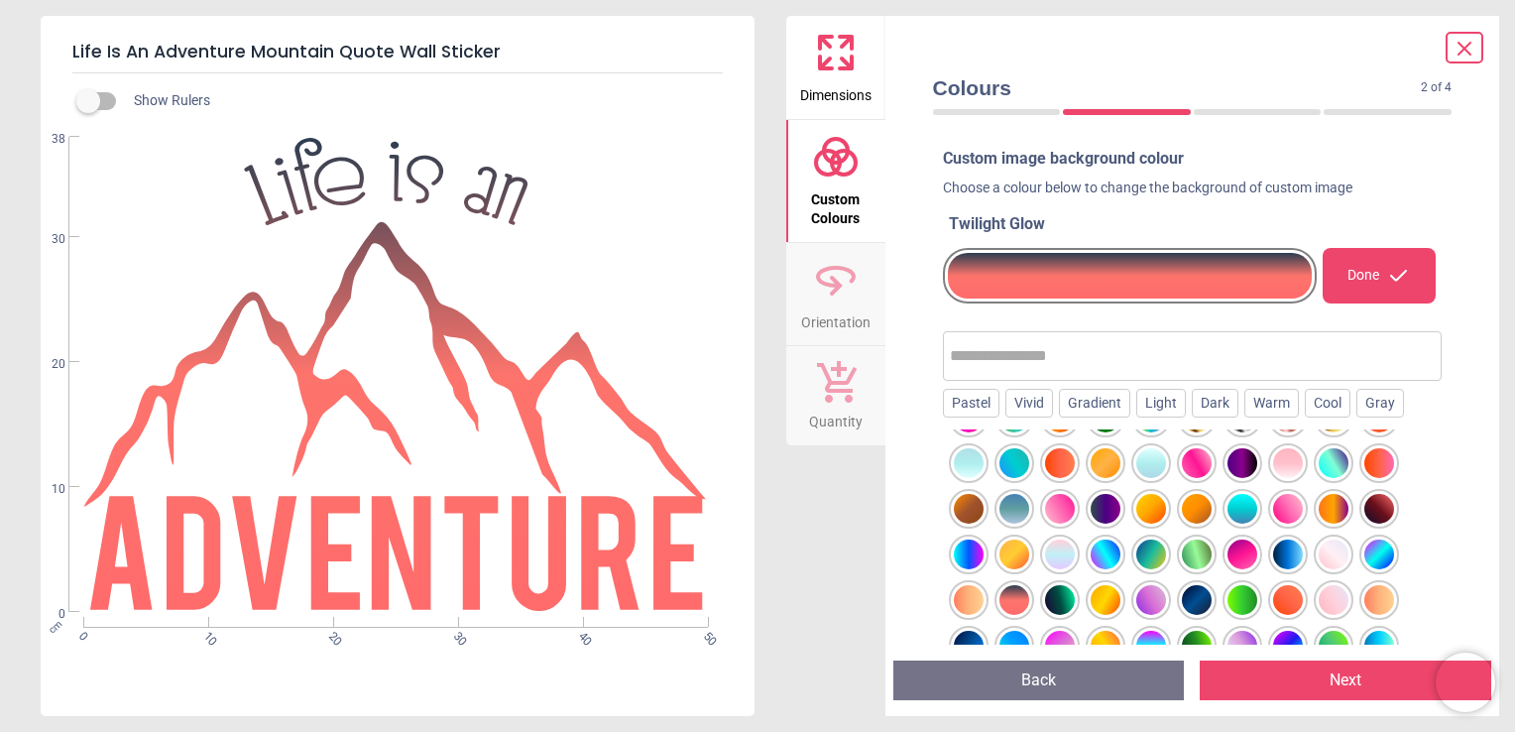
click at [813, 317] on span "Orientation" at bounding box center [835, 318] width 69 height 30
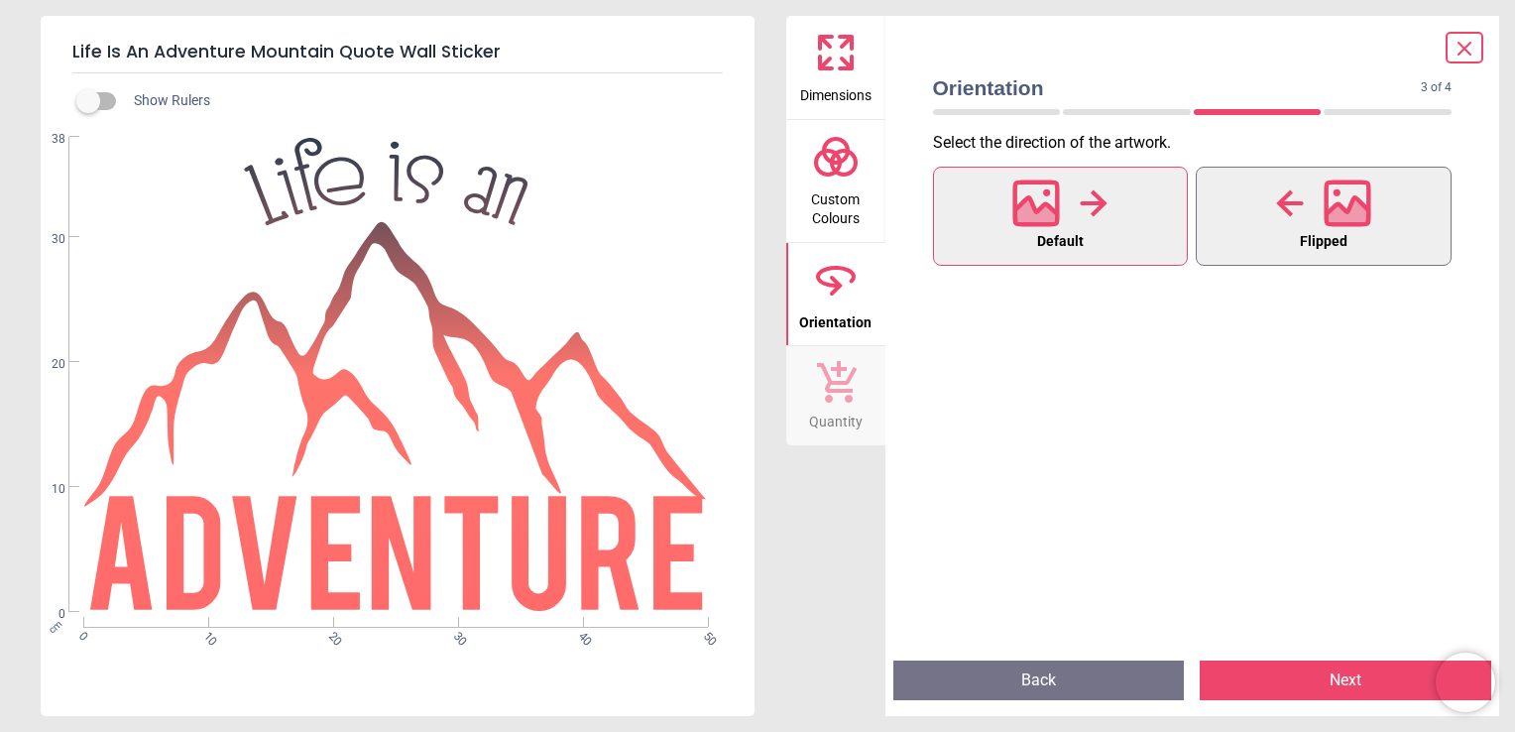
click at [1249, 243] on button "Flipped" at bounding box center [1324, 216] width 256 height 99
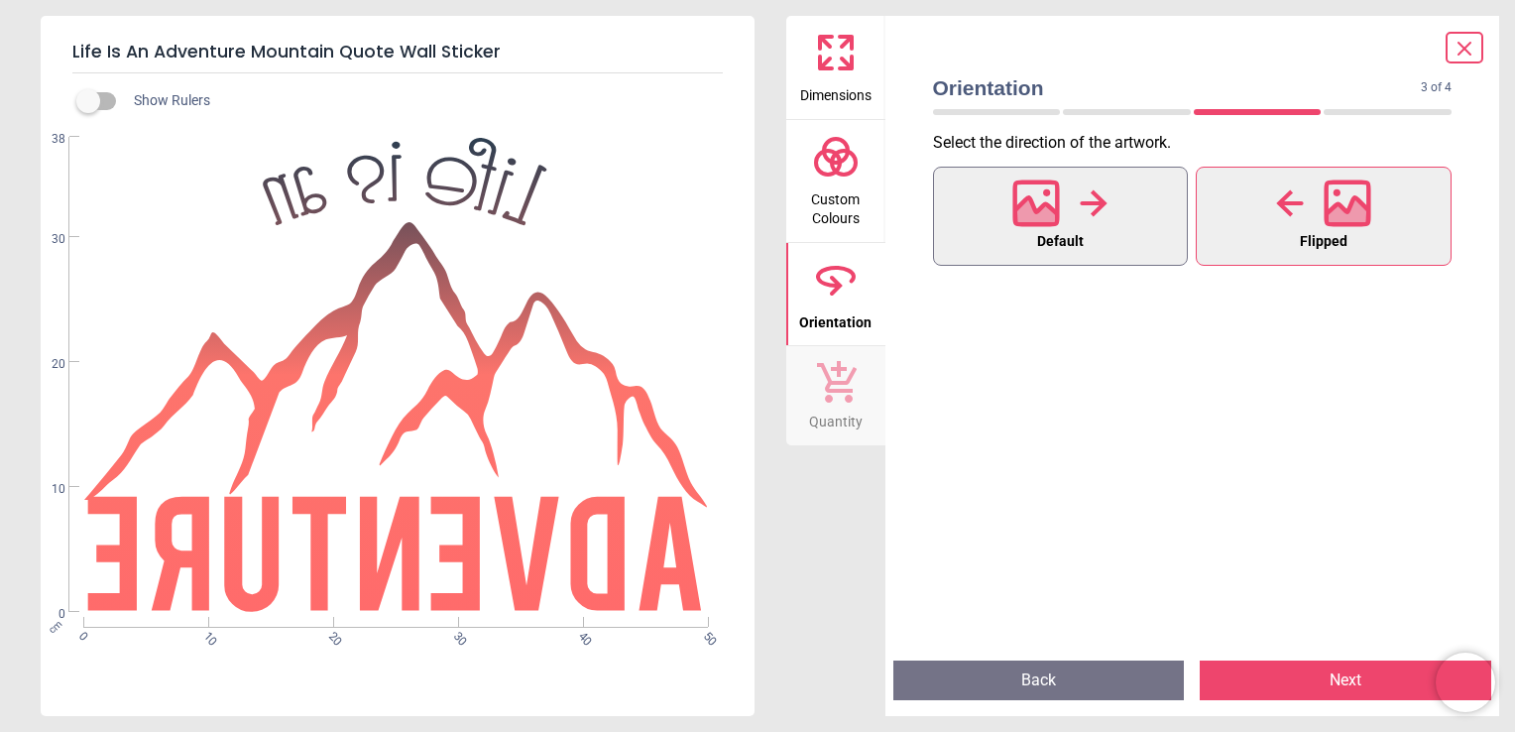
click at [1047, 236] on span "Default" at bounding box center [1060, 242] width 47 height 26
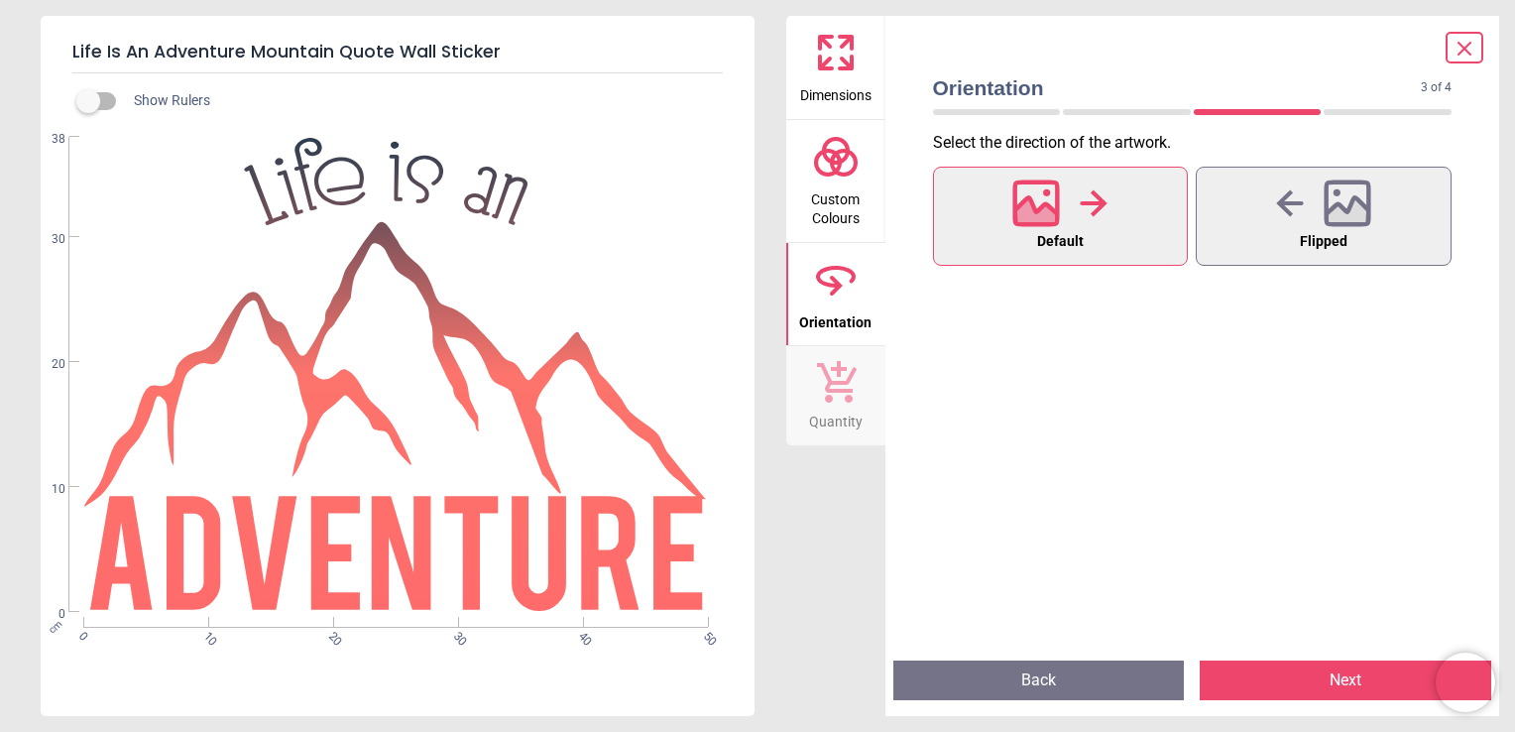
click at [857, 416] on span "Quantity" at bounding box center [836, 418] width 54 height 30
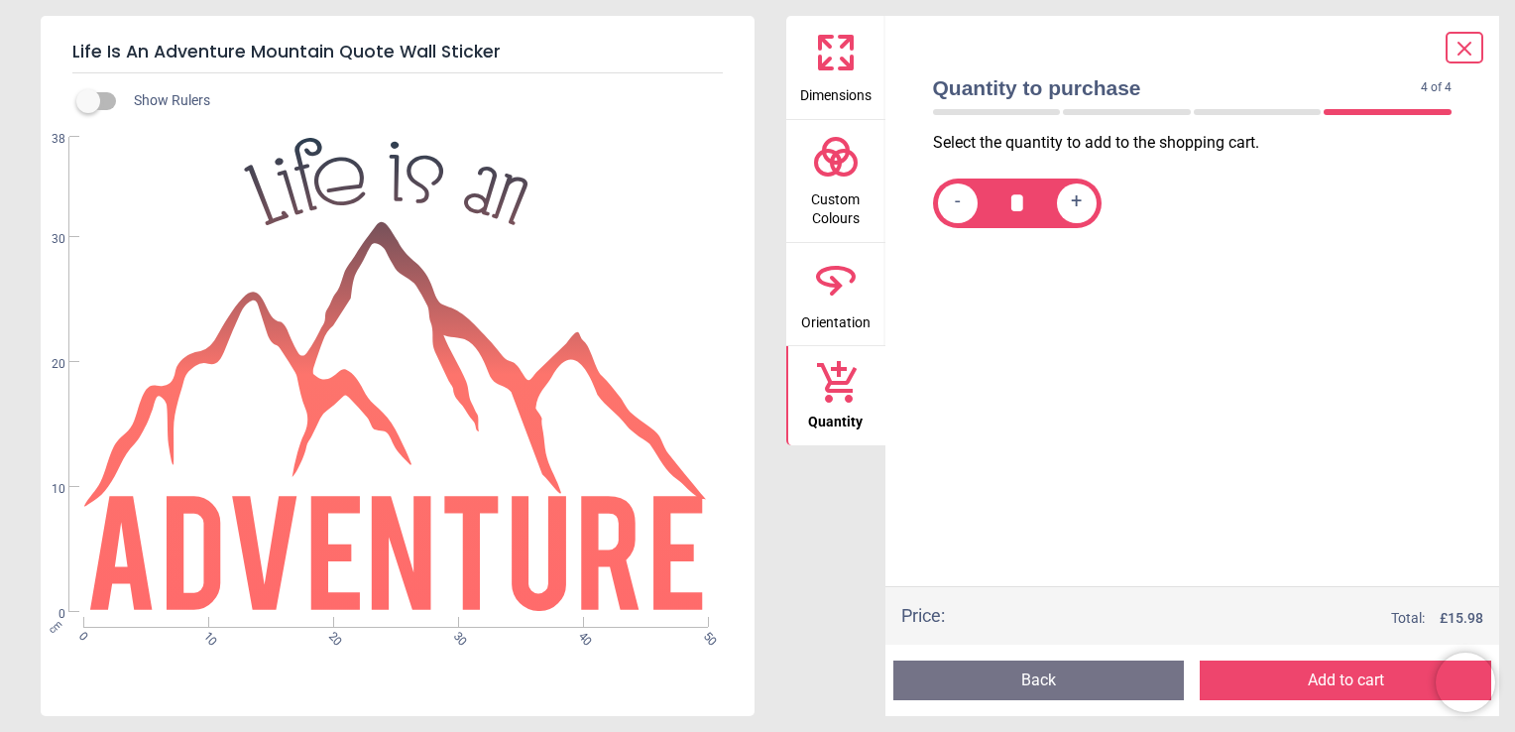
click at [1375, 682] on button "Add to cart" at bounding box center [1346, 680] width 292 height 40
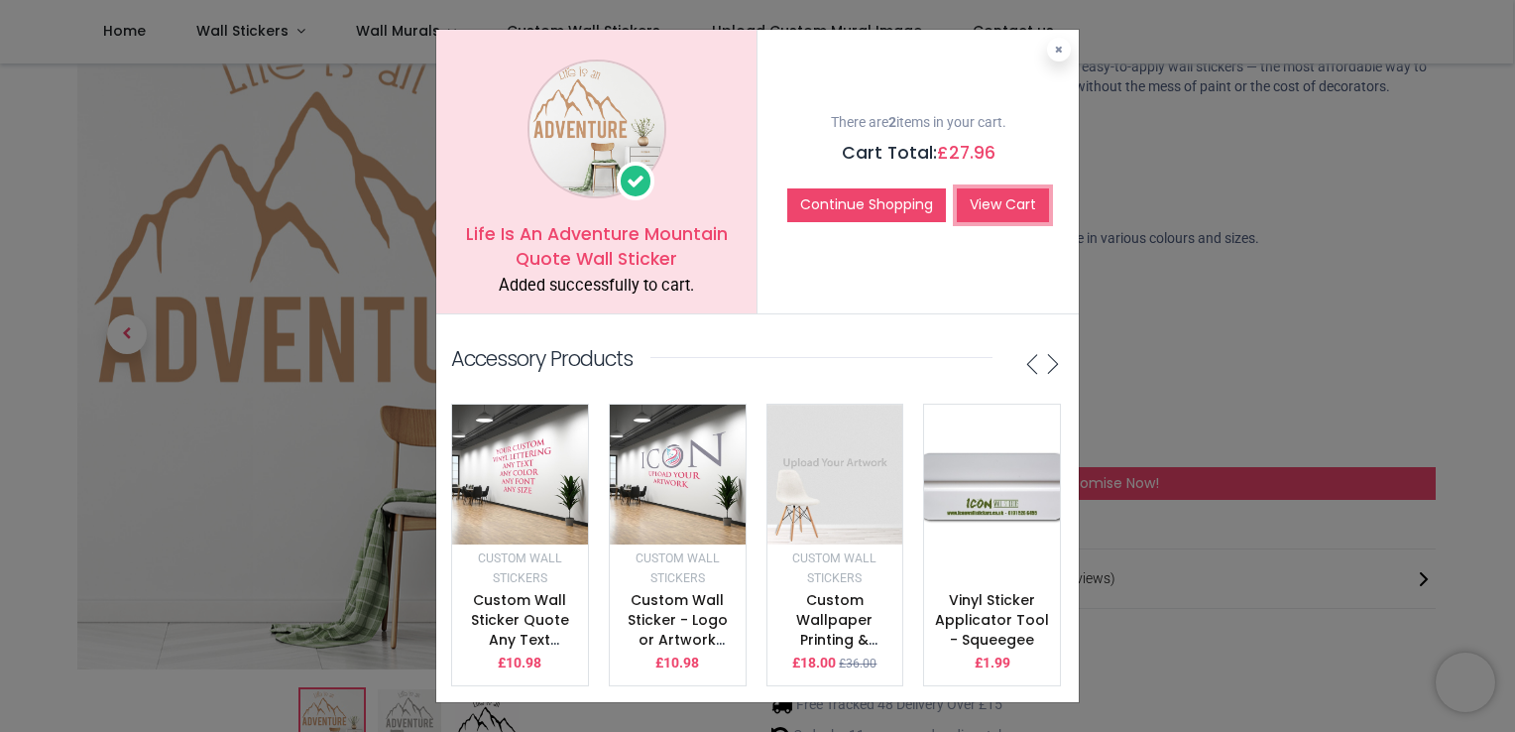
click at [993, 209] on link "View Cart" at bounding box center [1003, 205] width 92 height 34
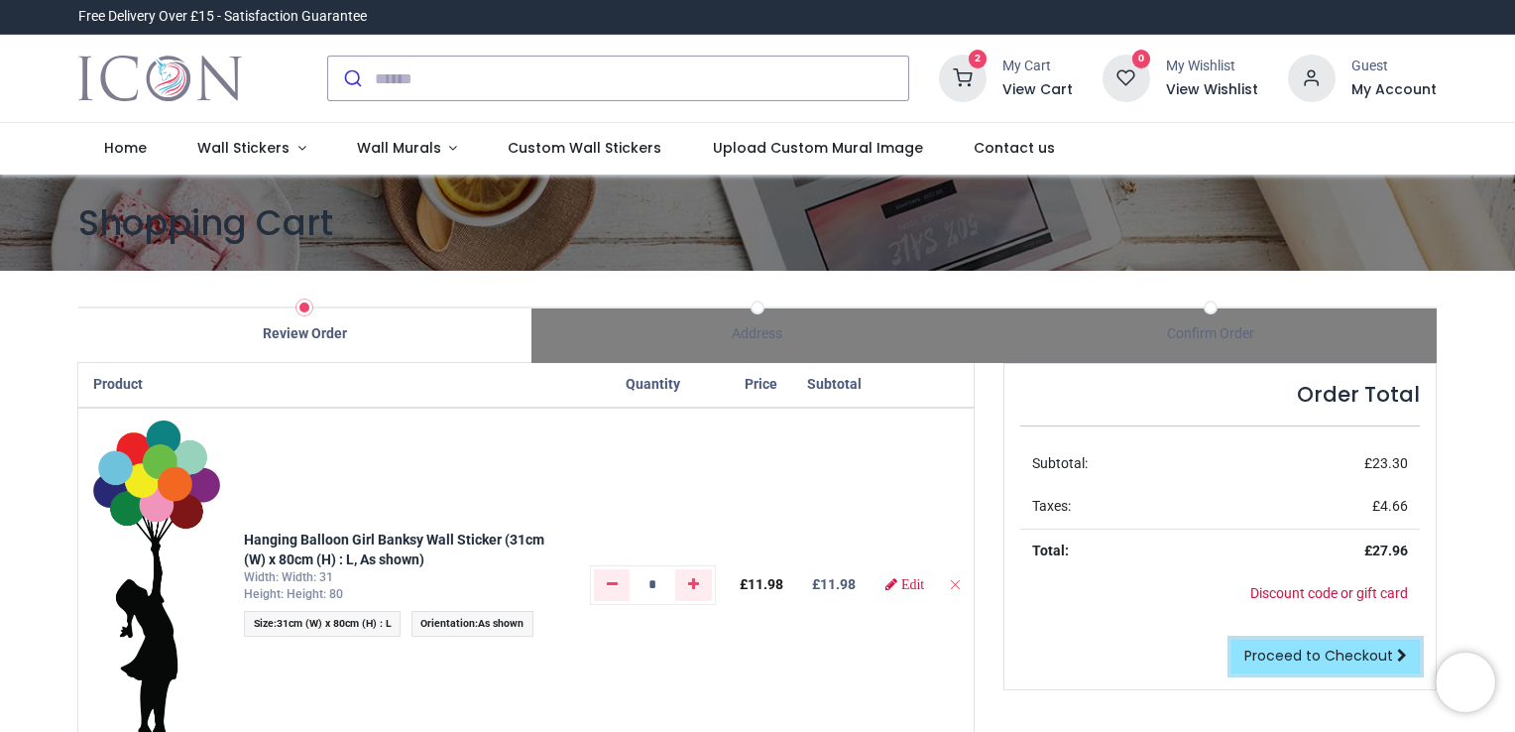
click at [1327, 651] on span "Proceed to Checkout" at bounding box center [1318, 655] width 149 height 20
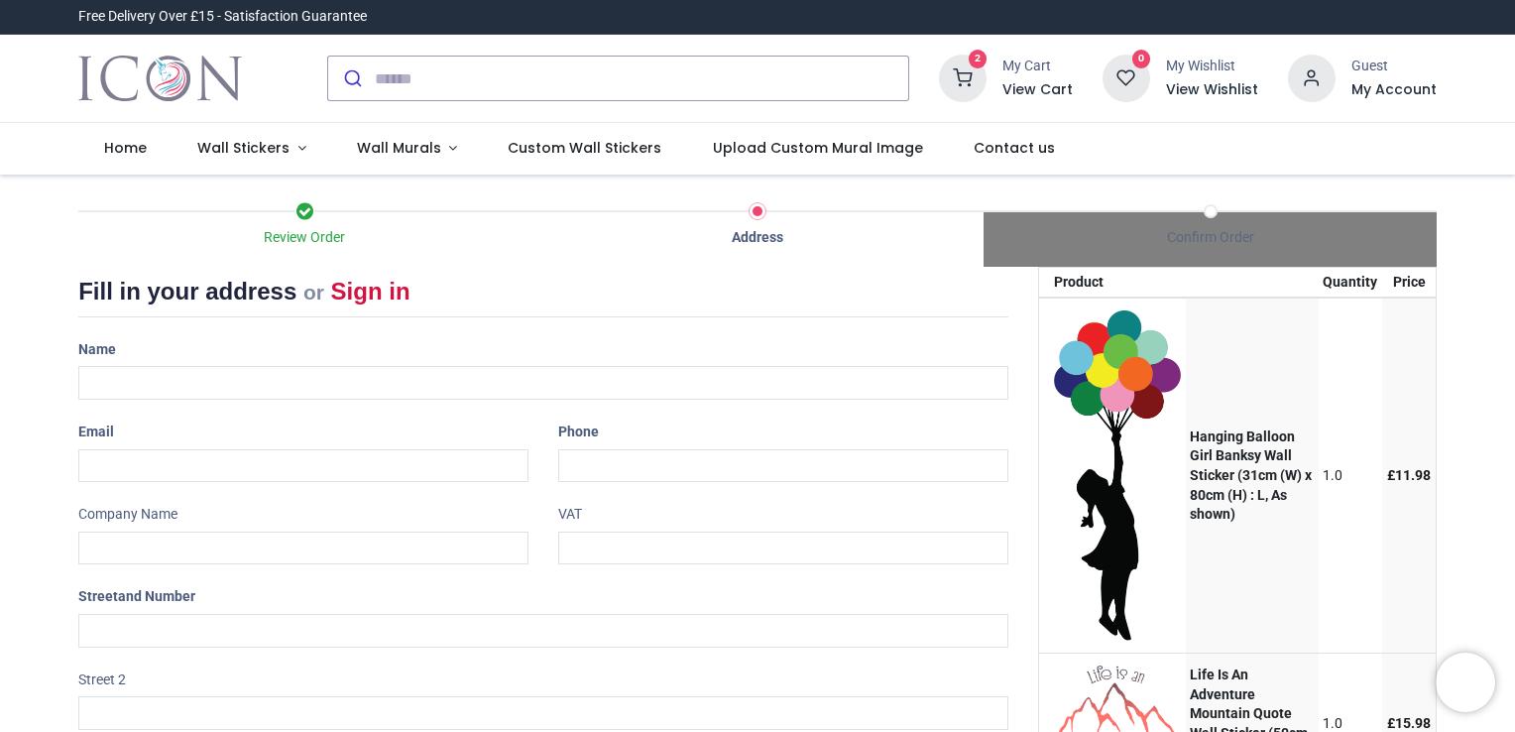
select select "***"
drag, startPoint x: 161, startPoint y: 387, endPoint x: 111, endPoint y: 377, distance: 50.6
click at [111, 377] on input "text" at bounding box center [543, 383] width 930 height 34
type input "**********"
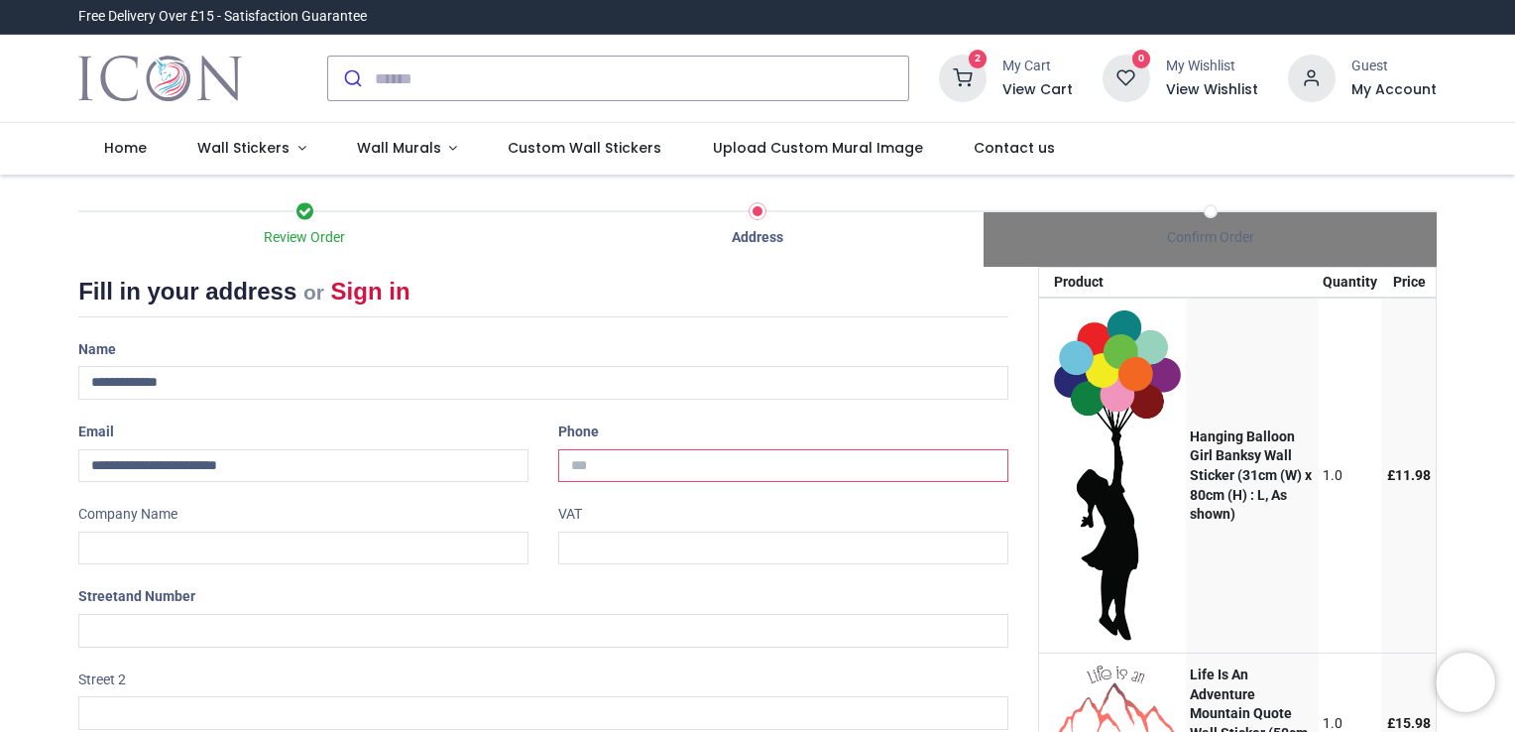
click at [624, 474] on input "tel" at bounding box center [783, 466] width 450 height 34
type input "**********"
click at [460, 549] on input "text" at bounding box center [303, 548] width 450 height 34
click at [338, 642] on input "text" at bounding box center [543, 631] width 930 height 34
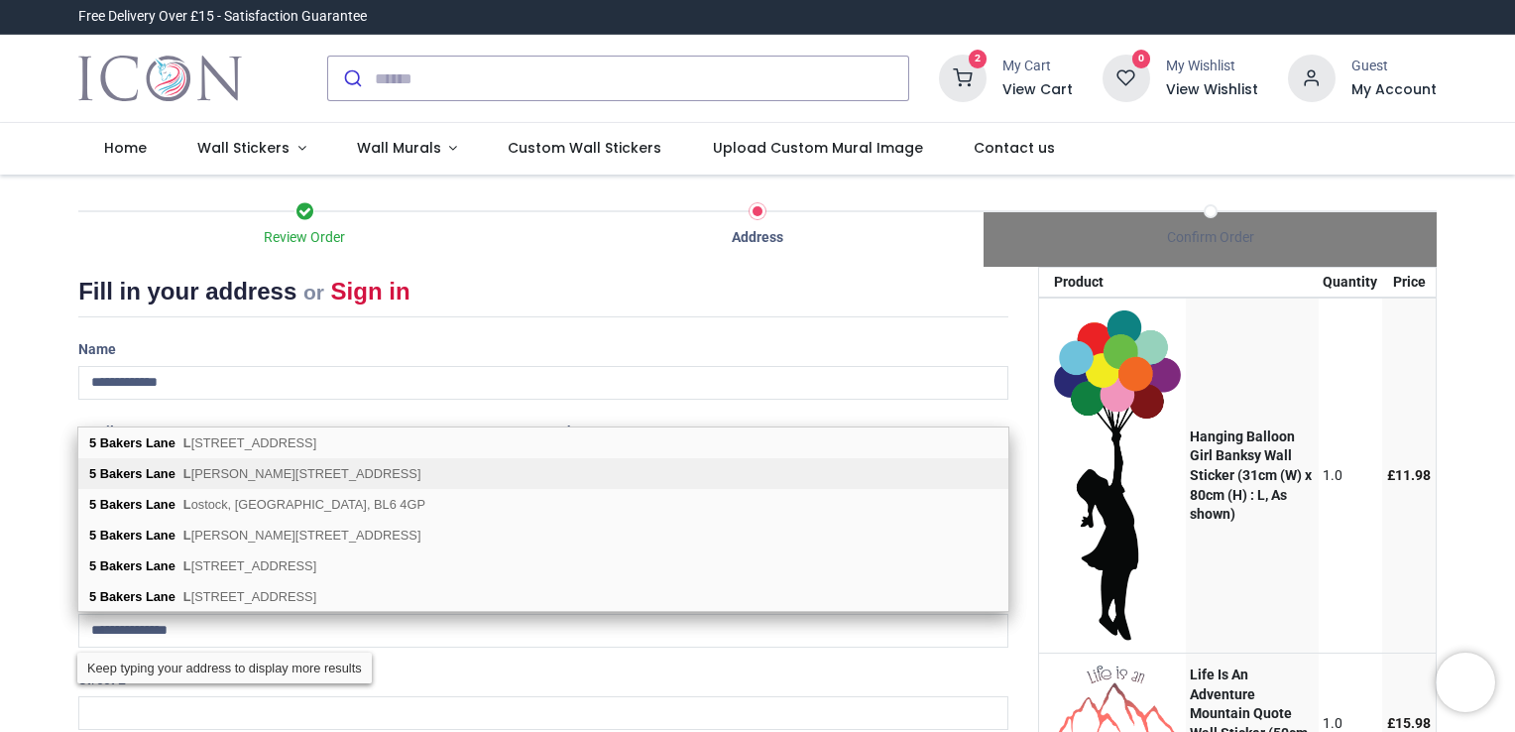
click at [339, 474] on span "[STREET_ADDRESS][PERSON_NAME]" at bounding box center [302, 473] width 238 height 15
type input "**********"
type input "*******"
select select "***"
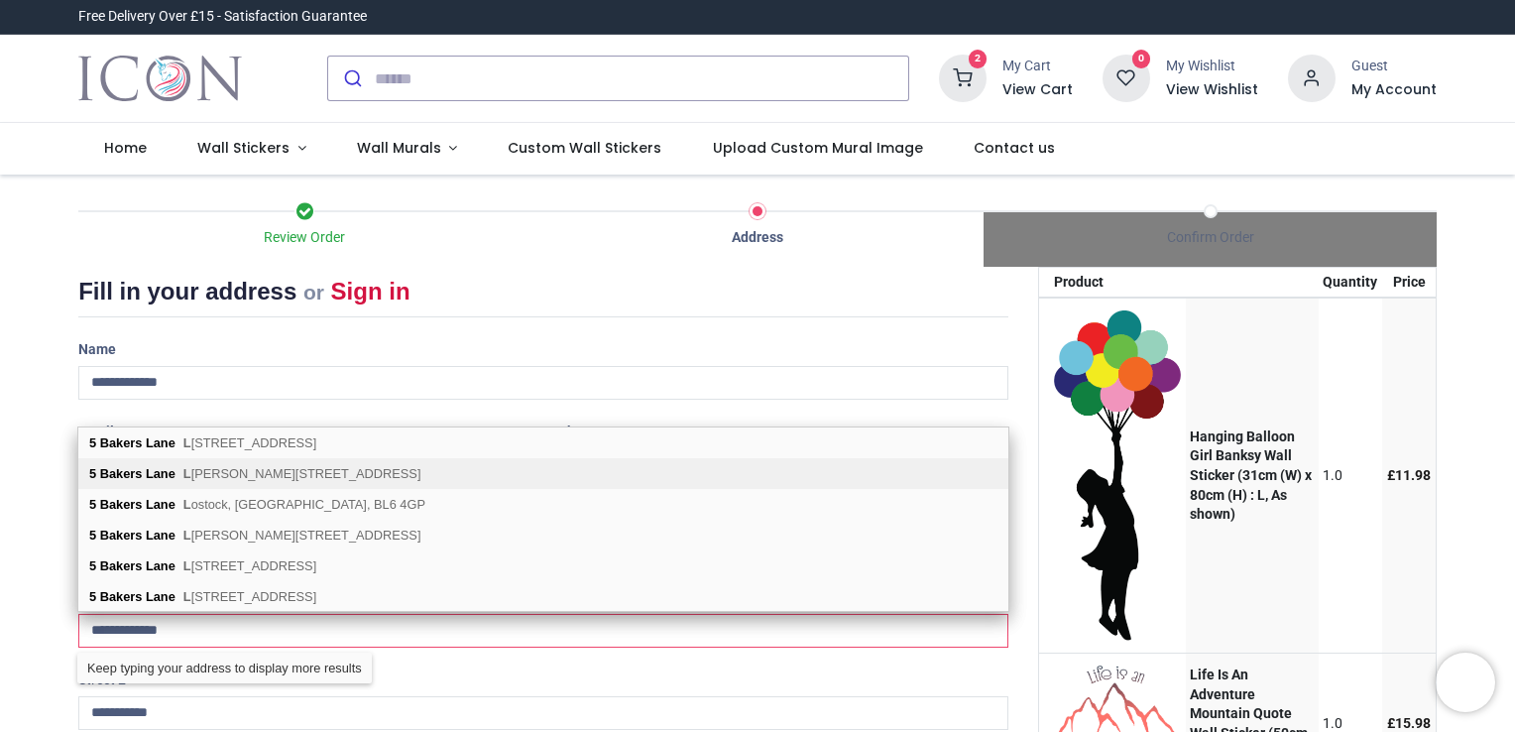
select select "***"
type input "**********"
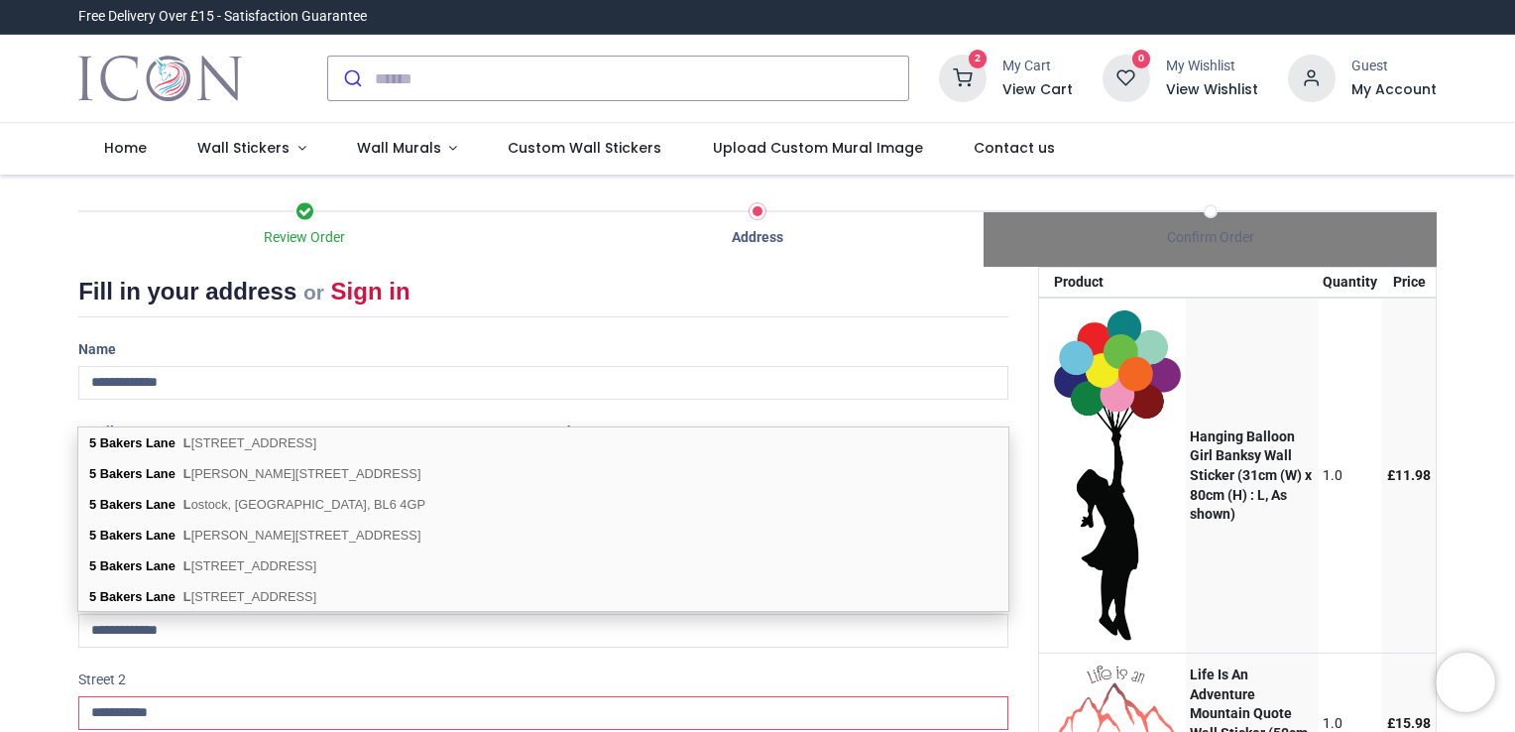
click at [239, 696] on input "**********" at bounding box center [543, 713] width 930 height 34
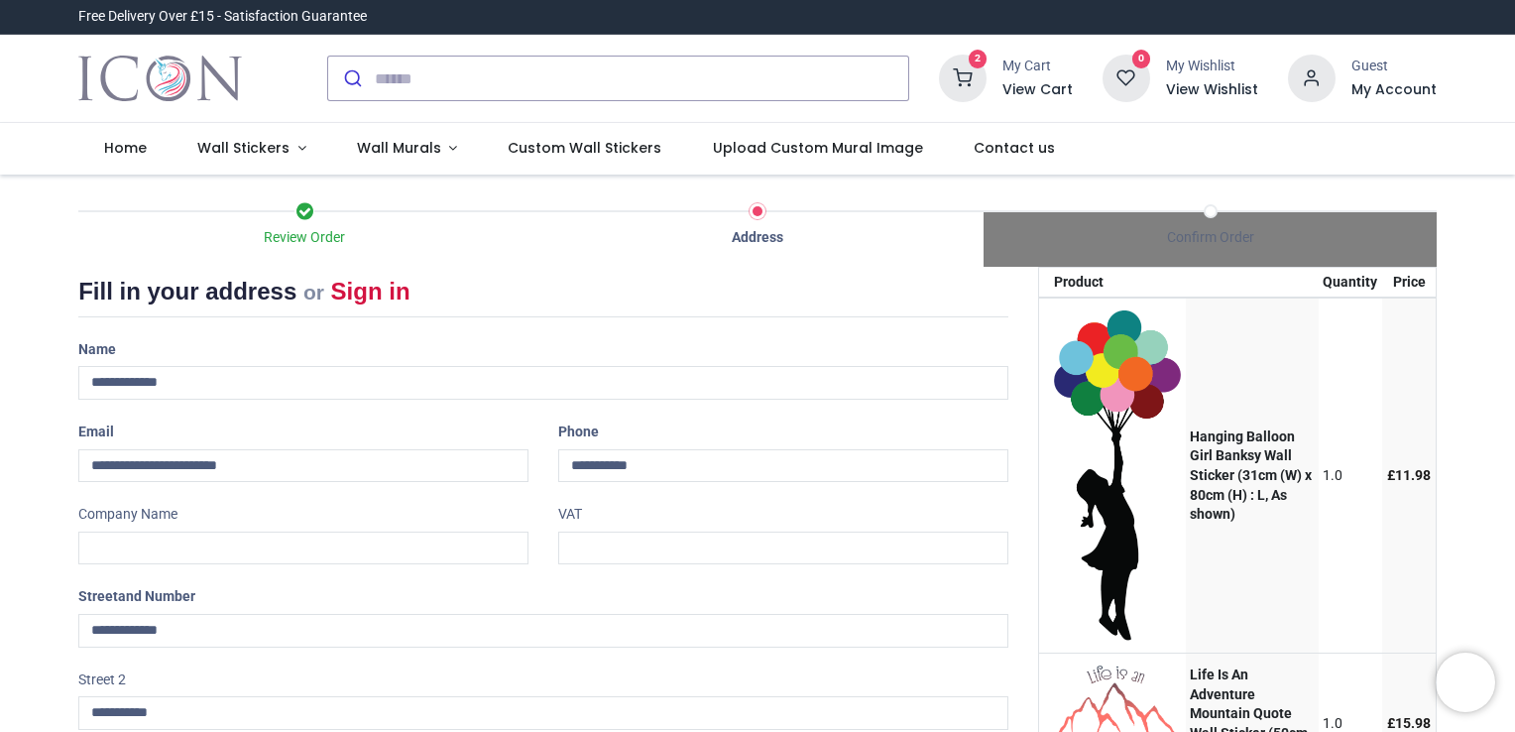
click at [247, 669] on div "**********" at bounding box center [543, 696] width 960 height 66
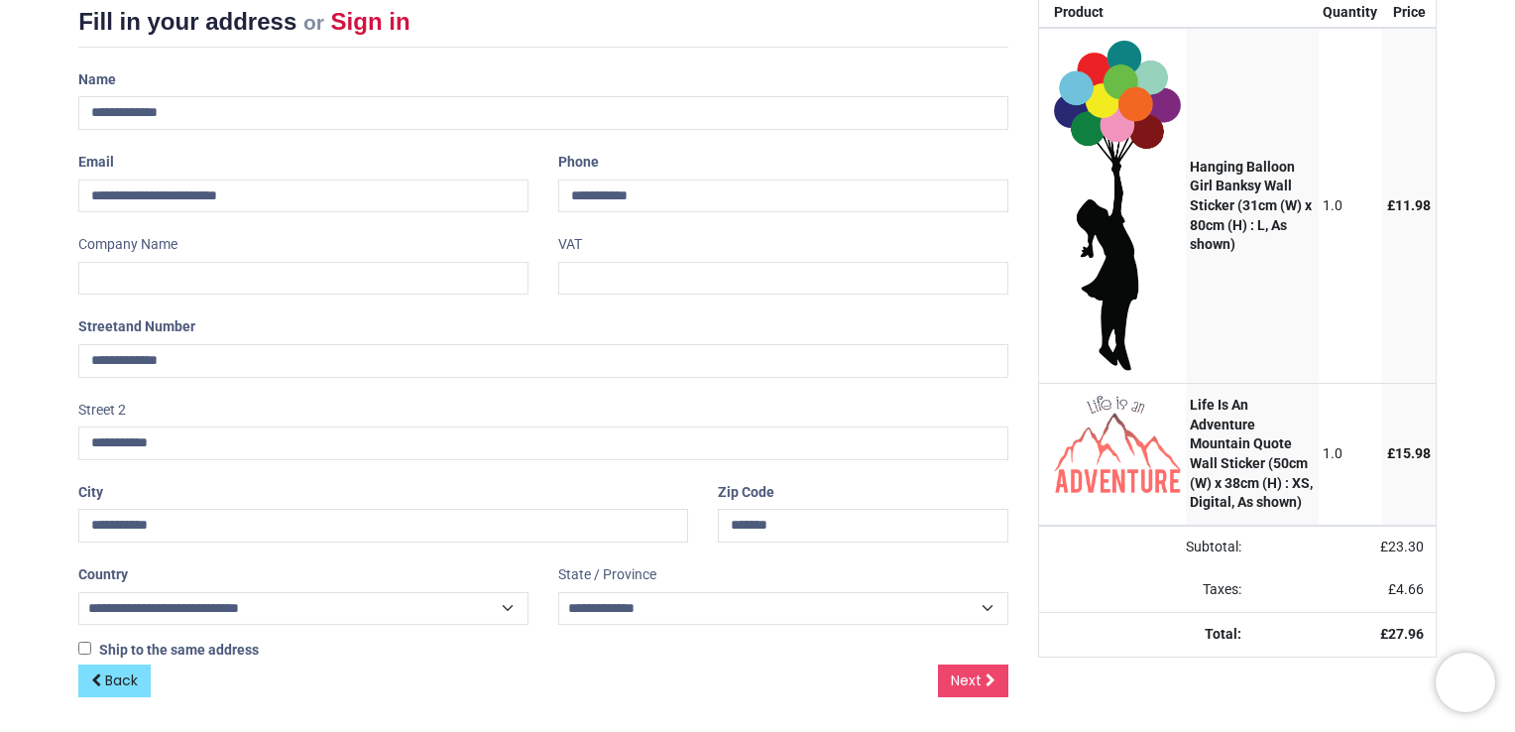
scroll to position [271, 0]
drag, startPoint x: 189, startPoint y: 520, endPoint x: 59, endPoint y: 512, distance: 130.1
click at [59, 512] on div "Review Order Address Confirm Order Your order: £ 27.96 Product Price" at bounding box center [757, 320] width 1515 height 833
drag, startPoint x: 173, startPoint y: 447, endPoint x: 37, endPoint y: 458, distance: 136.3
click at [37, 458] on div "Review Order Address Confirm Order Your order: £ 27.96 Product Price" at bounding box center [757, 320] width 1515 height 833
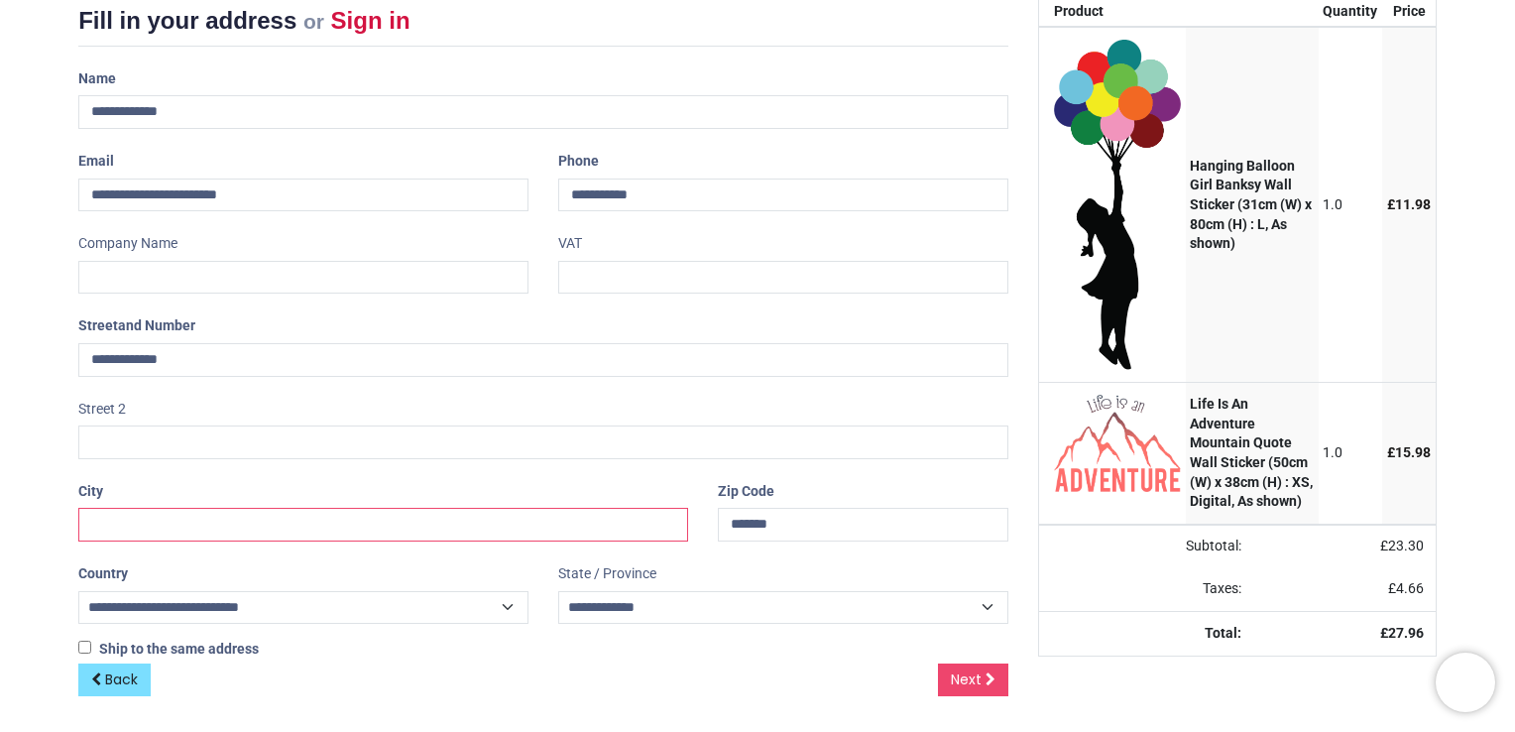
click at [120, 513] on input "text" at bounding box center [383, 525] width 610 height 34
paste input "**********"
type input "**********"
click at [967, 683] on span "Next" at bounding box center [966, 679] width 31 height 20
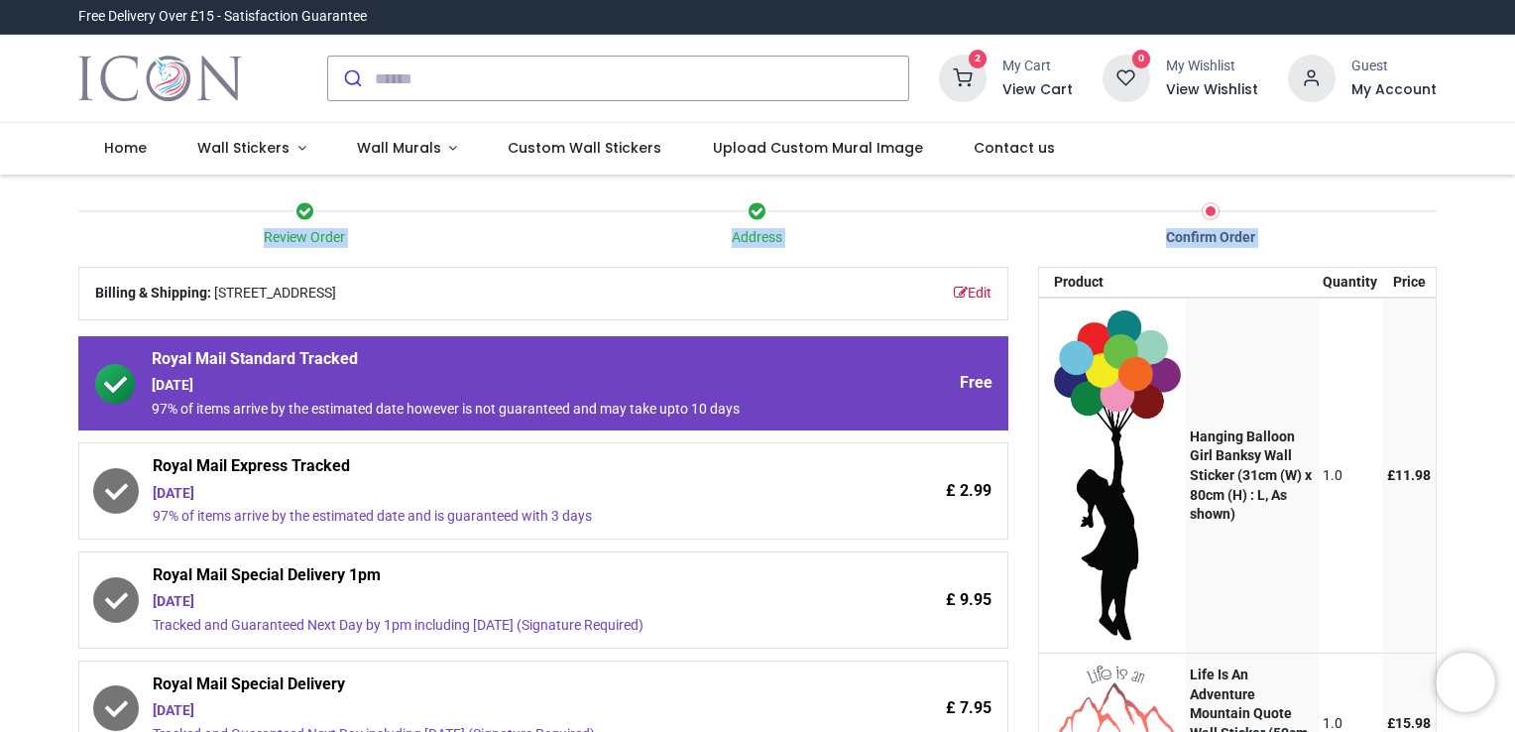
drag, startPoint x: 1510, startPoint y: 256, endPoint x: 1512, endPoint y: 370, distance: 114.0
click at [1512, 370] on div "Login • Register Home Wall Stickers" at bounding box center [757, 366] width 1515 height 732
click at [1016, 462] on div "Edit Billing & Shipping: [STREET_ADDRESS] Choose a delivery method Royal Mail S…" at bounding box center [543, 694] width 960 height 855
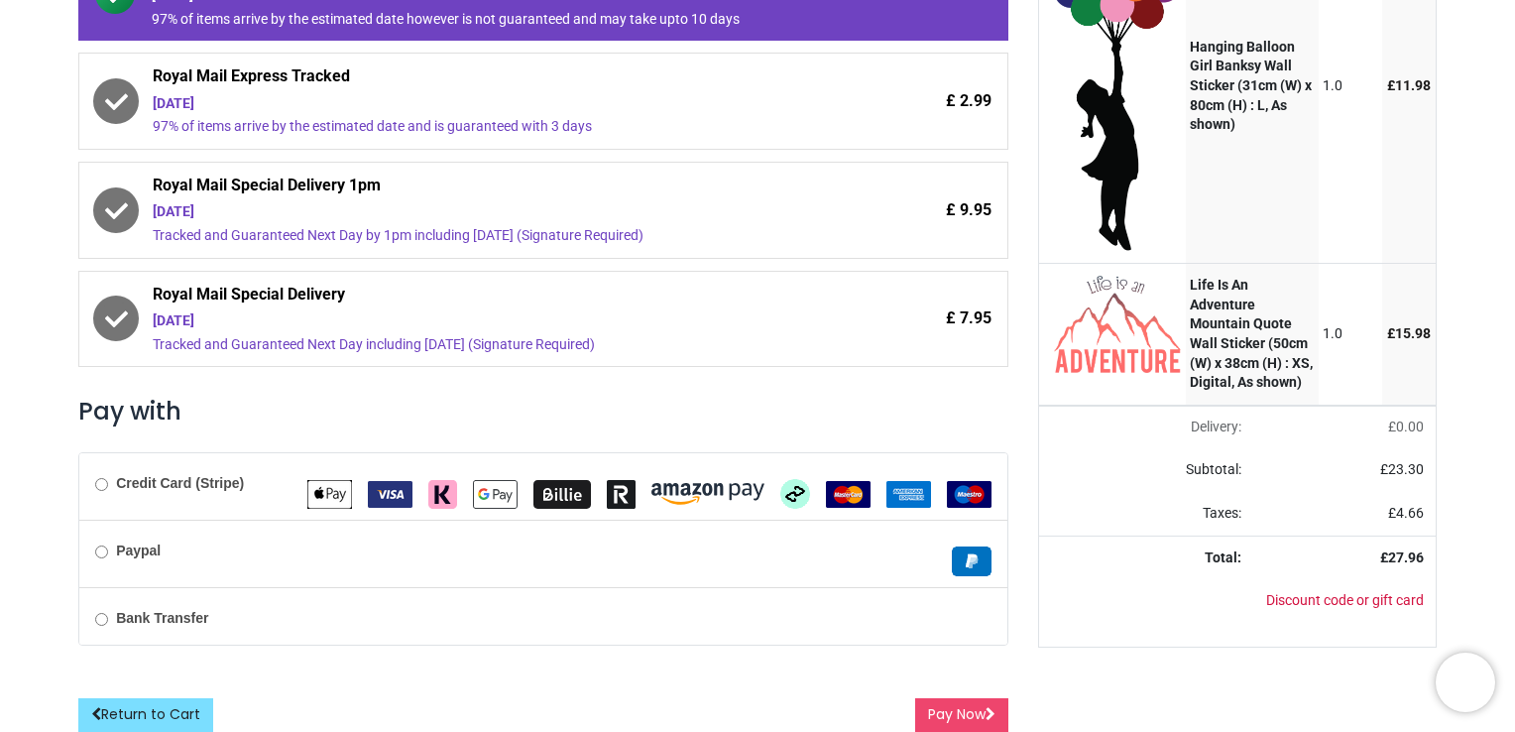
scroll to position [394, 0]
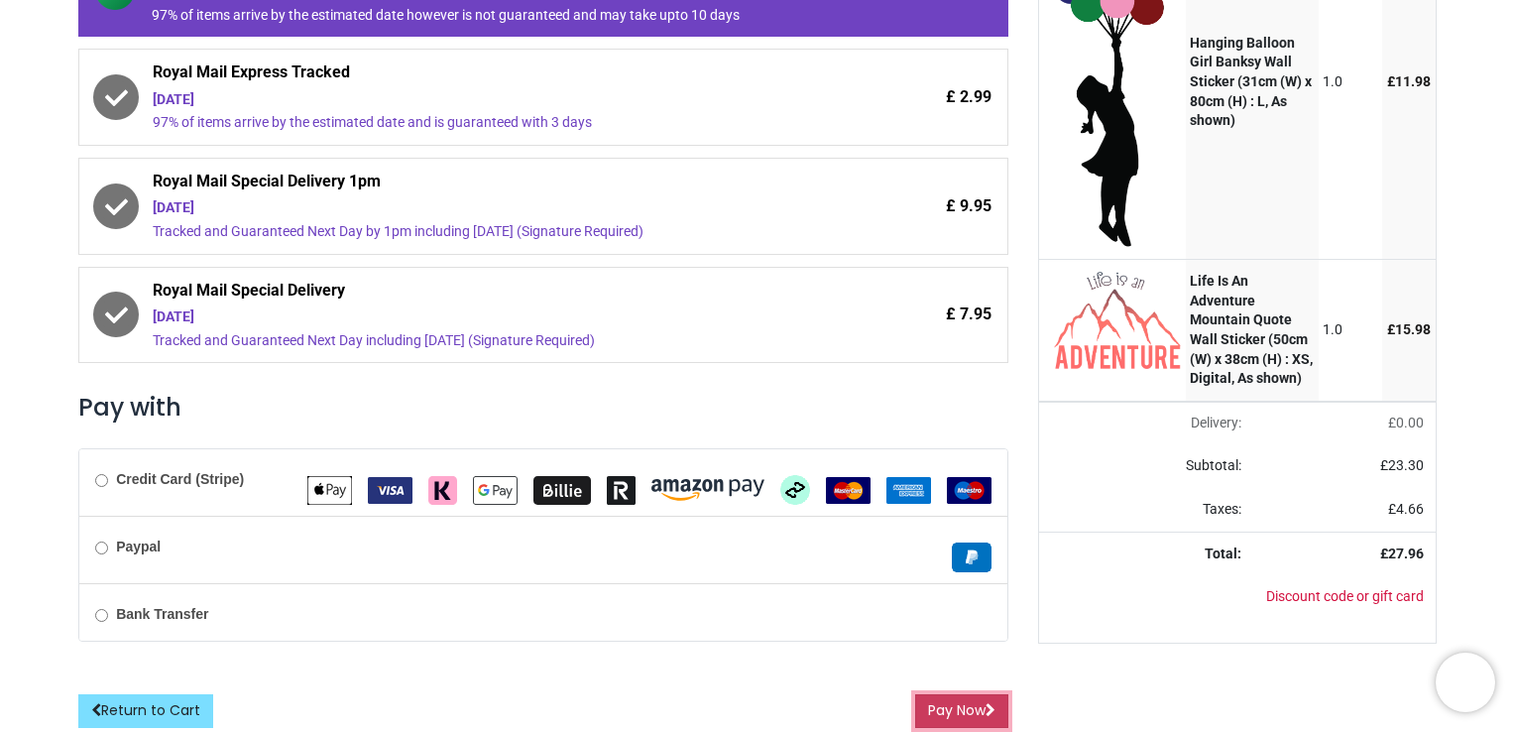
click at [940, 700] on button "Pay Now" at bounding box center [961, 711] width 93 height 34
